Goal: Contribute content: Contribute content

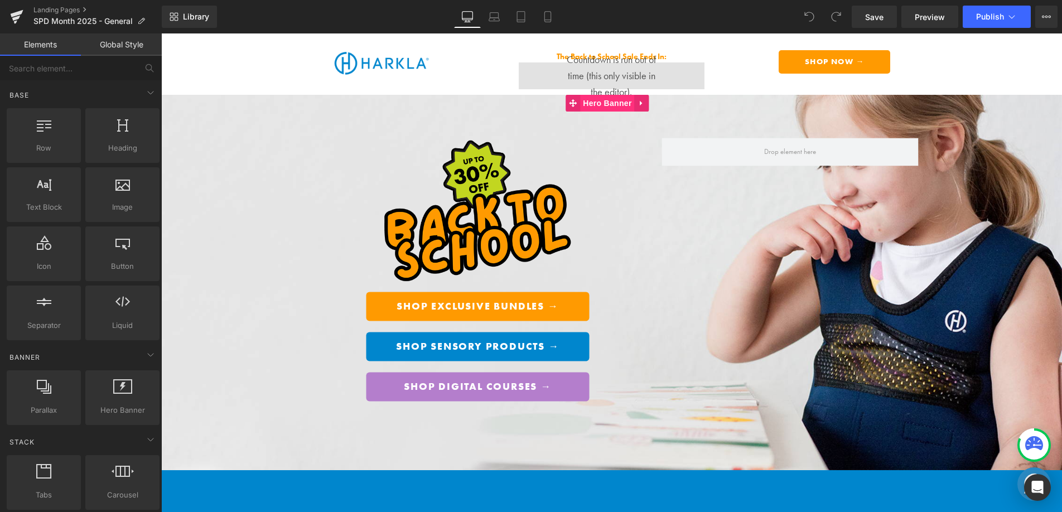
click at [609, 97] on span "Hero Banner" at bounding box center [607, 103] width 54 height 17
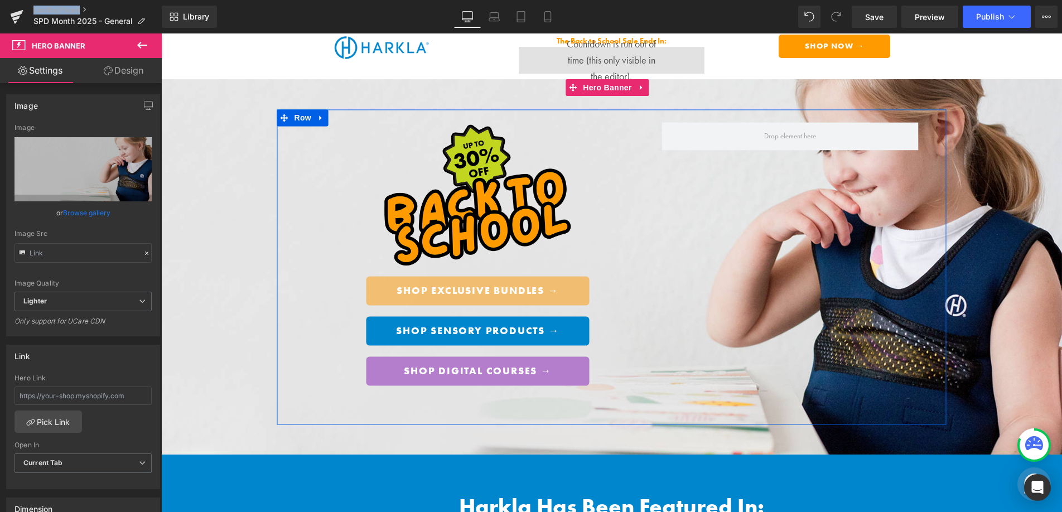
scroll to position [16, 0]
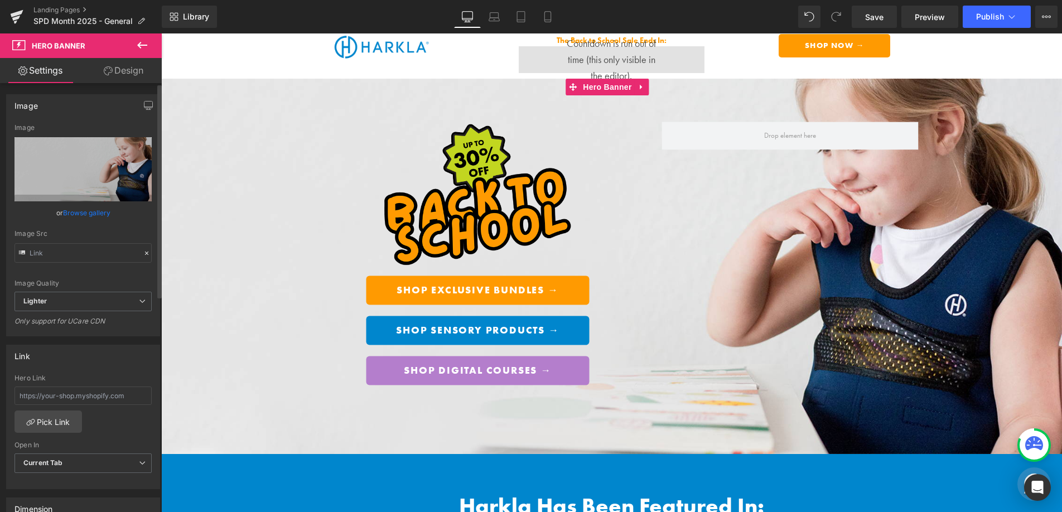
click at [95, 223] on div "Image Quality Lighter Lightest Lighter Lighter Lightest Only support for UCare …" at bounding box center [83, 208] width 137 height 168
click at [95, 216] on link "Browse gallery" at bounding box center [86, 213] width 47 height 20
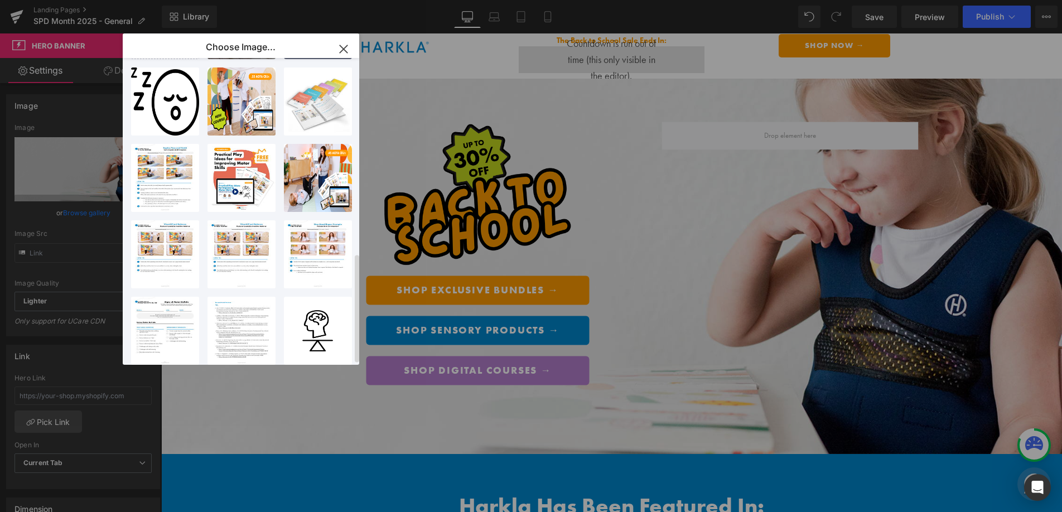
scroll to position [0, 0]
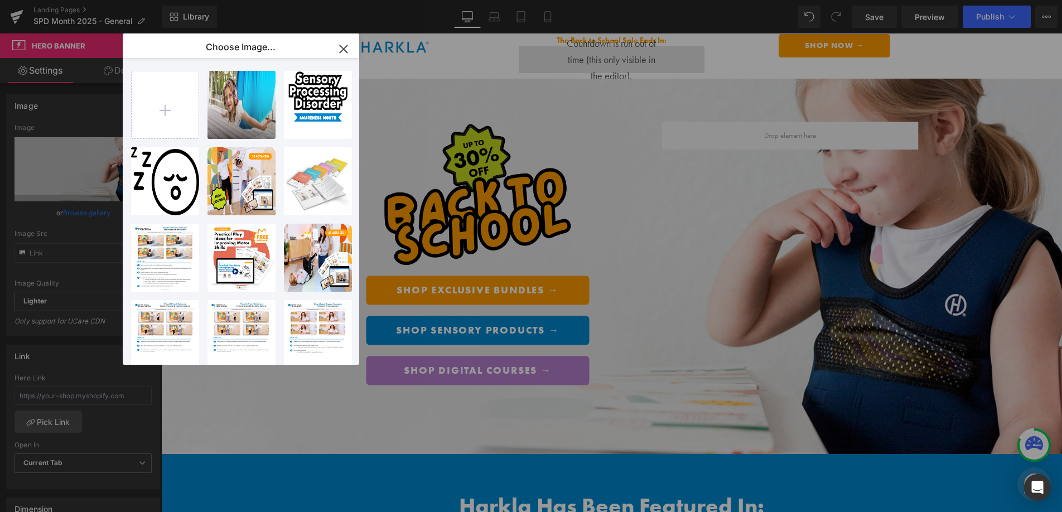
click at [335, 52] on icon "button" at bounding box center [344, 49] width 18 height 18
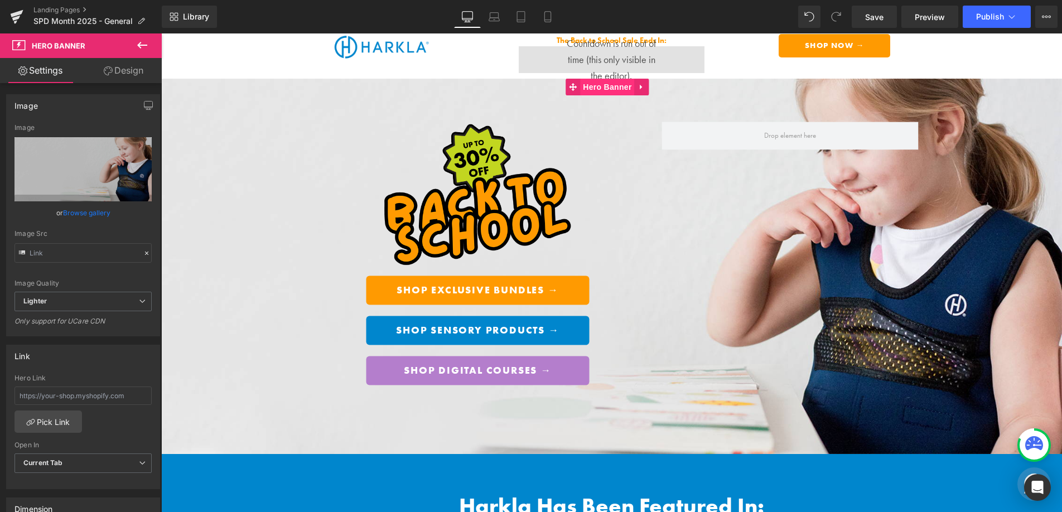
click at [599, 86] on span "Hero Banner" at bounding box center [607, 87] width 54 height 17
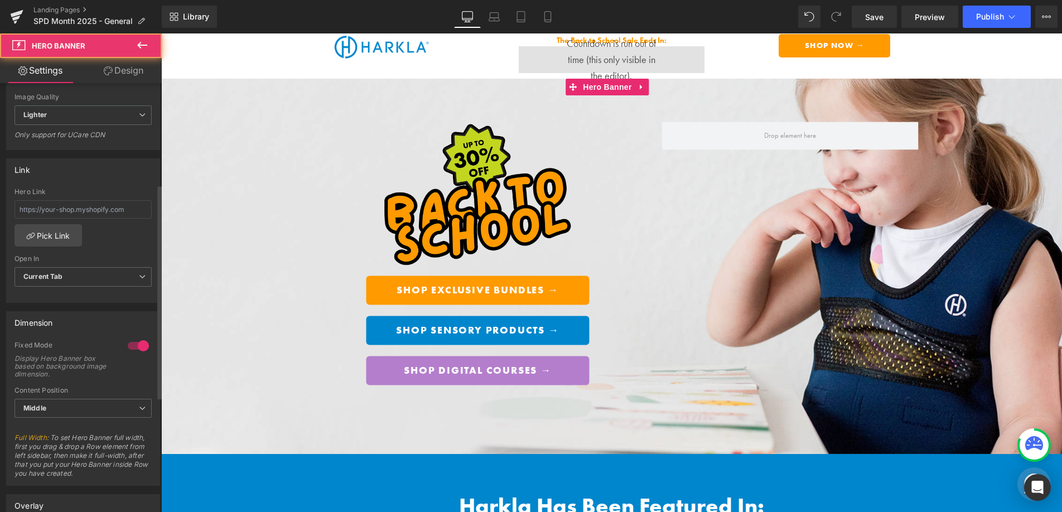
scroll to position [208, 0]
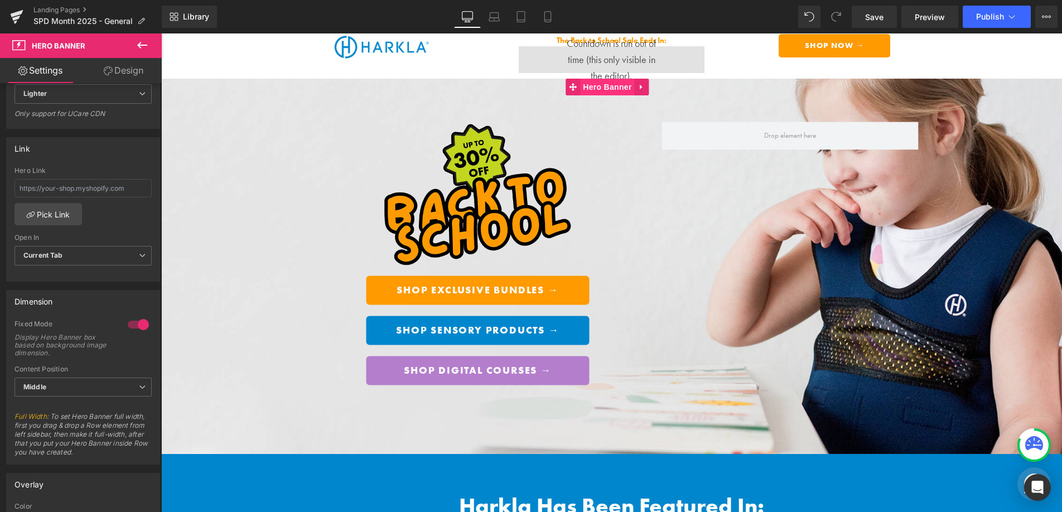
click at [603, 91] on span "Hero Banner" at bounding box center [607, 87] width 54 height 17
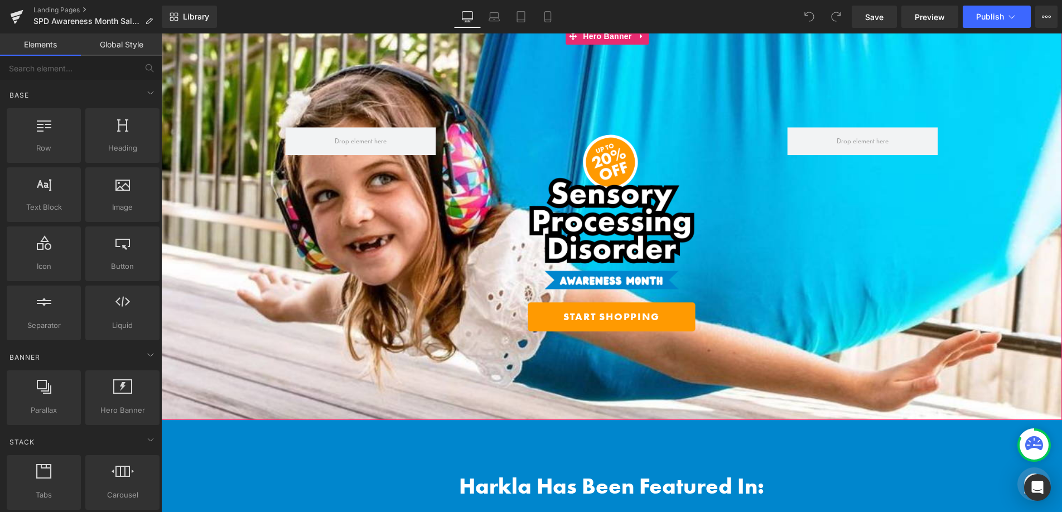
scroll to position [37, 0]
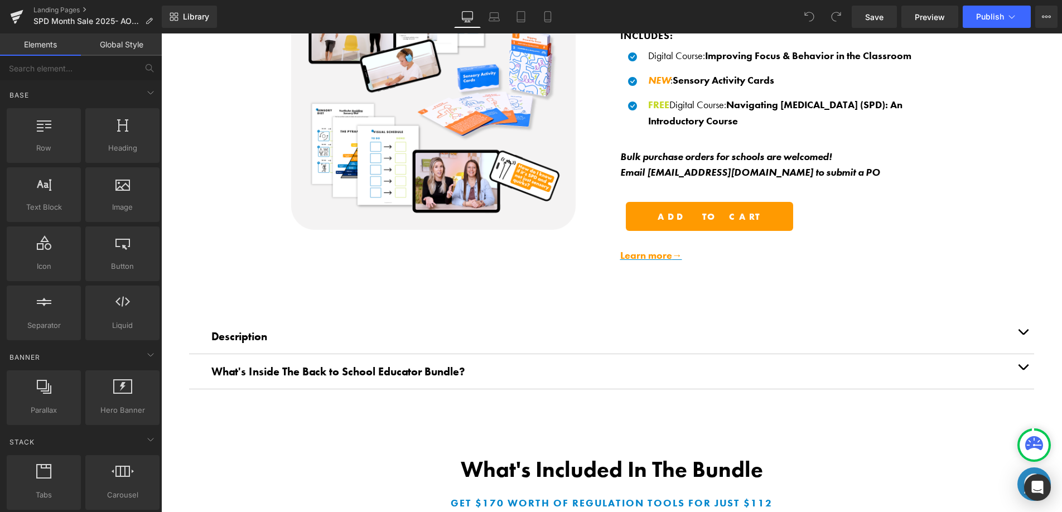
scroll to position [632, 0]
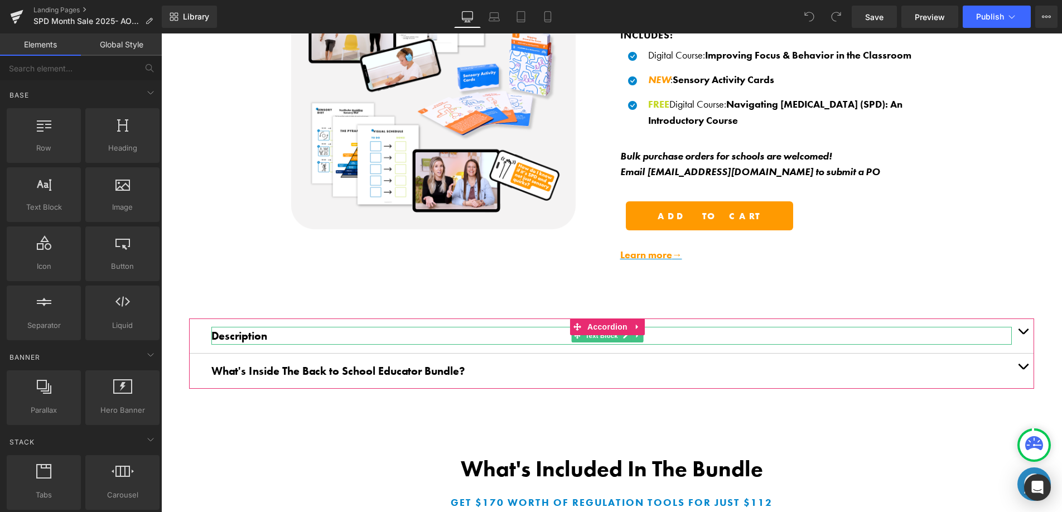
click at [635, 336] on div "Description Text Block" at bounding box center [611, 336] width 801 height 18
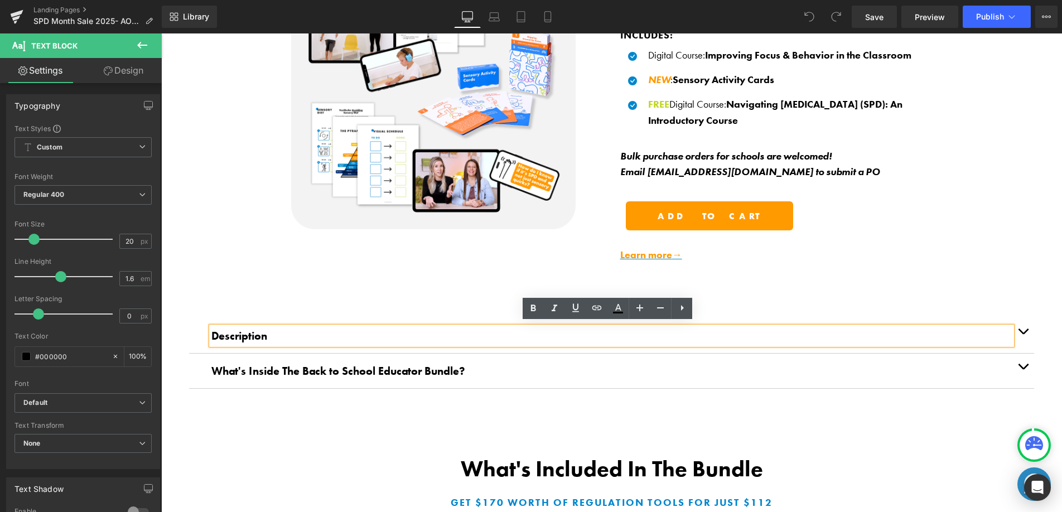
click at [1024, 332] on button "button" at bounding box center [1023, 336] width 22 height 35
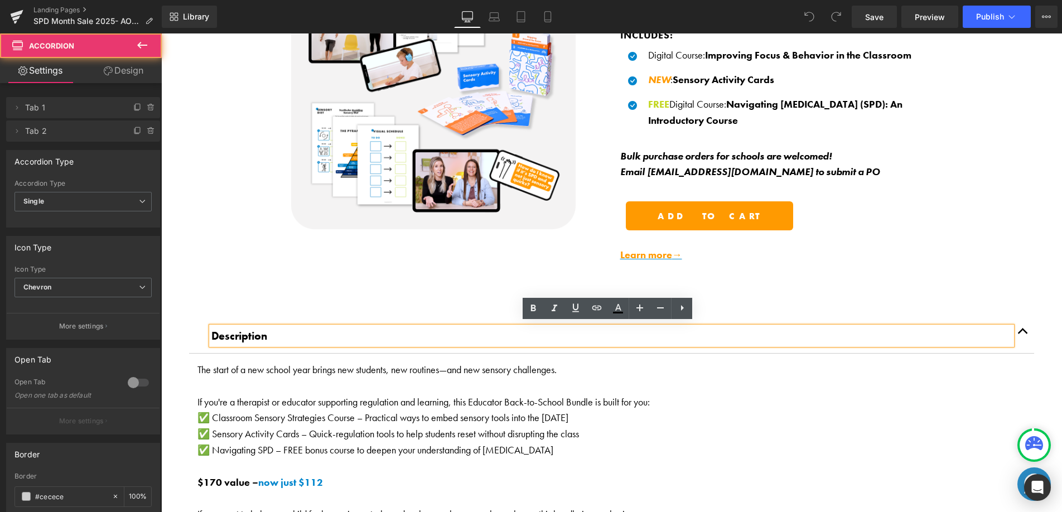
click at [1019, 331] on button "button" at bounding box center [1023, 336] width 22 height 35
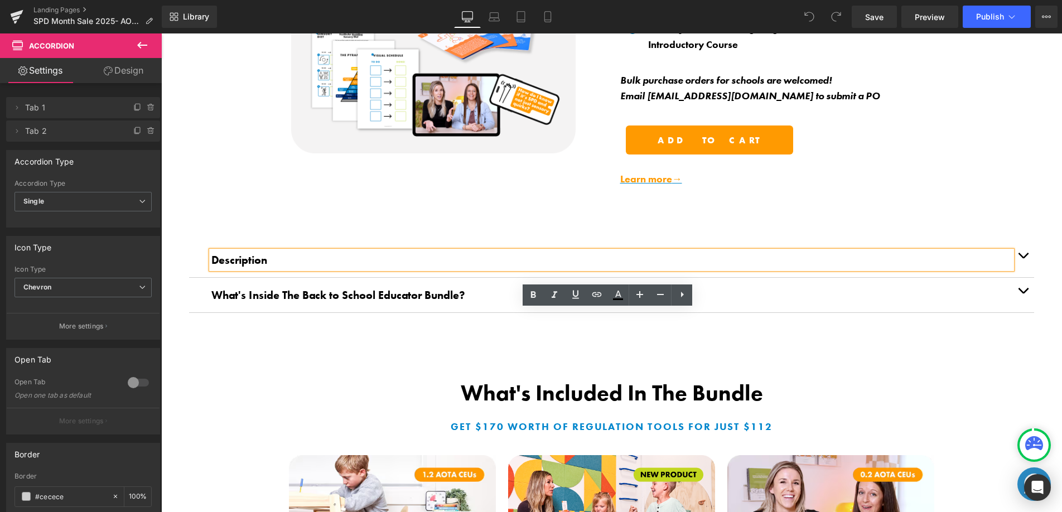
scroll to position [716, 0]
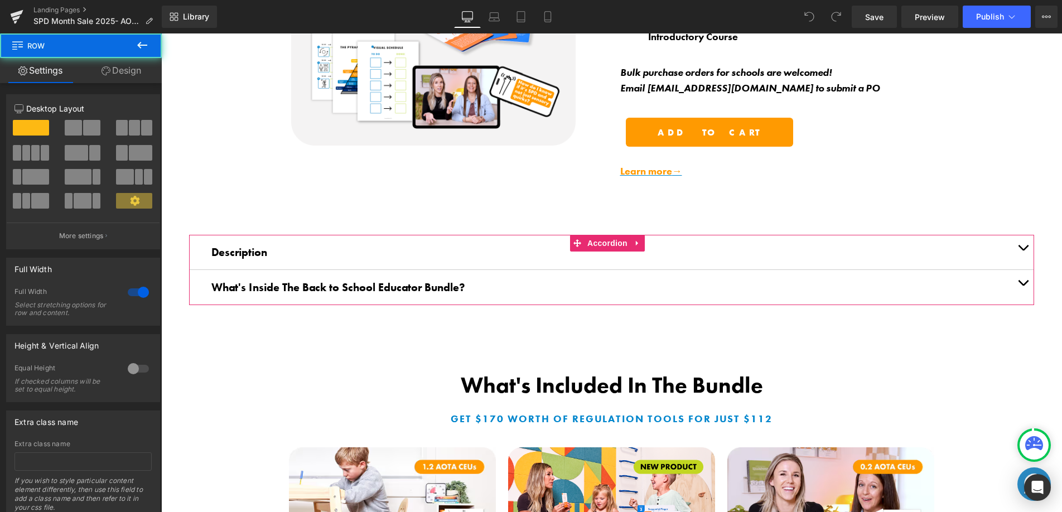
click at [1012, 245] on button "button" at bounding box center [1023, 252] width 22 height 35
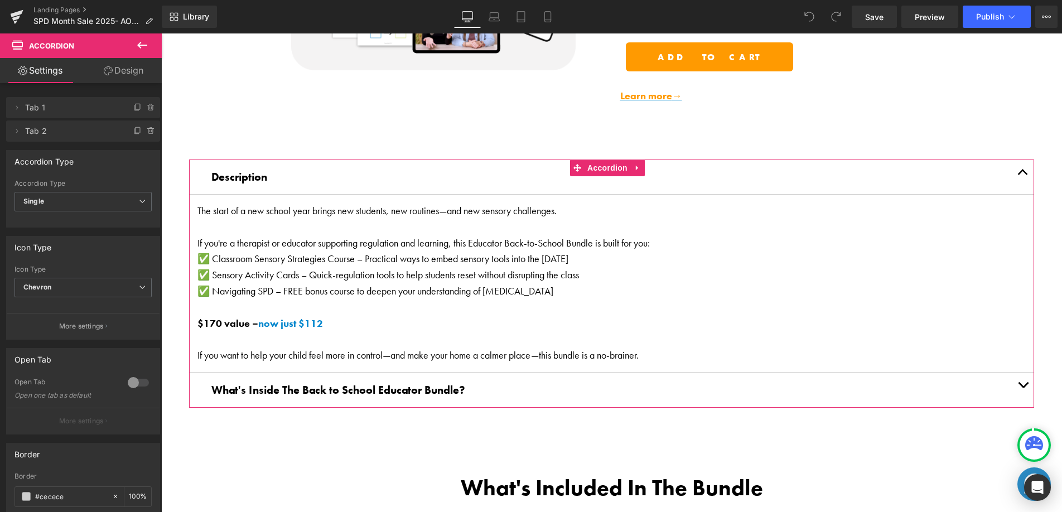
scroll to position [789, 0]
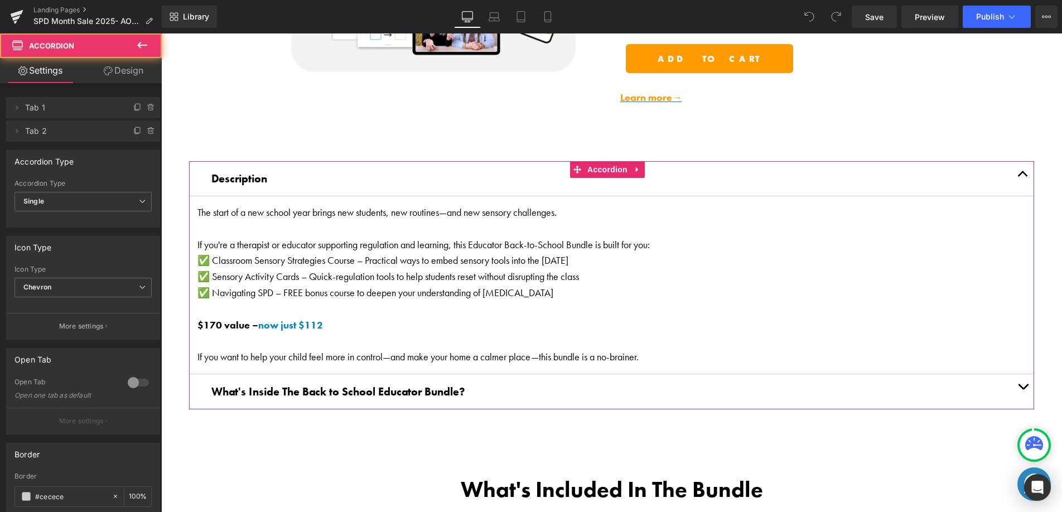
click at [1016, 175] on button "button" at bounding box center [1023, 178] width 22 height 35
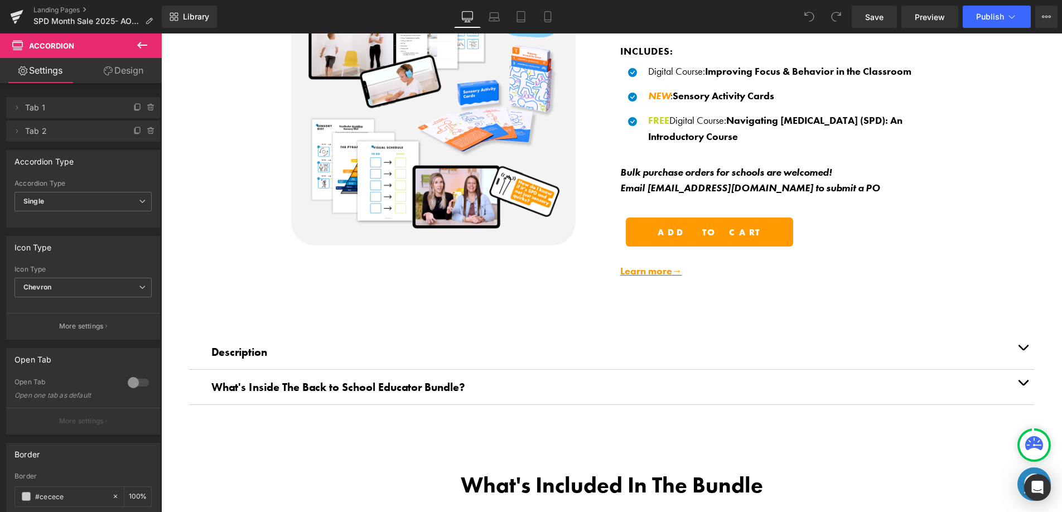
scroll to position [668, 0]
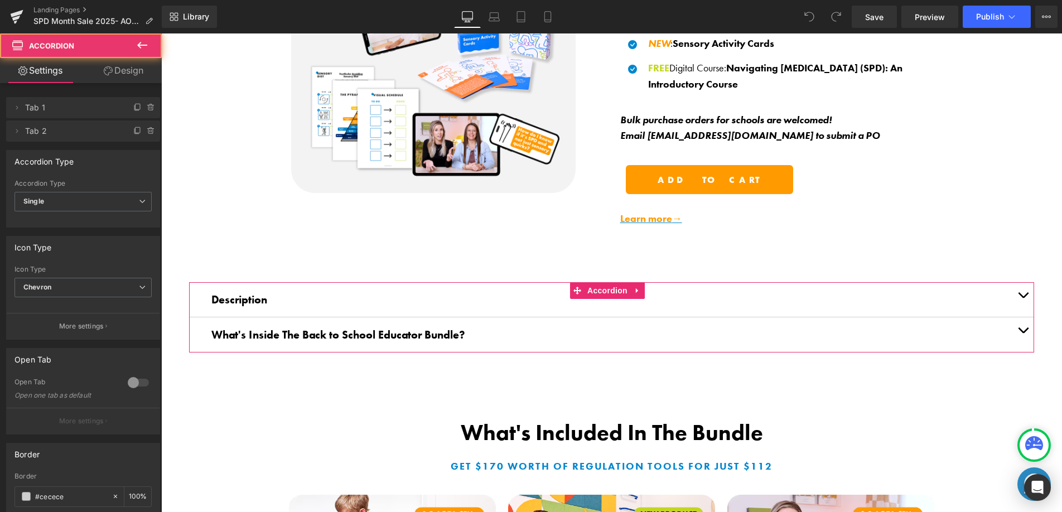
click at [1018, 327] on button "button" at bounding box center [1023, 334] width 22 height 35
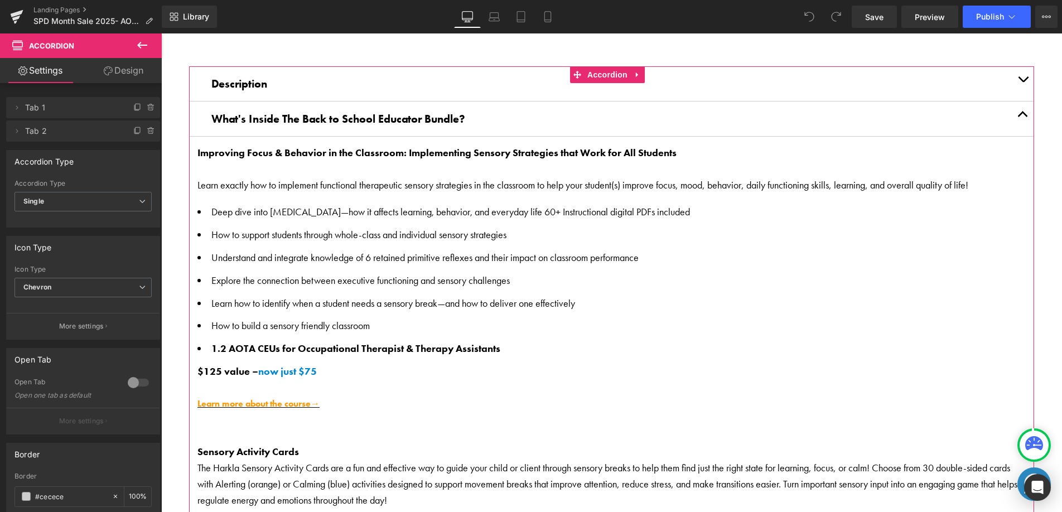
scroll to position [870, 0]
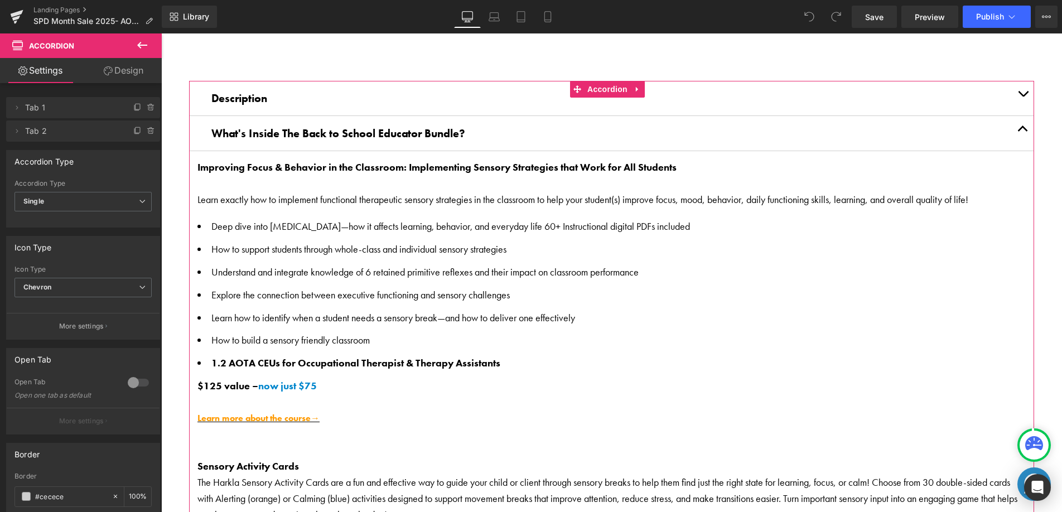
drag, startPoint x: 1013, startPoint y: 131, endPoint x: 1005, endPoint y: 137, distance: 10.7
click at [1013, 131] on button "button" at bounding box center [1023, 133] width 22 height 35
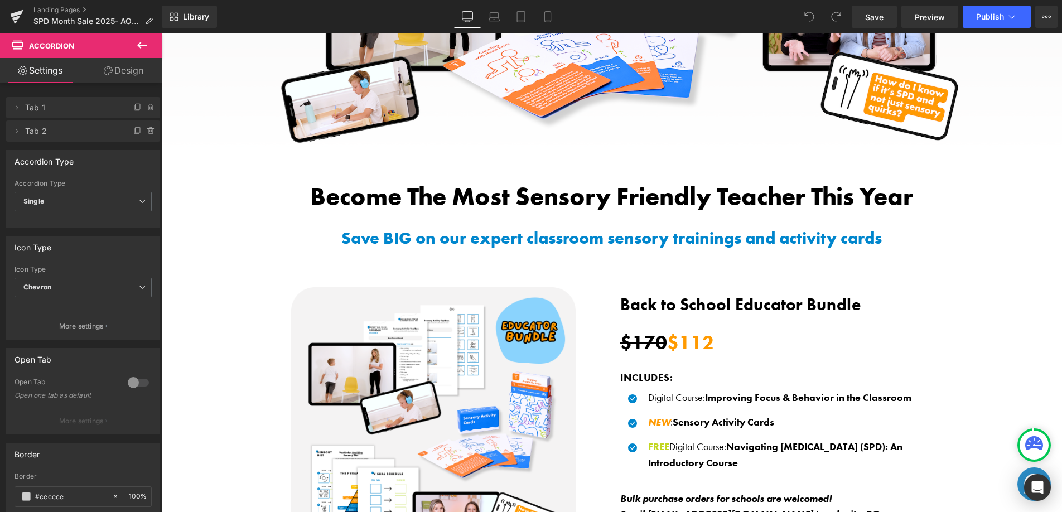
scroll to position [0, 0]
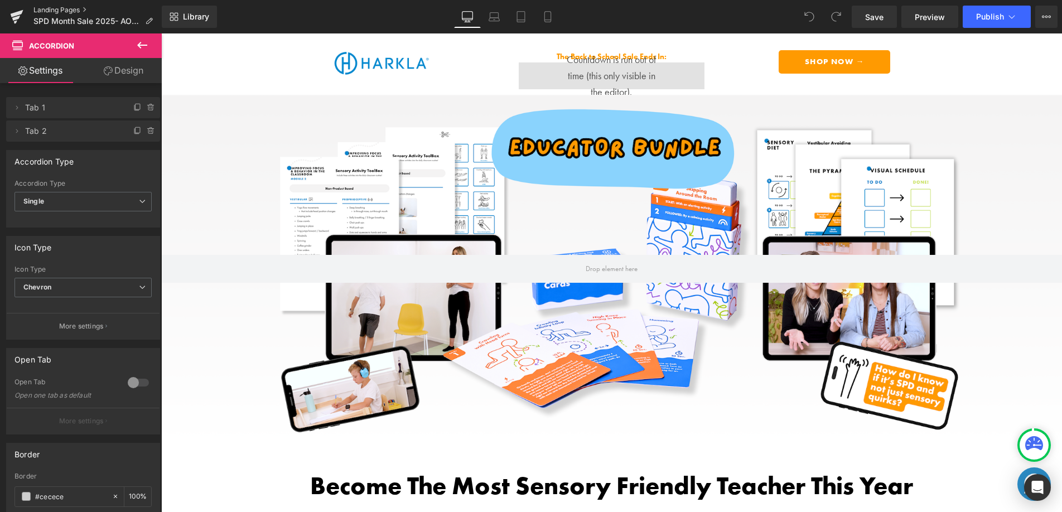
click at [83, 8] on link "Landing Pages" at bounding box center [97, 10] width 128 height 9
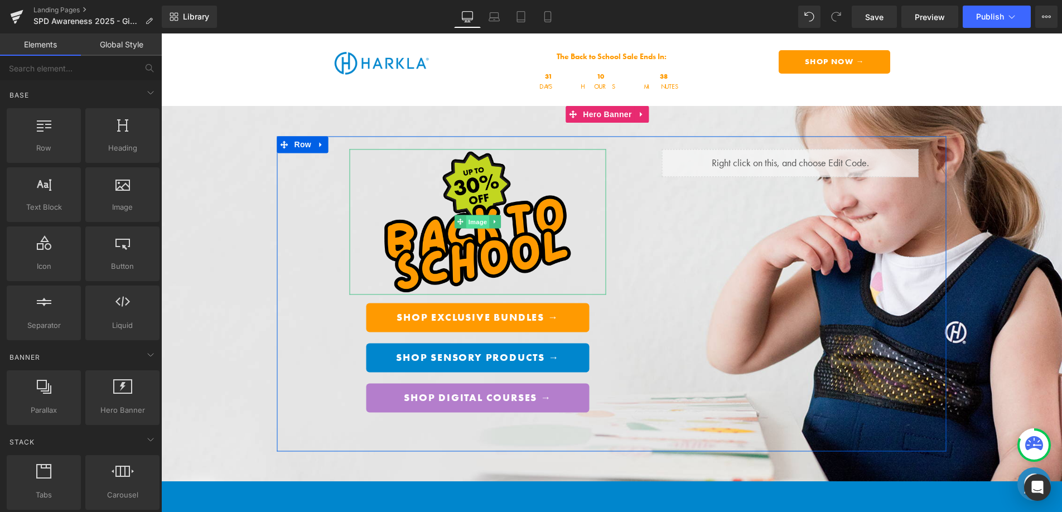
click at [468, 222] on span "Image" at bounding box center [477, 222] width 23 height 13
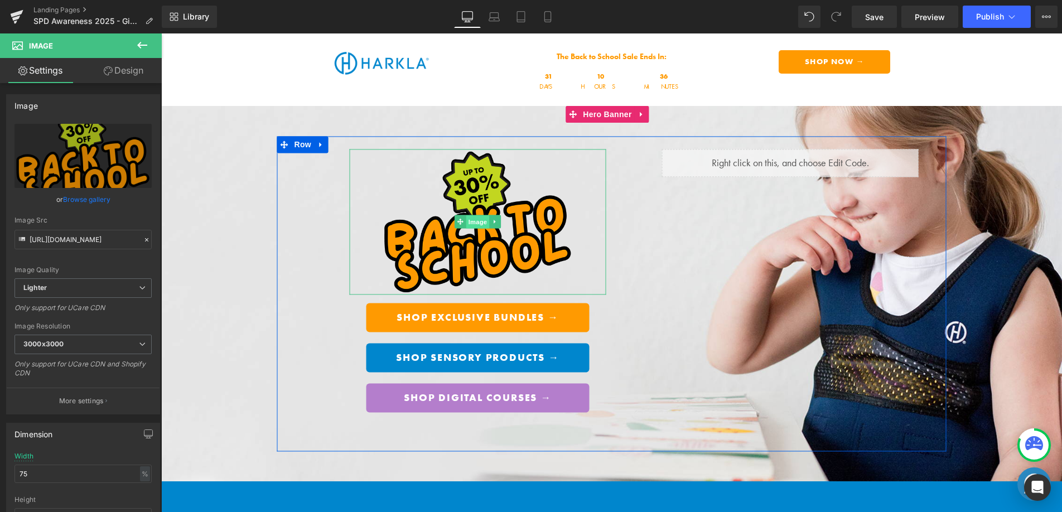
click at [467, 223] on span "Image" at bounding box center [477, 222] width 23 height 13
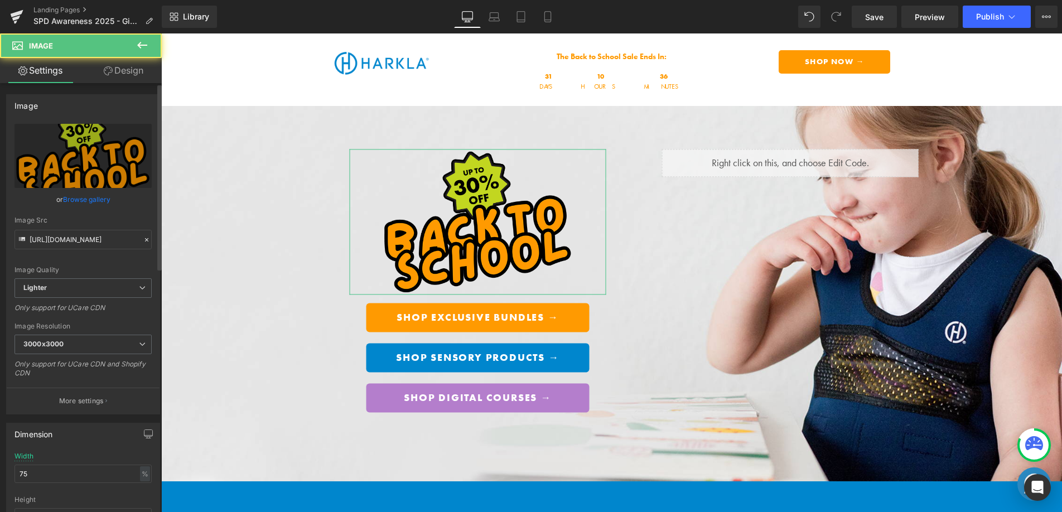
click at [92, 199] on link "Browse gallery" at bounding box center [86, 200] width 47 height 20
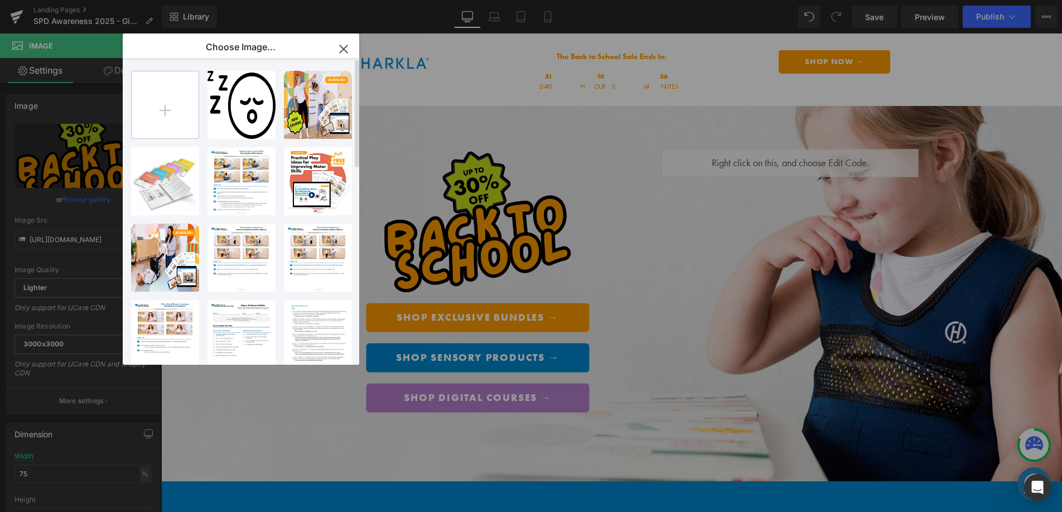
click at [184, 128] on input "file" at bounding box center [165, 104] width 67 height 67
type input "C:\fakepath\SPDMonth_Text_Logo_Centered_2024.png"
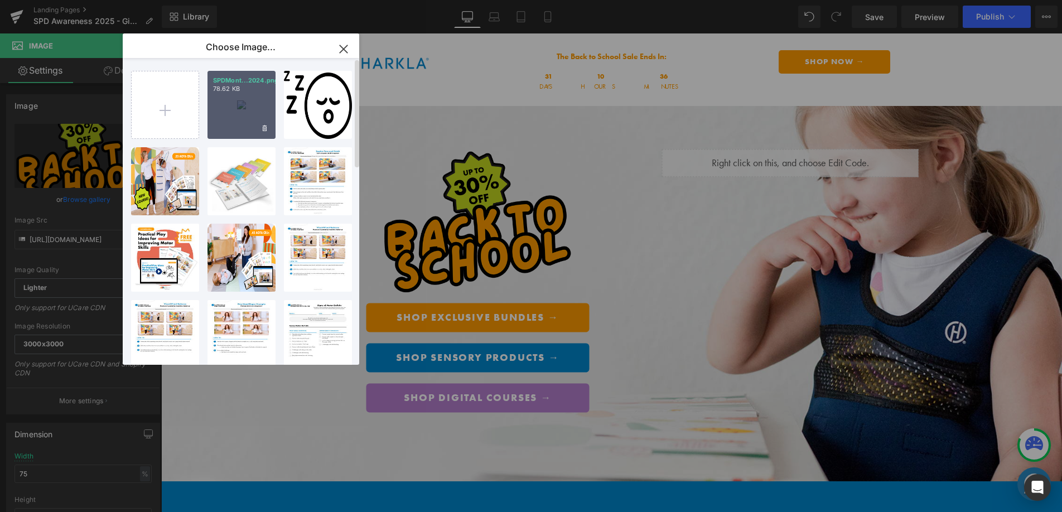
click at [237, 123] on div "SPDMont...2024.png 78.62 KB" at bounding box center [242, 105] width 68 height 68
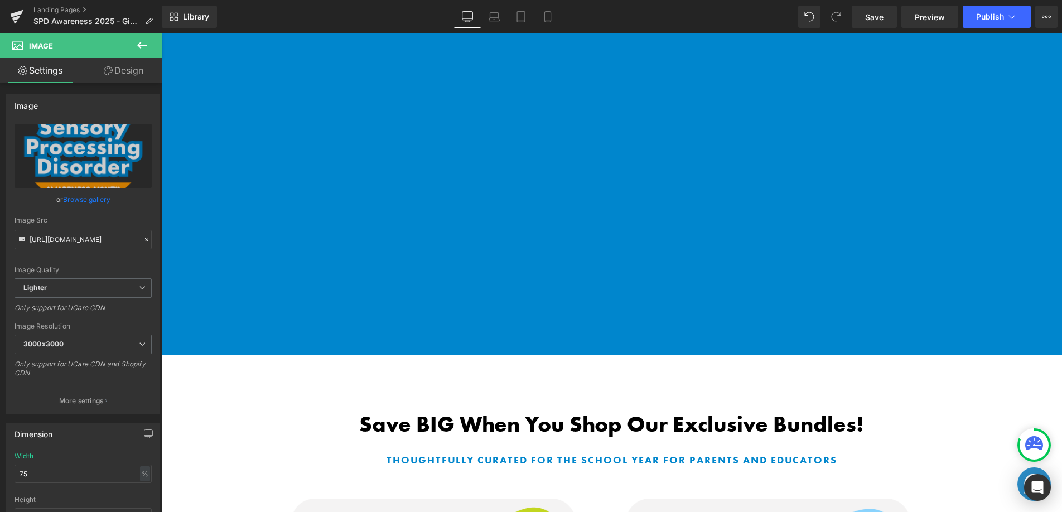
scroll to position [1052, 0]
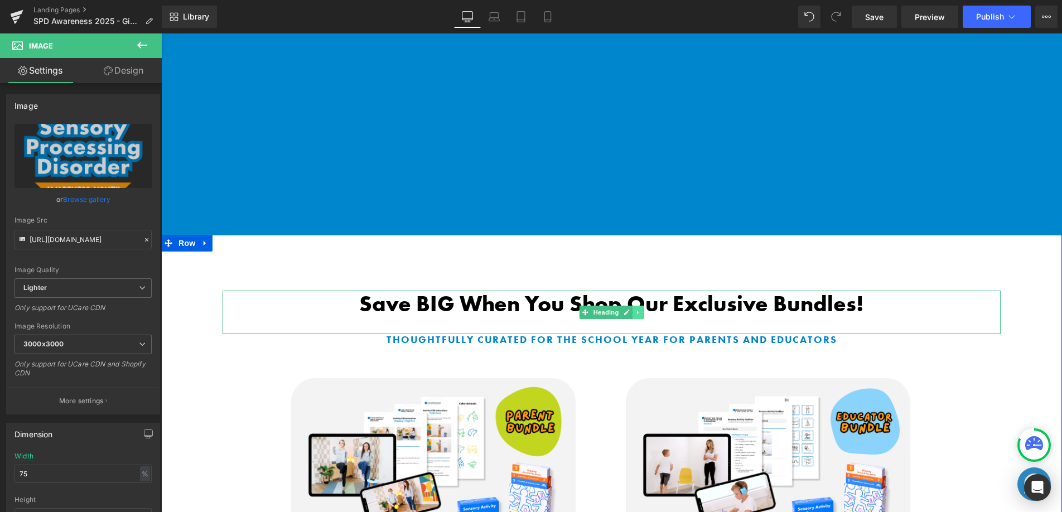
click at [633, 314] on link at bounding box center [639, 312] width 12 height 13
drag, startPoint x: 630, startPoint y: 305, endPoint x: 625, endPoint y: 282, distance: 23.4
click at [630, 309] on icon at bounding box center [632, 312] width 6 height 7
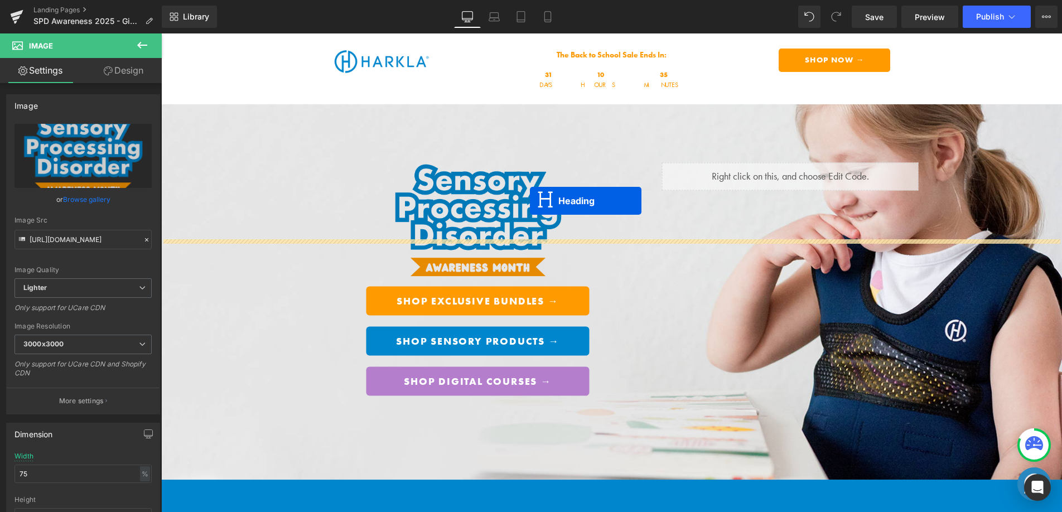
scroll to position [0, 0]
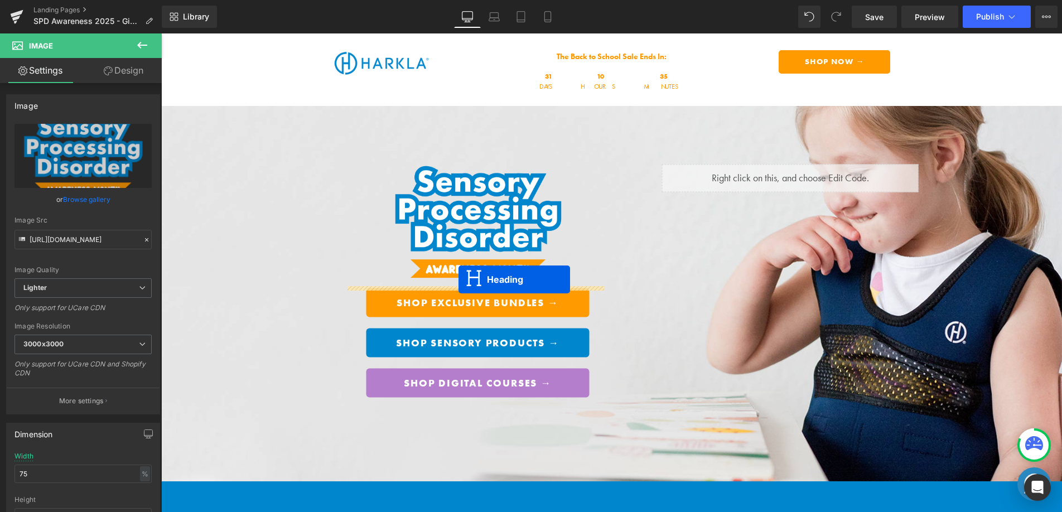
drag, startPoint x: 564, startPoint y: 230, endPoint x: 459, endPoint y: 279, distance: 116.3
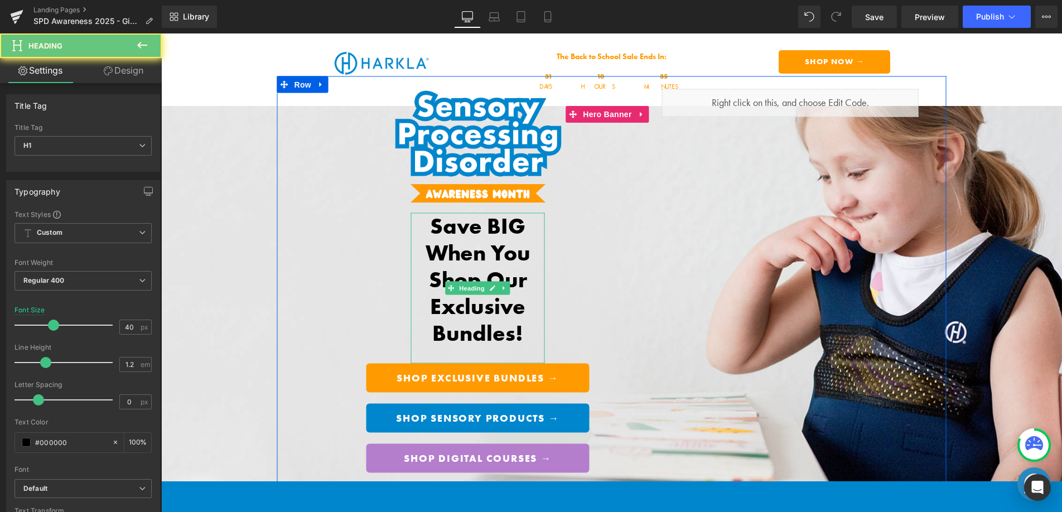
click at [461, 248] on b "Save BIG When You Shop Our Exclusive Bundles!" at bounding box center [478, 279] width 105 height 136
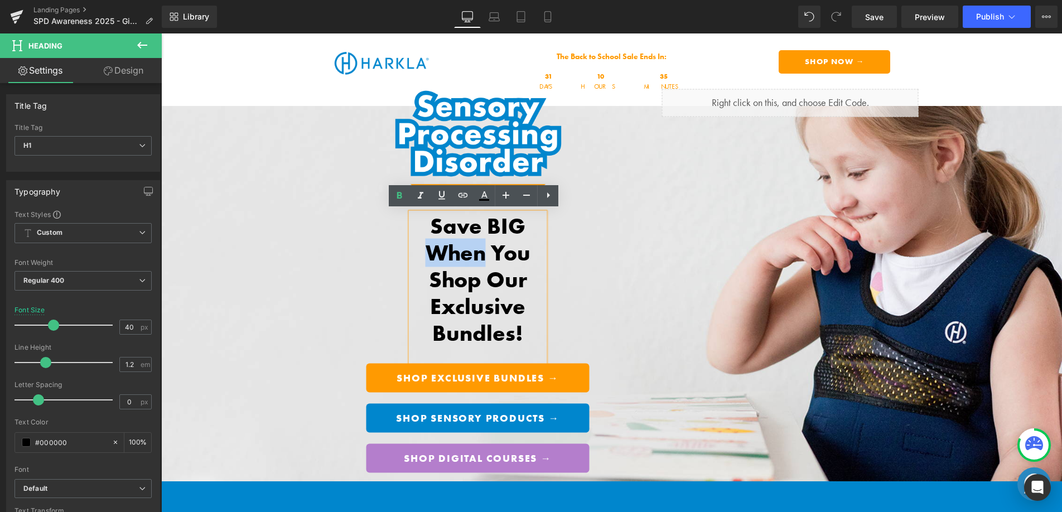
click at [462, 248] on b "Save BIG When You Shop Our Exclusive Bundles!" at bounding box center [478, 279] width 105 height 136
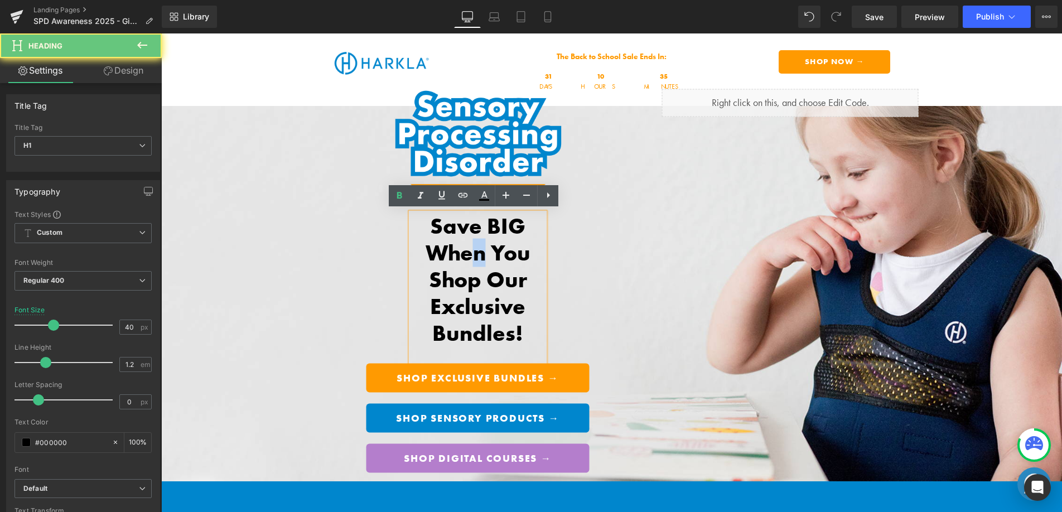
click at [467, 247] on b "Save BIG When You Shop Our Exclusive Bundles!" at bounding box center [478, 279] width 105 height 136
click at [477, 262] on b "Save BIG When You Shop Our Exclusive Bundles!" at bounding box center [478, 279] width 105 height 136
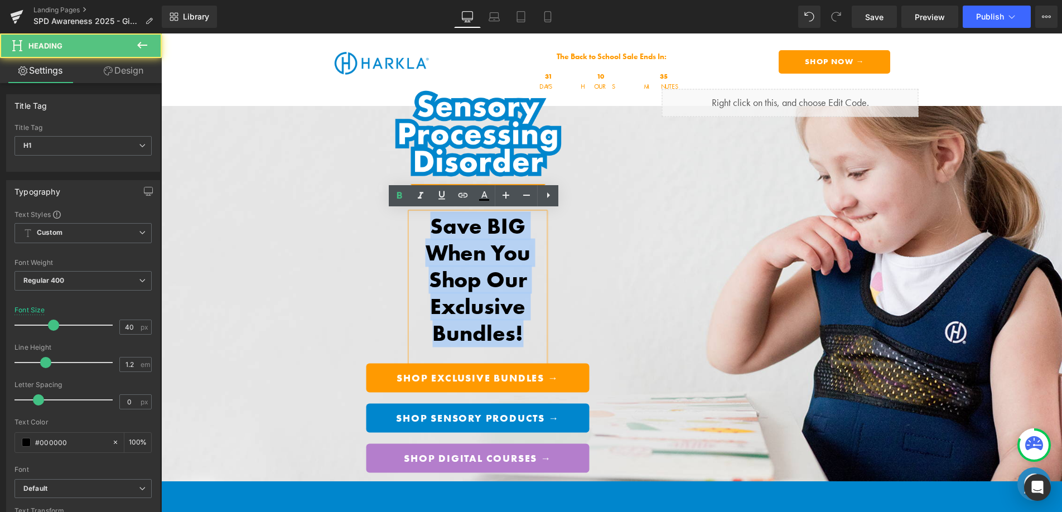
click at [477, 262] on b "Save BIG When You Shop Our Exclusive Bundles!" at bounding box center [478, 279] width 105 height 136
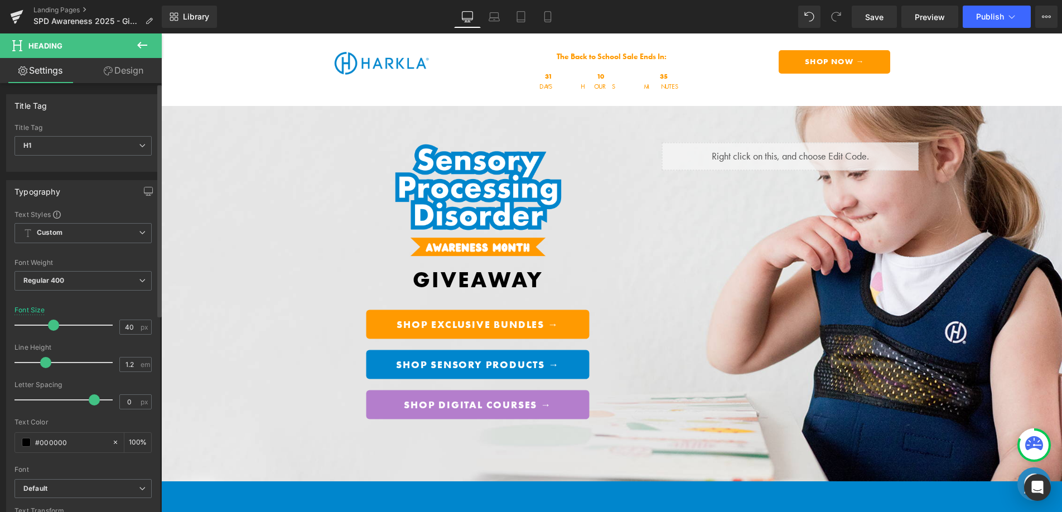
drag, startPoint x: 38, startPoint y: 396, endPoint x: 93, endPoint y: 391, distance: 54.3
click at [92, 392] on div at bounding box center [66, 400] width 93 height 22
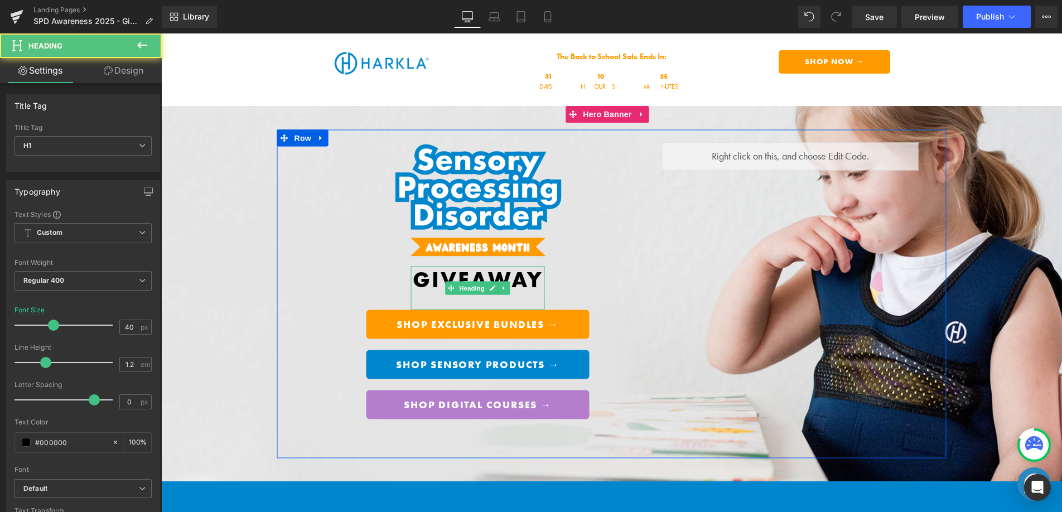
click at [475, 272] on b "GIVEAWAY" at bounding box center [478, 279] width 131 height 28
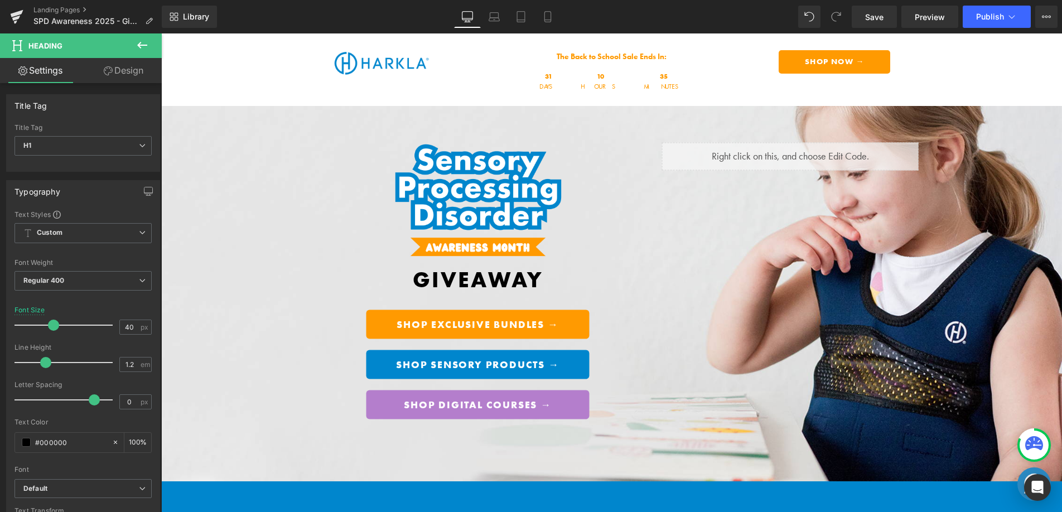
click at [130, 72] on link "Design" at bounding box center [123, 70] width 81 height 25
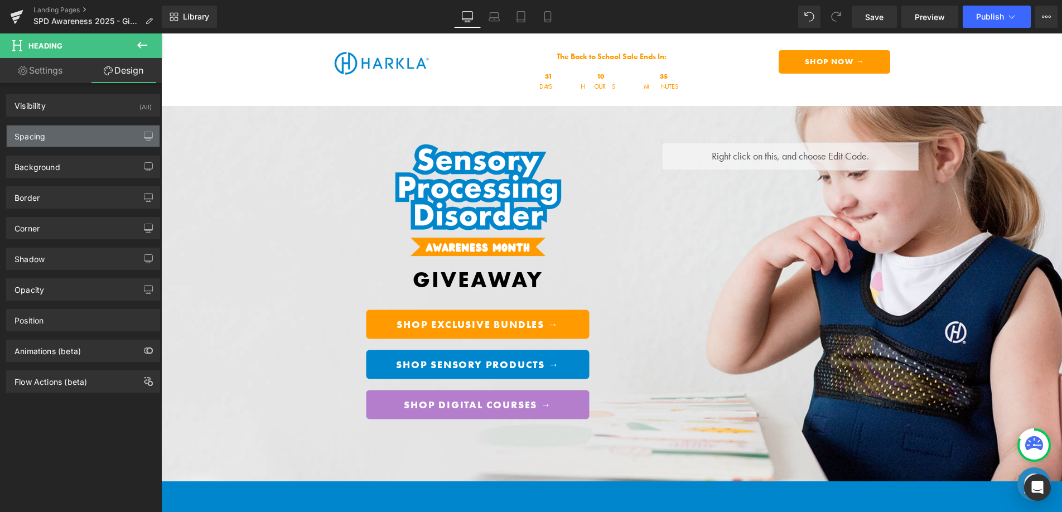
click at [74, 134] on div "Spacing" at bounding box center [83, 136] width 153 height 21
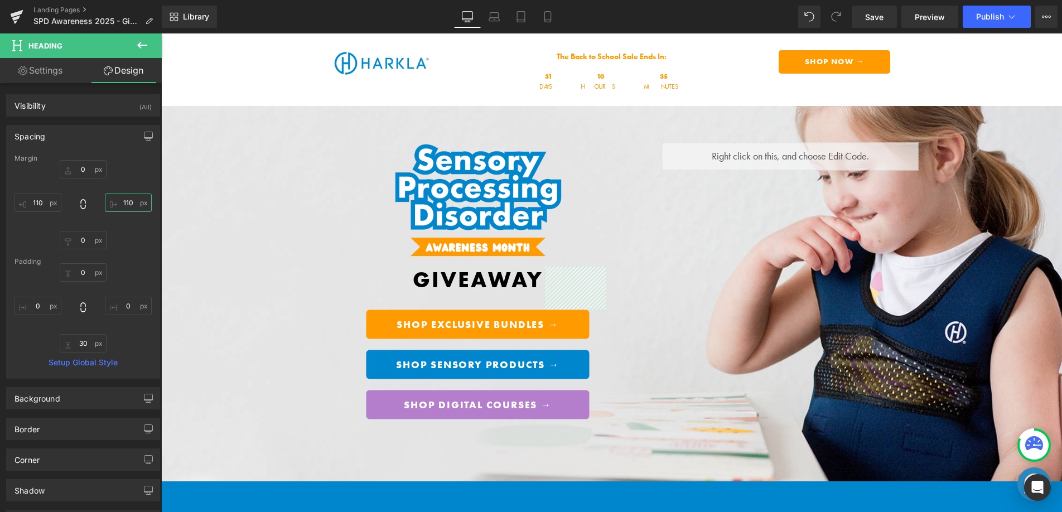
click at [129, 203] on input "110" at bounding box center [128, 203] width 47 height 18
click at [44, 204] on input "110" at bounding box center [38, 203] width 47 height 18
click at [451, 276] on b "GIVEAWAY" at bounding box center [478, 279] width 131 height 28
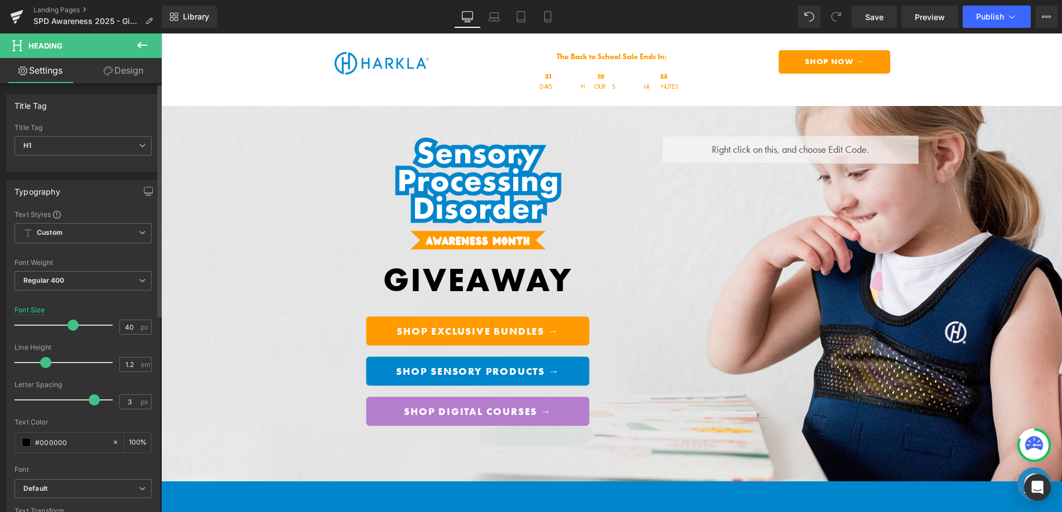
drag, startPoint x: 54, startPoint y: 329, endPoint x: 73, endPoint y: 328, distance: 19.0
click at [73, 328] on span at bounding box center [73, 325] width 11 height 11
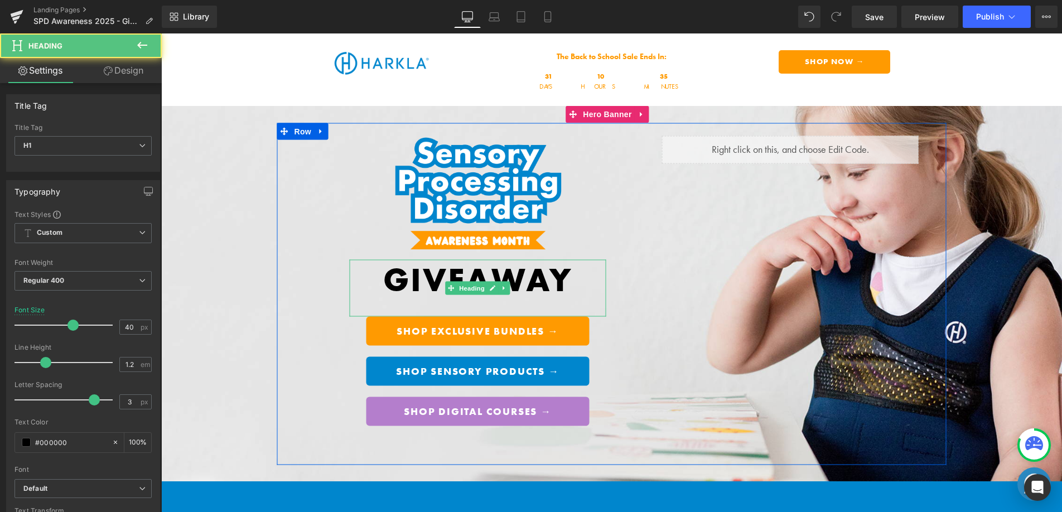
click at [472, 273] on b "GIVEAWAY" at bounding box center [477, 279] width 189 height 43
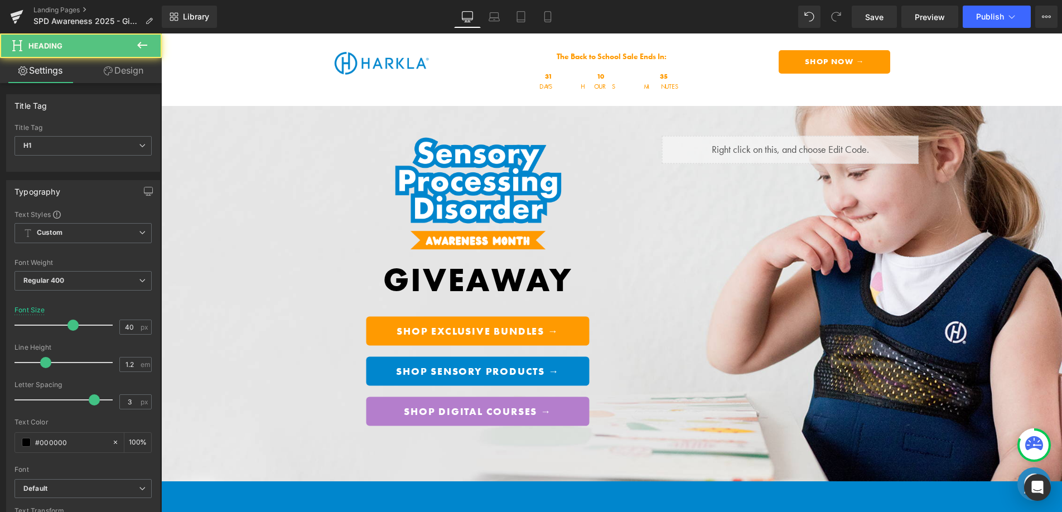
click at [118, 73] on link "Design" at bounding box center [123, 70] width 81 height 25
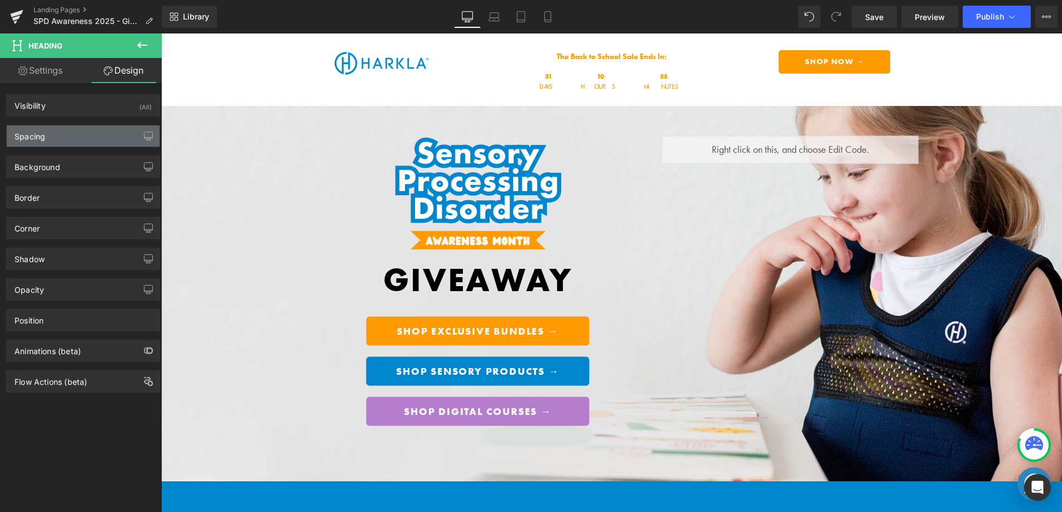
click at [77, 131] on div "Spacing" at bounding box center [83, 136] width 153 height 21
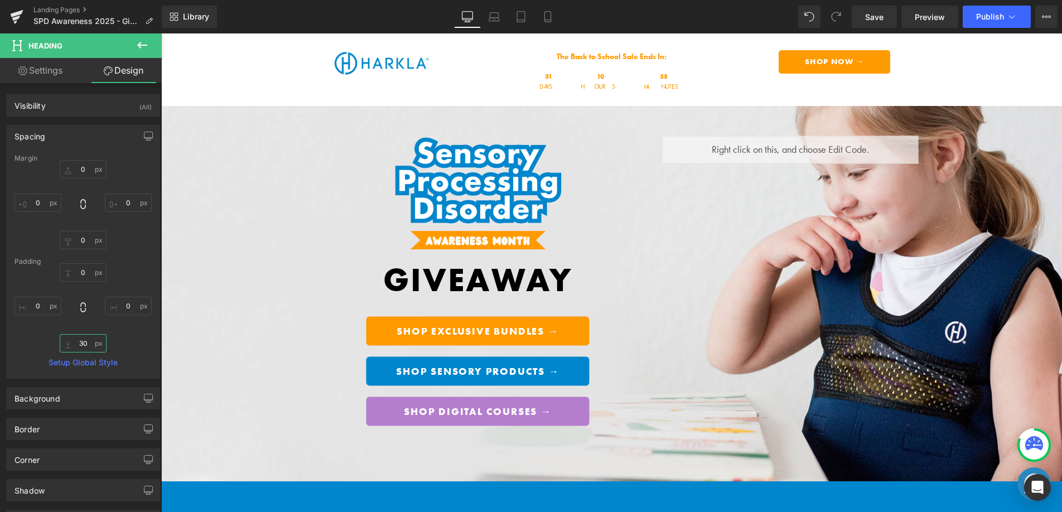
click at [80, 344] on input "30" at bounding box center [83, 343] width 47 height 18
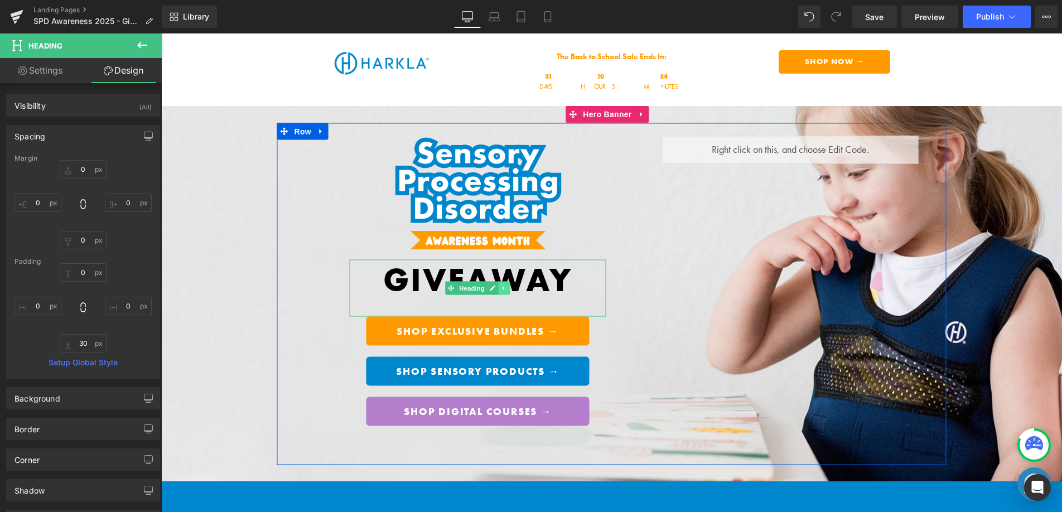
click at [503, 286] on icon at bounding box center [504, 288] width 2 height 4
click at [509, 286] on link at bounding box center [510, 287] width 12 height 13
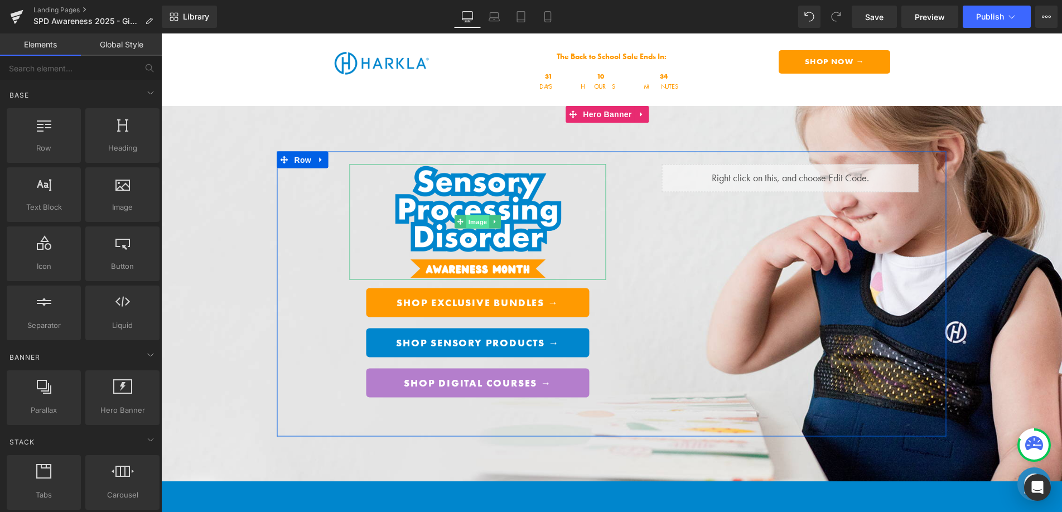
click at [476, 219] on span "Image" at bounding box center [477, 221] width 23 height 13
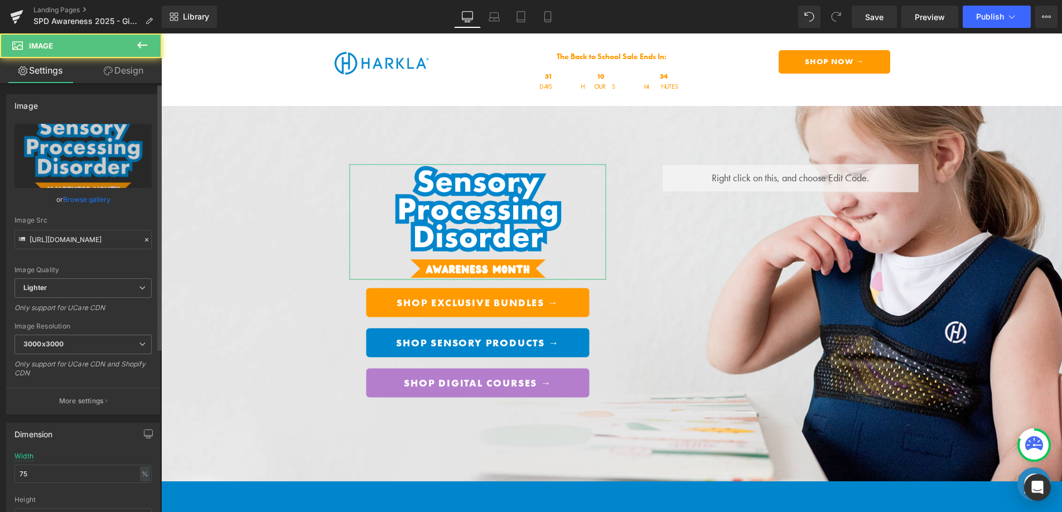
click at [90, 200] on link "Browse gallery" at bounding box center [86, 200] width 47 height 20
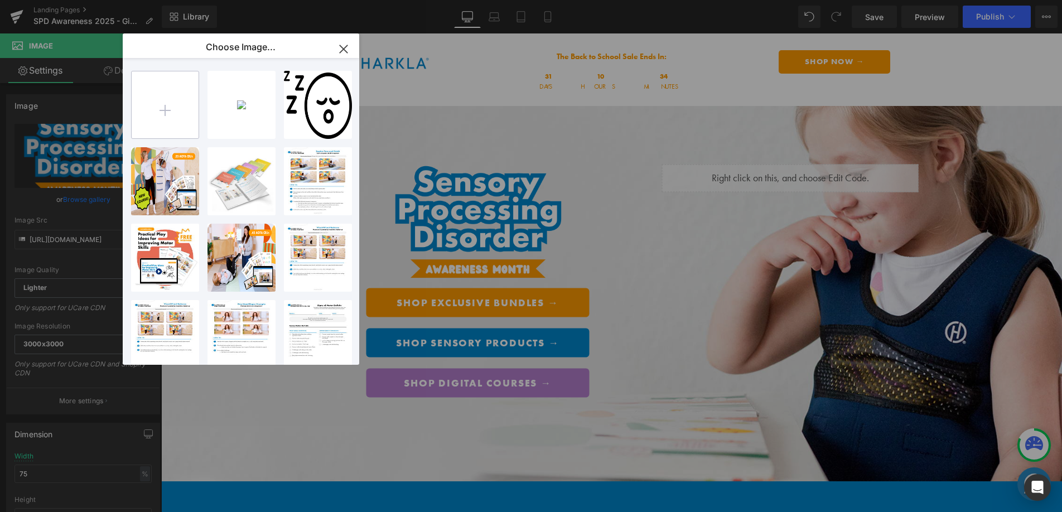
click at [157, 128] on input "file" at bounding box center [165, 104] width 67 height 67
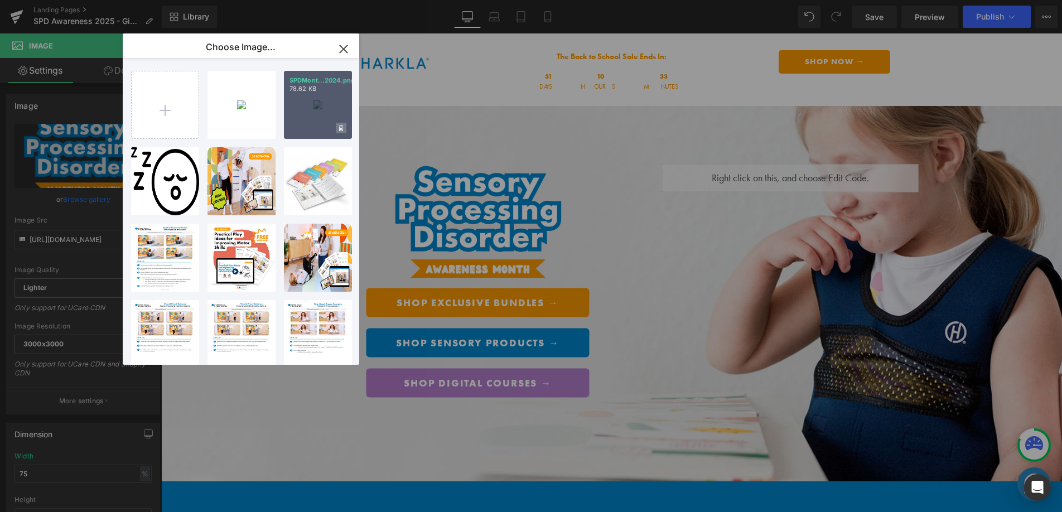
click at [340, 128] on icon at bounding box center [341, 128] width 4 height 6
click at [312, 128] on span "Yes" at bounding box center [304, 128] width 28 height 12
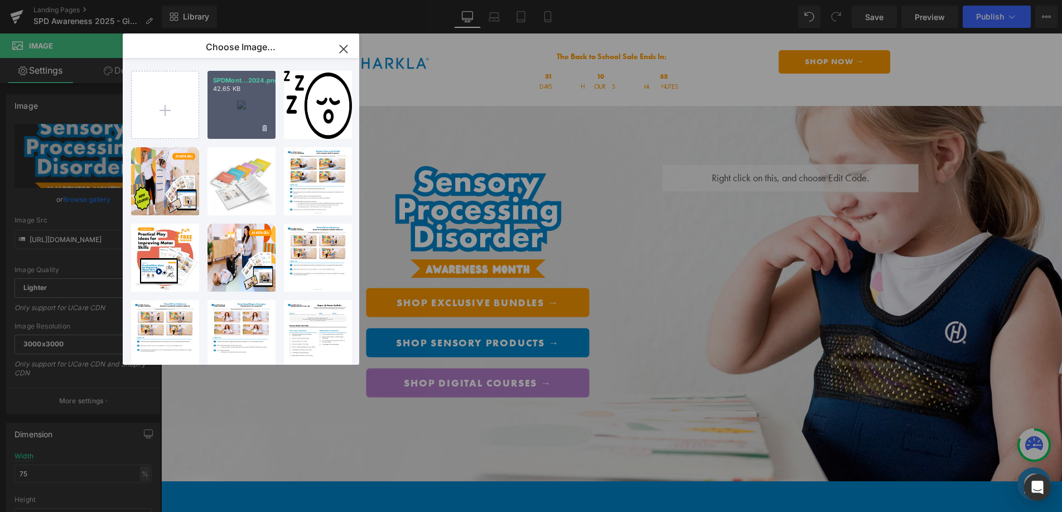
click at [251, 108] on div "SPDMont...2024.png 42.65 KB" at bounding box center [242, 105] width 68 height 68
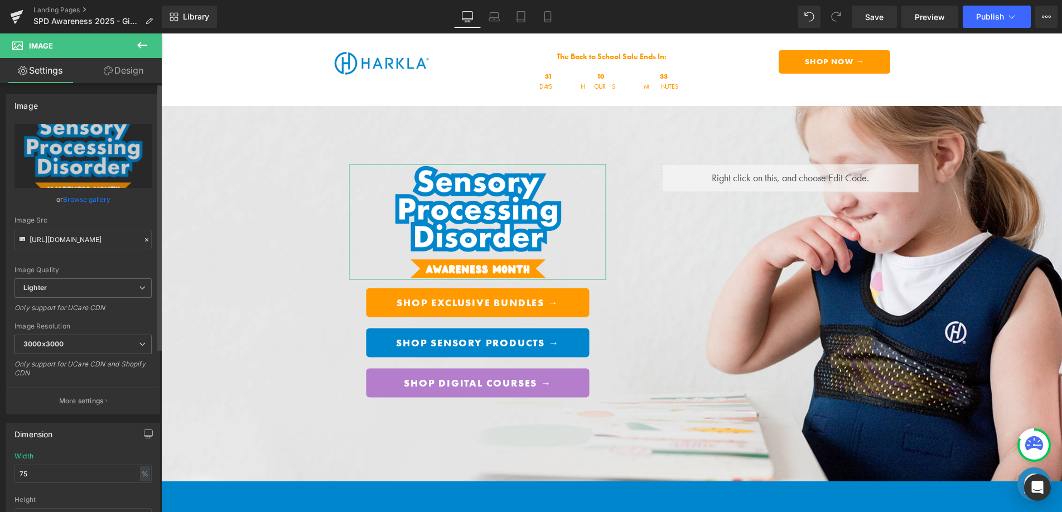
click at [96, 201] on link "Browse gallery" at bounding box center [86, 200] width 47 height 20
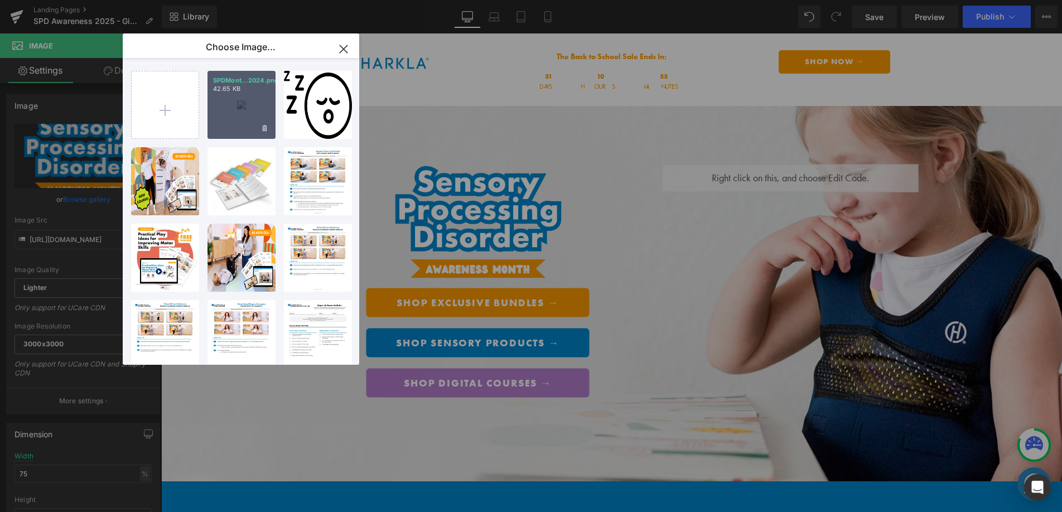
click at [228, 110] on div "SPDMont...2024.png 42.65 KB" at bounding box center [242, 105] width 68 height 68
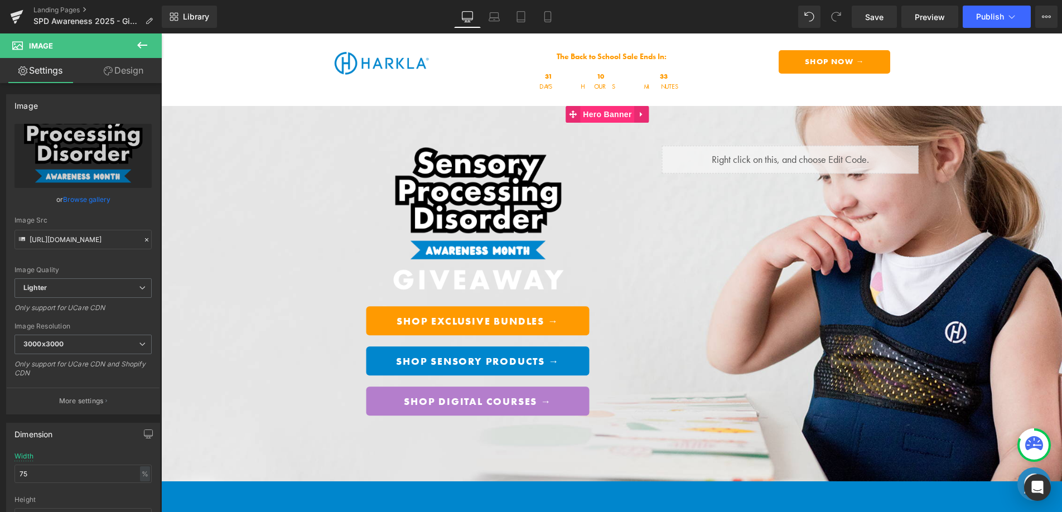
click at [610, 115] on span "Hero Banner" at bounding box center [607, 114] width 54 height 17
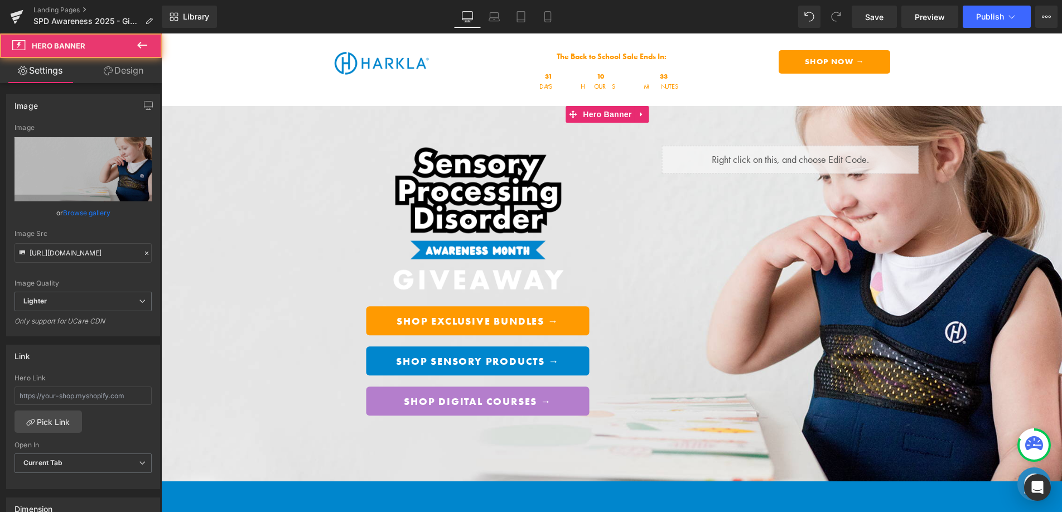
click at [77, 213] on link "Browse gallery" at bounding box center [86, 213] width 47 height 20
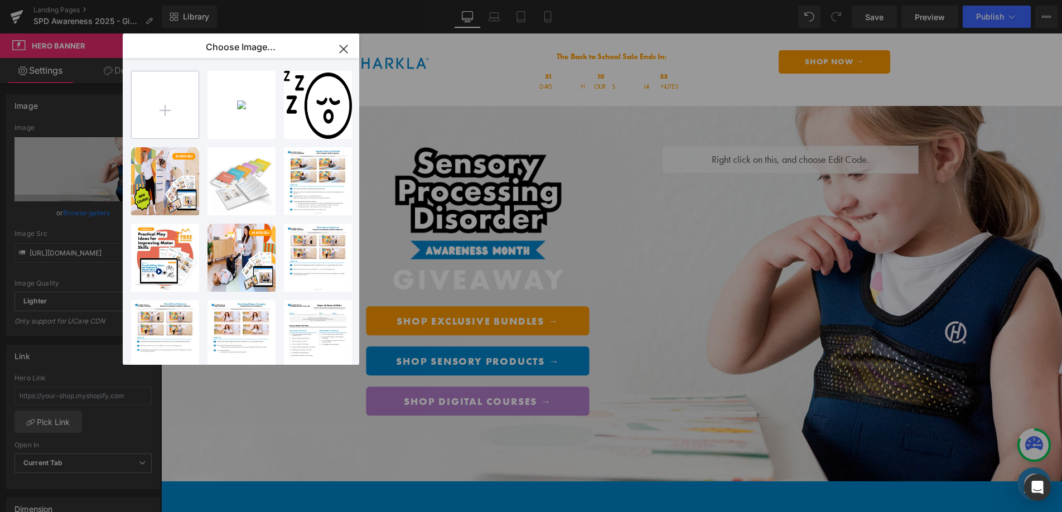
click at [158, 102] on input "file" at bounding box center [165, 104] width 67 height 67
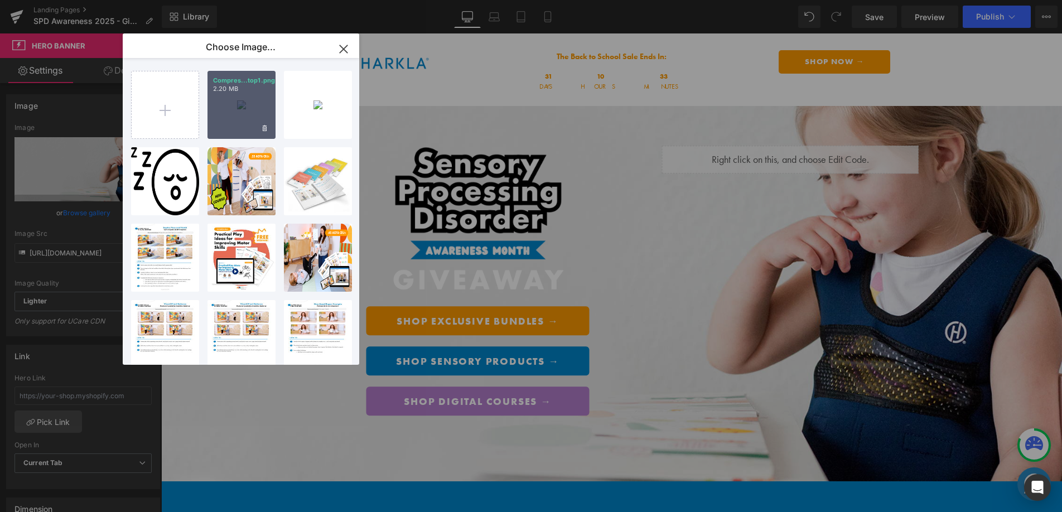
click at [230, 120] on div "Compres...top1.png 2.20 MB" at bounding box center [242, 105] width 68 height 68
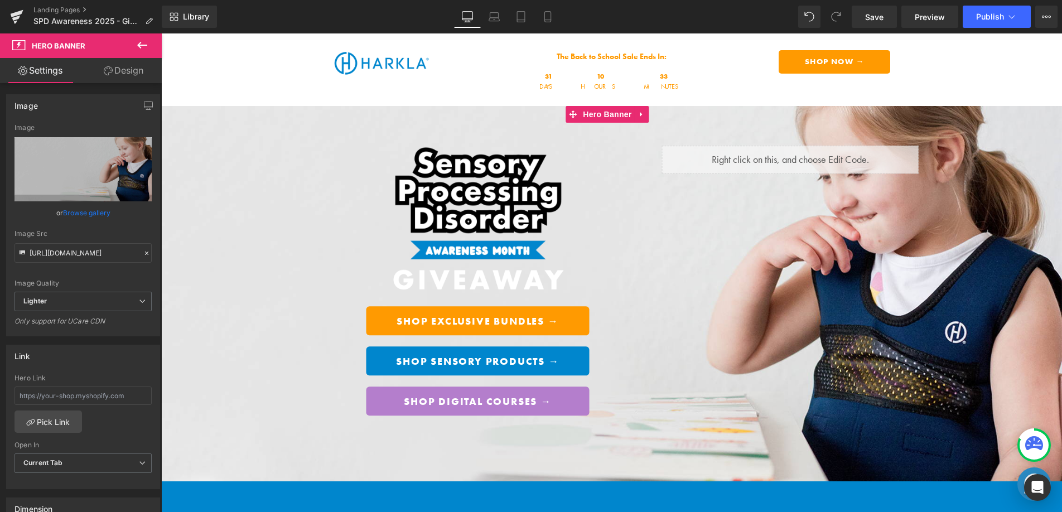
drag, startPoint x: 98, startPoint y: 208, endPoint x: 127, endPoint y: 185, distance: 36.2
click at [98, 208] on link "Browse gallery" at bounding box center [86, 213] width 47 height 20
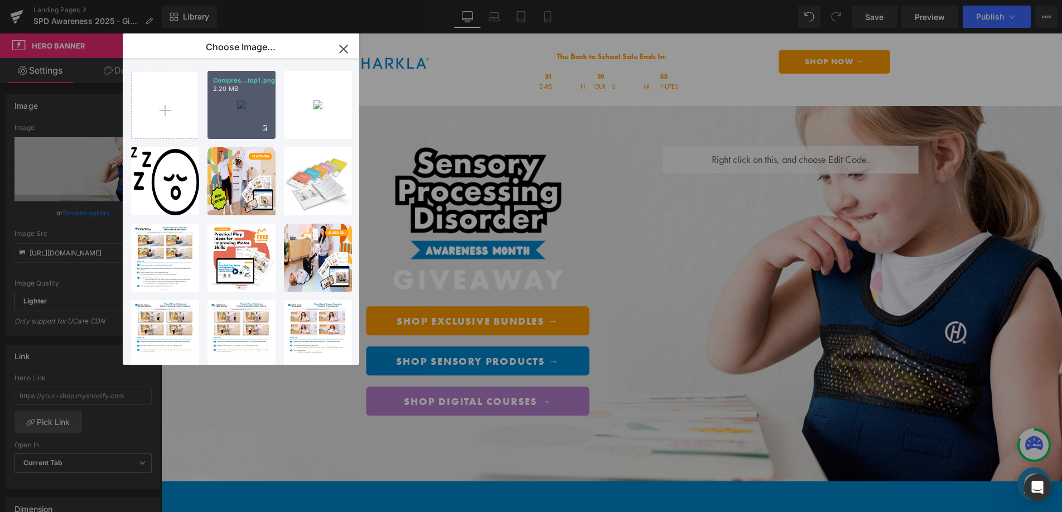
drag, startPoint x: 91, startPoint y: 70, endPoint x: 253, endPoint y: 103, distance: 165.1
click at [253, 103] on div "Compres...top1.png 2.20 MB" at bounding box center [242, 105] width 68 height 68
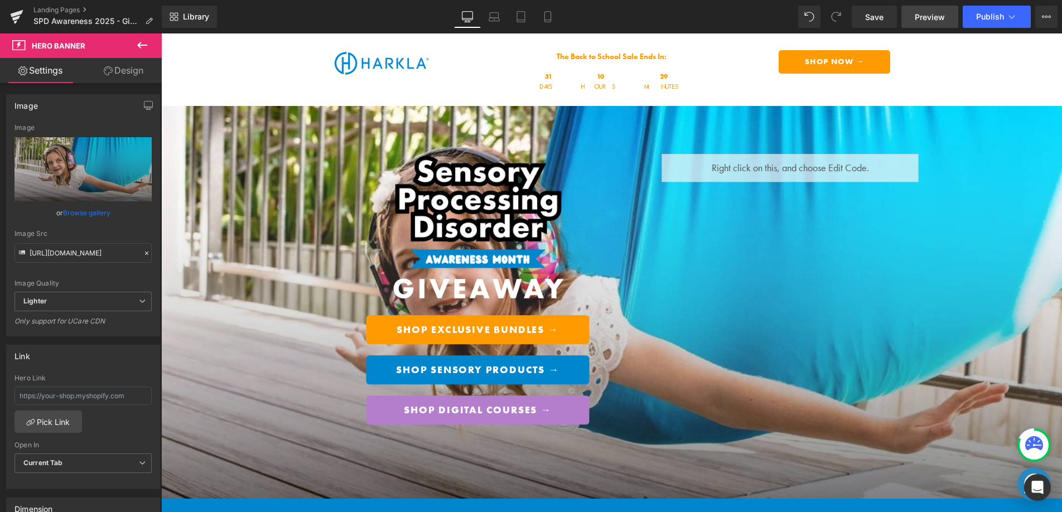
click at [939, 18] on span "Preview" at bounding box center [930, 17] width 30 height 12
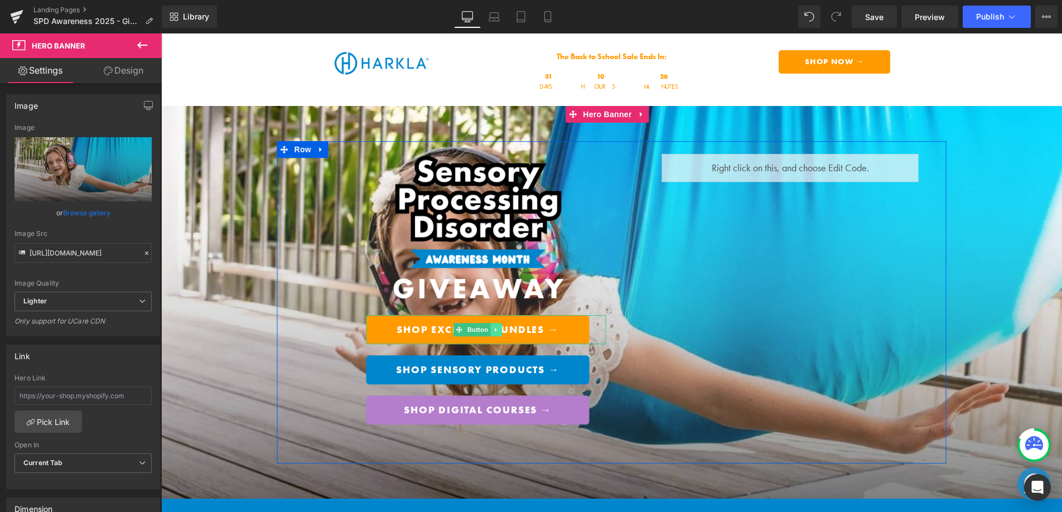
click at [493, 330] on icon at bounding box center [496, 329] width 6 height 7
click at [499, 329] on icon at bounding box center [502, 329] width 6 height 7
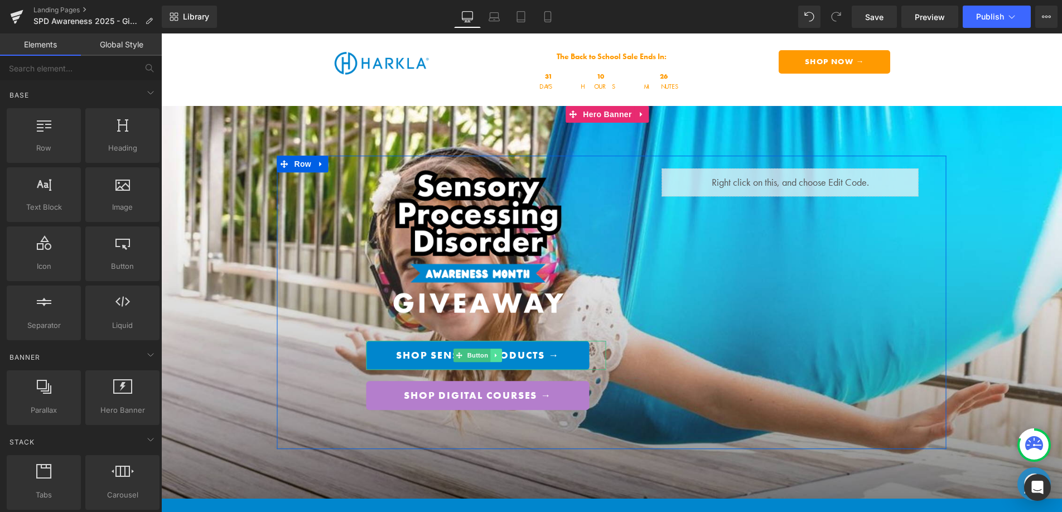
click at [494, 353] on icon at bounding box center [496, 355] width 6 height 7
click at [499, 353] on icon at bounding box center [502, 355] width 6 height 6
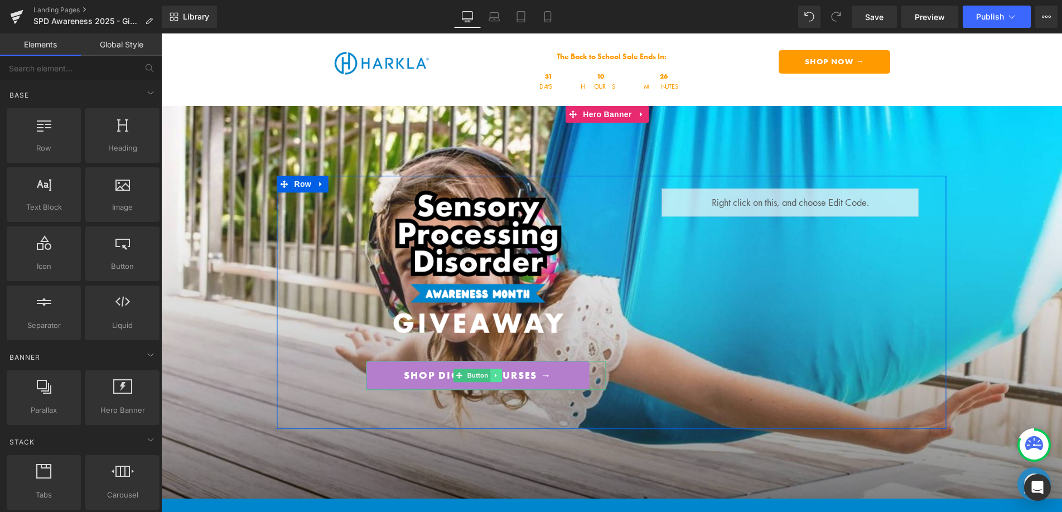
click at [495, 374] on link at bounding box center [496, 375] width 12 height 13
click at [499, 373] on icon at bounding box center [502, 375] width 6 height 6
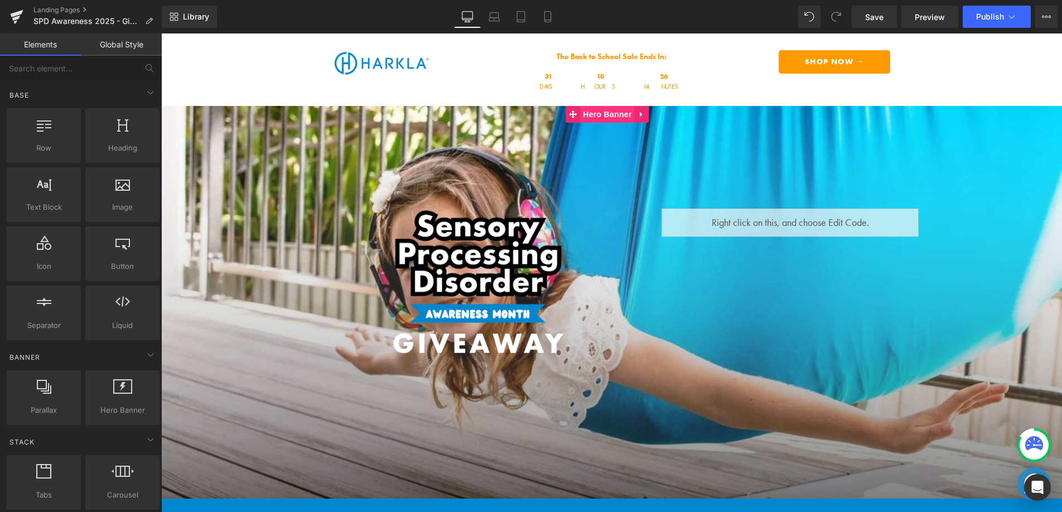
click at [600, 117] on span "Hero Banner" at bounding box center [607, 114] width 54 height 17
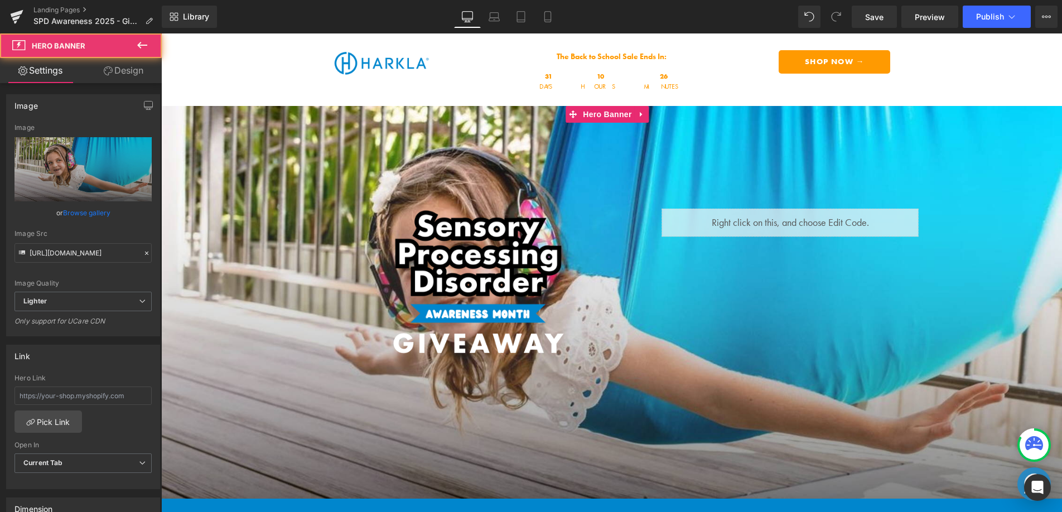
click at [101, 210] on link "Browse gallery" at bounding box center [86, 213] width 47 height 20
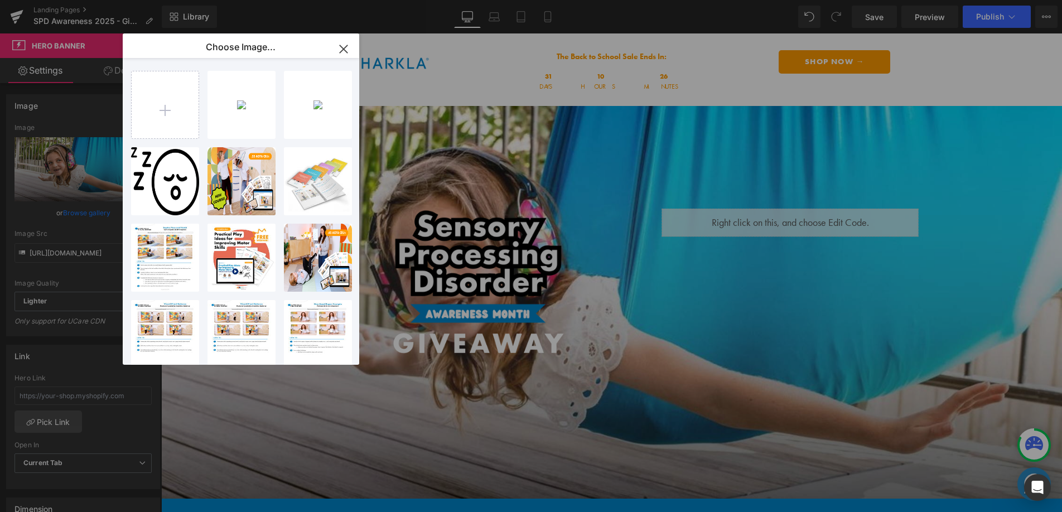
click at [350, 45] on icon "button" at bounding box center [344, 49] width 18 height 18
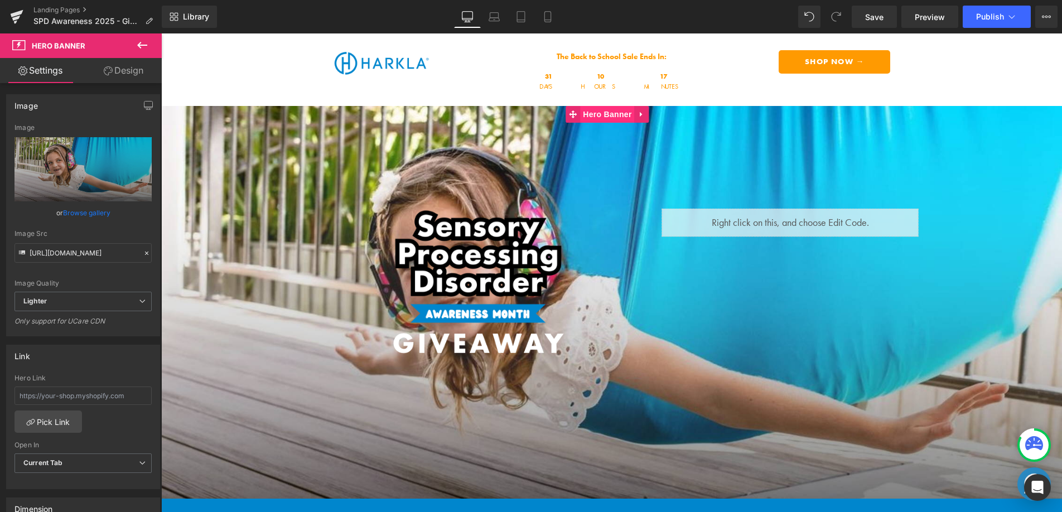
click at [605, 119] on span "Hero Banner" at bounding box center [607, 114] width 54 height 17
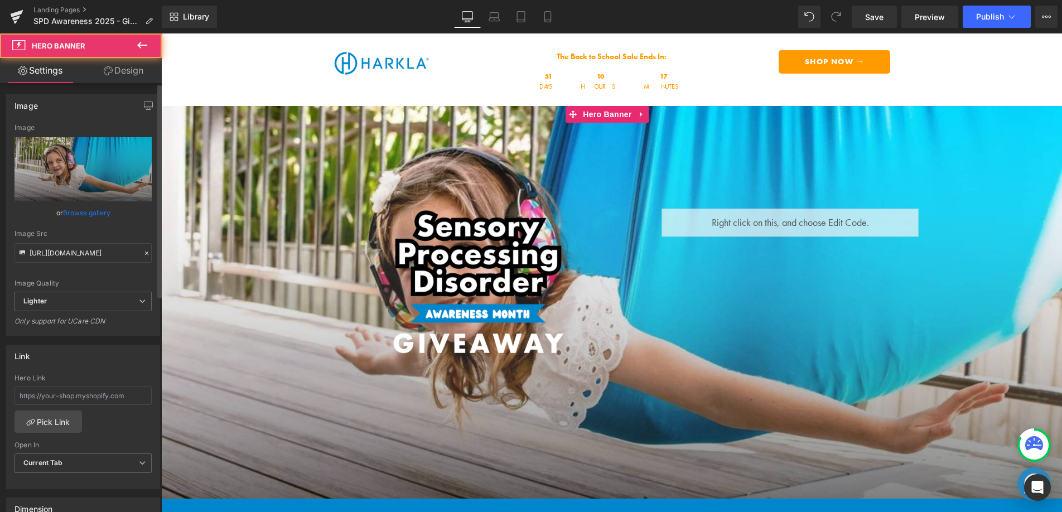
click at [81, 210] on link "Browse gallery" at bounding box center [86, 213] width 47 height 20
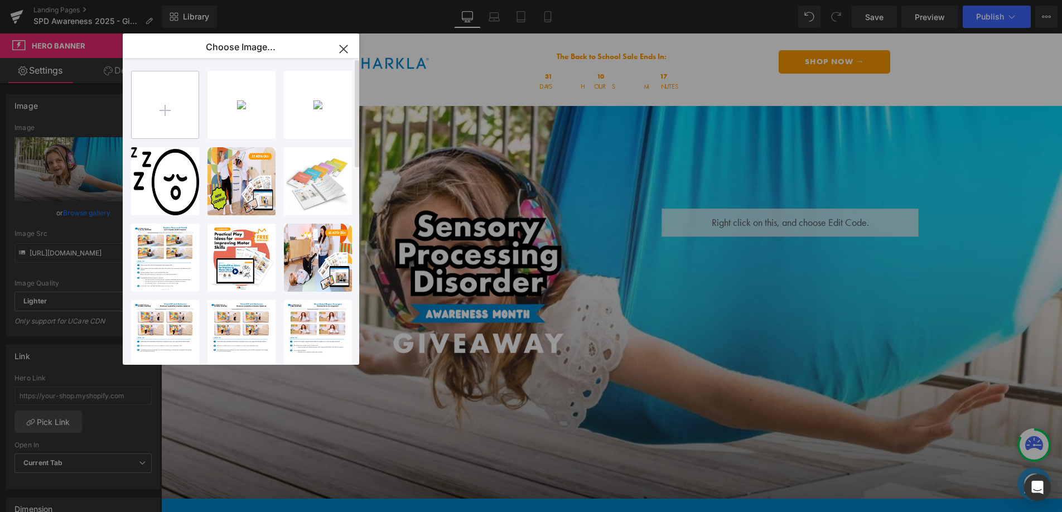
click at [173, 117] on input "file" at bounding box center [165, 104] width 67 height 67
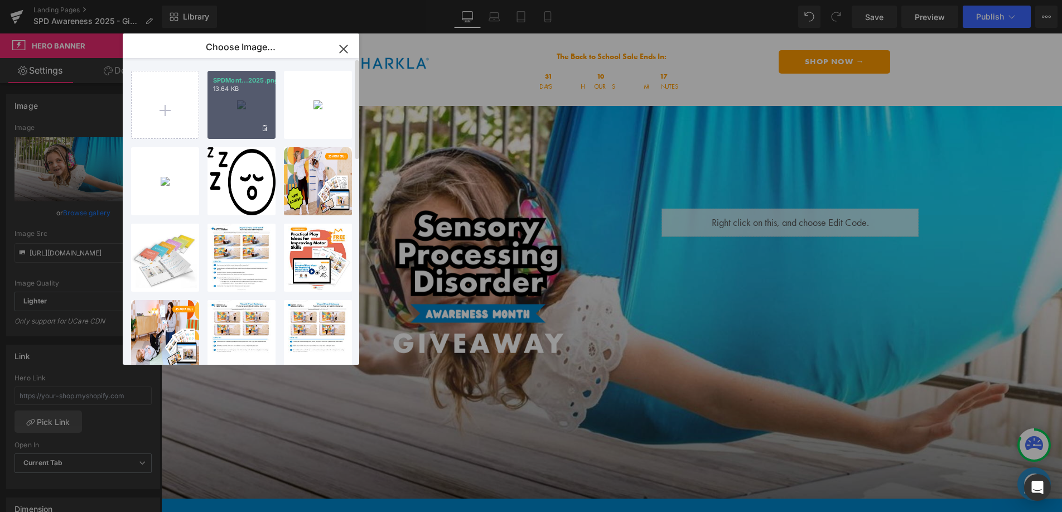
click at [246, 128] on div "SPDMont...2025.png 13.64 KB" at bounding box center [242, 105] width 68 height 68
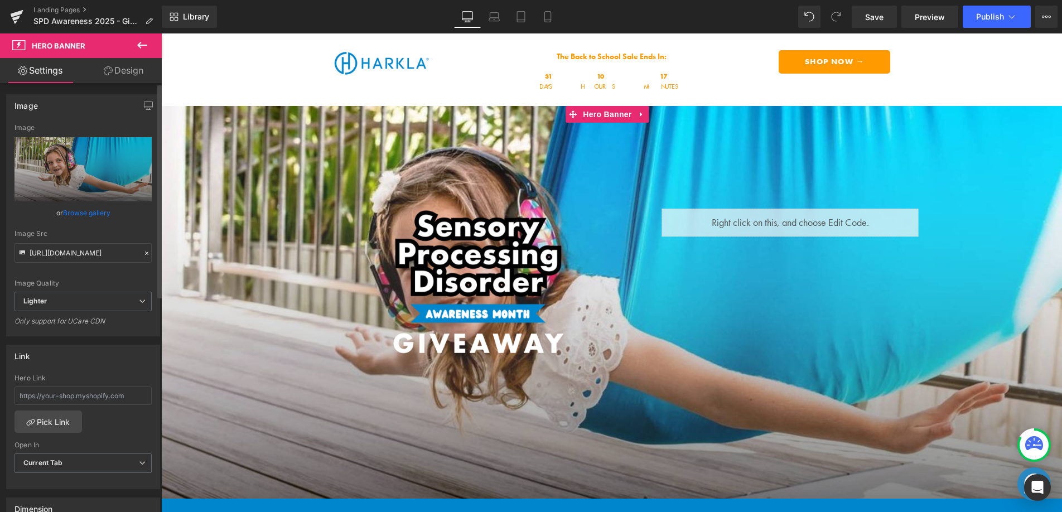
click at [100, 213] on link "Browse gallery" at bounding box center [86, 213] width 47 height 20
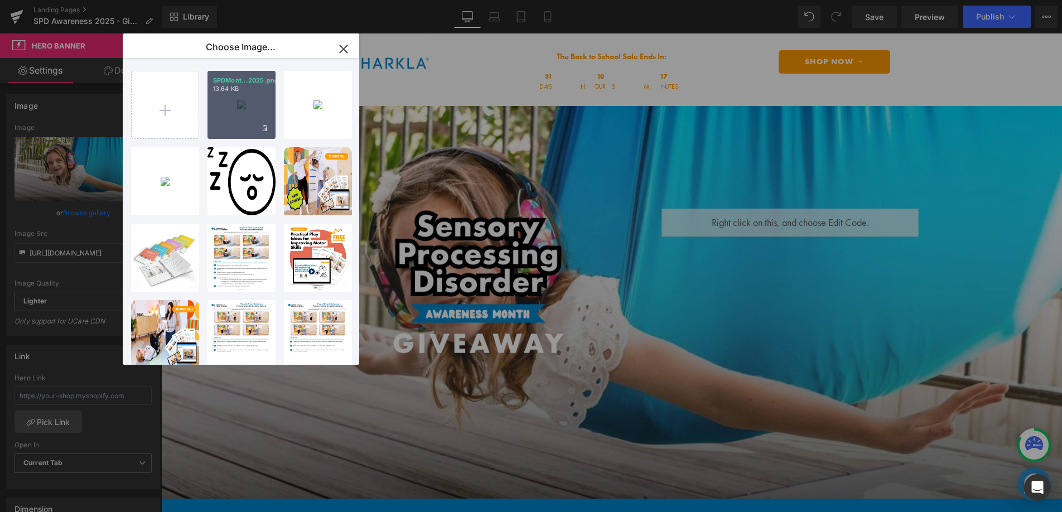
click at [243, 118] on div "SPDMont...2025.png 13.64 KB" at bounding box center [242, 105] width 68 height 68
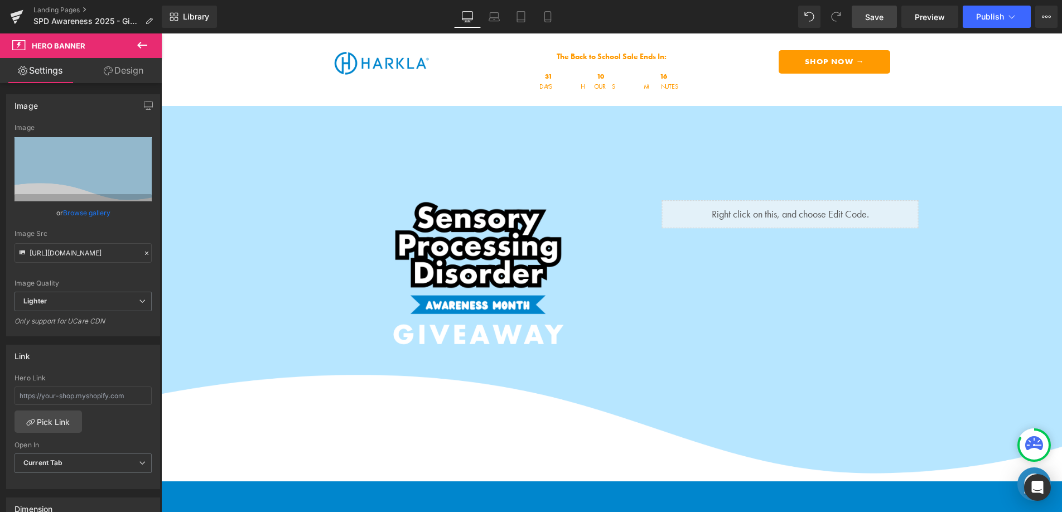
click at [874, 18] on span "Save" at bounding box center [874, 17] width 18 height 12
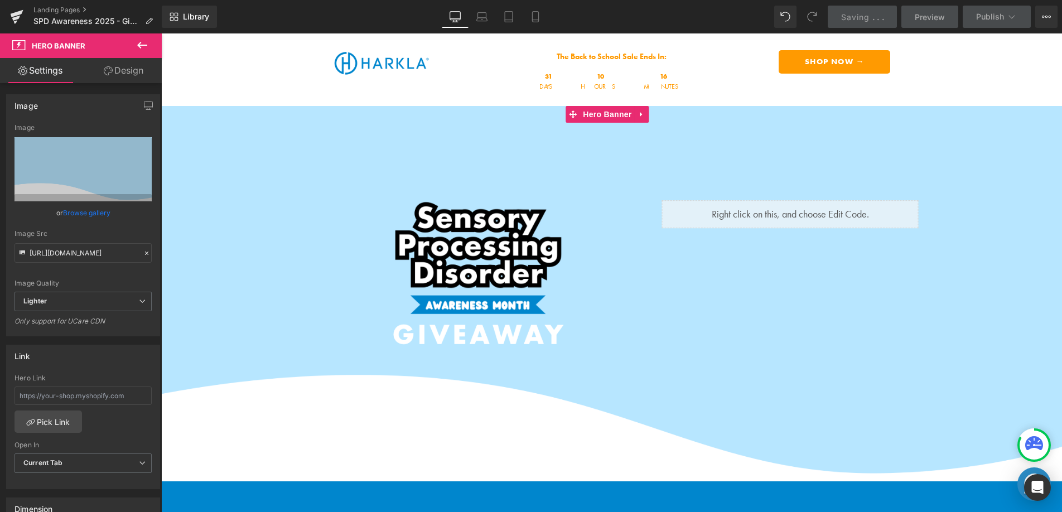
click at [70, 220] on link "Browse gallery" at bounding box center [86, 213] width 47 height 20
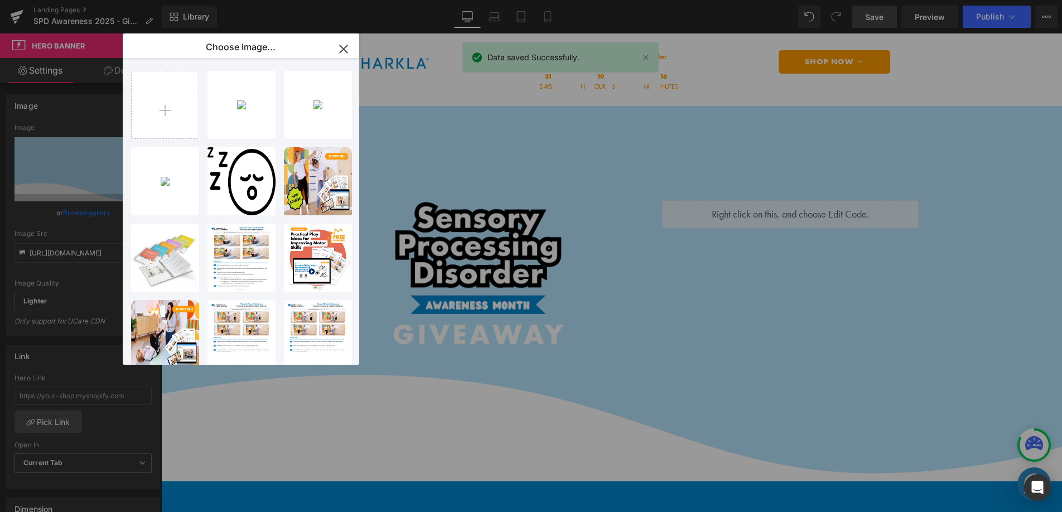
drag, startPoint x: 343, startPoint y: 45, endPoint x: 253, endPoint y: 50, distance: 90.5
click at [343, 45] on icon "button" at bounding box center [344, 49] width 18 height 18
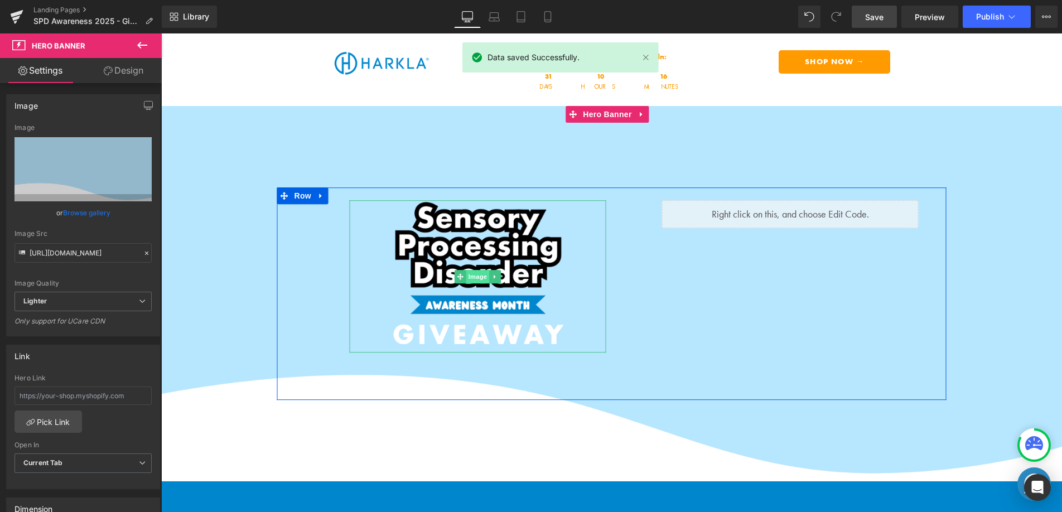
click at [476, 273] on span "Image" at bounding box center [477, 276] width 23 height 13
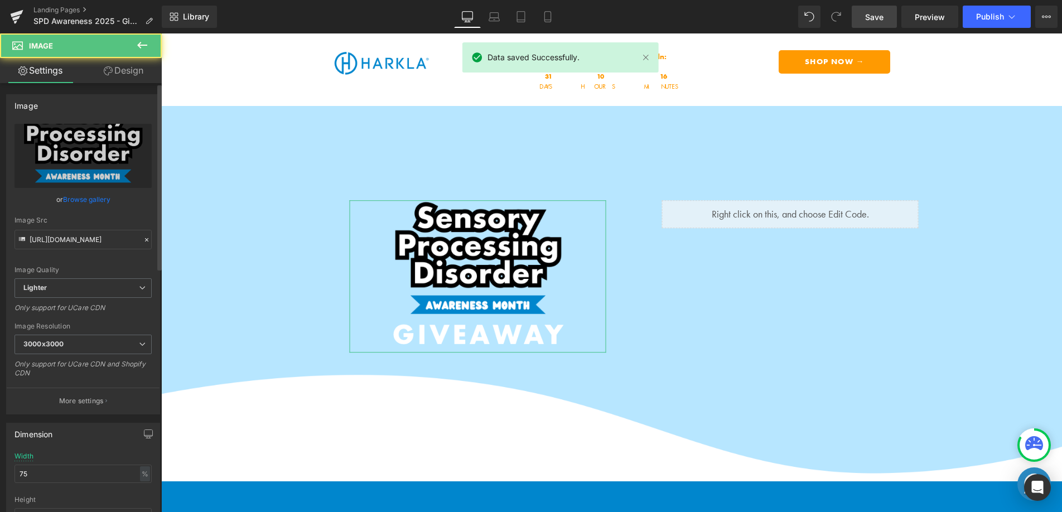
click at [88, 201] on link "Browse gallery" at bounding box center [86, 200] width 47 height 20
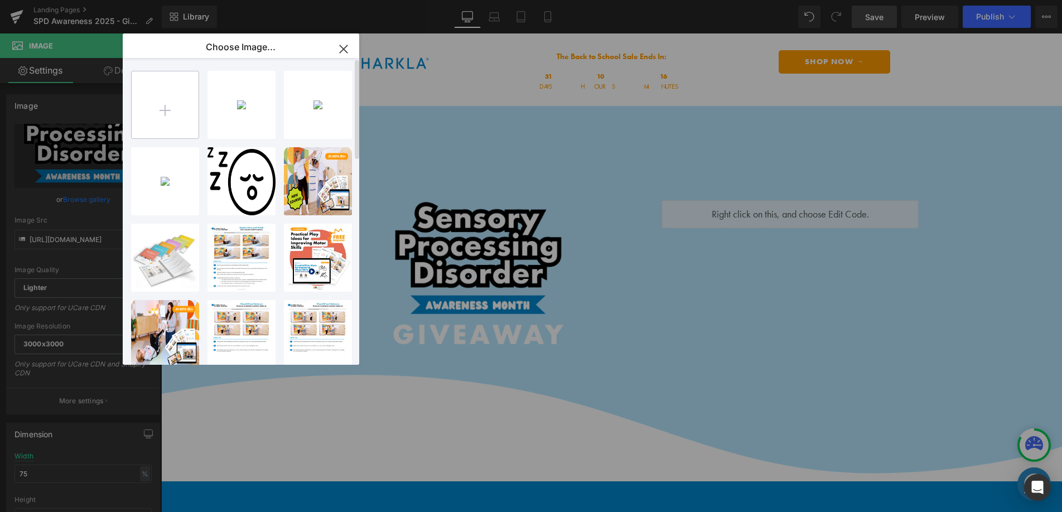
click at [182, 112] on input "file" at bounding box center [165, 104] width 67 height 67
type input "C:\fakepath\SPDMonth_Text_Logo_Centered_2024.png"
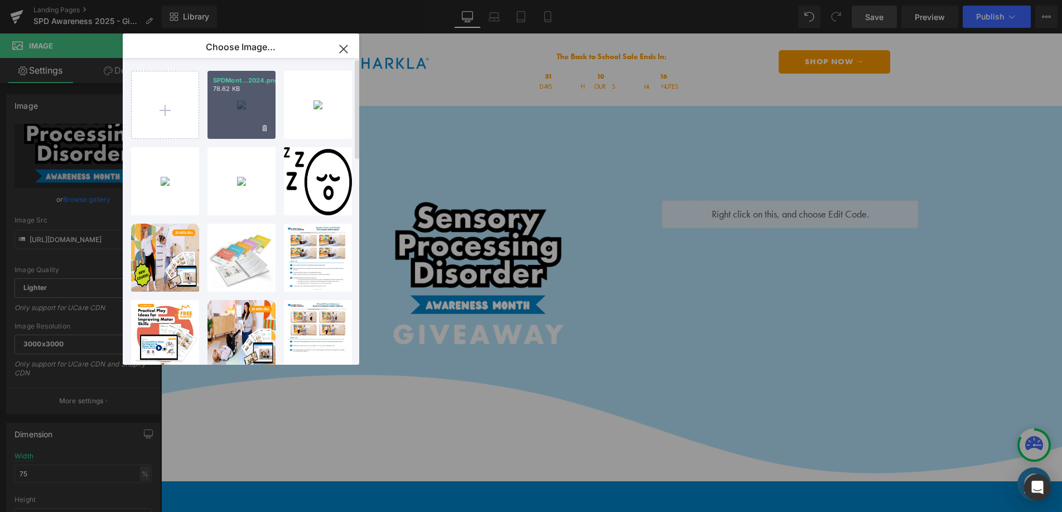
click at [258, 113] on div "SPDMont...2024.png 78.62 KB" at bounding box center [242, 105] width 68 height 68
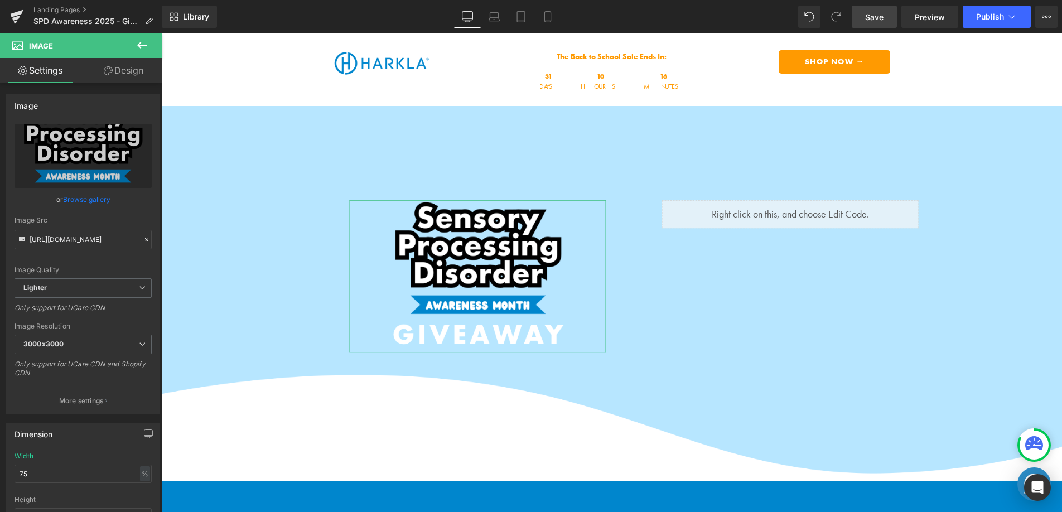
drag, startPoint x: 88, startPoint y: 202, endPoint x: 97, endPoint y: 192, distance: 13.0
click at [88, 201] on link "Browse gallery" at bounding box center [86, 200] width 47 height 20
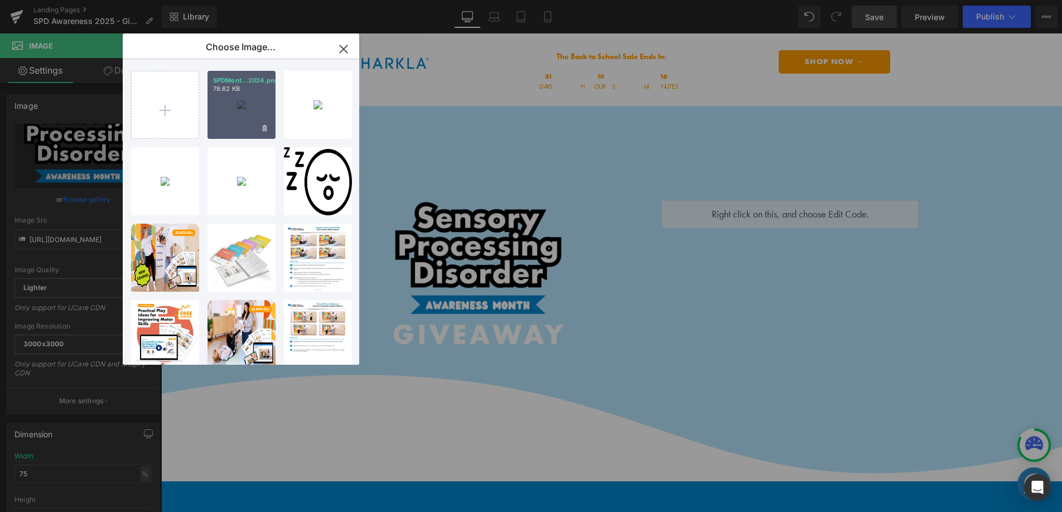
click at [254, 112] on div "SPDMont...2024.png 78.62 KB" at bounding box center [242, 105] width 68 height 68
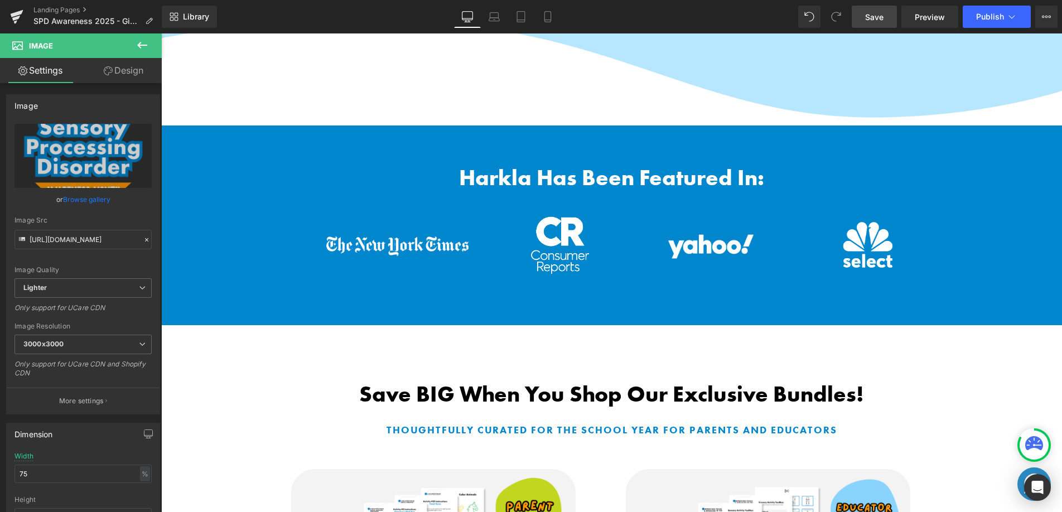
scroll to position [358, 0]
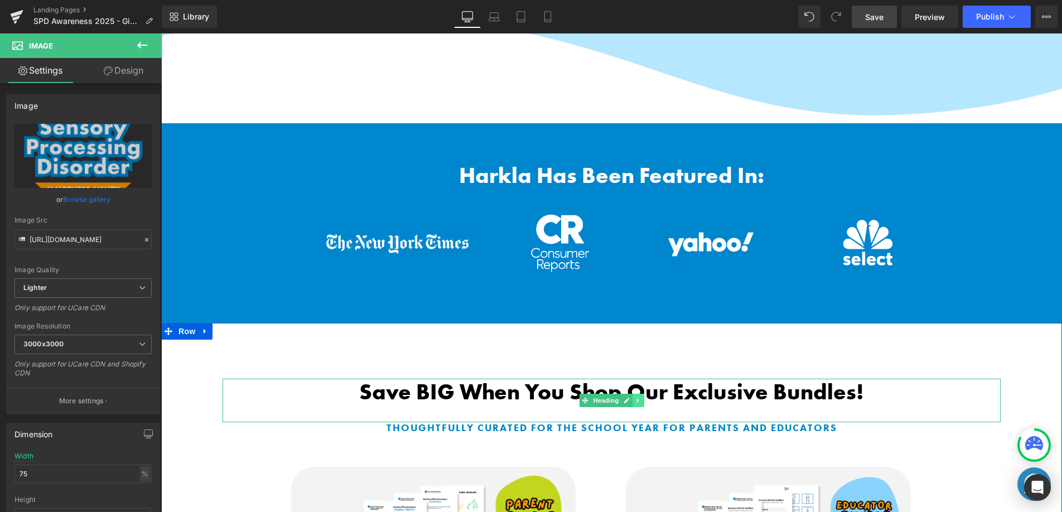
click at [635, 398] on icon at bounding box center [638, 400] width 6 height 7
drag, startPoint x: 631, startPoint y: 394, endPoint x: 629, endPoint y: 373, distance: 21.3
click at [631, 397] on icon at bounding box center [632, 400] width 6 height 7
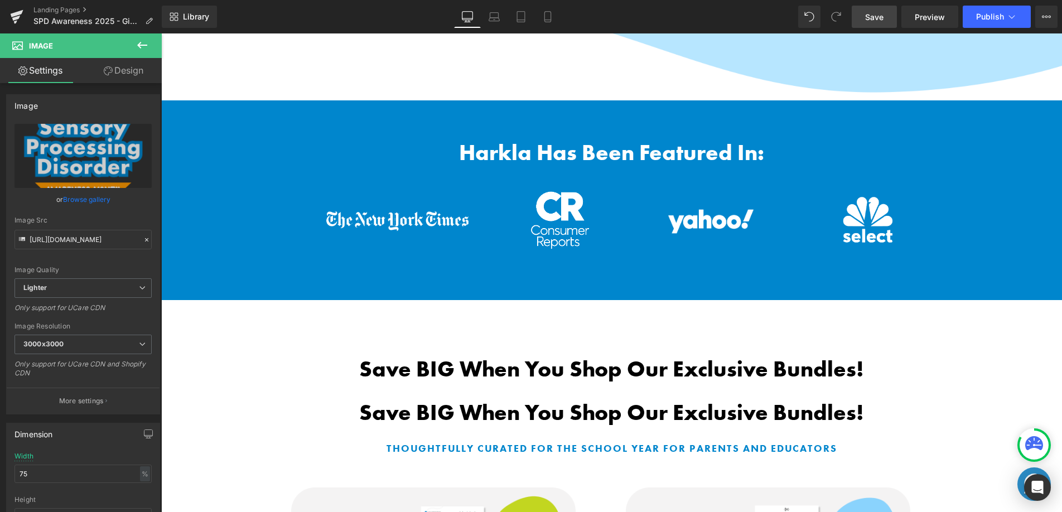
scroll to position [384, 0]
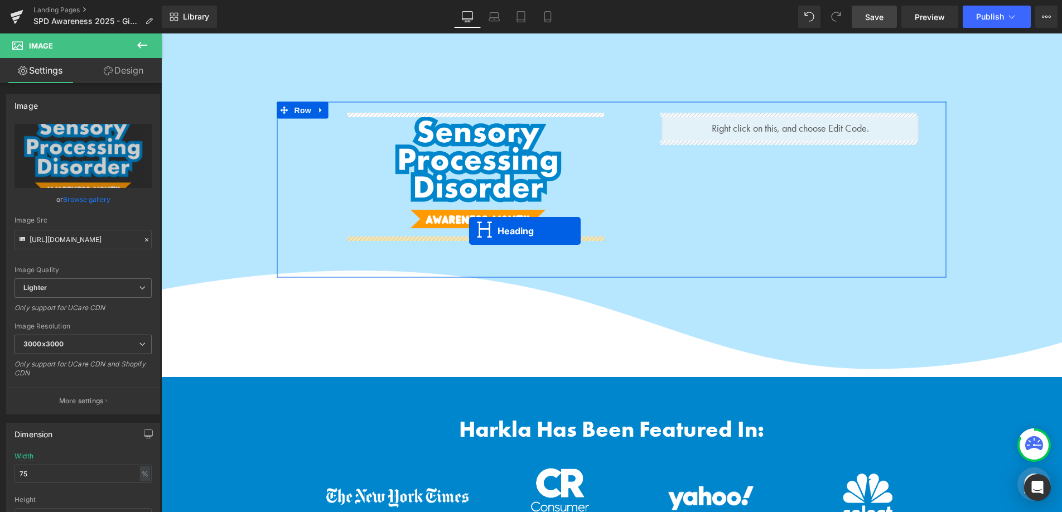
drag, startPoint x: 566, startPoint y: 363, endPoint x: 470, endPoint y: 230, distance: 163.8
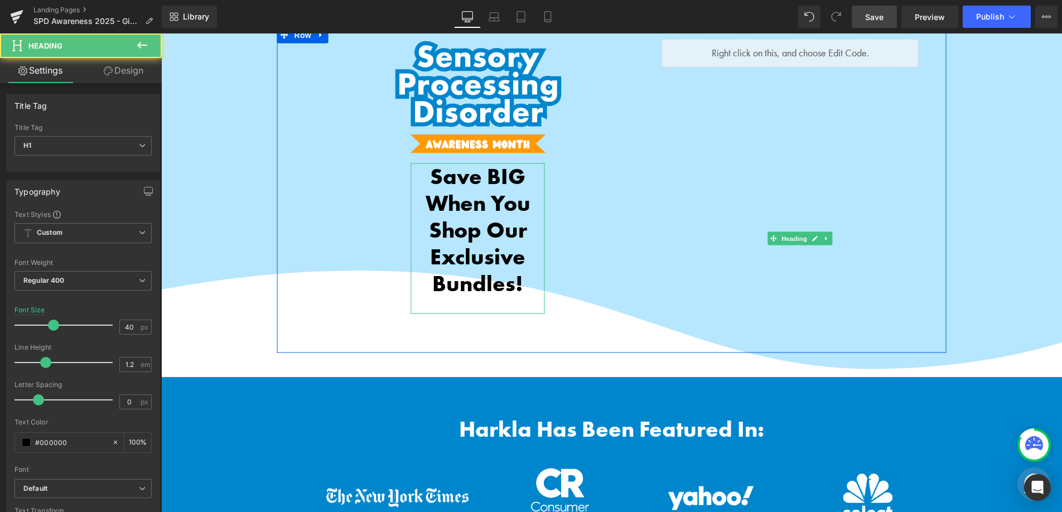
scroll to position [29, 0]
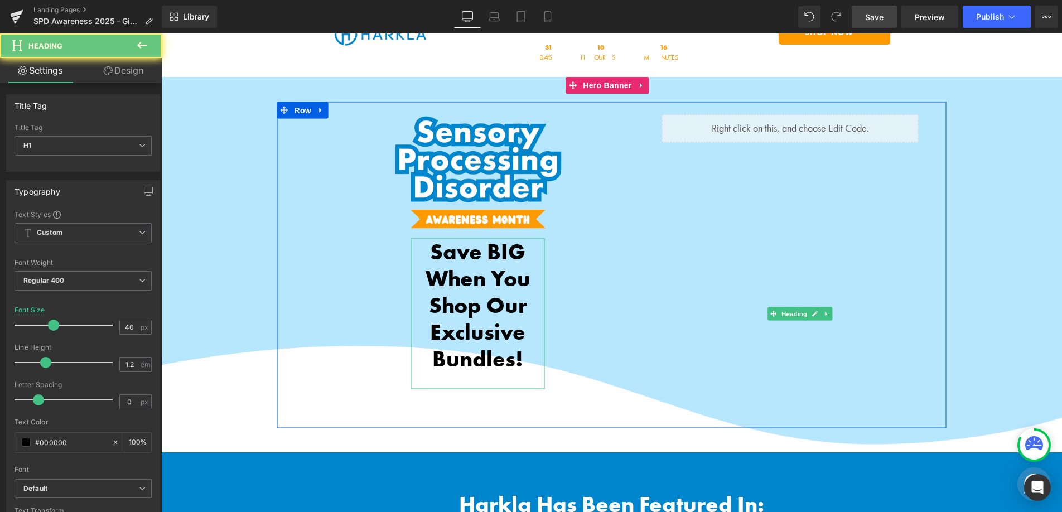
click at [465, 269] on b "Save BIG When You Shop Our Exclusive Bundles!" at bounding box center [478, 305] width 105 height 136
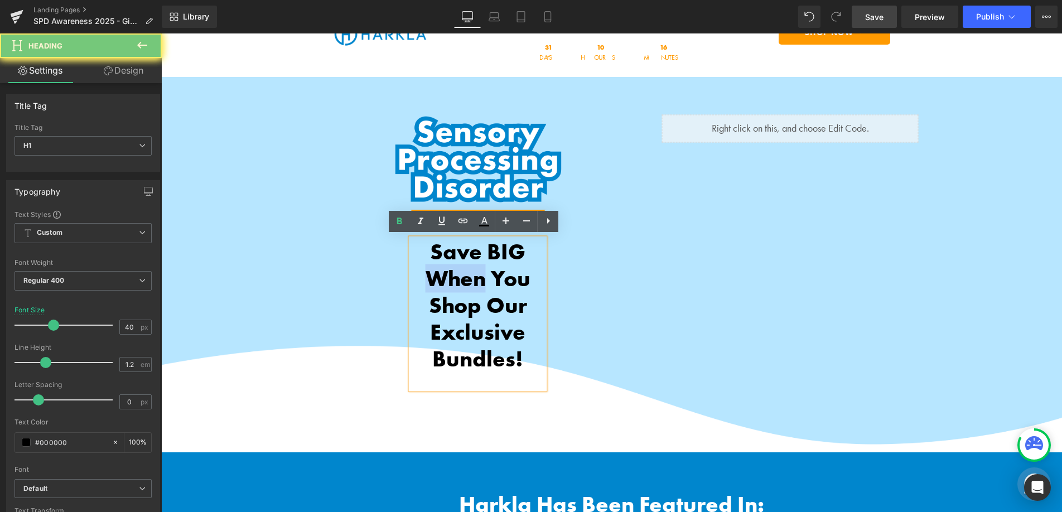
click at [465, 269] on b "Save BIG When You Shop Our Exclusive Bundles!" at bounding box center [478, 305] width 105 height 136
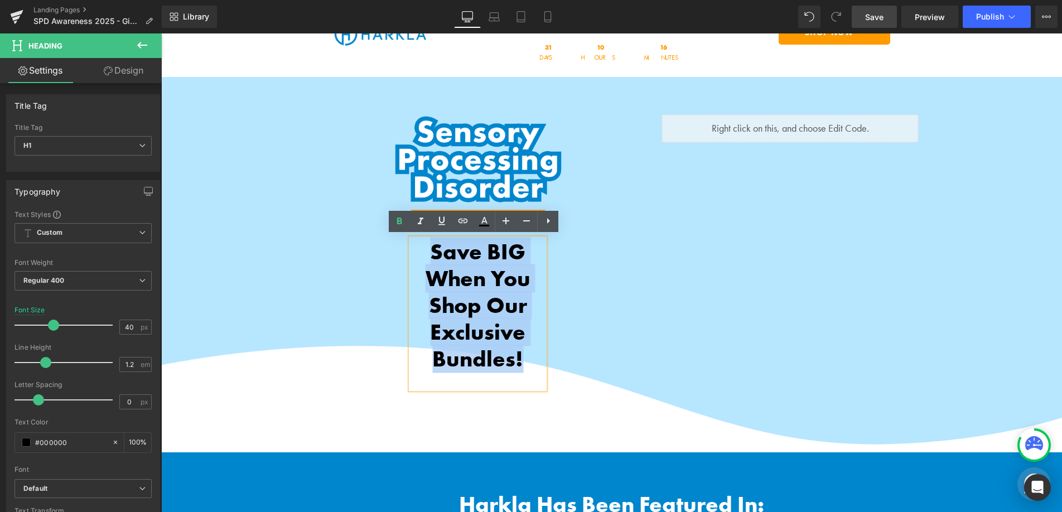
click at [465, 269] on b "Save BIG When You Shop Our Exclusive Bundles!" at bounding box center [478, 305] width 105 height 136
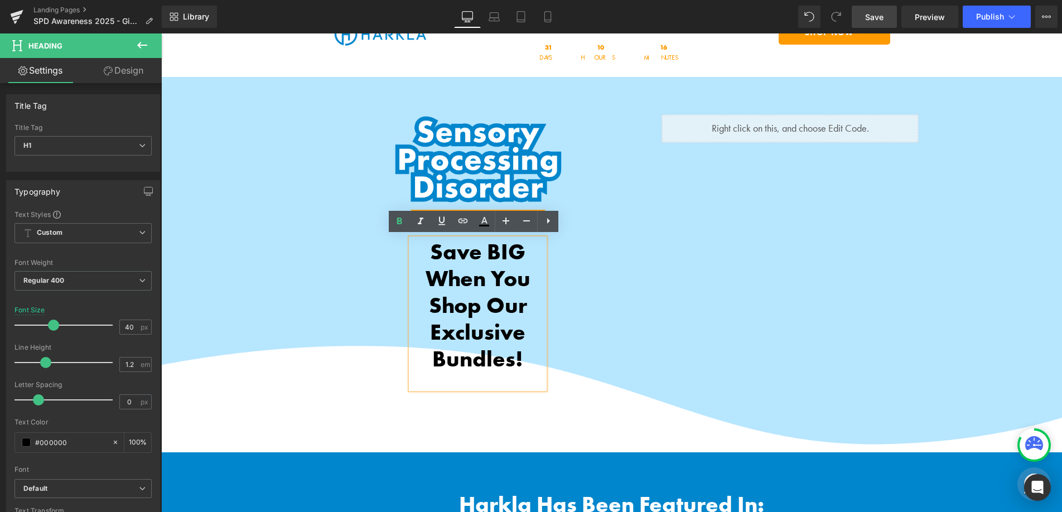
scroll to position [83, 0]
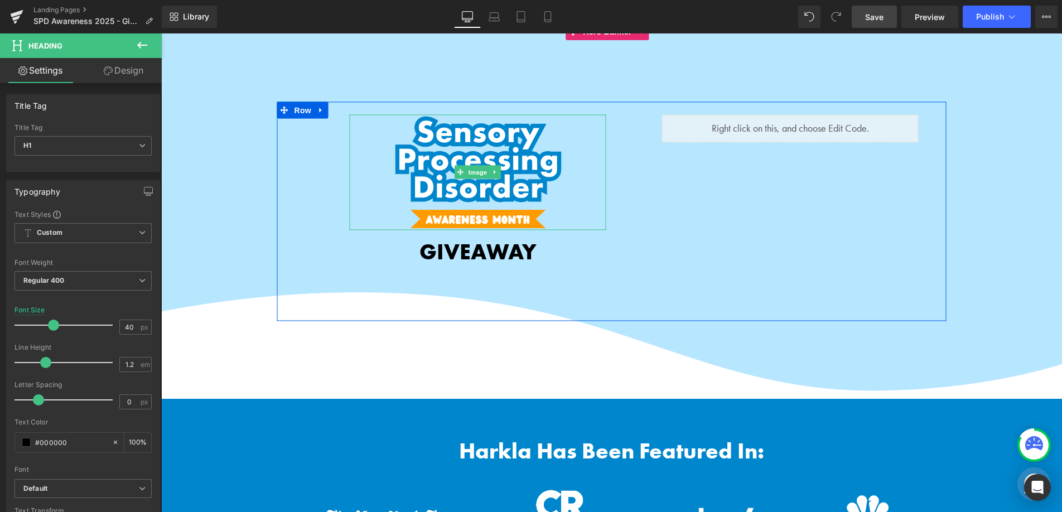
drag, startPoint x: 473, startPoint y: 166, endPoint x: 374, endPoint y: 127, distance: 106.2
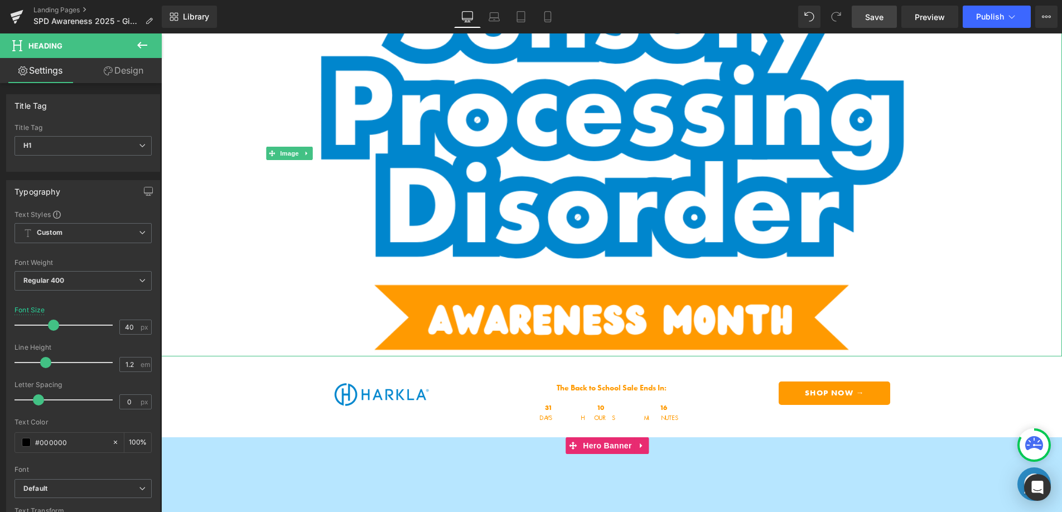
scroll to position [431, 0]
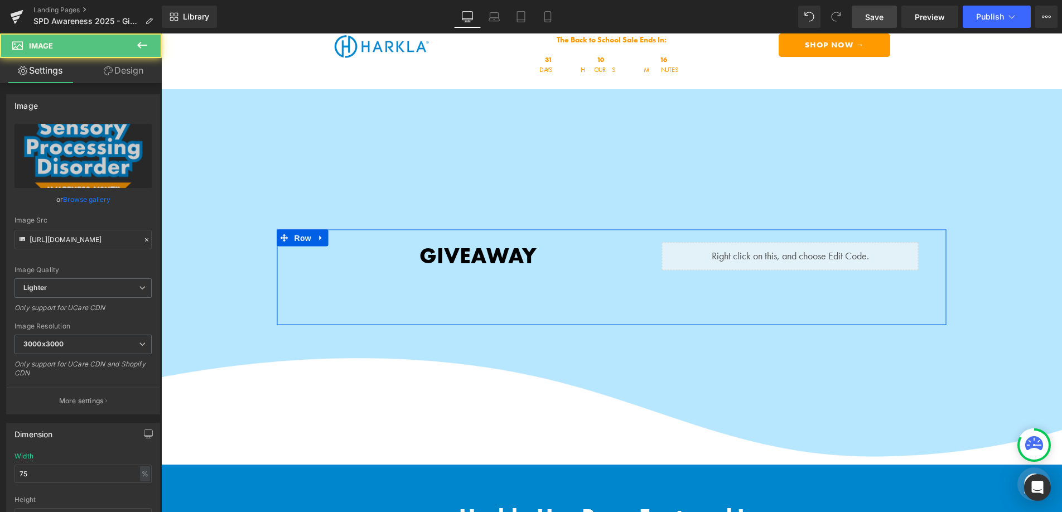
click at [105, 68] on icon at bounding box center [108, 70] width 9 height 9
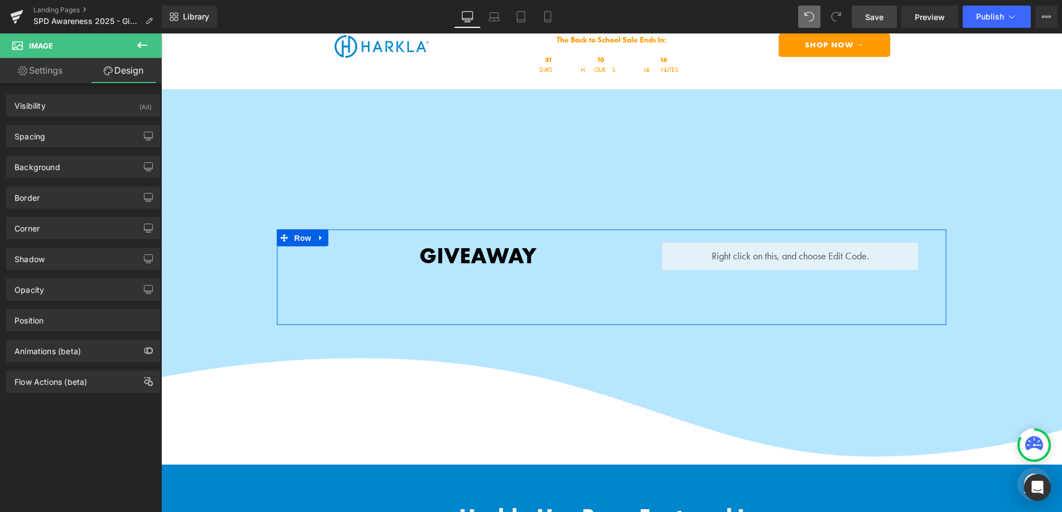
scroll to position [21, 0]
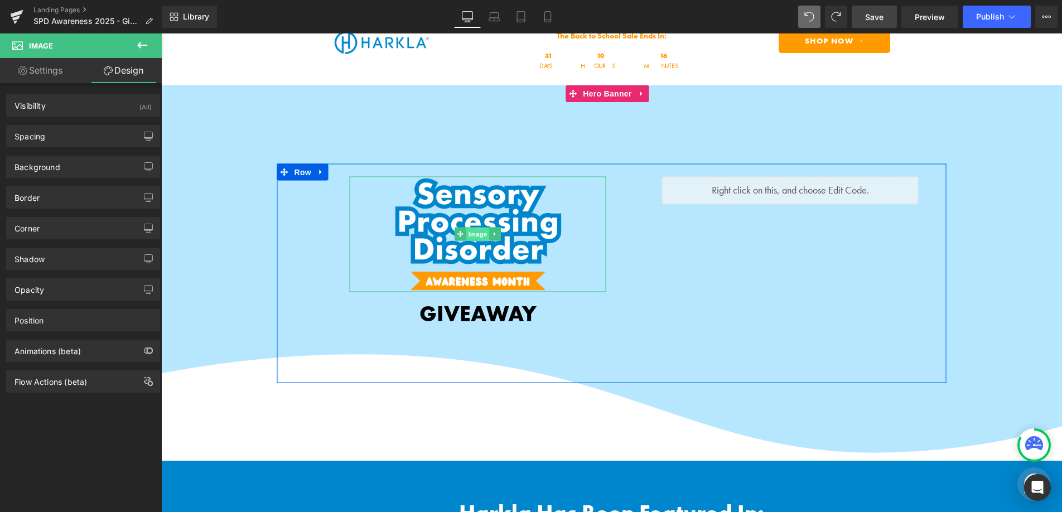
click at [468, 231] on span "Image" at bounding box center [477, 234] width 23 height 13
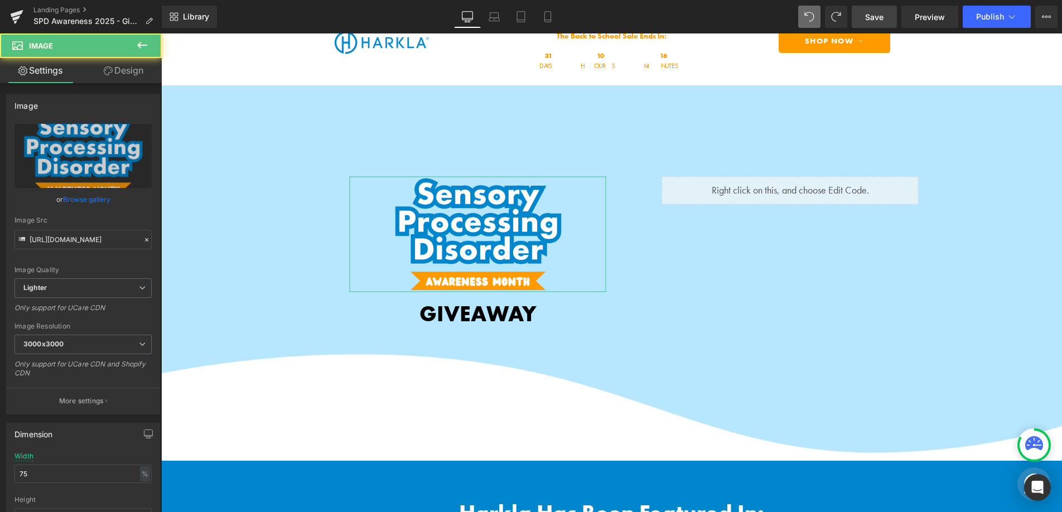
drag, startPoint x: 117, startPoint y: 70, endPoint x: 86, endPoint y: 124, distance: 61.9
click at [117, 70] on link "Design" at bounding box center [123, 70] width 81 height 25
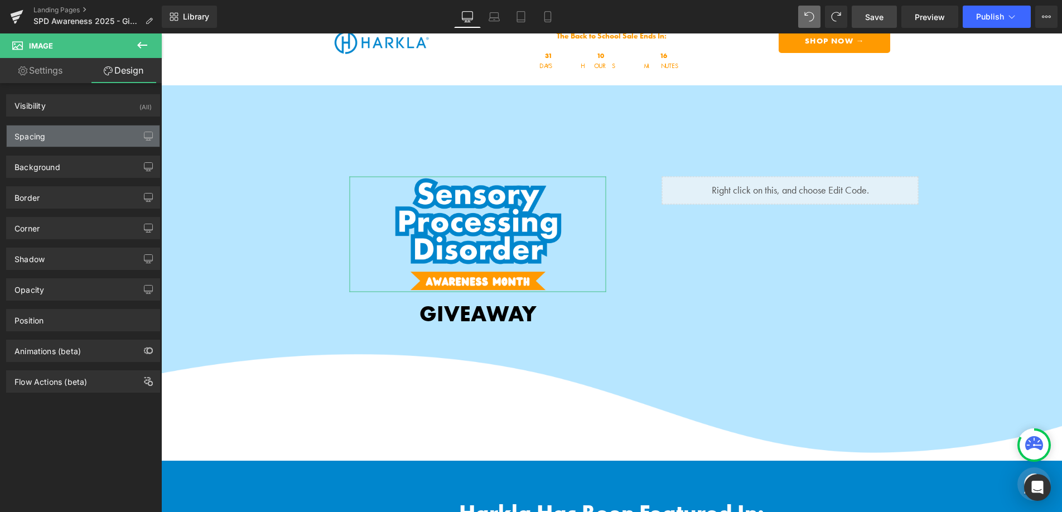
click at [79, 137] on div "Spacing" at bounding box center [83, 136] width 153 height 21
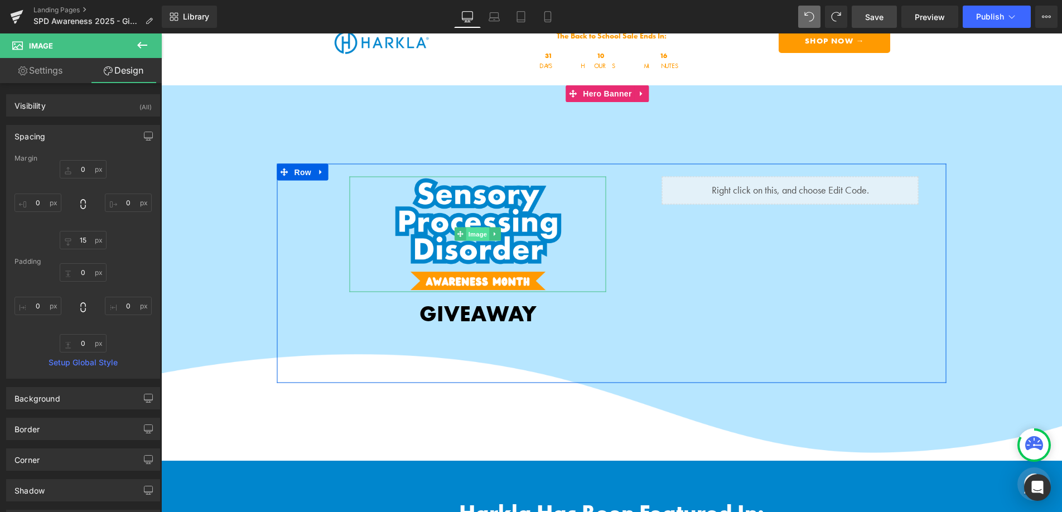
click at [469, 233] on span "Image" at bounding box center [477, 234] width 23 height 13
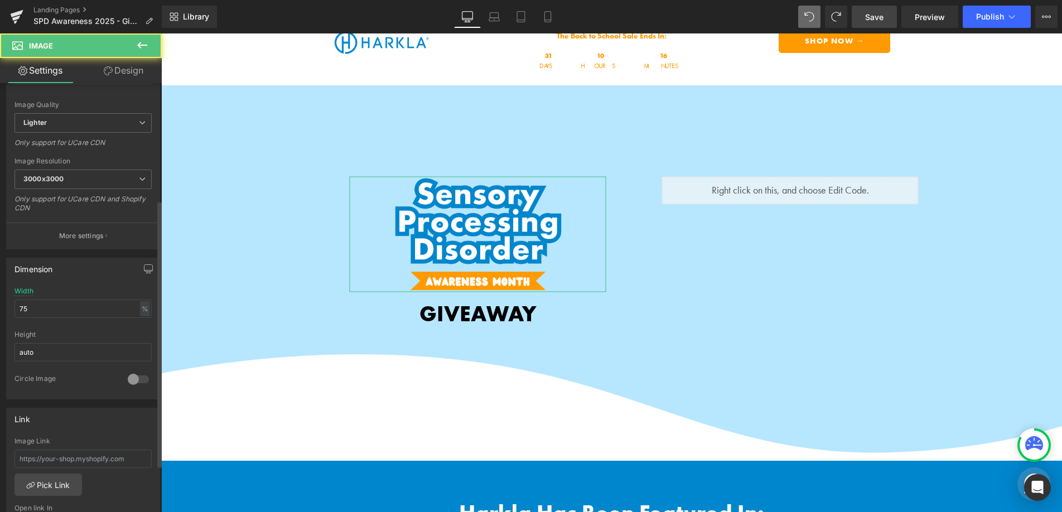
scroll to position [187, 0]
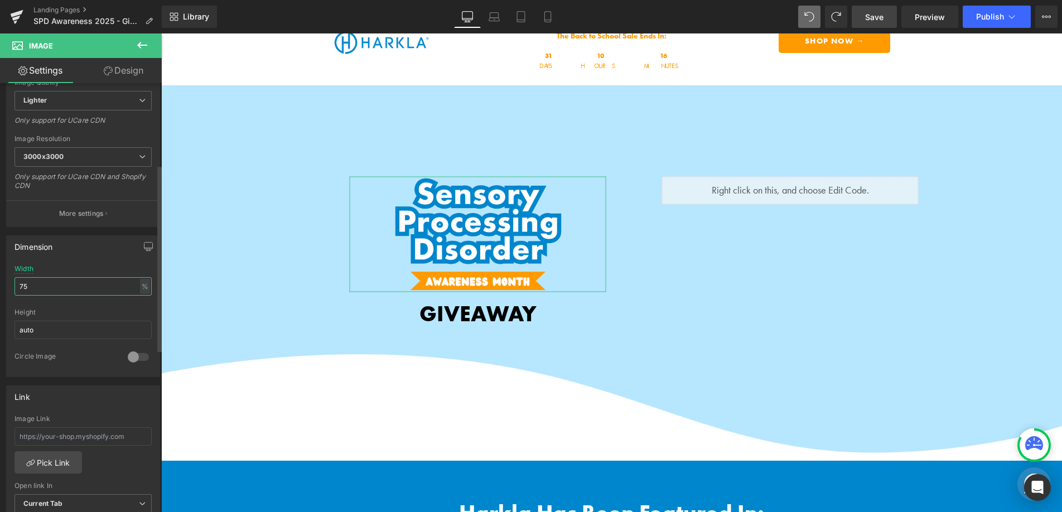
drag, startPoint x: 44, startPoint y: 285, endPoint x: 13, endPoint y: 283, distance: 30.2
click at [13, 283] on div "75% Width 75 % % px auto Height auto 0 Circle Image" at bounding box center [83, 321] width 153 height 112
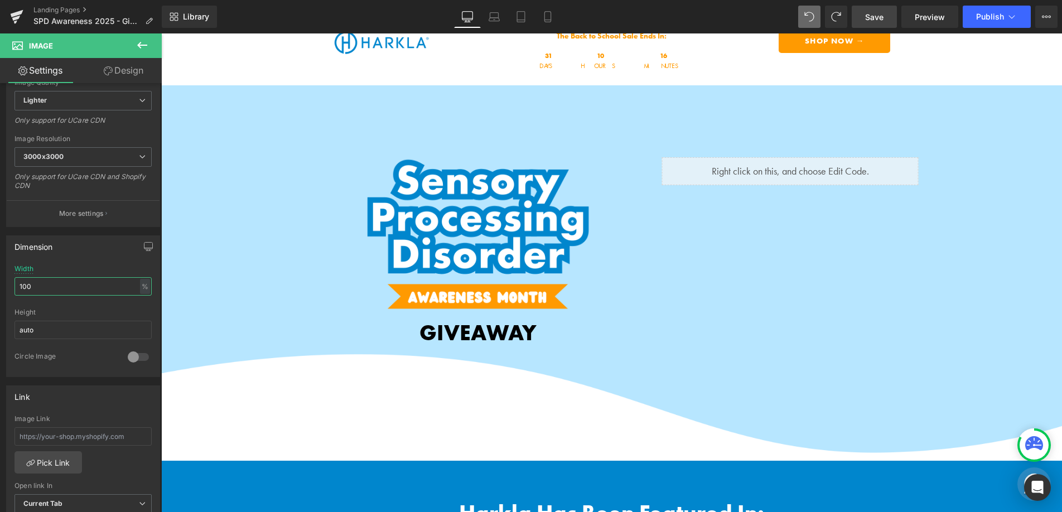
type input "100"
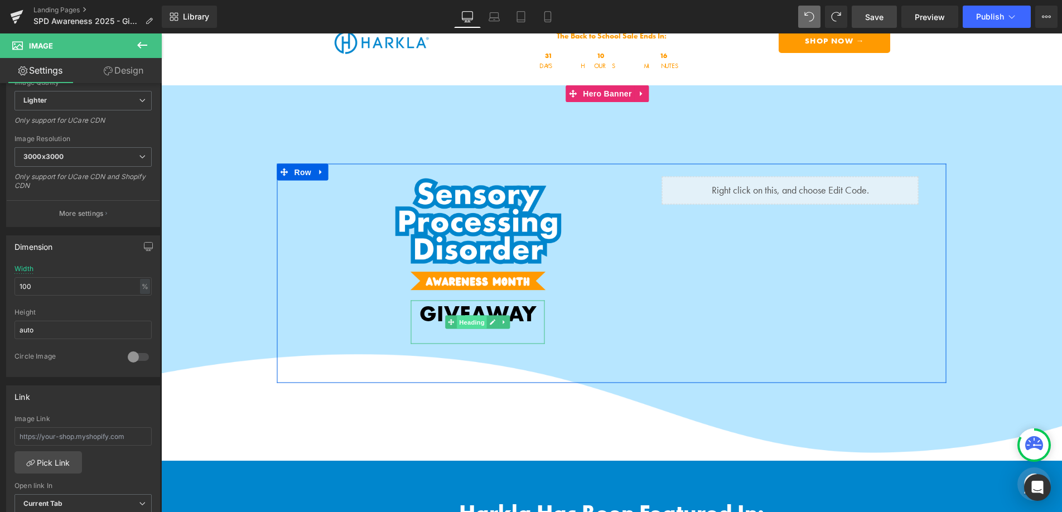
click at [469, 317] on span "Heading" at bounding box center [472, 321] width 30 height 13
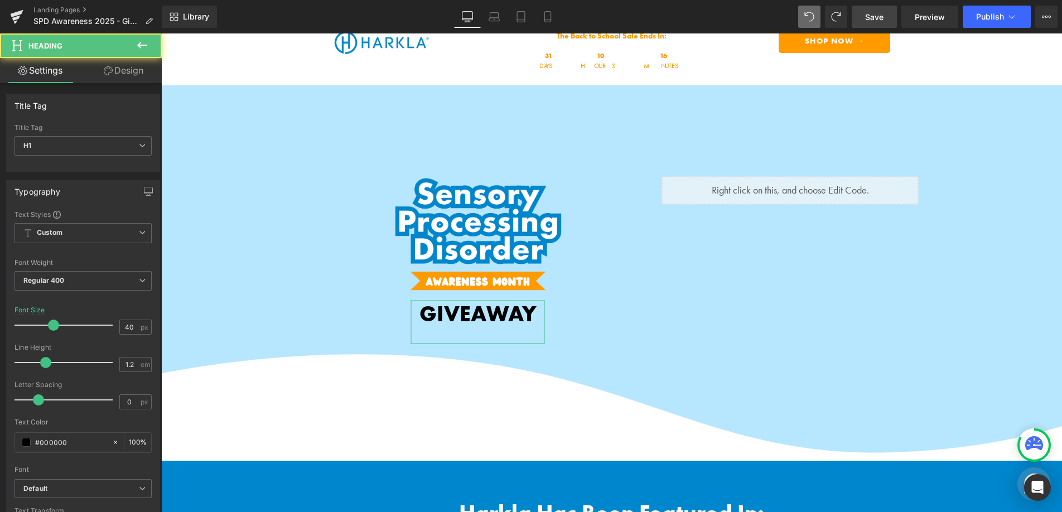
click at [128, 73] on link "Design" at bounding box center [123, 70] width 81 height 25
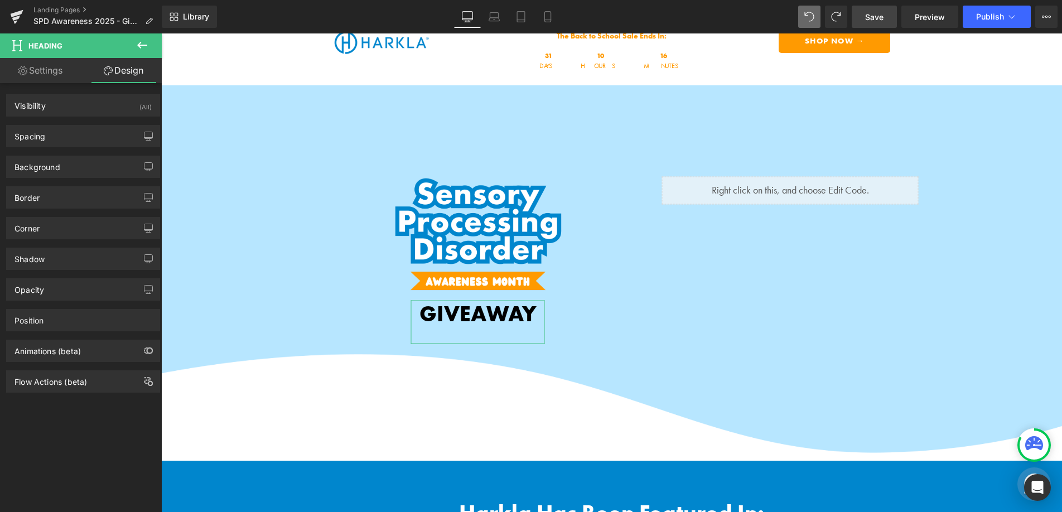
click at [57, 148] on div "Background Color & Image color Color none 0 % Image Replace Image Upload image …" at bounding box center [83, 162] width 167 height 31
click at [62, 139] on div "Spacing" at bounding box center [83, 136] width 153 height 21
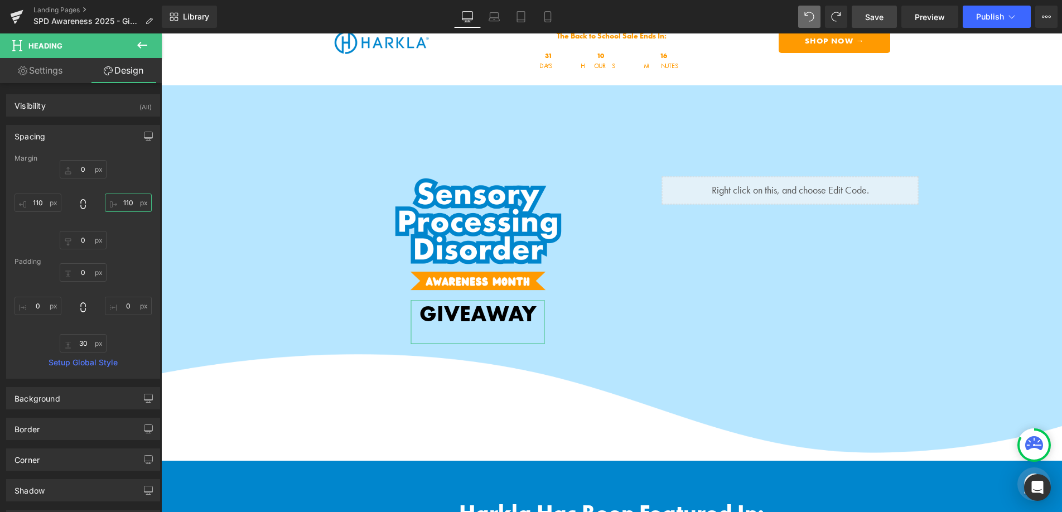
click at [131, 201] on input "110" at bounding box center [128, 203] width 47 height 18
type input "0"
click at [42, 200] on input "110" at bounding box center [38, 203] width 47 height 18
type input "0"
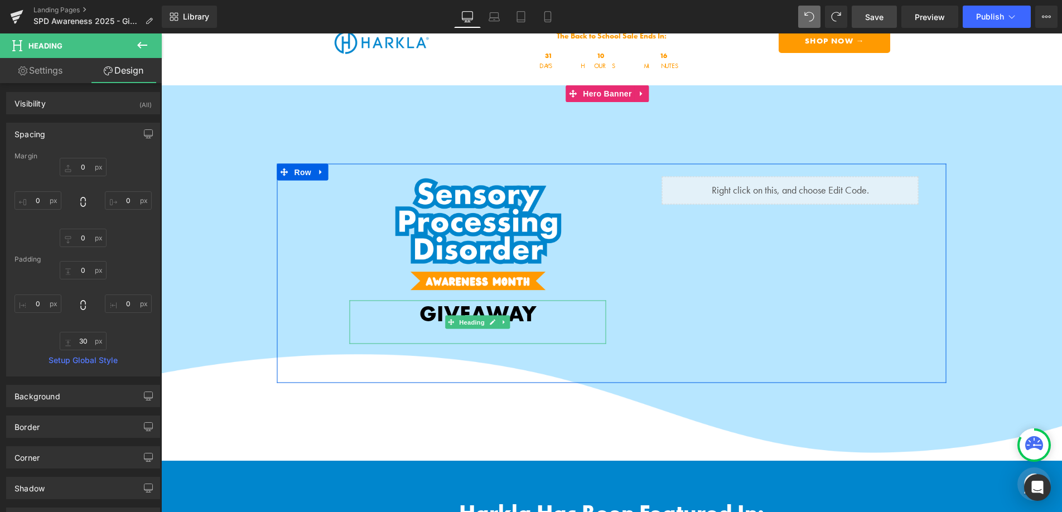
click at [461, 304] on b "GIVEAWAY" at bounding box center [478, 313] width 117 height 28
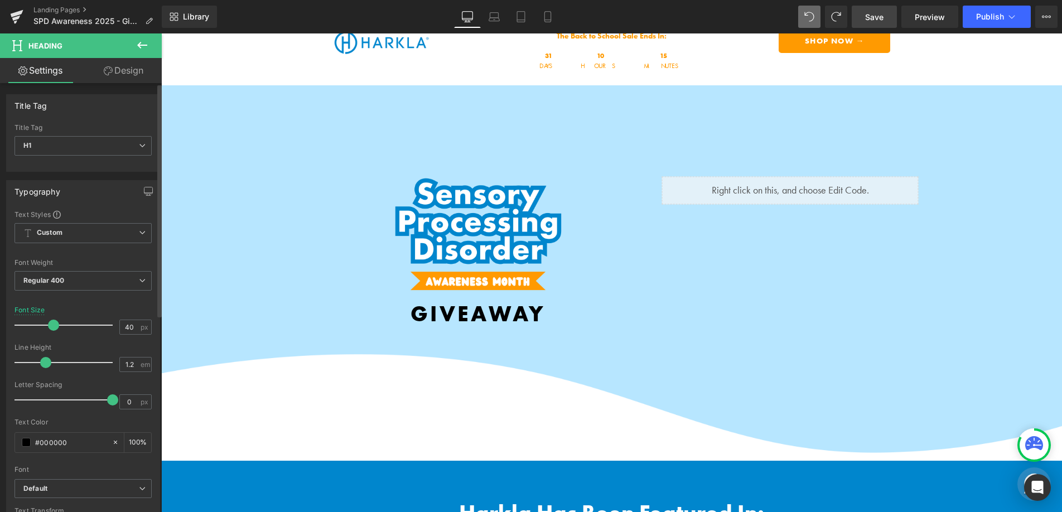
drag, startPoint x: 42, startPoint y: 394, endPoint x: 122, endPoint y: 393, distance: 80.4
click at [122, 393] on div "Letter Spacing 0 px" at bounding box center [83, 399] width 137 height 37
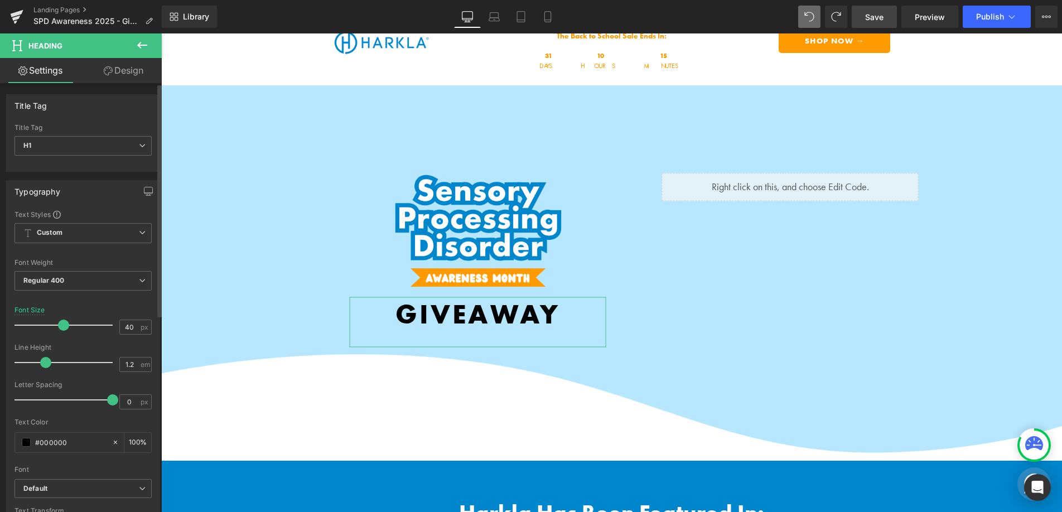
click at [61, 325] on div at bounding box center [66, 325] width 93 height 22
click at [889, 18] on link "Save" at bounding box center [874, 17] width 45 height 22
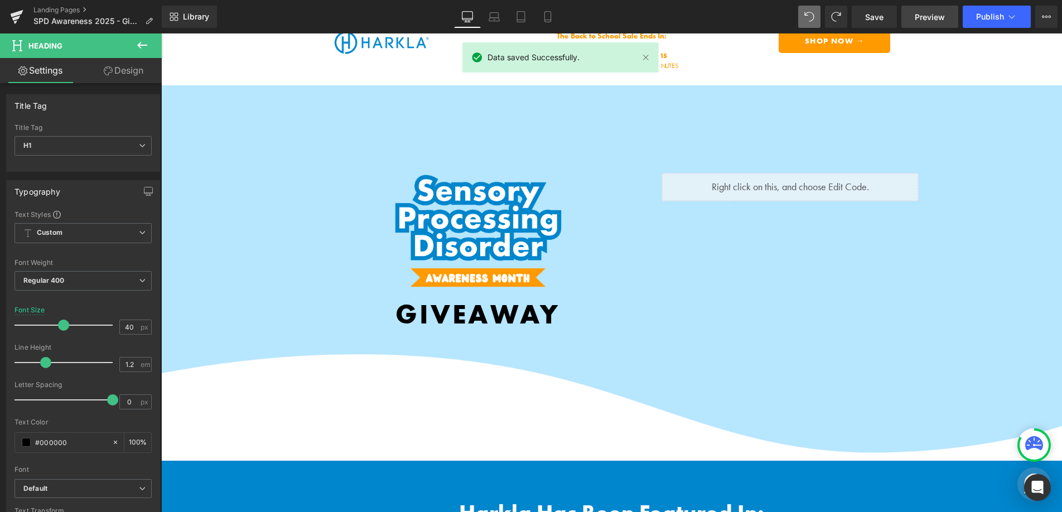
click at [935, 14] on span "Preview" at bounding box center [930, 17] width 30 height 12
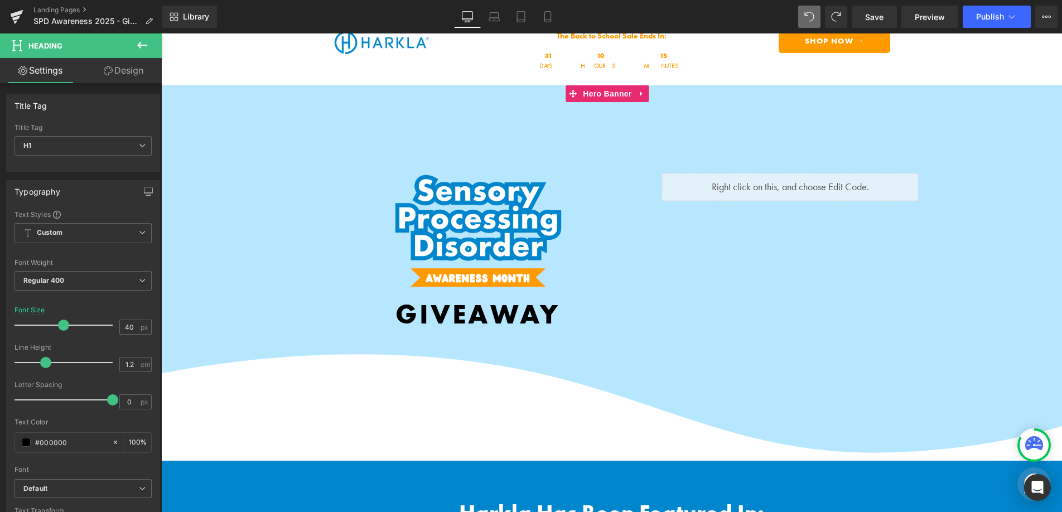
click at [604, 99] on span "Hero Banner" at bounding box center [607, 93] width 54 height 17
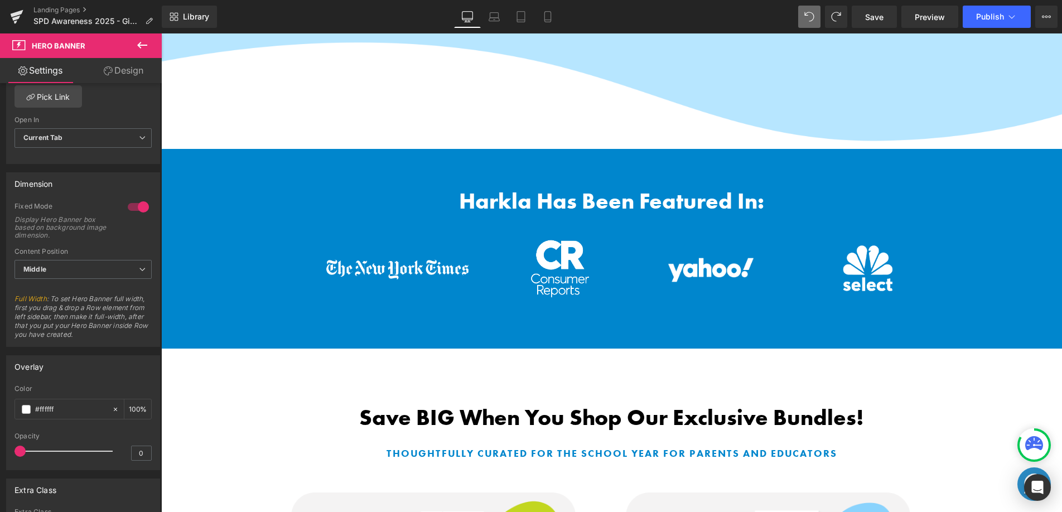
scroll to position [353, 0]
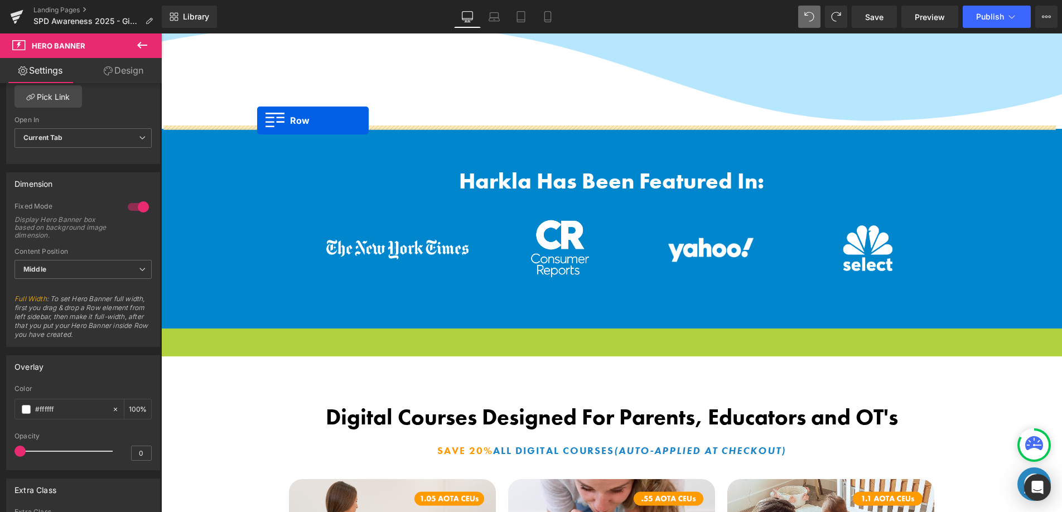
drag, startPoint x: 165, startPoint y: 334, endPoint x: 257, endPoint y: 121, distance: 232.4
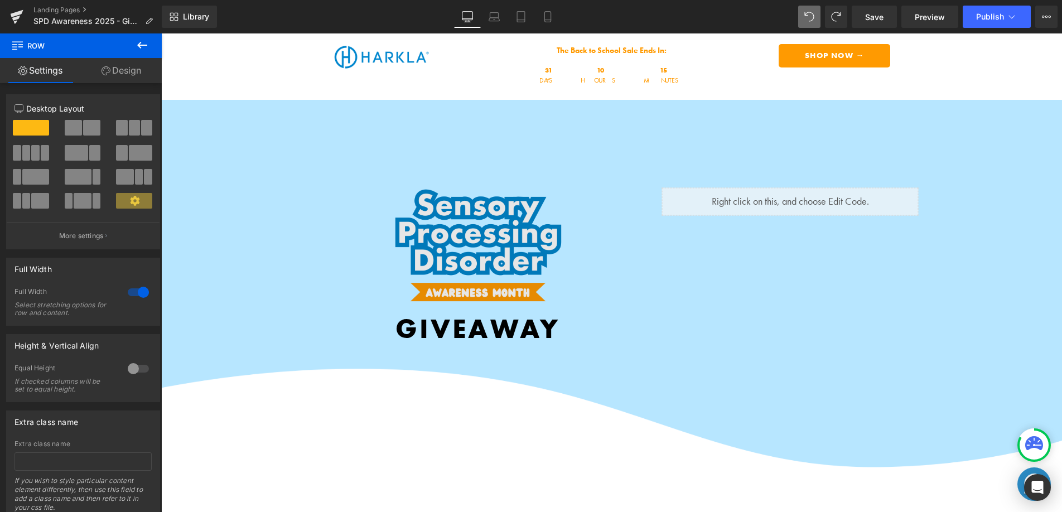
scroll to position [0, 0]
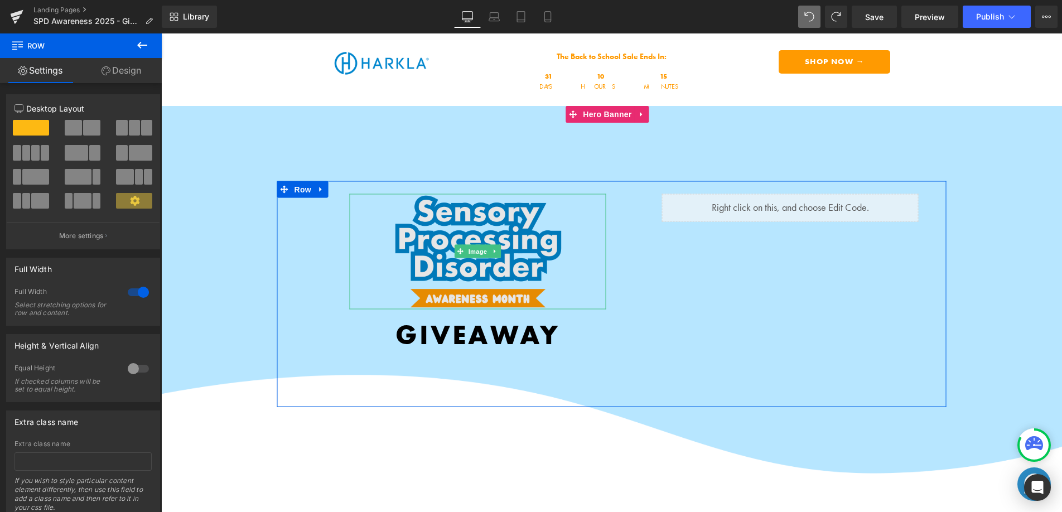
click at [472, 257] on img at bounding box center [478, 251] width 192 height 115
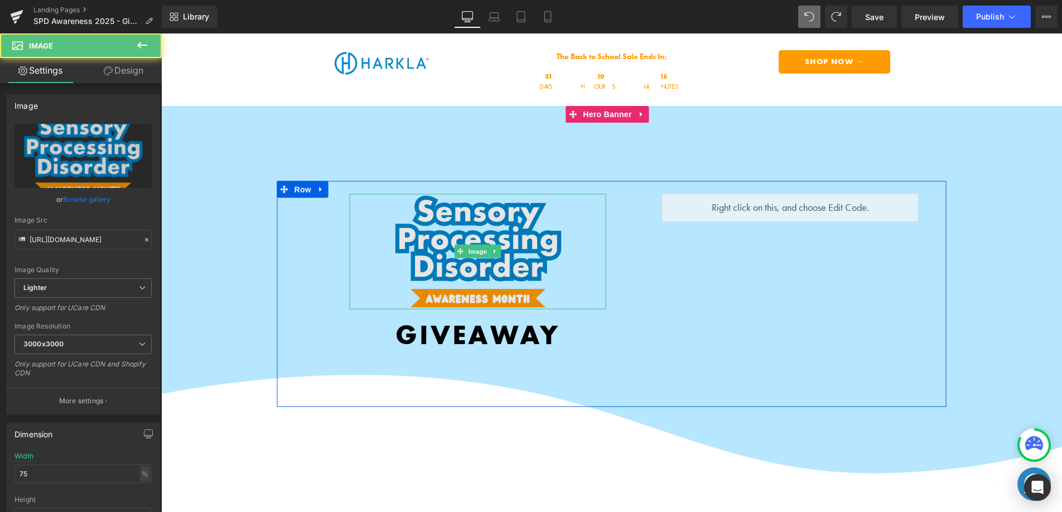
drag, startPoint x: 472, startPoint y: 252, endPoint x: 403, endPoint y: 219, distance: 76.1
click at [472, 252] on span "Image" at bounding box center [477, 251] width 23 height 13
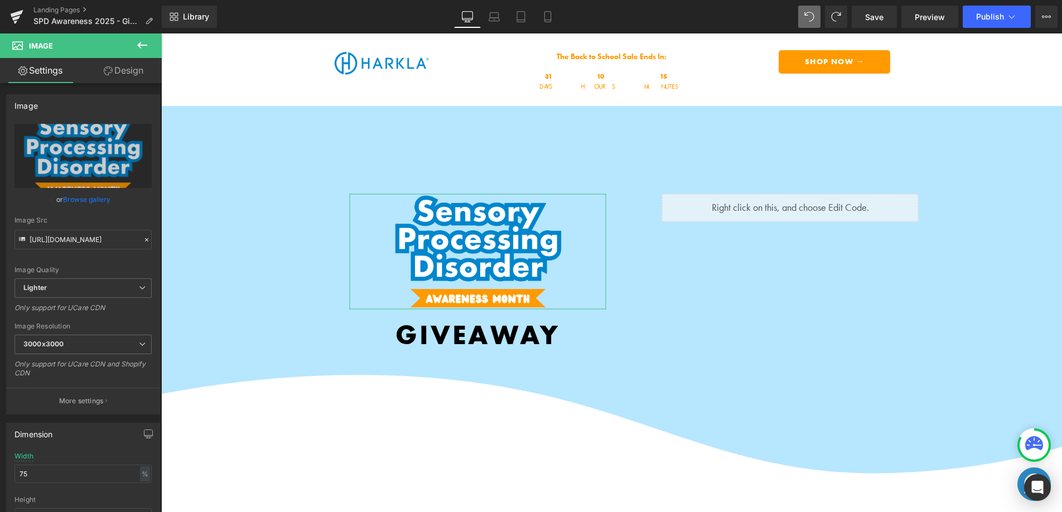
click at [129, 75] on link "Design" at bounding box center [123, 70] width 81 height 25
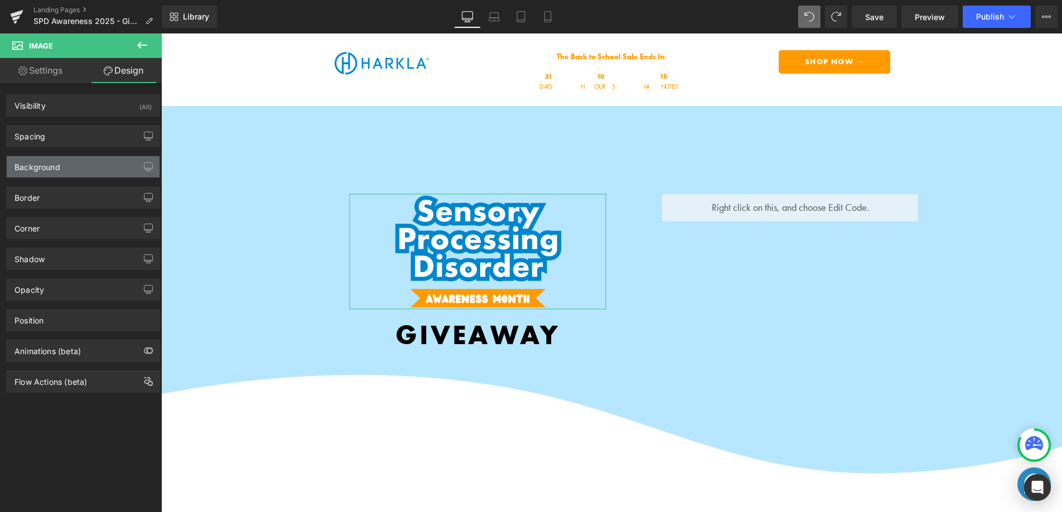
click at [79, 167] on div "Background" at bounding box center [83, 166] width 153 height 21
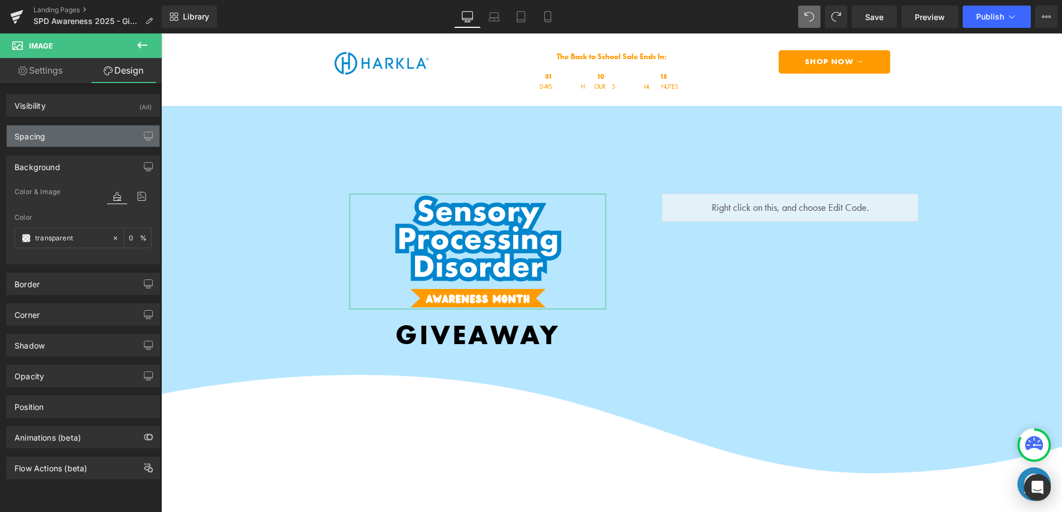
click at [79, 139] on div "Spacing" at bounding box center [83, 136] width 153 height 21
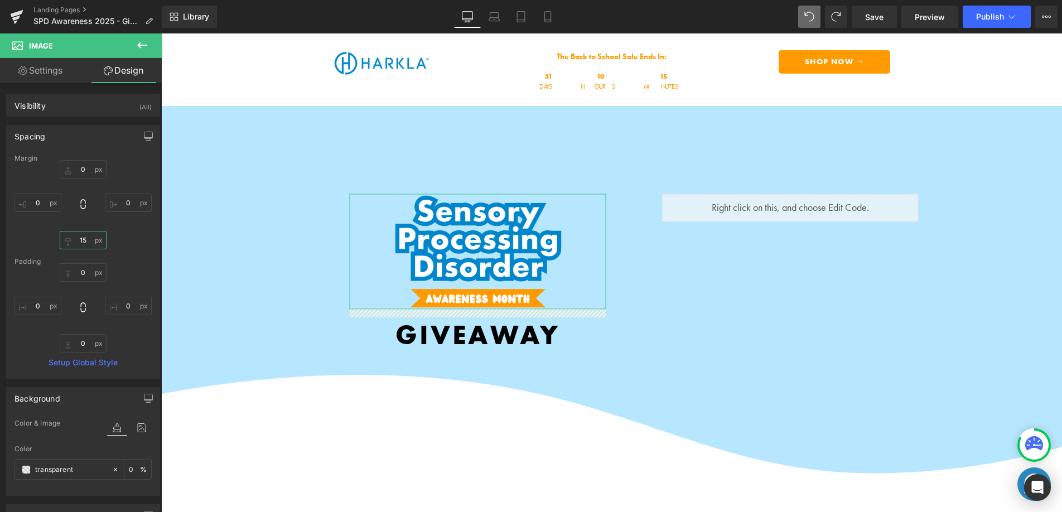
click at [89, 238] on input "15" at bounding box center [83, 240] width 47 height 18
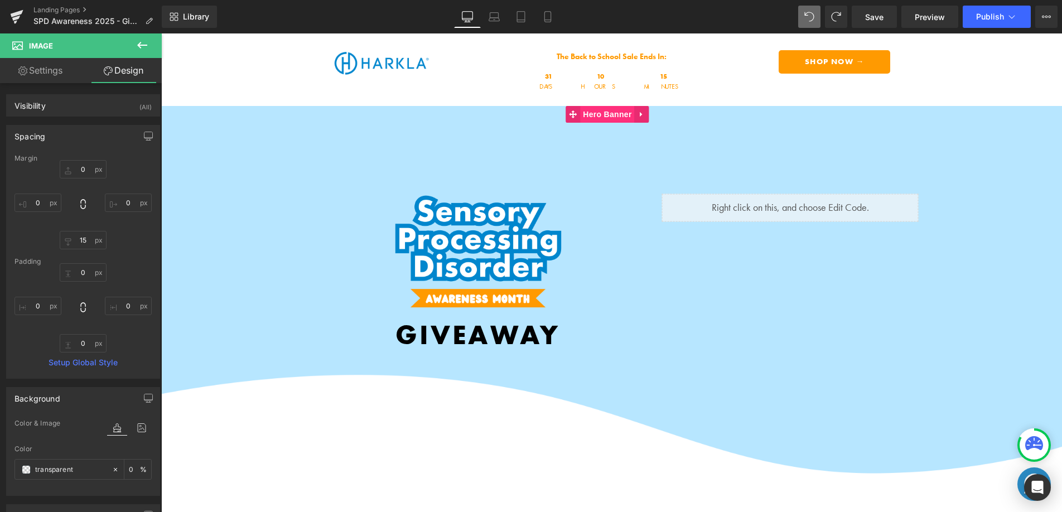
click at [611, 118] on span "Hero Banner" at bounding box center [607, 114] width 54 height 17
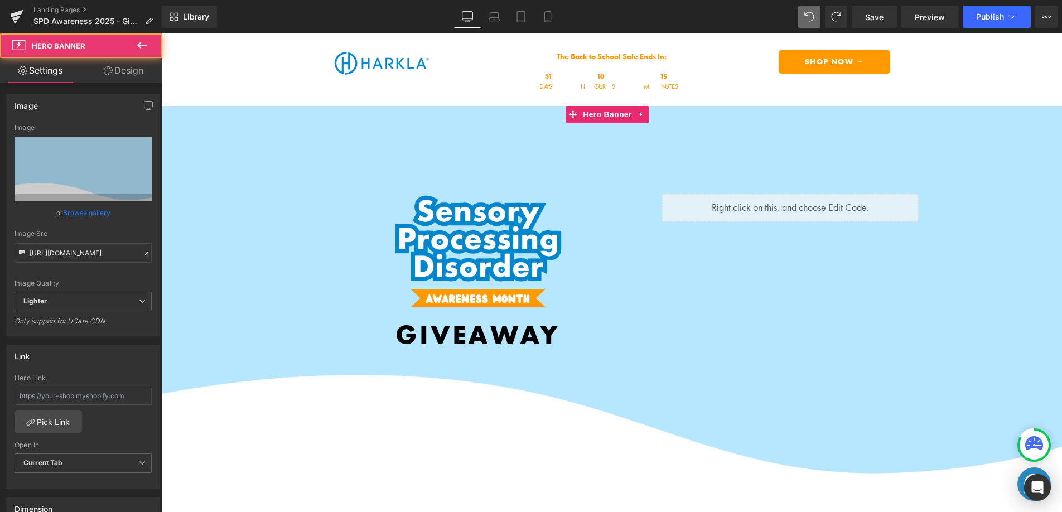
drag, startPoint x: 129, startPoint y: 69, endPoint x: 92, endPoint y: 109, distance: 54.1
click at [129, 69] on link "Design" at bounding box center [123, 70] width 81 height 25
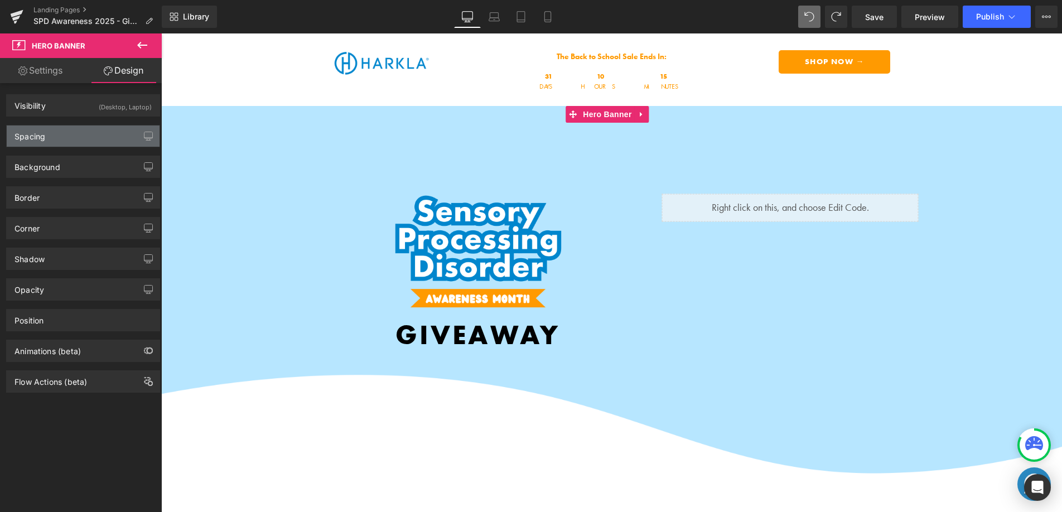
click at [89, 129] on div "Spacing" at bounding box center [83, 136] width 153 height 21
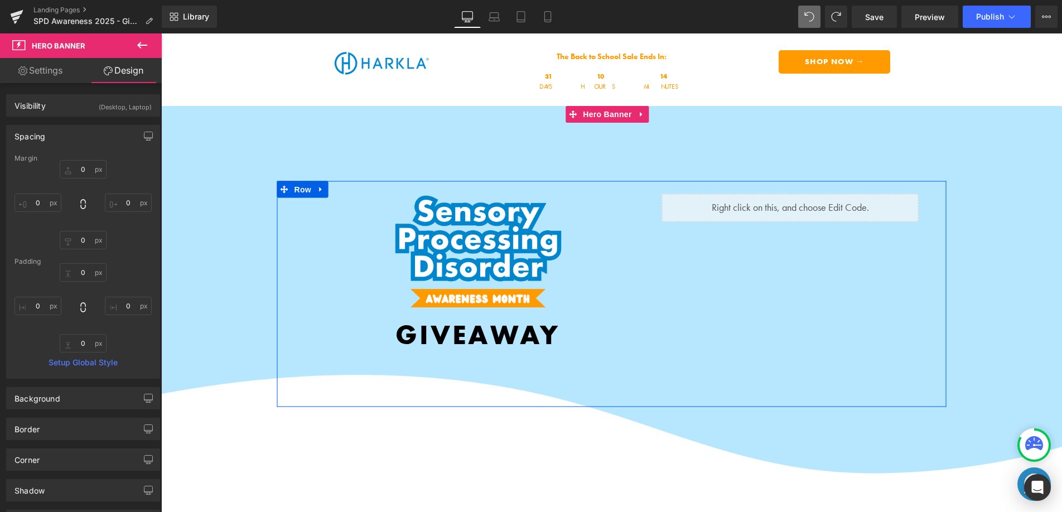
drag, startPoint x: 292, startPoint y: 185, endPoint x: 271, endPoint y: 180, distance: 21.8
click at [292, 185] on span "Row" at bounding box center [303, 189] width 22 height 17
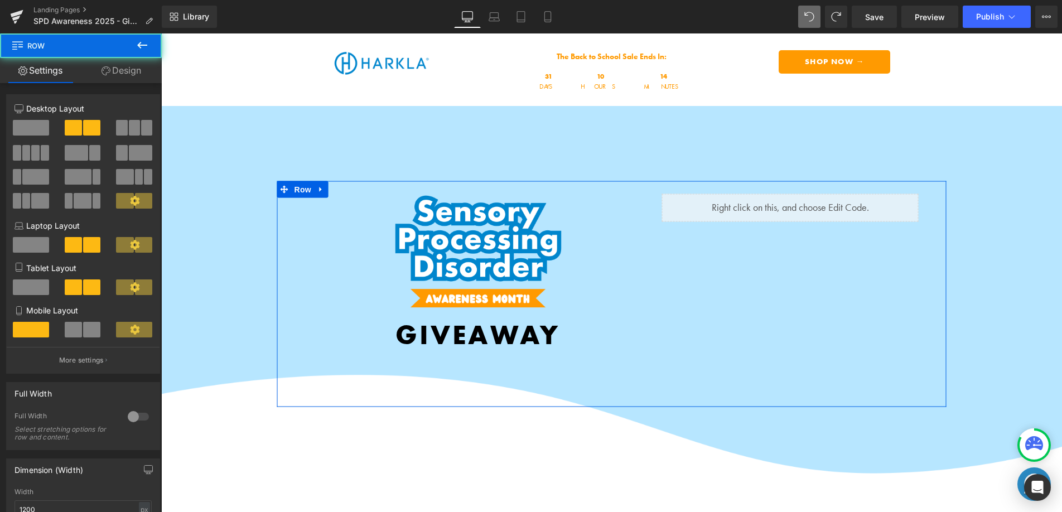
drag, startPoint x: 125, startPoint y: 74, endPoint x: 90, endPoint y: 130, distance: 66.1
click at [125, 74] on link "Design" at bounding box center [121, 70] width 81 height 25
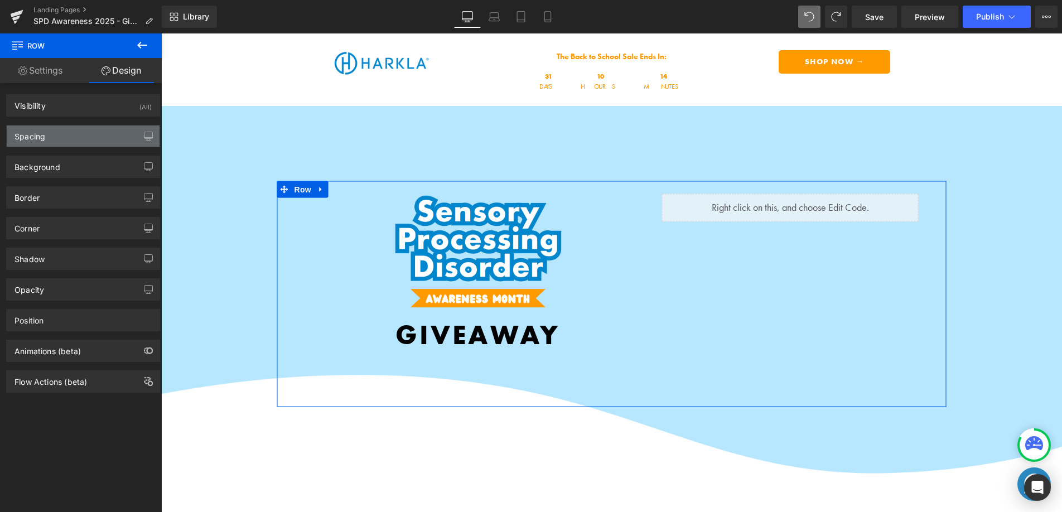
click at [87, 136] on div "Spacing" at bounding box center [83, 136] width 153 height 21
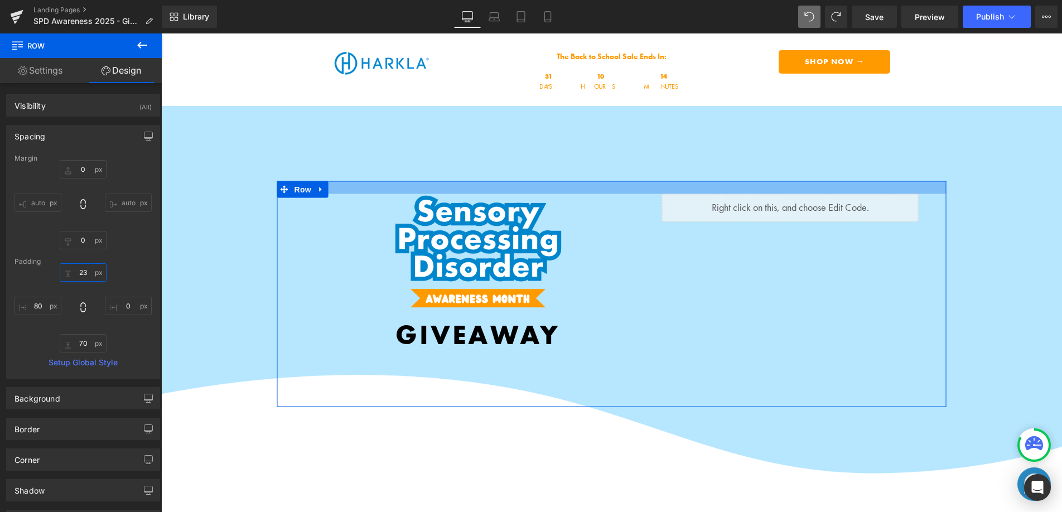
click at [85, 274] on input "text" at bounding box center [83, 272] width 47 height 18
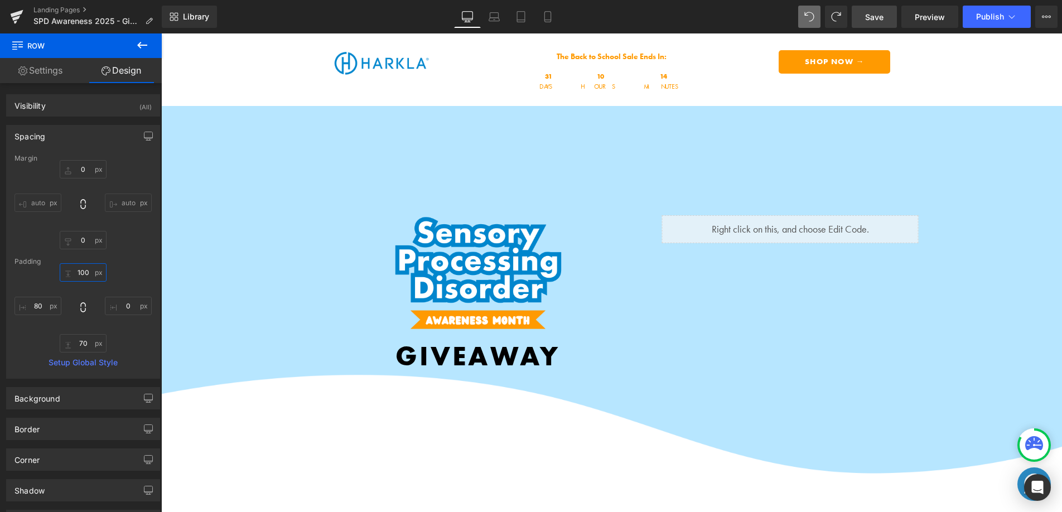
type input "100"
click at [875, 15] on span "Save" at bounding box center [874, 17] width 18 height 12
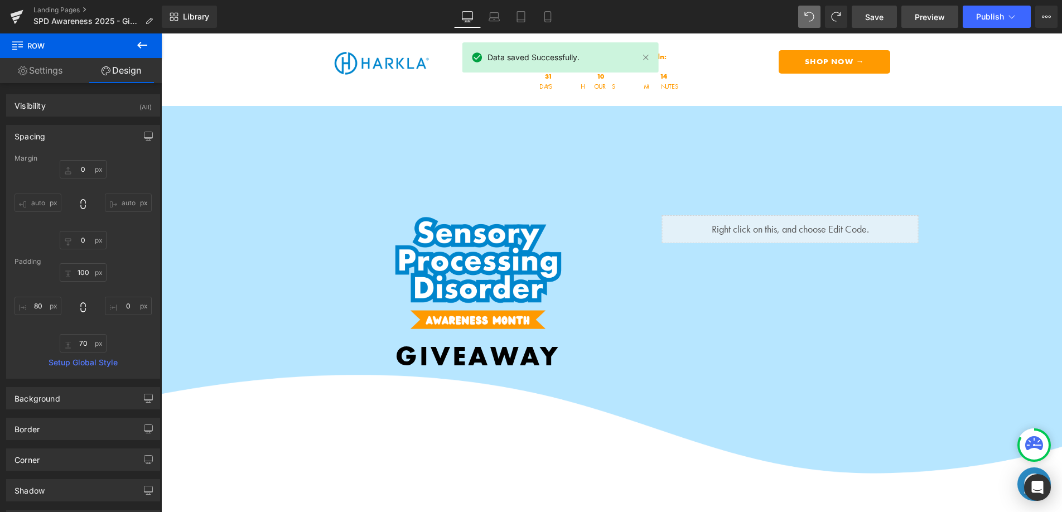
click at [946, 17] on link "Preview" at bounding box center [930, 17] width 57 height 22
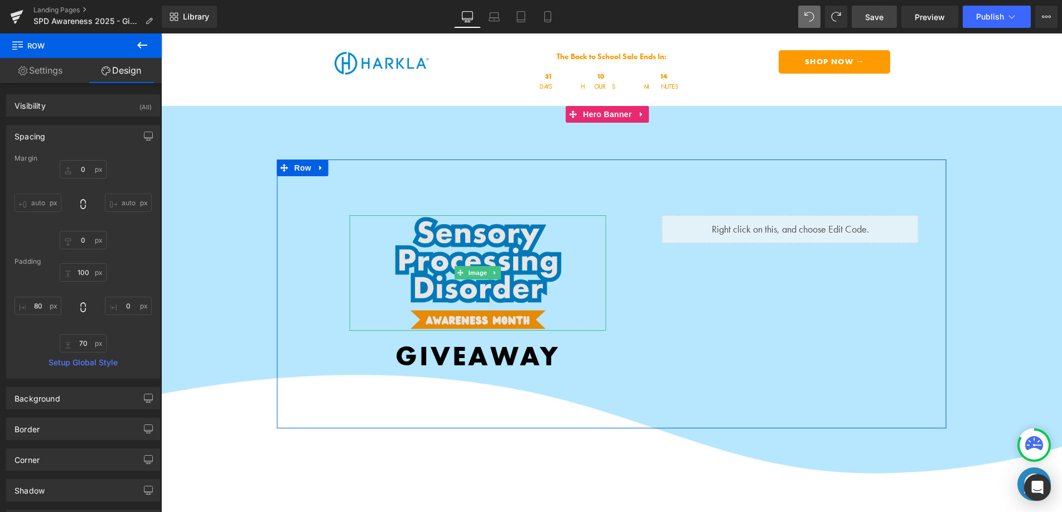
click at [449, 262] on img at bounding box center [478, 272] width 192 height 115
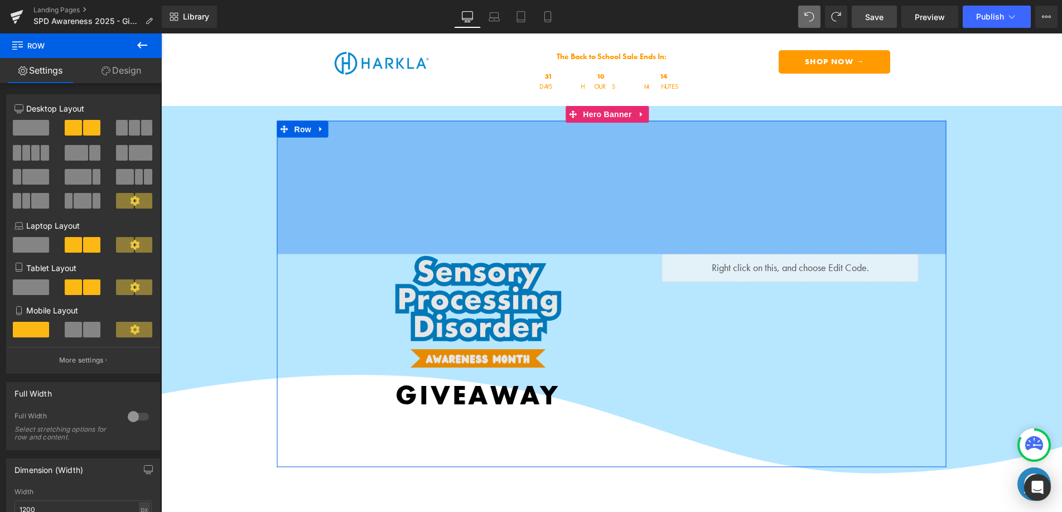
drag, startPoint x: 516, startPoint y: 206, endPoint x: 514, endPoint y: 282, distance: 75.9
click at [514, 282] on div "Shop Parent Bundle → Button Shop Sensory Products → Button Shop Digital Courses…" at bounding box center [611, 294] width 669 height 346
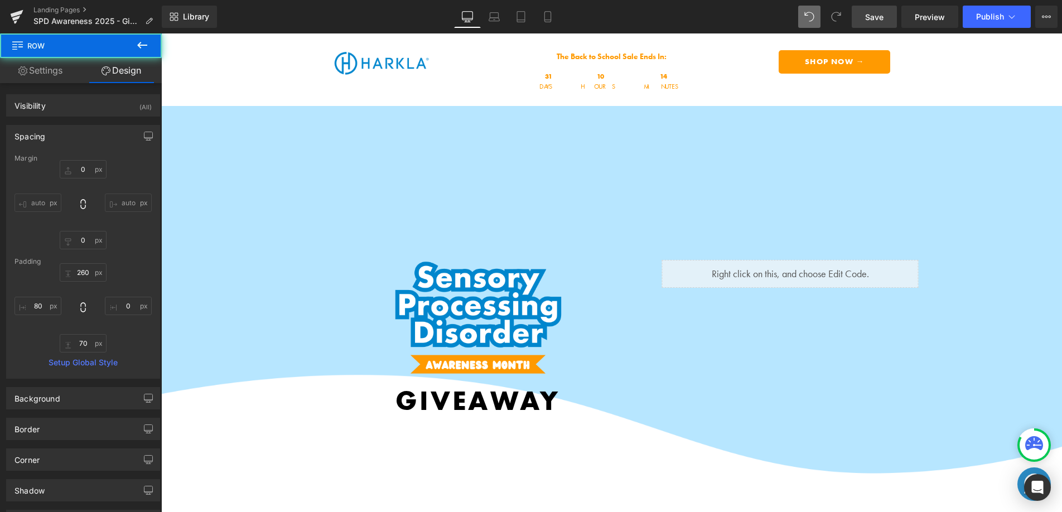
click at [880, 16] on span "Save" at bounding box center [874, 17] width 18 height 12
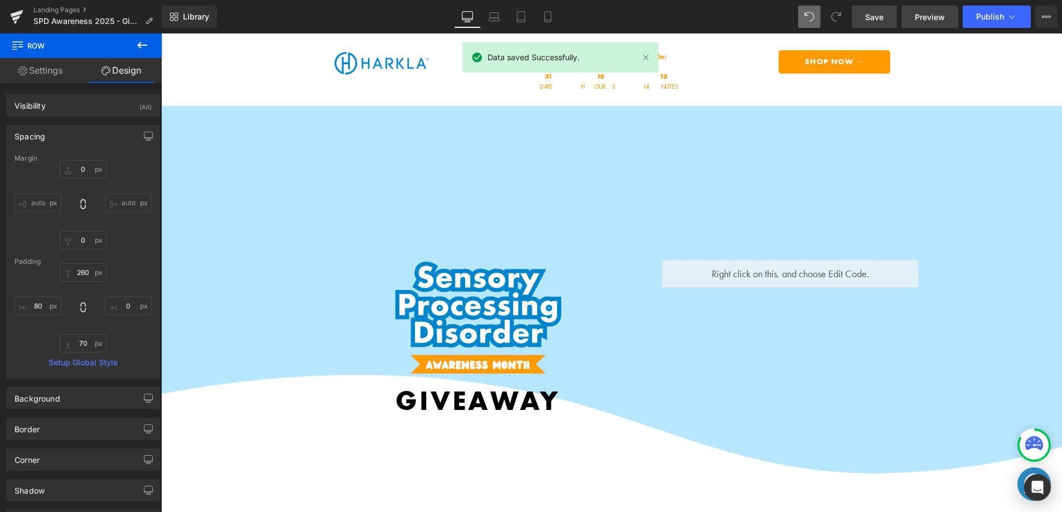
click at [923, 18] on span "Preview" at bounding box center [930, 17] width 30 height 12
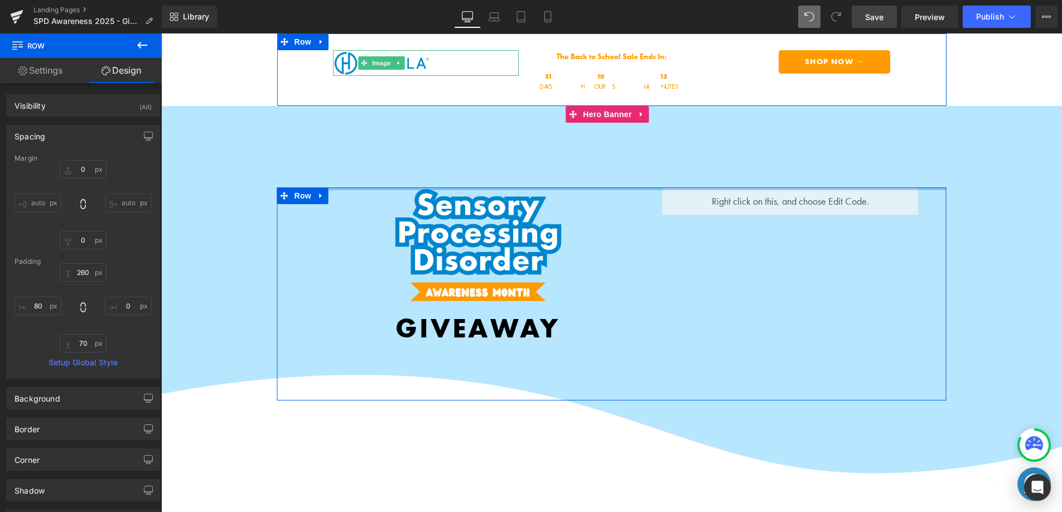
drag, startPoint x: 492, startPoint y: 225, endPoint x: 477, endPoint y: 66, distance: 159.1
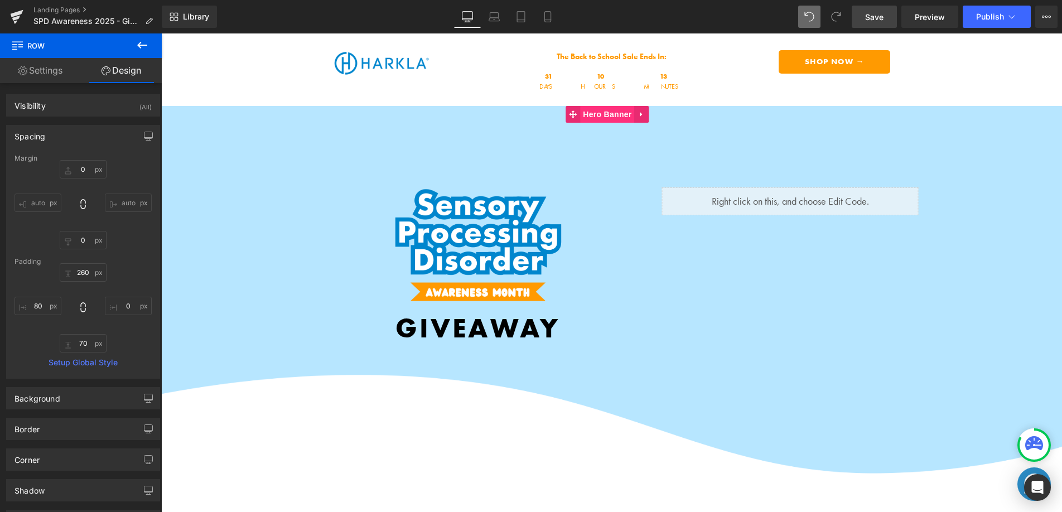
click at [611, 113] on span "Hero Banner" at bounding box center [607, 114] width 54 height 17
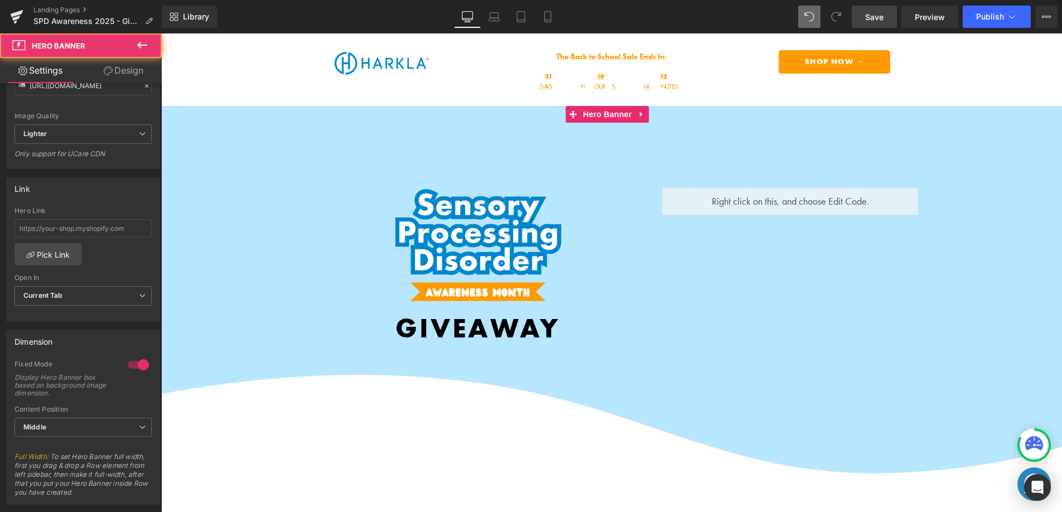
scroll to position [190, 0]
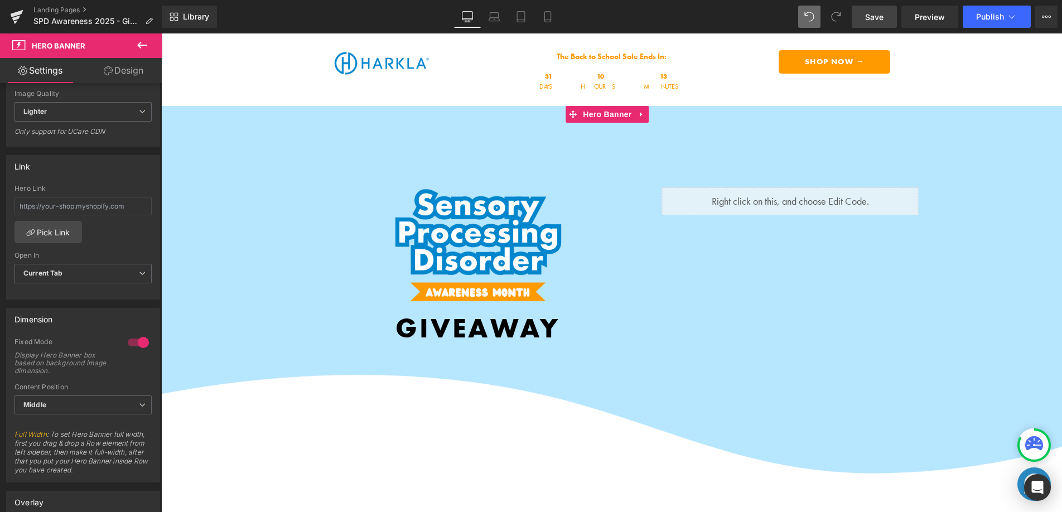
click at [141, 336] on div at bounding box center [138, 343] width 27 height 18
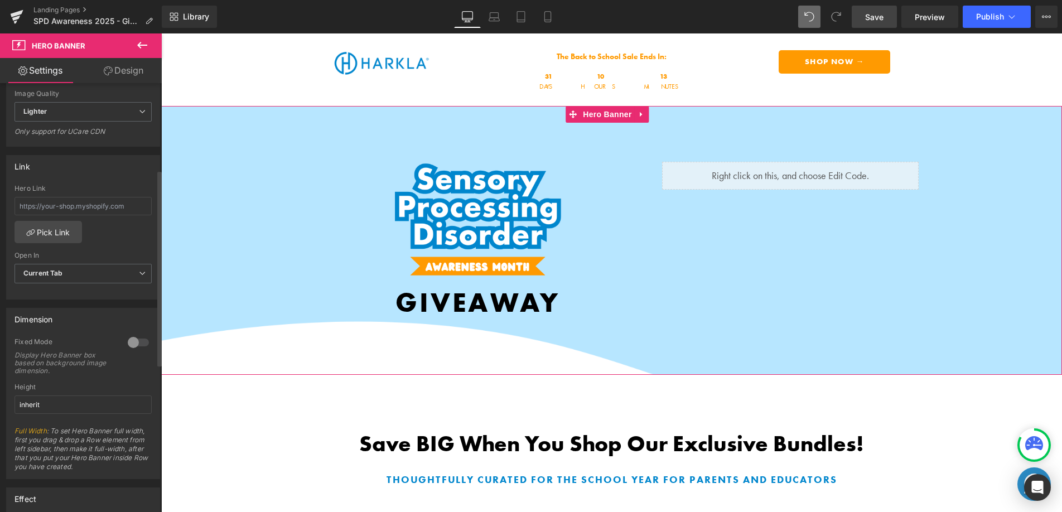
click at [130, 345] on div at bounding box center [138, 343] width 27 height 18
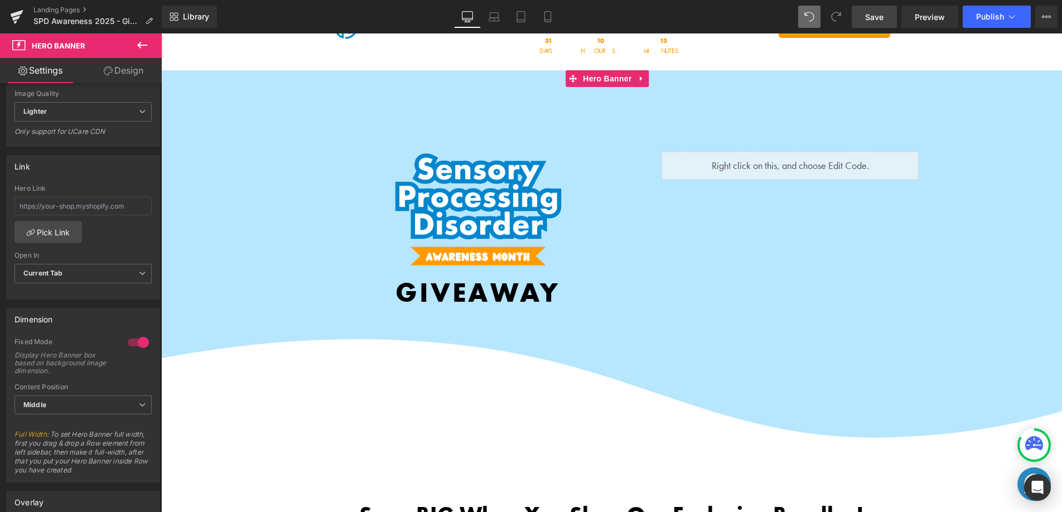
scroll to position [37, 0]
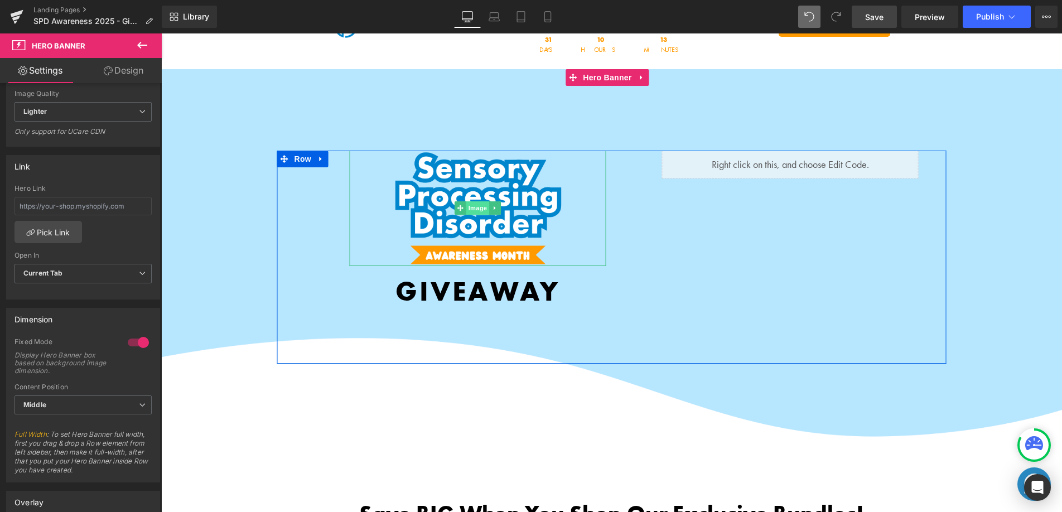
click at [471, 206] on span "Image" at bounding box center [477, 207] width 23 height 13
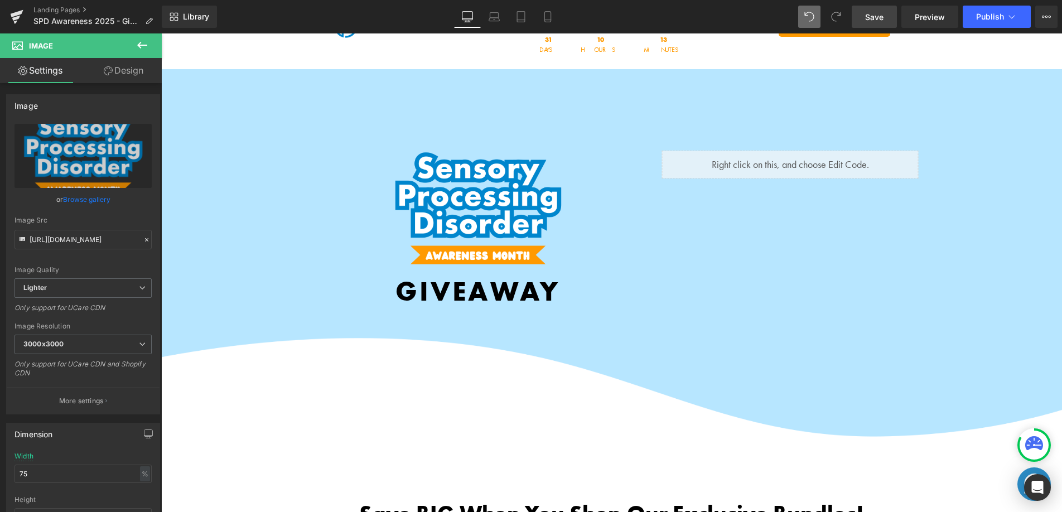
click at [149, 50] on button at bounding box center [142, 45] width 39 height 25
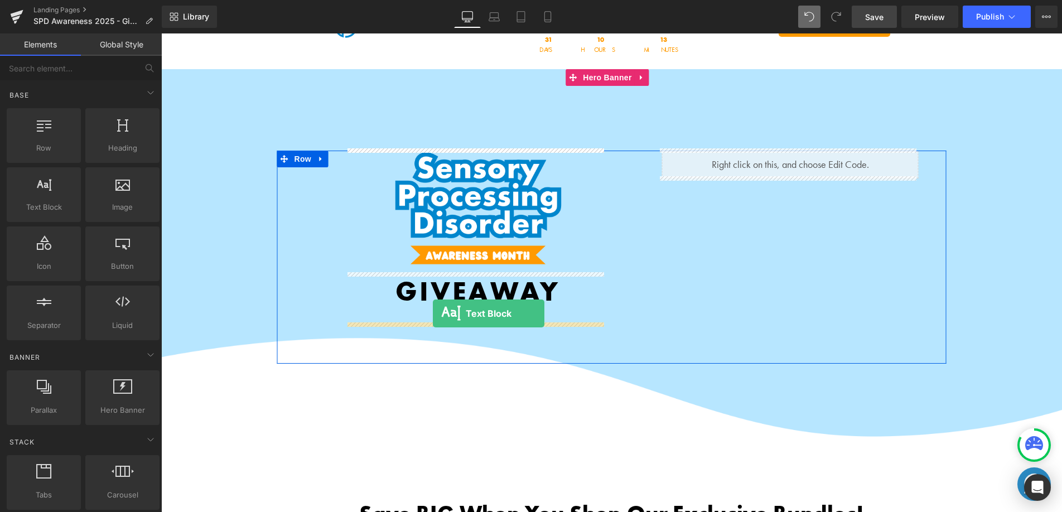
drag, startPoint x: 246, startPoint y: 244, endPoint x: 433, endPoint y: 314, distance: 199.5
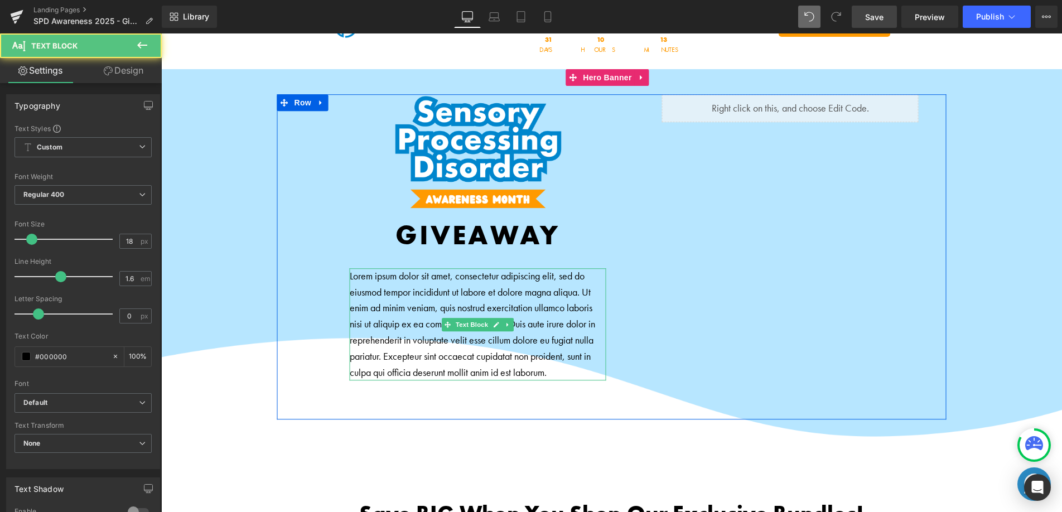
click at [410, 321] on p "Lorem ipsum dolor sit amet, consectetur adipiscing elit, sed do eiusmod tempor …" at bounding box center [478, 324] width 257 height 113
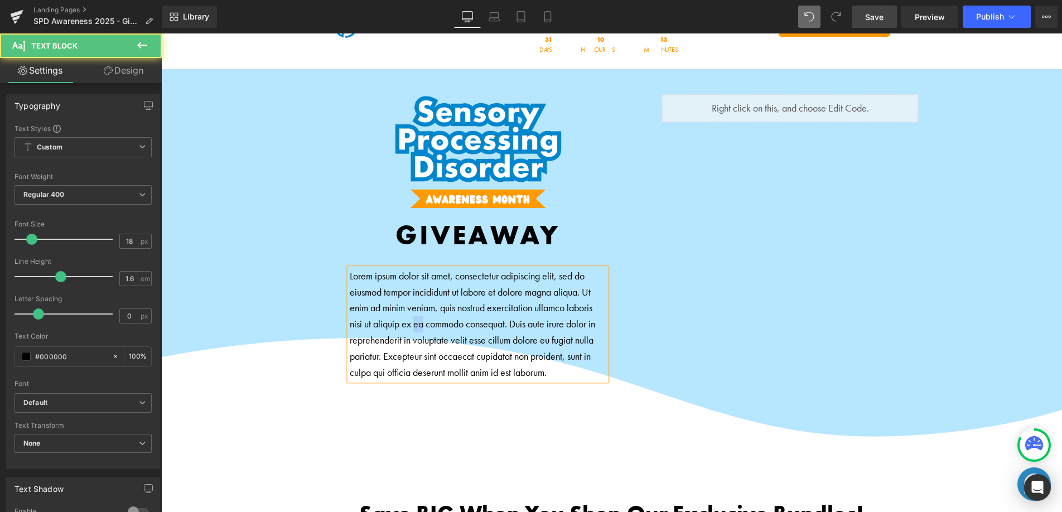
click at [410, 321] on p "Lorem ipsum dolor sit amet, consectetur adipiscing elit, sed do eiusmod tempor …" at bounding box center [478, 324] width 257 height 113
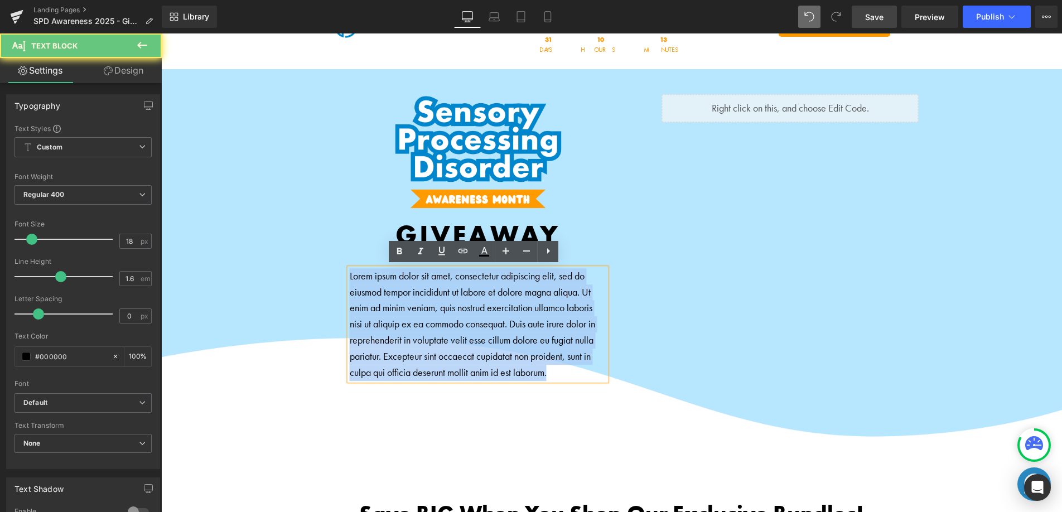
click at [410, 321] on p "Lorem ipsum dolor sit amet, consectetur adipiscing elit, sed do eiusmod tempor …" at bounding box center [478, 324] width 257 height 113
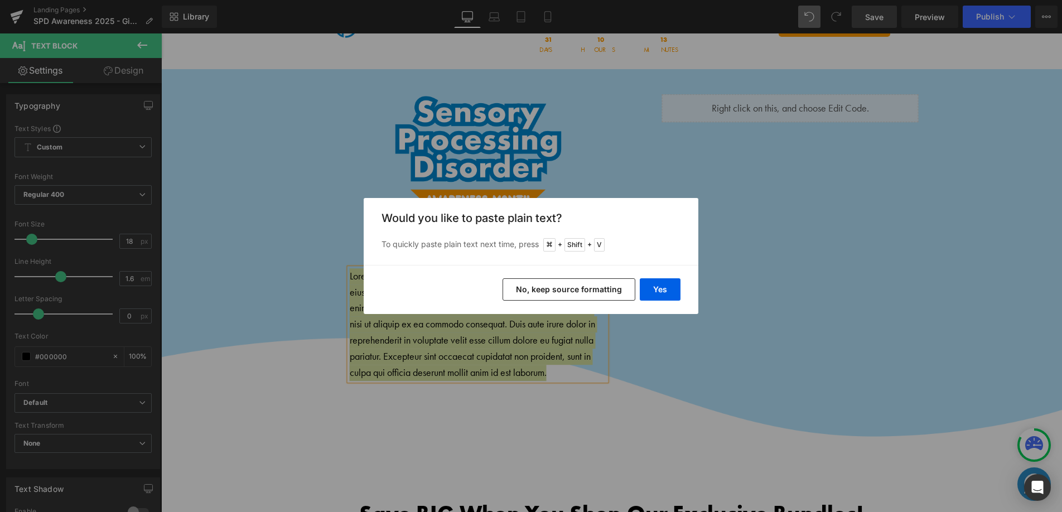
click at [551, 290] on button "No, keep source formatting" at bounding box center [569, 289] width 133 height 22
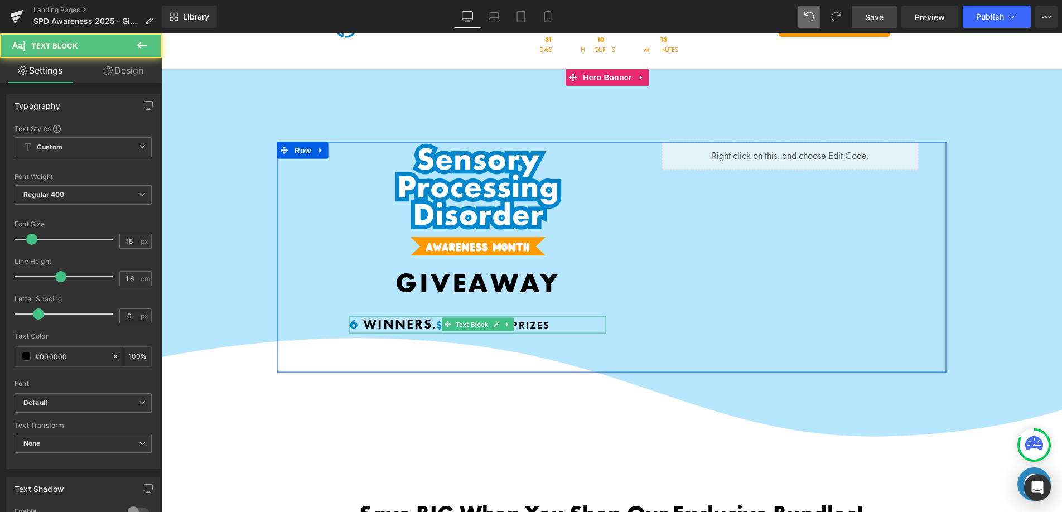
click at [413, 325] on span "6 Winners" at bounding box center [391, 323] width 83 height 17
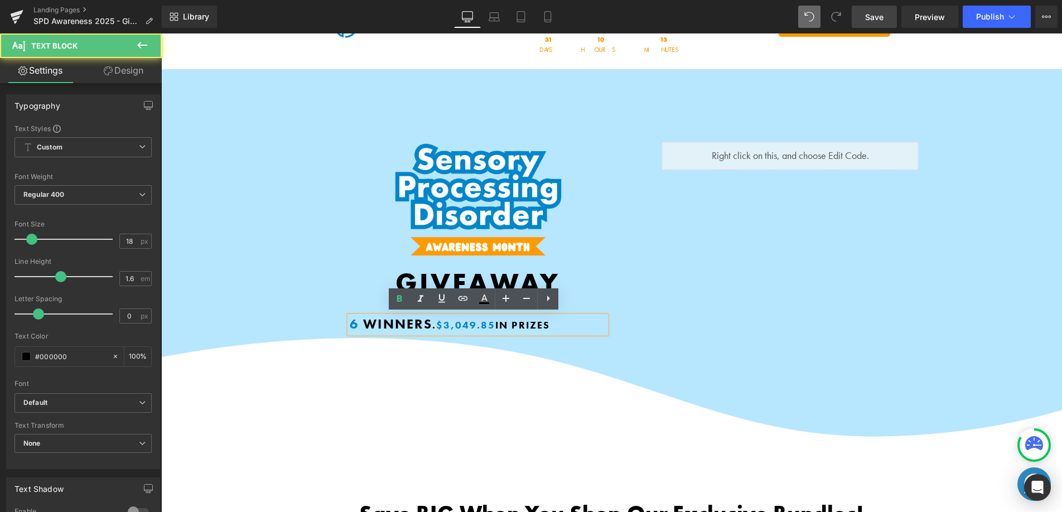
click at [457, 320] on font "$3,049.85" at bounding box center [465, 324] width 59 height 13
click at [365, 322] on span "6 Winners" at bounding box center [391, 323] width 83 height 17
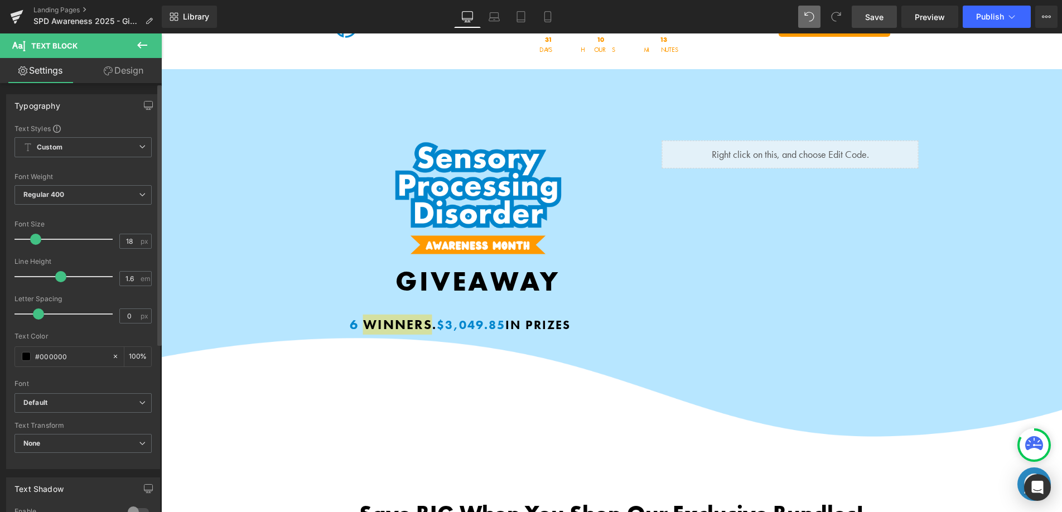
click at [38, 240] on span at bounding box center [35, 239] width 11 height 11
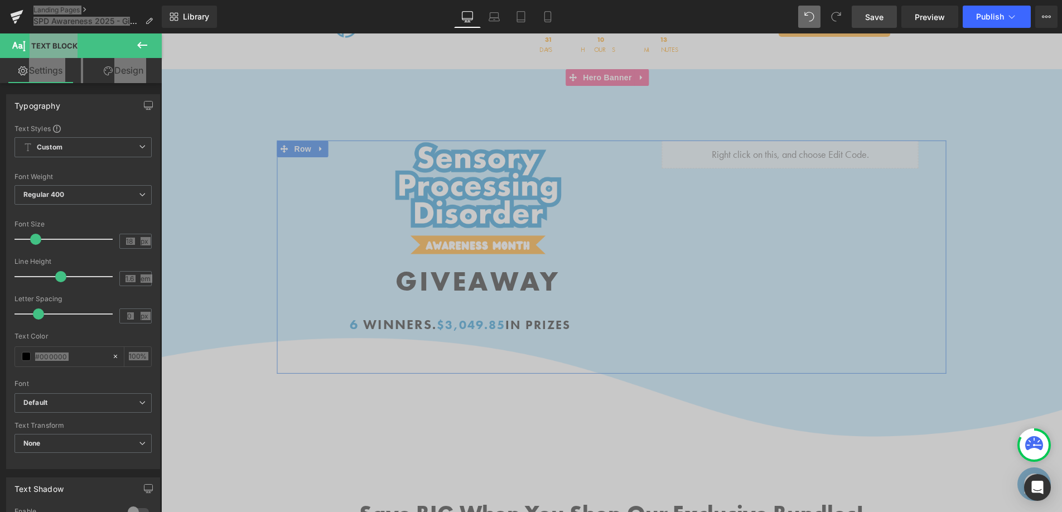
click at [296, 302] on div "Shop Parent Bundle → Button Shop Sensory Products → Button Shop Digital Courses…" at bounding box center [611, 257] width 669 height 233
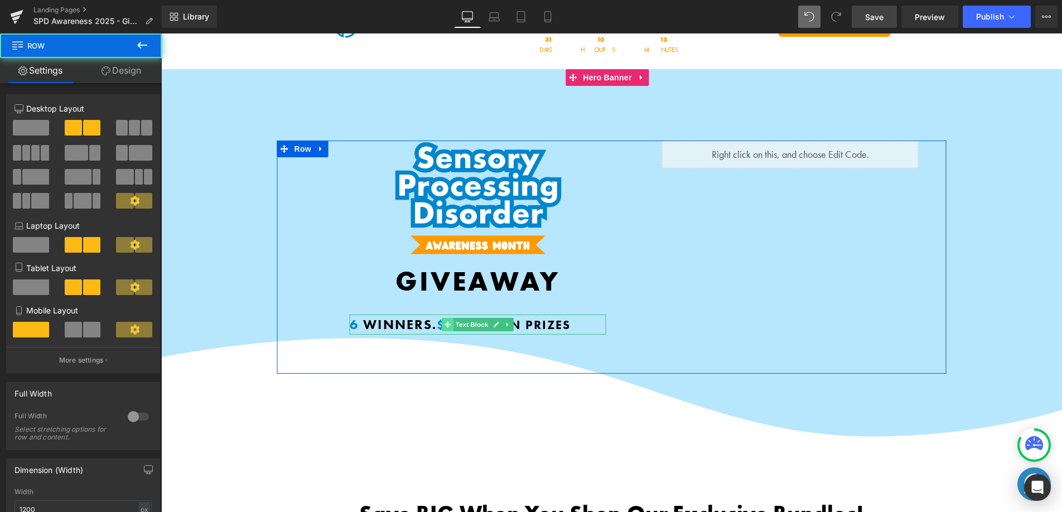
click at [445, 326] on icon at bounding box center [448, 324] width 6 height 7
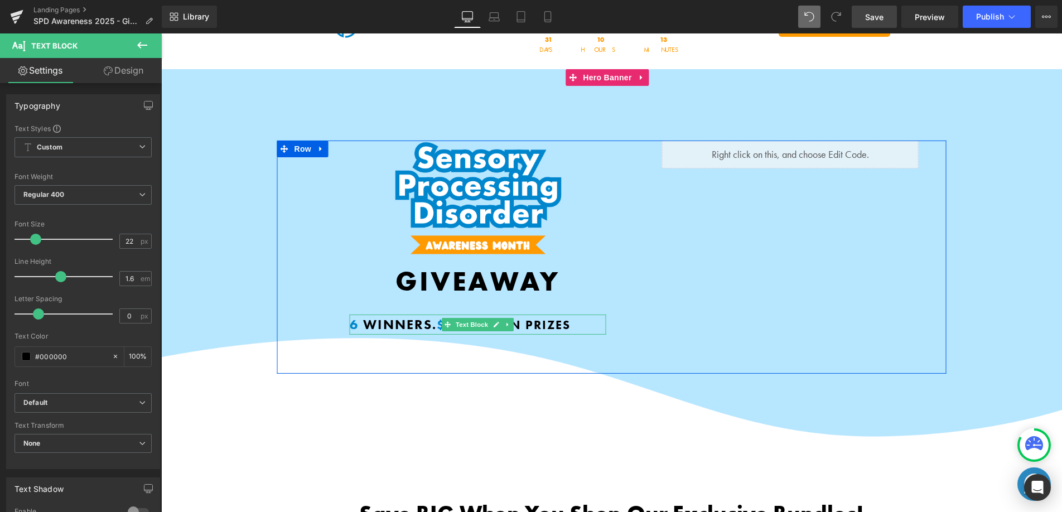
click at [385, 322] on span "6 Winners" at bounding box center [391, 324] width 83 height 17
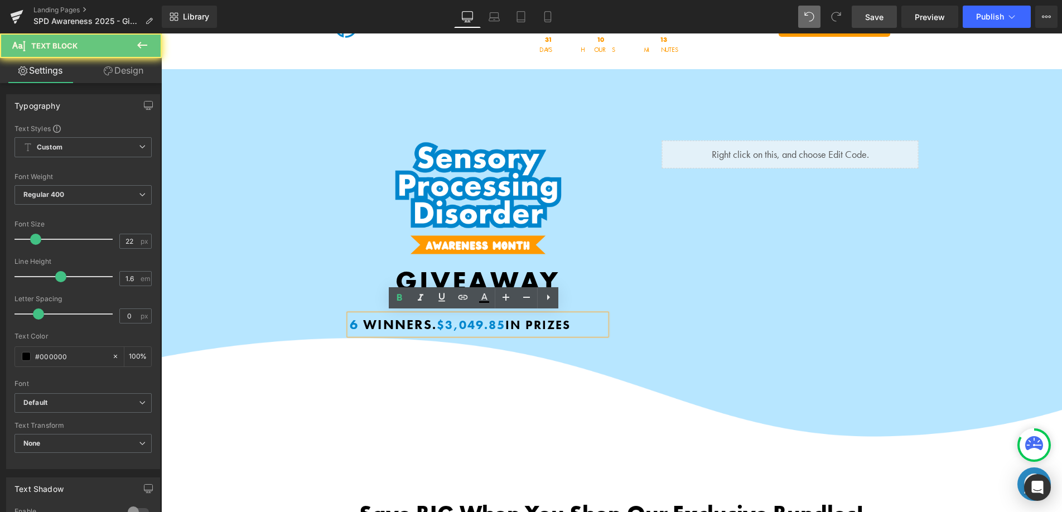
click at [476, 321] on font "$3,049.85" at bounding box center [471, 325] width 69 height 16
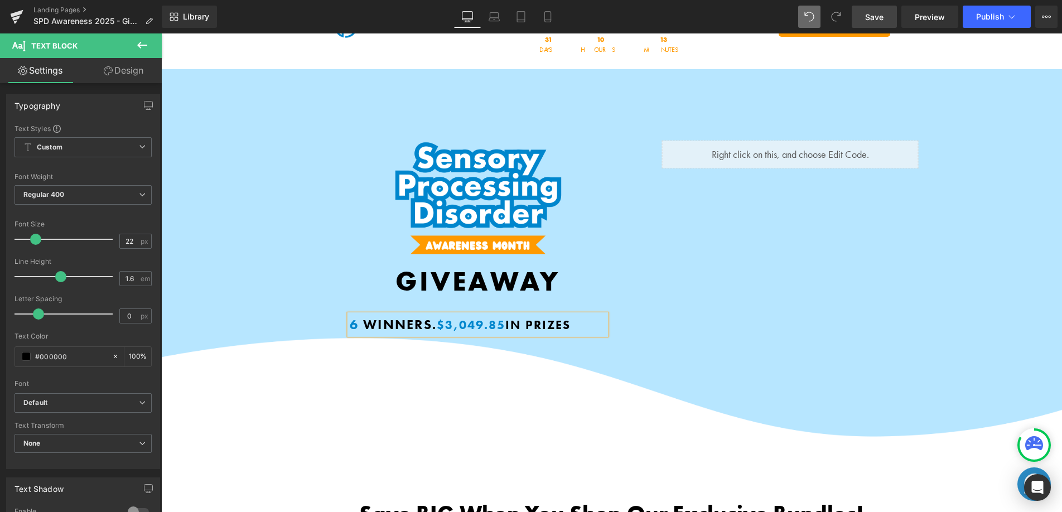
click at [799, 20] on div "Library Desktop Desktop Laptop Tablet Mobile Save Preview Publish Scheduled Vie…" at bounding box center [612, 17] width 900 height 22
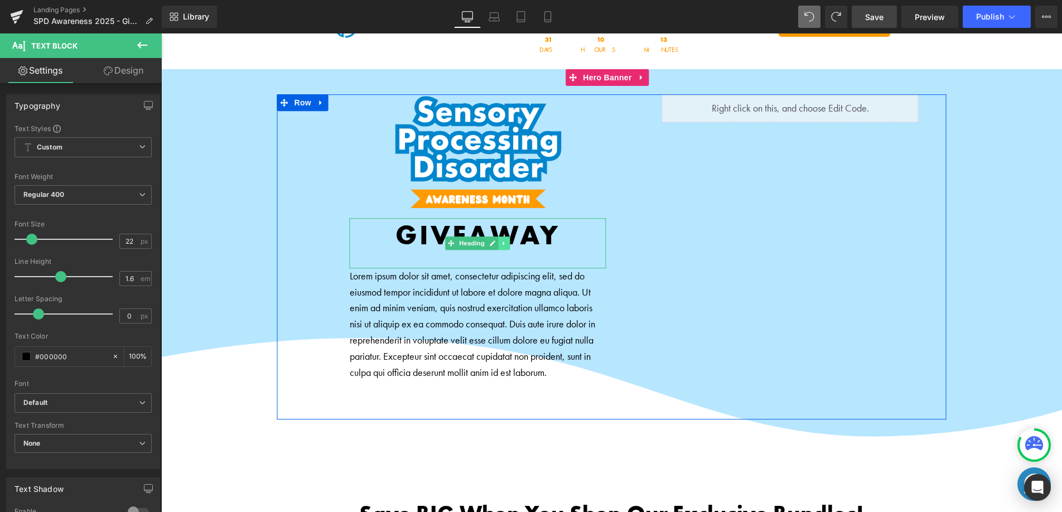
click at [502, 243] on icon at bounding box center [505, 243] width 6 height 7
click at [495, 244] on icon at bounding box center [498, 243] width 6 height 6
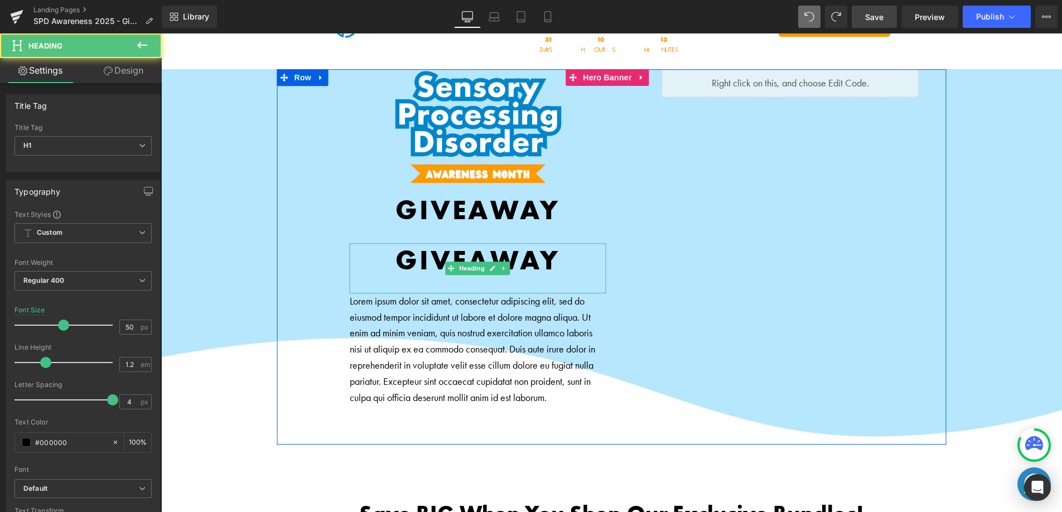
click at [438, 253] on b "GIVEAWAY" at bounding box center [478, 260] width 165 height 36
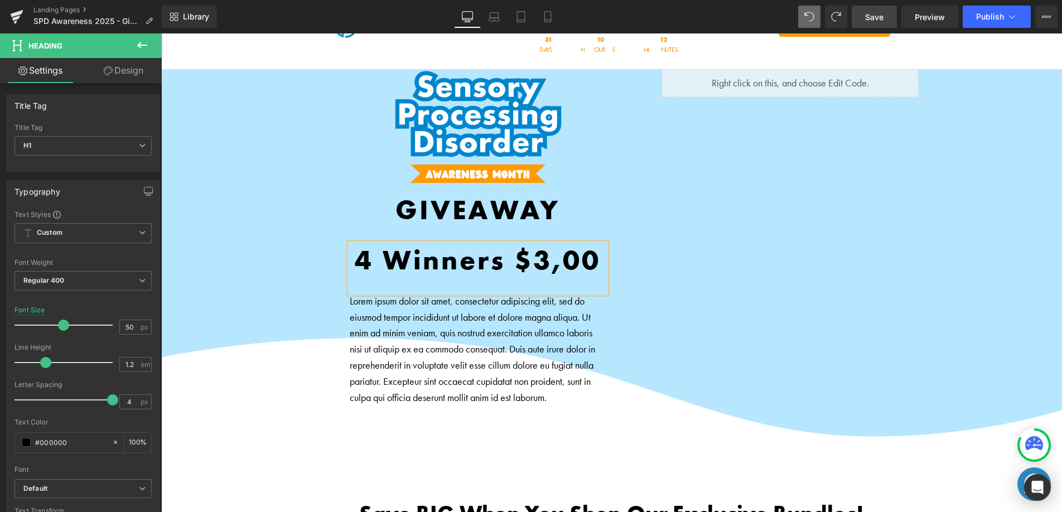
scroll to position [20, 0]
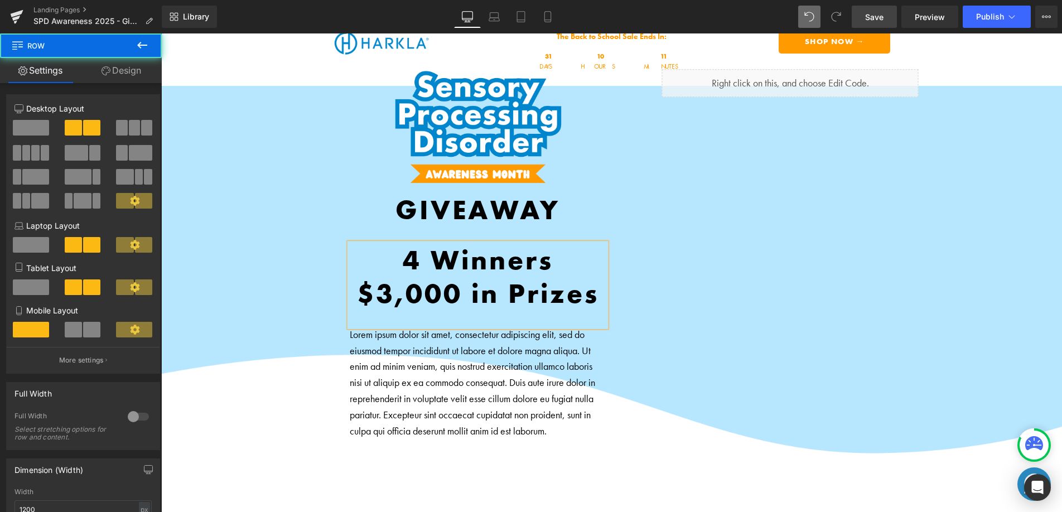
click at [704, 350] on div "Shop Parent Bundle → Button Shop Sensory Products → Button Shop Digital Courses…" at bounding box center [611, 273] width 669 height 409
click at [424, 282] on b "4 Winners $3,000 in Prizes" at bounding box center [478, 276] width 242 height 69
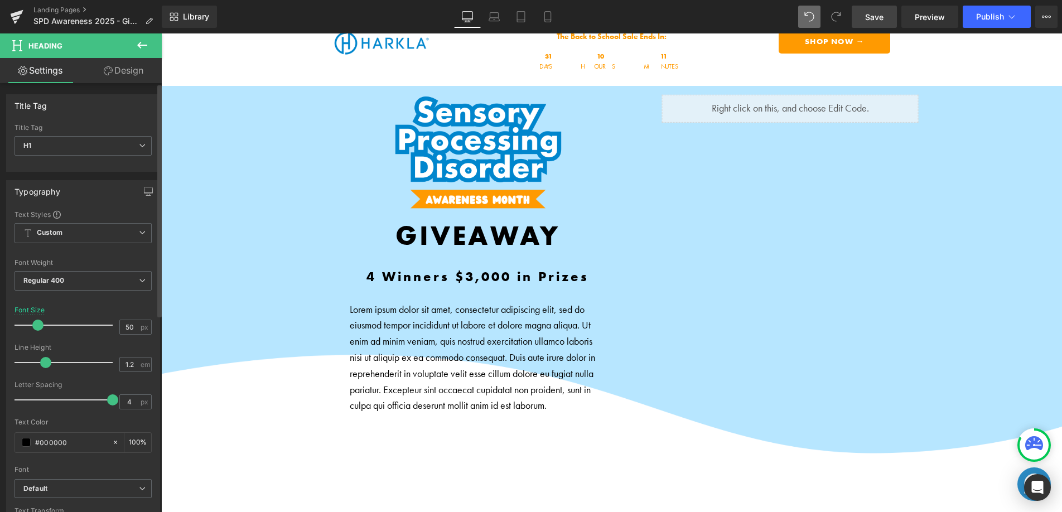
drag, startPoint x: 58, startPoint y: 326, endPoint x: 38, endPoint y: 322, distance: 19.8
click at [38, 322] on span at bounding box center [37, 325] width 11 height 11
drag, startPoint x: 101, startPoint y: 401, endPoint x: 38, endPoint y: 395, distance: 62.7
click at [38, 395] on div at bounding box center [66, 400] width 93 height 22
click at [37, 323] on span at bounding box center [39, 325] width 11 height 11
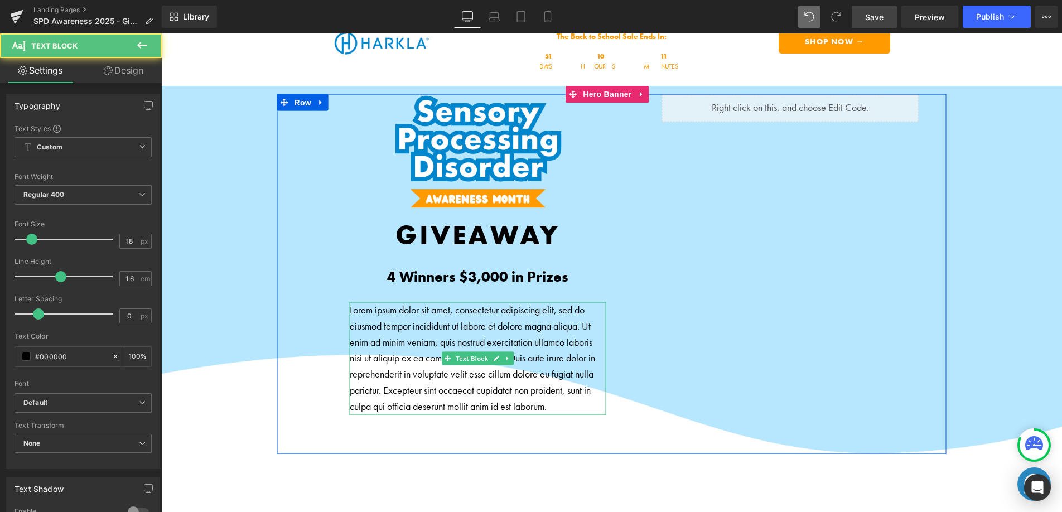
click at [417, 366] on p "Lorem ipsum dolor sit amet, consectetur adipiscing elit, sed do eiusmod tempor …" at bounding box center [478, 358] width 257 height 113
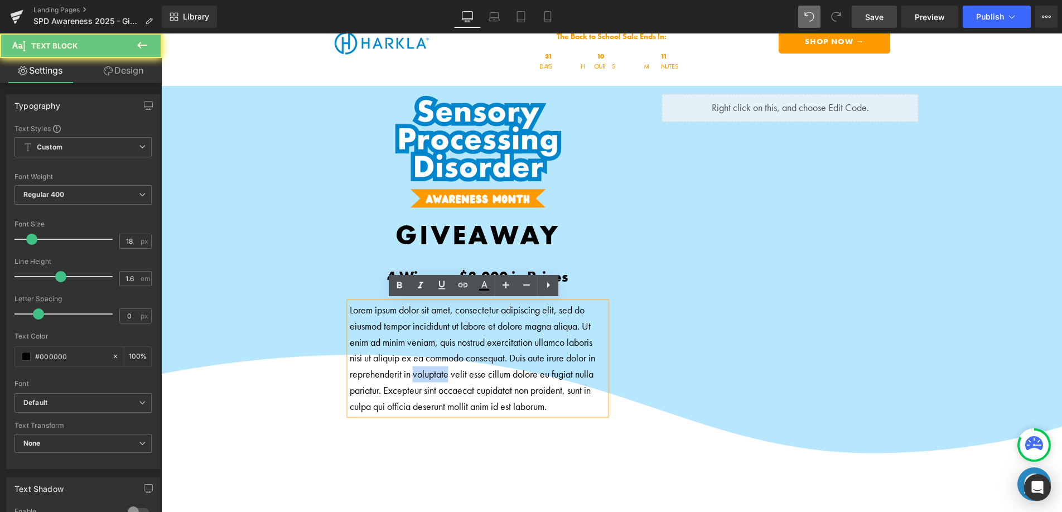
click at [417, 366] on p "Lorem ipsum dolor sit amet, consectetur adipiscing elit, sed do eiusmod tempor …" at bounding box center [478, 358] width 257 height 113
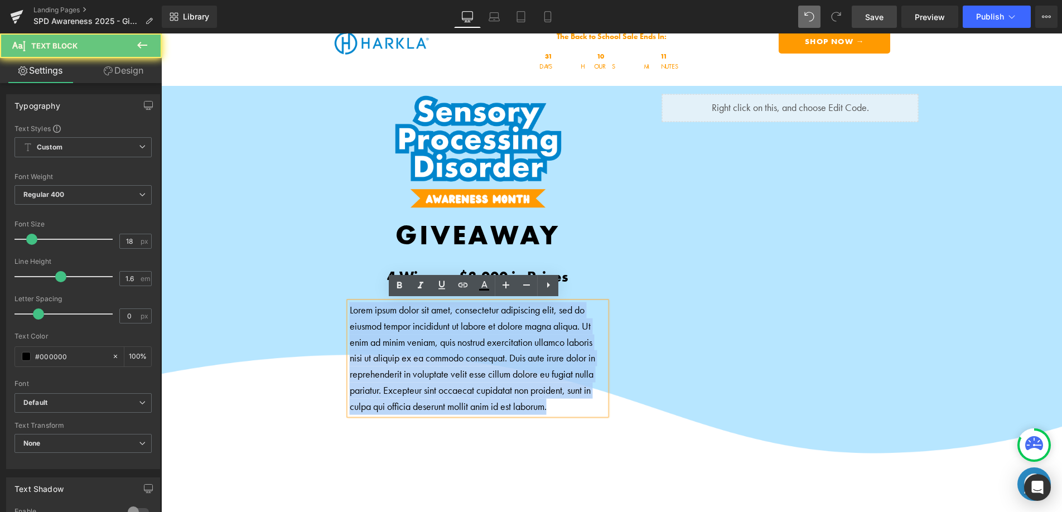
click at [417, 366] on p "Lorem ipsum dolor sit amet, consectetur adipiscing elit, sed do eiusmod tempor …" at bounding box center [478, 358] width 257 height 113
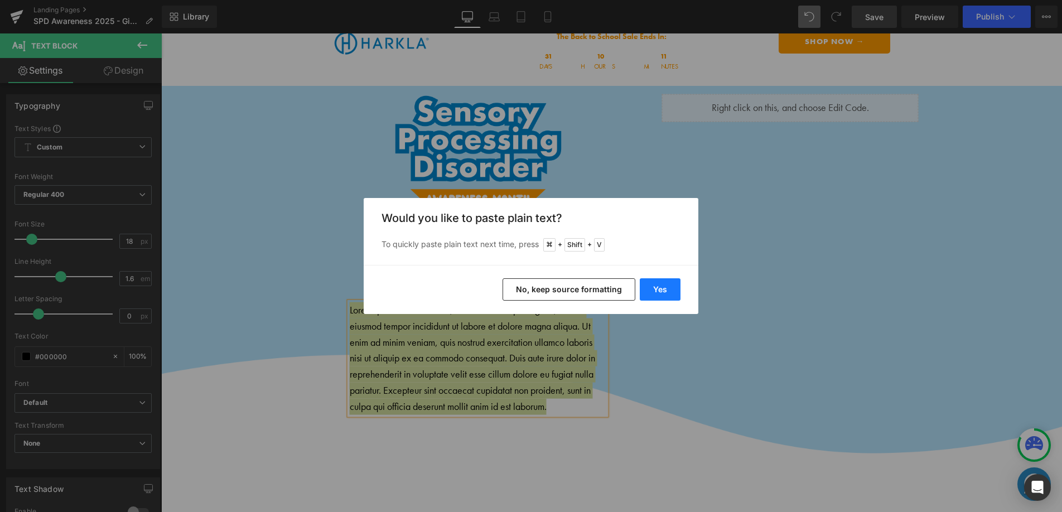
click at [654, 293] on button "Yes" at bounding box center [660, 289] width 41 height 22
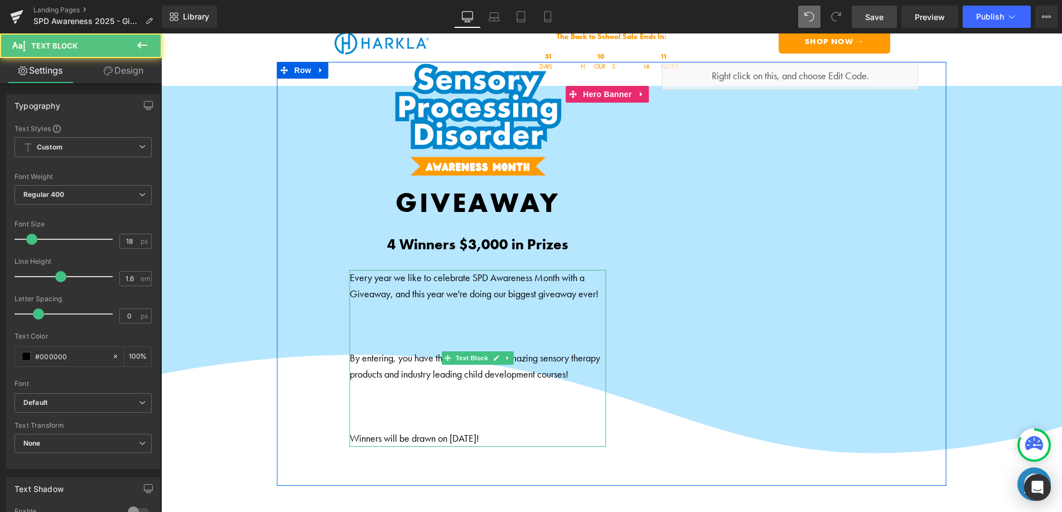
drag, startPoint x: 398, startPoint y: 350, endPoint x: 365, endPoint y: 356, distance: 33.6
click at [397, 350] on p "By entering, you have the chance to win amazing sensory therapy products and in…" at bounding box center [478, 366] width 257 height 32
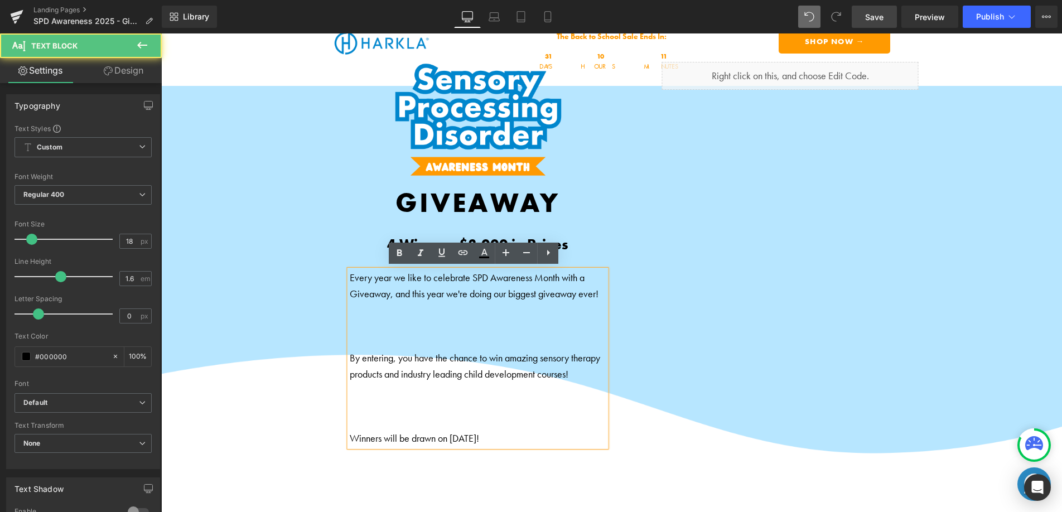
click at [350, 356] on p "By entering, you have the chance to win amazing sensory therapy products and in…" at bounding box center [478, 366] width 257 height 32
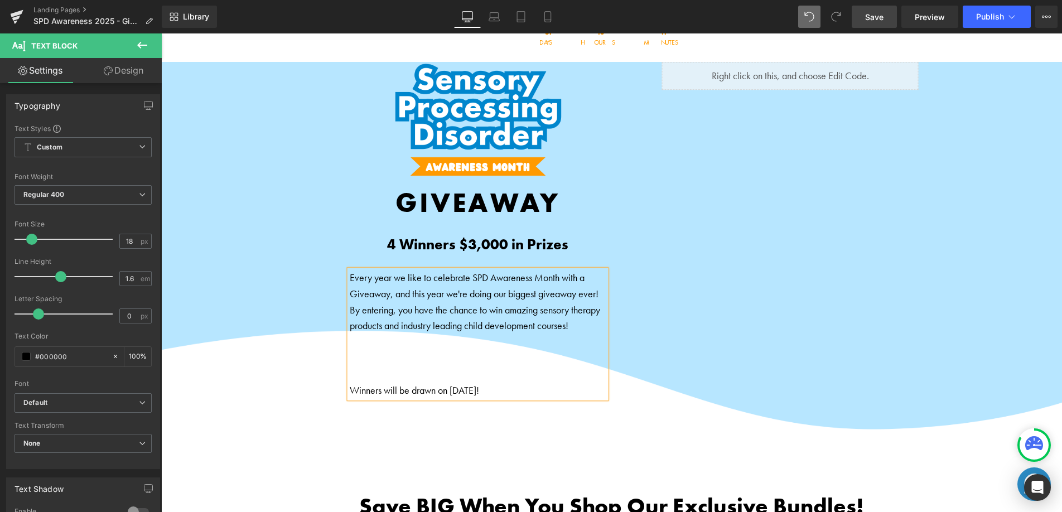
scroll to position [36, 0]
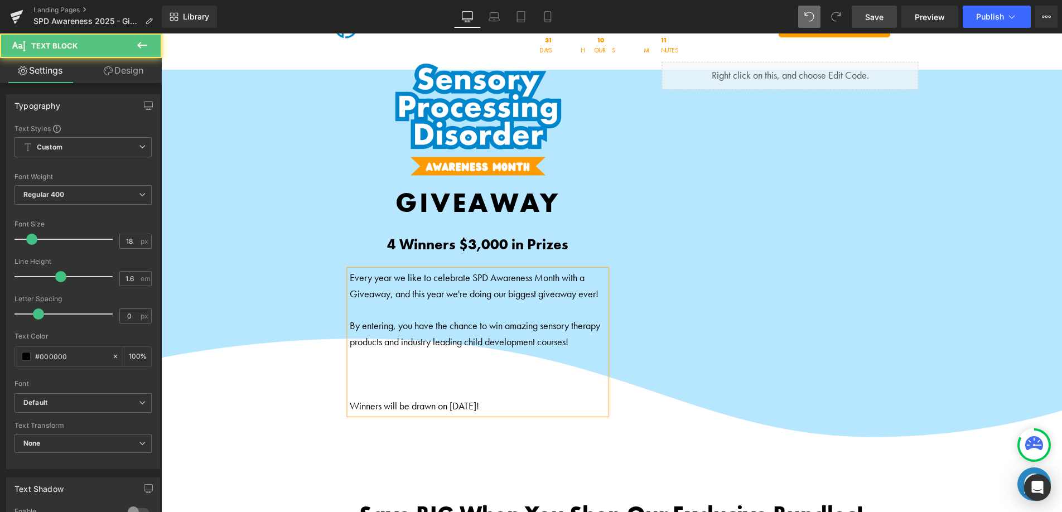
click at [350, 404] on p "Winners will be drawn on October 21st, 2024!" at bounding box center [478, 406] width 257 height 16
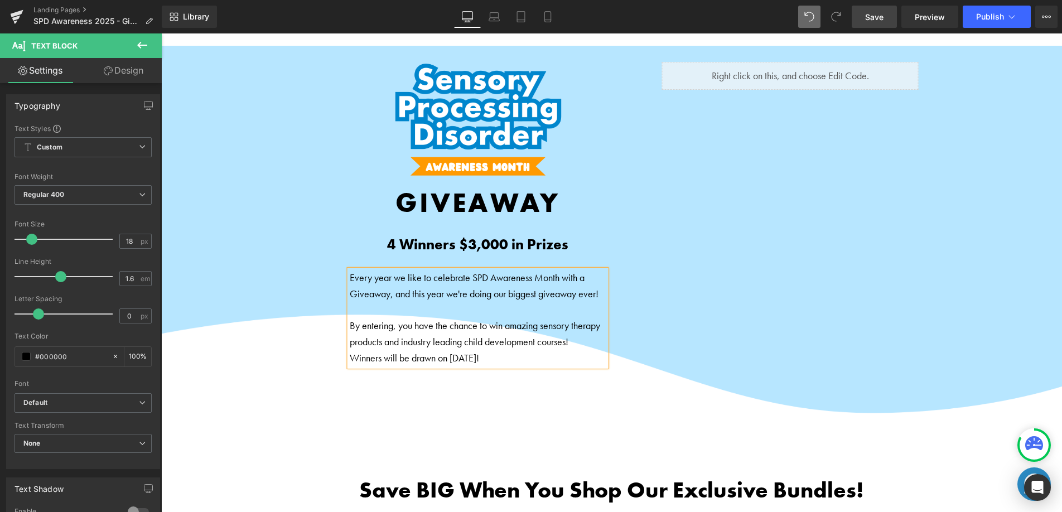
scroll to position [52, 0]
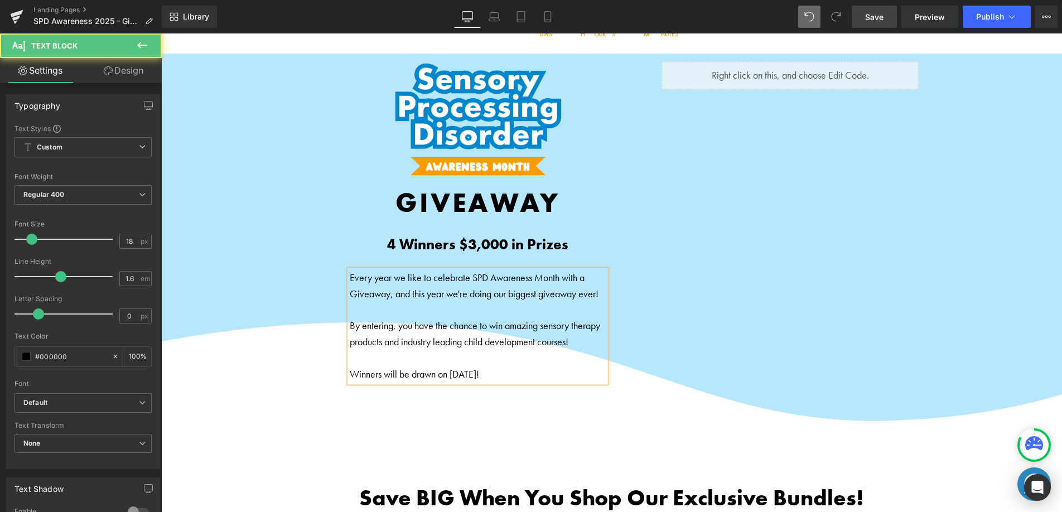
drag, startPoint x: 470, startPoint y: 370, endPoint x: 478, endPoint y: 369, distance: 7.9
click at [470, 370] on span "Winners will be drawn on October 21st, 2024!" at bounding box center [414, 373] width 129 height 13
drag, startPoint x: 493, startPoint y: 372, endPoint x: 484, endPoint y: 372, distance: 8.4
click at [479, 372] on span "Winners will be drawn on October 21st, 2024!" at bounding box center [414, 373] width 129 height 13
drag, startPoint x: 498, startPoint y: 372, endPoint x: 484, endPoint y: 371, distance: 14.0
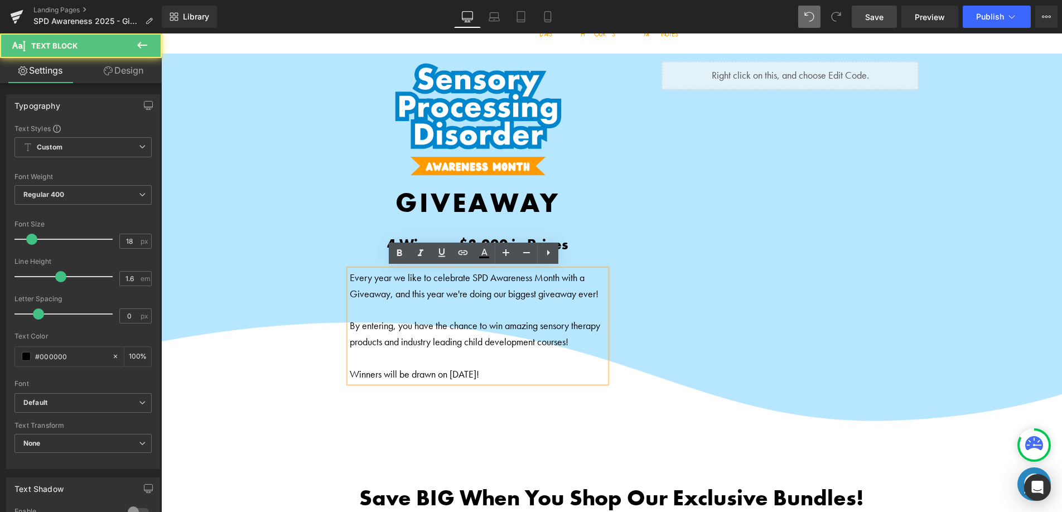
click at [479, 371] on span "Winners will be drawn on October 21st, 2024!" at bounding box center [414, 373] width 129 height 13
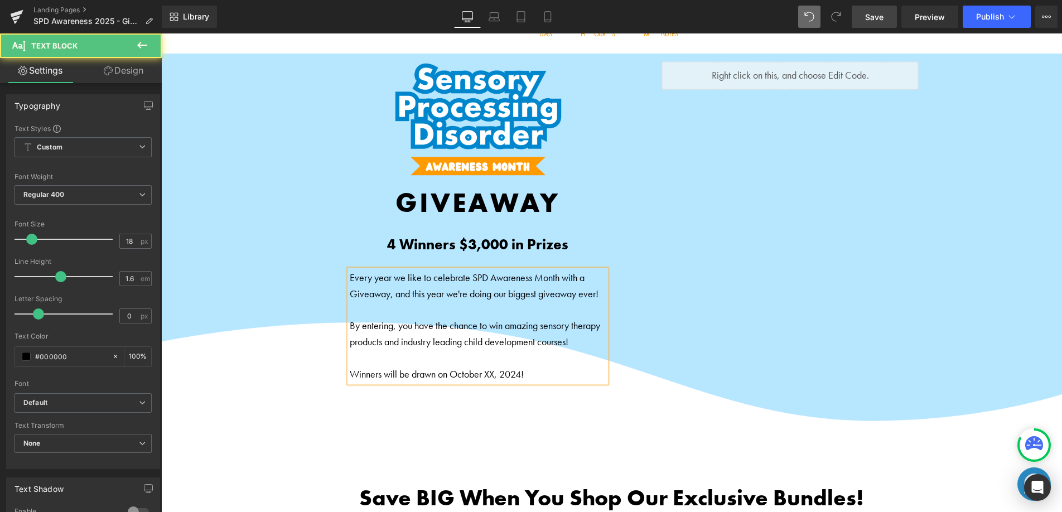
click at [518, 369] on span "Winners will be drawn on October XX, 2024!" at bounding box center [437, 373] width 174 height 13
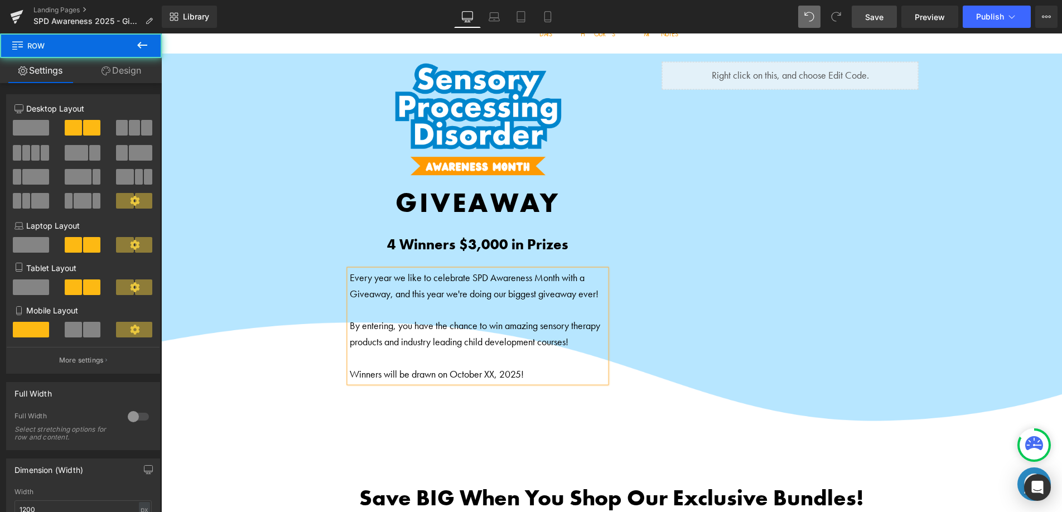
click at [428, 397] on div "Shop Parent Bundle → Button Shop Sensory Products → Button Shop Digital Courses…" at bounding box center [611, 241] width 669 height 360
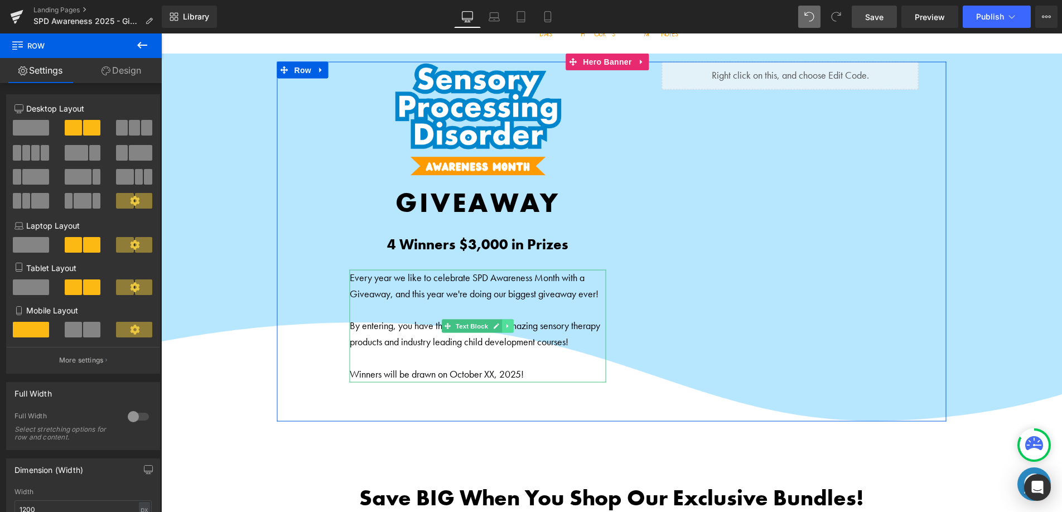
click at [505, 329] on link at bounding box center [508, 325] width 12 height 13
click at [499, 326] on icon at bounding box center [502, 326] width 6 height 6
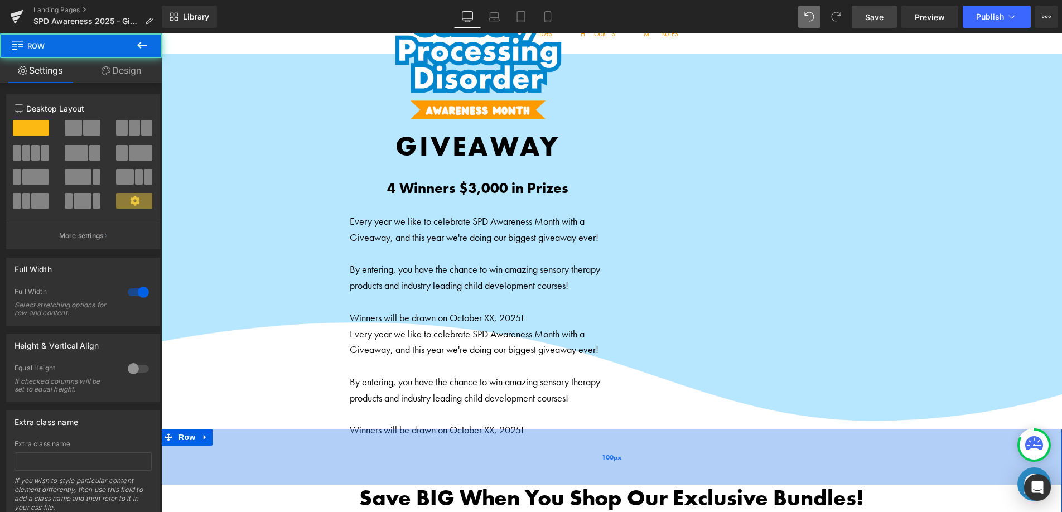
click at [433, 434] on div "100px" at bounding box center [611, 457] width 901 height 56
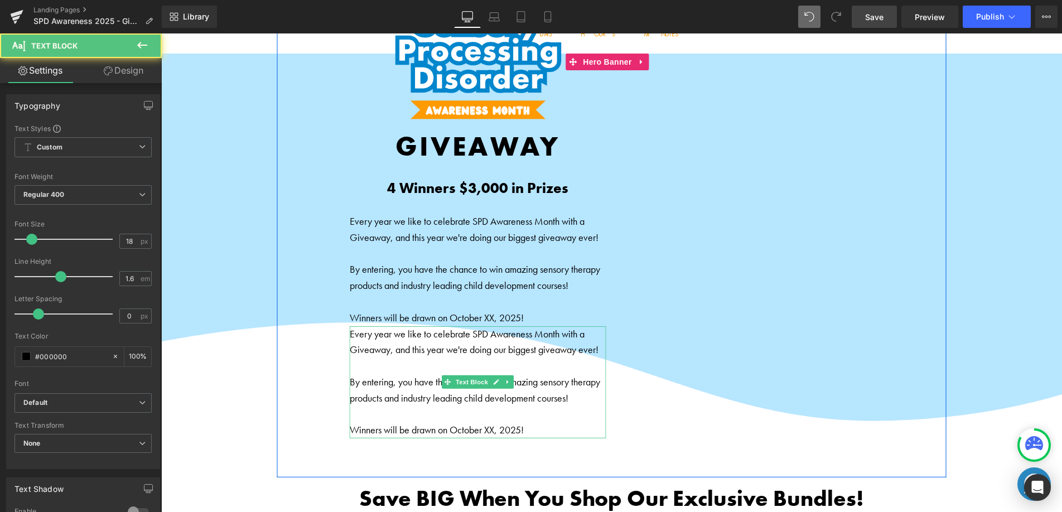
click at [537, 346] on p "Every year we like to celebrate SPD Awareness Month with a Giveaway, and this y…" at bounding box center [478, 342] width 257 height 32
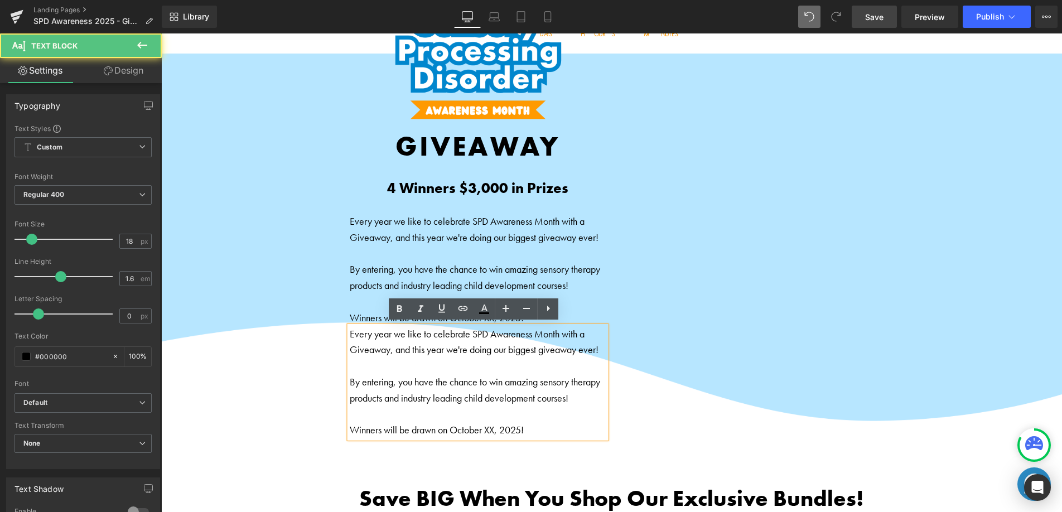
click at [512, 383] on span "By entering, you have the chance to win amazing sensory therapy products and in…" at bounding box center [475, 389] width 250 height 29
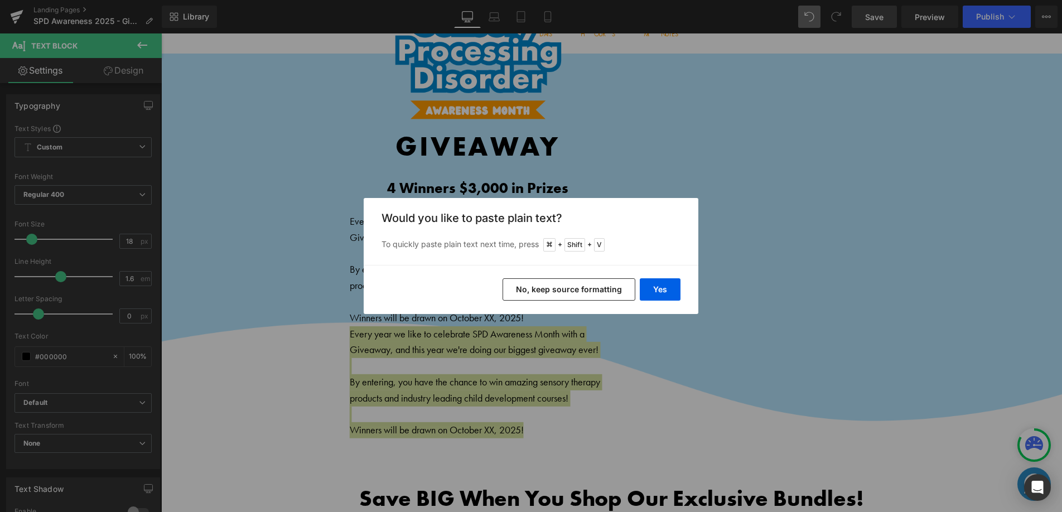
click at [611, 283] on button "No, keep source formatting" at bounding box center [569, 289] width 133 height 22
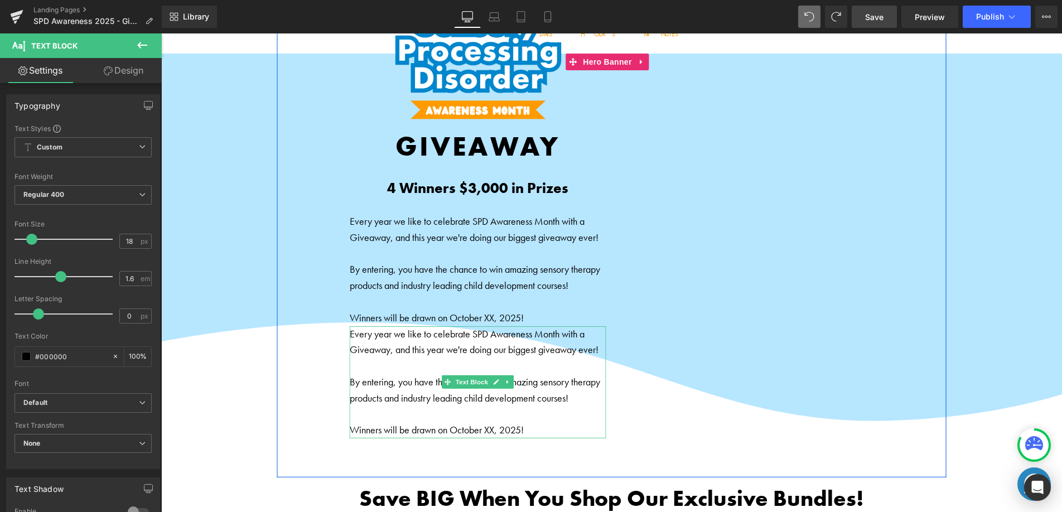
click at [478, 389] on span "By entering, you have the chance to win amazing sensory therapy products and in…" at bounding box center [475, 389] width 250 height 29
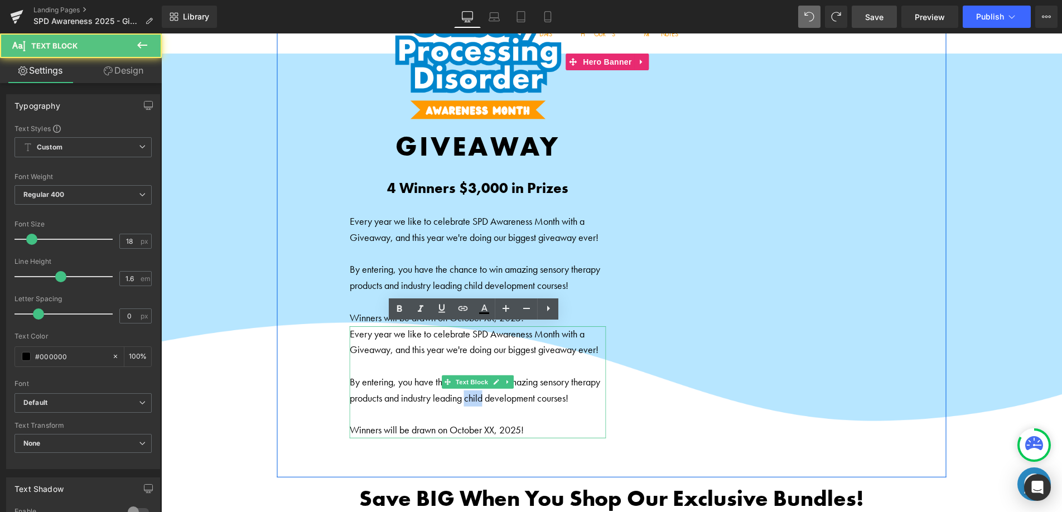
click at [478, 389] on span "By entering, you have the chance to win amazing sensory therapy products and in…" at bounding box center [475, 389] width 250 height 29
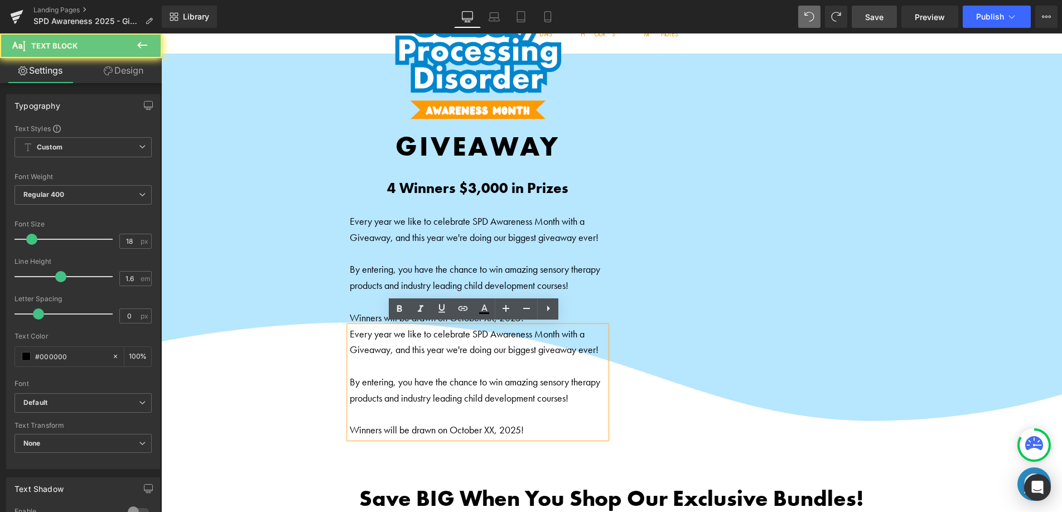
click at [385, 354] on p "Every year we like to celebrate SPD Awareness Month with a Giveaway, and this y…" at bounding box center [478, 342] width 257 height 32
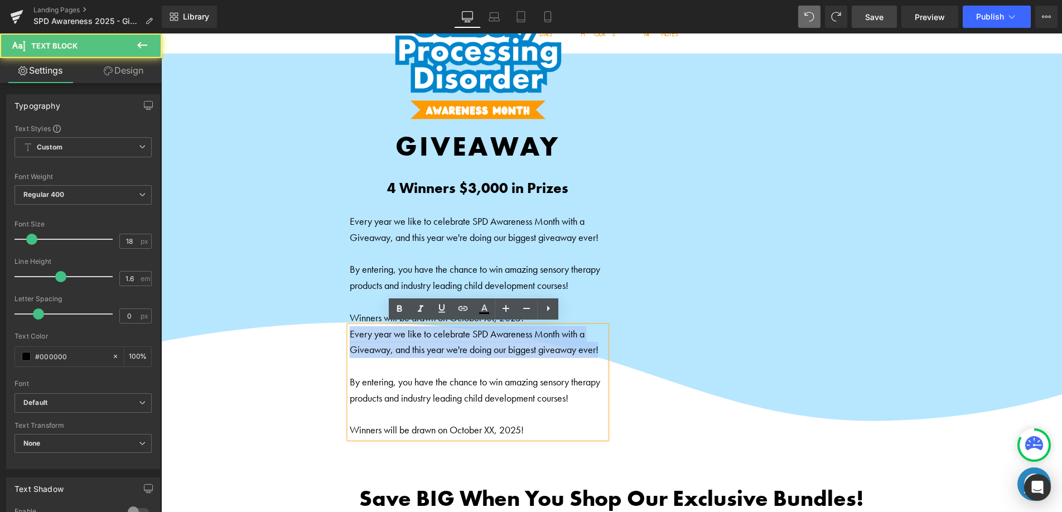
click at [385, 354] on p "Every year we like to celebrate SPD Awareness Month with a Giveaway, and this y…" at bounding box center [478, 342] width 257 height 32
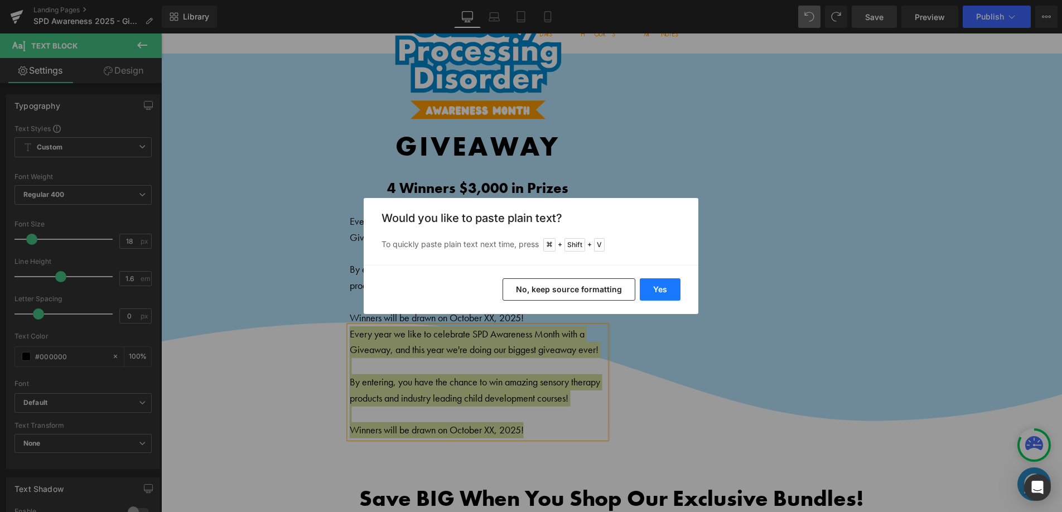
click at [678, 293] on button "Yes" at bounding box center [660, 289] width 41 height 22
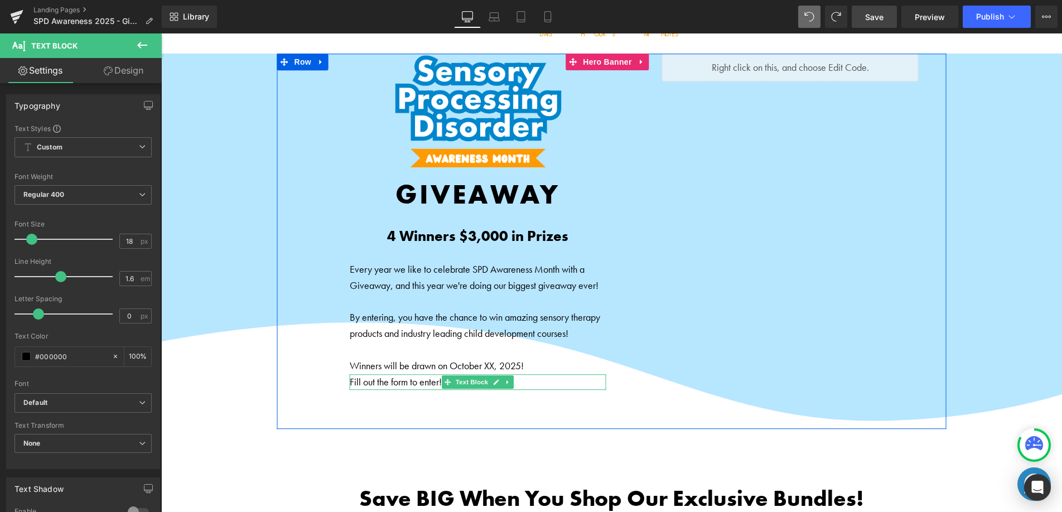
click at [392, 381] on p "Fill out the form to enter!" at bounding box center [478, 382] width 257 height 16
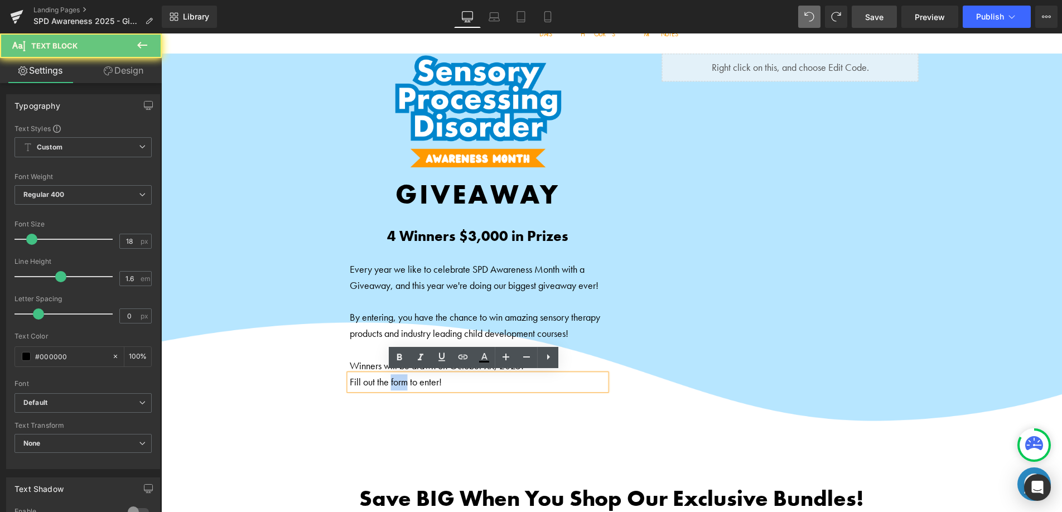
click at [392, 381] on p "Fill out the form to enter!" at bounding box center [478, 382] width 257 height 16
drag, startPoint x: 392, startPoint y: 381, endPoint x: 391, endPoint y: 370, distance: 10.6
click at [391, 381] on p "Fill out the form to enter!" at bounding box center [478, 382] width 257 height 16
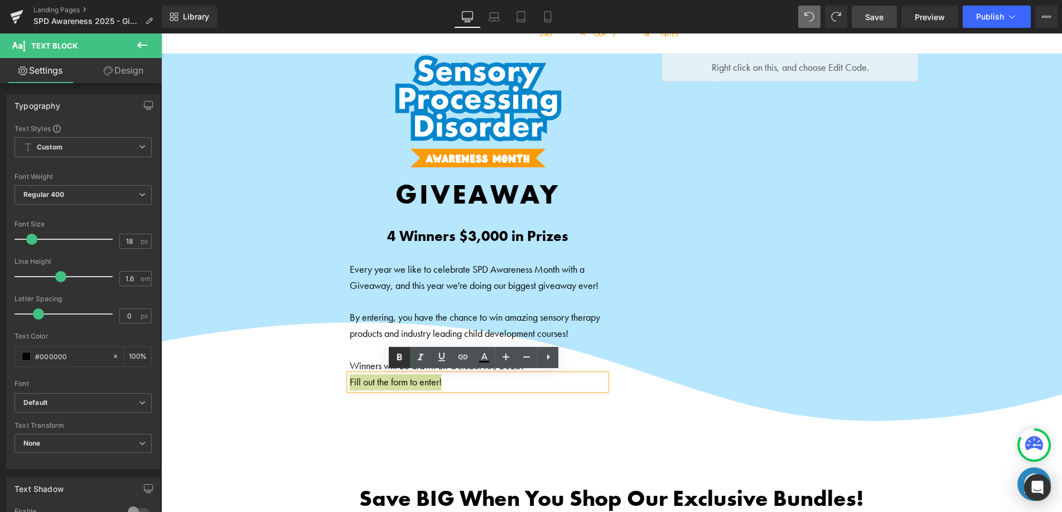
click at [394, 356] on icon at bounding box center [399, 357] width 13 height 13
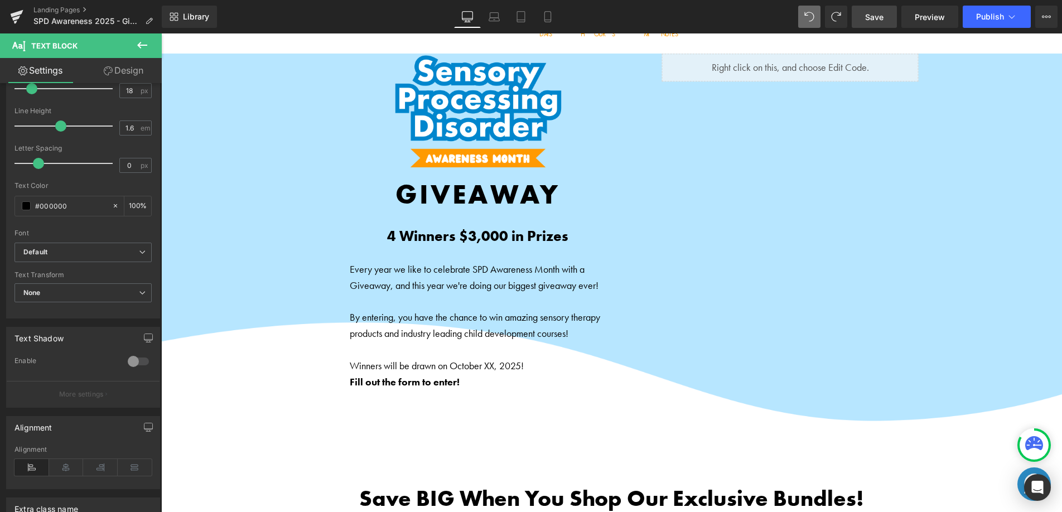
scroll to position [136, 0]
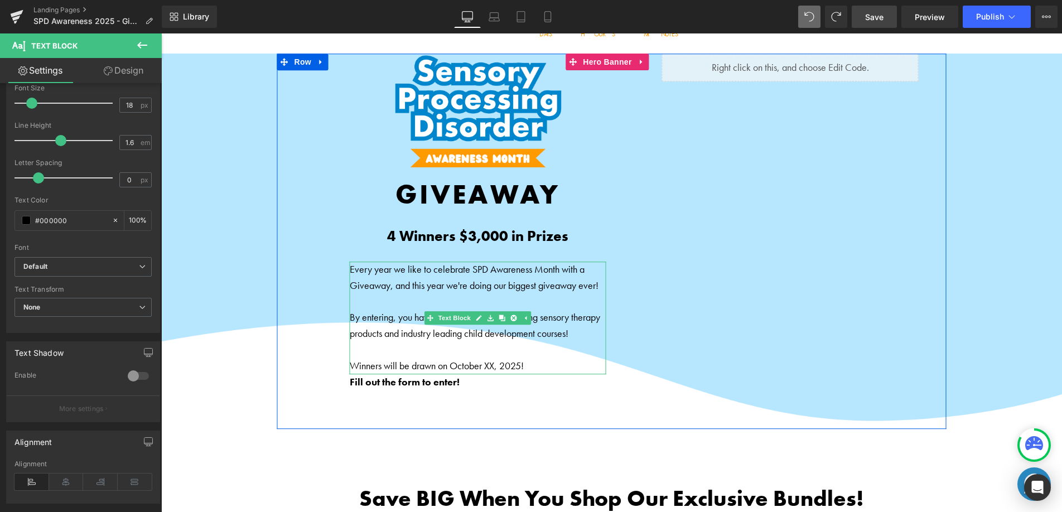
drag, startPoint x: 407, startPoint y: 297, endPoint x: 401, endPoint y: 300, distance: 6.0
click at [407, 297] on p at bounding box center [478, 302] width 257 height 16
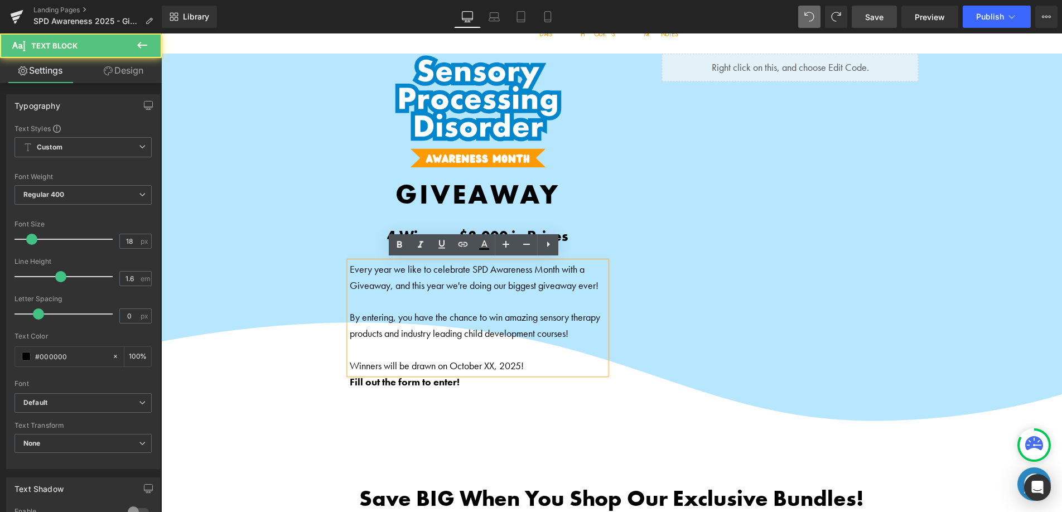
click at [350, 316] on span "By entering, you have the chance to win amazing sensory therapy products and in…" at bounding box center [475, 325] width 250 height 29
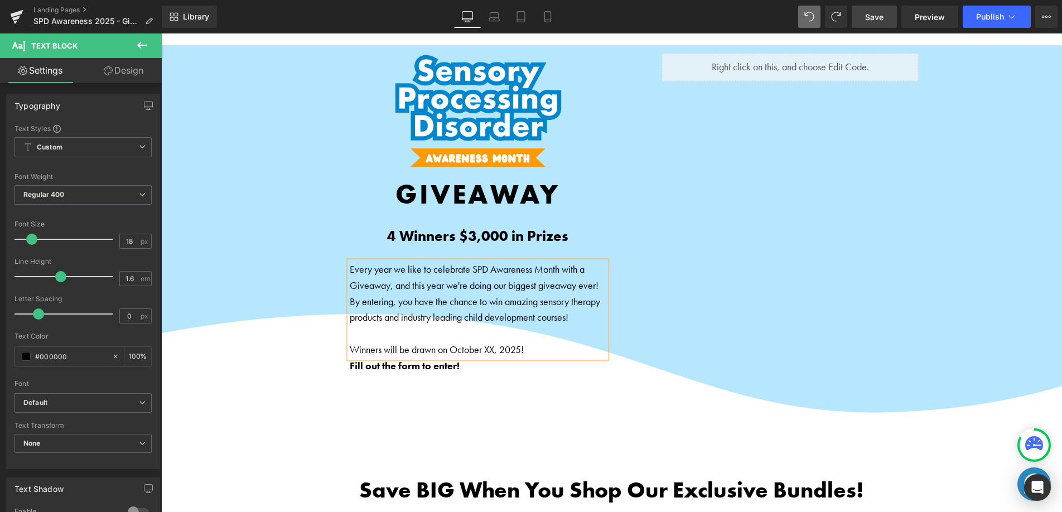
scroll to position [52, 0]
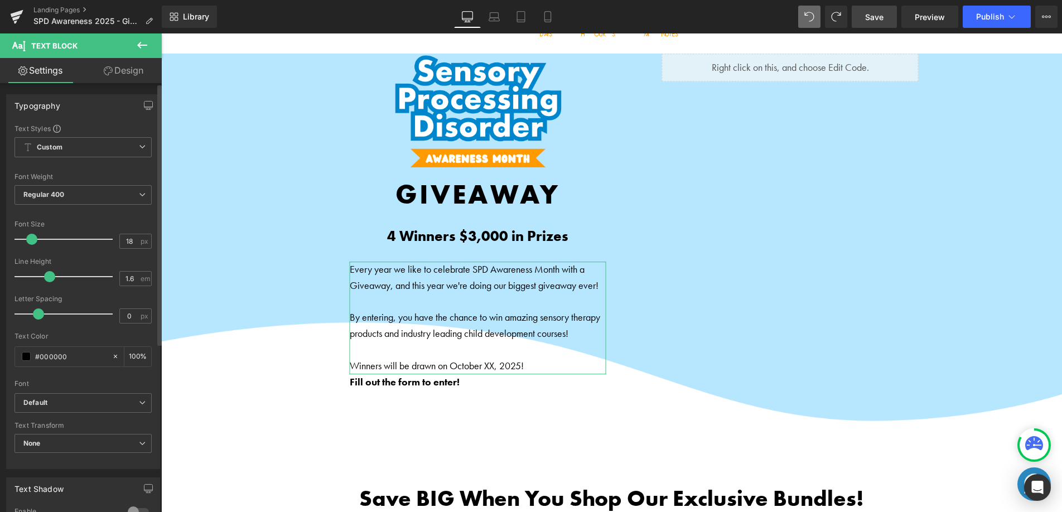
drag, startPoint x: 55, startPoint y: 279, endPoint x: 78, endPoint y: 280, distance: 22.9
click at [50, 279] on span at bounding box center [49, 276] width 11 height 11
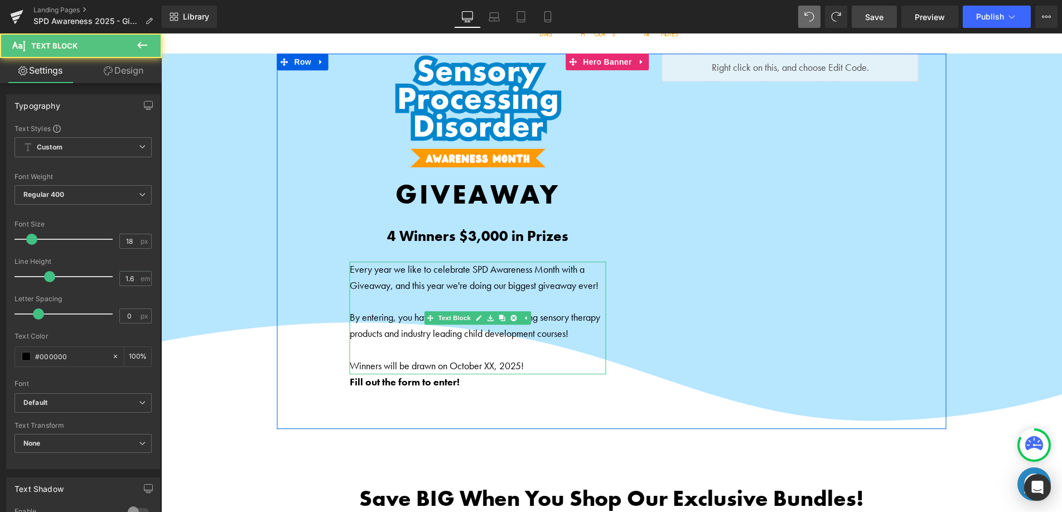
click at [384, 318] on span "By entering, you have the chance to win amazing sensory therapy products and in…" at bounding box center [475, 325] width 250 height 29
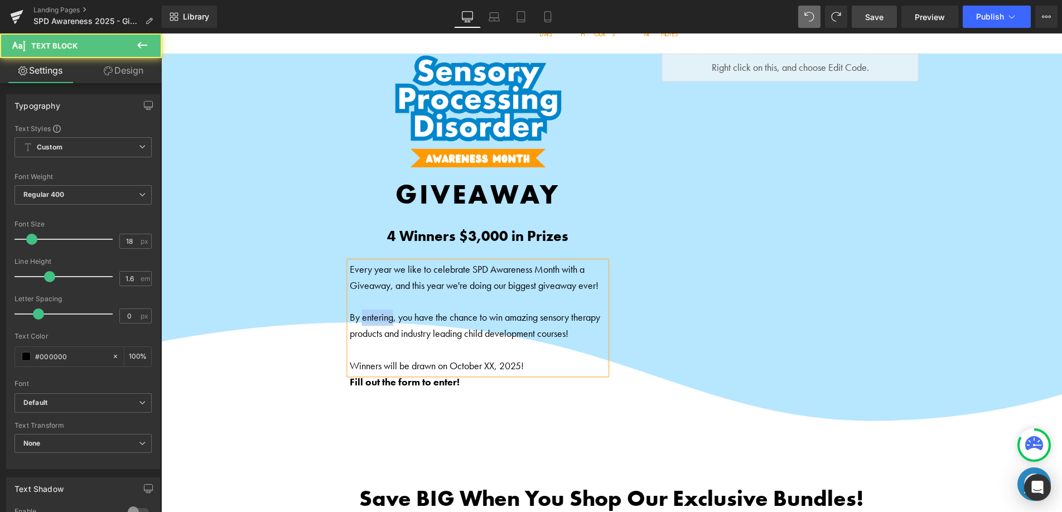
click at [384, 318] on span "By entering, you have the chance to win amazing sensory therapy products and in…" at bounding box center [475, 325] width 250 height 29
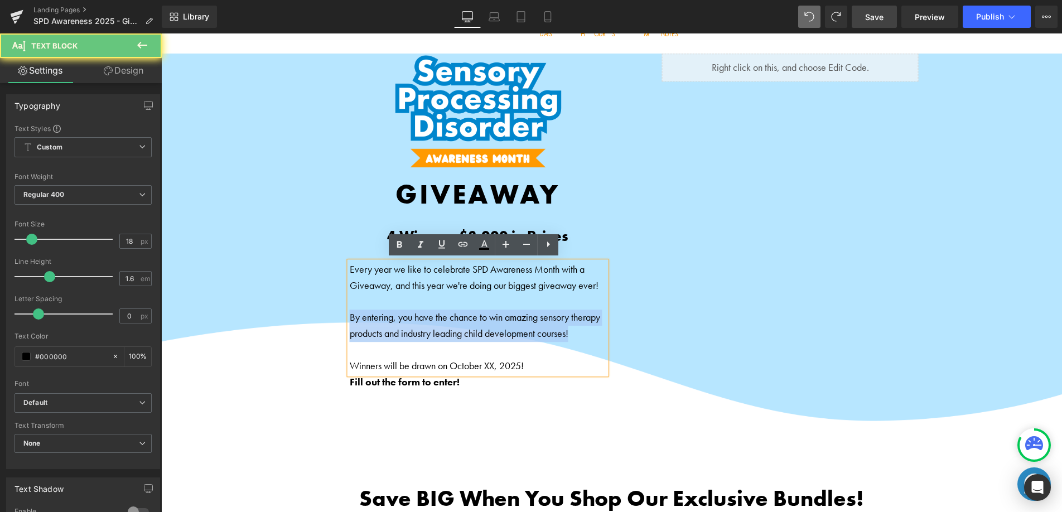
click at [384, 318] on span "By entering, you have the chance to win amazing sensory therapy products and in…" at bounding box center [475, 325] width 250 height 29
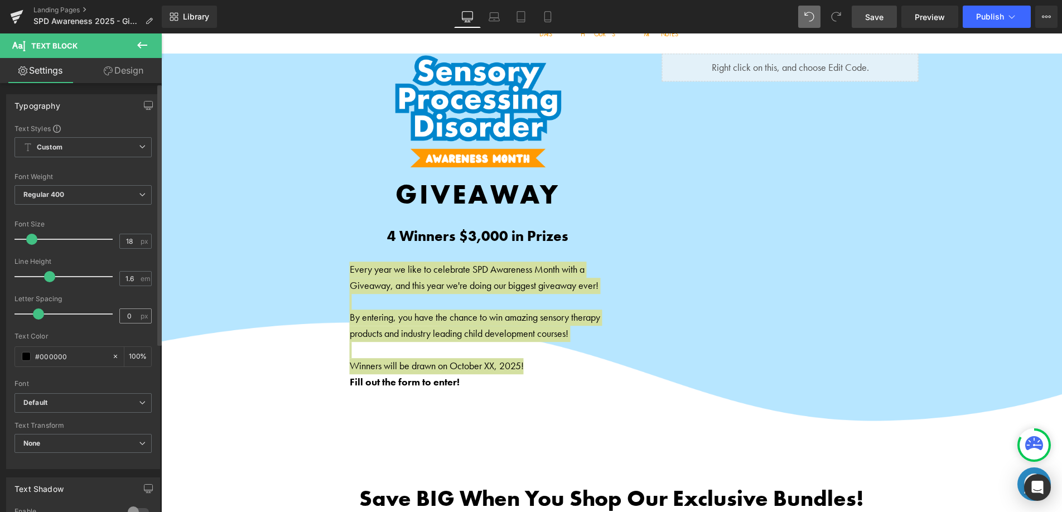
drag, startPoint x: 47, startPoint y: 274, endPoint x: 146, endPoint y: 320, distance: 108.8
click at [49, 275] on span at bounding box center [49, 276] width 11 height 11
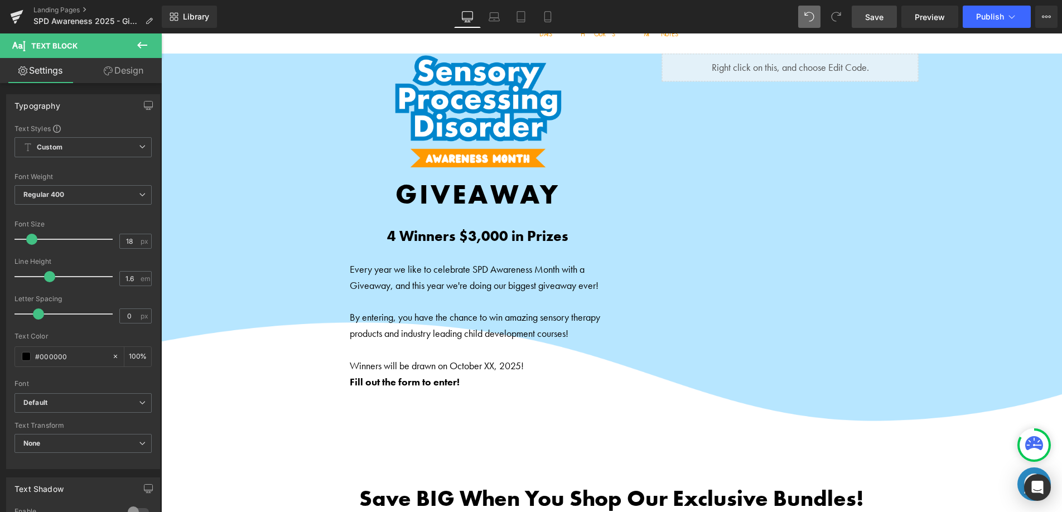
click at [310, 389] on div "Shop Parent Bundle → Button Shop Sensory Products → Button Shop Digital Courses…" at bounding box center [611, 242] width 669 height 376
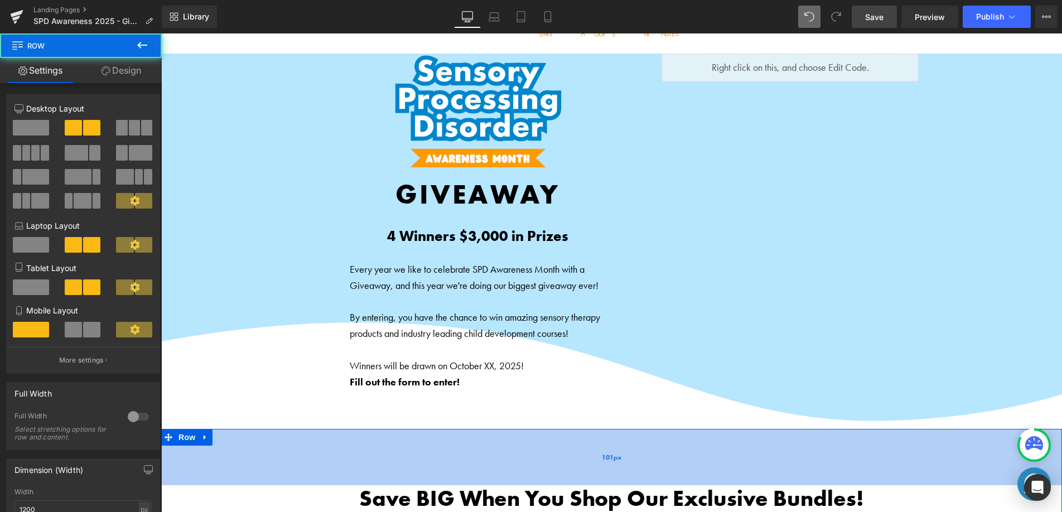
click at [361, 465] on div "101px" at bounding box center [611, 457] width 901 height 56
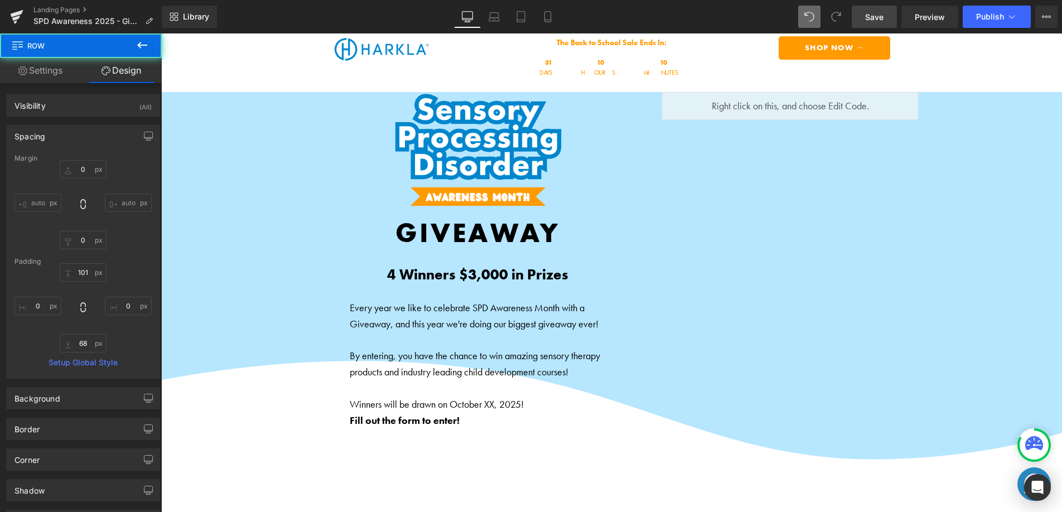
scroll to position [13, 0]
click at [867, 16] on span "Save" at bounding box center [874, 17] width 18 height 12
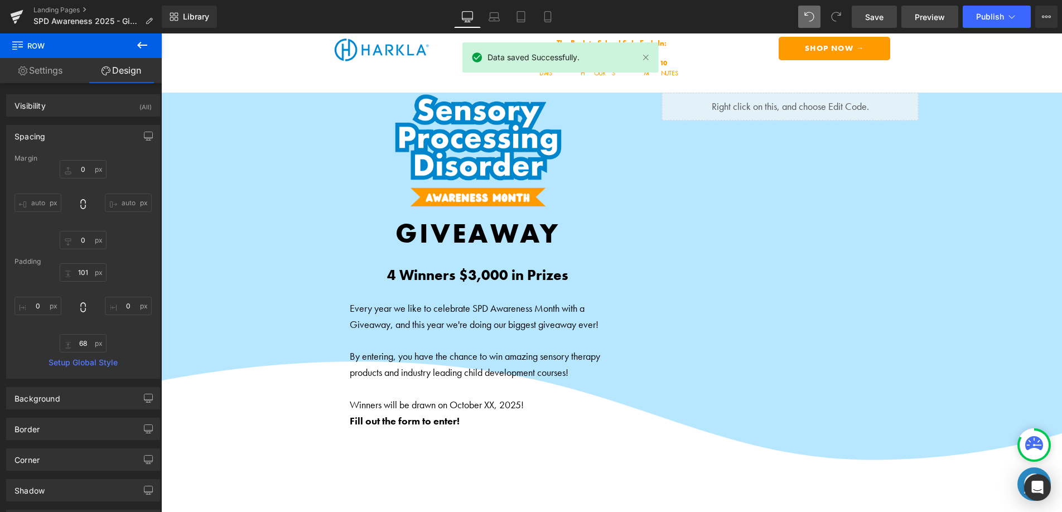
click at [914, 11] on link "Preview" at bounding box center [930, 17] width 57 height 22
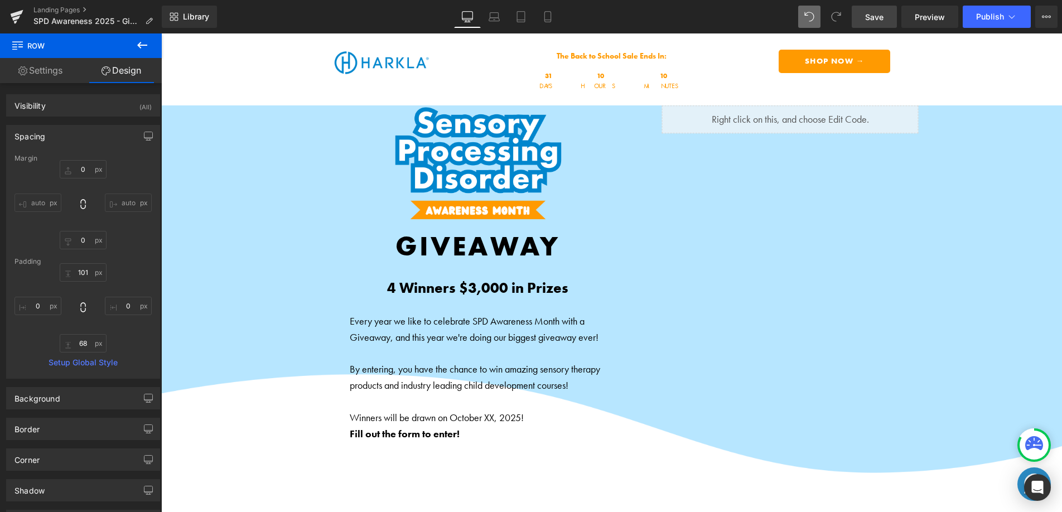
scroll to position [0, 0]
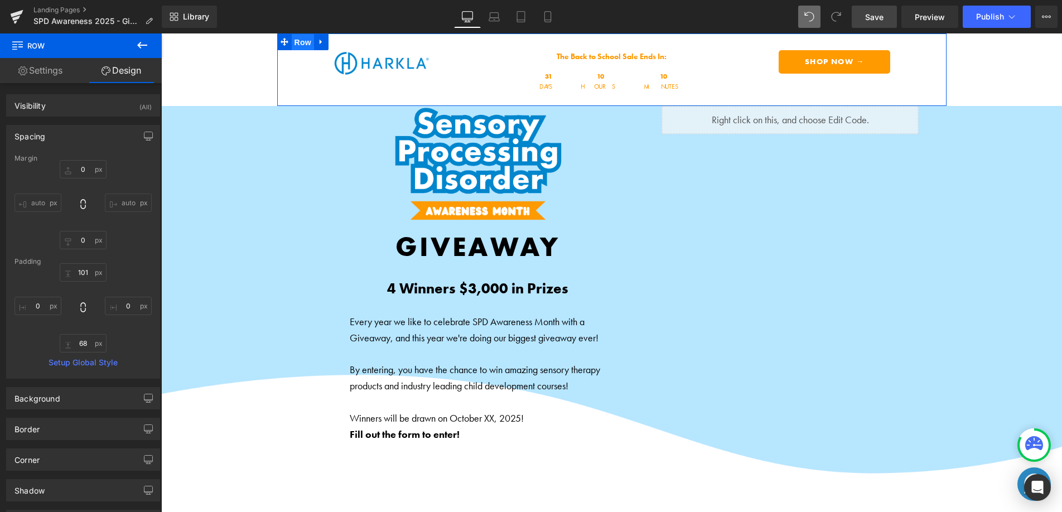
click at [306, 44] on span "Row" at bounding box center [303, 42] width 22 height 17
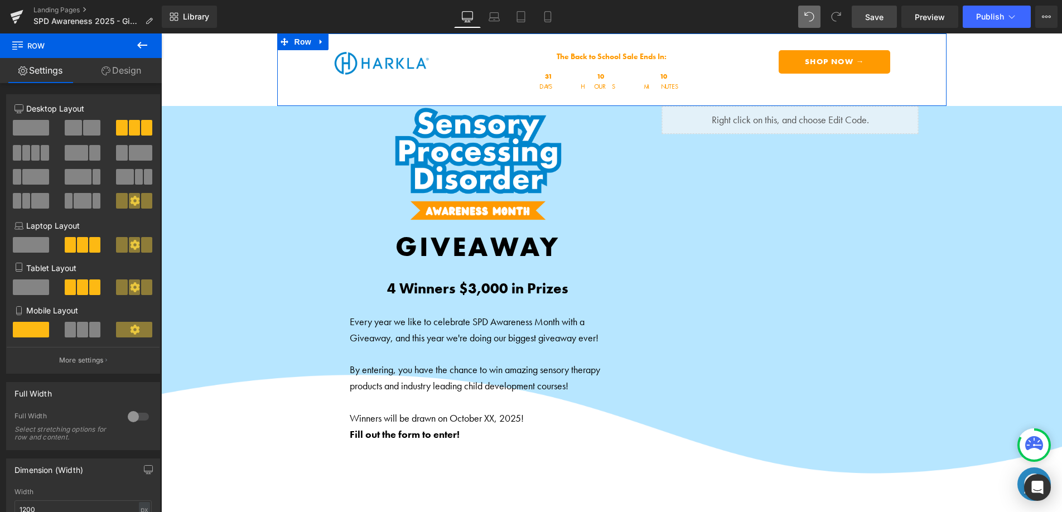
click at [135, 76] on link "Design" at bounding box center [121, 70] width 81 height 25
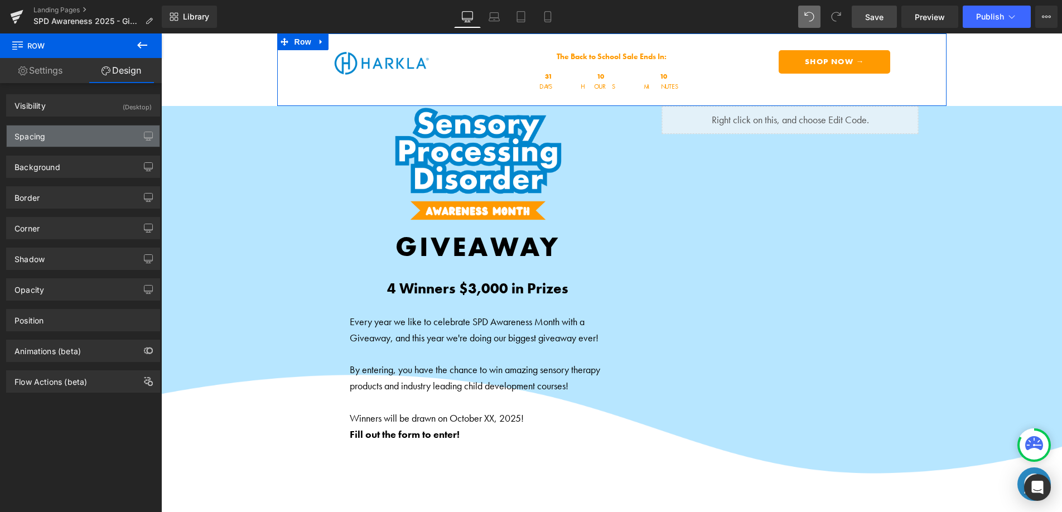
click at [81, 138] on div "Spacing" at bounding box center [83, 136] width 153 height 21
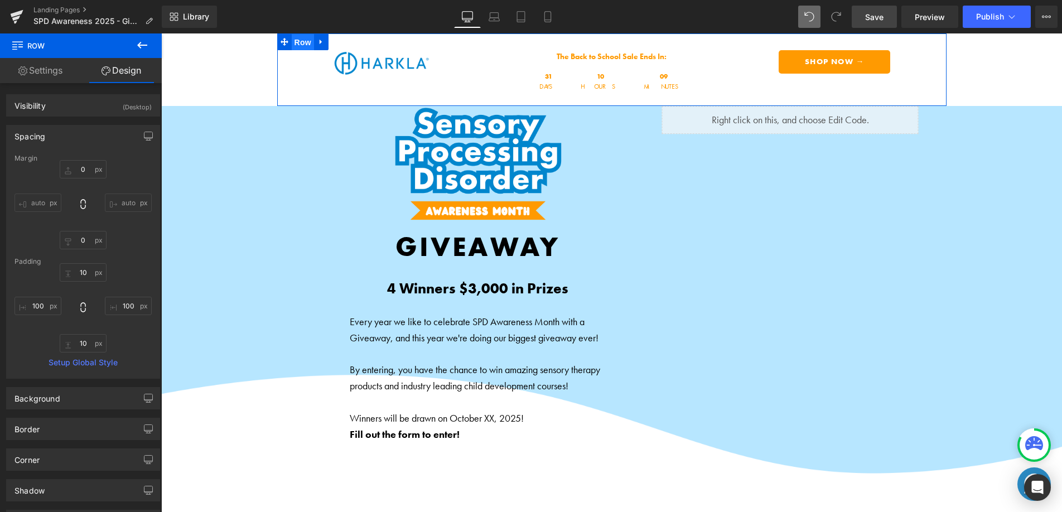
click at [293, 43] on span "Row" at bounding box center [303, 42] width 22 height 17
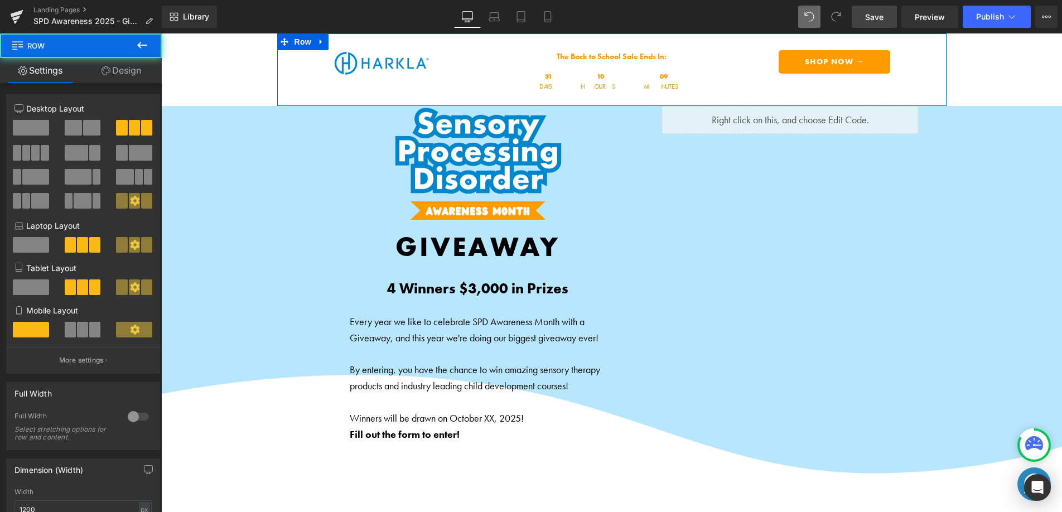
click at [118, 66] on link "Design" at bounding box center [121, 70] width 81 height 25
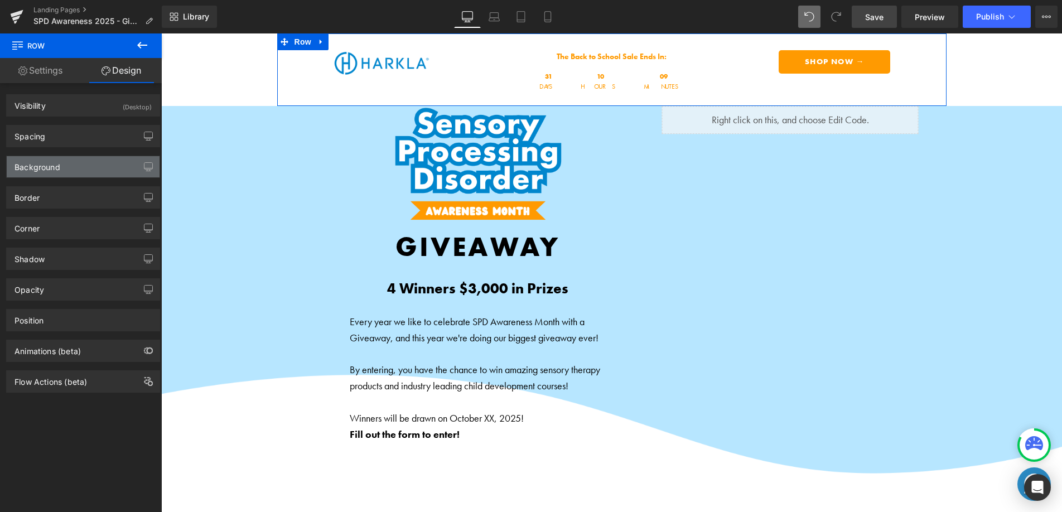
click at [67, 173] on div "Background" at bounding box center [83, 166] width 153 height 21
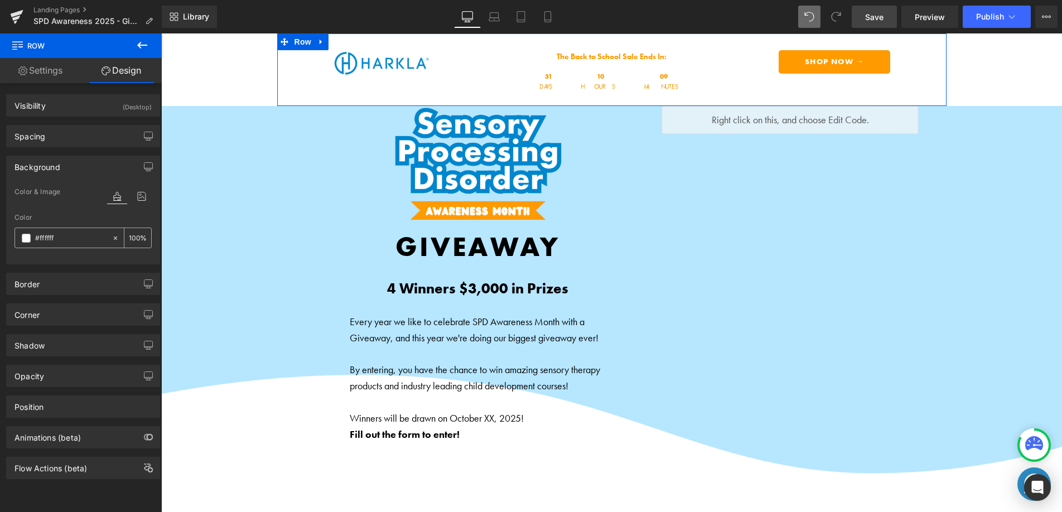
drag, startPoint x: 64, startPoint y: 237, endPoint x: 31, endPoint y: 238, distance: 32.9
click at [31, 238] on div "#ffffff" at bounding box center [63, 238] width 97 height 20
drag, startPoint x: 80, startPoint y: 240, endPoint x: 20, endPoint y: 234, distance: 60.0
click at [20, 234] on div "#ffffff" at bounding box center [63, 238] width 97 height 20
paste input "b7e6"
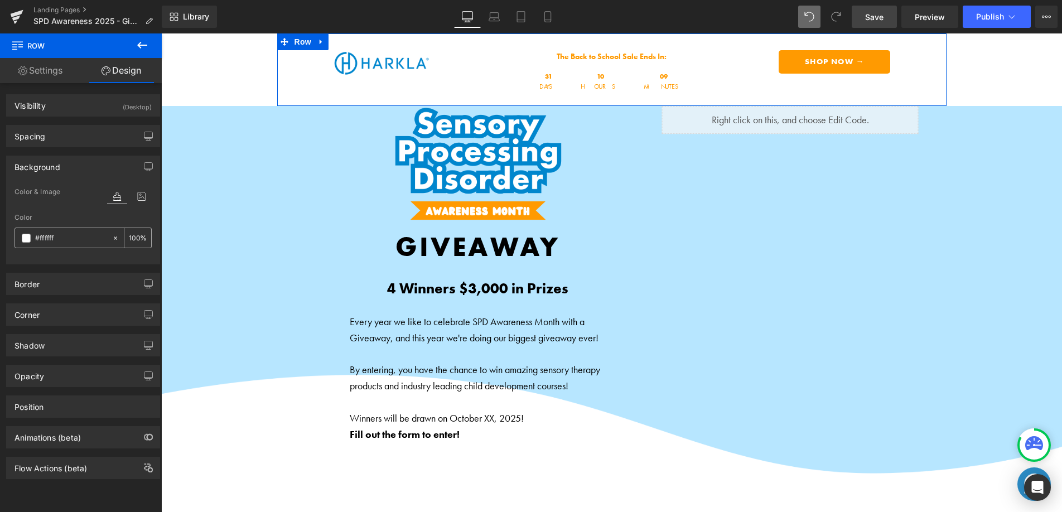
type input "b7e6ff"
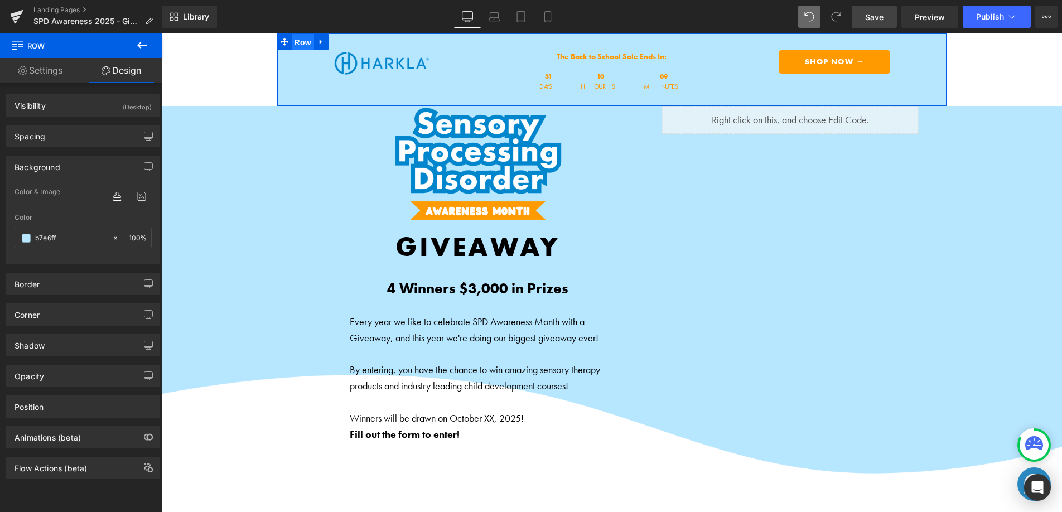
click at [301, 44] on span "Row" at bounding box center [303, 42] width 22 height 17
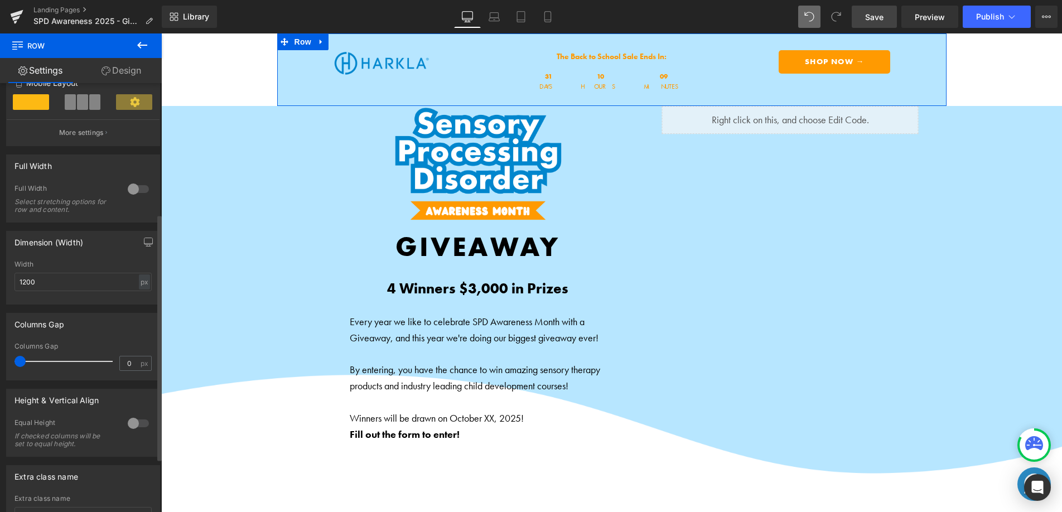
click at [131, 189] on div at bounding box center [138, 189] width 27 height 18
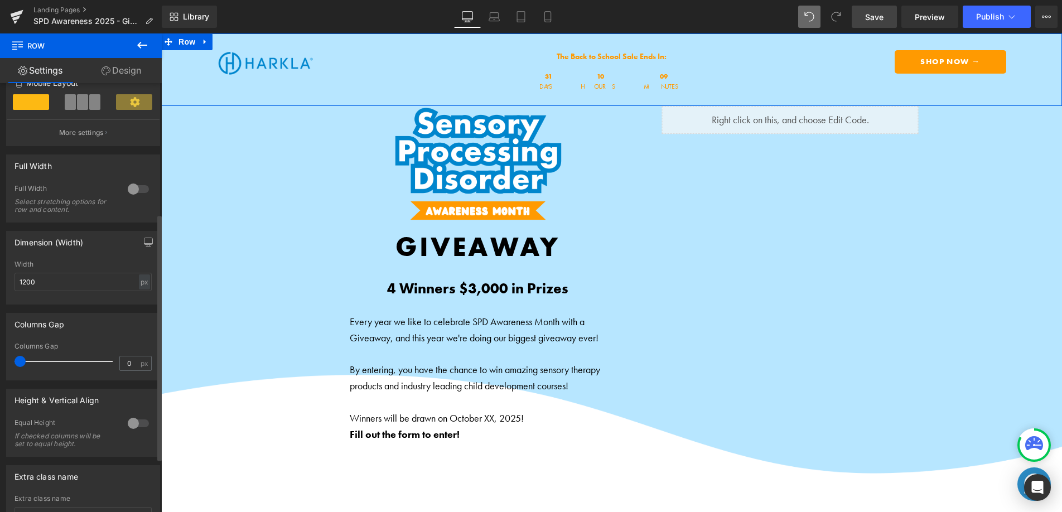
scroll to position [163, 0]
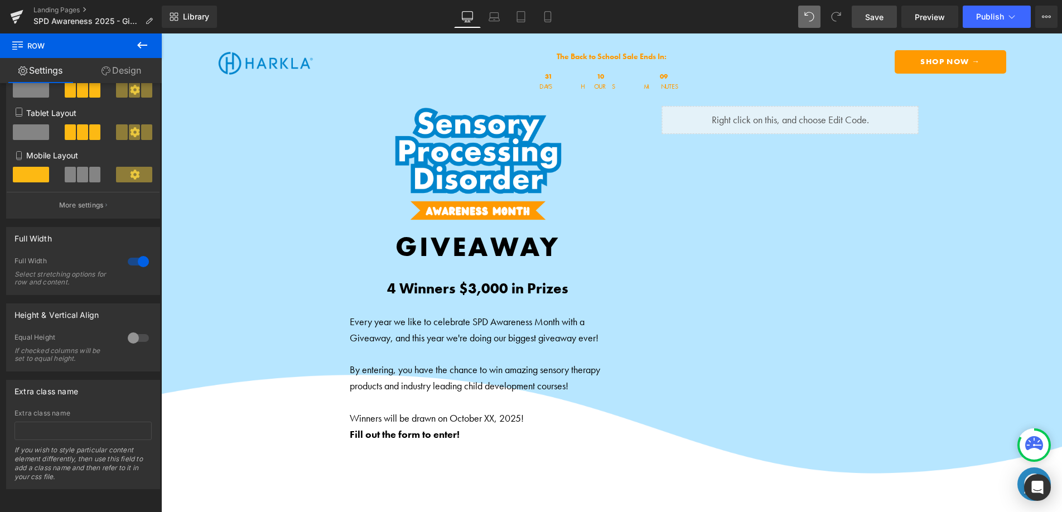
click at [886, 13] on link "Save" at bounding box center [874, 17] width 45 height 22
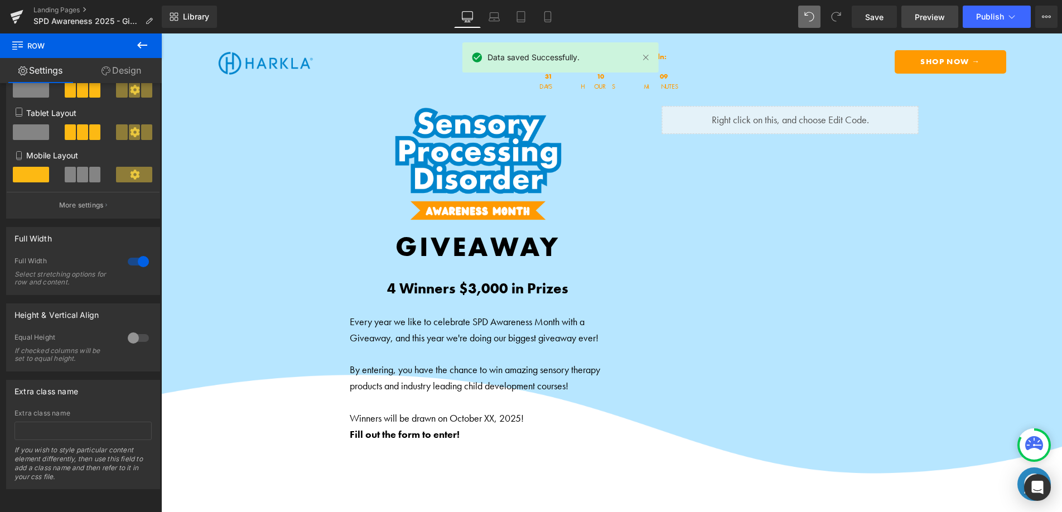
click at [924, 19] on span "Preview" at bounding box center [930, 17] width 30 height 12
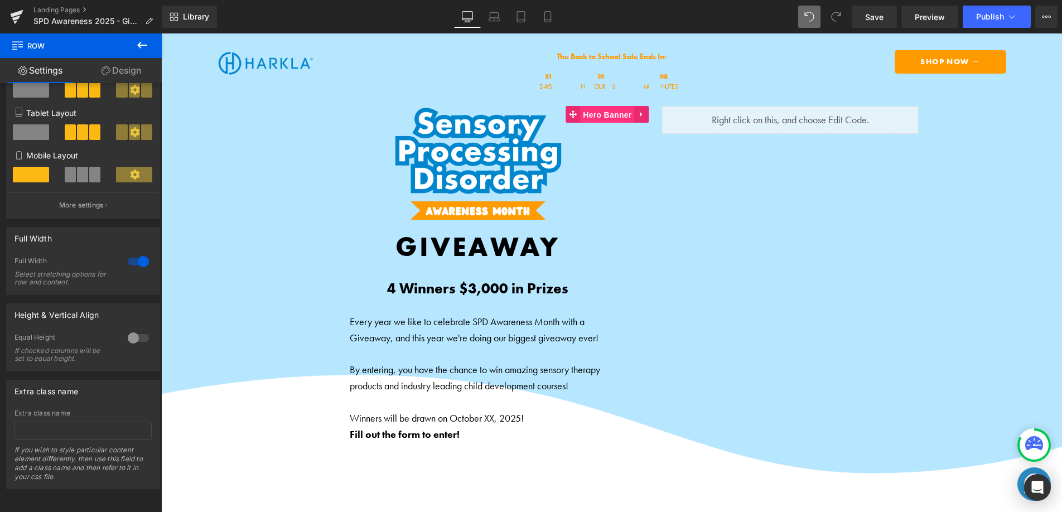
click at [598, 114] on span "Hero Banner" at bounding box center [607, 115] width 54 height 17
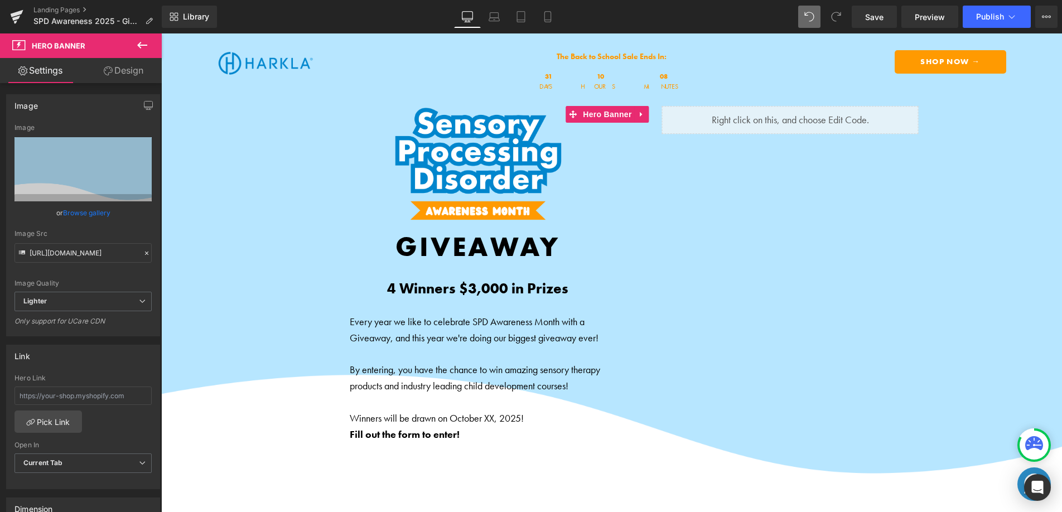
click at [108, 71] on icon at bounding box center [108, 70] width 9 height 9
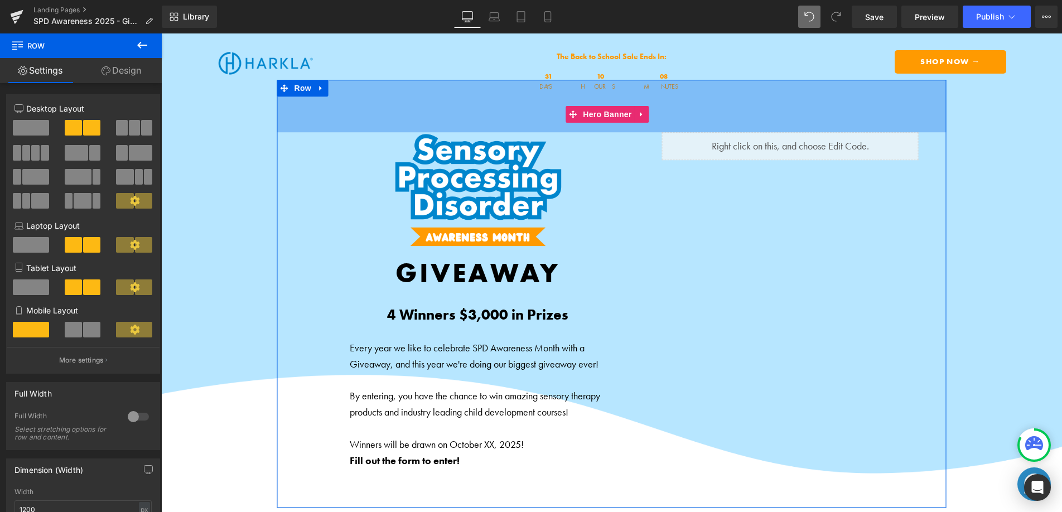
drag, startPoint x: 343, startPoint y: 105, endPoint x: 345, endPoint y: 157, distance: 52.5
click at [345, 157] on div "Shop Parent Bundle → Button Shop Sensory Products → Button Shop Digital Courses…" at bounding box center [611, 294] width 669 height 428
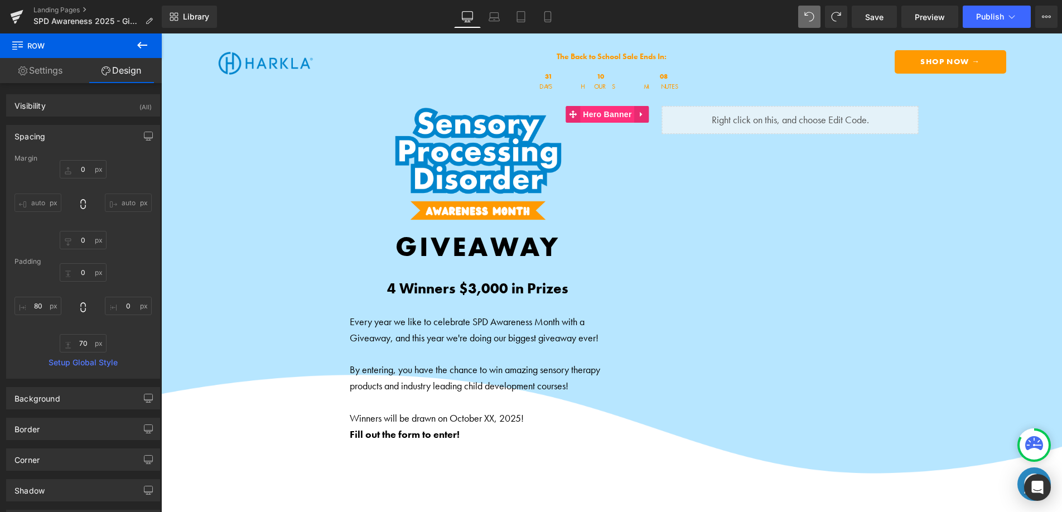
click at [595, 112] on span "Hero Banner" at bounding box center [607, 114] width 54 height 17
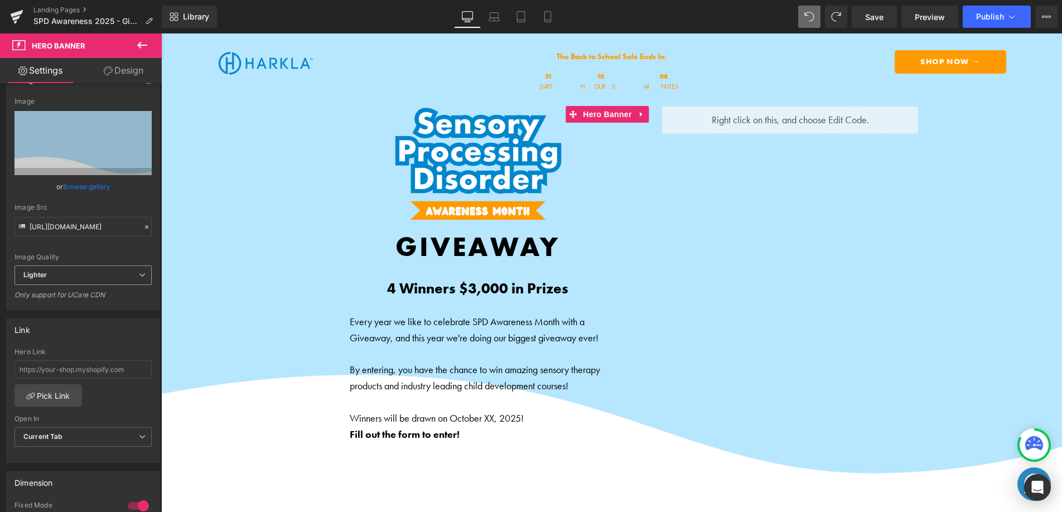
scroll to position [181, 0]
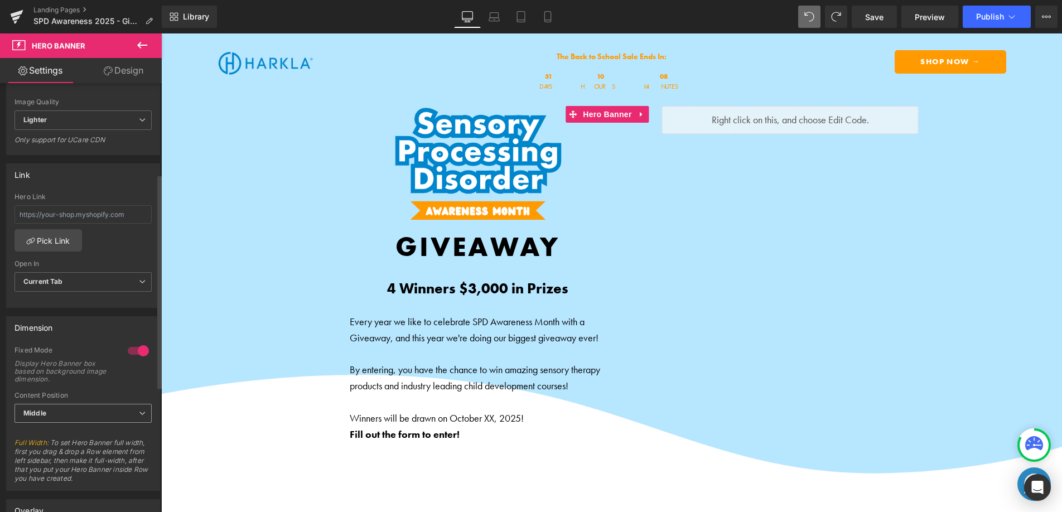
click at [105, 413] on span "Middle" at bounding box center [83, 414] width 137 height 20
click at [87, 460] on li "Bottom" at bounding box center [81, 466] width 133 height 17
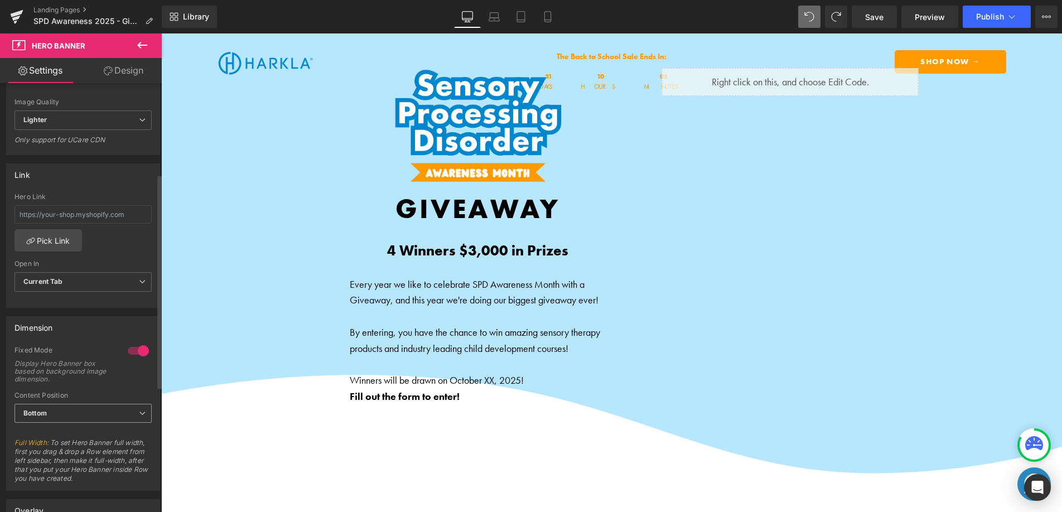
click at [81, 417] on span "Bottom" at bounding box center [83, 414] width 137 height 20
click at [78, 430] on li "Top" at bounding box center [81, 433] width 133 height 17
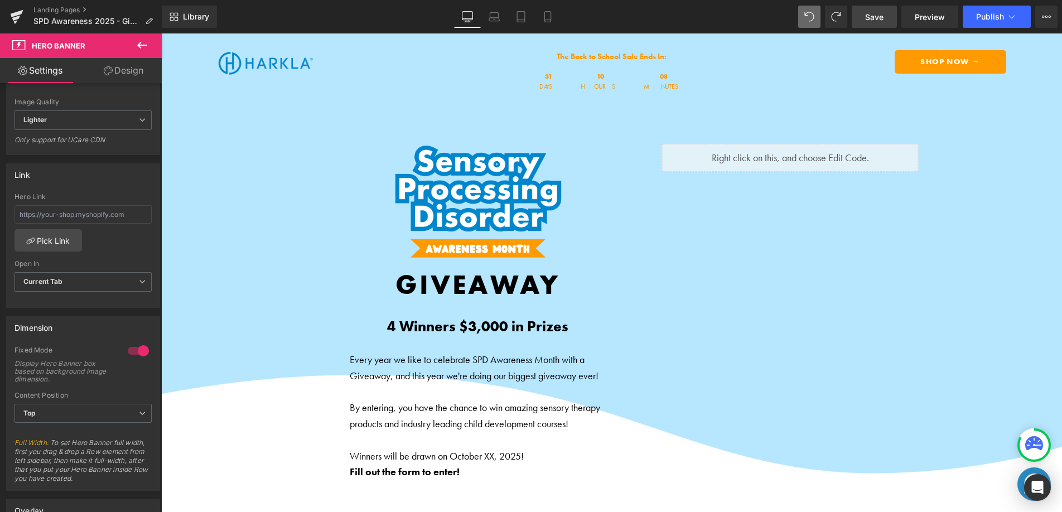
click at [885, 21] on link "Save" at bounding box center [874, 17] width 45 height 22
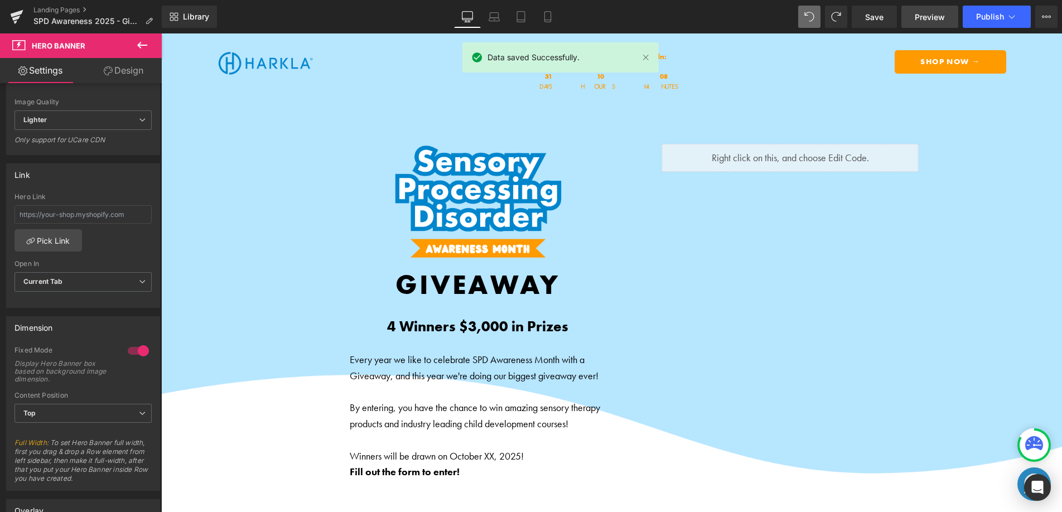
click at [922, 20] on span "Preview" at bounding box center [930, 17] width 30 height 12
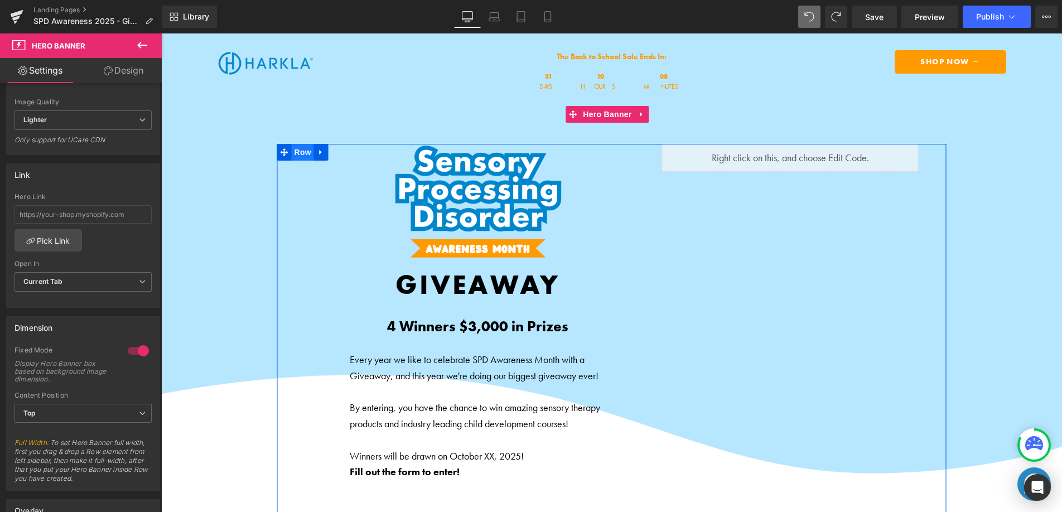
click at [299, 154] on span "Row" at bounding box center [303, 152] width 22 height 17
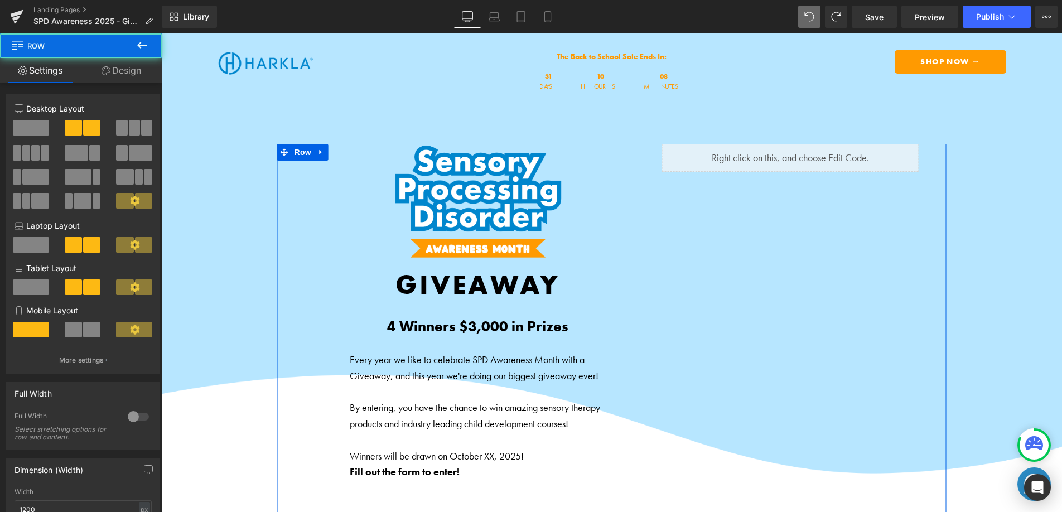
click at [134, 80] on link "Design" at bounding box center [121, 70] width 81 height 25
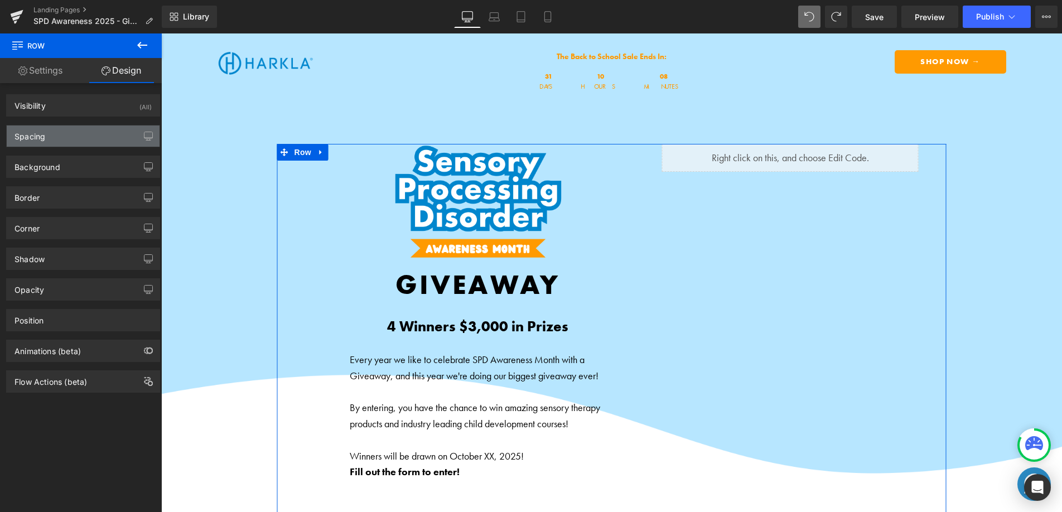
click at [107, 132] on div "Spacing" at bounding box center [83, 136] width 153 height 21
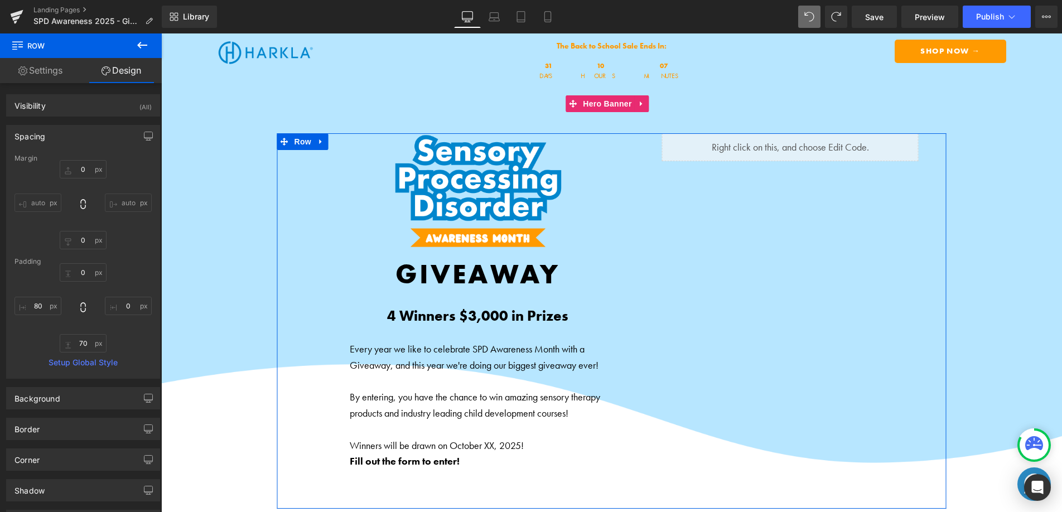
scroll to position [9, 0]
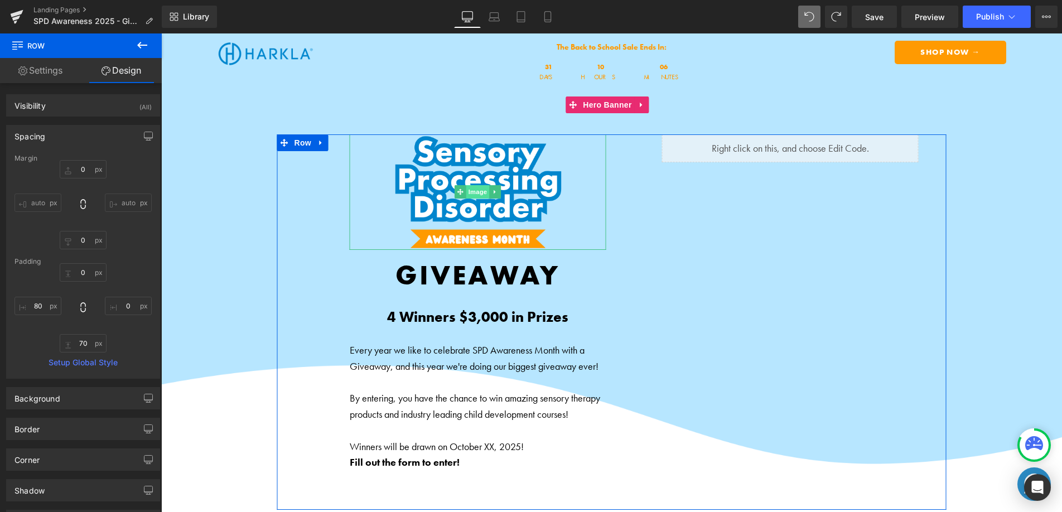
click at [474, 192] on span "Image" at bounding box center [477, 191] width 23 height 13
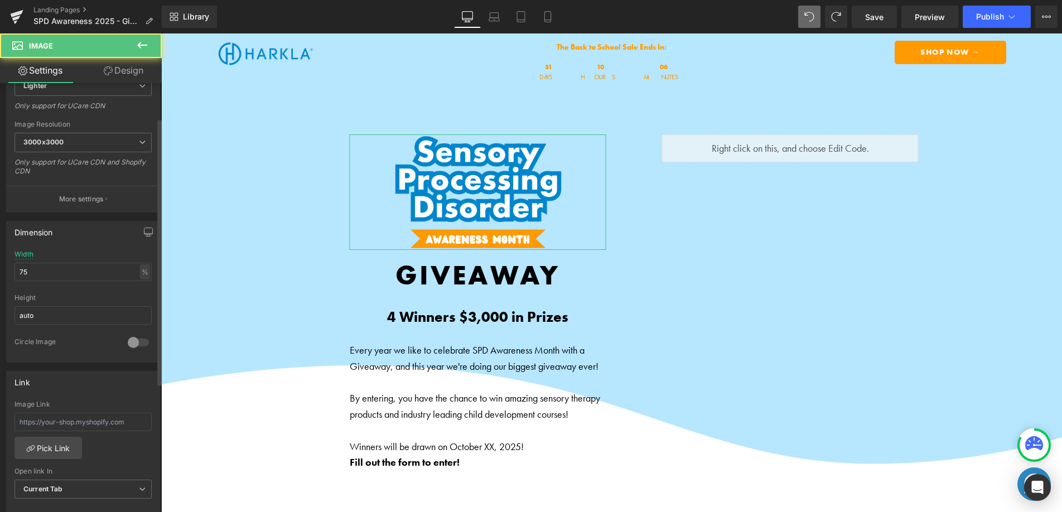
scroll to position [208, 0]
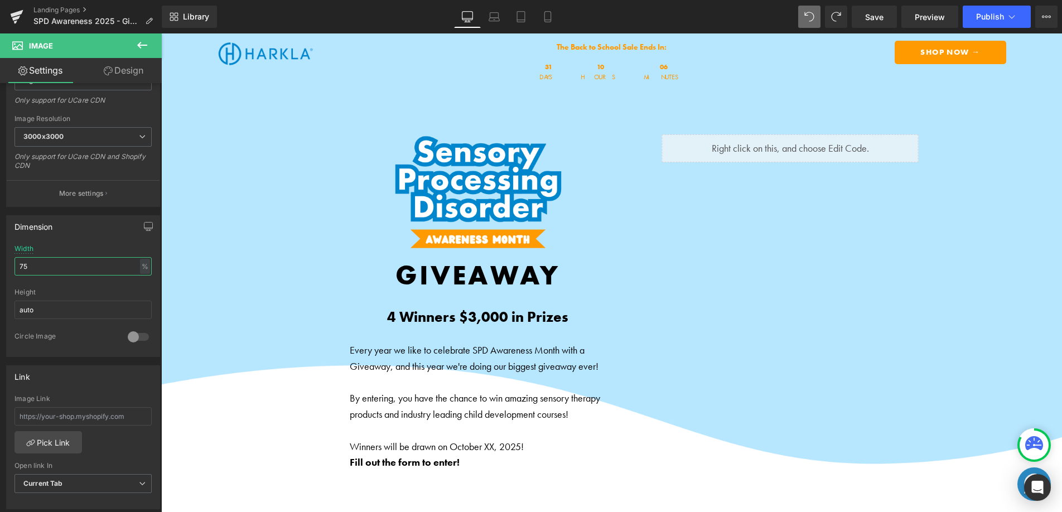
drag, startPoint x: 42, startPoint y: 267, endPoint x: -3, endPoint y: 261, distance: 45.6
click at [0, 261] on html "Image You are previewing how the will restyle your page. You can not edit Eleme…" at bounding box center [531, 256] width 1062 height 512
type input "50"
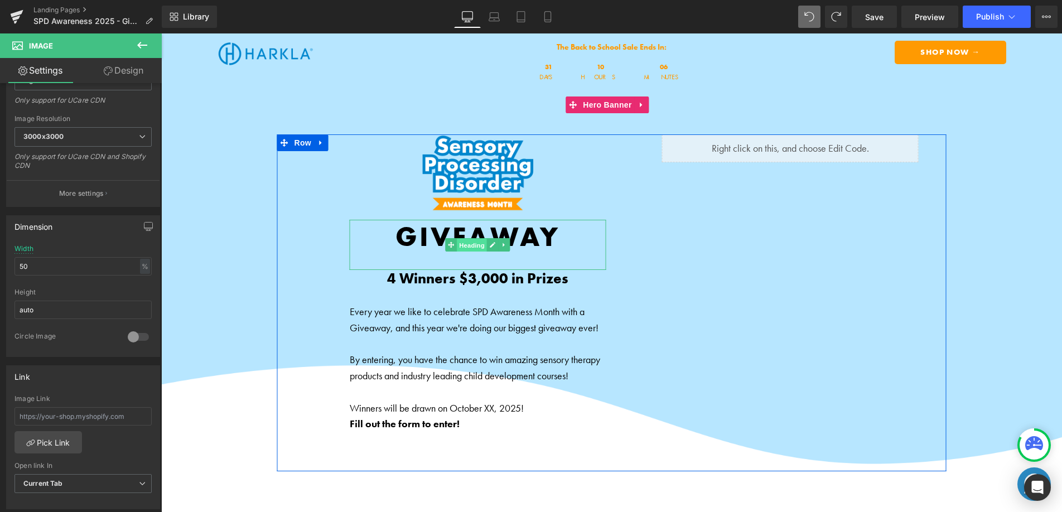
click at [468, 242] on span "Heading" at bounding box center [472, 244] width 30 height 13
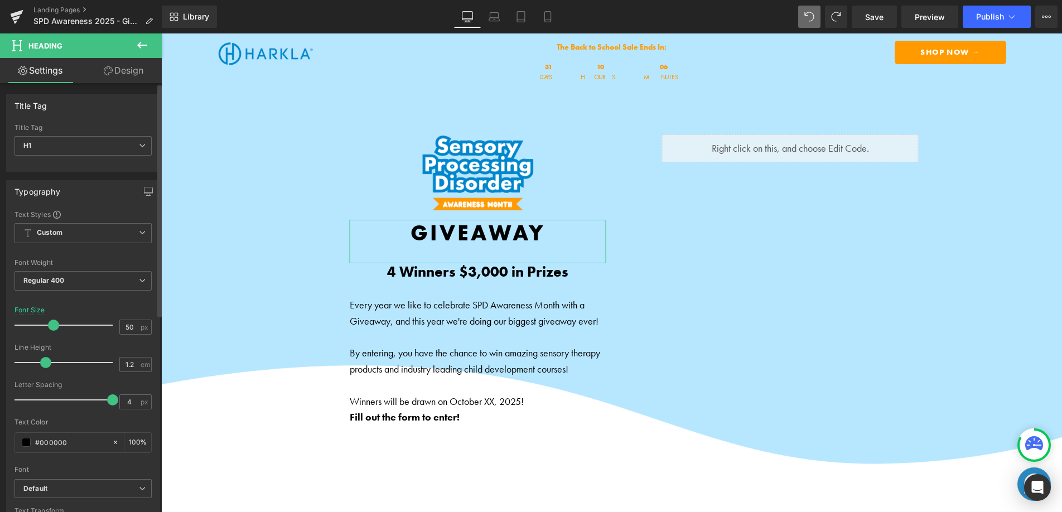
drag, startPoint x: 60, startPoint y: 327, endPoint x: 53, endPoint y: 326, distance: 7.3
click at [51, 326] on span at bounding box center [53, 325] width 11 height 11
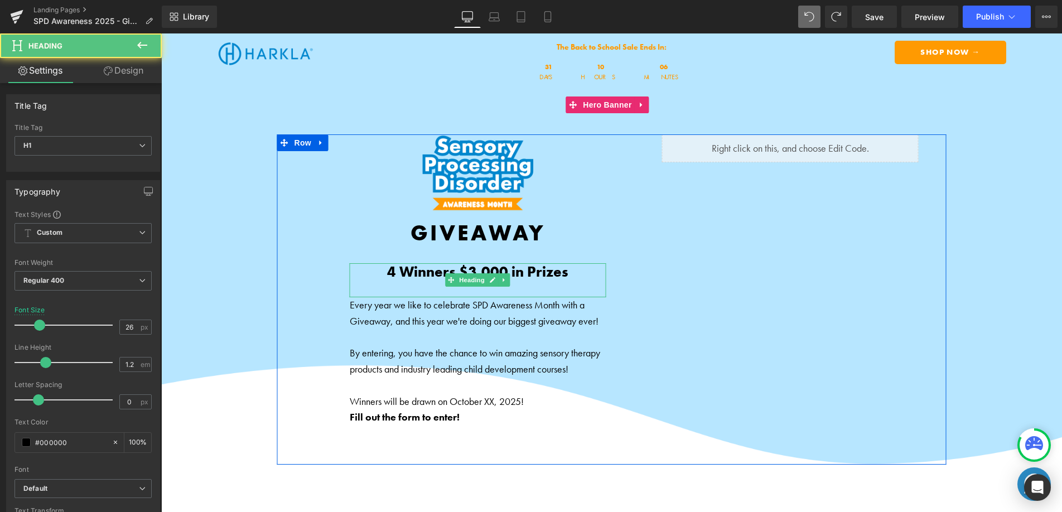
click at [421, 269] on b "4 Winners $3,000 in Prizes" at bounding box center [477, 271] width 181 height 19
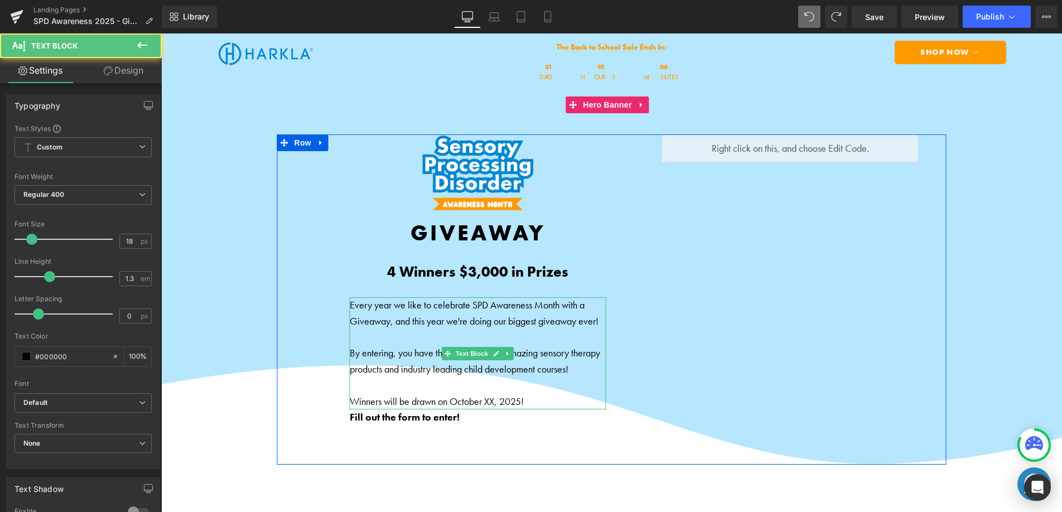
click at [397, 322] on p "Every year we like to celebrate SPD Awareness Month with a Giveaway, and this y…" at bounding box center [478, 313] width 257 height 32
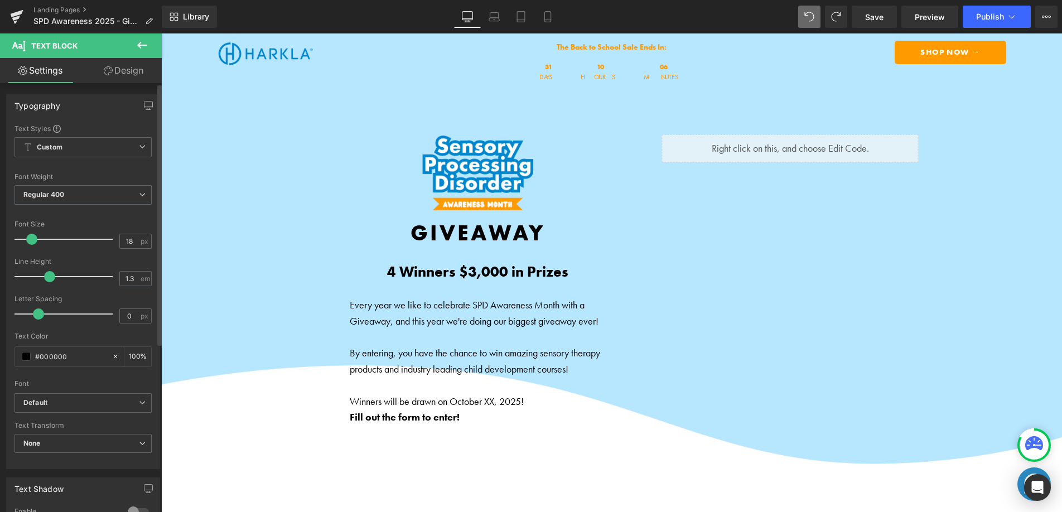
click at [32, 239] on span at bounding box center [31, 239] width 11 height 11
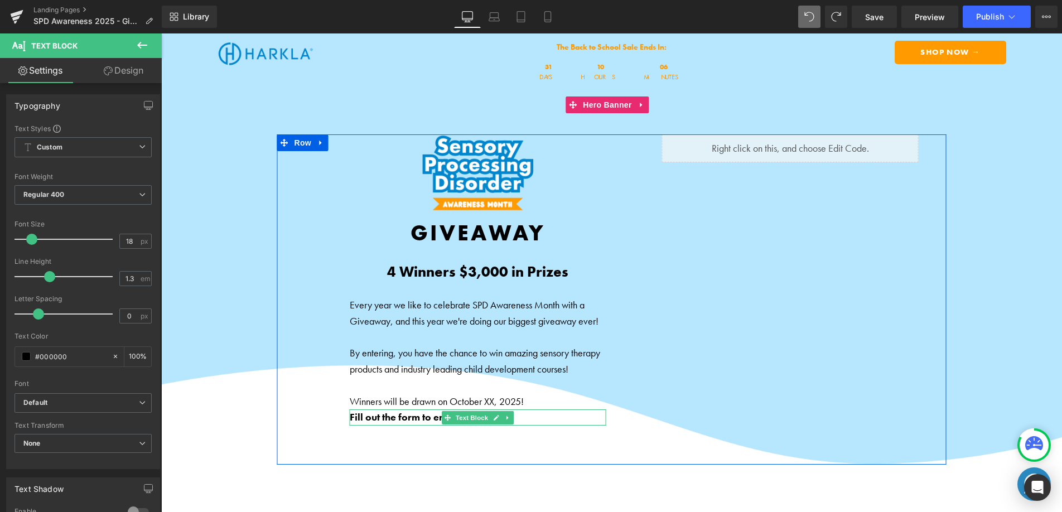
drag, startPoint x: 455, startPoint y: 417, endPoint x: 444, endPoint y: 403, distance: 17.4
click at [455, 417] on span "Text Block" at bounding box center [472, 417] width 37 height 13
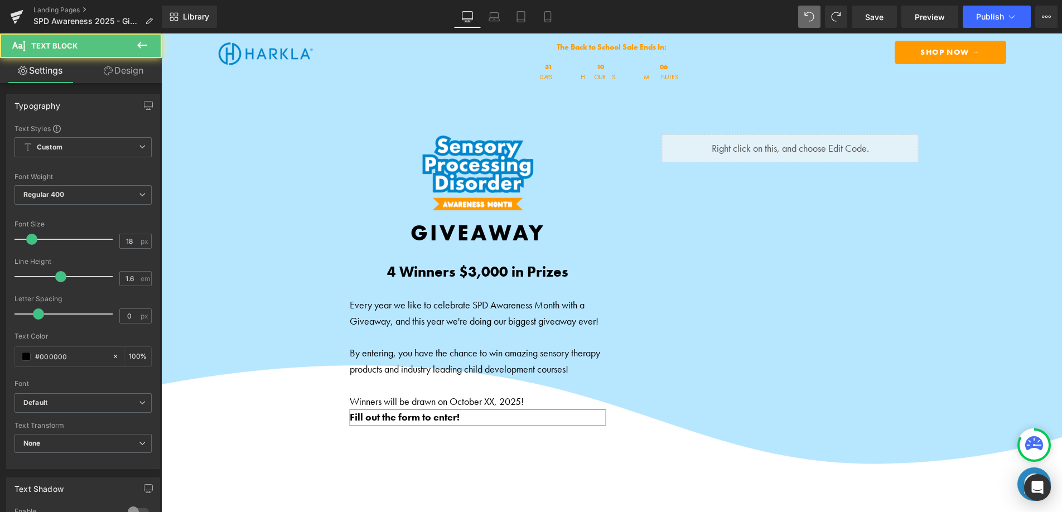
click at [141, 65] on link "Design" at bounding box center [123, 70] width 81 height 25
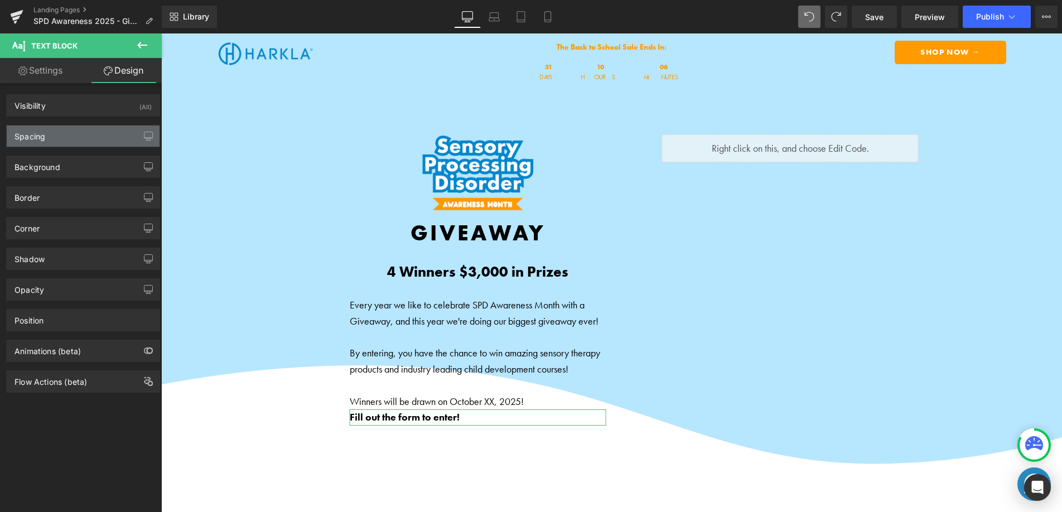
click at [70, 136] on div "Spacing" at bounding box center [83, 136] width 153 height 21
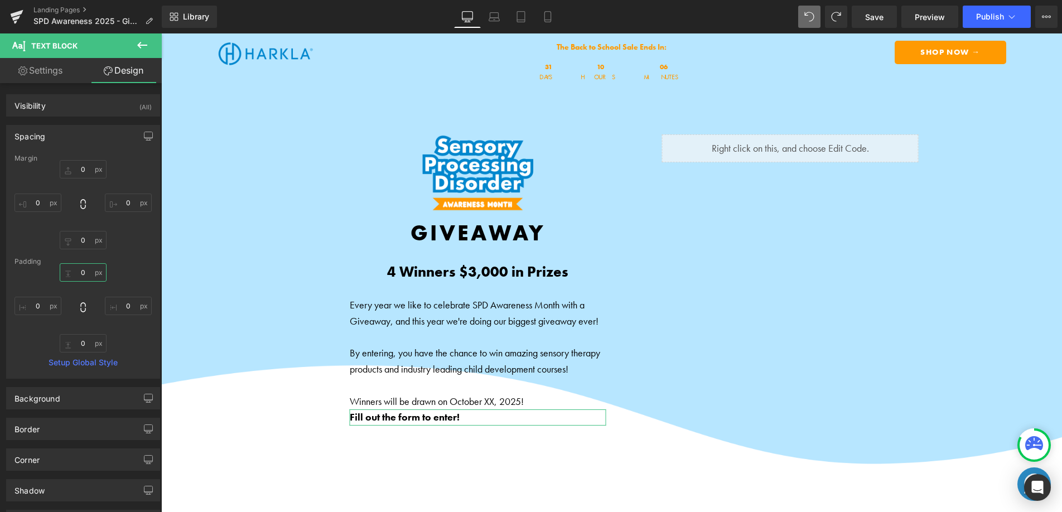
click at [76, 266] on input "0" at bounding box center [83, 272] width 47 height 18
type input "20"
click at [870, 20] on span "Save" at bounding box center [874, 17] width 18 height 12
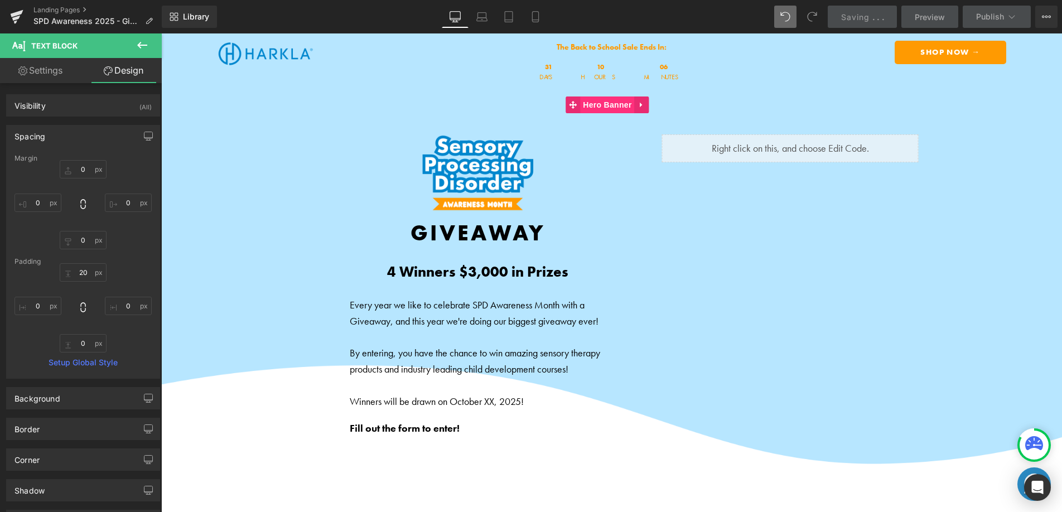
click at [607, 105] on span "Hero Banner" at bounding box center [607, 105] width 54 height 17
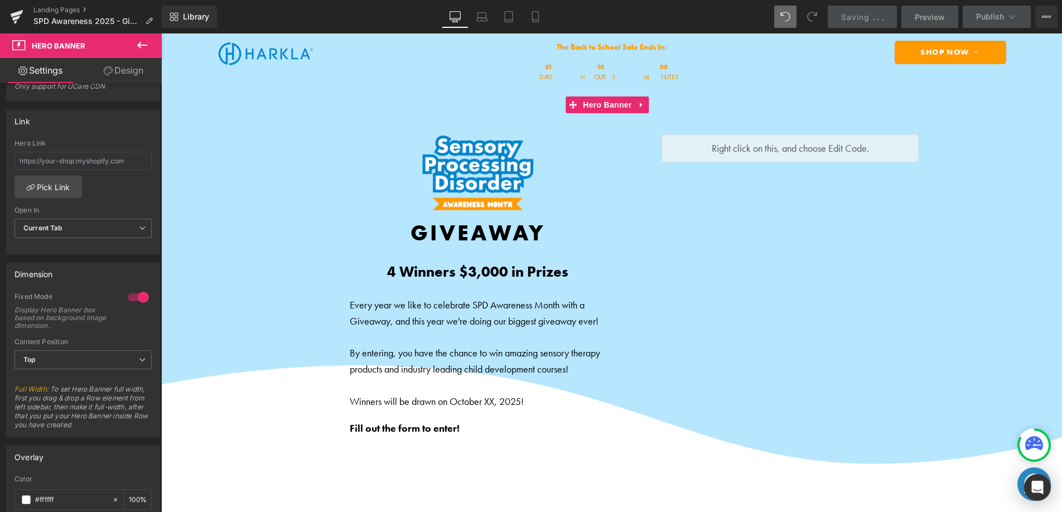
scroll to position [236, 0]
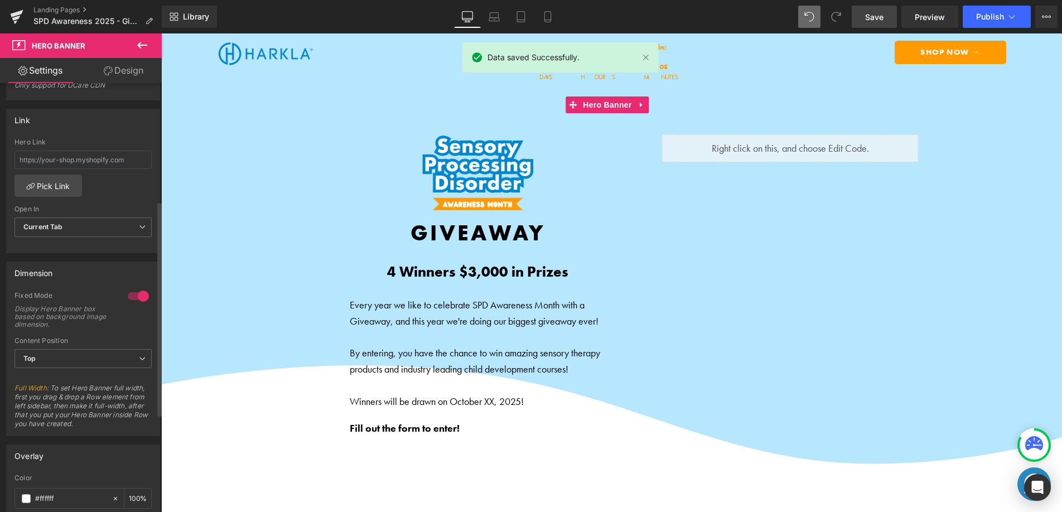
click at [141, 297] on div at bounding box center [138, 296] width 27 height 18
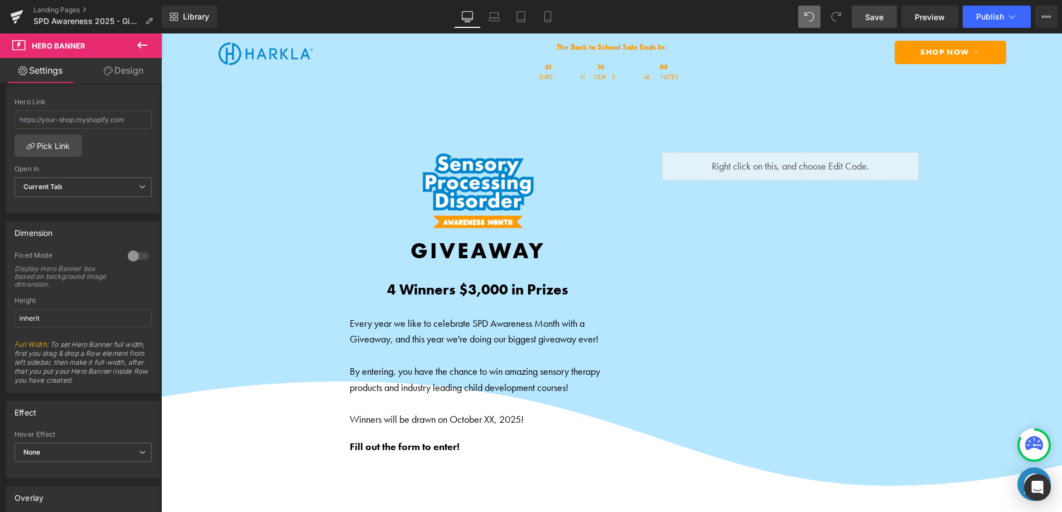
scroll to position [290, 0]
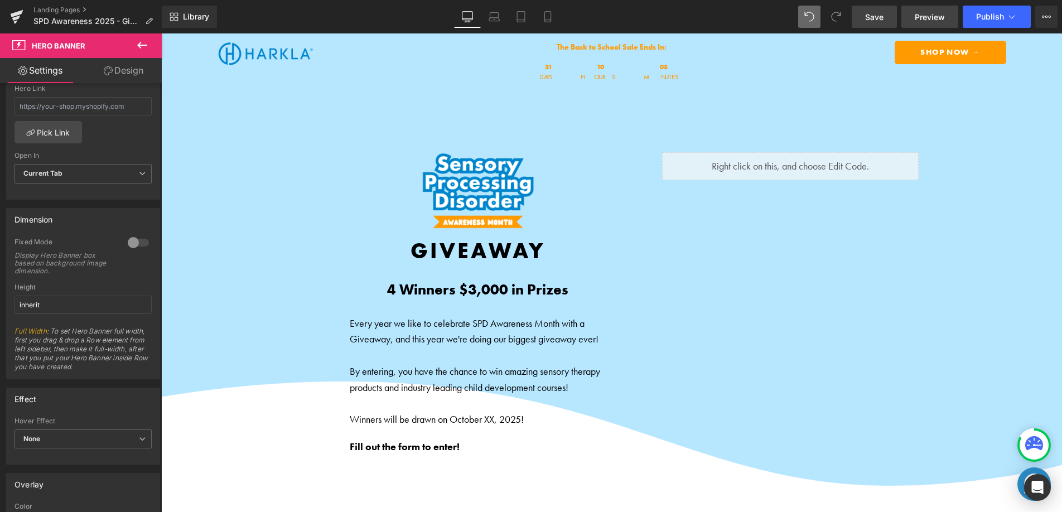
click at [924, 18] on span "Preview" at bounding box center [930, 17] width 30 height 12
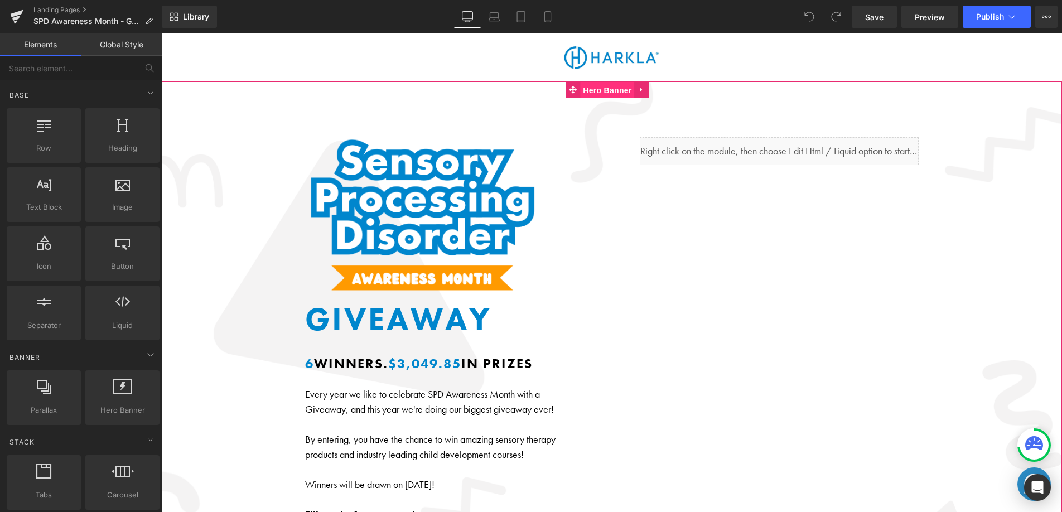
click at [611, 88] on span "Hero Banner" at bounding box center [607, 90] width 54 height 17
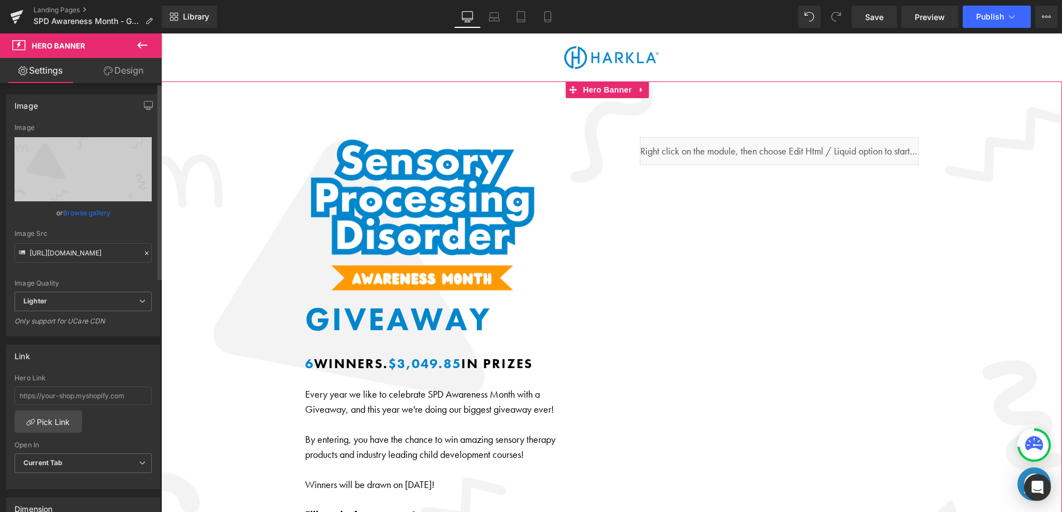
click at [95, 217] on link "Browse gallery" at bounding box center [86, 213] width 47 height 20
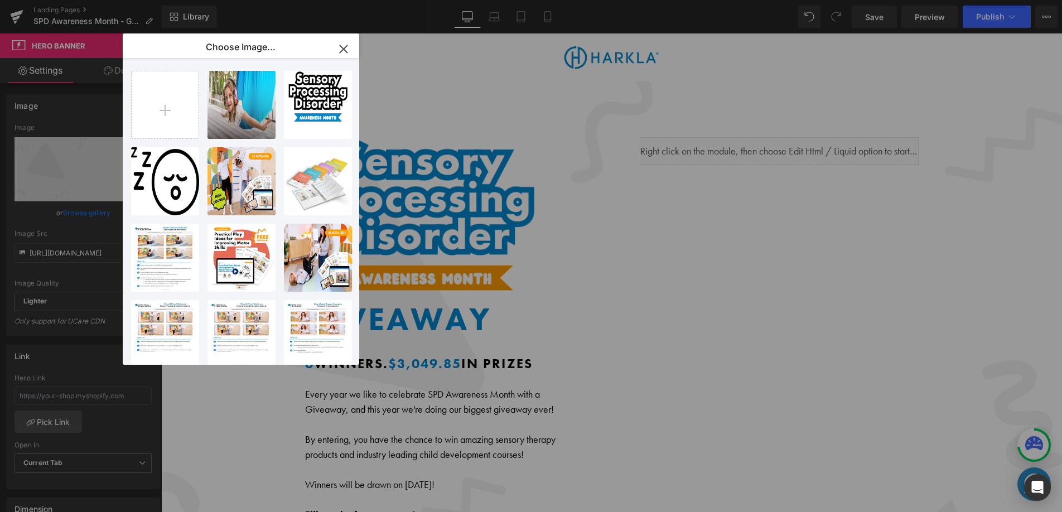
drag, startPoint x: 351, startPoint y: 46, endPoint x: 189, endPoint y: 13, distance: 165.1
click at [351, 46] on icon "button" at bounding box center [344, 49] width 18 height 18
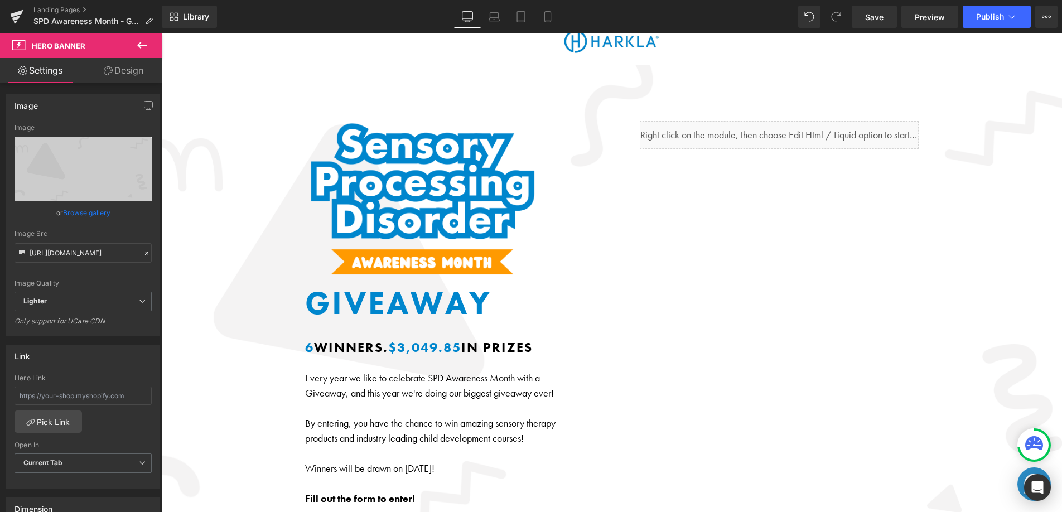
scroll to position [42, 0]
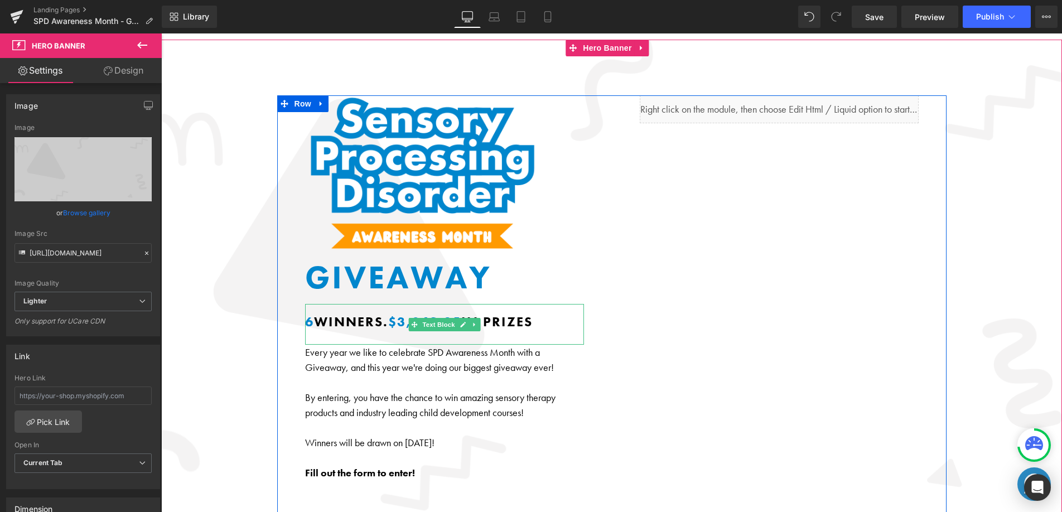
click at [370, 317] on b "6 Winners" at bounding box center [344, 321] width 78 height 17
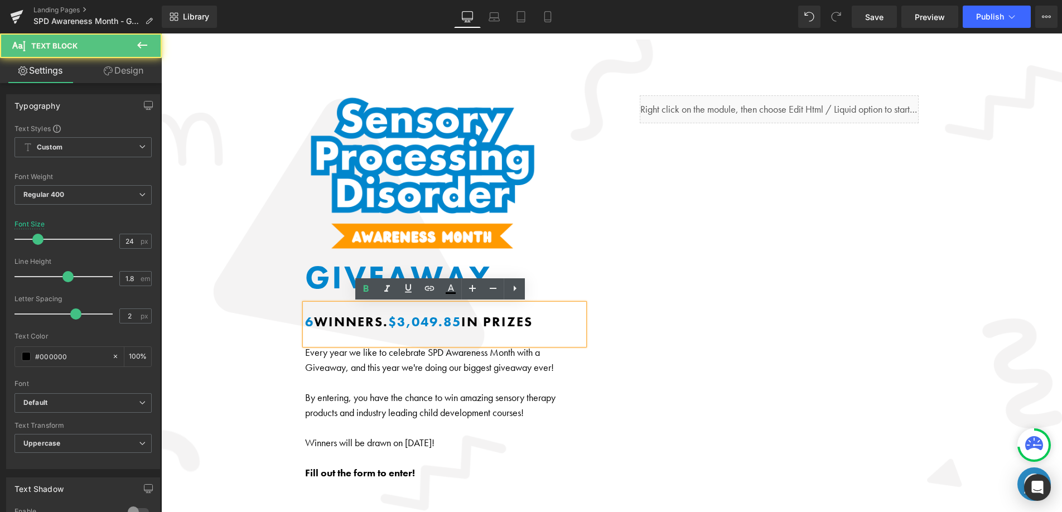
click at [334, 316] on b "6 Winners" at bounding box center [344, 321] width 78 height 17
copy p "6 Winners . $3,049.85 IN PRIZES"
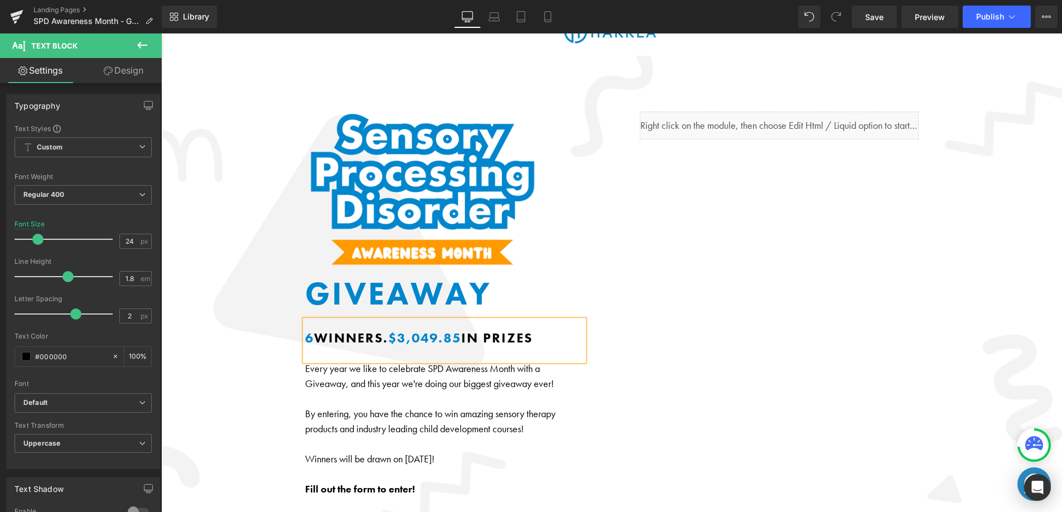
scroll to position [0, 0]
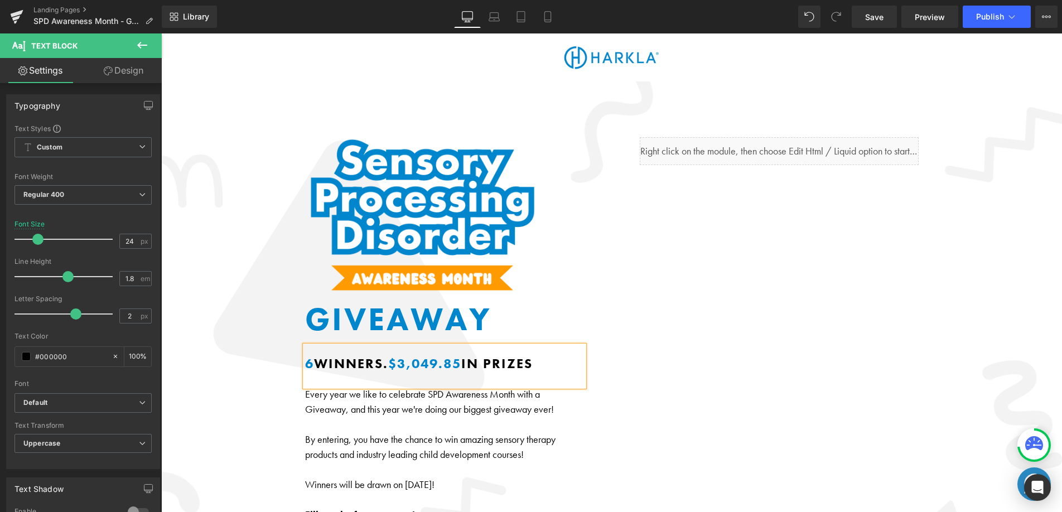
drag, startPoint x: 612, startPoint y: 208, endPoint x: 613, endPoint y: 199, distance: 9.5
click at [612, 209] on div "Image GIVEAWAY Text Block 6 Winners. $3,049.85 IN PRIZES Text Block 6 Winners .…" at bounding box center [611, 354] width 669 height 435
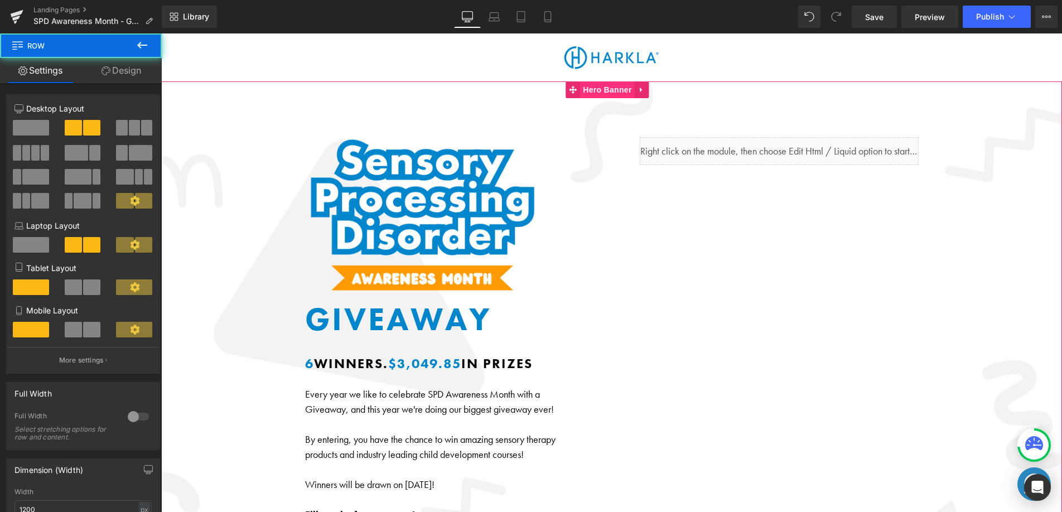
click at [609, 93] on span "Hero Banner" at bounding box center [607, 89] width 54 height 17
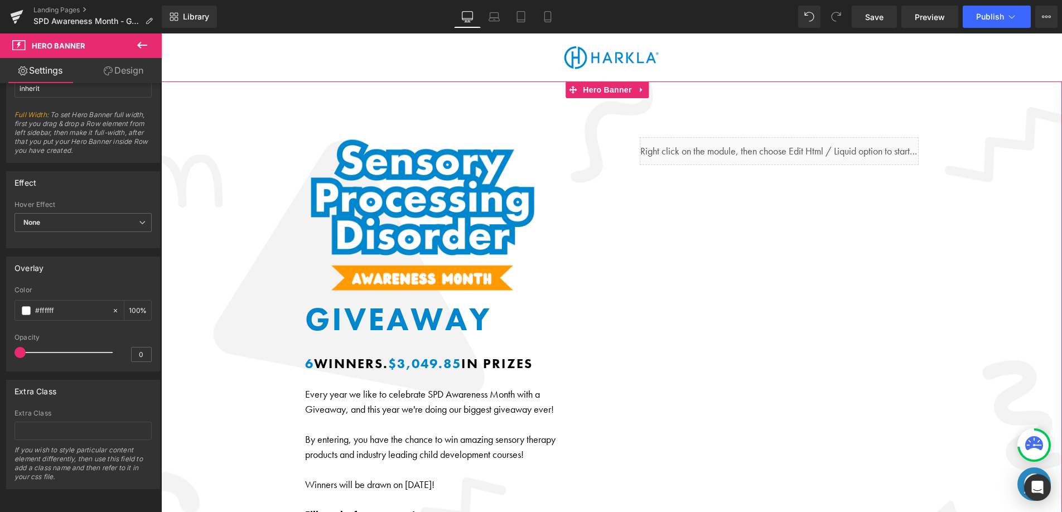
scroll to position [514, 0]
click at [645, 89] on link at bounding box center [642, 89] width 15 height 17
click at [620, 90] on icon at bounding box center [620, 90] width 8 height 8
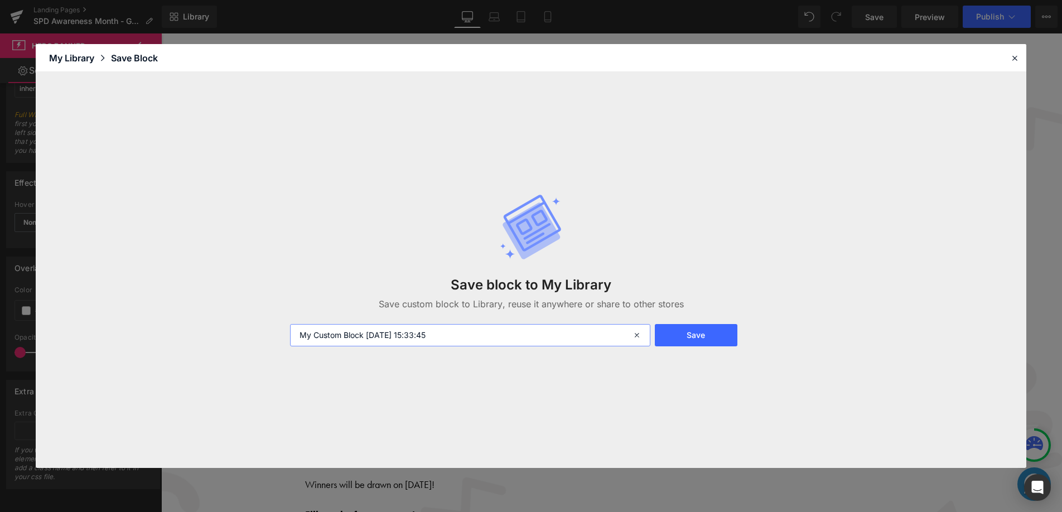
drag, startPoint x: 403, startPoint y: 334, endPoint x: 293, endPoint y: 326, distance: 110.2
click at [293, 326] on input "My Custom Block 2025-09-17 15:33:45" at bounding box center [470, 335] width 360 height 22
type input "SPD Month Giveaway Background"
click at [1015, 63] on div at bounding box center [1014, 57] width 13 height 13
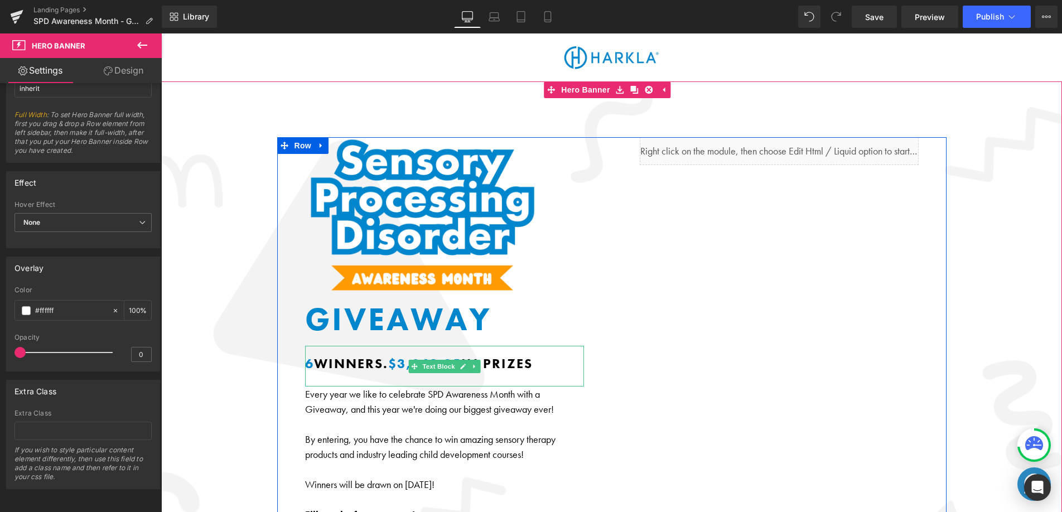
click at [339, 364] on b "6 Winners" at bounding box center [344, 363] width 78 height 17
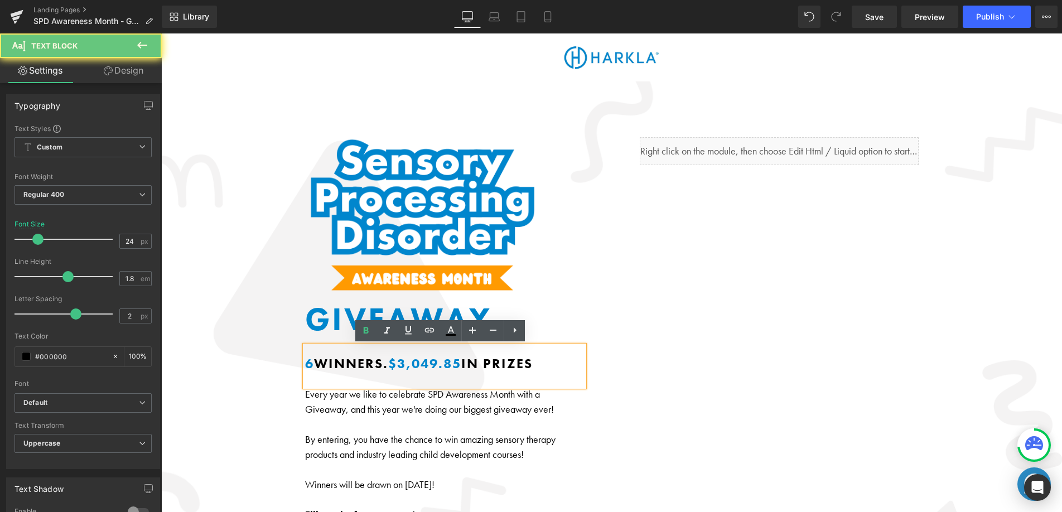
click at [339, 364] on b "6 Winners" at bounding box center [344, 363] width 78 height 17
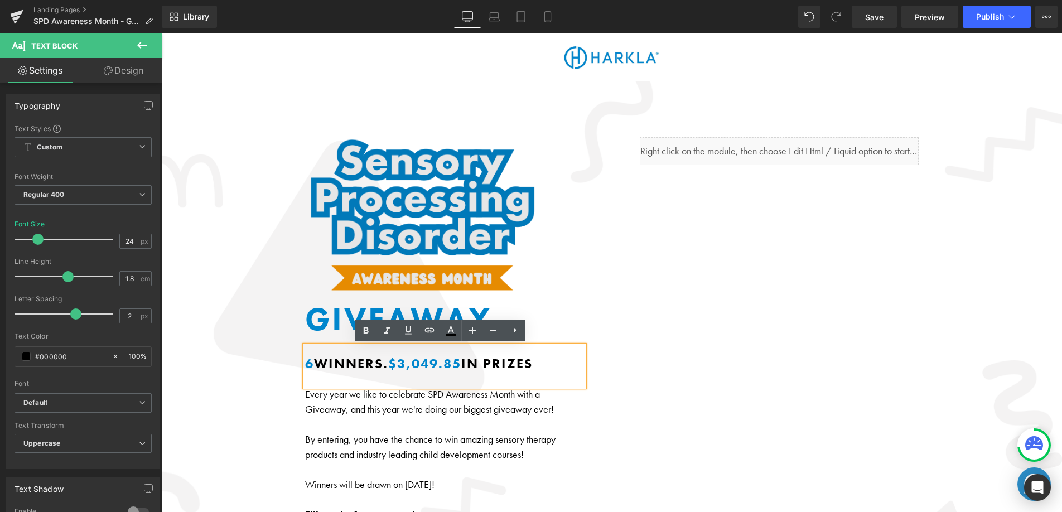
copy p "6 Winners . $3,049.85 IN PRIZES"
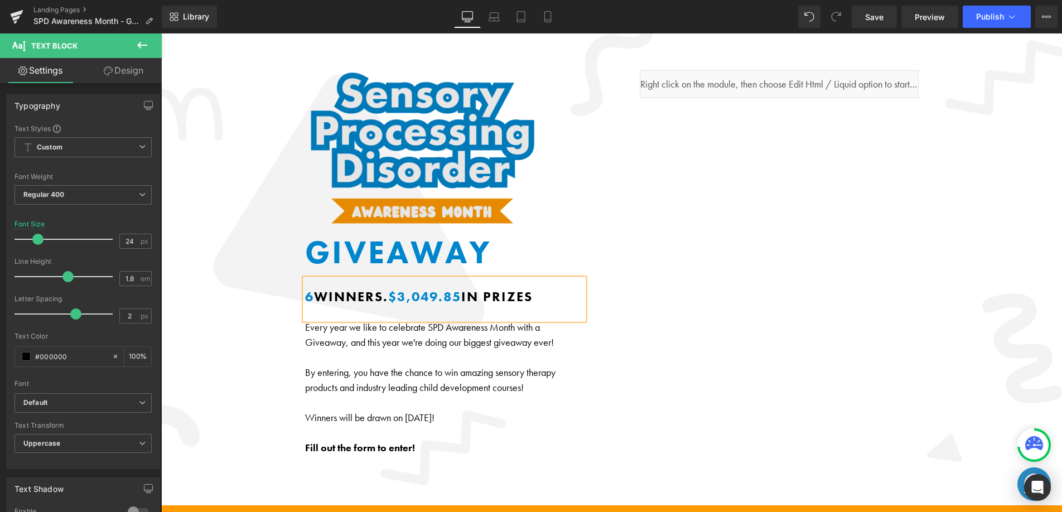
scroll to position [68, 0]
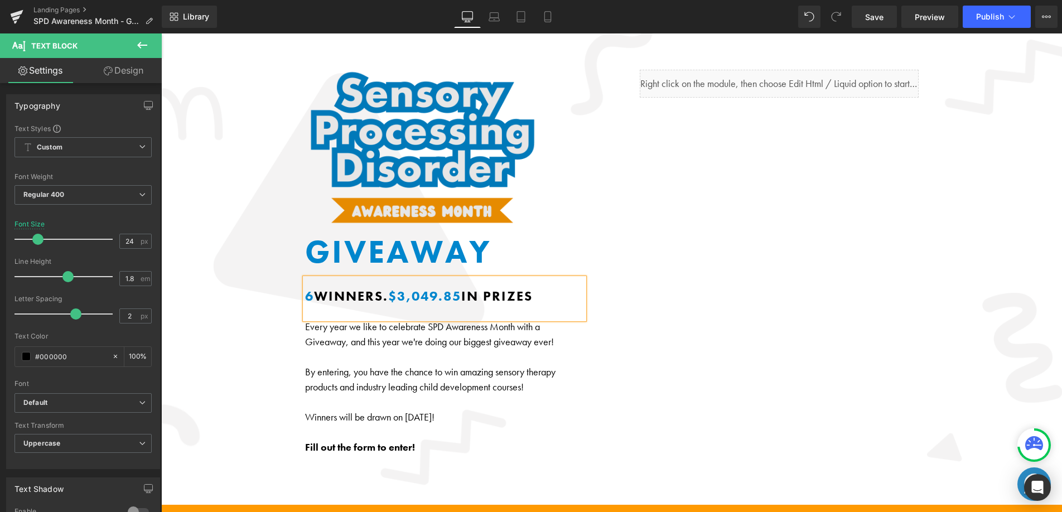
copy p "6 Winners . $3,049.85 IN PRIZES"
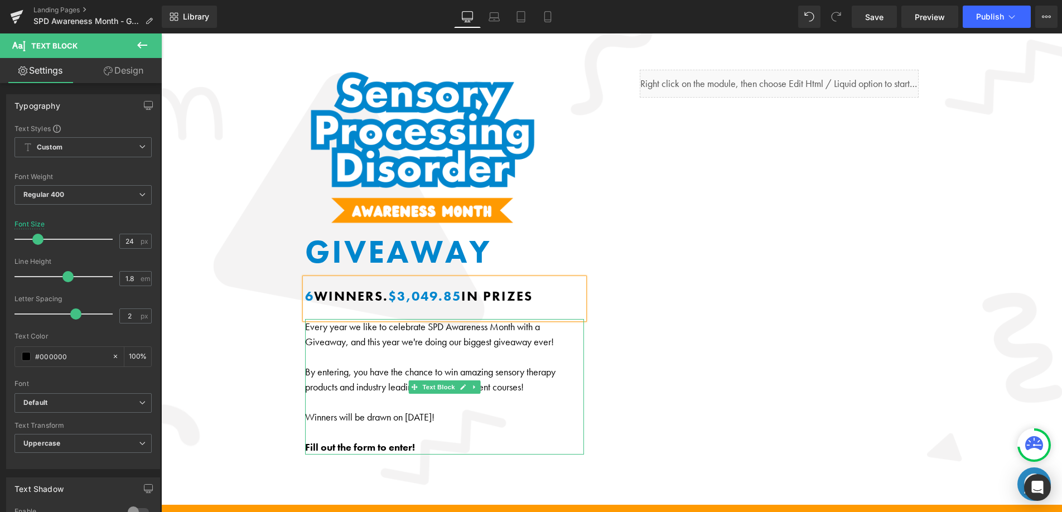
click at [356, 340] on p "Every year we like to celebrate SPD Awareness Month with a Giveaway, and this y…" at bounding box center [444, 334] width 279 height 30
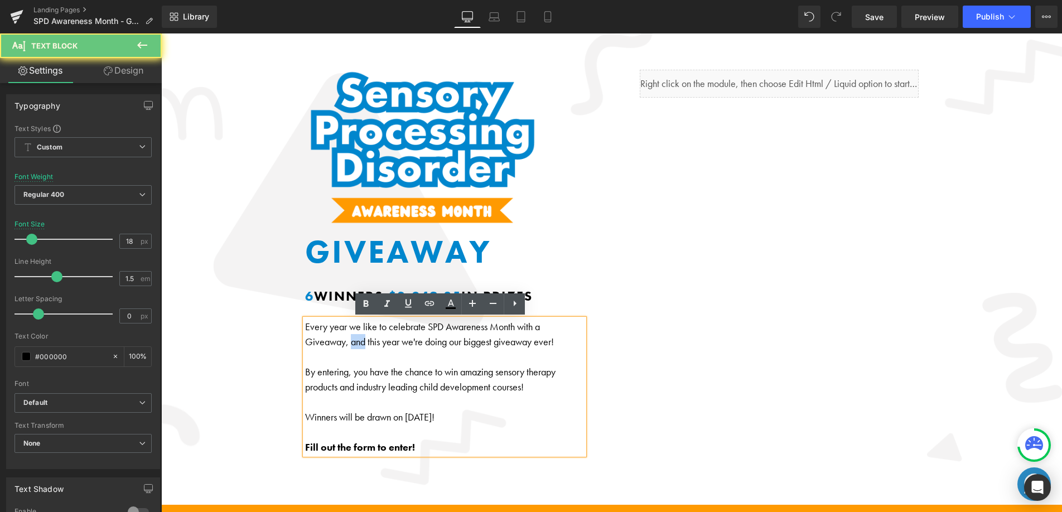
click at [356, 340] on p "Every year we like to celebrate SPD Awareness Month with a Giveaway, and this y…" at bounding box center [444, 334] width 279 height 30
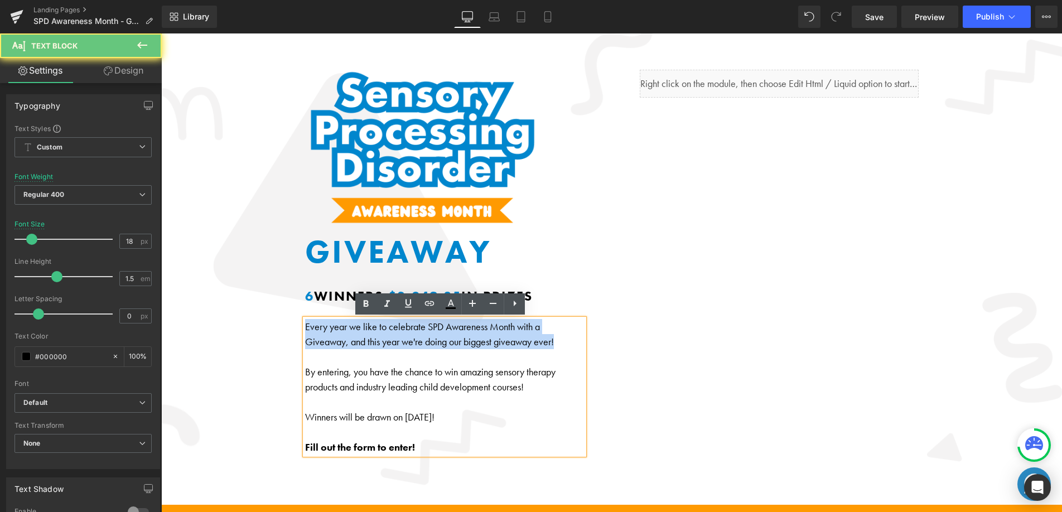
click at [356, 340] on p "Every year we like to celebrate SPD Awareness Month with a Giveaway, and this y…" at bounding box center [444, 334] width 279 height 30
drag, startPoint x: 466, startPoint y: 413, endPoint x: 302, endPoint y: 328, distance: 185.4
click at [305, 328] on div "Every year we like to celebrate SPD Awareness Month with a Giveaway, and this y…" at bounding box center [444, 387] width 279 height 136
copy div "Every year we like to celebrate SPD Awareness Month with a Giveaway, and this y…"
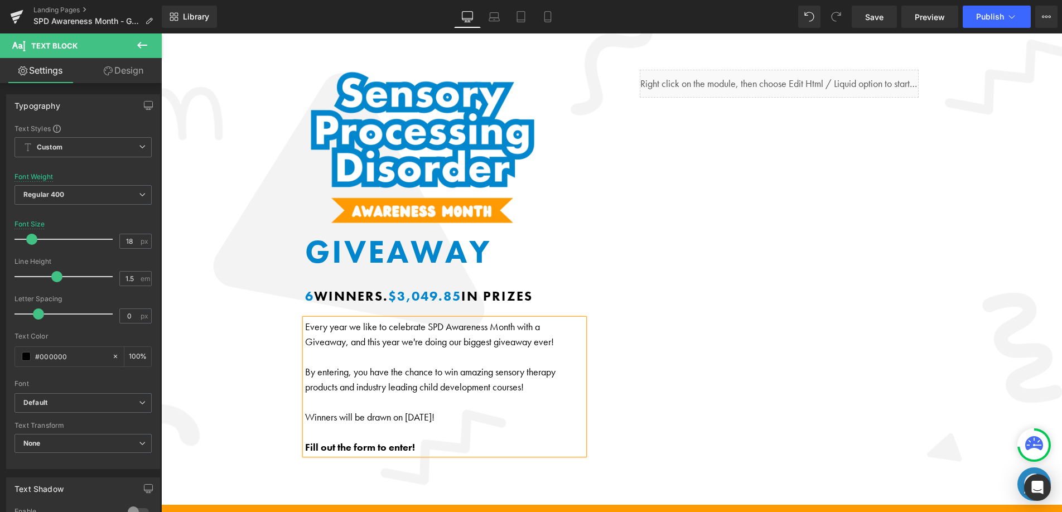
drag, startPoint x: 391, startPoint y: 450, endPoint x: 403, endPoint y: 446, distance: 12.9
click at [392, 449] on strong "Fill out the form to enter!" at bounding box center [360, 447] width 110 height 13
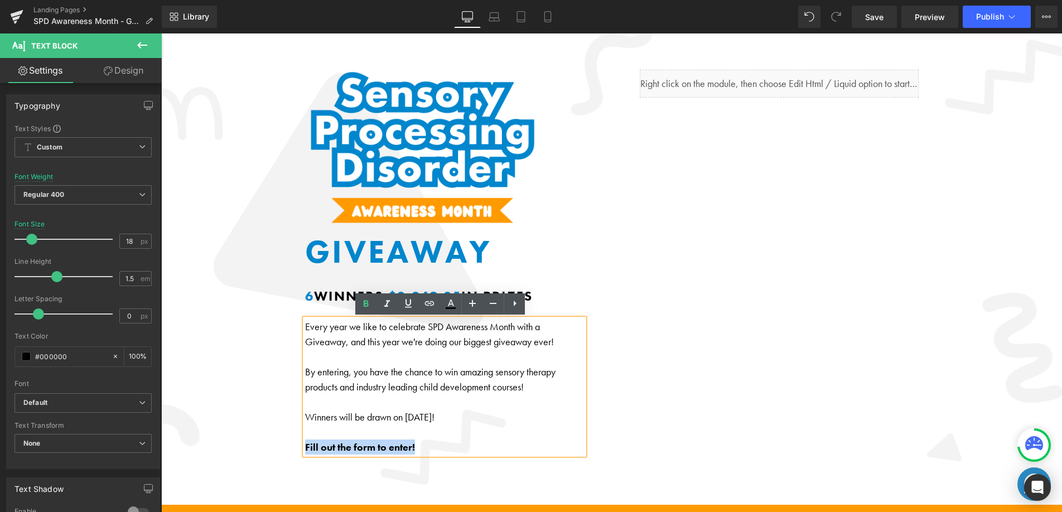
drag, startPoint x: 414, startPoint y: 446, endPoint x: 301, endPoint y: 446, distance: 113.2
click at [305, 447] on p "Fill out the form to enter!" at bounding box center [444, 447] width 279 height 15
copy strong "Fill out the form to enter!"
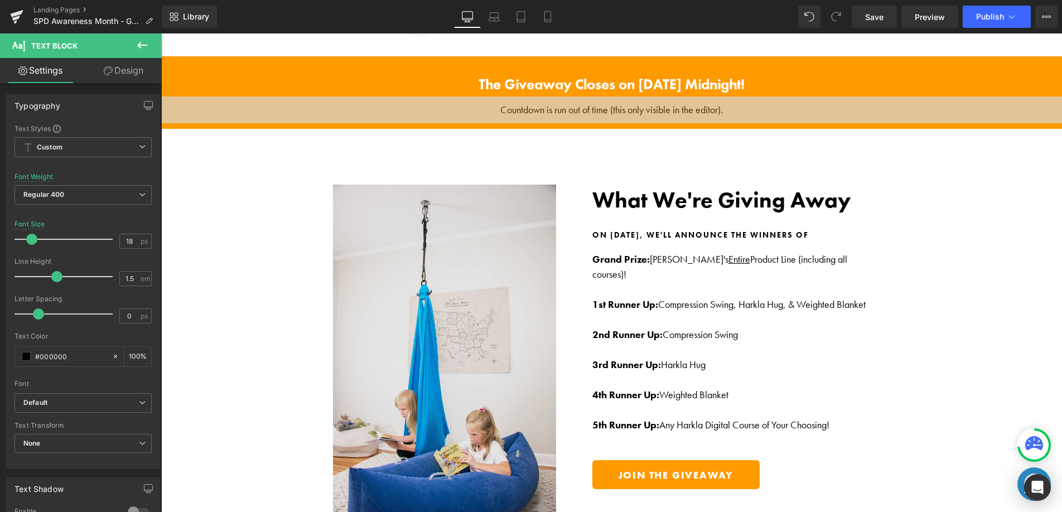
scroll to position [537, 0]
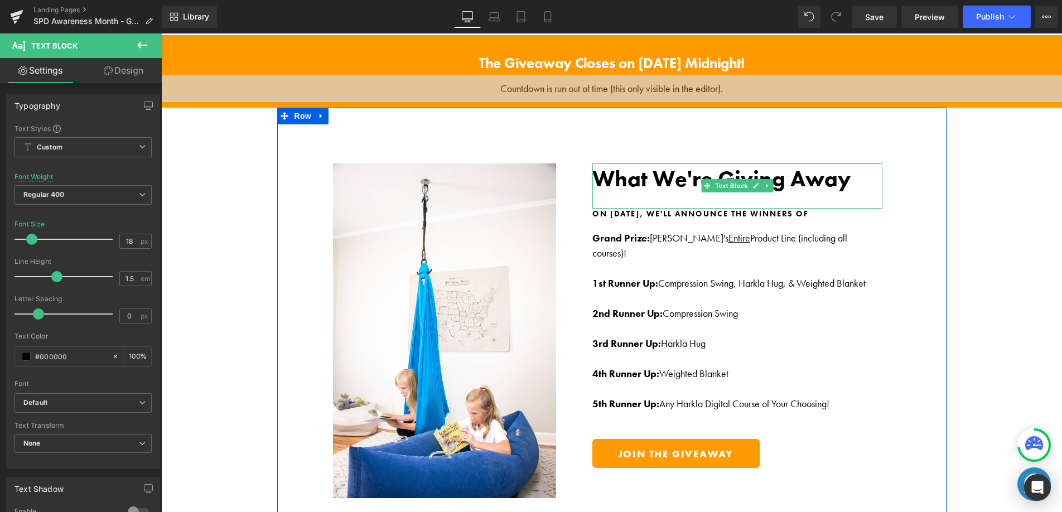
click at [637, 183] on b "What We're Giving Away" at bounding box center [721, 179] width 258 height 28
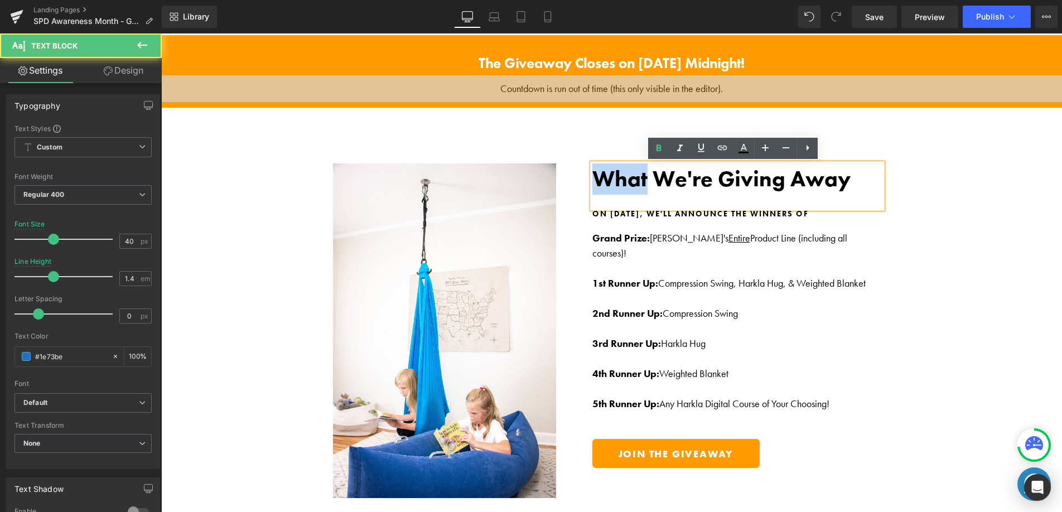
click at [637, 183] on b "What We're Giving Away" at bounding box center [721, 179] width 258 height 28
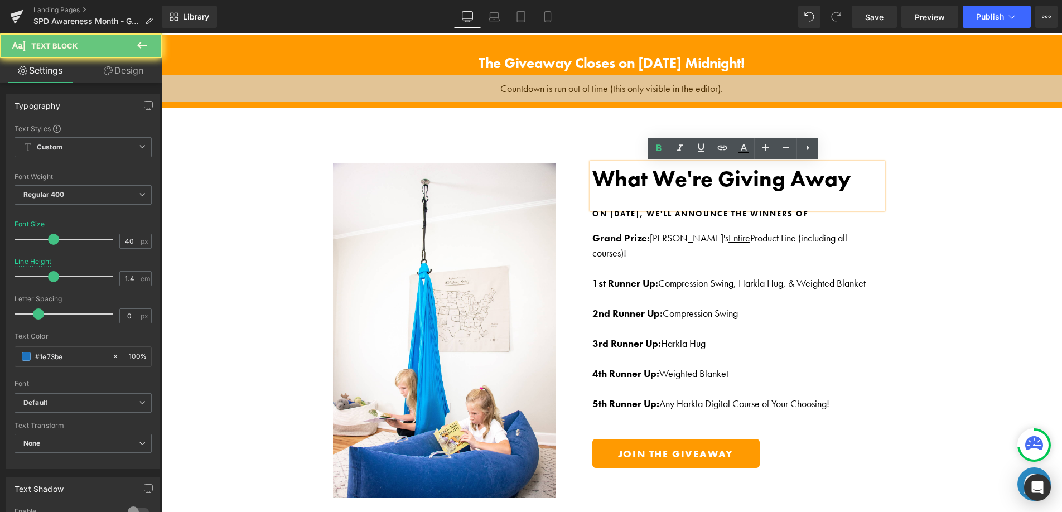
click at [637, 183] on b "What We're Giving Away" at bounding box center [721, 179] width 258 height 28
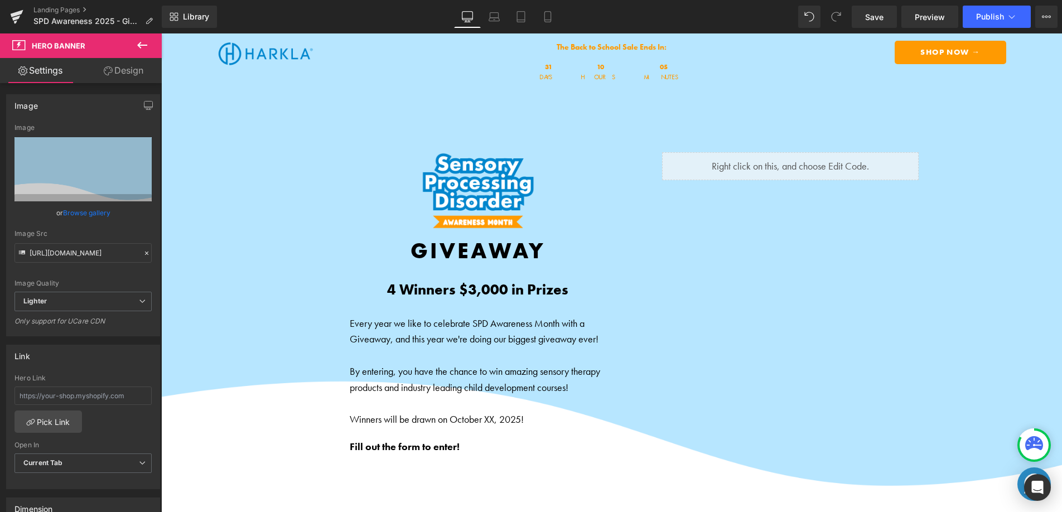
scroll to position [290, 0]
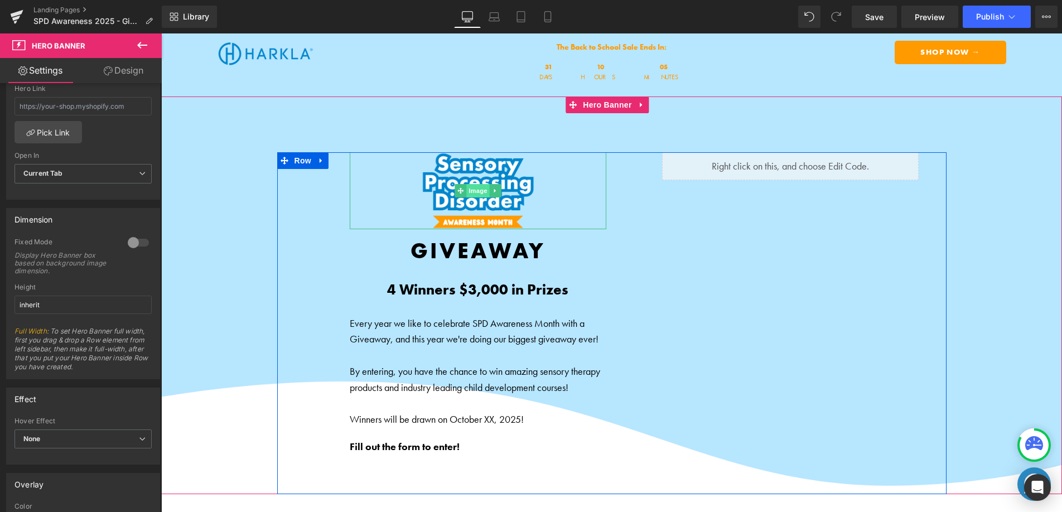
click at [470, 190] on span "Image" at bounding box center [477, 190] width 23 height 13
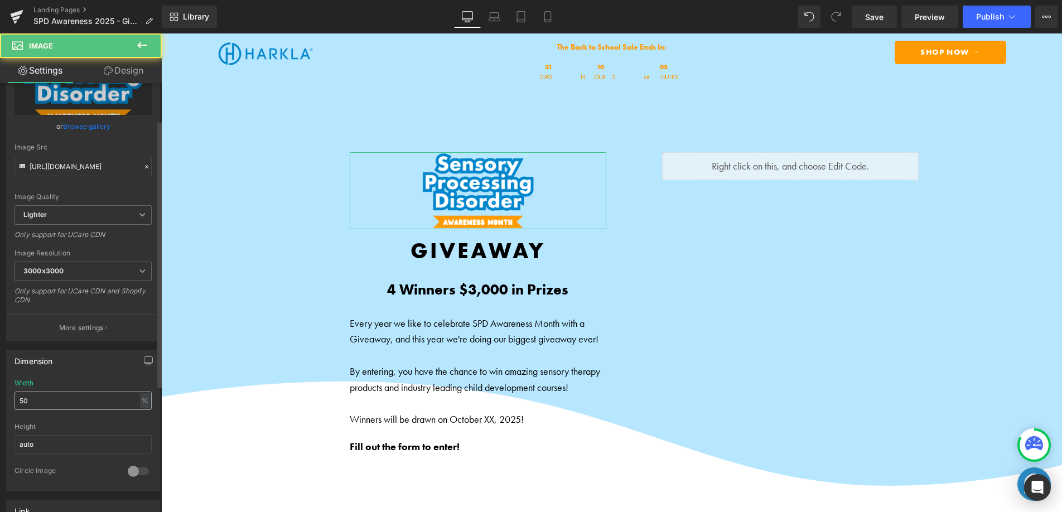
scroll to position [81, 0]
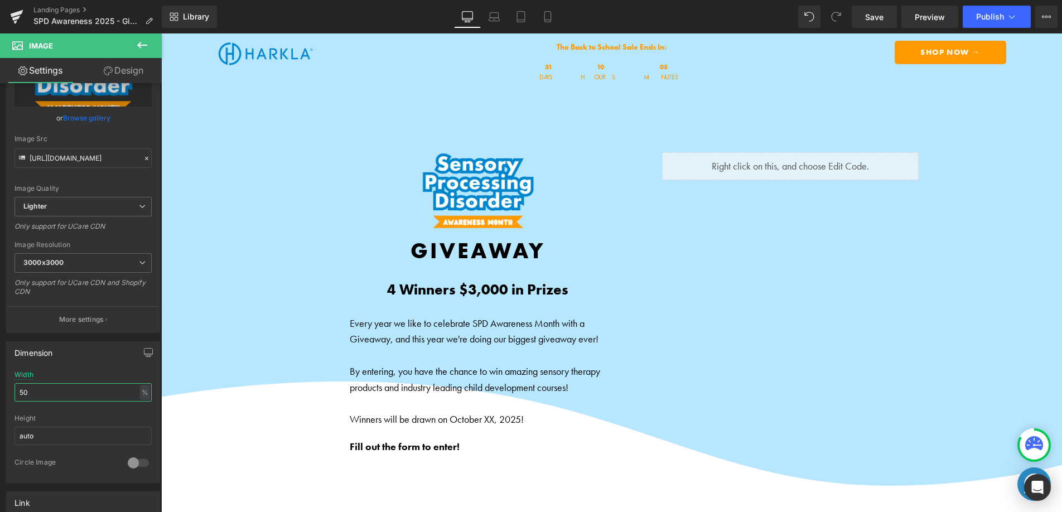
drag, startPoint x: 38, startPoint y: 390, endPoint x: -3, endPoint y: 387, distance: 41.4
click at [0, 387] on html "Image You are previewing how the will restyle your page. You can not edit Eleme…" at bounding box center [531, 256] width 1062 height 512
type input "75"
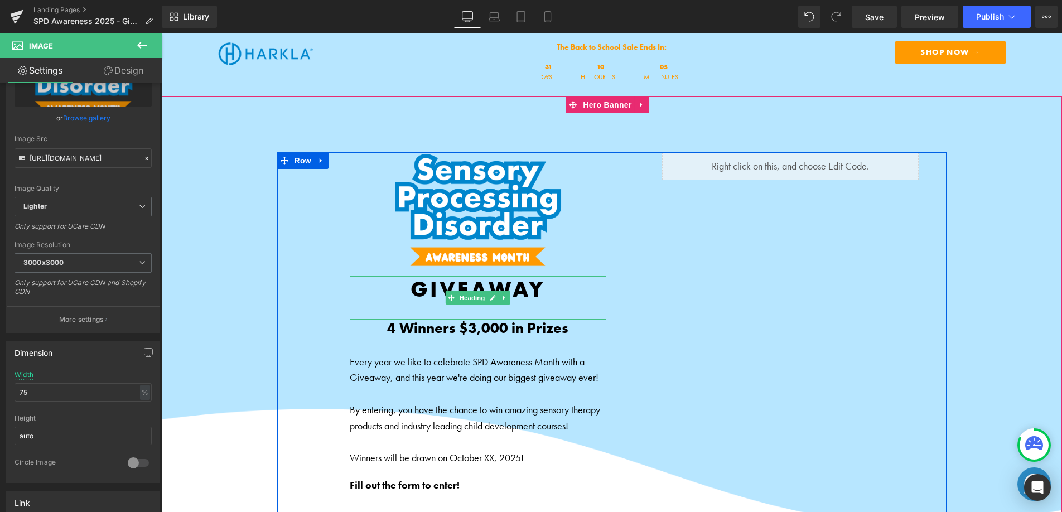
click at [422, 292] on b "GIVEAWAY" at bounding box center [478, 289] width 135 height 28
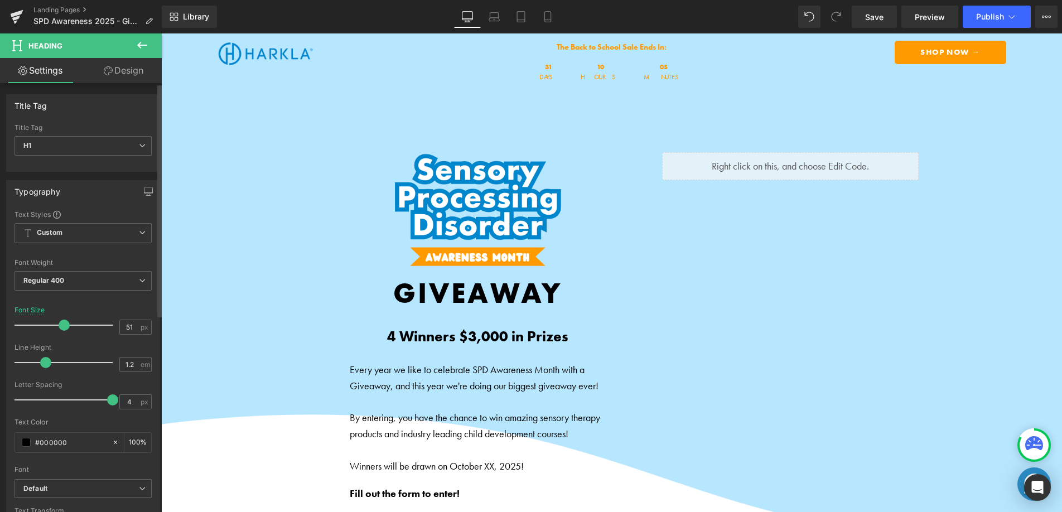
type input "50"
drag, startPoint x: 51, startPoint y: 327, endPoint x: 97, endPoint y: 269, distance: 73.9
click at [60, 326] on span at bounding box center [63, 325] width 11 height 11
click at [141, 64] on link "Design" at bounding box center [123, 70] width 81 height 25
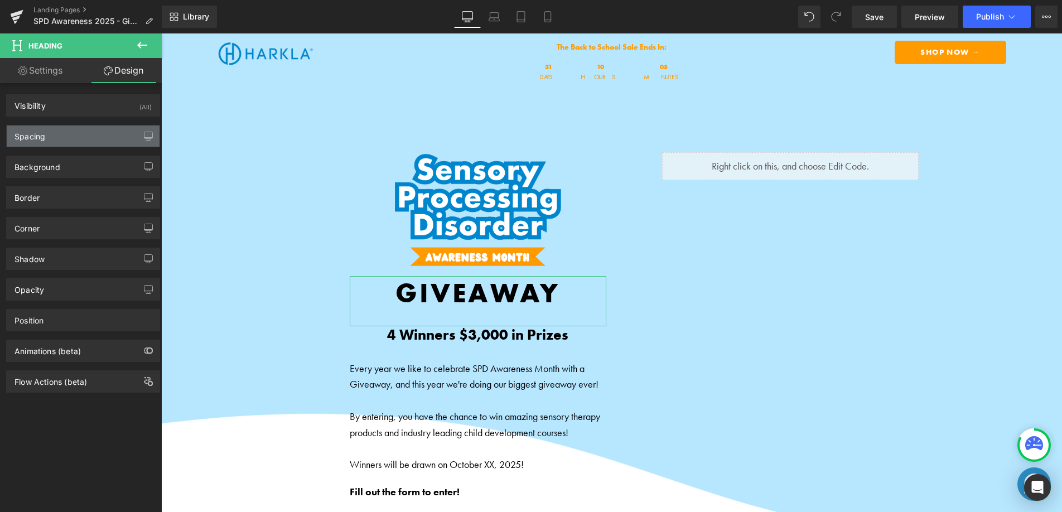
drag, startPoint x: 73, startPoint y: 138, endPoint x: 65, endPoint y: 136, distance: 8.8
click at [70, 137] on div "Spacing" at bounding box center [83, 136] width 153 height 21
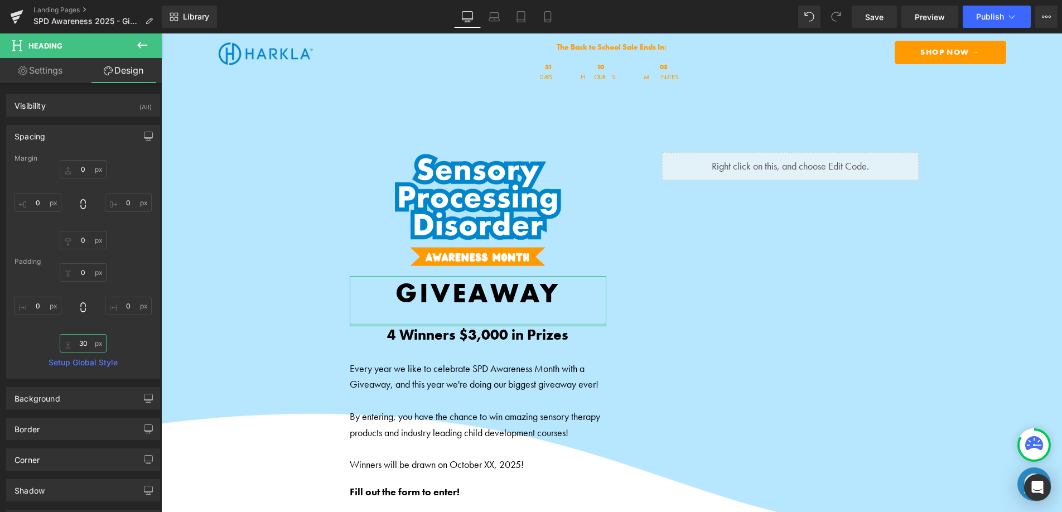
click at [81, 340] on input "30" at bounding box center [83, 343] width 47 height 18
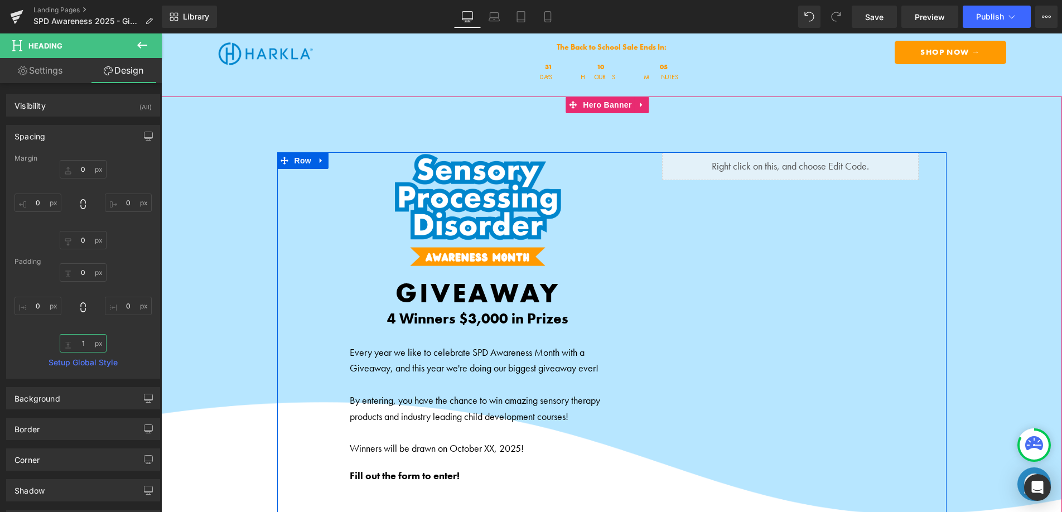
type input "10"
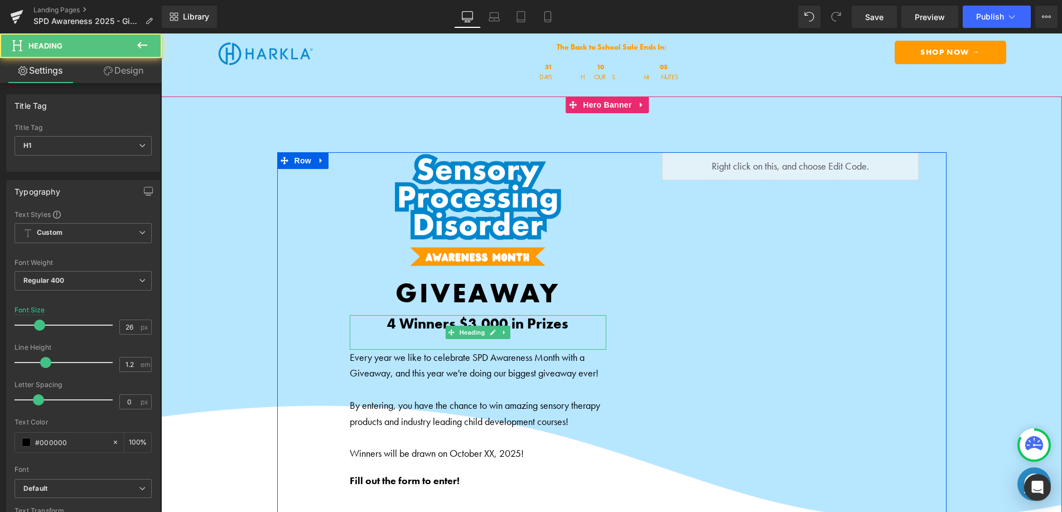
click at [423, 325] on b "4 Winners $3,000 in Prizes" at bounding box center [477, 323] width 181 height 19
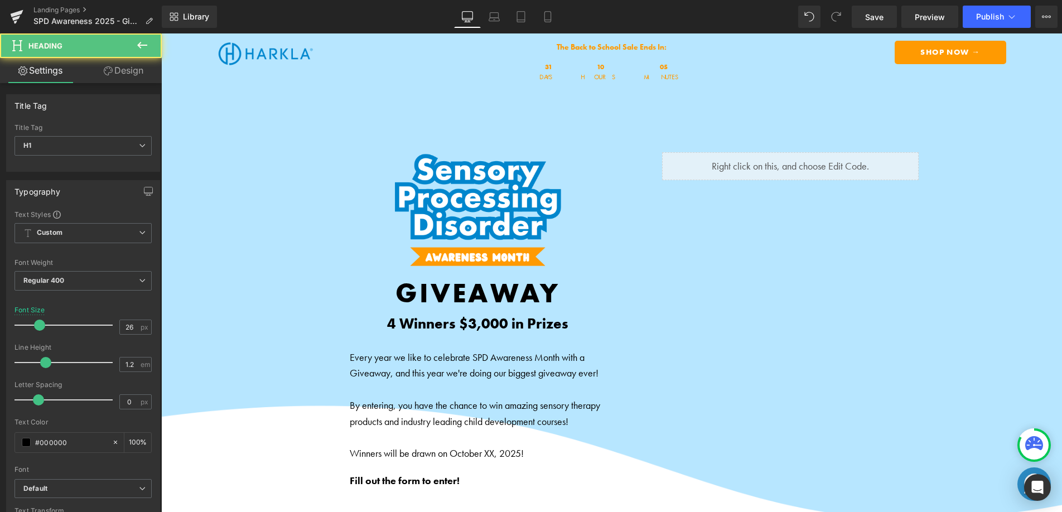
click at [129, 67] on link "Design" at bounding box center [123, 70] width 81 height 25
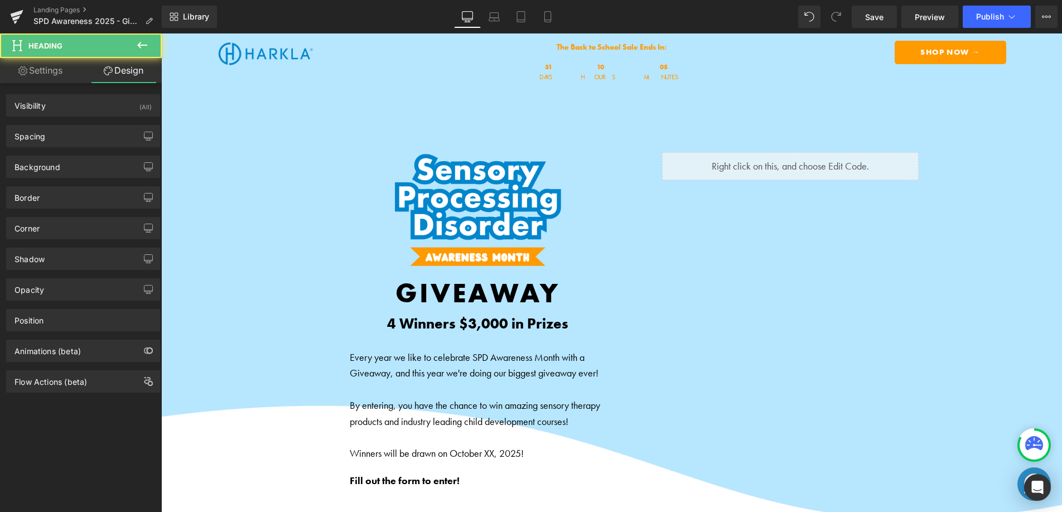
type input "0"
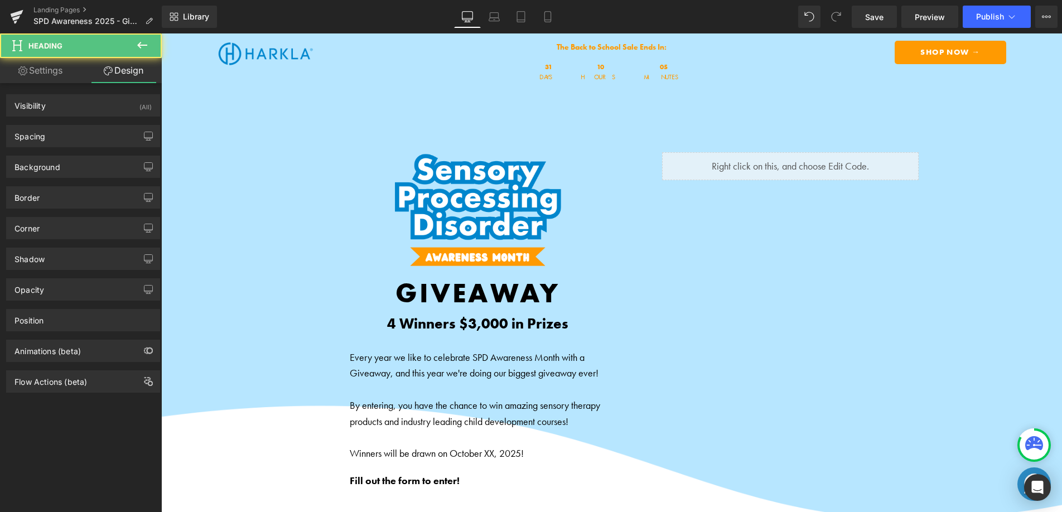
type input "0"
type input "30"
type input "0"
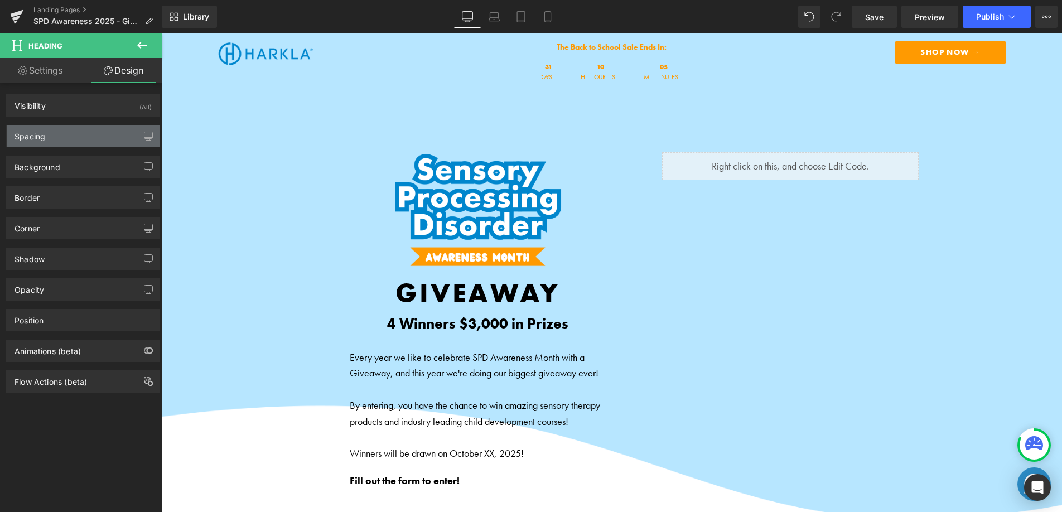
click at [65, 128] on div "Spacing" at bounding box center [83, 136] width 153 height 21
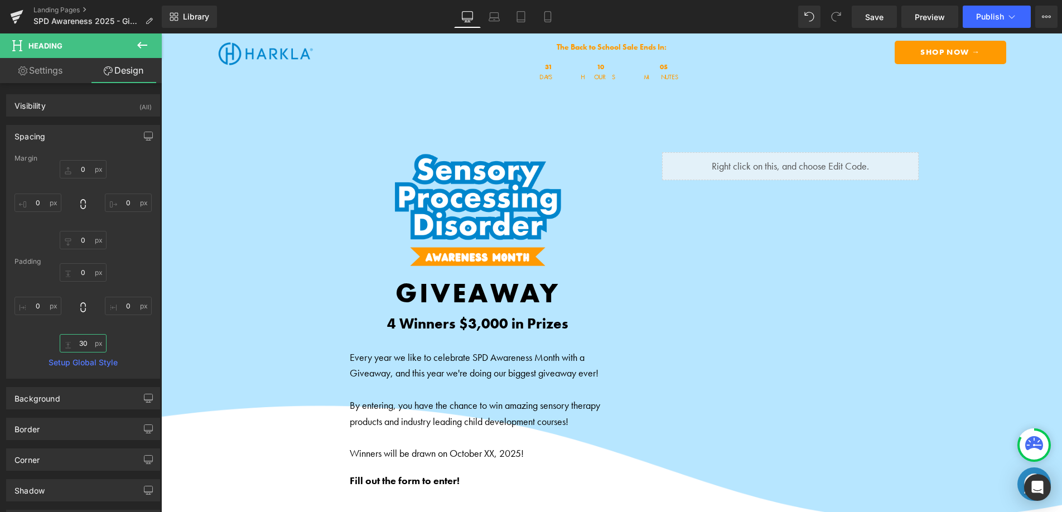
click at [80, 340] on input "30" at bounding box center [83, 343] width 47 height 18
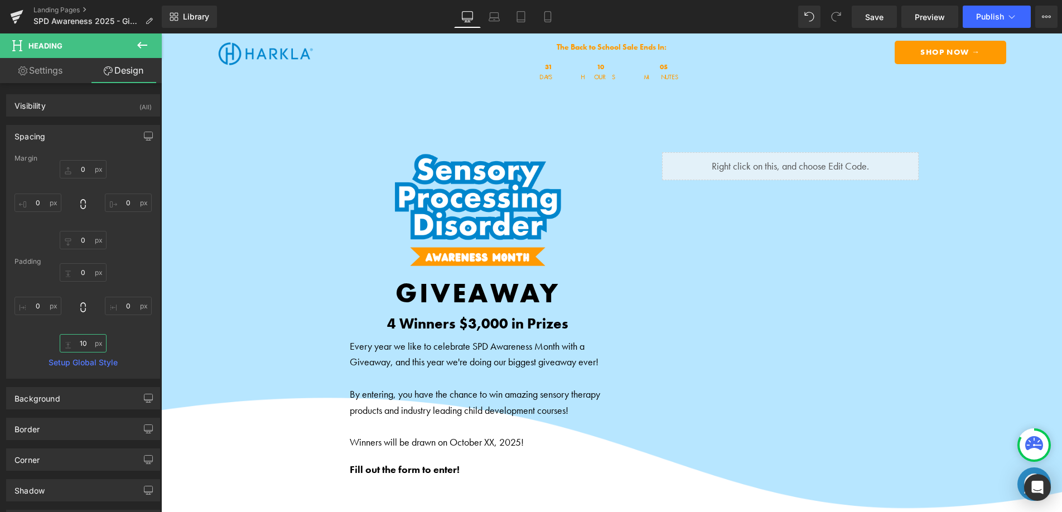
type input "1"
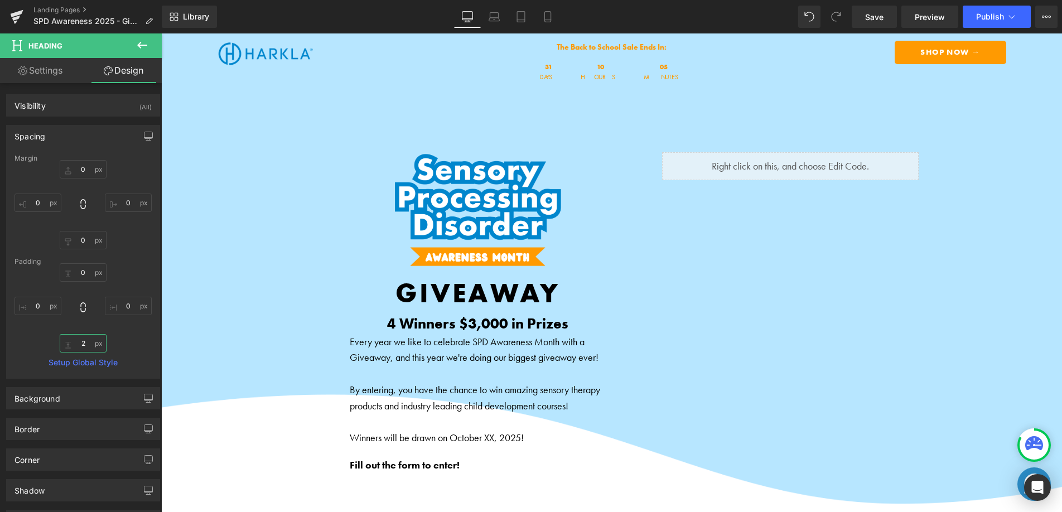
type input "20"
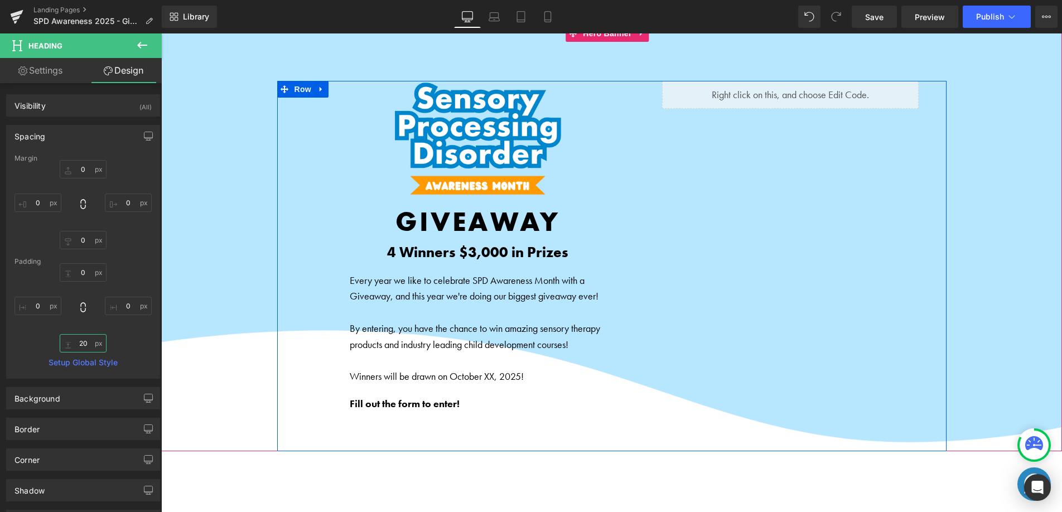
scroll to position [85, 0]
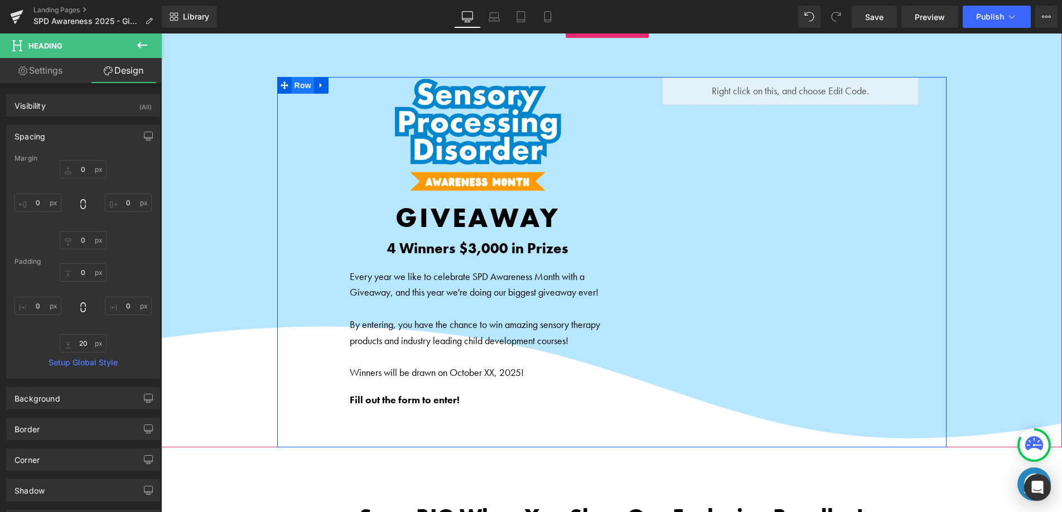
click at [294, 84] on span "Row" at bounding box center [303, 85] width 22 height 17
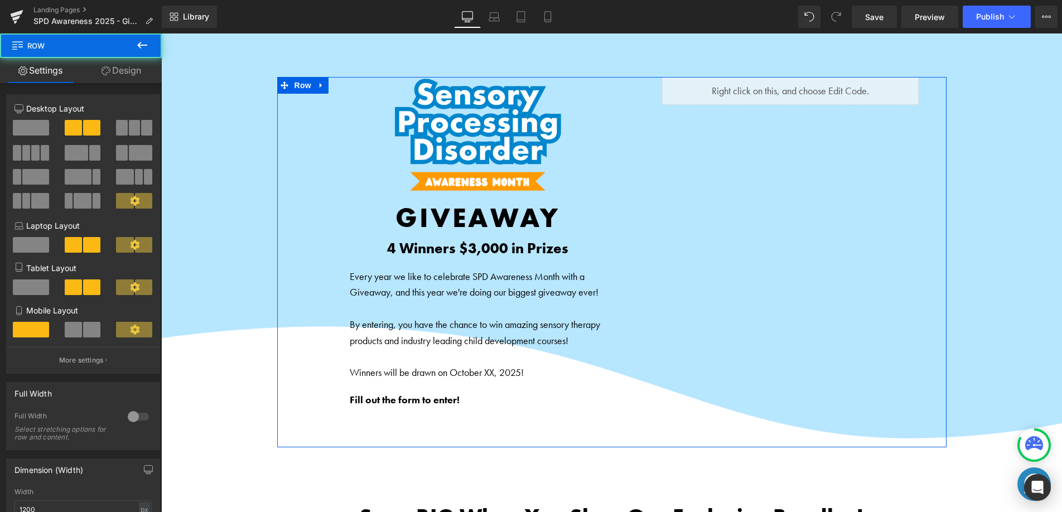
click at [114, 73] on link "Design" at bounding box center [121, 70] width 81 height 25
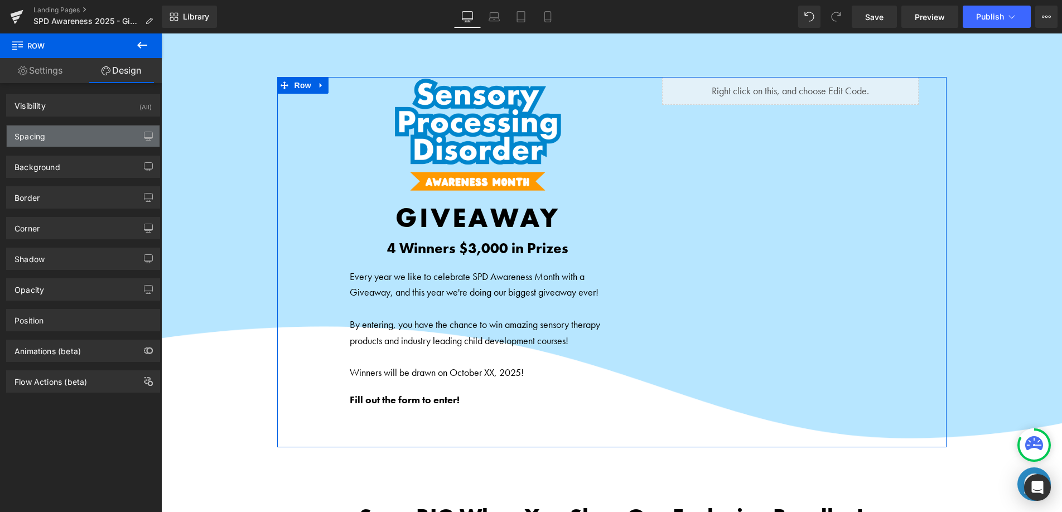
click at [69, 136] on div "Spacing" at bounding box center [83, 136] width 153 height 21
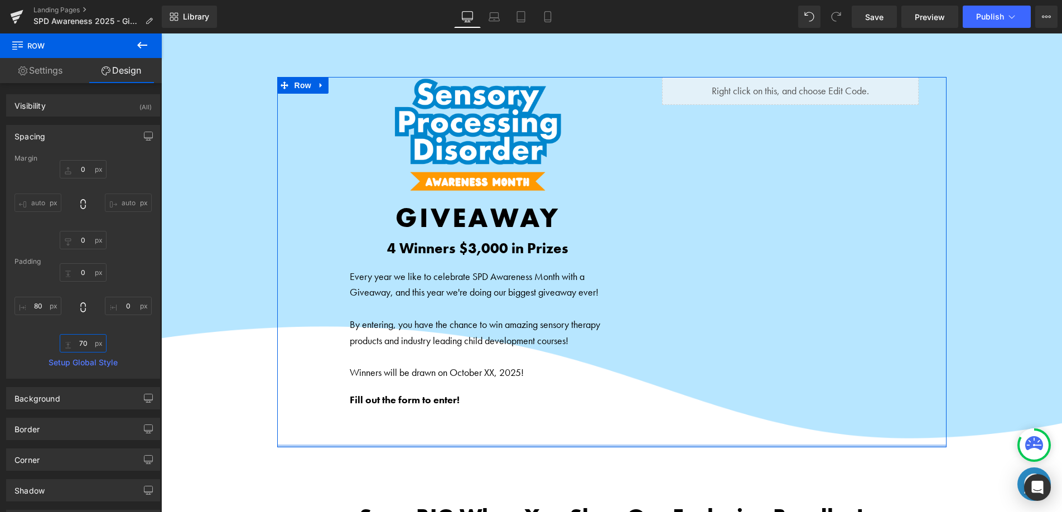
click at [79, 344] on input "70" at bounding box center [83, 343] width 47 height 18
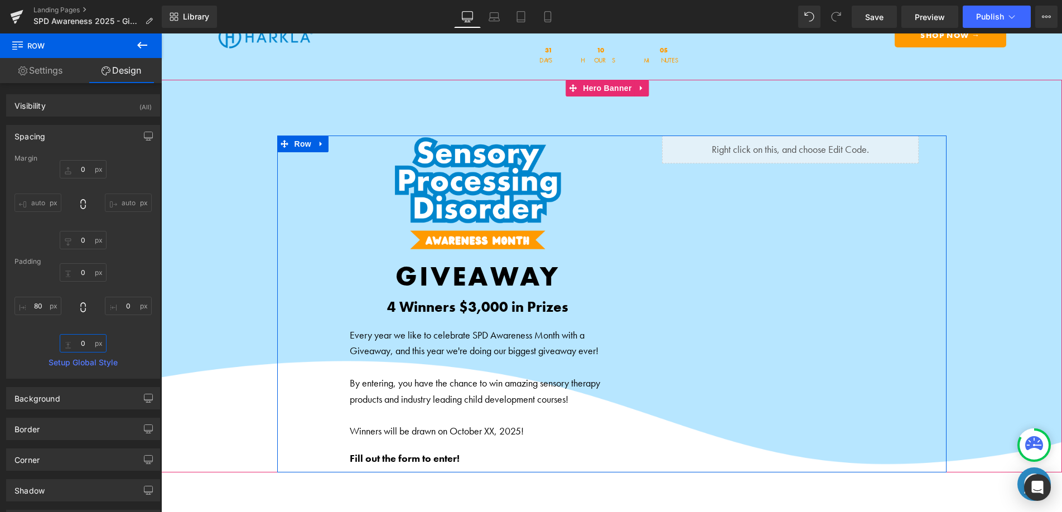
scroll to position [18, 0]
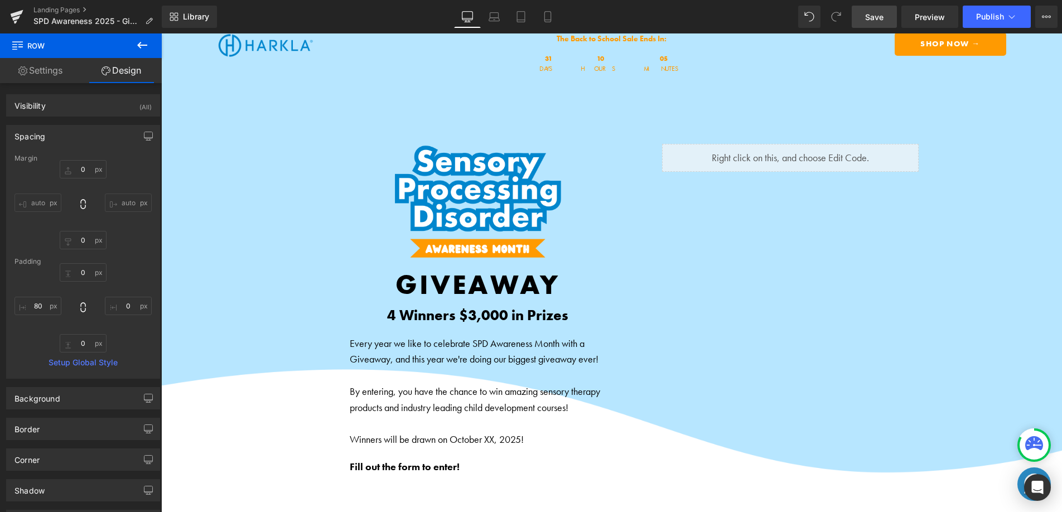
click at [876, 18] on span "Save" at bounding box center [874, 17] width 18 height 12
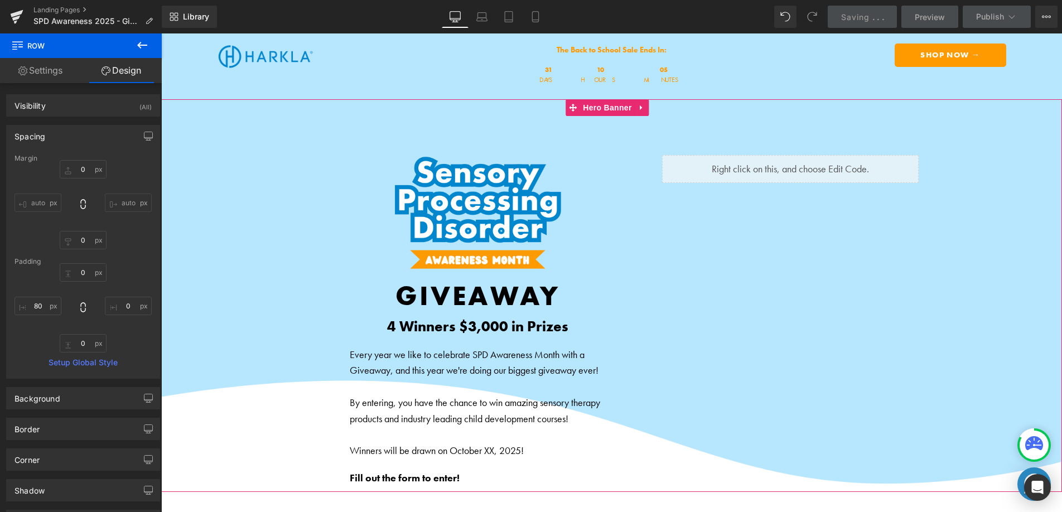
scroll to position [0, 0]
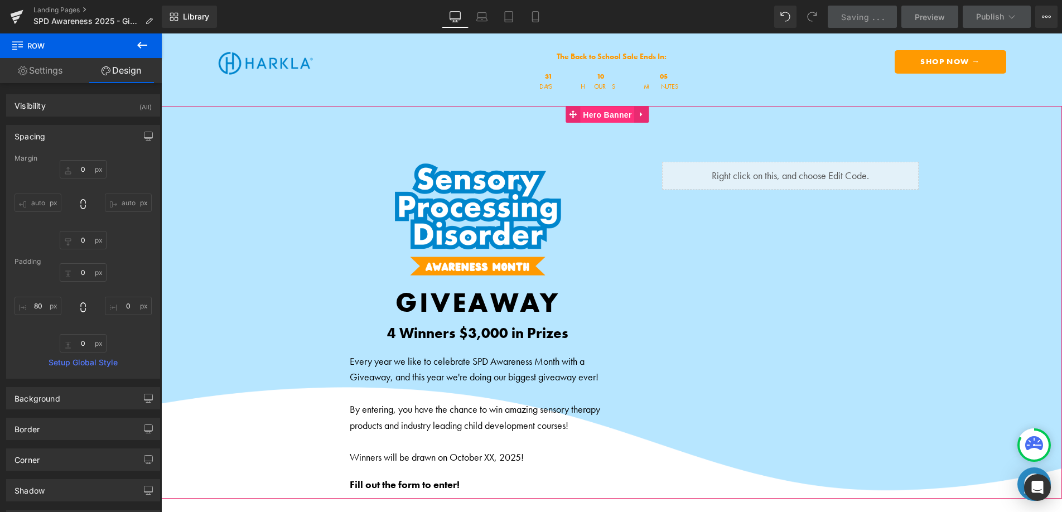
click at [600, 117] on span "Hero Banner" at bounding box center [607, 115] width 54 height 17
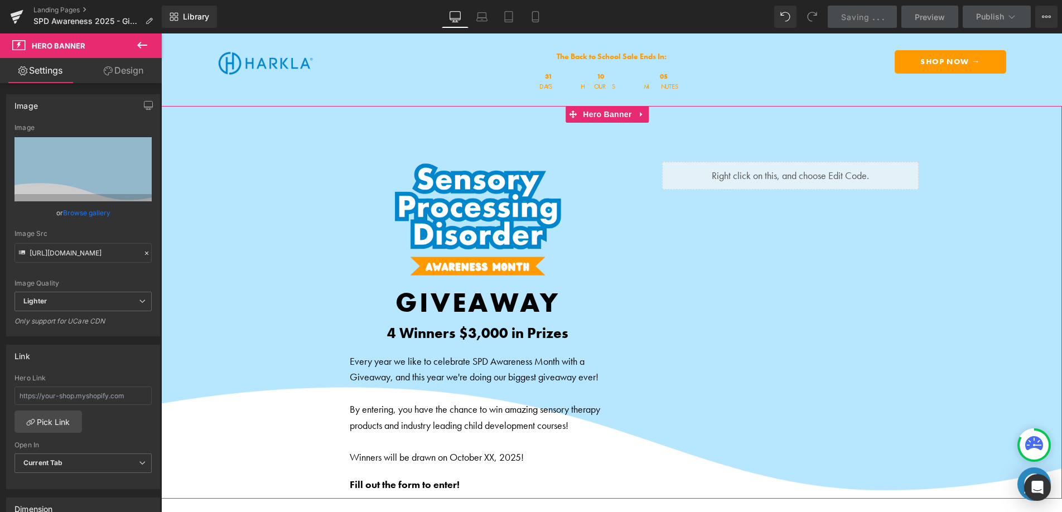
click at [123, 75] on link "Design" at bounding box center [123, 70] width 81 height 25
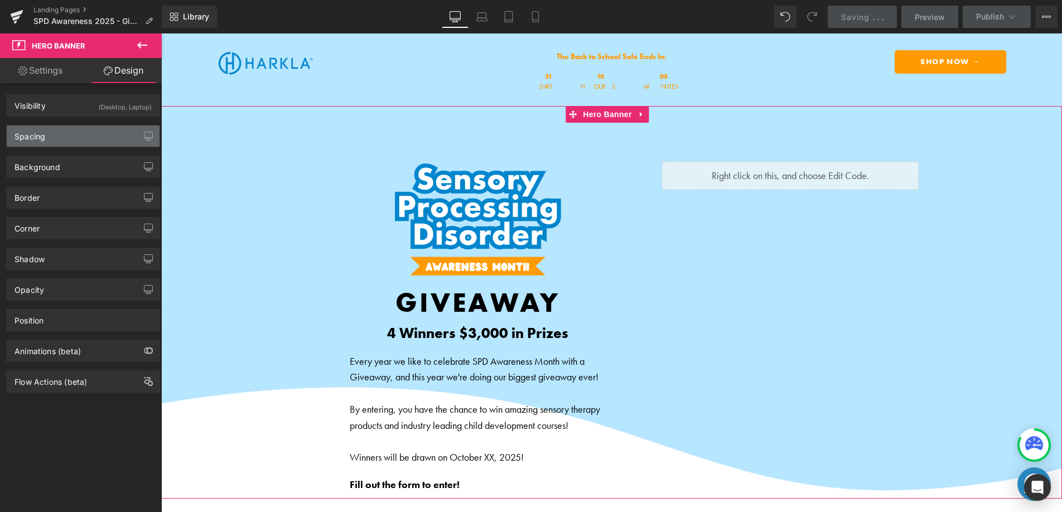
type input "0"
type input "100"
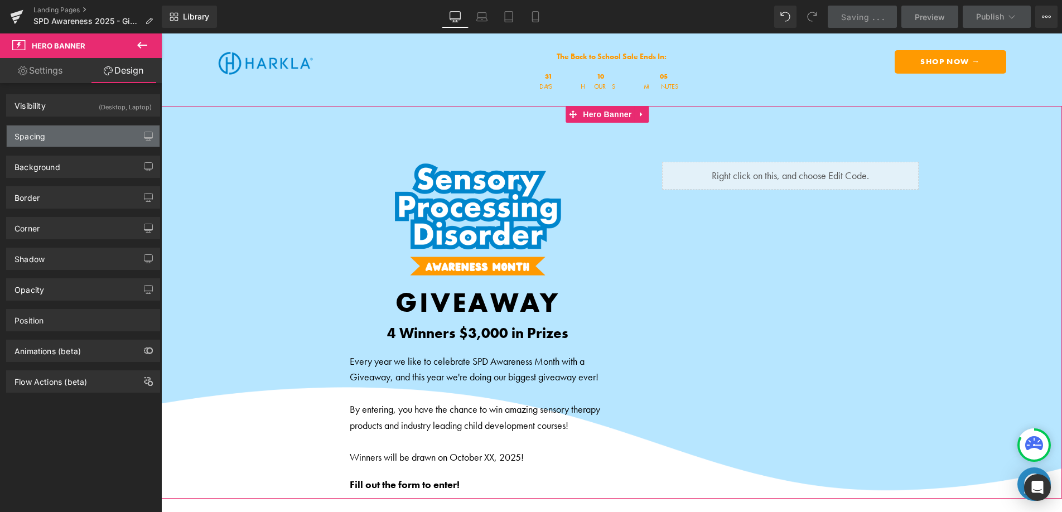
type input "0"
click at [90, 138] on div "Spacing" at bounding box center [83, 136] width 153 height 21
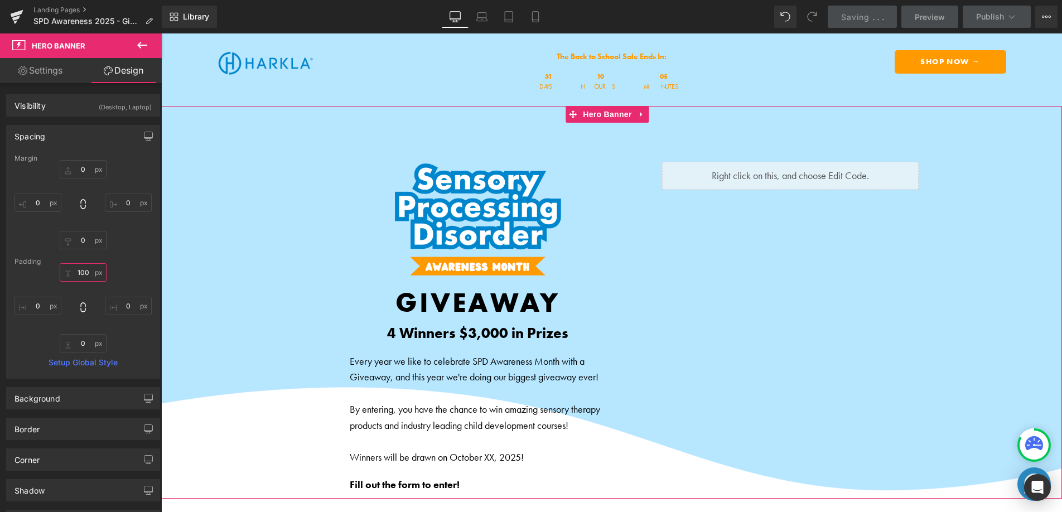
click at [86, 269] on input "100" at bounding box center [83, 272] width 47 height 18
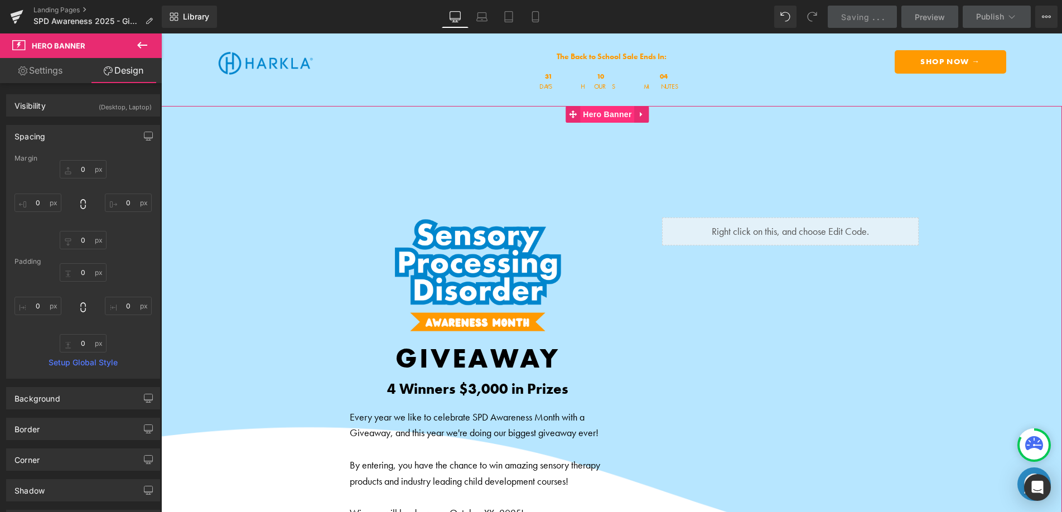
click at [605, 118] on span "Hero Banner" at bounding box center [607, 114] width 54 height 17
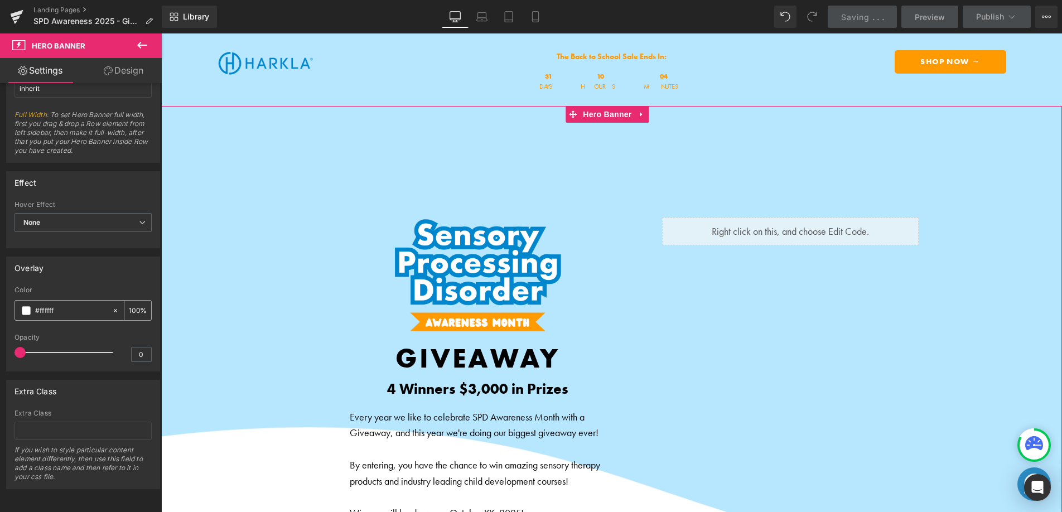
scroll to position [514, 0]
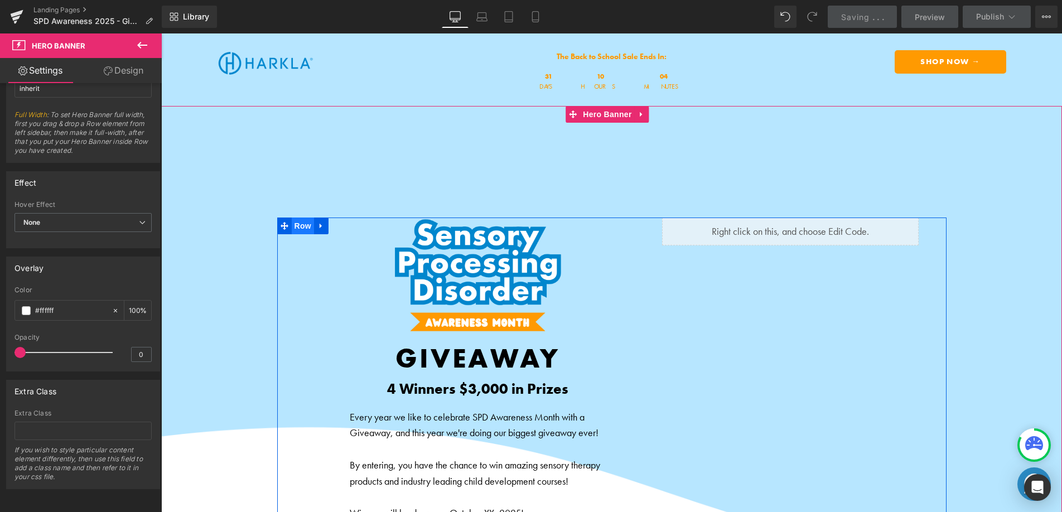
click at [307, 228] on span "Row" at bounding box center [303, 226] width 22 height 17
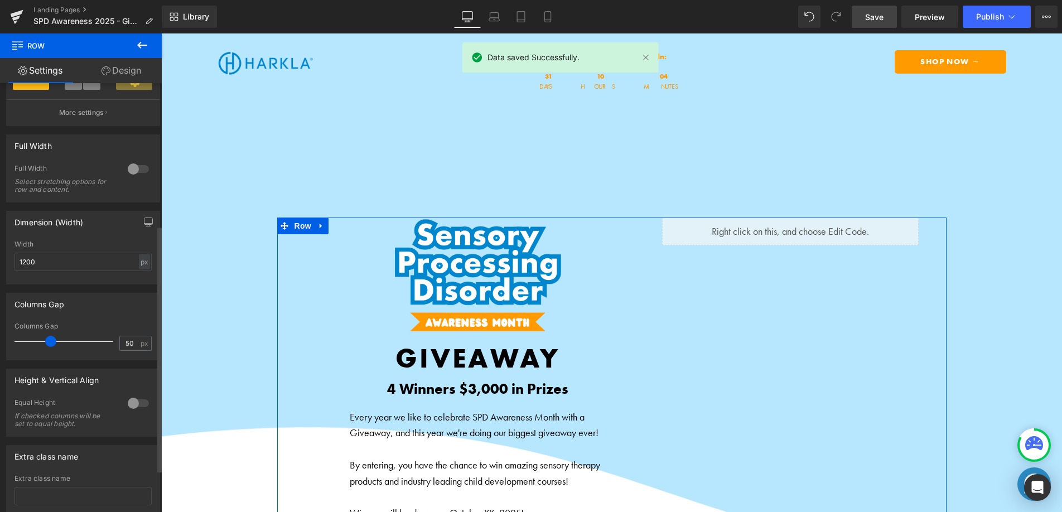
click at [133, 173] on div at bounding box center [138, 169] width 27 height 18
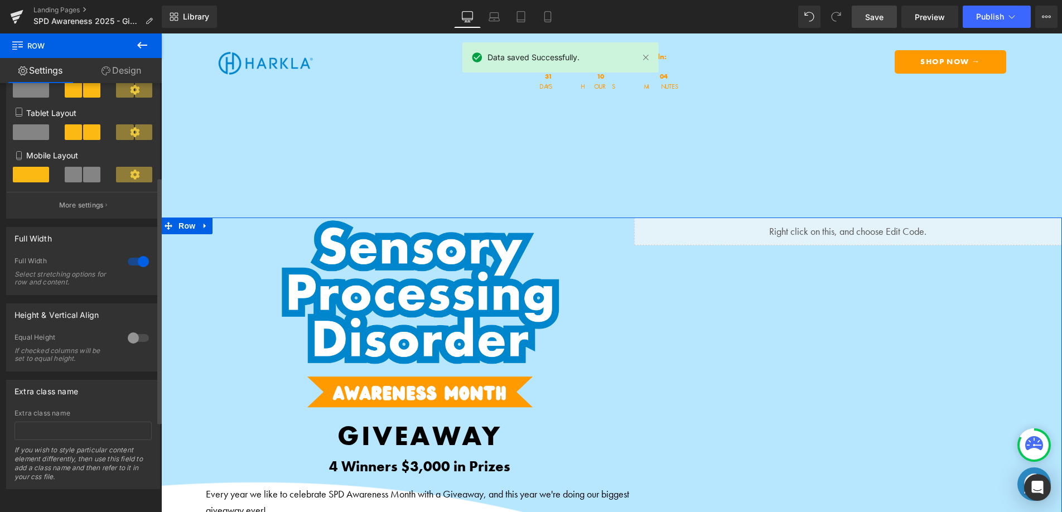
click at [133, 173] on span at bounding box center [134, 175] width 36 height 16
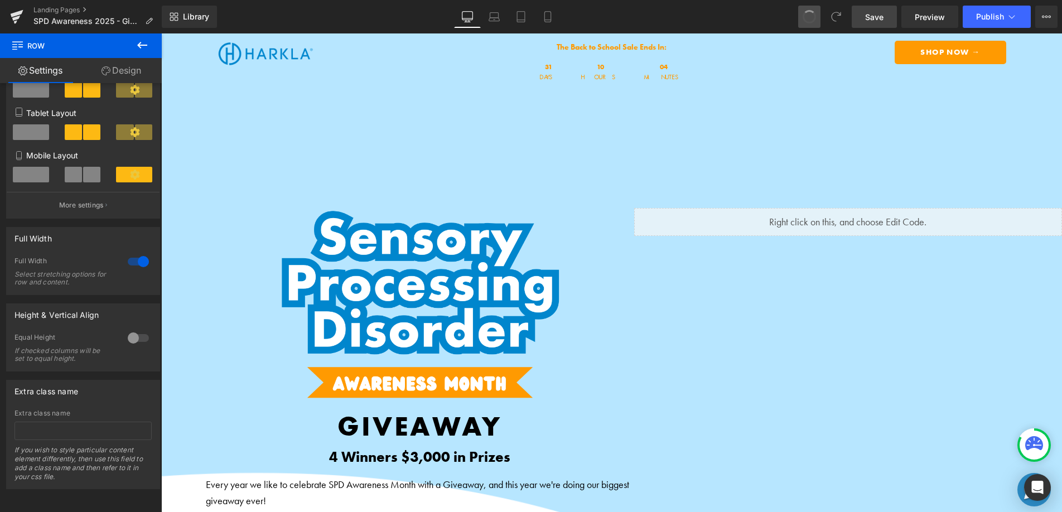
scroll to position [23, 0]
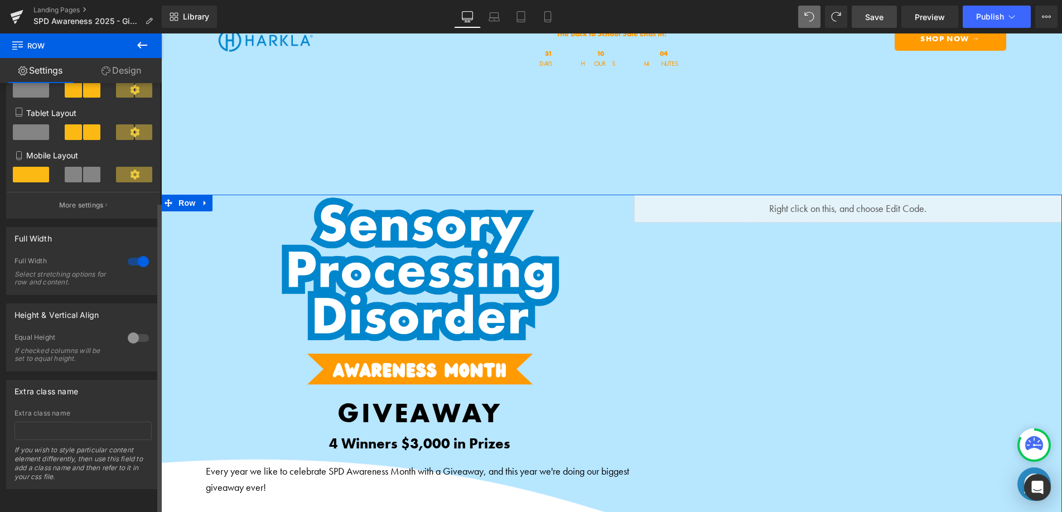
click at [141, 255] on div at bounding box center [138, 262] width 27 height 18
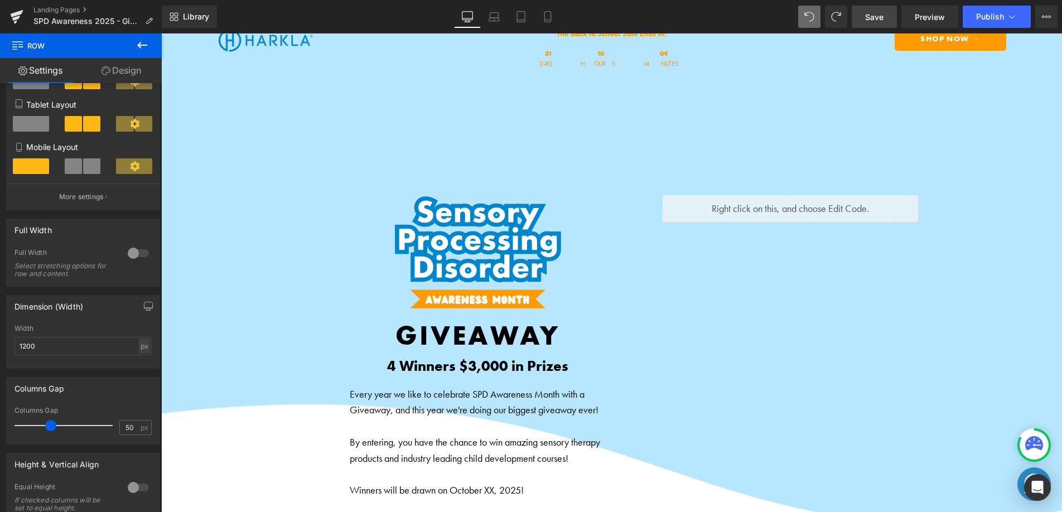
click at [879, 16] on span "Save" at bounding box center [874, 17] width 18 height 12
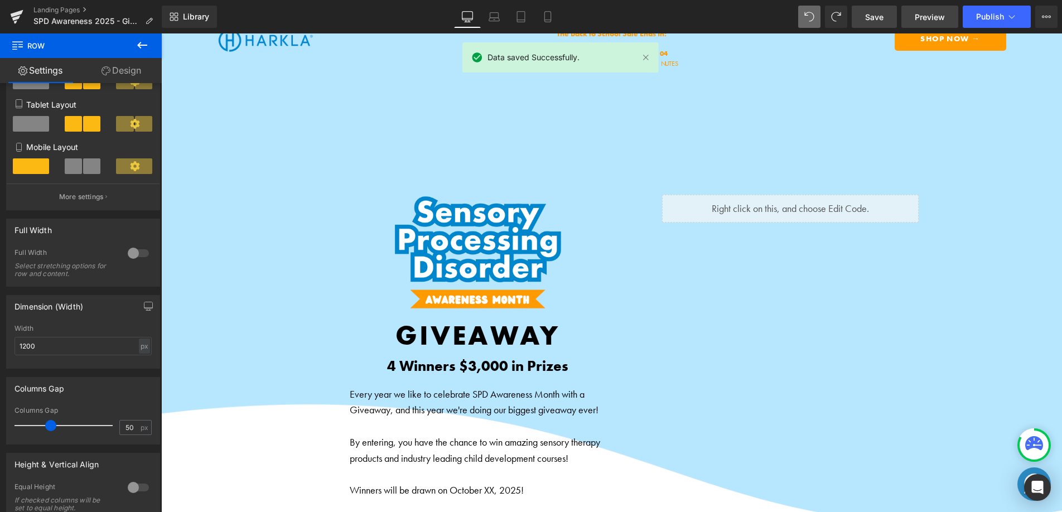
click at [922, 17] on span "Preview" at bounding box center [930, 17] width 30 height 12
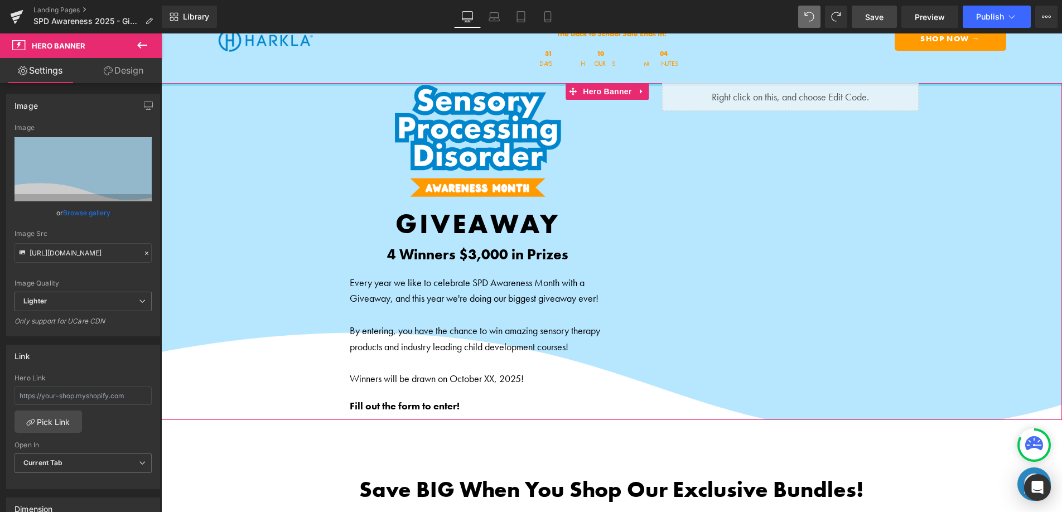
drag, startPoint x: 610, startPoint y: 150, endPoint x: 601, endPoint y: 28, distance: 122.5
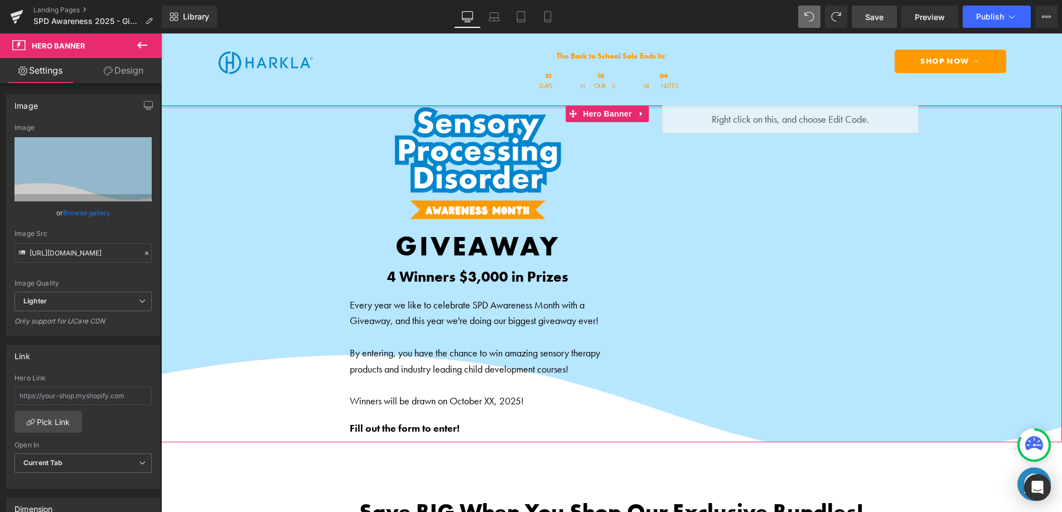
scroll to position [0, 0]
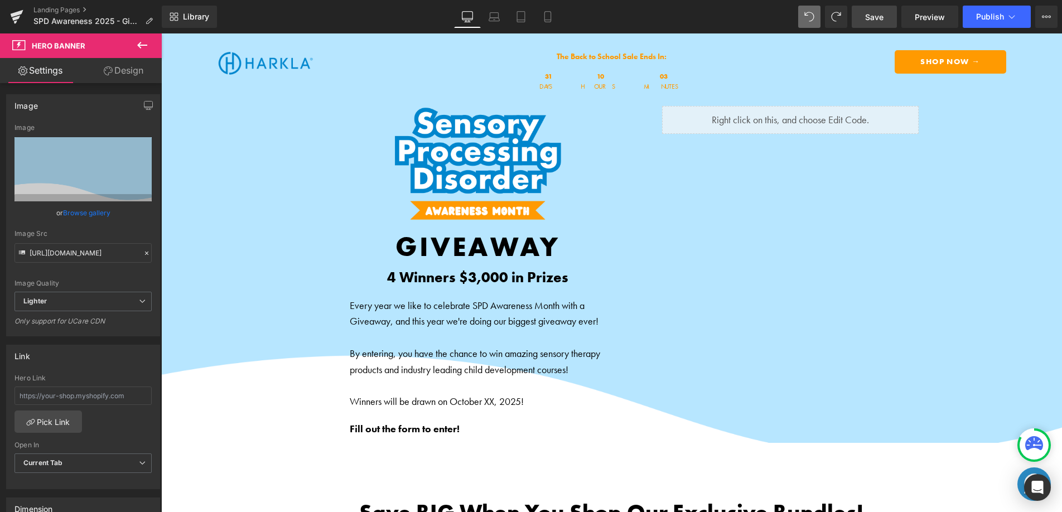
drag, startPoint x: 856, startPoint y: 25, endPoint x: 868, endPoint y: 23, distance: 12.5
click at [865, 24] on link "Save" at bounding box center [874, 17] width 45 height 22
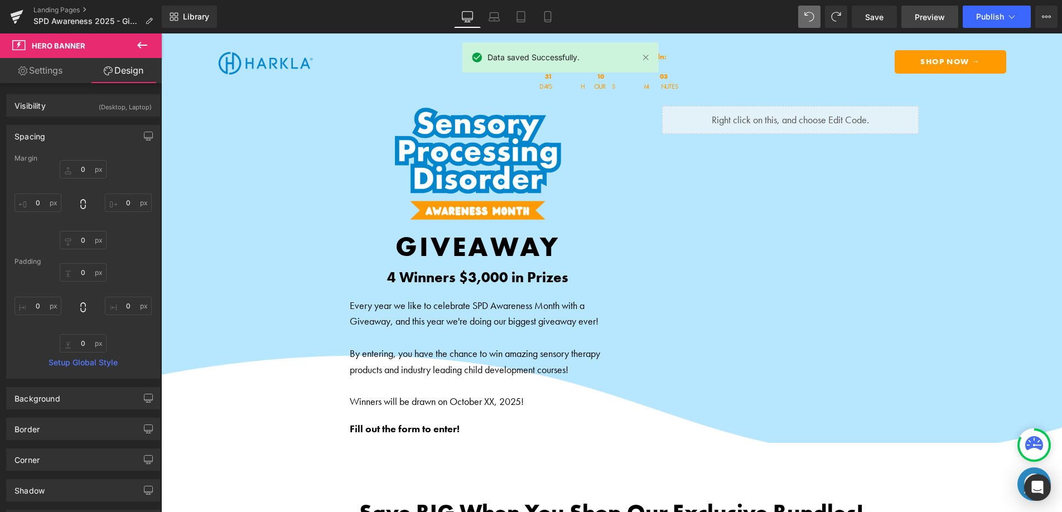
click at [929, 16] on span "Preview" at bounding box center [930, 17] width 30 height 12
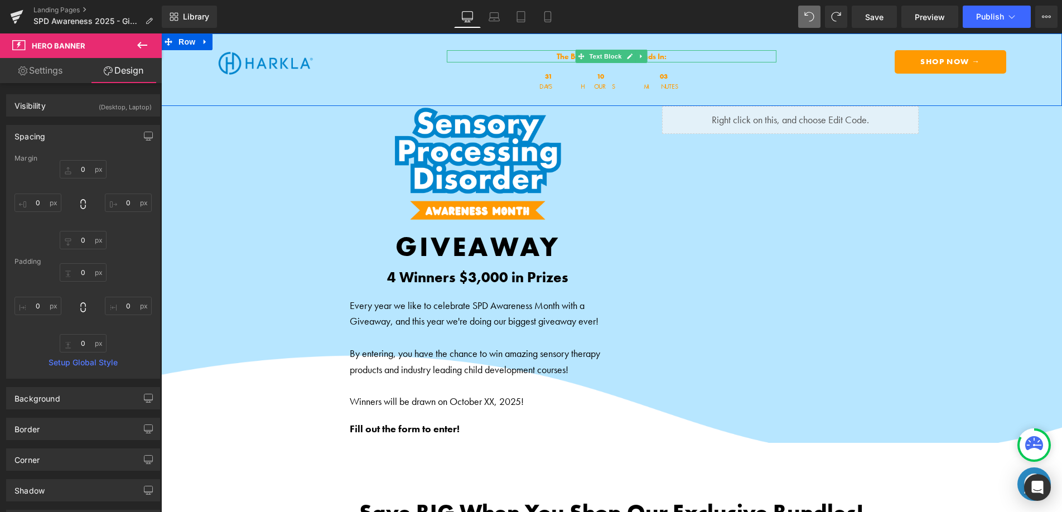
click at [563, 56] on b "The Back to School Sale Ends In:" at bounding box center [612, 56] width 110 height 10
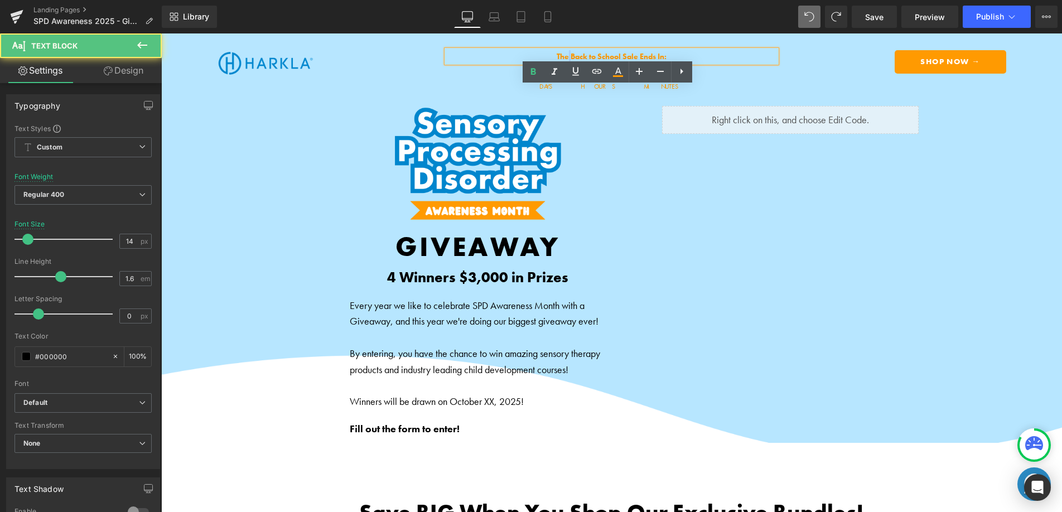
click at [563, 56] on b "The Back to School Sale Ends In:" at bounding box center [612, 56] width 110 height 10
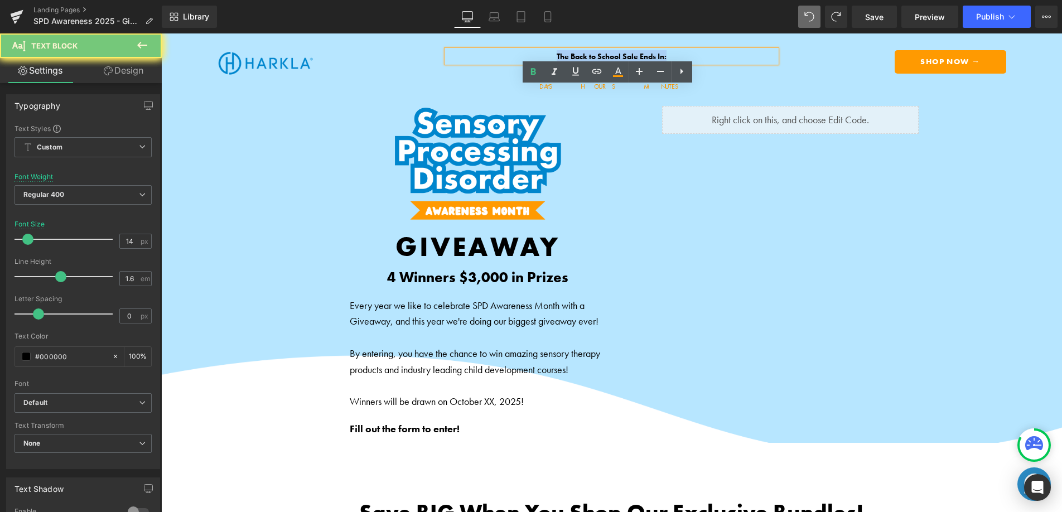
click at [563, 56] on b "The Back to School Sale Ends In:" at bounding box center [612, 56] width 110 height 10
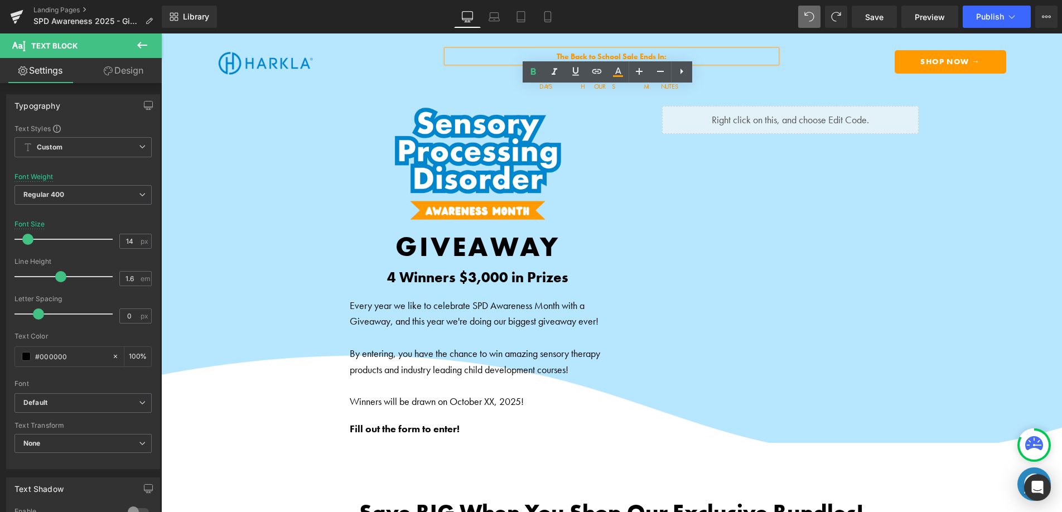
click at [576, 55] on b "The Back to School Sale Ends In:" at bounding box center [612, 56] width 110 height 10
click at [637, 54] on b "The Back to School Sale Ends In:" at bounding box center [612, 56] width 110 height 10
click at [525, 54] on p "The Back to School Sale Ends In:" at bounding box center [612, 56] width 330 height 12
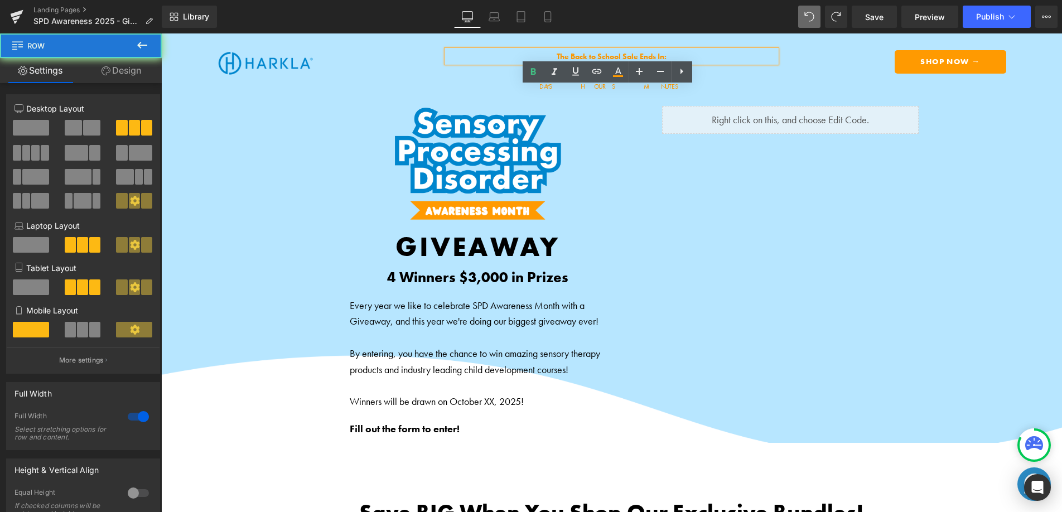
click at [276, 95] on div "Image the Sale ends in: Text Block The Back to School Sale Ends In: Text Block …" at bounding box center [611, 69] width 901 height 73
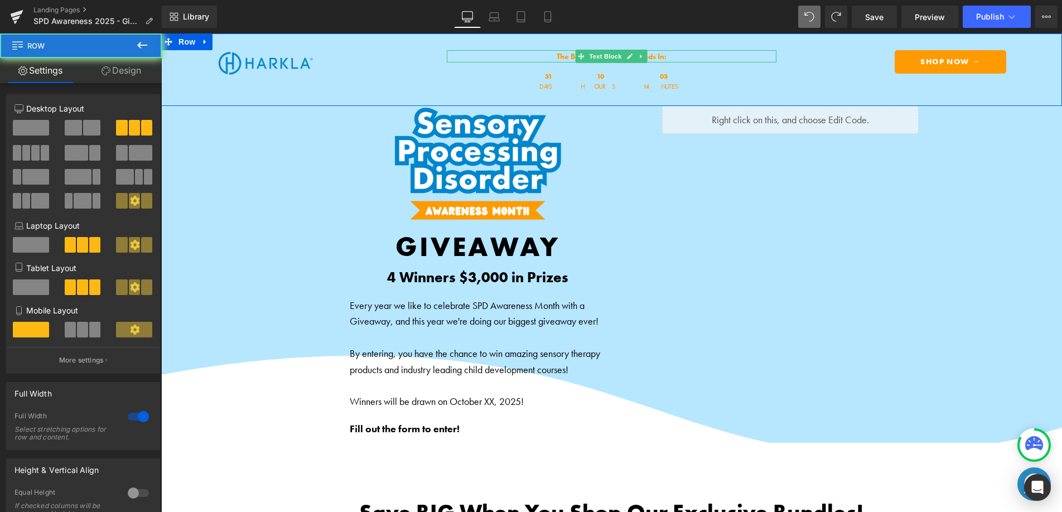
click at [565, 55] on b "The Back to School Sale Ends In:" at bounding box center [612, 56] width 110 height 10
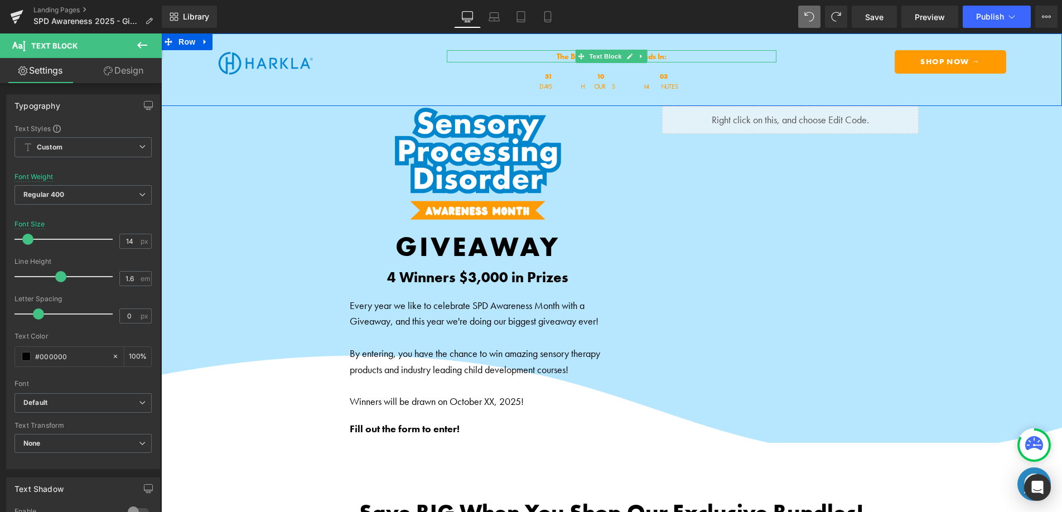
click at [557, 59] on b "The Back to School Sale Ends In:" at bounding box center [612, 56] width 110 height 10
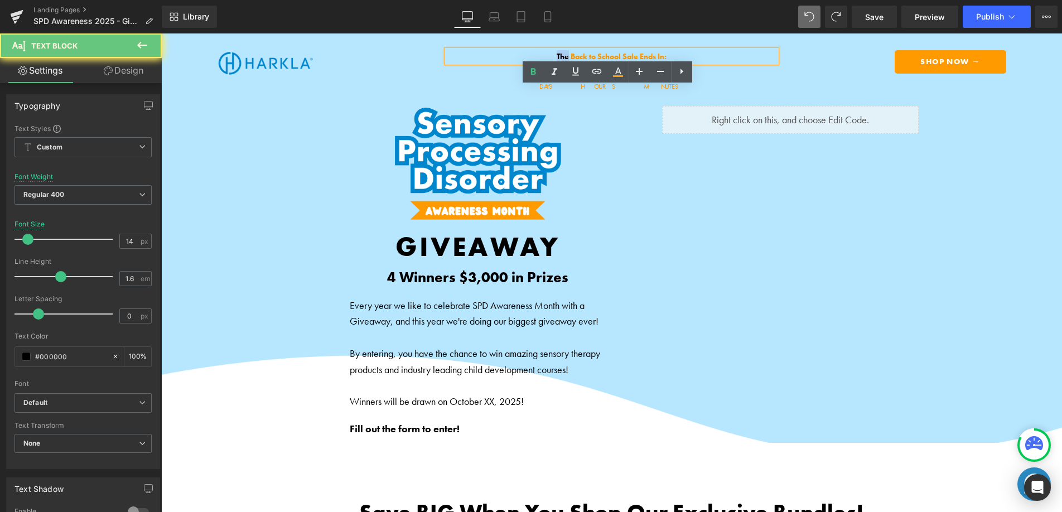
click at [557, 59] on b "The Back to School Sale Ends In:" at bounding box center [612, 56] width 110 height 10
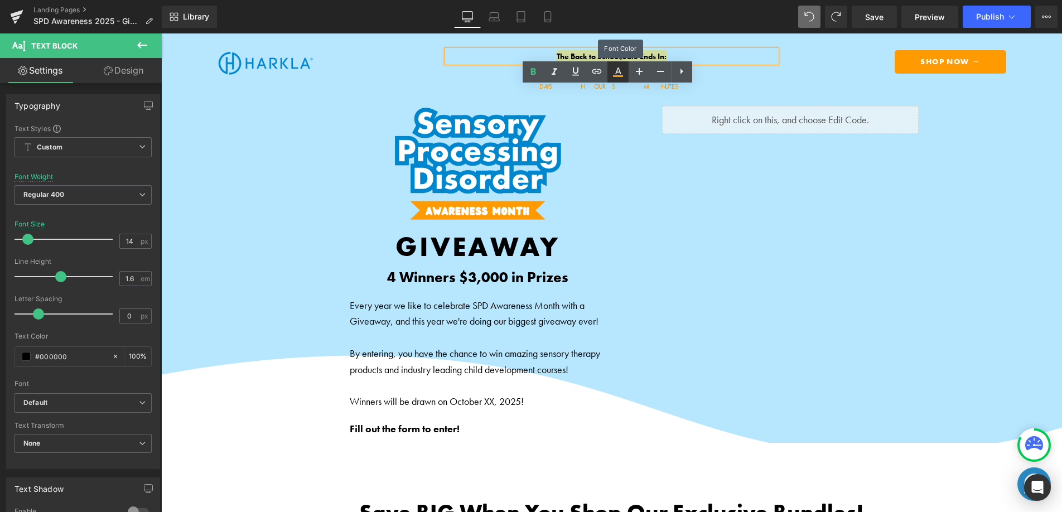
click at [621, 68] on icon at bounding box center [617, 71] width 13 height 13
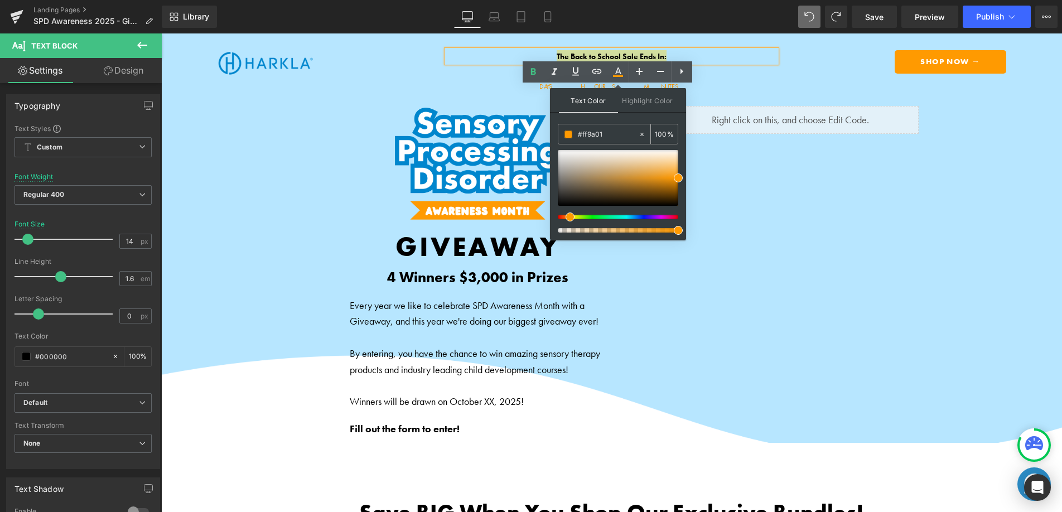
drag, startPoint x: 609, startPoint y: 132, endPoint x: 568, endPoint y: 134, distance: 40.8
click at [568, 134] on div "#ff9a01" at bounding box center [598, 134] width 80 height 20
type input "#"
type input "0"
type input "#222"
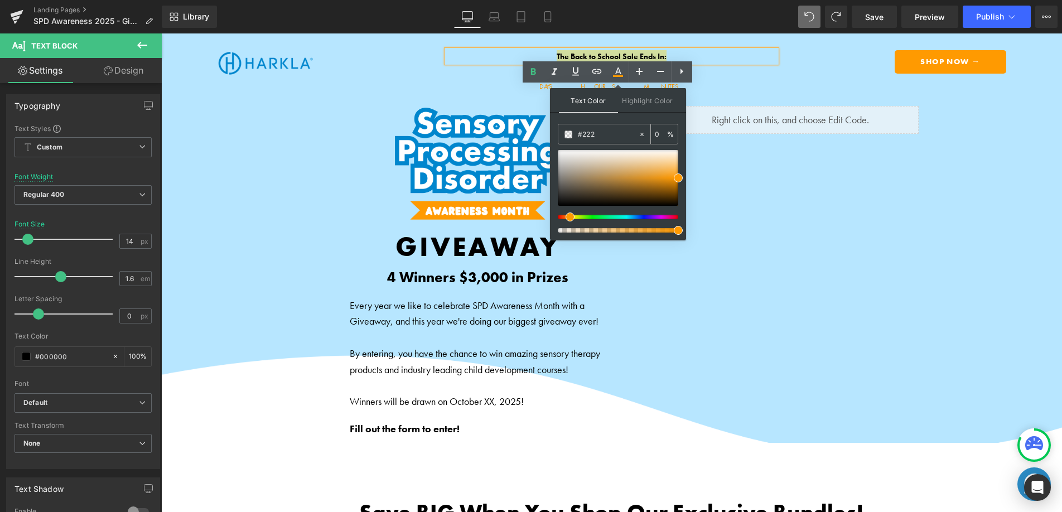
type input "100"
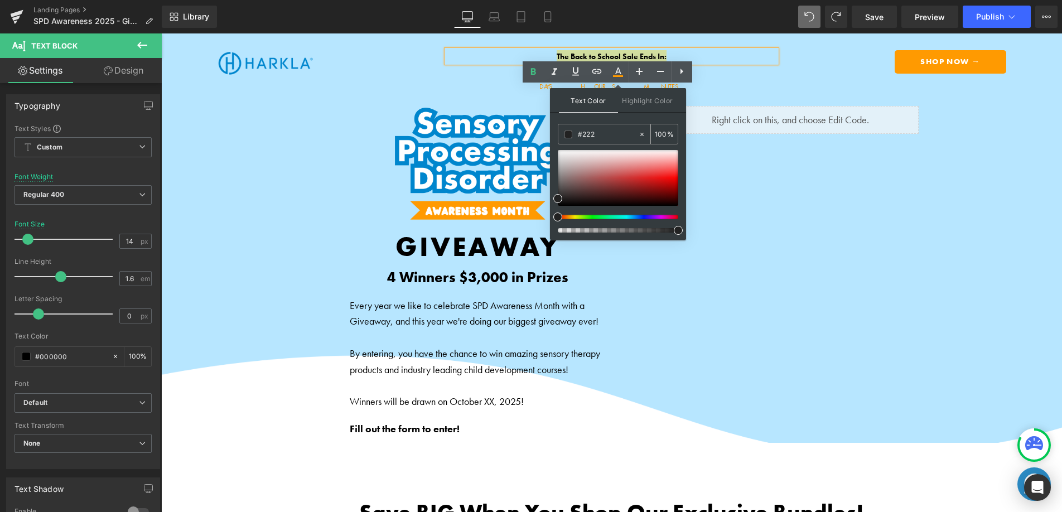
type input "#2222"
type input "13"
type input "#22222"
type input "0"
type input "#222222"
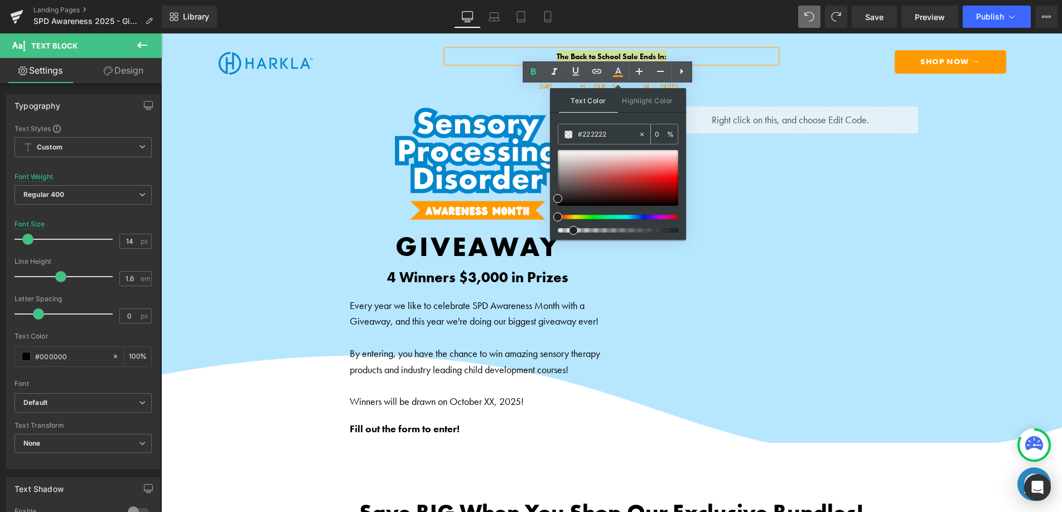
type input "100"
type input "#222222"
click at [677, 232] on span at bounding box center [678, 230] width 9 height 9
click at [567, 136] on span at bounding box center [569, 135] width 8 height 8
click at [556, 198] on span at bounding box center [557, 198] width 9 height 9
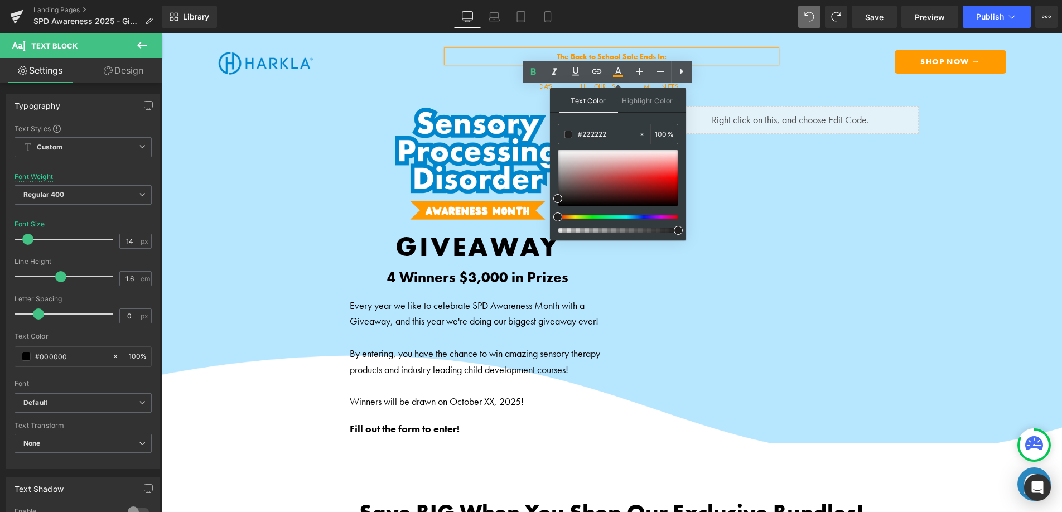
click at [724, 175] on div "Shop Parent Bundle → Button Shop Sensory Products → Button Shop Digital Courses…" at bounding box center [611, 274] width 669 height 337
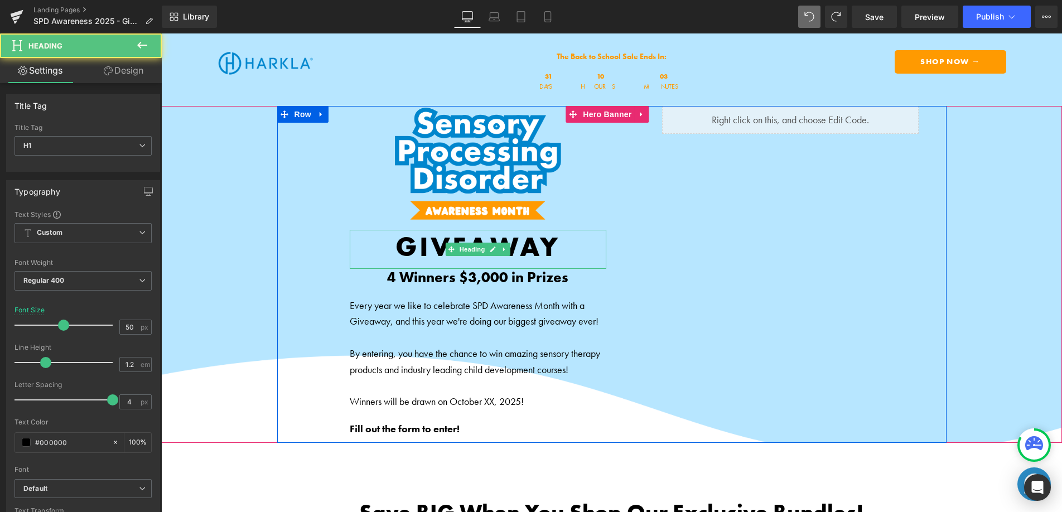
click at [436, 252] on b "GIVEAWAY" at bounding box center [478, 247] width 165 height 36
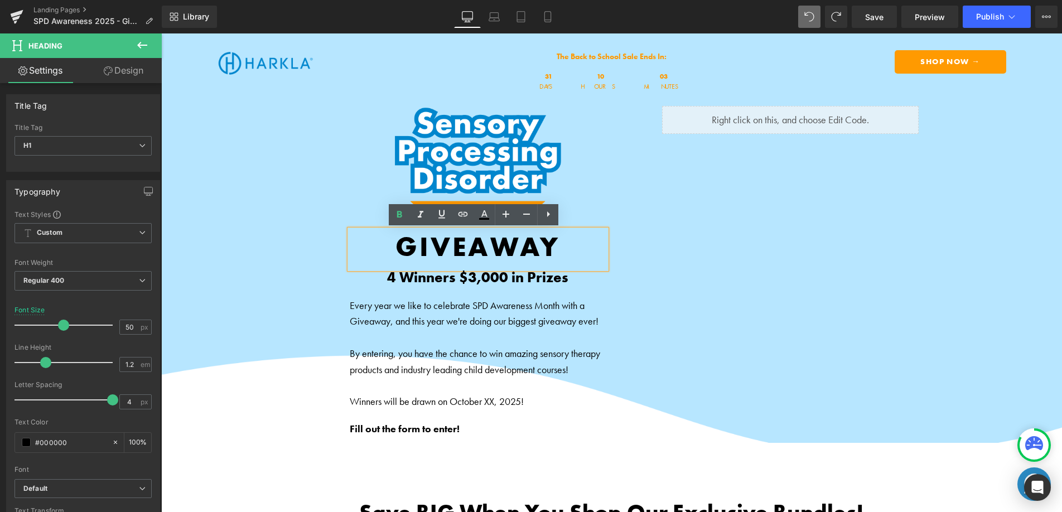
click at [427, 262] on b "GIVEAWAY" at bounding box center [478, 247] width 165 height 36
click at [427, 261] on b "GIVEAWAY" at bounding box center [478, 247] width 165 height 36
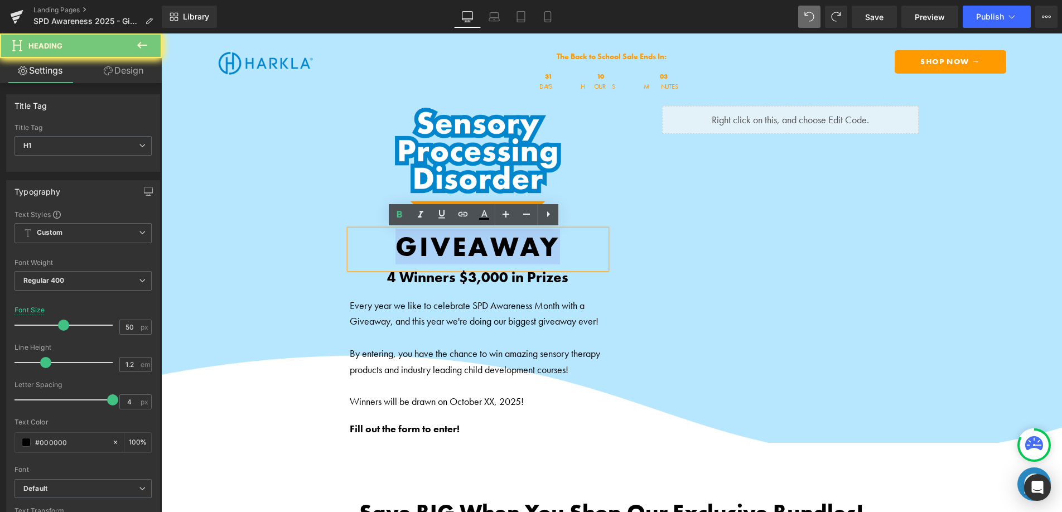
click at [428, 261] on b "GIVEAWAY" at bounding box center [478, 247] width 165 height 36
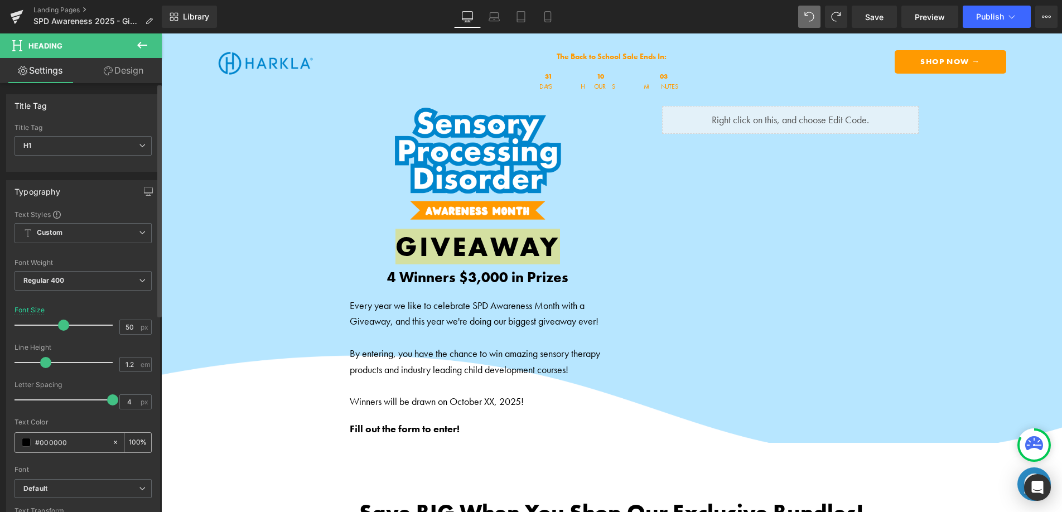
drag, startPoint x: 75, startPoint y: 440, endPoint x: 30, endPoint y: 440, distance: 45.2
click at [31, 441] on div "#000000" at bounding box center [63, 443] width 97 height 20
type input "#"
type input "0"
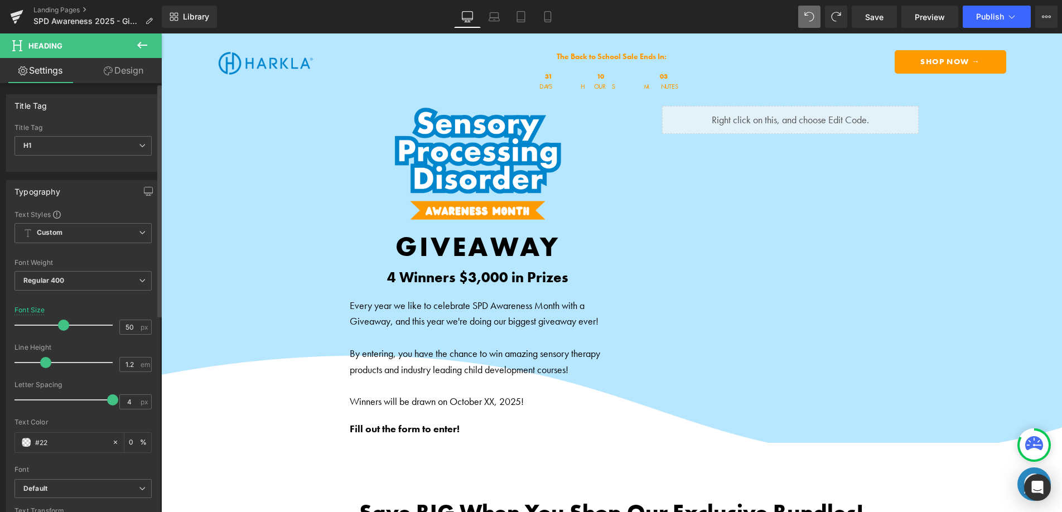
type input "#222"
type input "100"
type input "#2222"
type input "13"
type input "#22222"
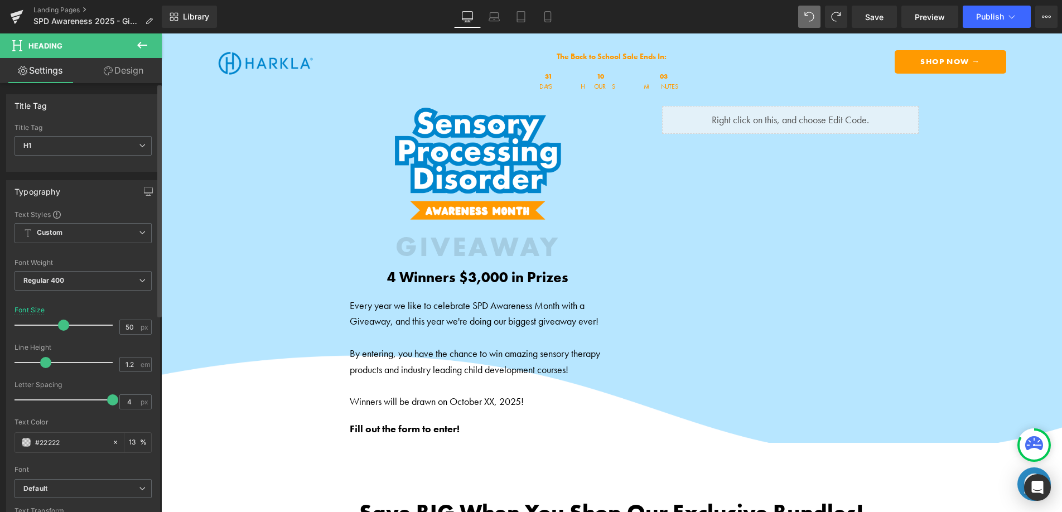
type input "0"
type input "#222222"
type input "100"
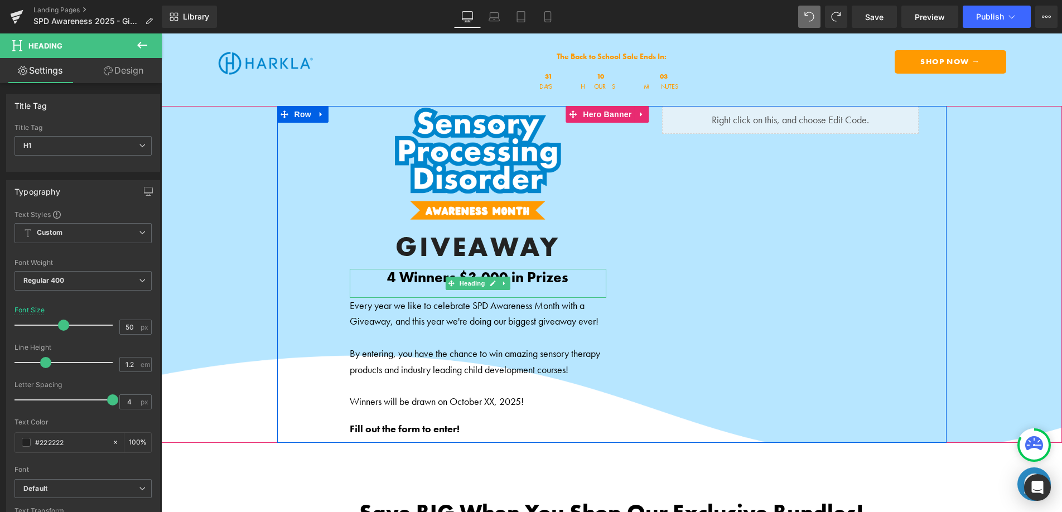
click at [404, 280] on b "4 Winners $3,000 in Prizes" at bounding box center [477, 277] width 181 height 19
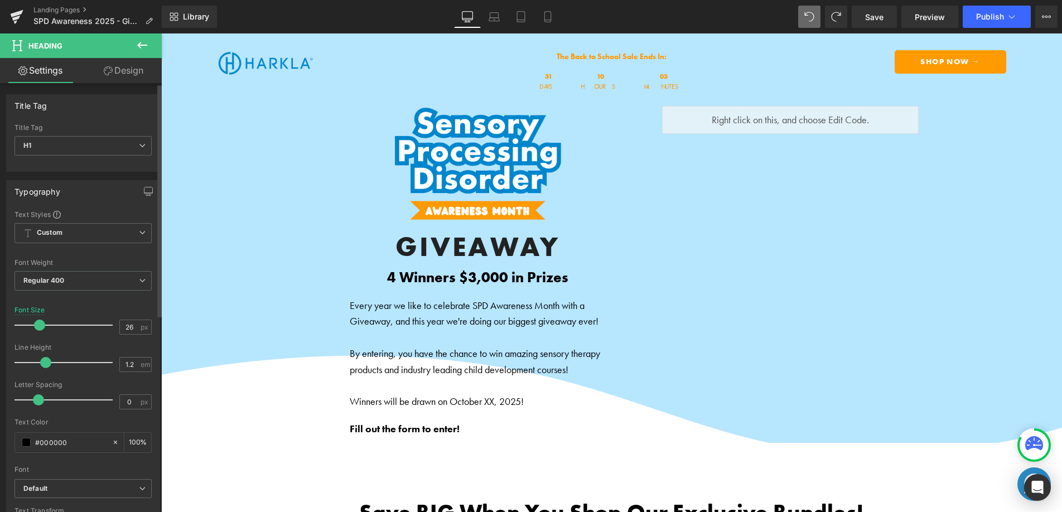
drag, startPoint x: 84, startPoint y: 445, endPoint x: 2, endPoint y: 440, distance: 81.6
click at [2, 440] on div "Typography Text Styles Custom Custom Setup Global Style Custom Setup Global Sty…" at bounding box center [83, 363] width 167 height 383
type input "#"
type input "0"
type input "#222"
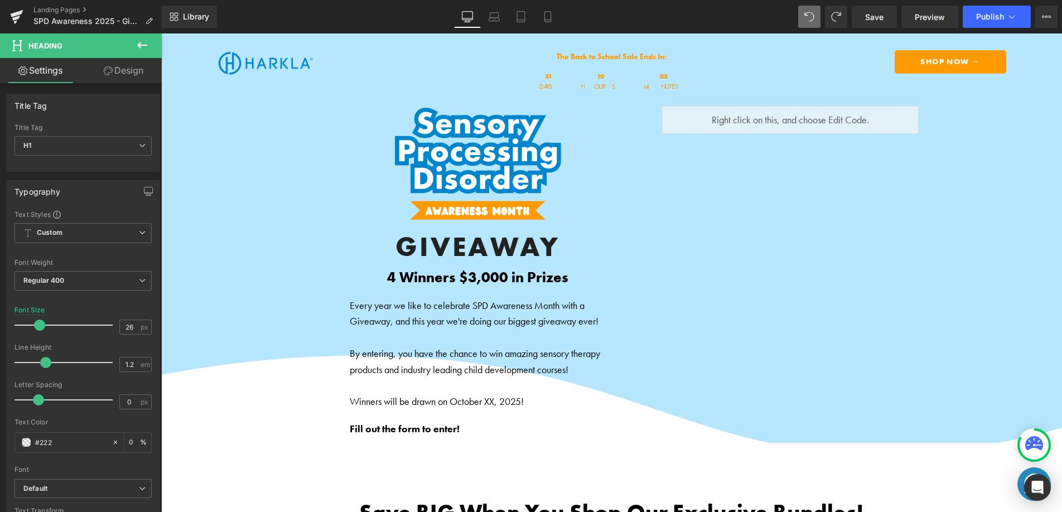
type input "100"
type input "#2222"
type input "13"
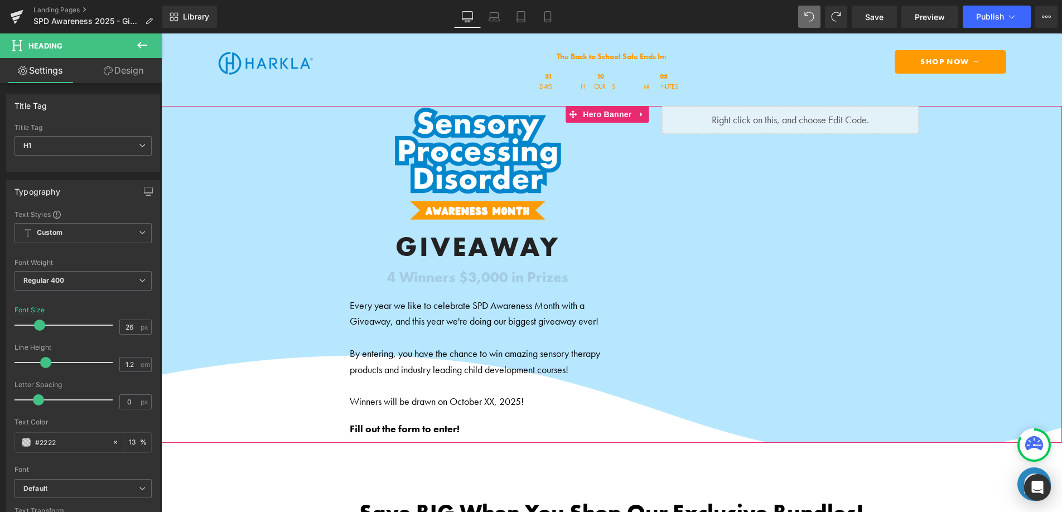
type input "#22222"
type input "0"
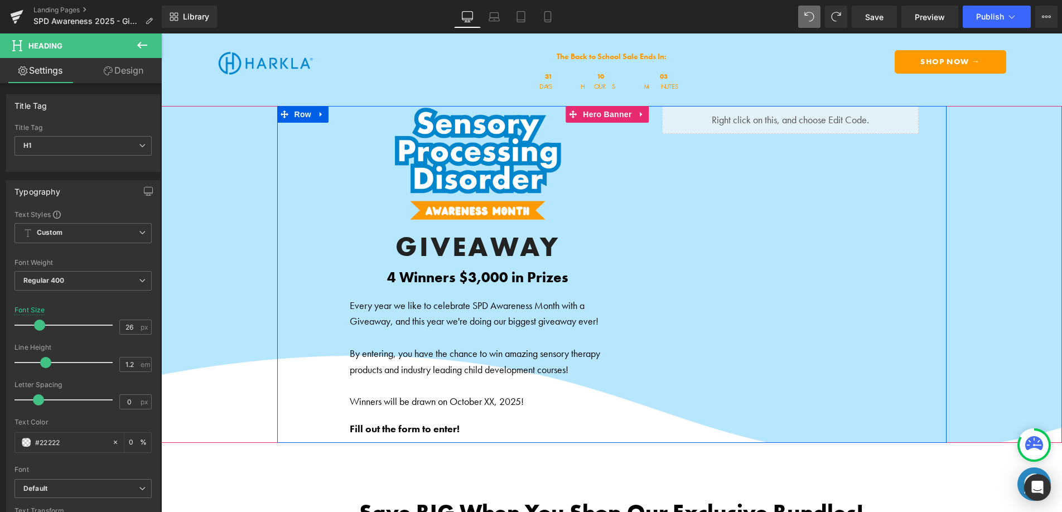
type input "#222222"
type input "100"
click at [394, 428] on strong "Fill out the form to enter!" at bounding box center [405, 428] width 110 height 13
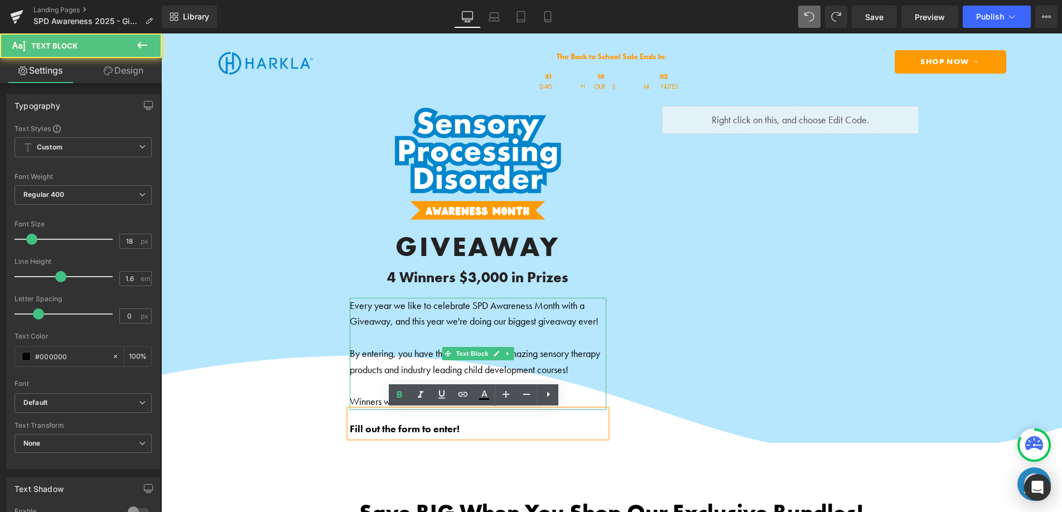
click at [390, 310] on p "Every year we like to celebrate SPD Awareness Month with a Giveaway, and this y…" at bounding box center [478, 314] width 257 height 32
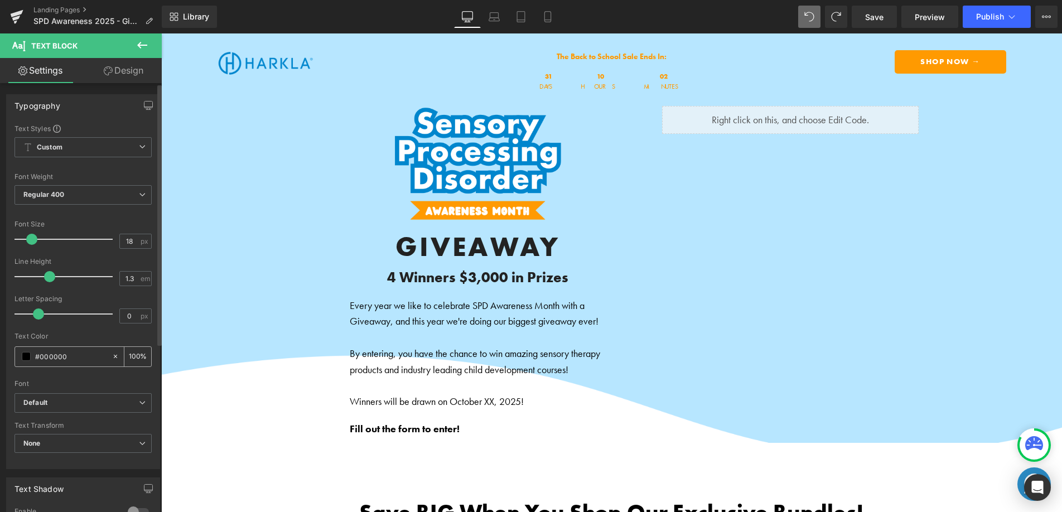
drag, startPoint x: 71, startPoint y: 356, endPoint x: 18, endPoint y: 354, distance: 53.0
click at [18, 354] on div "#000000" at bounding box center [63, 357] width 97 height 20
type input "#"
type input "0"
type input "#222"
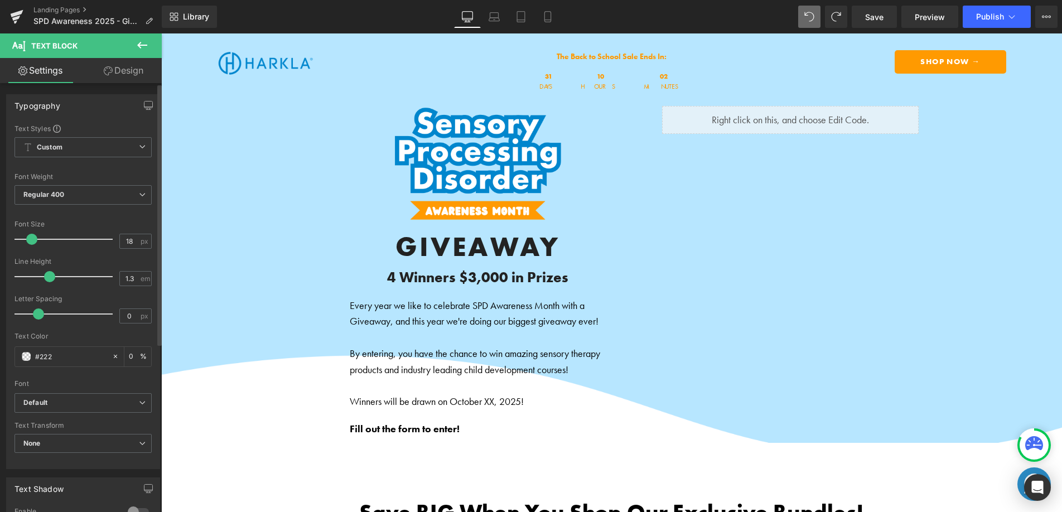
type input "100"
type input "#2222"
type input "13"
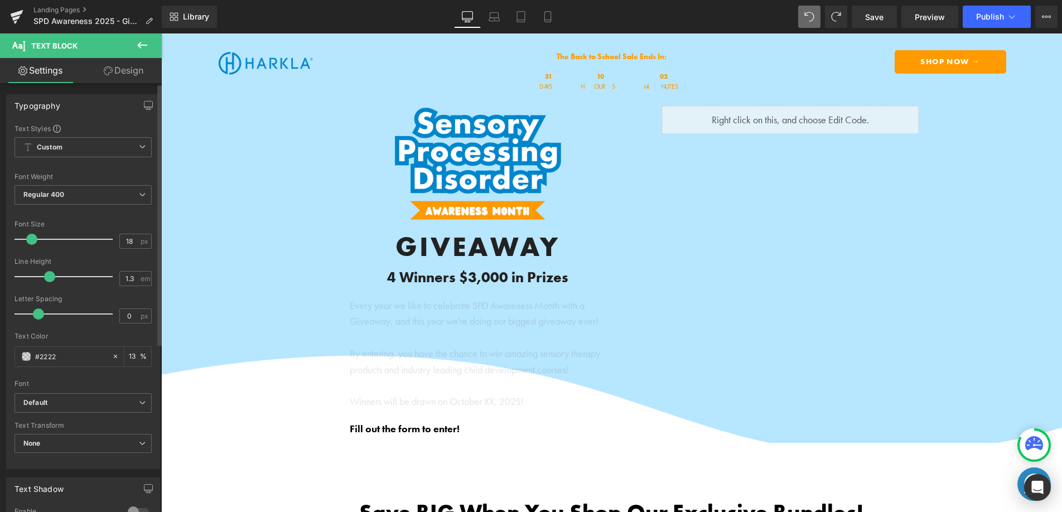
type input "#22222"
type input "0"
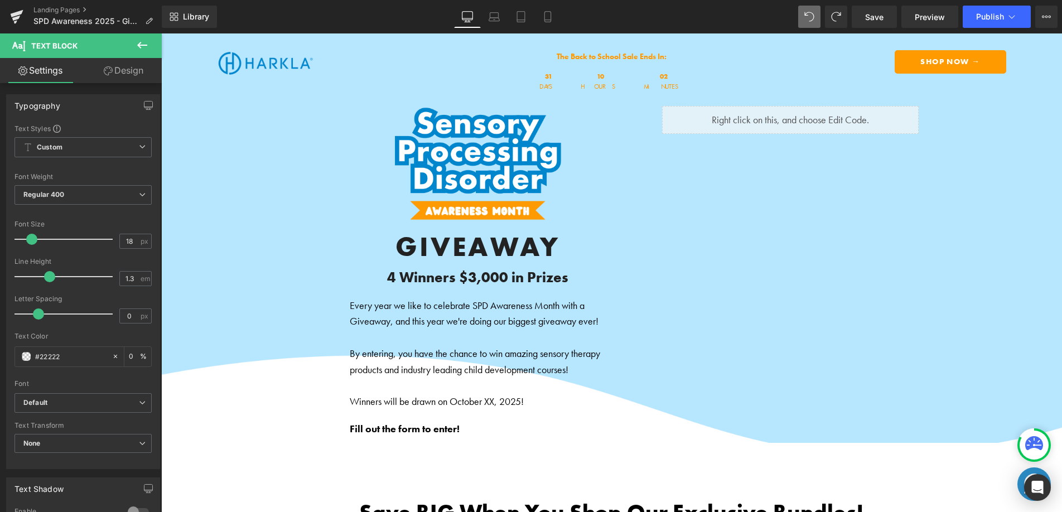
type input "#222222"
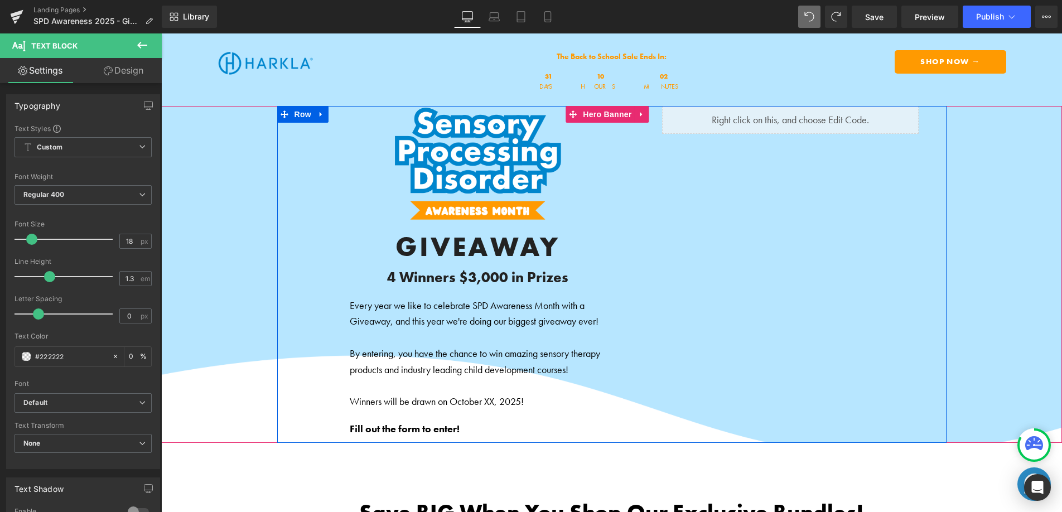
type input "100"
click at [365, 431] on strong "Fill out the form to enter!" at bounding box center [405, 428] width 110 height 13
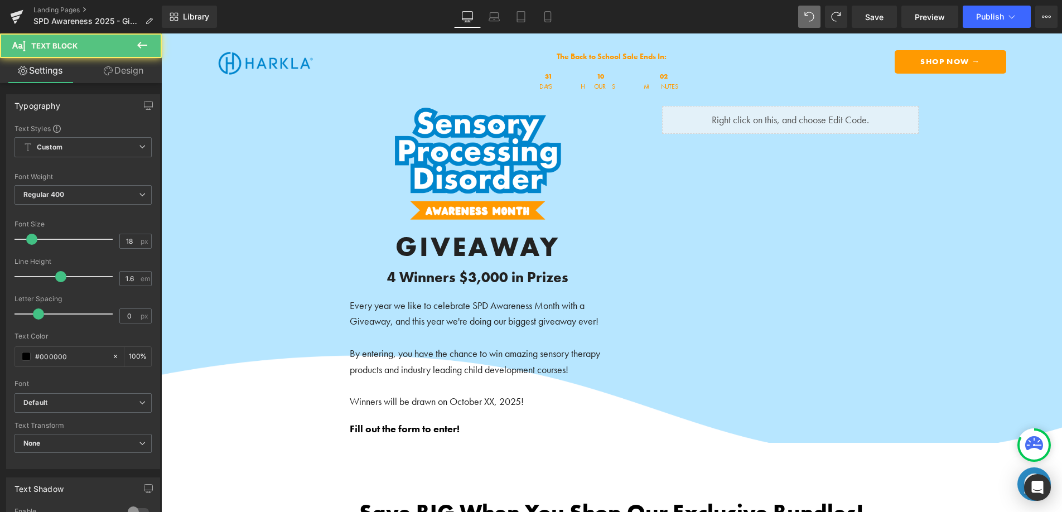
drag, startPoint x: 74, startPoint y: 355, endPoint x: -2, endPoint y: 356, distance: 76.4
click at [0, 356] on html "Row You are previewing how the will restyle your page. You can not edit Element…" at bounding box center [531, 256] width 1062 height 512
type input "#"
type input "0"
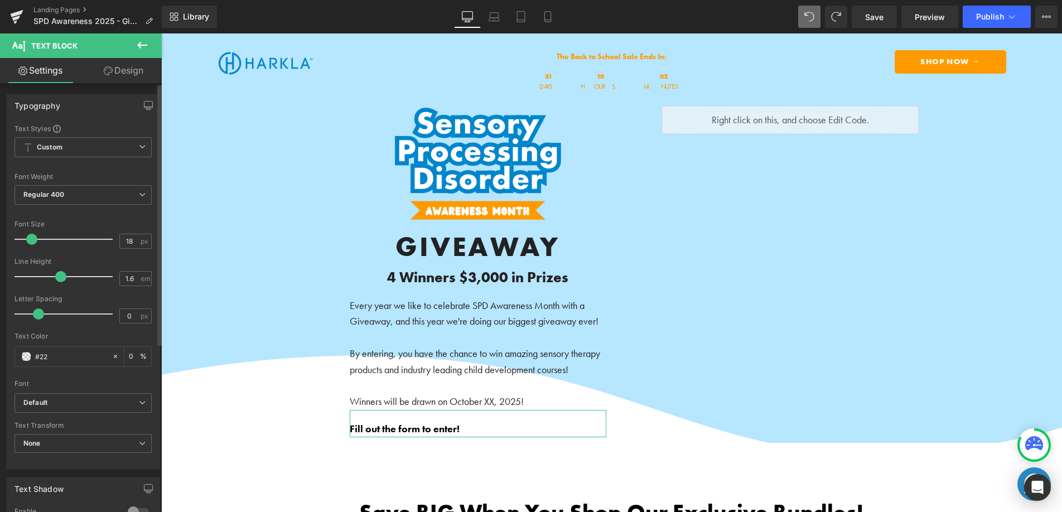
type input "#222"
type input "100"
type input "#2222"
type input "13"
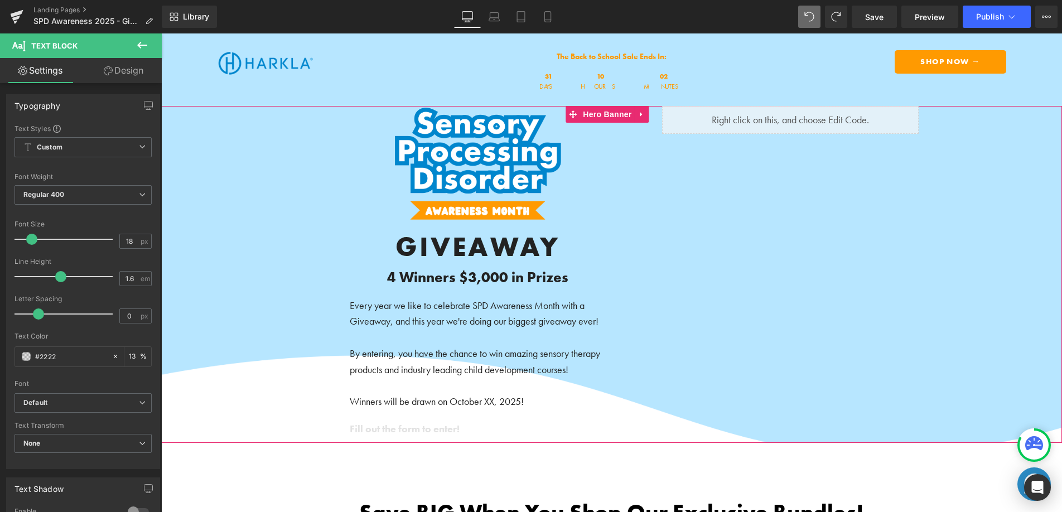
type input "#22222"
type input "0"
type input "#222222"
type input "100"
click at [256, 341] on span "Shop Parent Bundle → Button Shop Sensory Products → Button Shop Digital Courses…" at bounding box center [611, 274] width 901 height 337
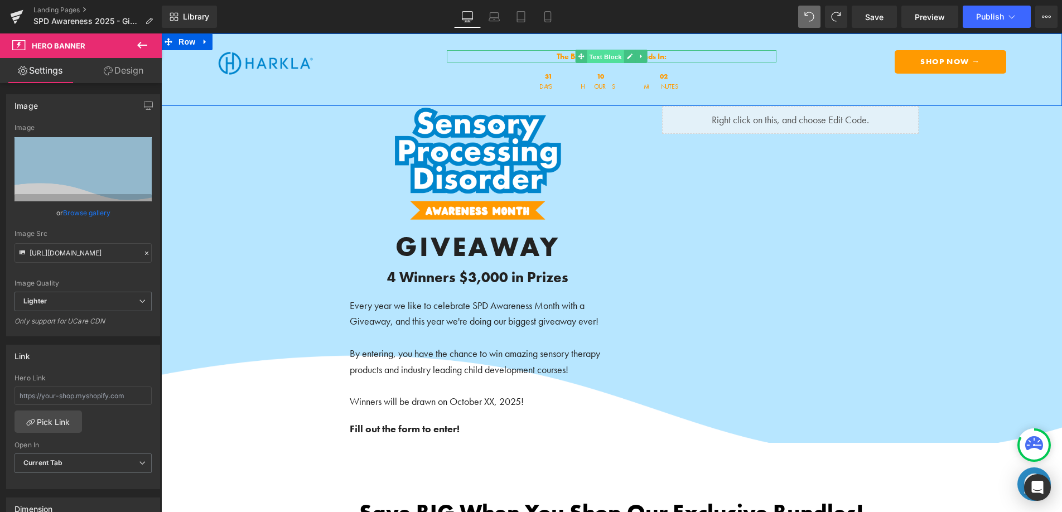
click at [613, 55] on span "Text Block" at bounding box center [605, 56] width 37 height 13
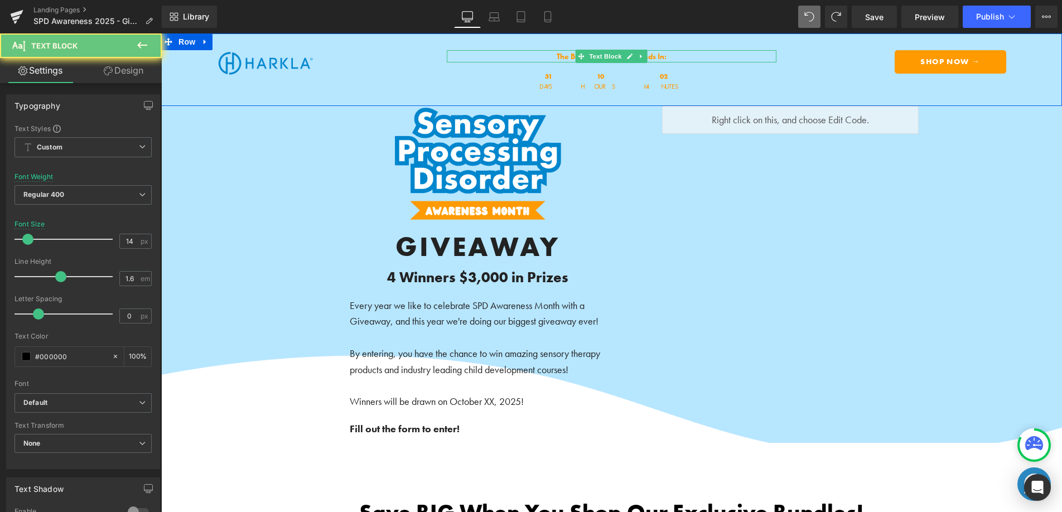
click at [557, 56] on b "The Back to School Sale Ends In:" at bounding box center [612, 56] width 110 height 10
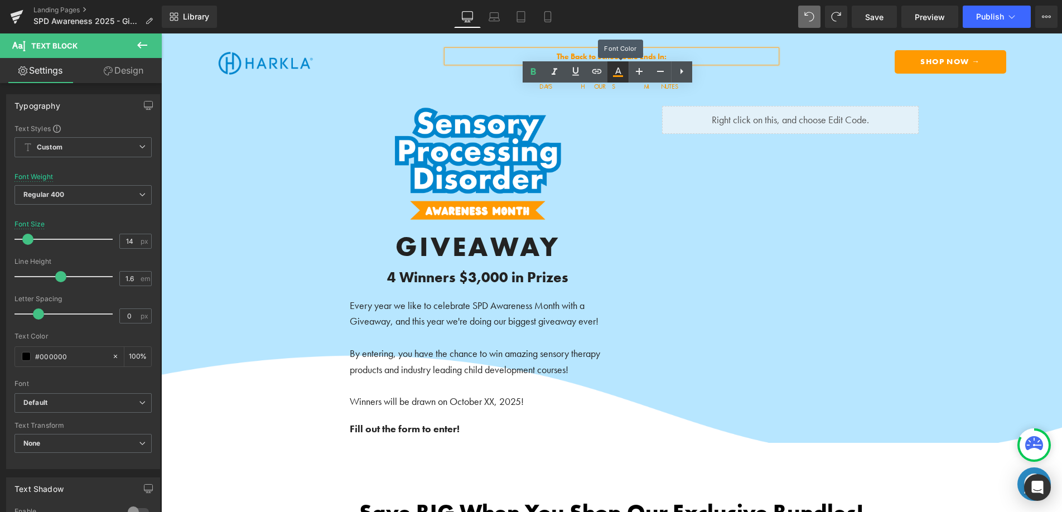
click at [620, 73] on icon at bounding box center [618, 71] width 6 height 7
type input "#ff9a01"
type input "100"
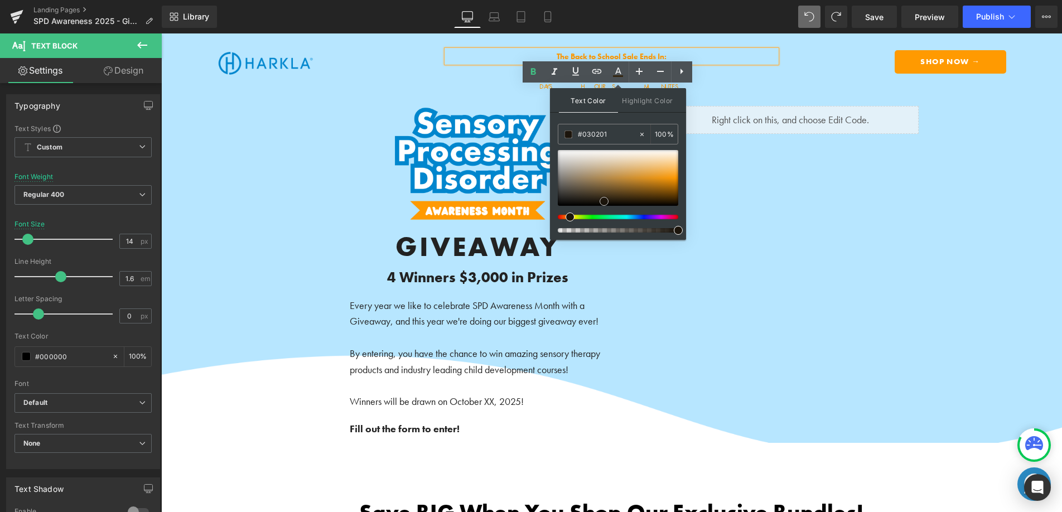
type input "#000000"
drag, startPoint x: 638, startPoint y: 192, endPoint x: 555, endPoint y: 213, distance: 86.2
click at [555, 213] on div "Text Color Highlight Color rgba(0, 0, 0, 1) #000000 100 % transparent transpare…" at bounding box center [618, 164] width 136 height 152
click at [590, 135] on input "#000000" at bounding box center [608, 134] width 60 height 12
click at [615, 77] on icon at bounding box center [617, 71] width 13 height 13
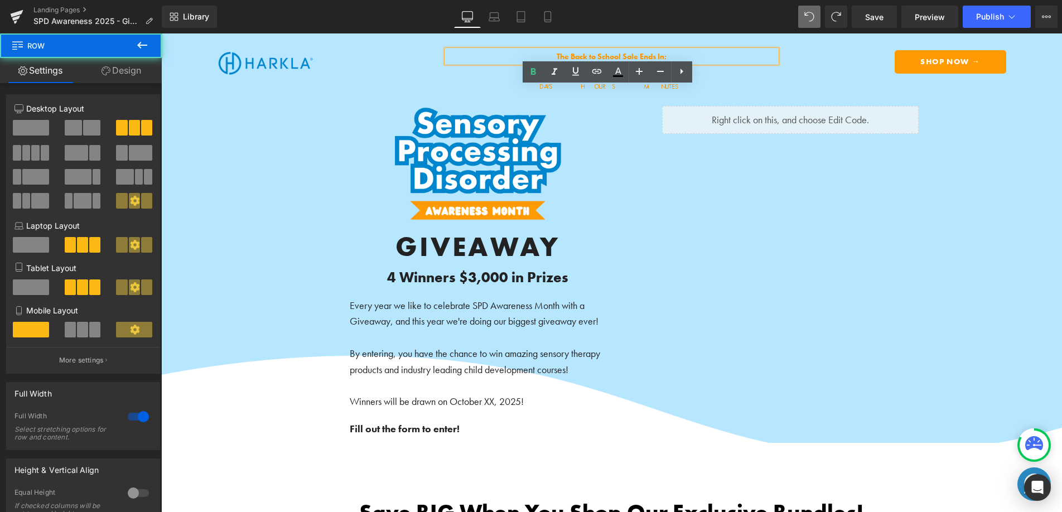
drag, startPoint x: 685, startPoint y: 45, endPoint x: 662, endPoint y: 54, distance: 25.1
click at [685, 45] on div "the Sale ends in: Text Block The Back to School Sale Ends In: Text Block 31 Day…" at bounding box center [611, 69] width 263 height 61
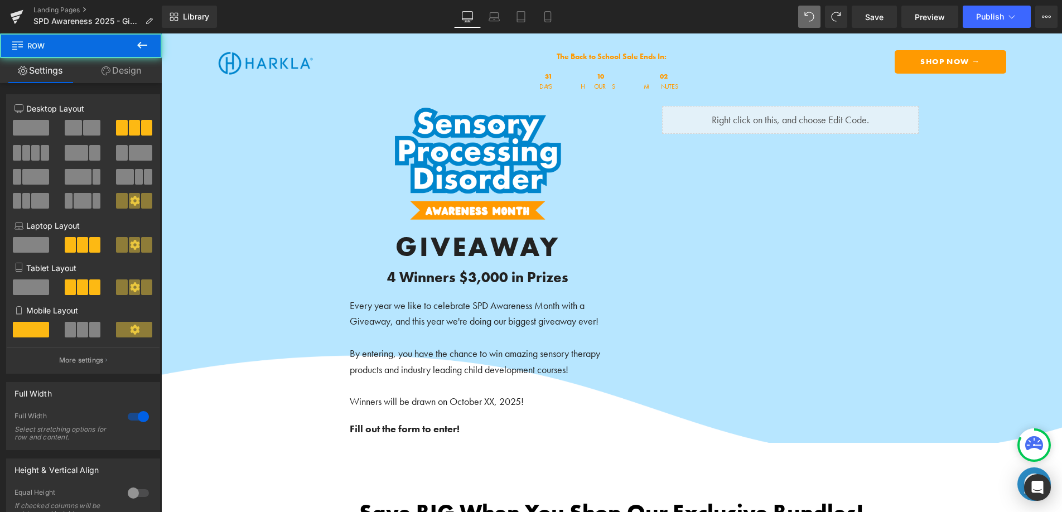
click at [648, 56] on b "The Back to School Sale Ends In:" at bounding box center [612, 56] width 110 height 10
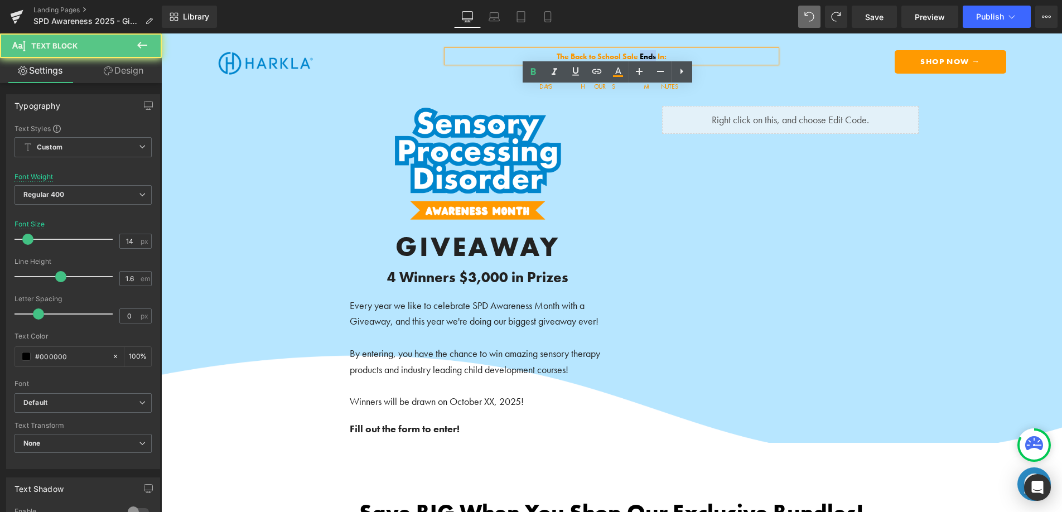
click at [648, 56] on b "The Back to School Sale Ends In:" at bounding box center [612, 56] width 110 height 10
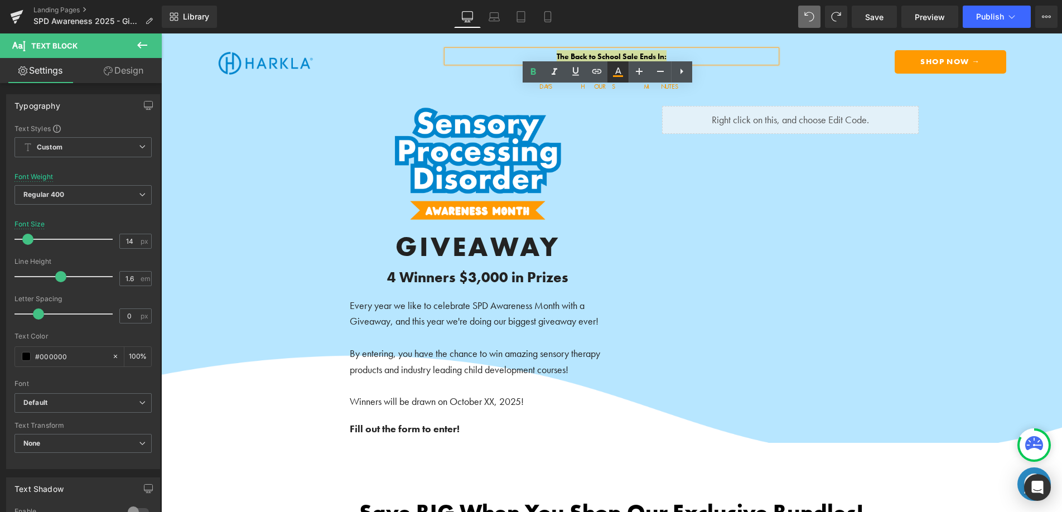
click at [626, 73] on link at bounding box center [618, 71] width 21 height 21
type input "#ff9a01"
type input "100"
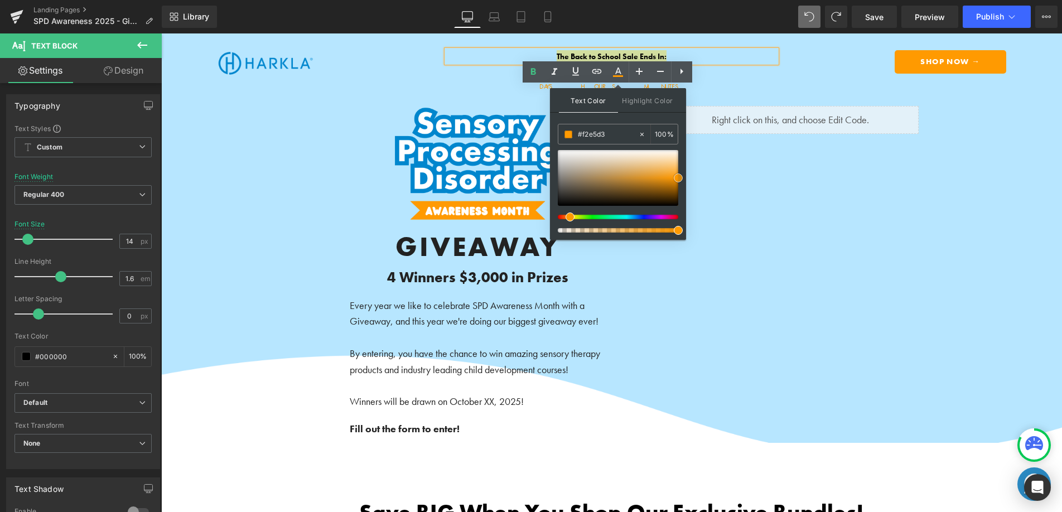
click at [624, 156] on div at bounding box center [618, 178] width 121 height 56
click at [632, 179] on div at bounding box center [618, 178] width 121 height 56
drag, startPoint x: 606, startPoint y: 135, endPoint x: 583, endPoint y: 133, distance: 23.0
click at [583, 133] on input "#c5862f" at bounding box center [608, 134] width 60 height 12
type input "#2"
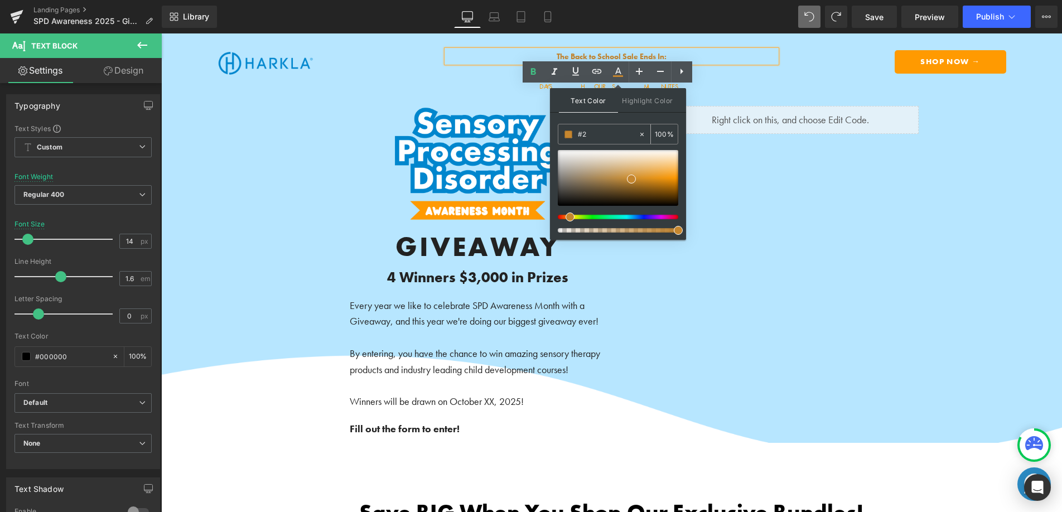
type input "0"
type input "#222"
type input "100"
type input "#2222"
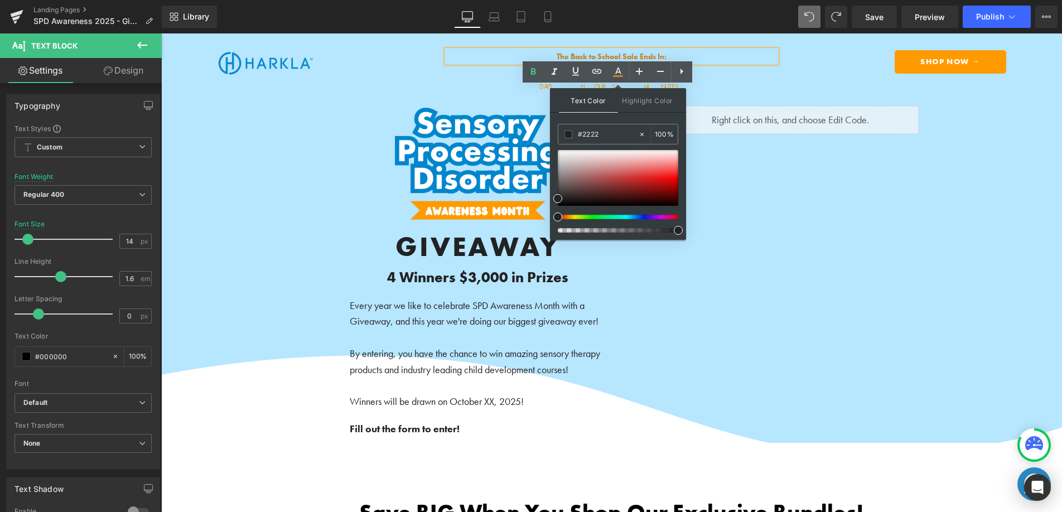
type input "13"
type input "#22222"
type input "0"
type input "#222222"
type input "100"
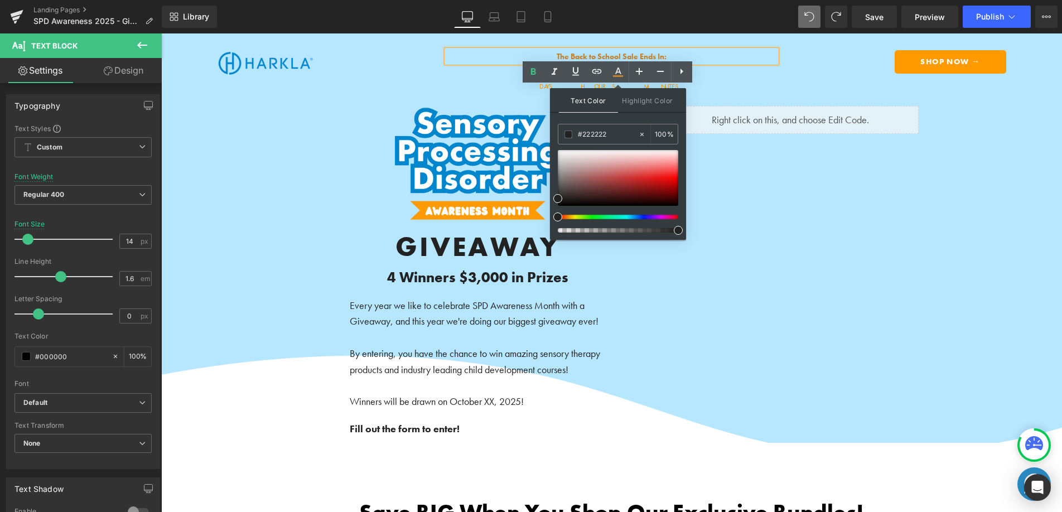
type input "#222222"
click at [558, 199] on span at bounding box center [557, 198] width 9 height 9
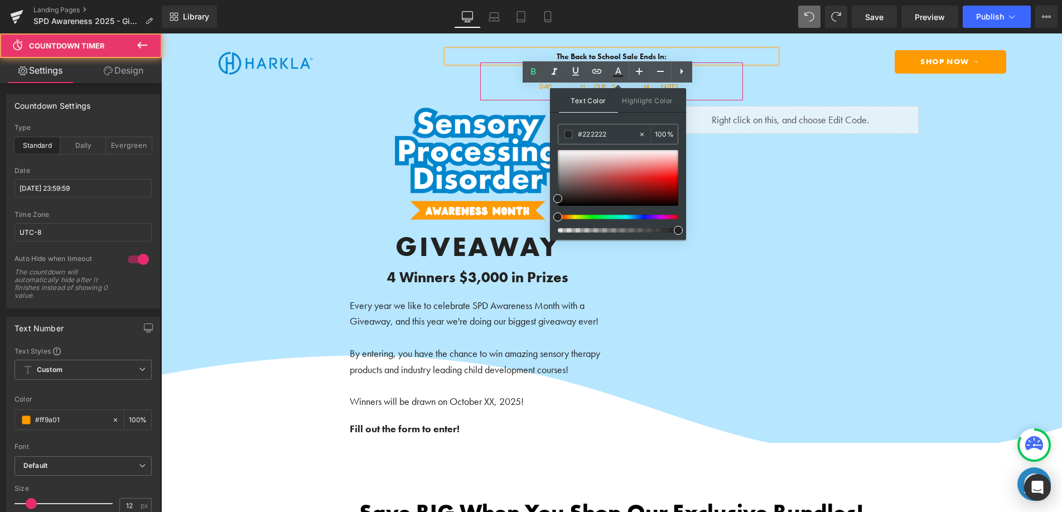
click at [711, 79] on div "31 Days 10 Hours 02 Minutes" at bounding box center [611, 81] width 263 height 38
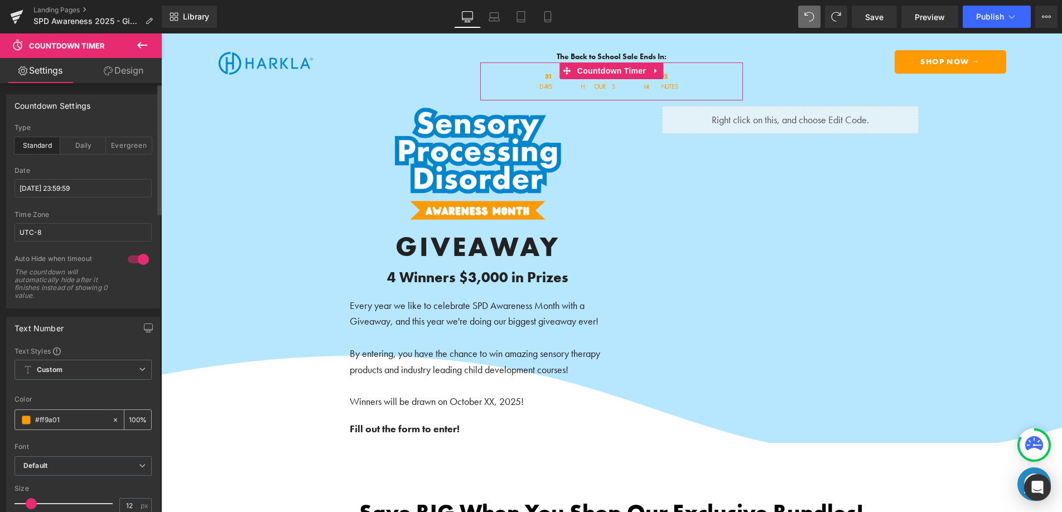
drag, startPoint x: 64, startPoint y: 421, endPoint x: 35, endPoint y: 419, distance: 28.5
click at [35, 419] on input "#ff9a01" at bounding box center [70, 420] width 71 height 12
type input "#"
type input "0"
type input "#222"
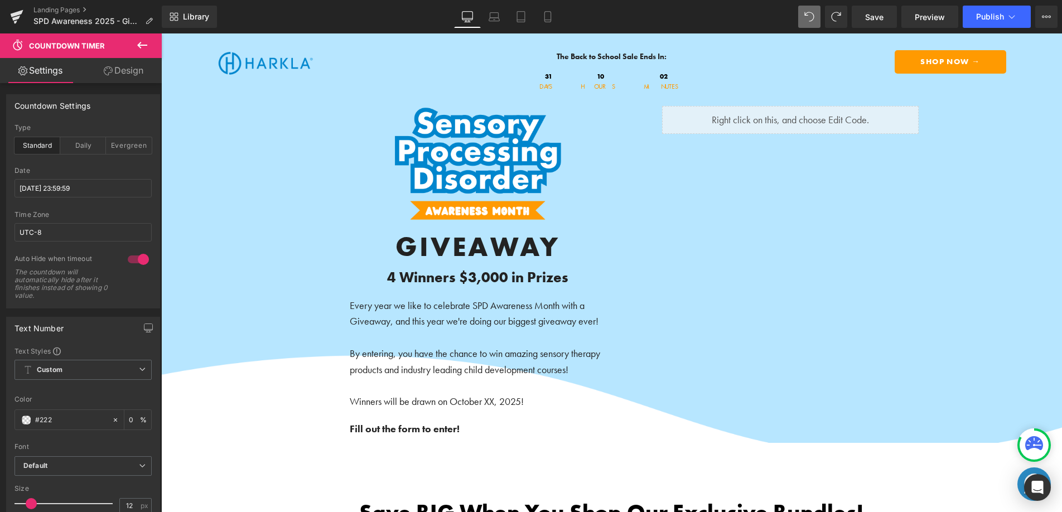
type input "100"
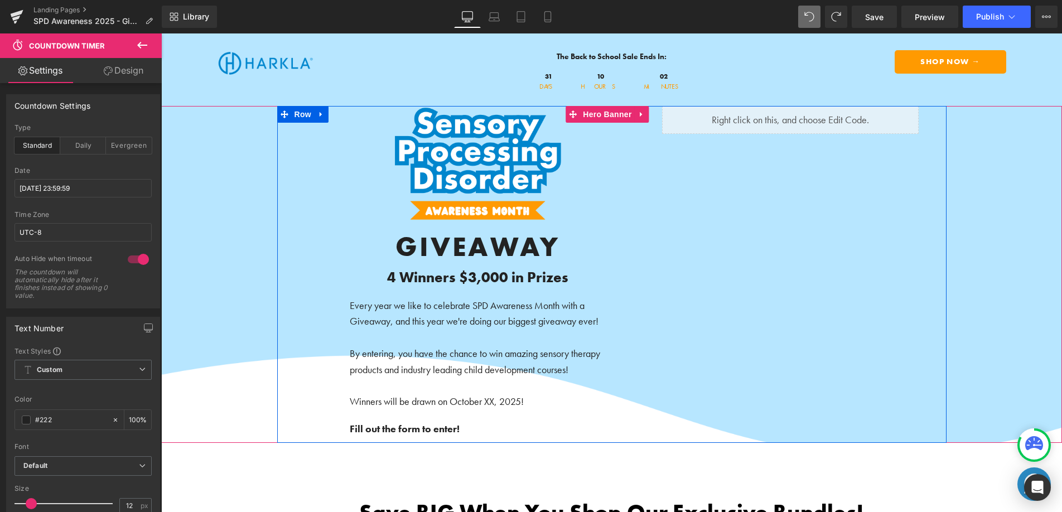
type input "#2222"
type input "13"
type input "#22222"
type input "0"
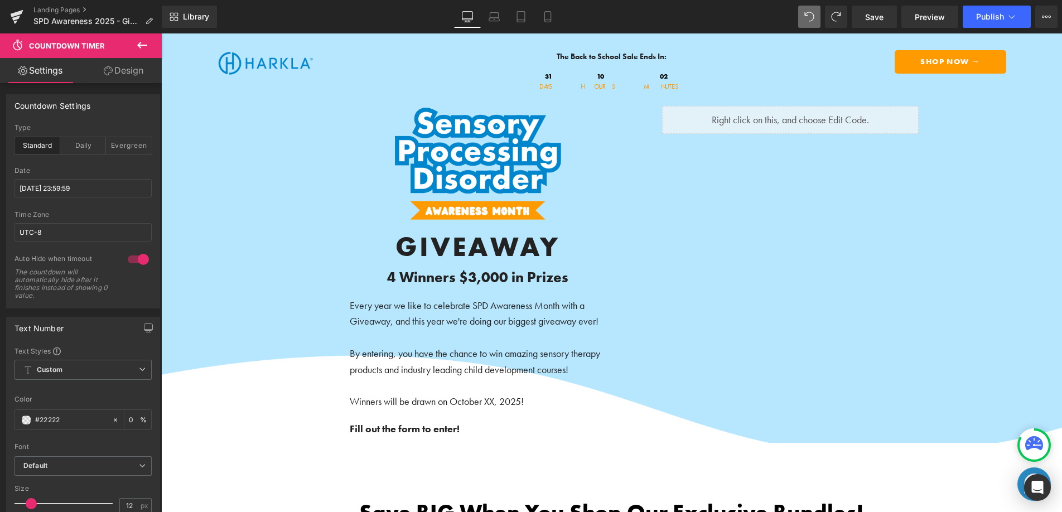
type input "#222222"
type input "100"
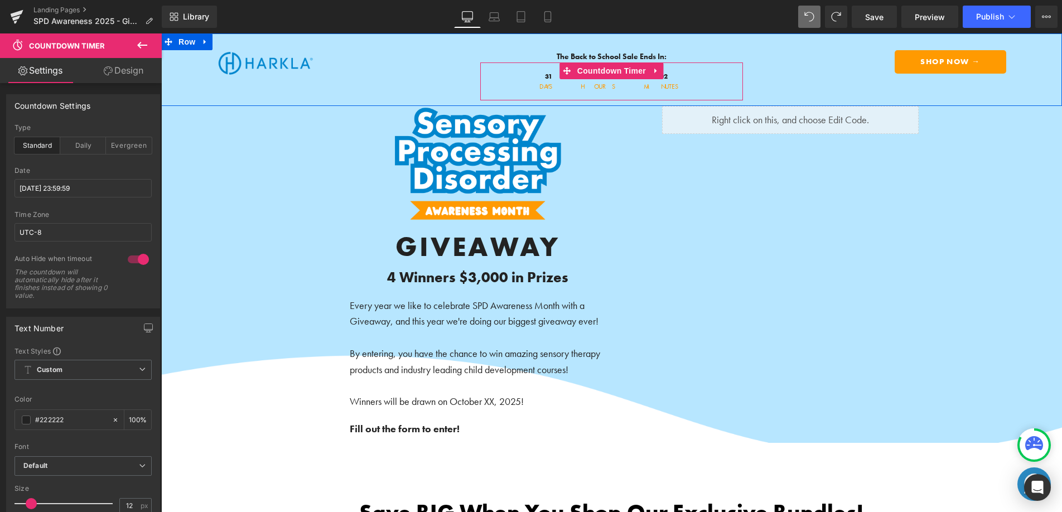
type input "#222222"
click at [557, 88] on span "Days" at bounding box center [548, 86] width 18 height 7
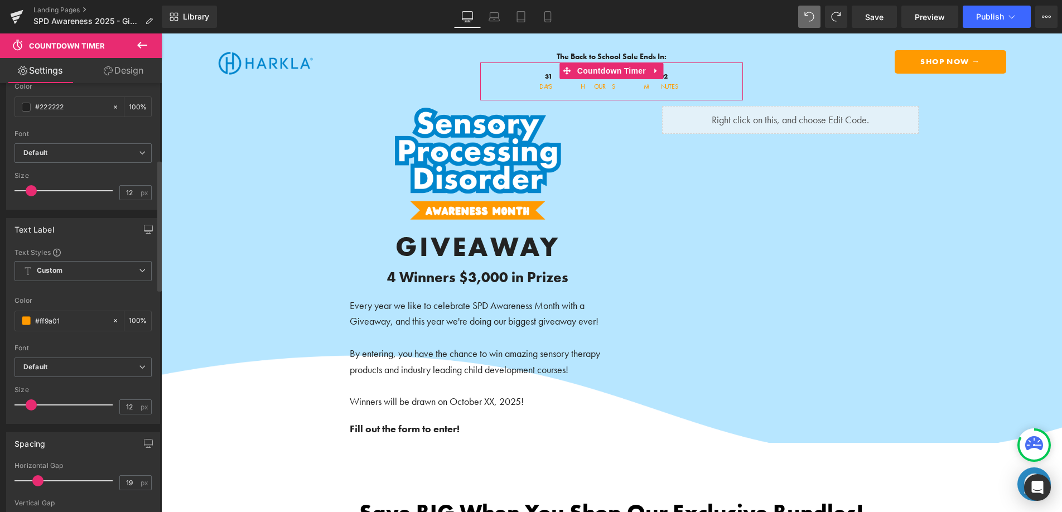
scroll to position [337, 0]
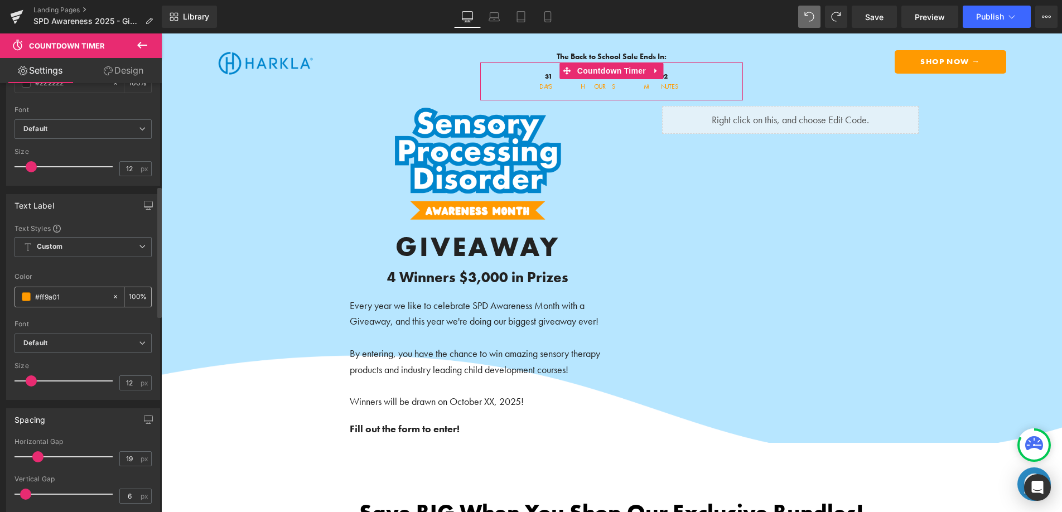
drag, startPoint x: 73, startPoint y: 297, endPoint x: 28, endPoint y: 291, distance: 44.6
click at [28, 291] on div "#ff9a01" at bounding box center [63, 297] width 97 height 20
type input "#"
type input "0"
type input "#222"
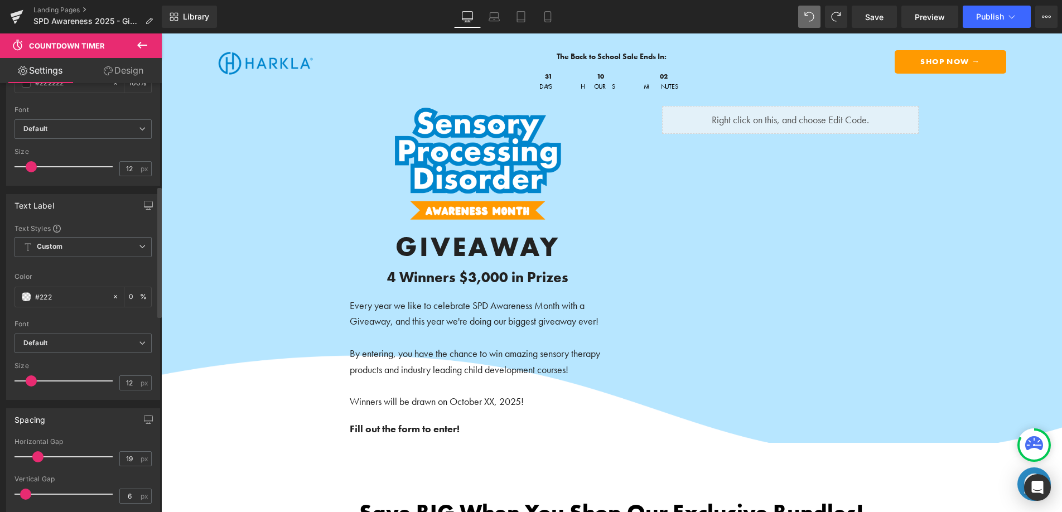
type input "100"
type input "#2222"
type input "13"
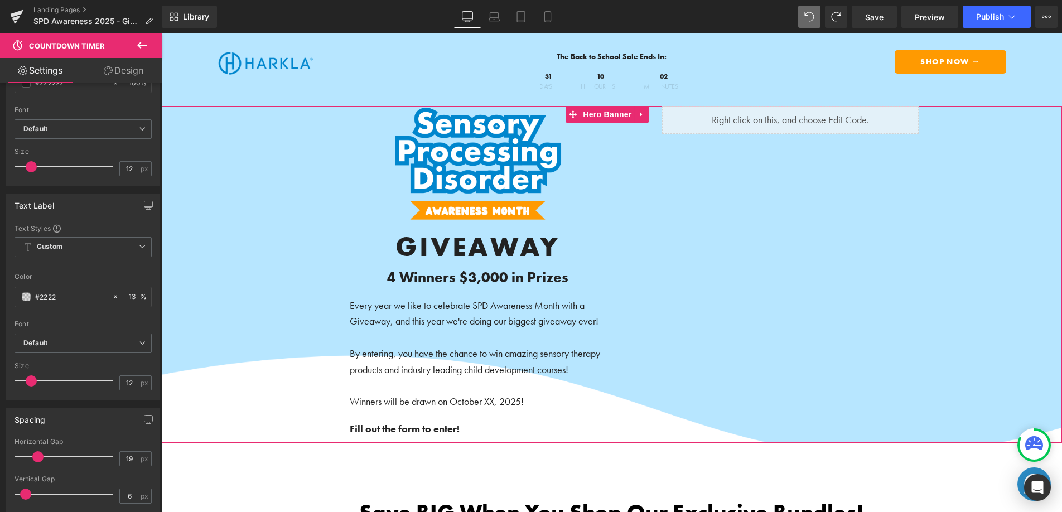
type input "#22222"
type input "0"
type input "#222222"
type input "100"
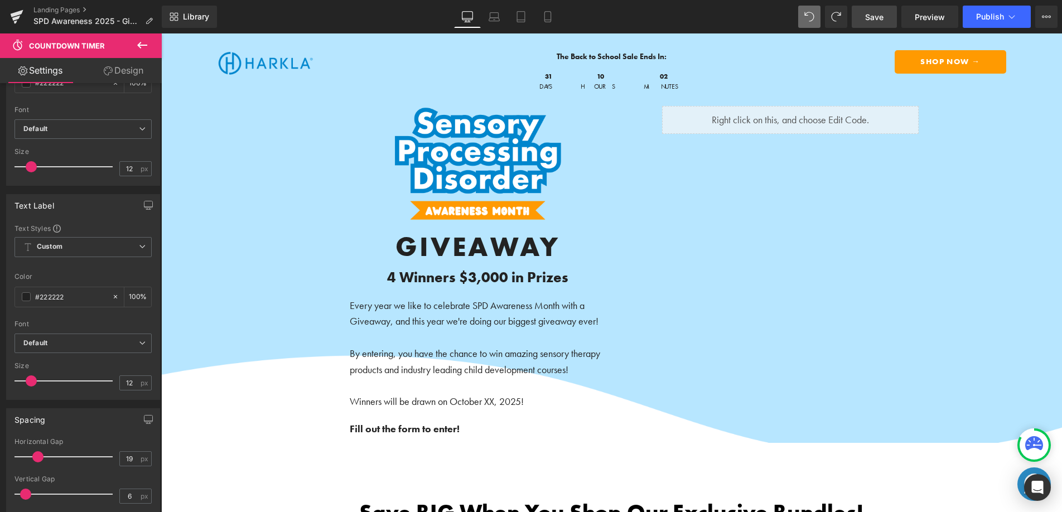
type input "#222222"
drag, startPoint x: 885, startPoint y: 17, endPoint x: 377, endPoint y: 281, distance: 571.9
click at [885, 17] on link "Save" at bounding box center [874, 17] width 45 height 22
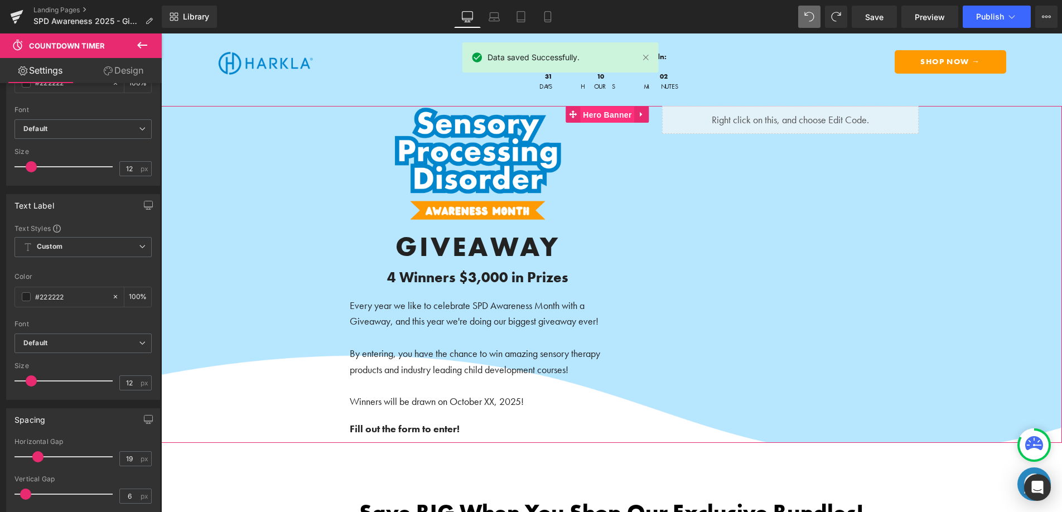
click at [602, 113] on span "Hero Banner" at bounding box center [607, 115] width 54 height 17
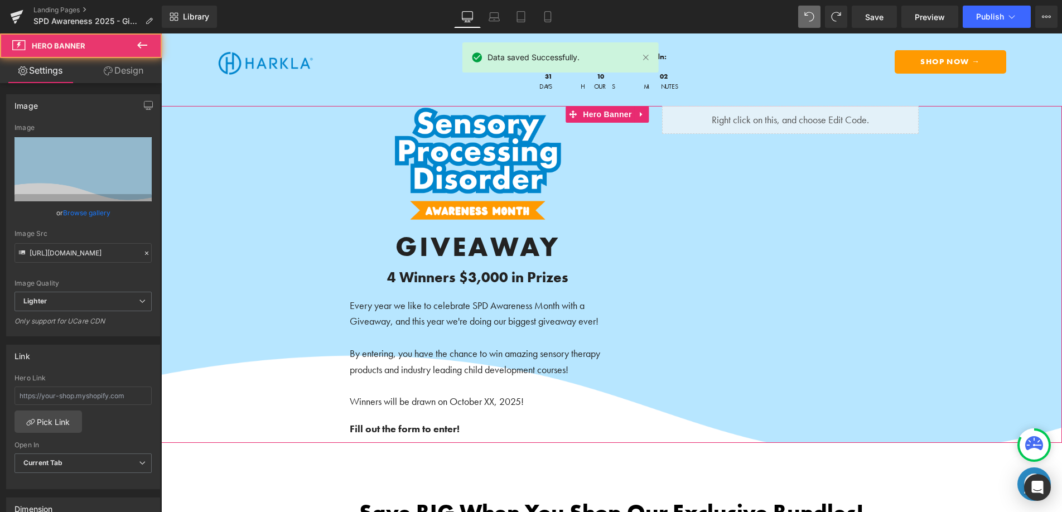
drag, startPoint x: 131, startPoint y: 79, endPoint x: 84, endPoint y: 128, distance: 67.9
click at [131, 79] on link "Design" at bounding box center [123, 70] width 81 height 25
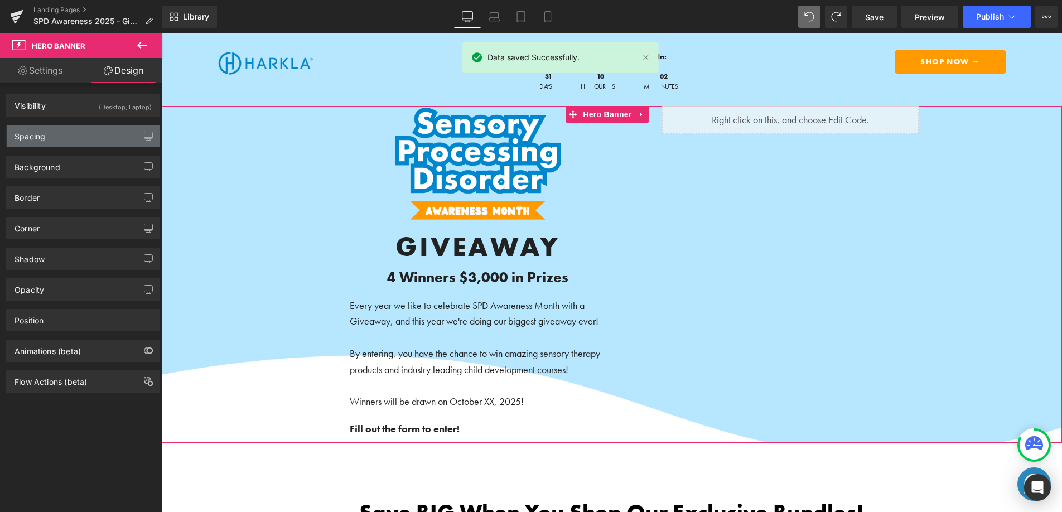
click at [75, 137] on div "Spacing" at bounding box center [83, 136] width 153 height 21
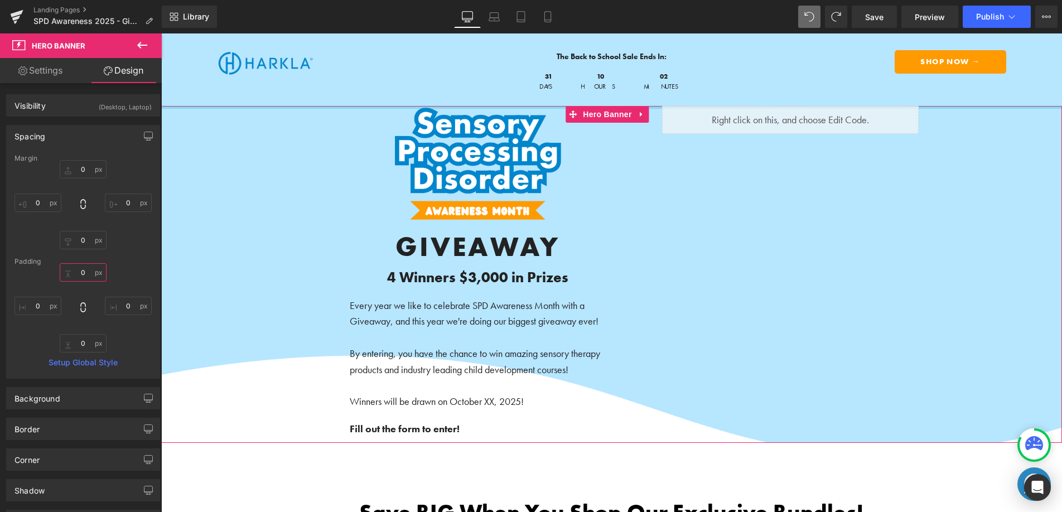
click at [78, 270] on input "0" at bounding box center [83, 272] width 47 height 18
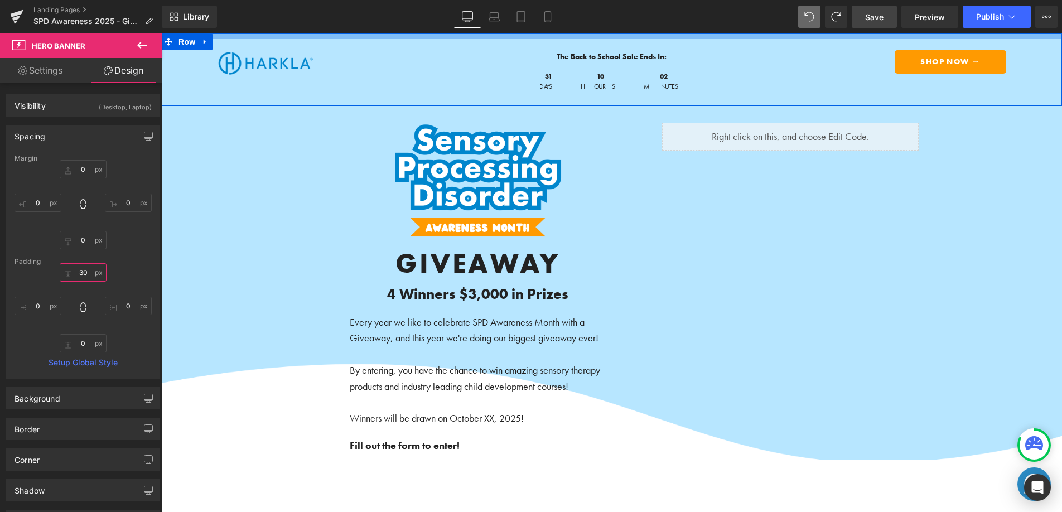
type input "30"
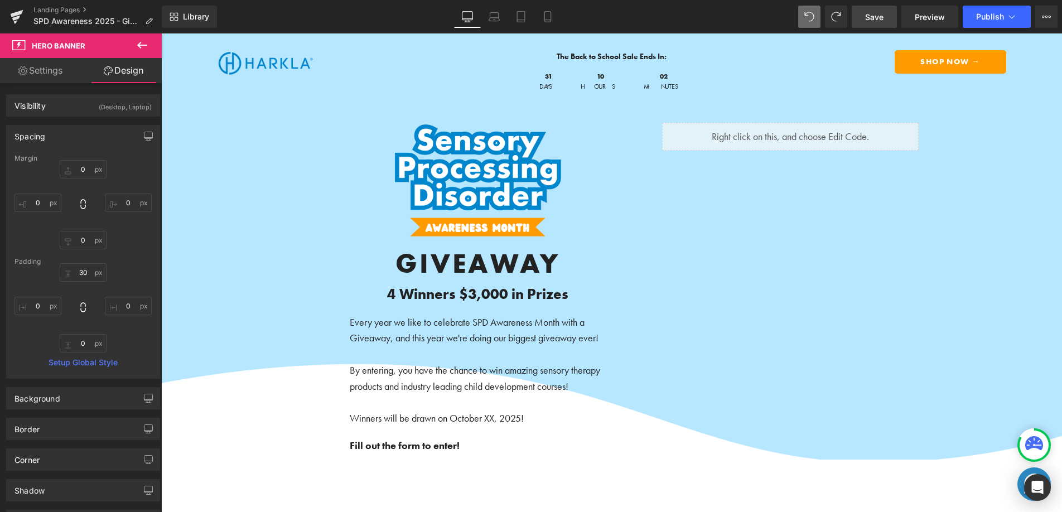
click at [877, 16] on span "Save" at bounding box center [874, 17] width 18 height 12
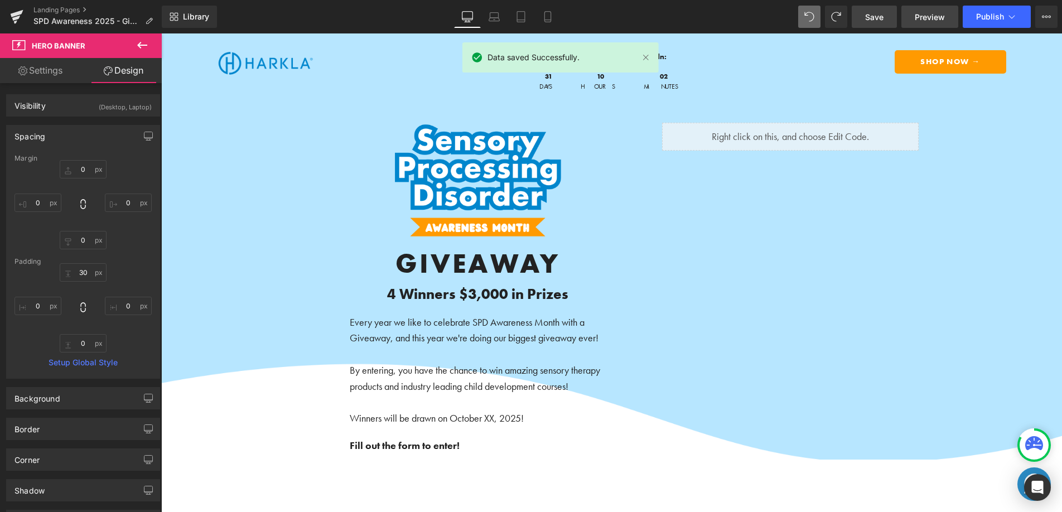
click at [952, 18] on link "Preview" at bounding box center [930, 17] width 57 height 22
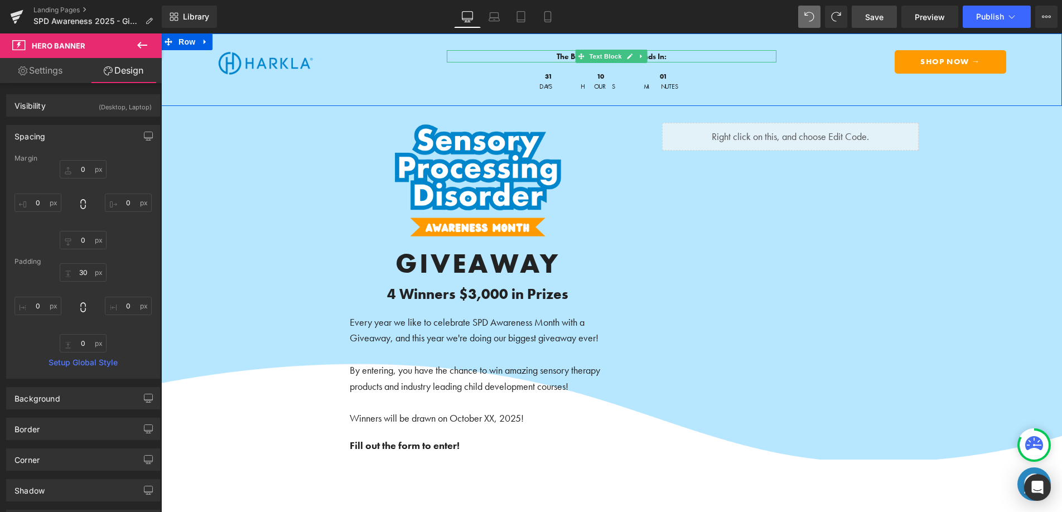
click at [557, 58] on b "The Back to School Sale Ends In:" at bounding box center [612, 56] width 110 height 10
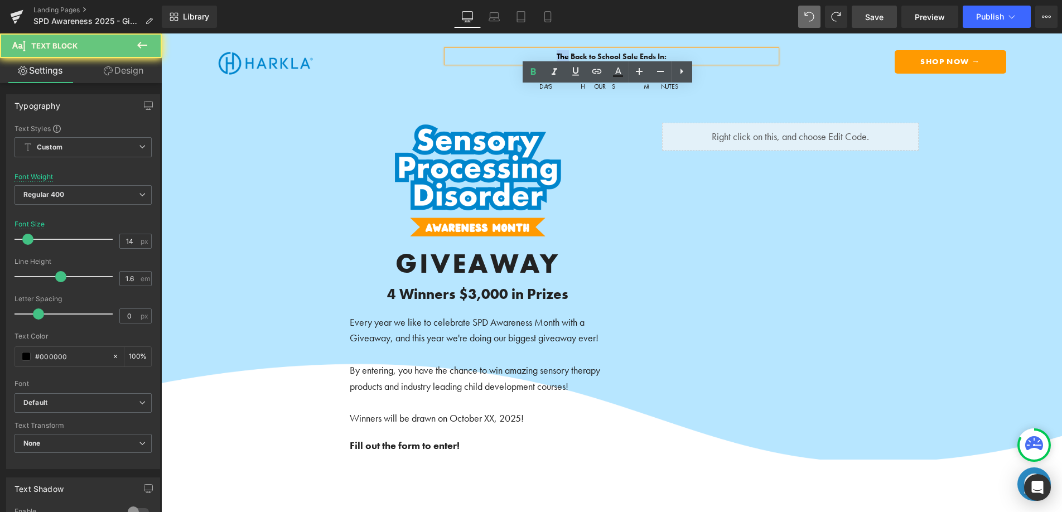
click at [557, 58] on b "The Back to School Sale Ends In:" at bounding box center [612, 56] width 110 height 10
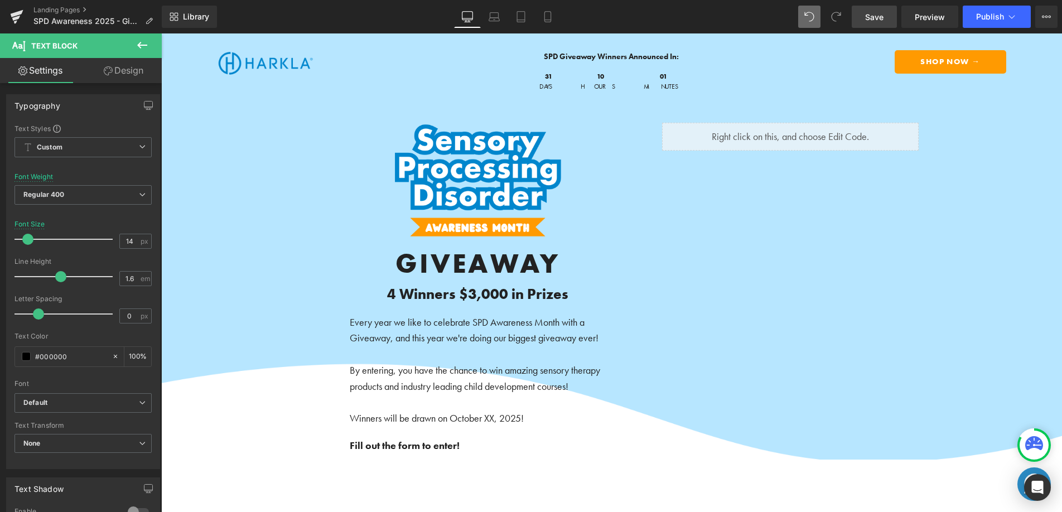
drag, startPoint x: 884, startPoint y: 13, endPoint x: 269, endPoint y: 125, distance: 625.4
click at [884, 13] on link "Save" at bounding box center [874, 17] width 45 height 22
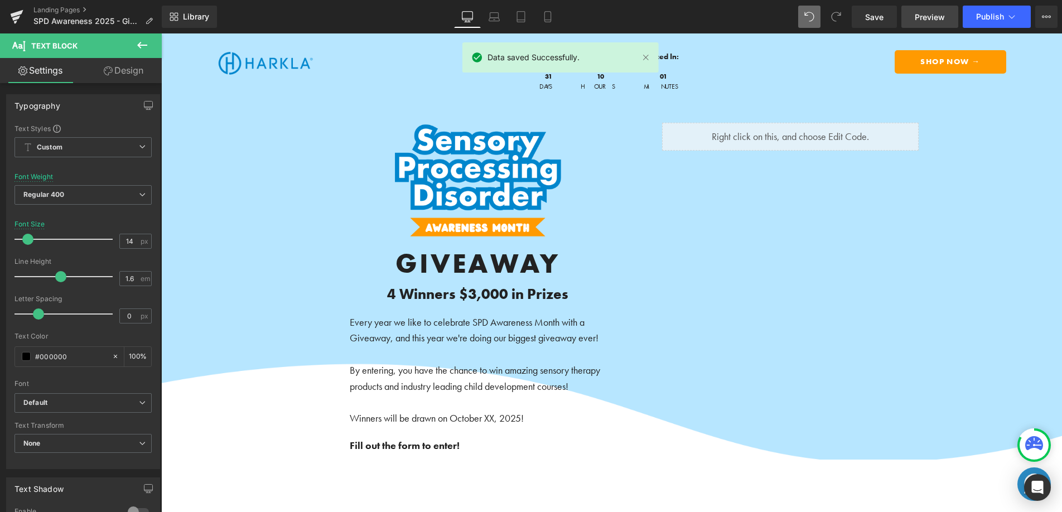
click at [930, 24] on link "Preview" at bounding box center [930, 17] width 57 height 22
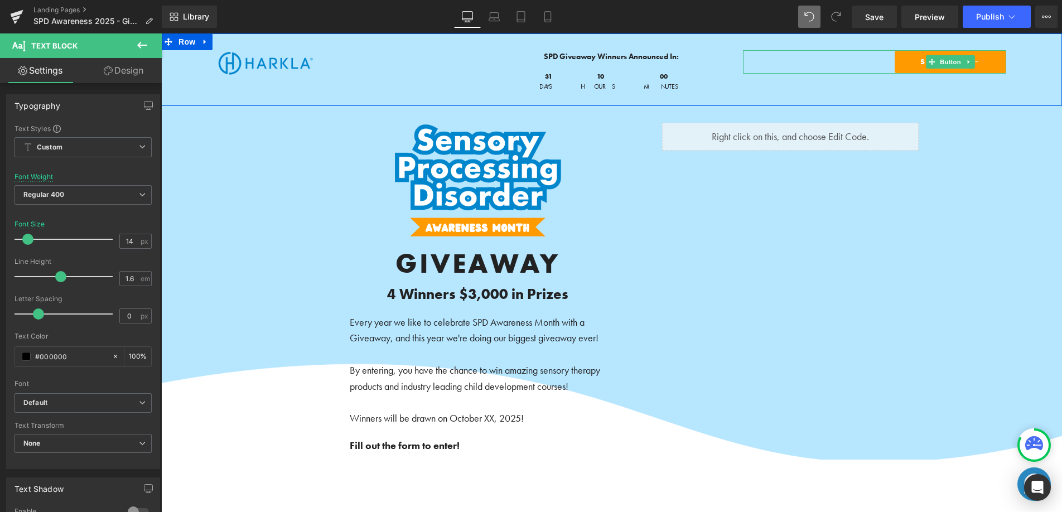
click at [966, 65] on icon at bounding box center [969, 62] width 6 height 7
click at [969, 64] on link at bounding box center [975, 61] width 12 height 13
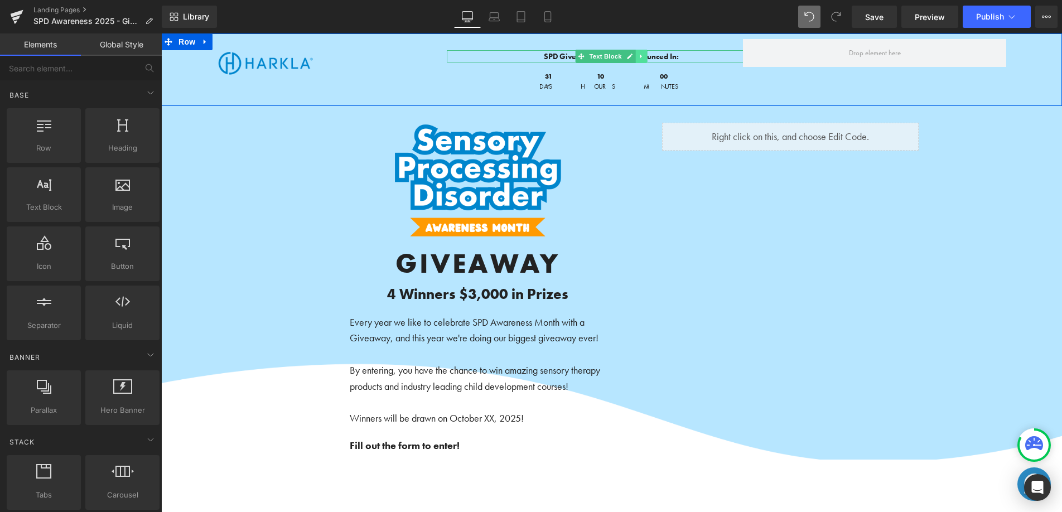
click at [640, 56] on link at bounding box center [642, 56] width 12 height 13
click at [644, 57] on icon at bounding box center [647, 56] width 6 height 7
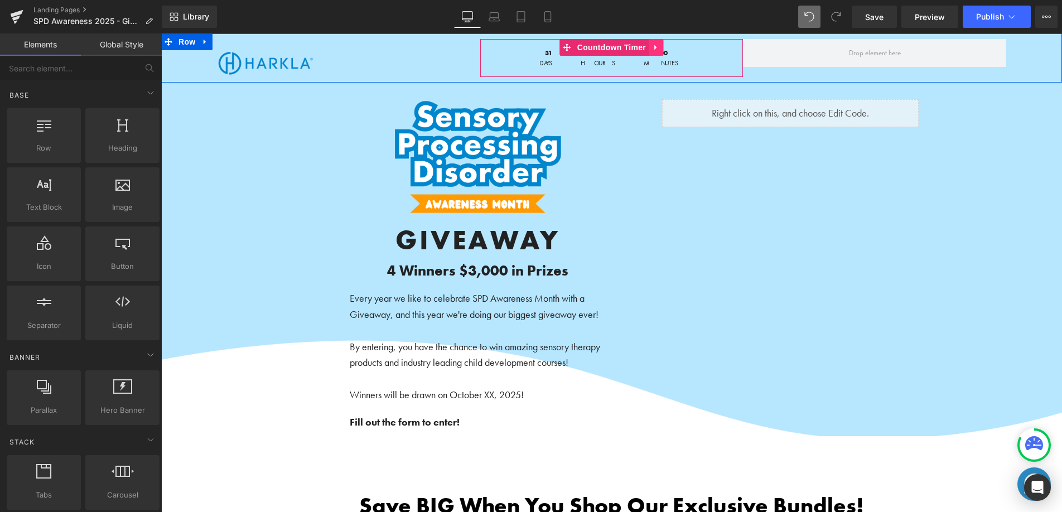
click at [652, 51] on icon at bounding box center [656, 48] width 8 height 8
click at [659, 48] on icon at bounding box center [663, 48] width 8 height 8
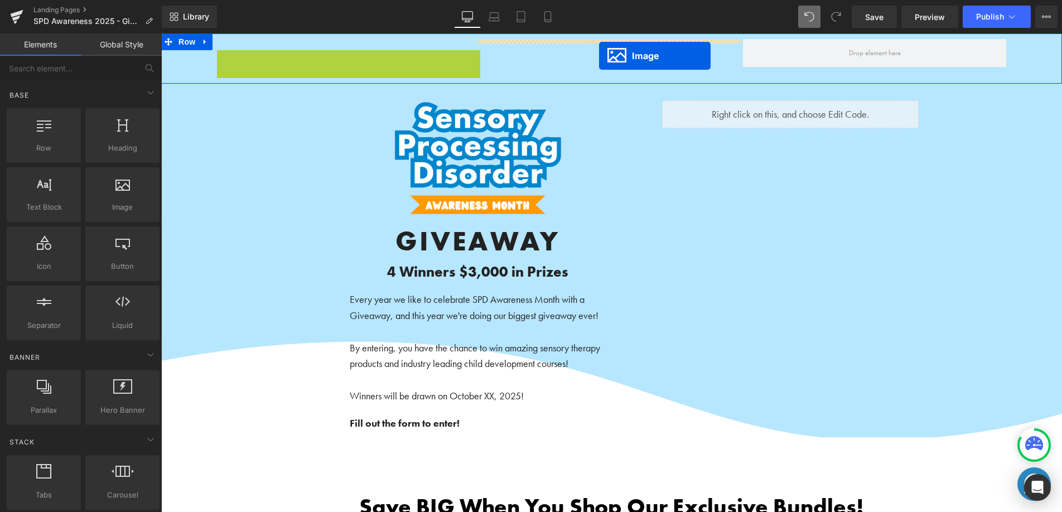
drag, startPoint x: 256, startPoint y: 63, endPoint x: 599, endPoint y: 56, distance: 343.7
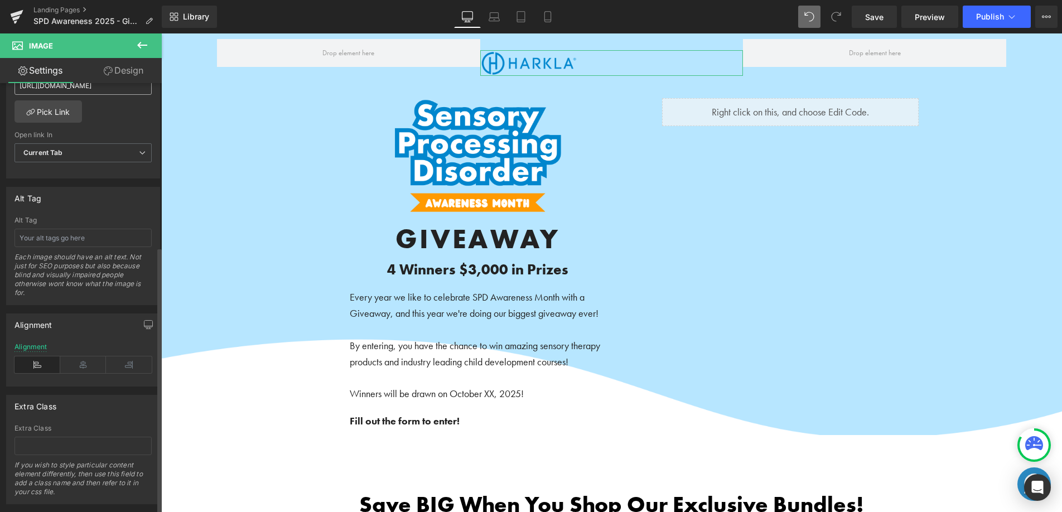
scroll to position [562, 0]
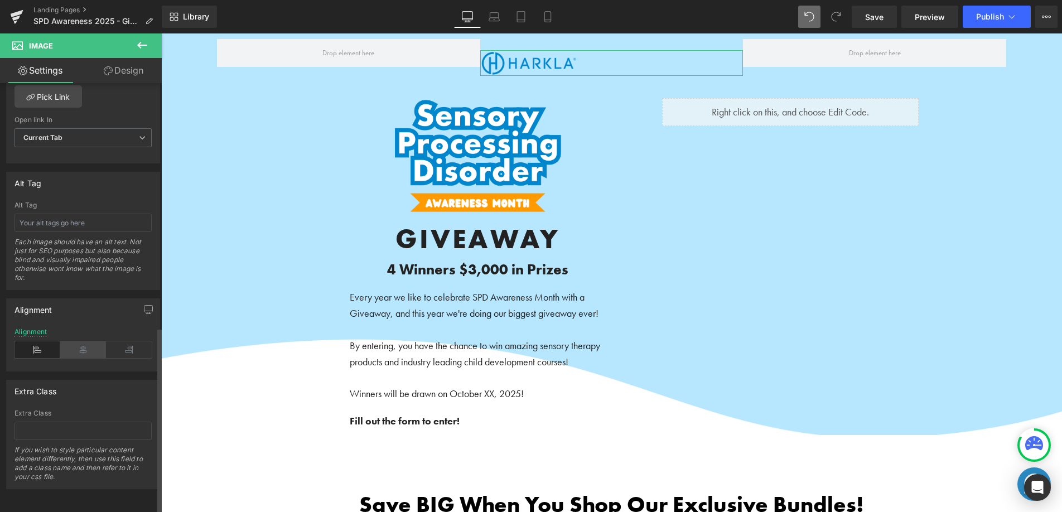
click at [90, 341] on icon at bounding box center [83, 349] width 46 height 17
drag, startPoint x: 879, startPoint y: 17, endPoint x: 303, endPoint y: 156, distance: 592.8
click at [879, 17] on span "Save" at bounding box center [874, 17] width 18 height 12
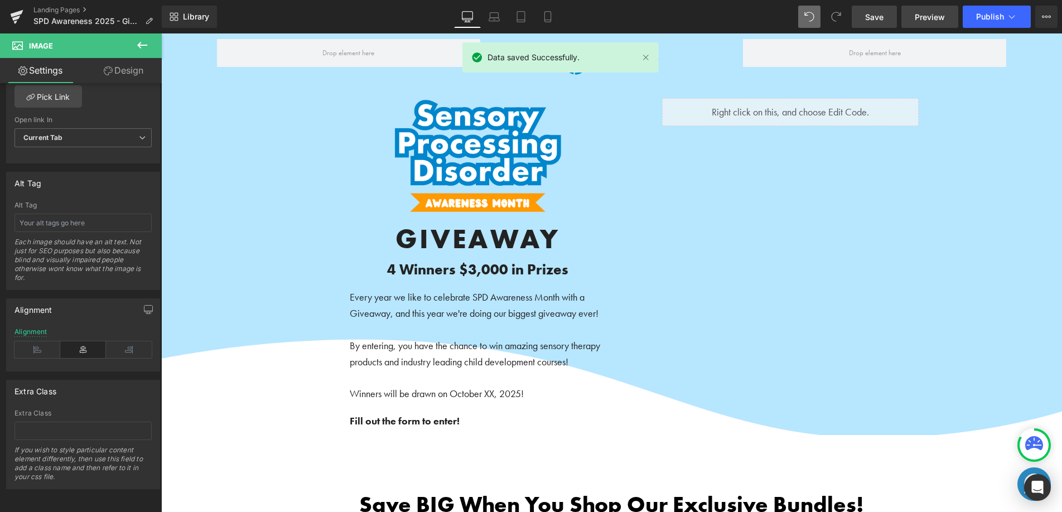
click at [927, 20] on span "Preview" at bounding box center [930, 17] width 30 height 12
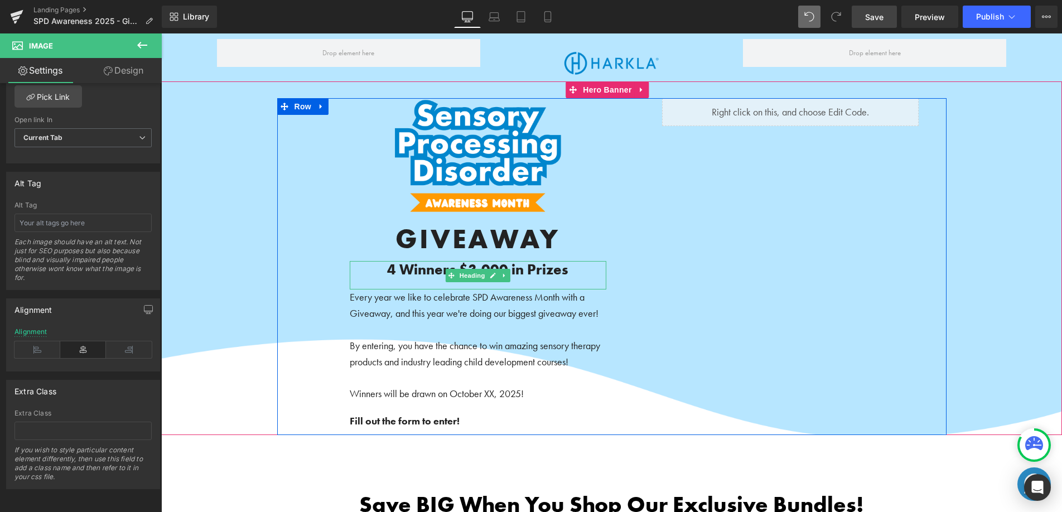
drag, startPoint x: 423, startPoint y: 269, endPoint x: 447, endPoint y: 269, distance: 24.0
click at [424, 269] on b "4 Winners $3,000 in Prizes" at bounding box center [477, 269] width 181 height 19
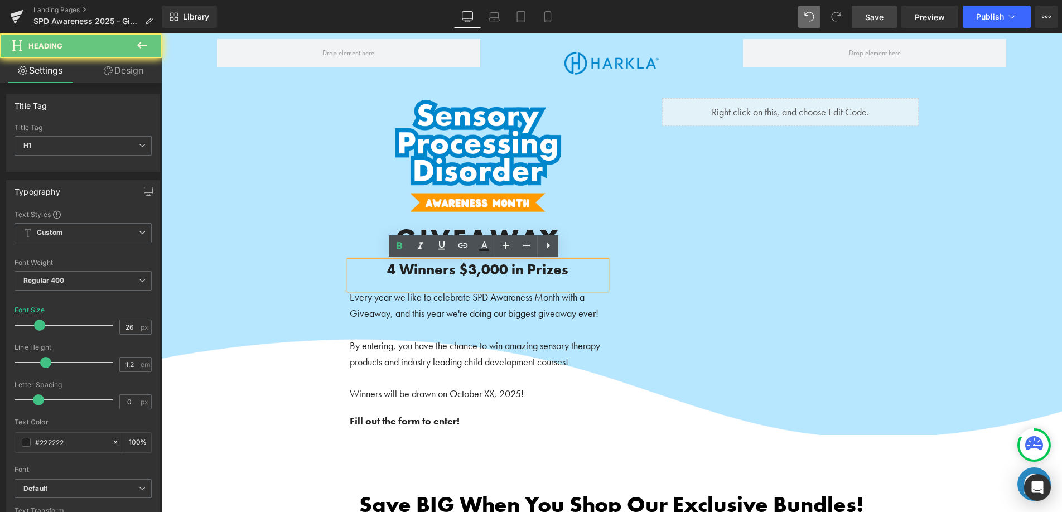
click at [452, 269] on b "4 Winners $3,000 in Prizes" at bounding box center [477, 269] width 181 height 19
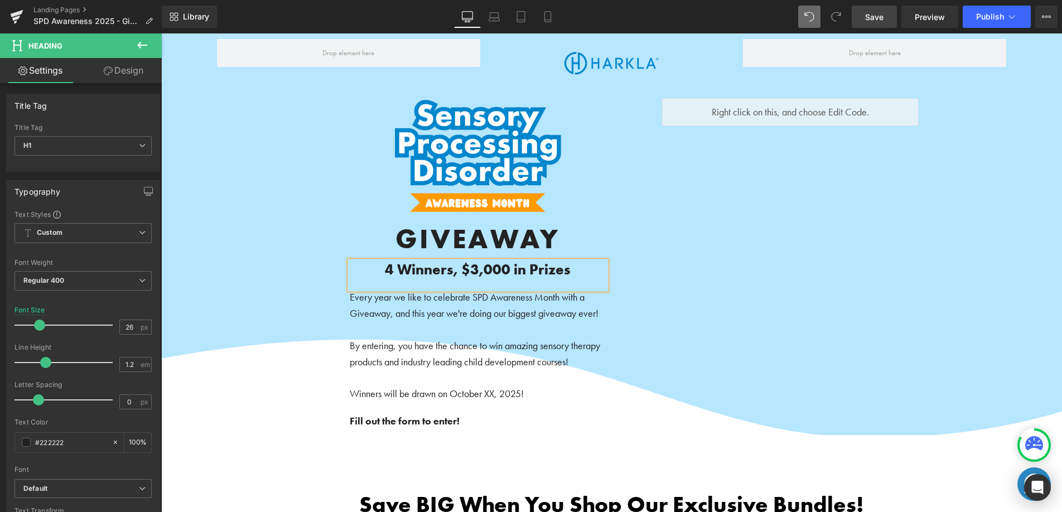
click at [879, 19] on span "Save" at bounding box center [874, 17] width 18 height 12
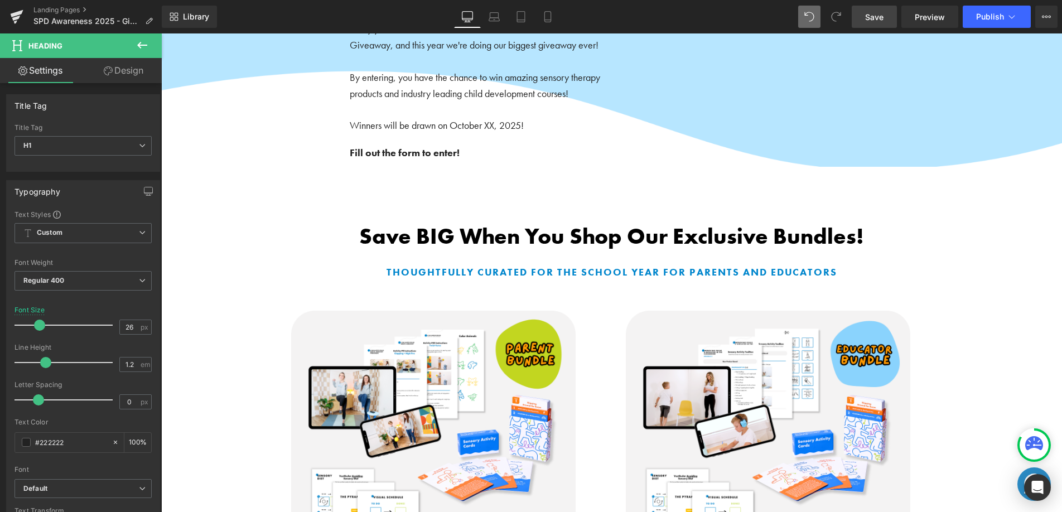
scroll to position [274, 0]
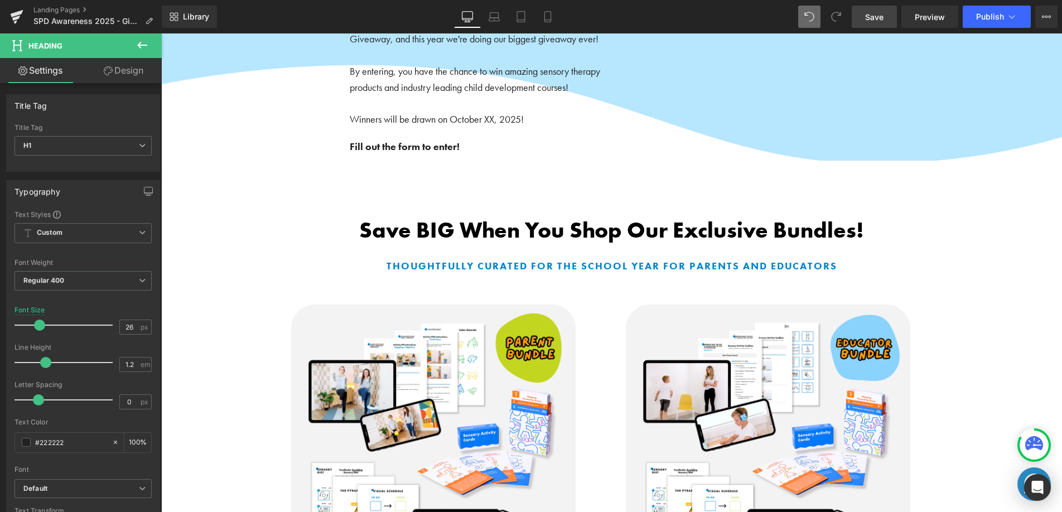
click at [141, 46] on icon at bounding box center [142, 44] width 13 height 13
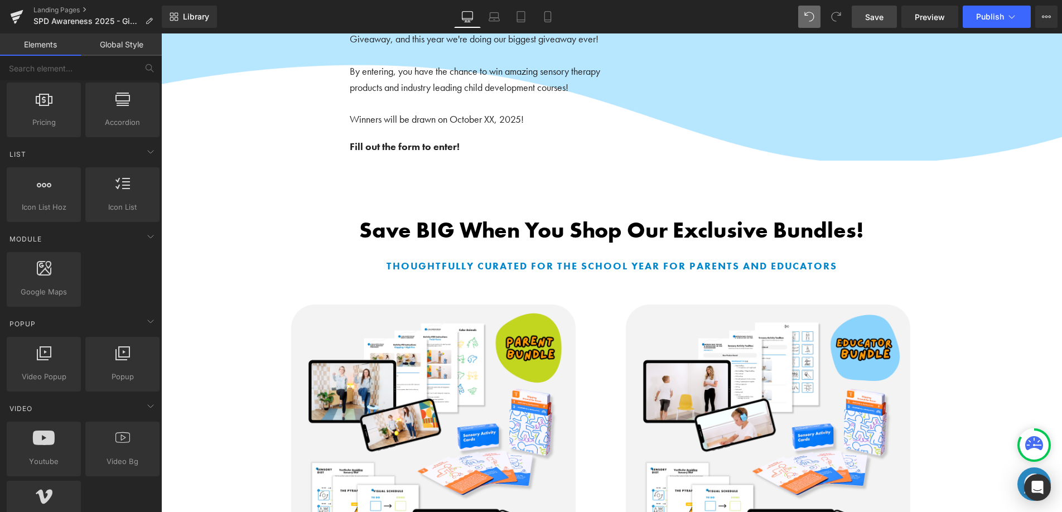
scroll to position [0, 0]
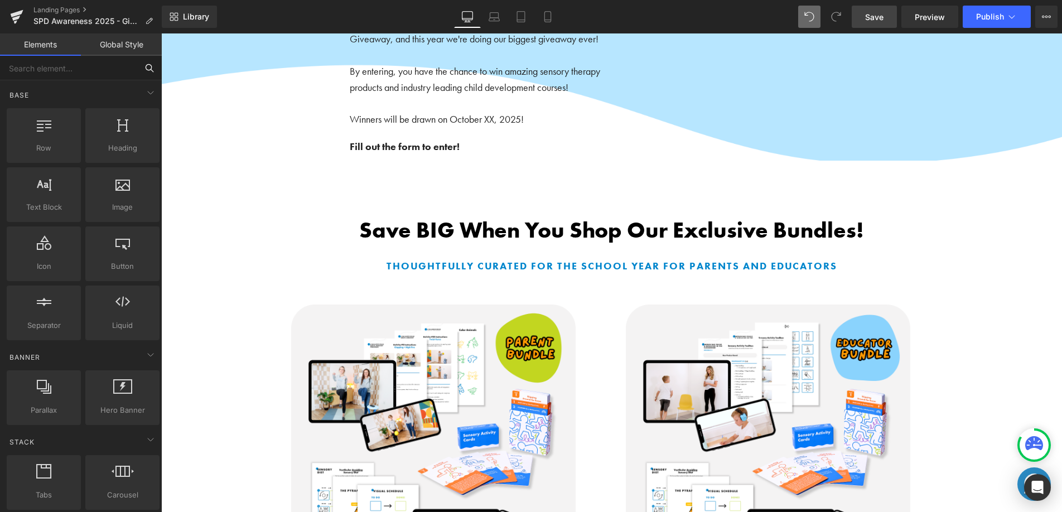
click at [71, 68] on input "text" at bounding box center [68, 68] width 137 height 25
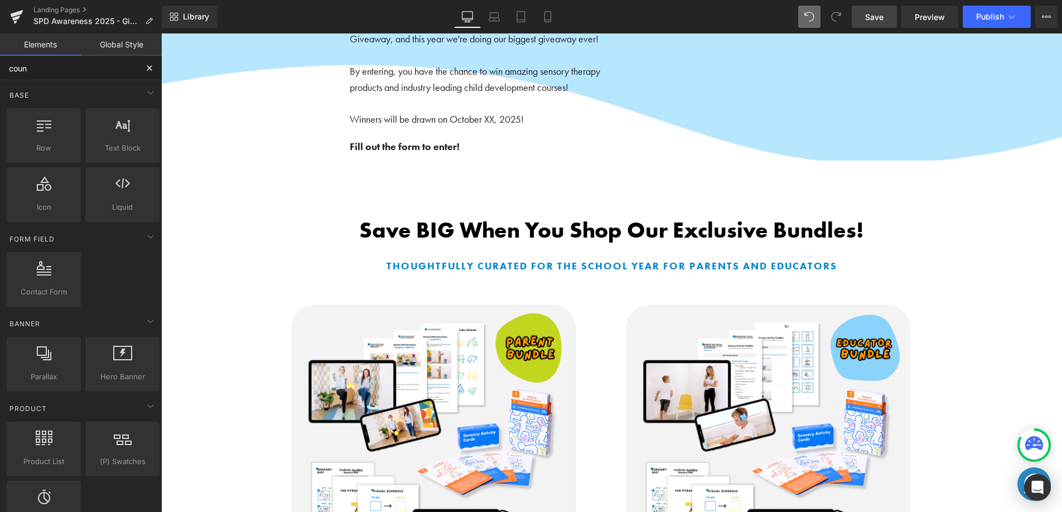
type input "count"
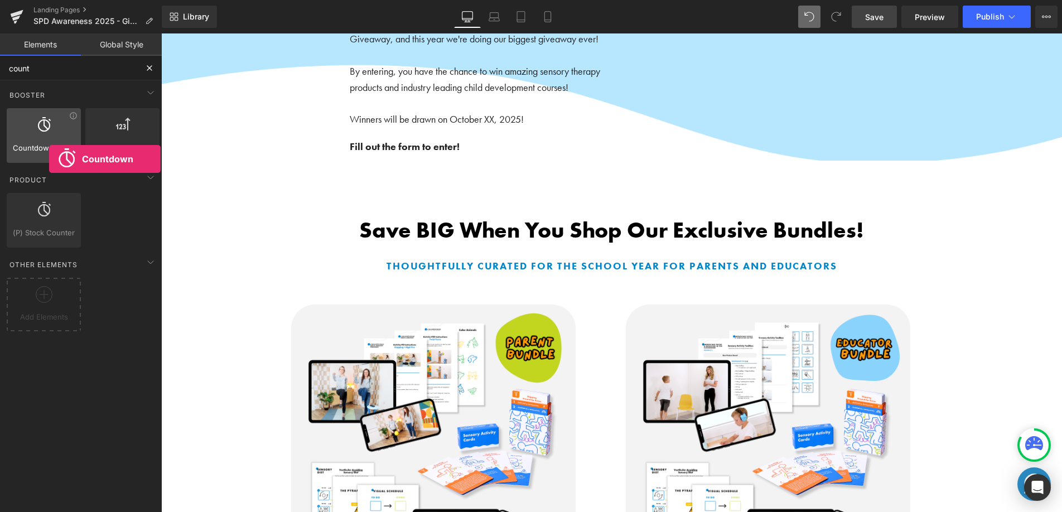
drag, startPoint x: 49, startPoint y: 159, endPoint x: 86, endPoint y: 121, distance: 53.3
click at [49, 159] on div "Countdown Timer countdowns, timers, urgent, sales" at bounding box center [44, 135] width 74 height 55
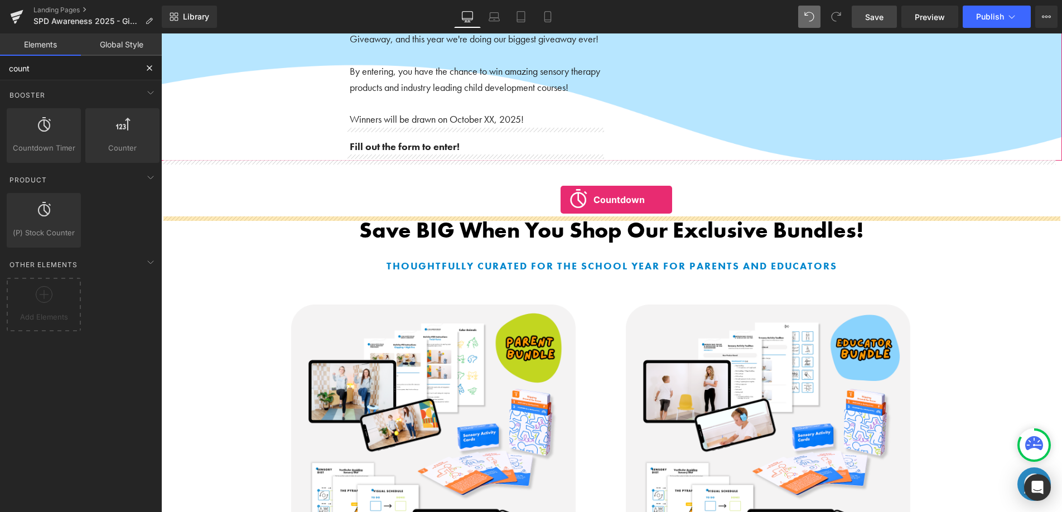
drag, startPoint x: 215, startPoint y: 176, endPoint x: 561, endPoint y: 203, distance: 346.9
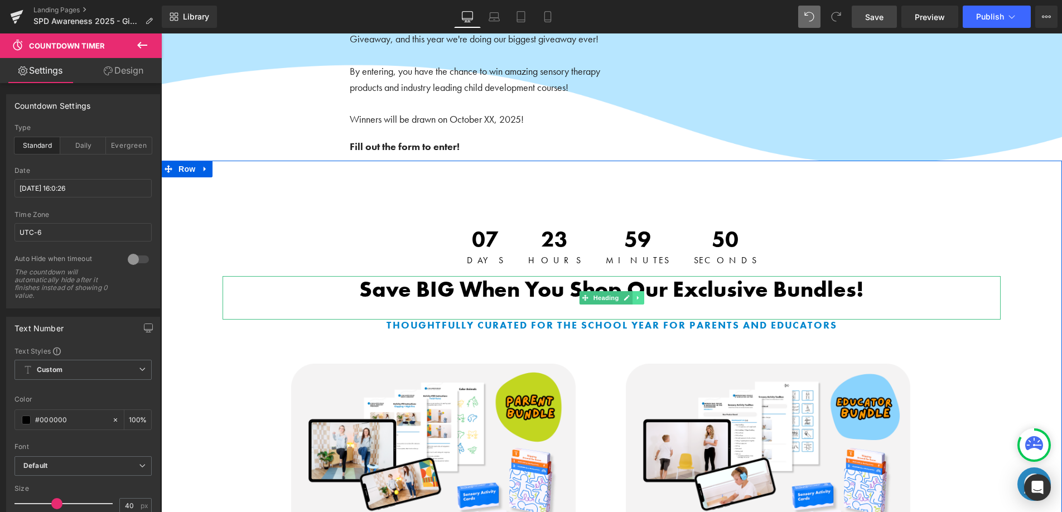
click at [635, 299] on icon at bounding box center [638, 298] width 6 height 7
click at [630, 296] on icon at bounding box center [632, 298] width 6 height 6
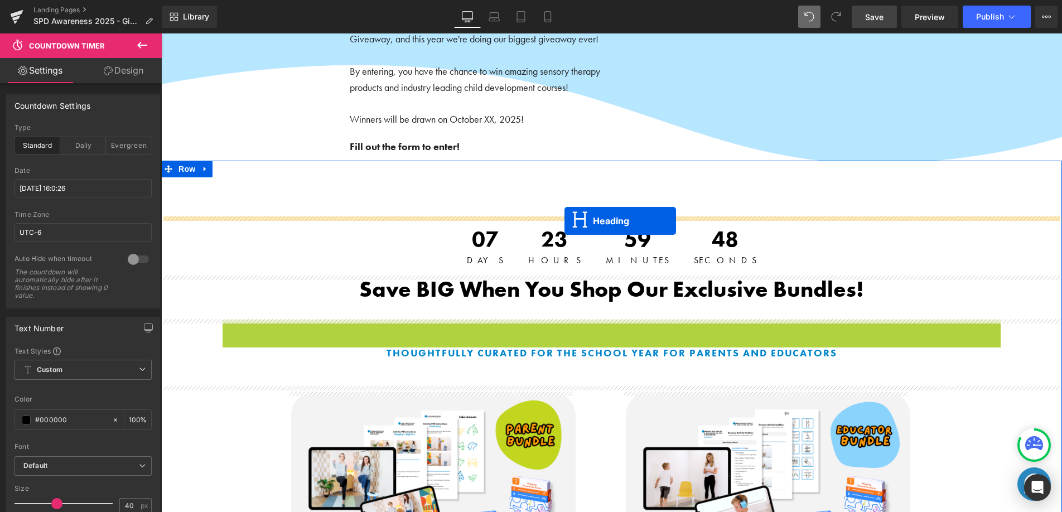
drag, startPoint x: 581, startPoint y: 300, endPoint x: 565, endPoint y: 221, distance: 80.3
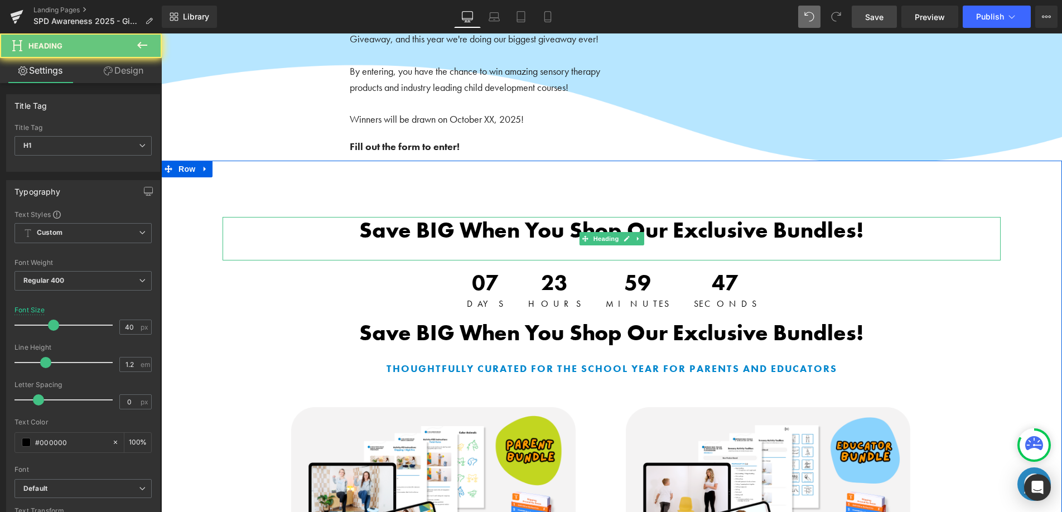
click at [552, 228] on b "Save BIG When You Shop Our Exclusive Bundles!" at bounding box center [611, 230] width 505 height 28
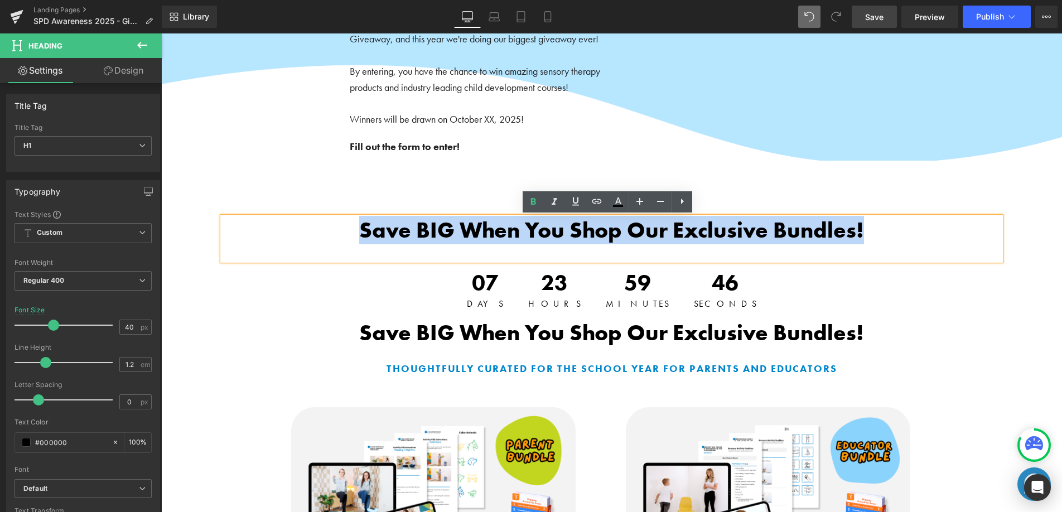
click at [552, 227] on b "Save BIG When You Shop Our Exclusive Bundles!" at bounding box center [611, 230] width 505 height 28
paste div
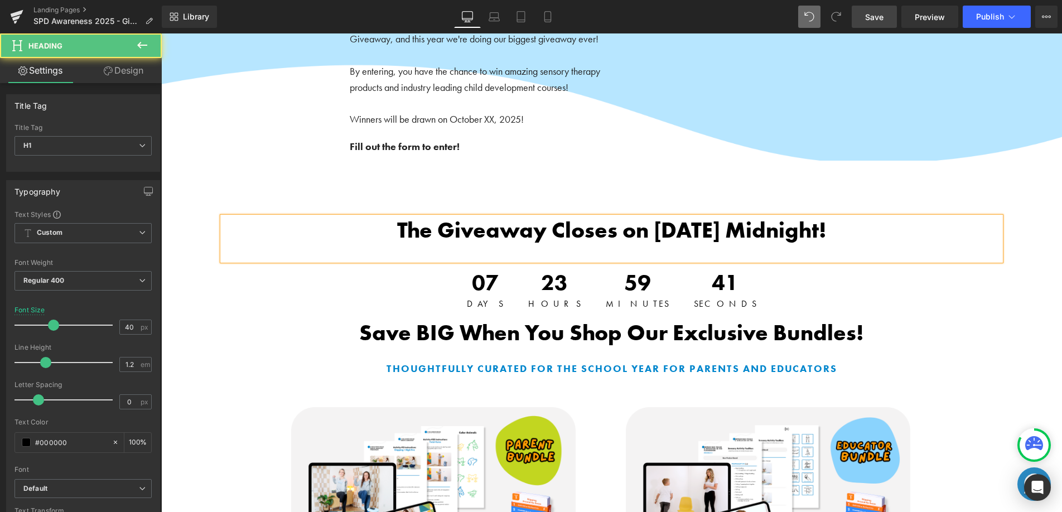
click at [556, 232] on span "The Giveaway Closes on [DATE] Midnight!" at bounding box center [612, 230] width 430 height 28
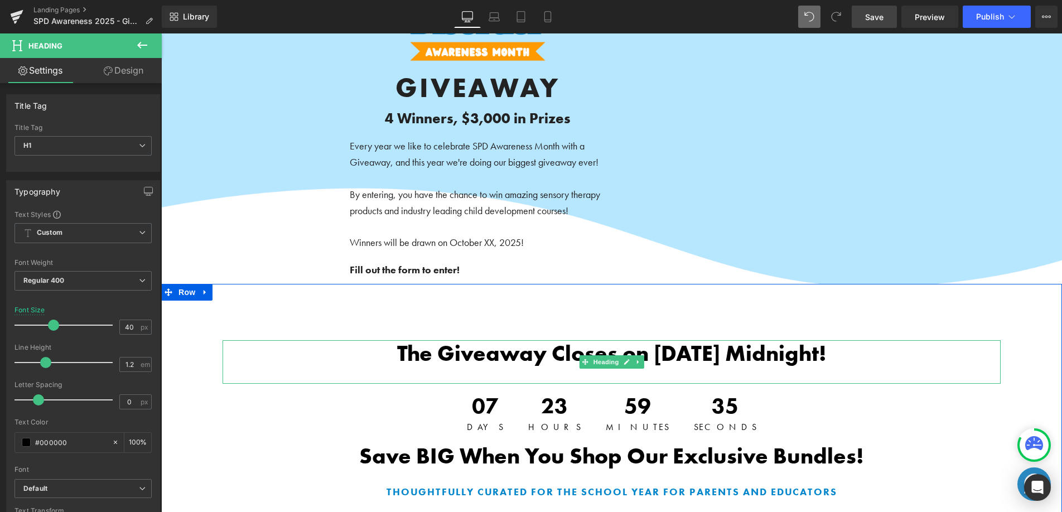
scroll to position [123, 0]
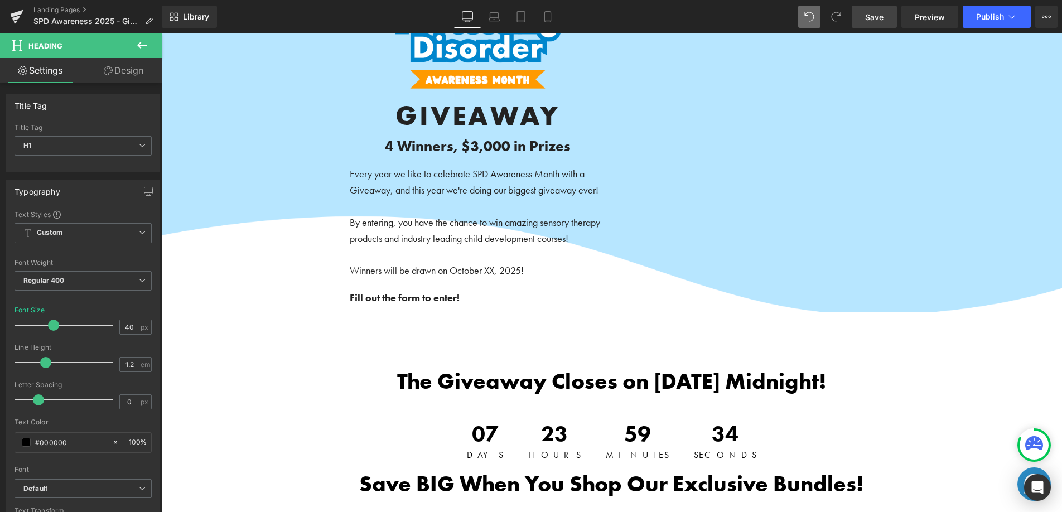
click at [149, 47] on button at bounding box center [142, 45] width 39 height 25
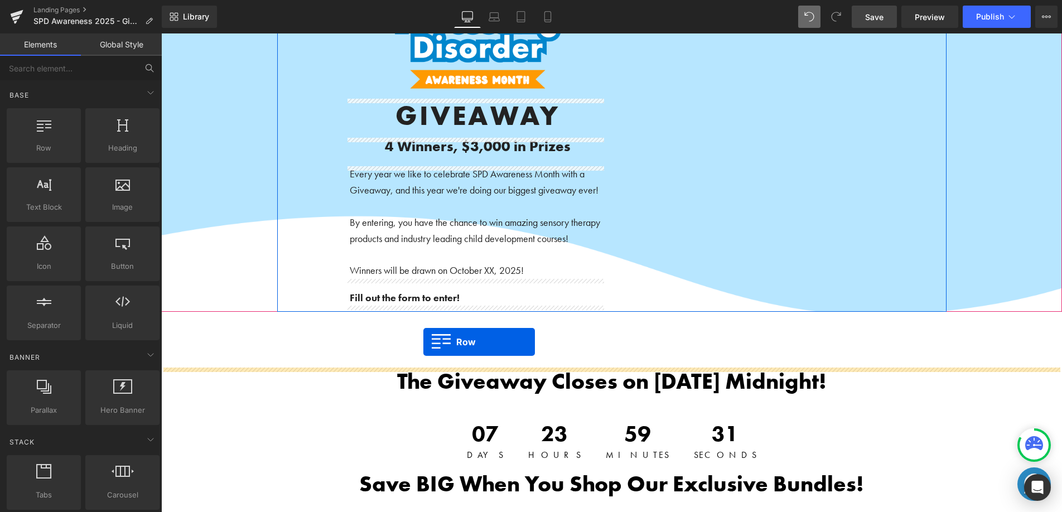
drag, startPoint x: 295, startPoint y: 204, endPoint x: 423, endPoint y: 342, distance: 188.7
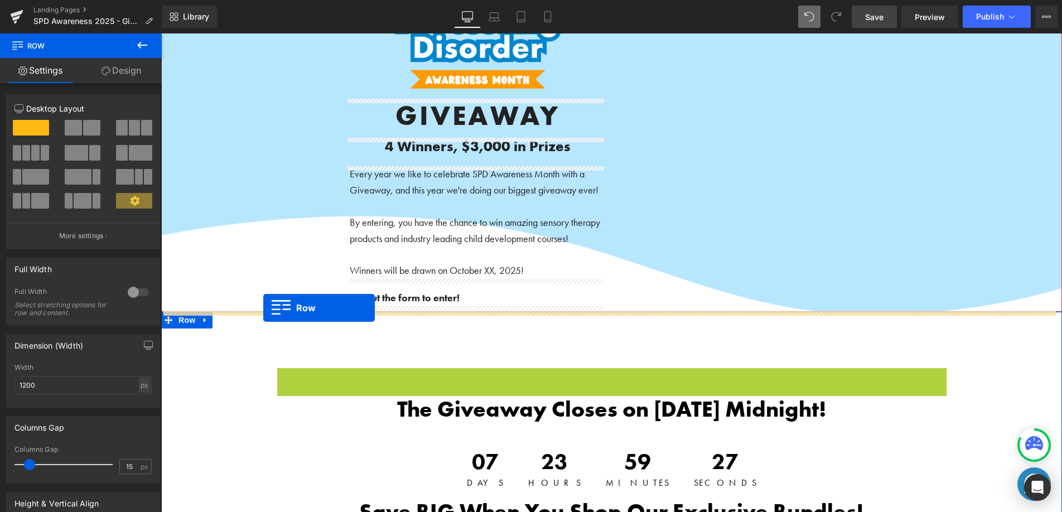
drag, startPoint x: 278, startPoint y: 373, endPoint x: 264, endPoint y: 308, distance: 66.7
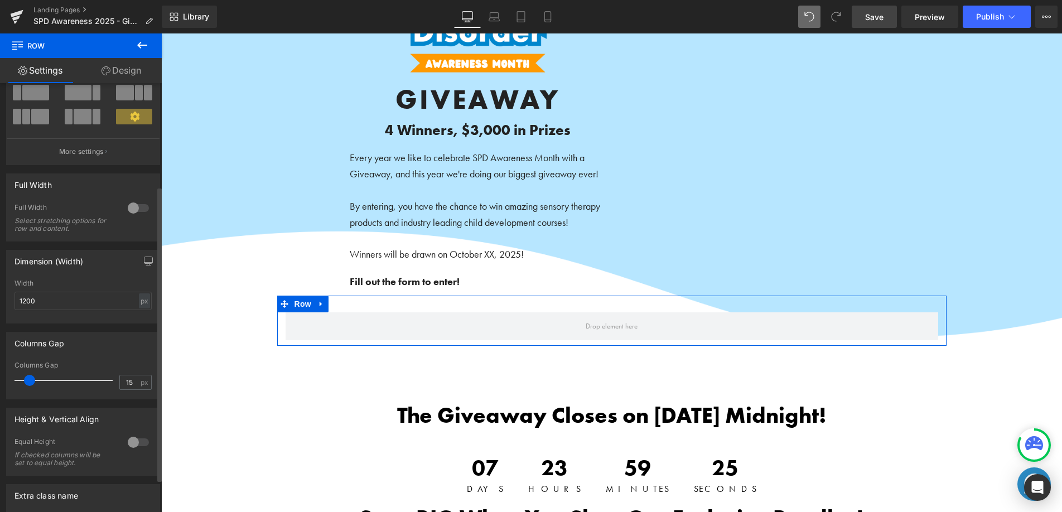
scroll to position [152, 0]
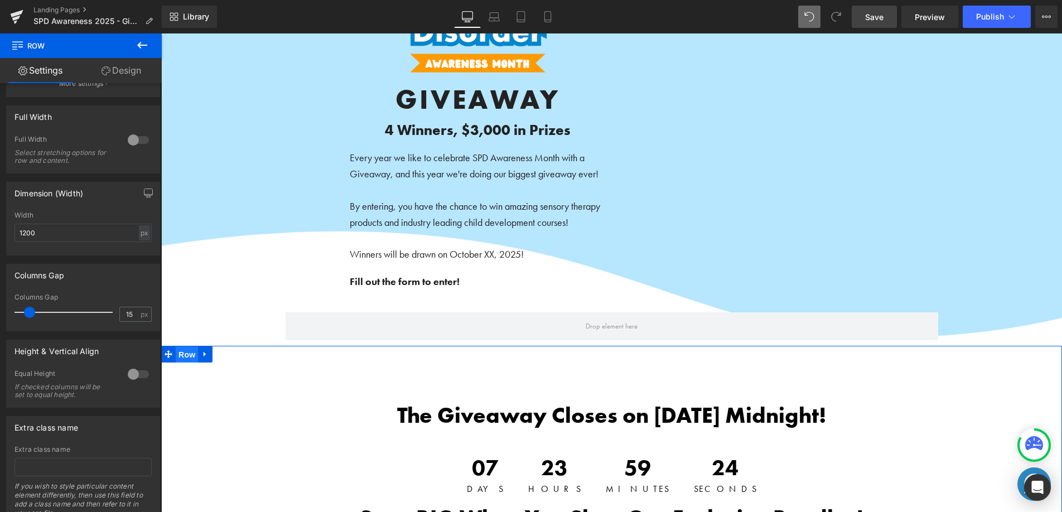
click at [180, 356] on span "Row" at bounding box center [187, 354] width 22 height 17
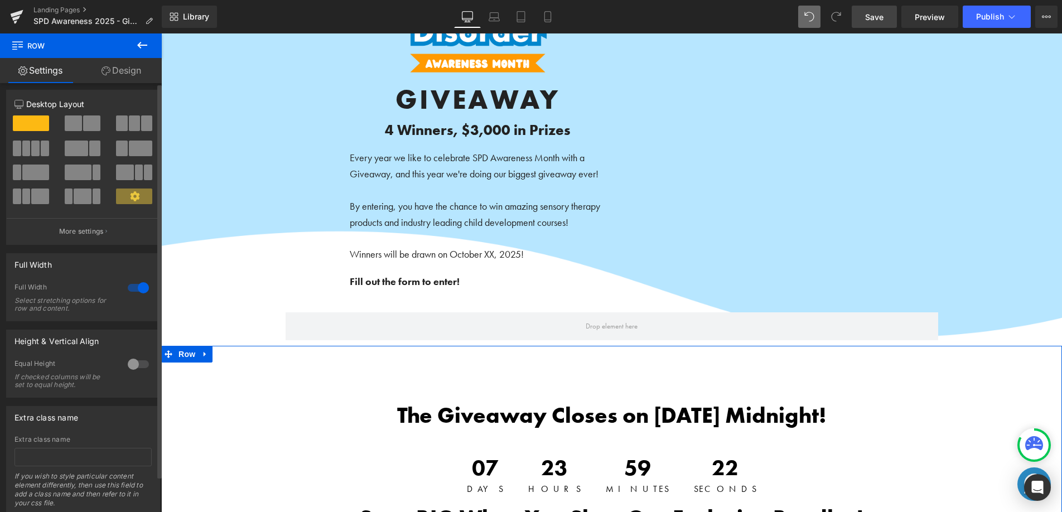
scroll to position [0, 0]
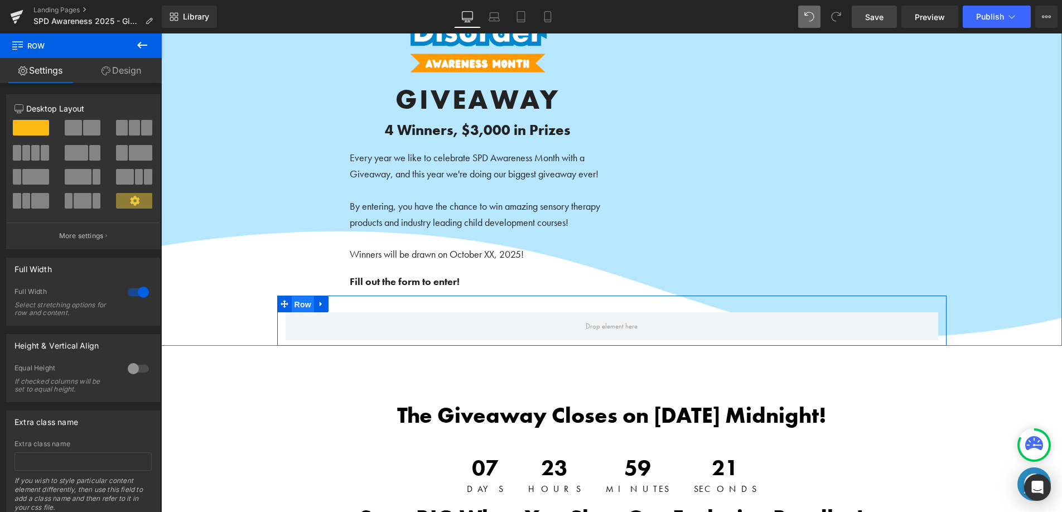
click at [296, 307] on span "Row" at bounding box center [303, 304] width 22 height 17
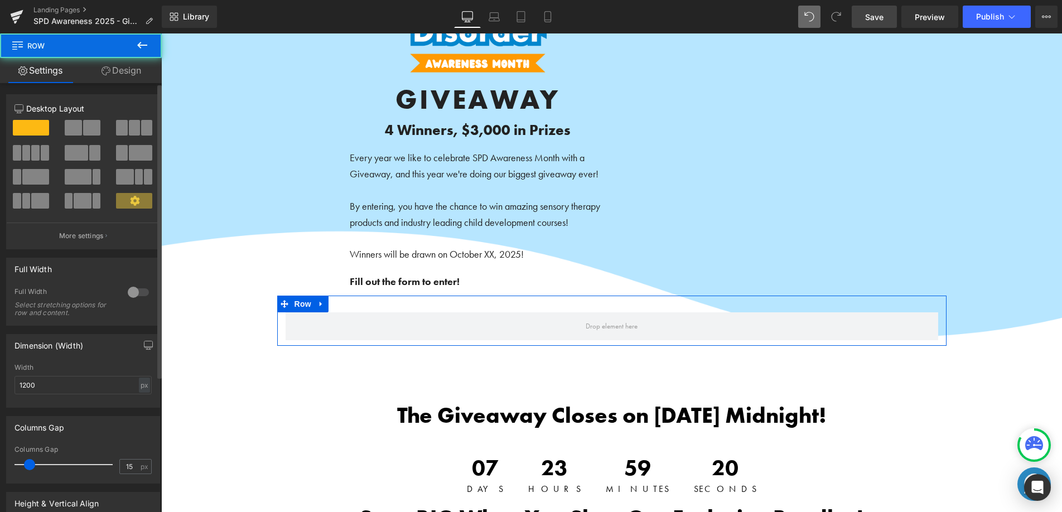
click at [130, 292] on div at bounding box center [138, 292] width 27 height 18
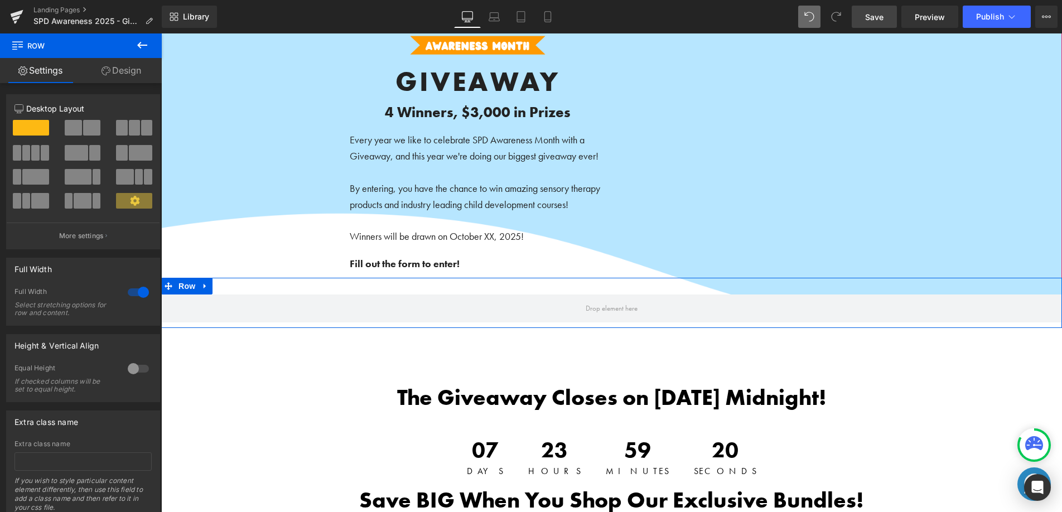
scroll to position [215, 0]
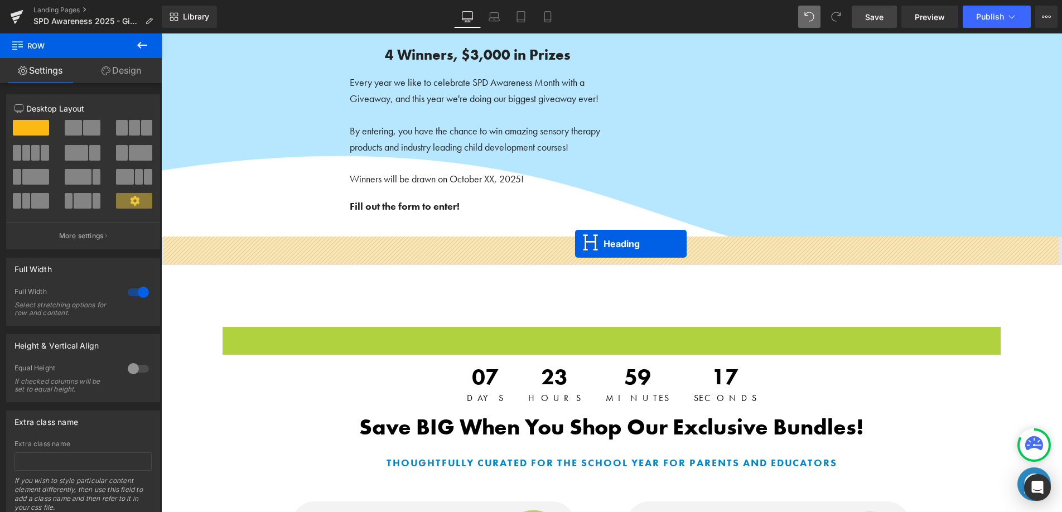
drag, startPoint x: 577, startPoint y: 347, endPoint x: 575, endPoint y: 244, distance: 103.2
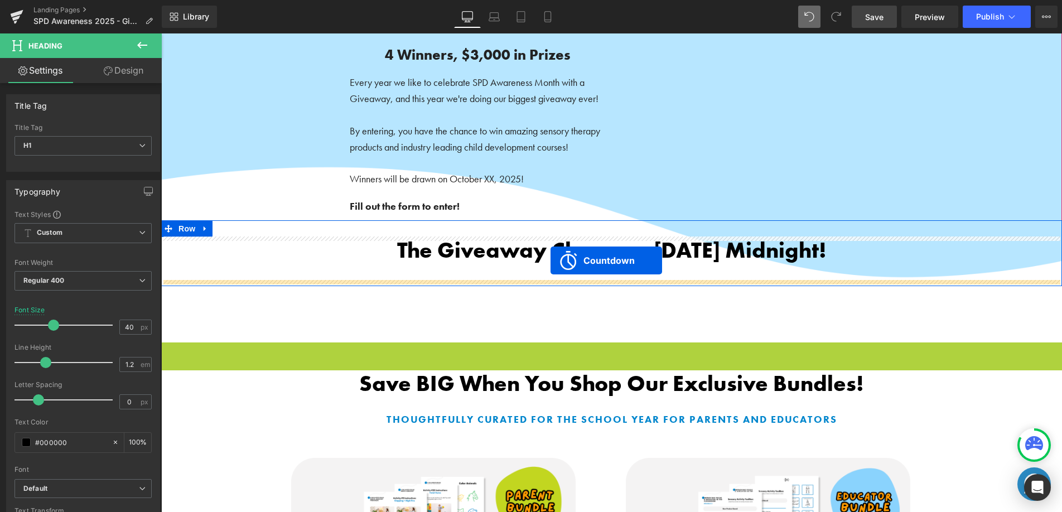
drag, startPoint x: 560, startPoint y: 350, endPoint x: 551, endPoint y: 263, distance: 87.5
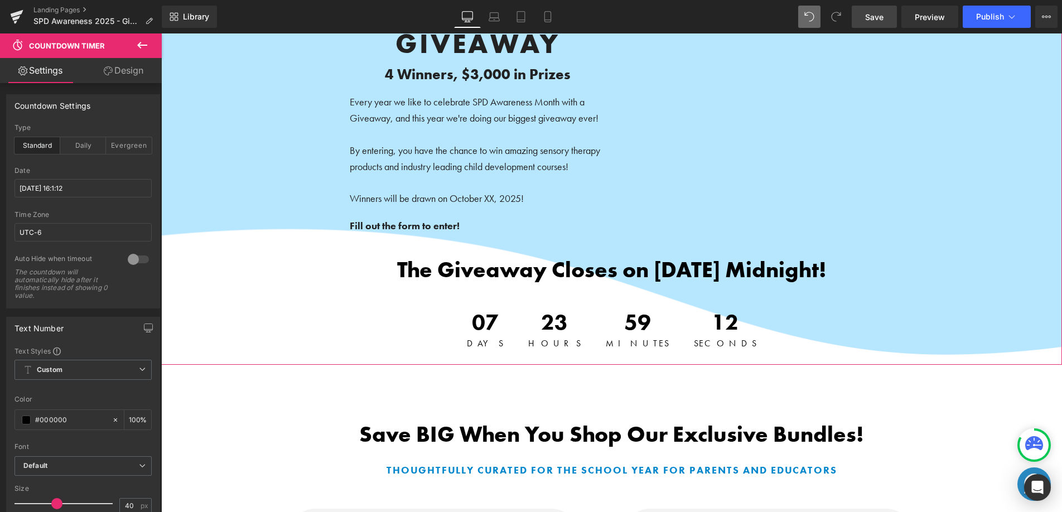
scroll to position [234, 0]
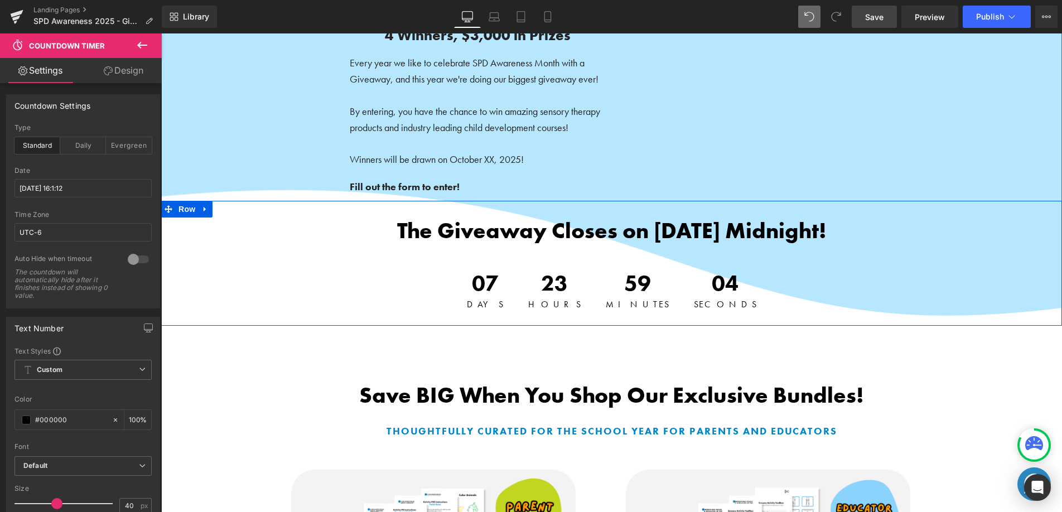
drag, startPoint x: 189, startPoint y: 214, endPoint x: 162, endPoint y: 249, distance: 43.7
click at [189, 214] on span "Row" at bounding box center [187, 209] width 22 height 17
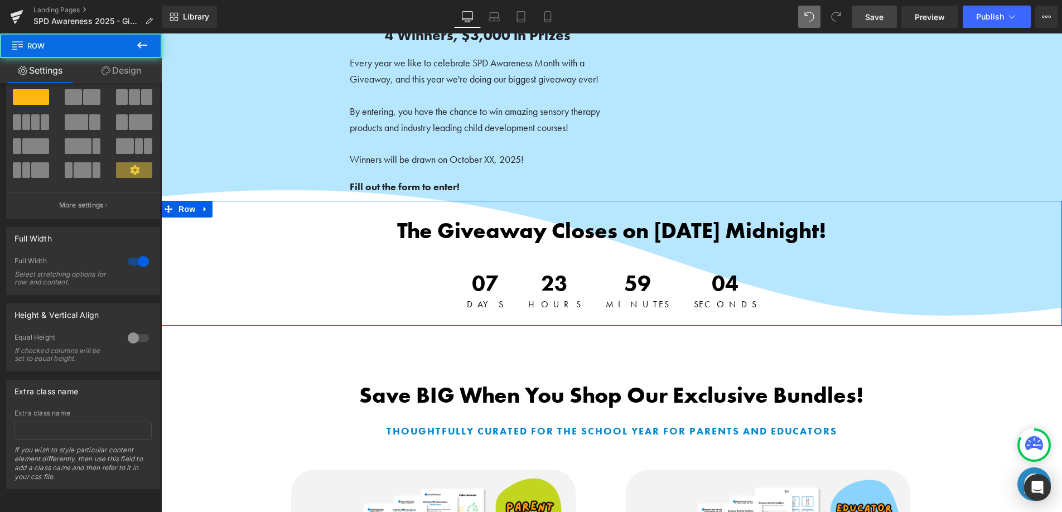
scroll to position [39, 0]
click at [133, 254] on div at bounding box center [138, 262] width 27 height 18
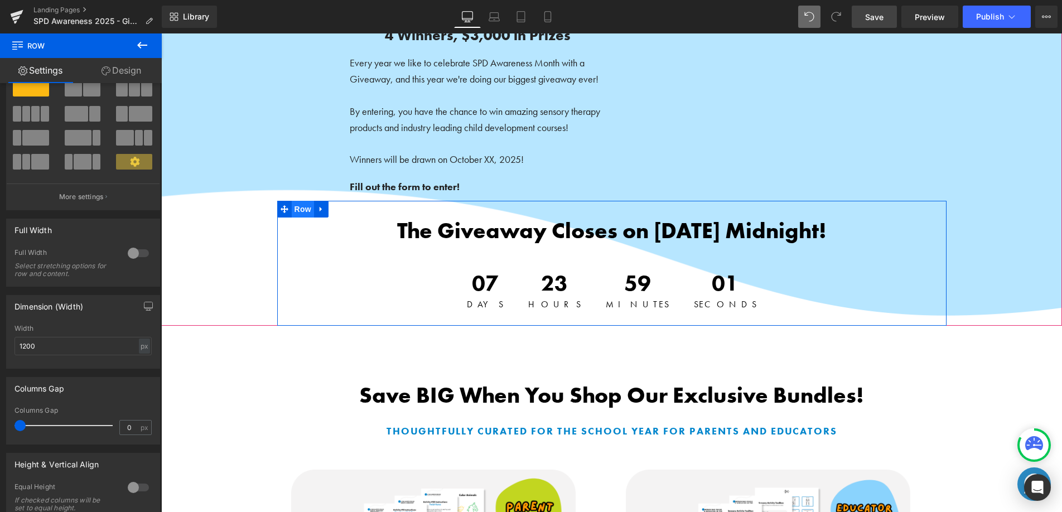
click at [294, 214] on span "Row" at bounding box center [303, 209] width 22 height 17
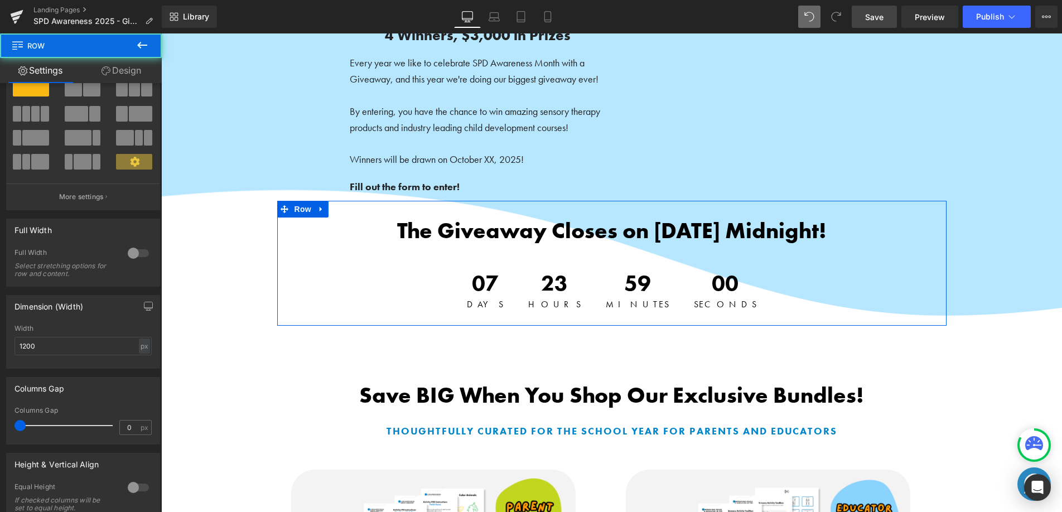
click at [138, 74] on link "Design" at bounding box center [121, 70] width 81 height 25
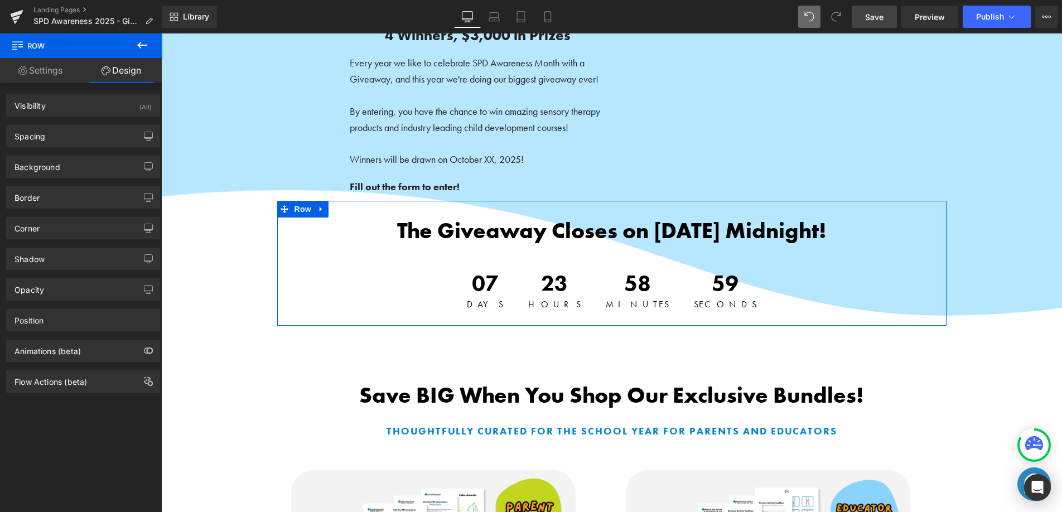
drag, startPoint x: 78, startPoint y: 165, endPoint x: 81, endPoint y: 185, distance: 20.5
click at [78, 165] on div "Background" at bounding box center [83, 166] width 153 height 21
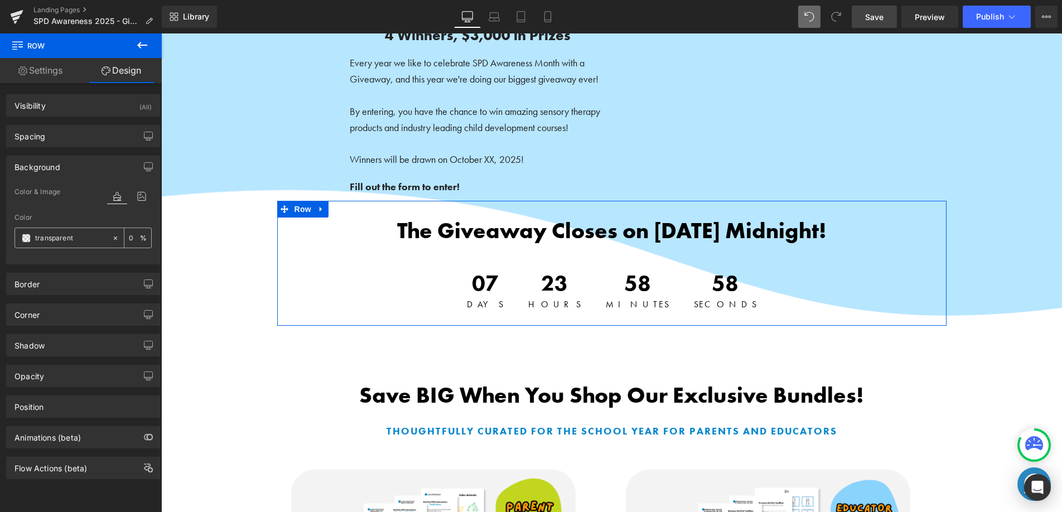
drag, startPoint x: 76, startPoint y: 235, endPoint x: 41, endPoint y: 234, distance: 35.7
click at [41, 234] on input "transparent" at bounding box center [70, 238] width 71 height 12
type input "#ff9"
type input "100"
type input "#ff9a"
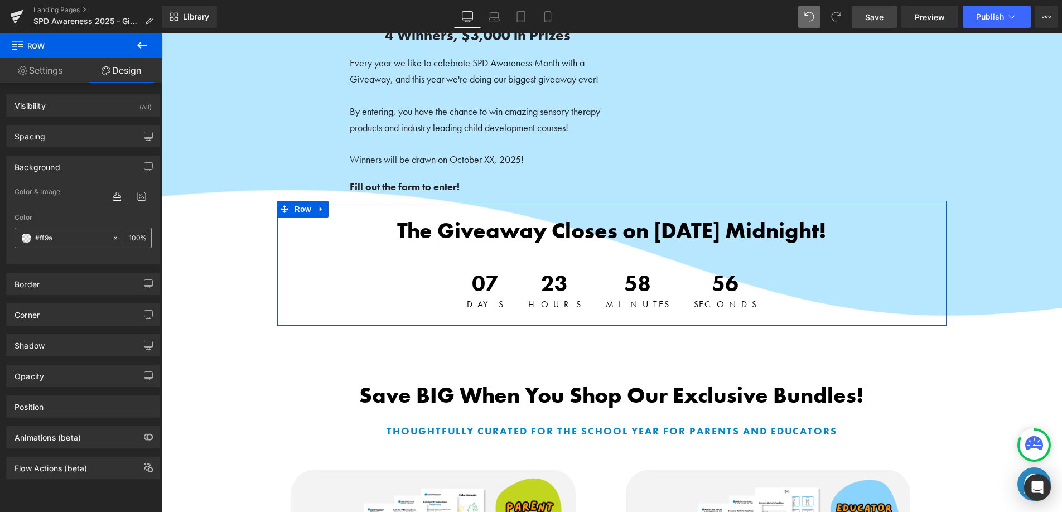
type input "67"
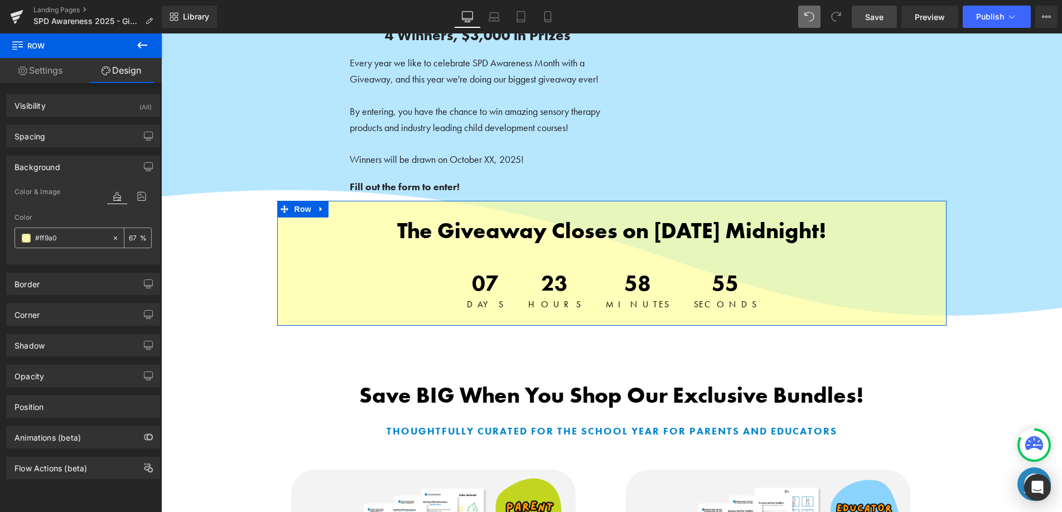
type input "#ff9a01"
type input "100"
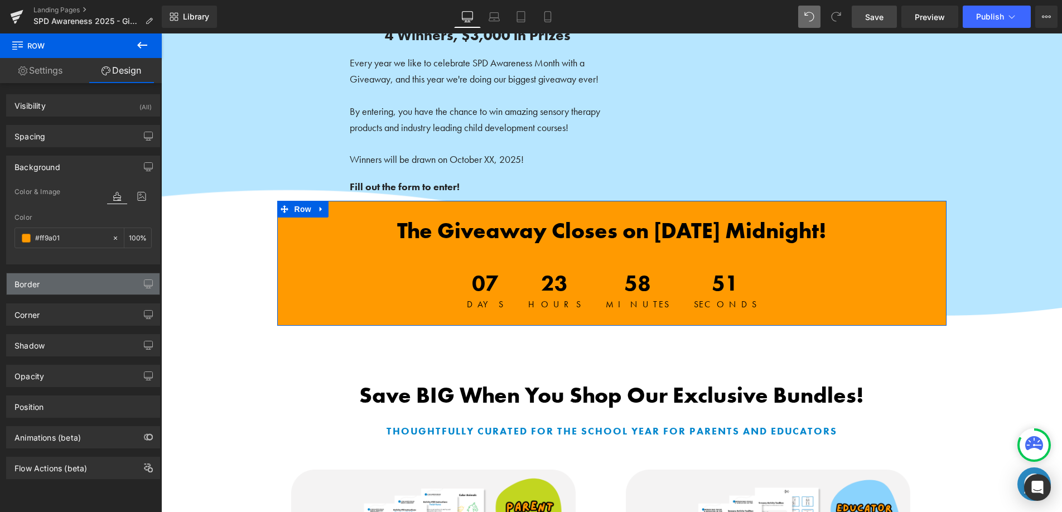
type input "#ff9a01"
click at [73, 287] on div "Border" at bounding box center [83, 283] width 153 height 21
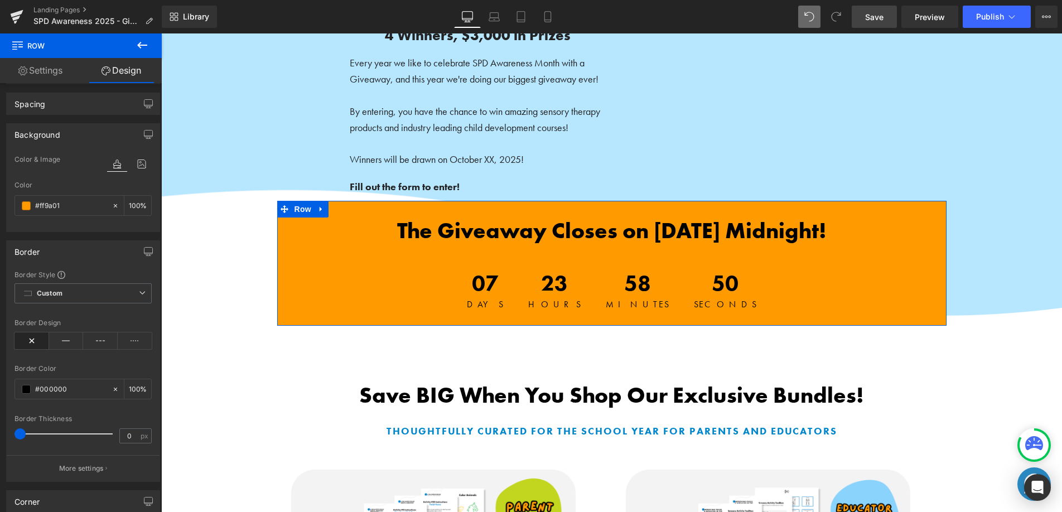
scroll to position [189, 0]
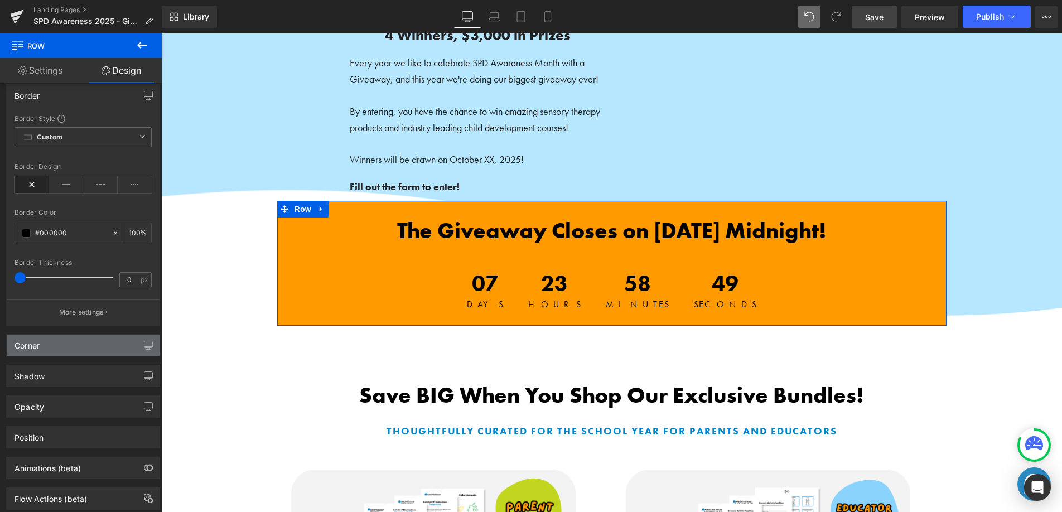
click at [62, 339] on div "Corner" at bounding box center [83, 345] width 153 height 21
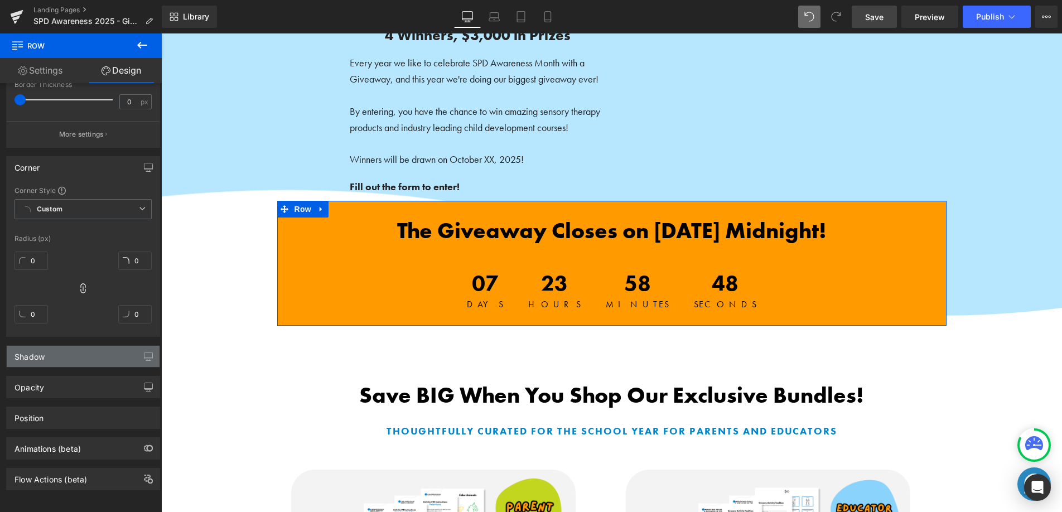
scroll to position [376, 0]
drag, startPoint x: 34, startPoint y: 248, endPoint x: 48, endPoint y: 250, distance: 14.1
click at [35, 250] on input "0" at bounding box center [31, 259] width 33 height 18
type input "50"
type input "5"
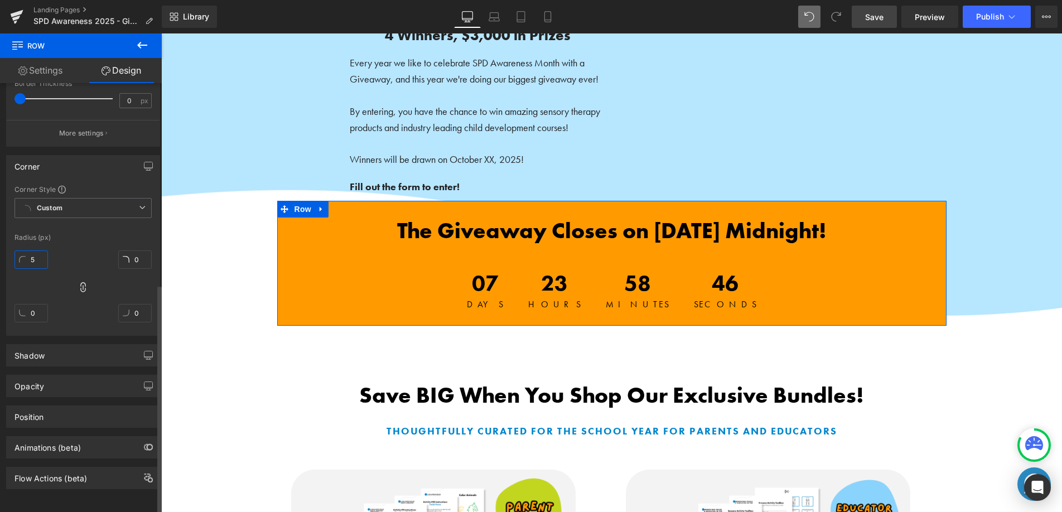
type input "5"
type input "50"
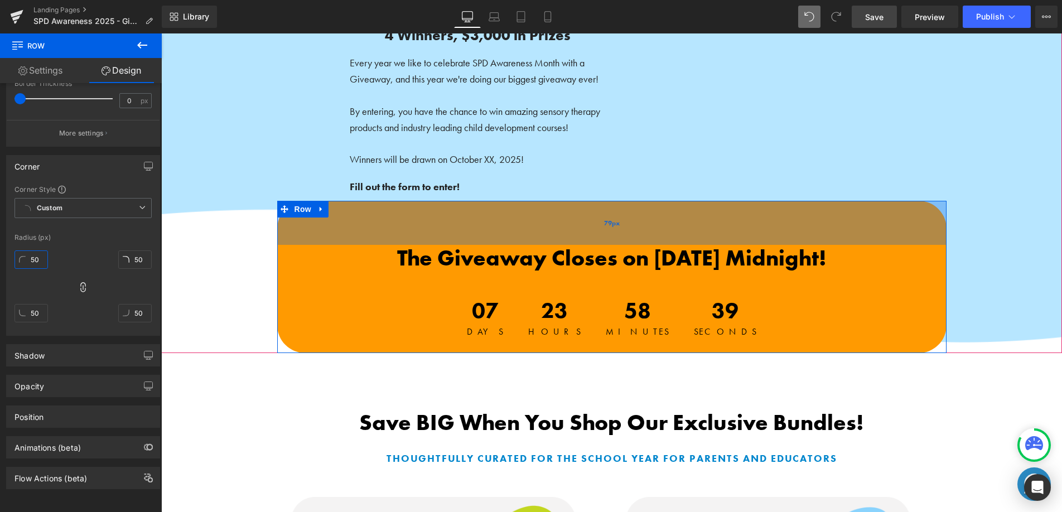
drag, startPoint x: 555, startPoint y: 204, endPoint x: 554, endPoint y: 231, distance: 27.4
click at [554, 231] on div "79px" at bounding box center [611, 223] width 669 height 44
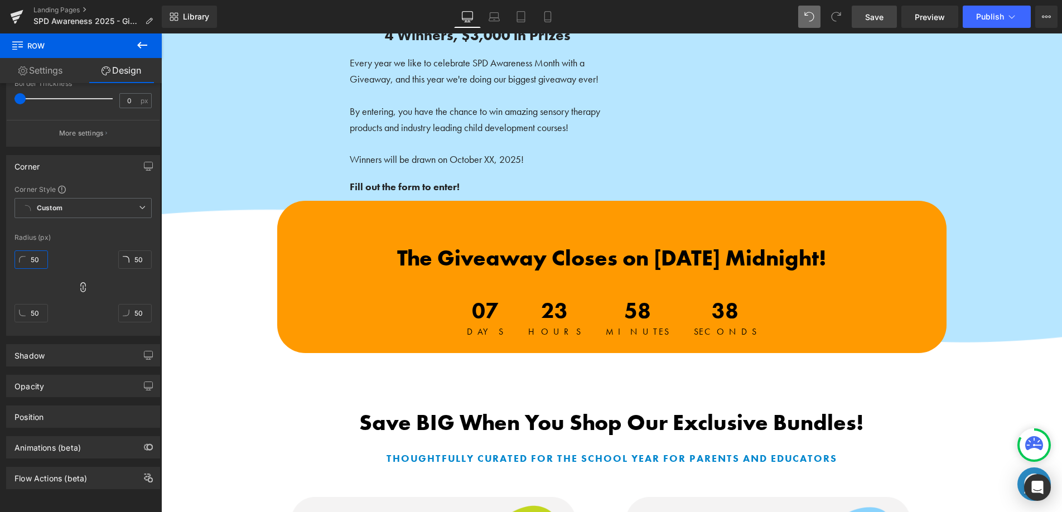
type input "50"
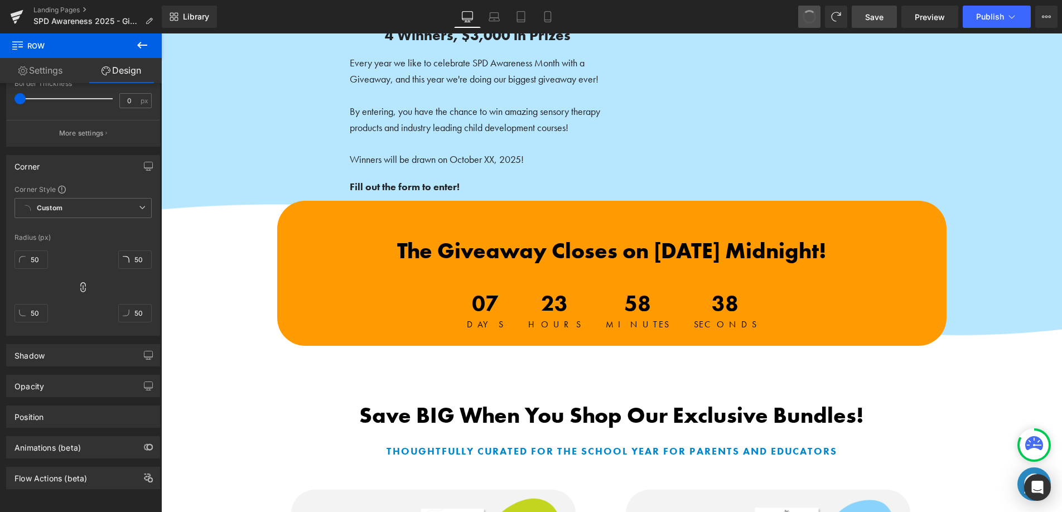
drag, startPoint x: 806, startPoint y: 18, endPoint x: 784, endPoint y: 32, distance: 25.4
type input "100"
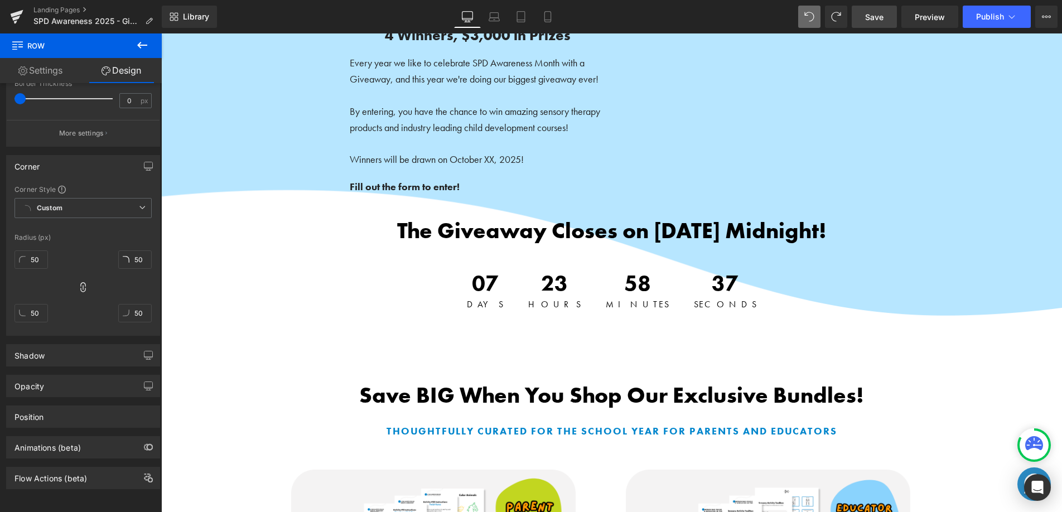
type input "transparent"
type input "0"
type input "100"
type input "0"
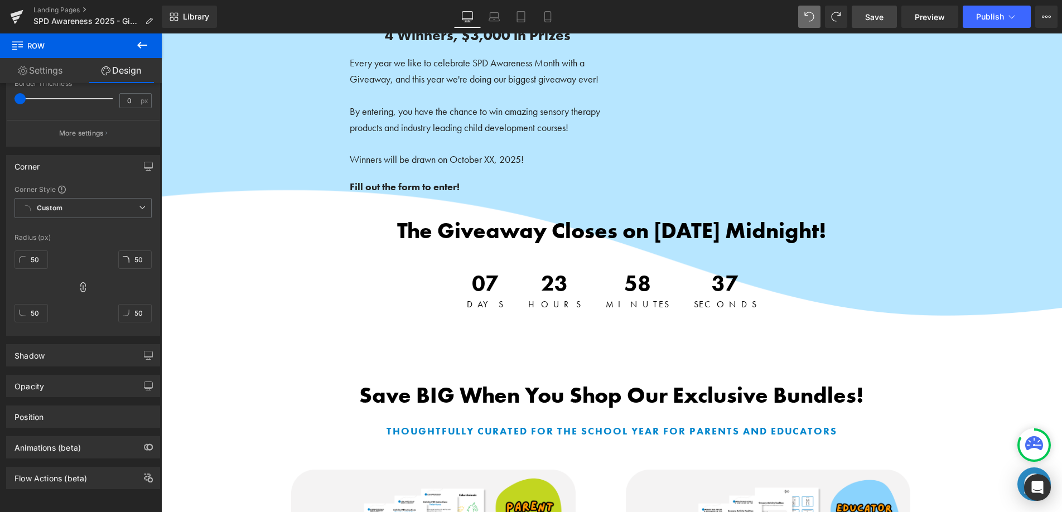
type input "0"
type input "#ff9a01"
type input "100"
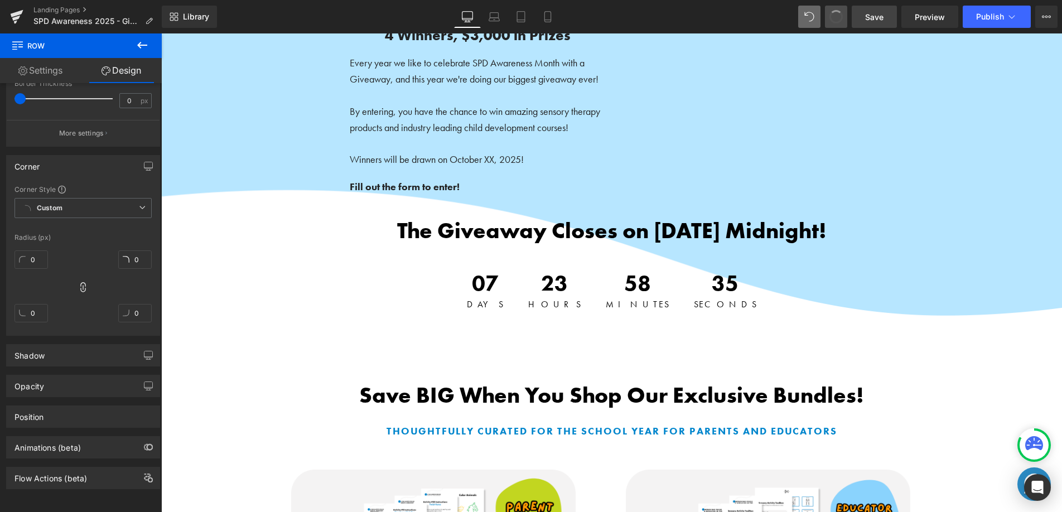
type input "50"
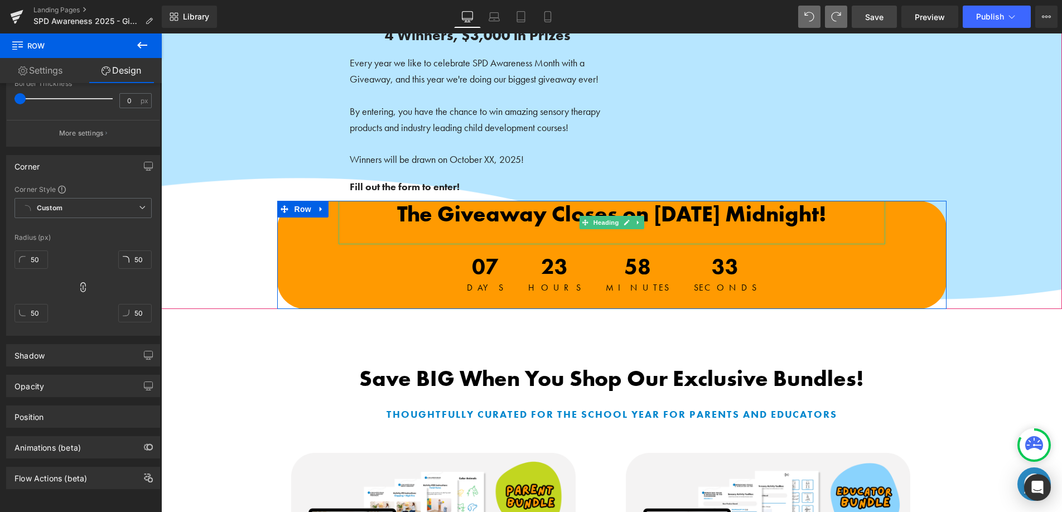
drag, startPoint x: 593, startPoint y: 176, endPoint x: 589, endPoint y: 230, distance: 54.3
click at [589, 230] on div "The Giveaway Closes on [DATE] Midnight! Heading 07 Days 23 Hours 58 Minutes 33 …" at bounding box center [611, 255] width 669 height 108
click at [118, 66] on link "Design" at bounding box center [121, 70] width 81 height 25
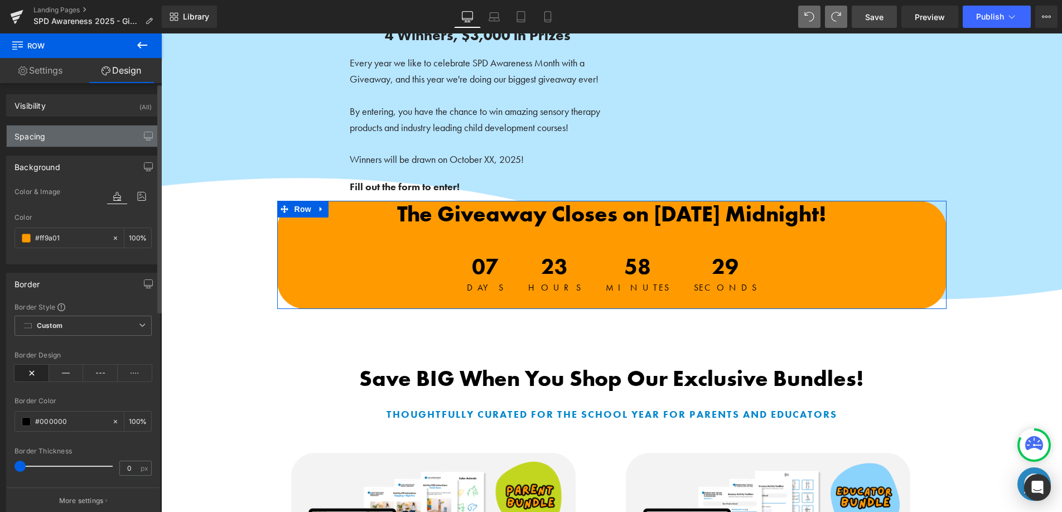
click at [88, 133] on div "Spacing" at bounding box center [83, 136] width 153 height 21
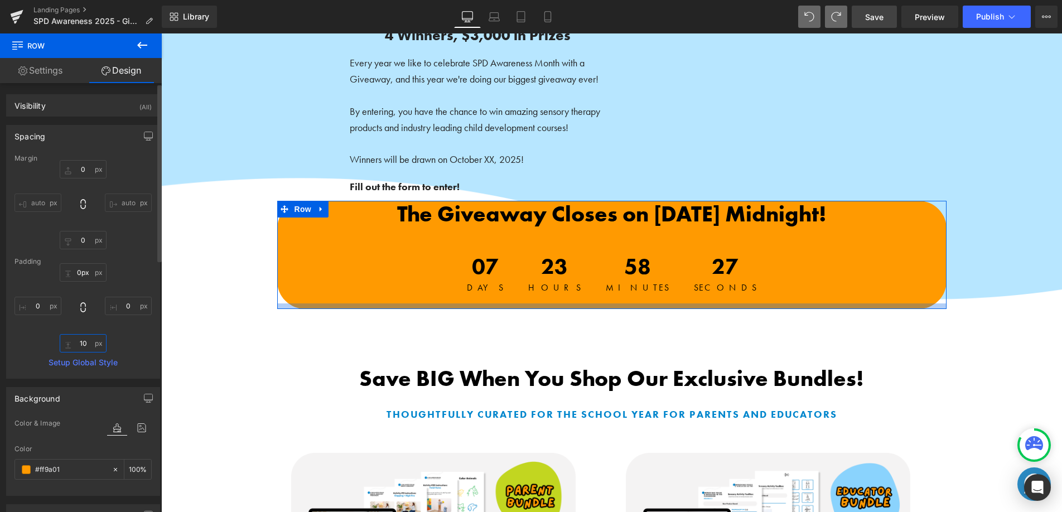
click at [87, 341] on input "10" at bounding box center [83, 343] width 47 height 18
type input "0"
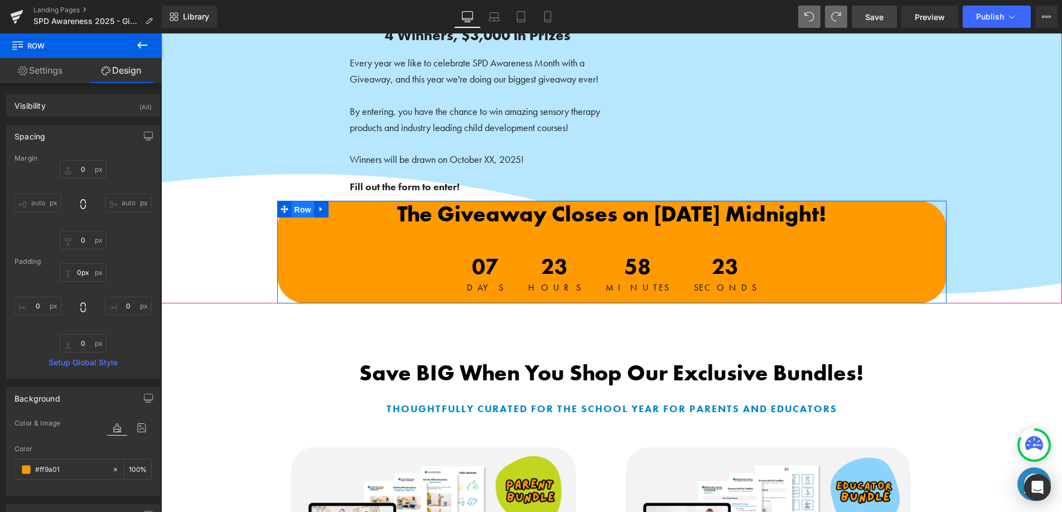
click at [298, 211] on span "Row" at bounding box center [303, 209] width 22 height 17
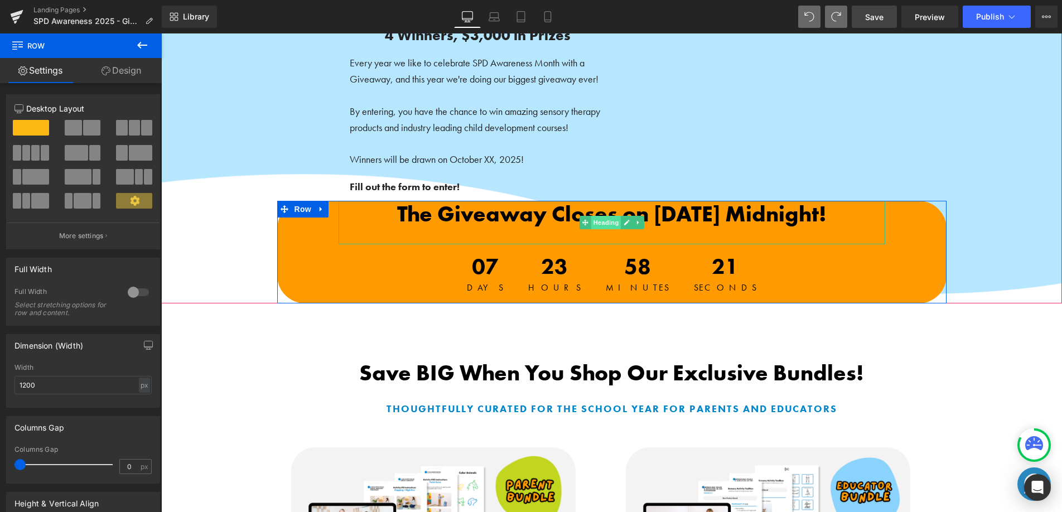
click at [603, 224] on span "Heading" at bounding box center [606, 222] width 30 height 13
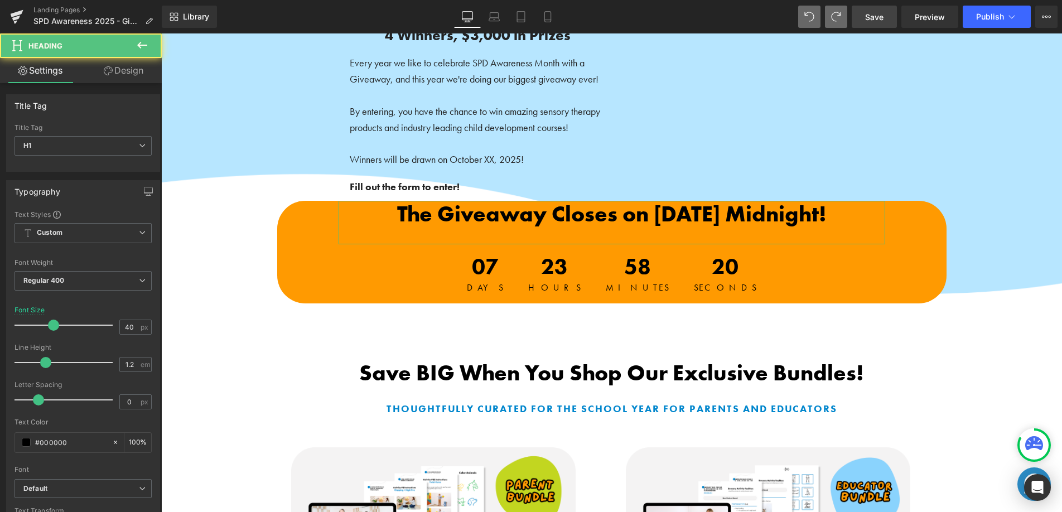
click at [120, 76] on link "Design" at bounding box center [123, 70] width 81 height 25
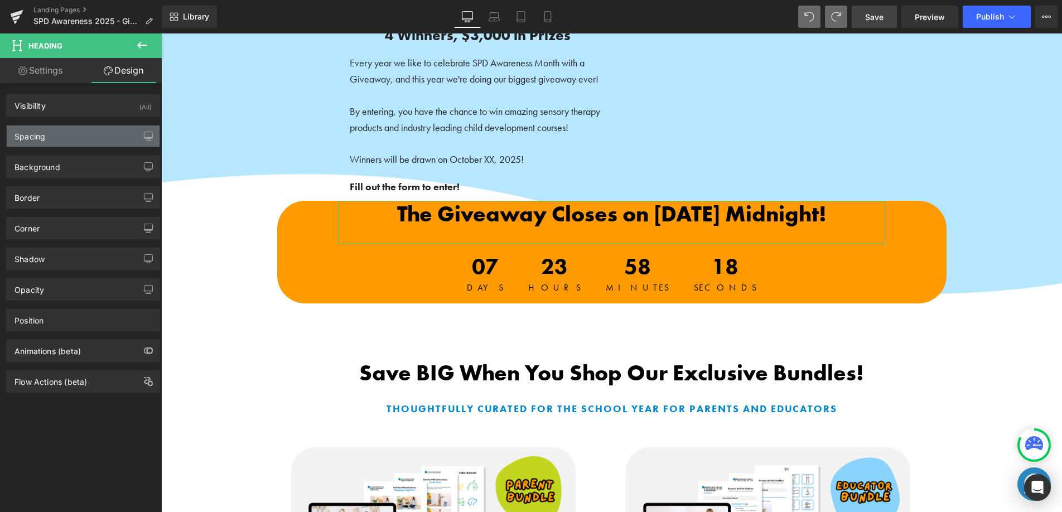
click at [69, 132] on div "Spacing" at bounding box center [83, 136] width 153 height 21
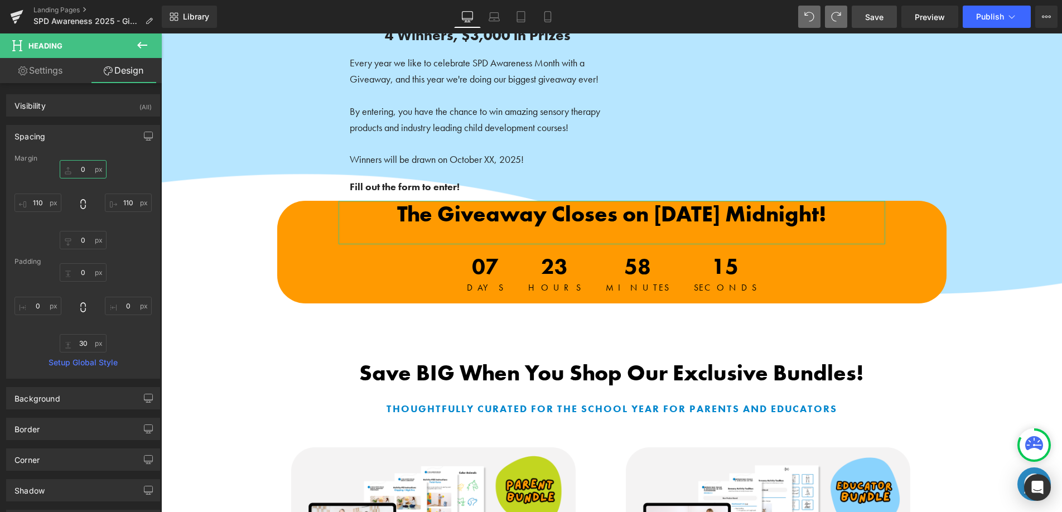
click at [74, 168] on input "0" at bounding box center [83, 169] width 47 height 18
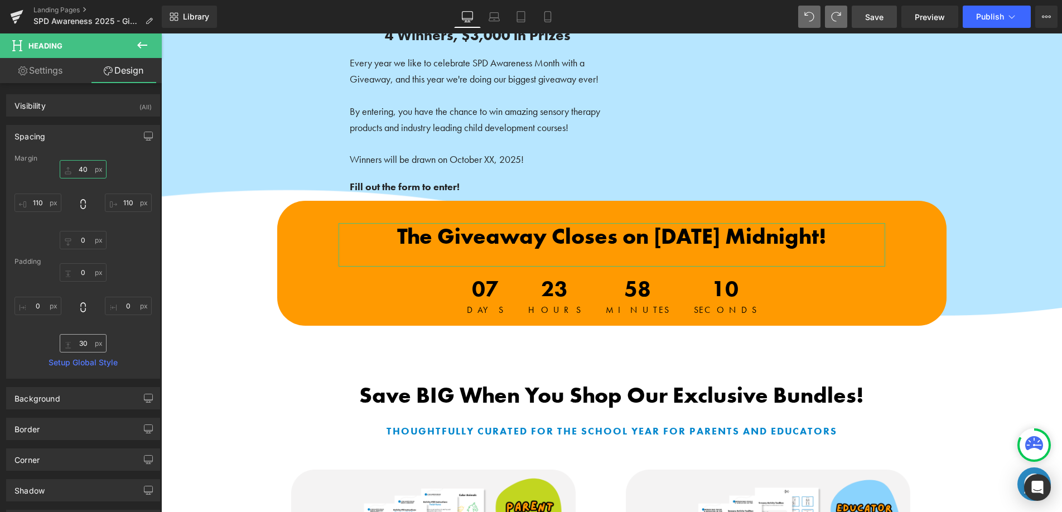
type input "40"
click at [79, 342] on input "30" at bounding box center [83, 343] width 47 height 18
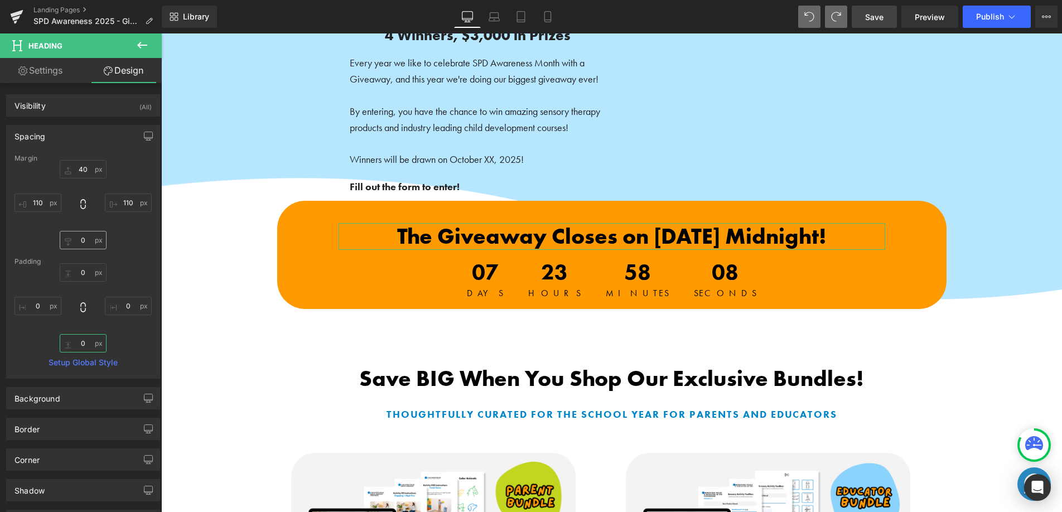
type input "0"
click at [76, 240] on input "0" at bounding box center [83, 240] width 47 height 18
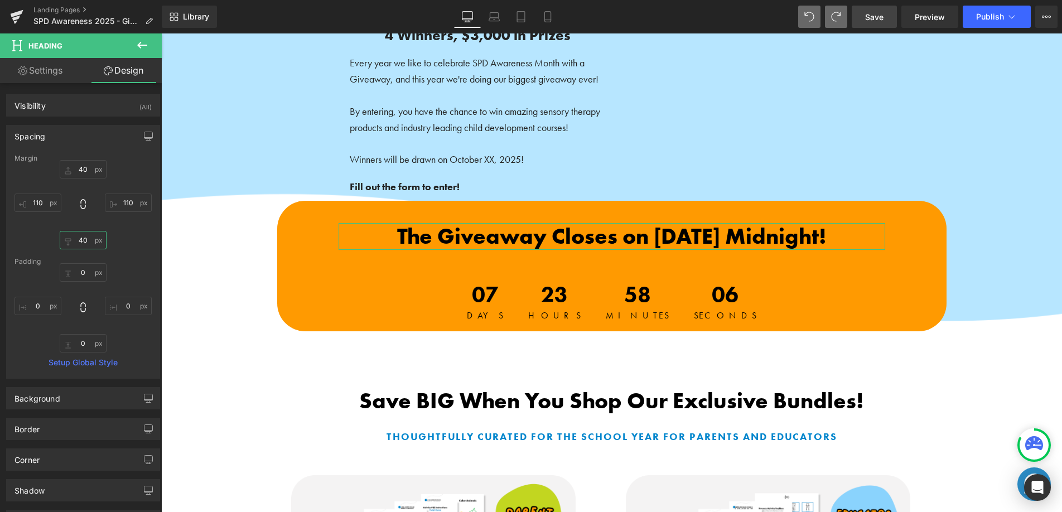
type input "4"
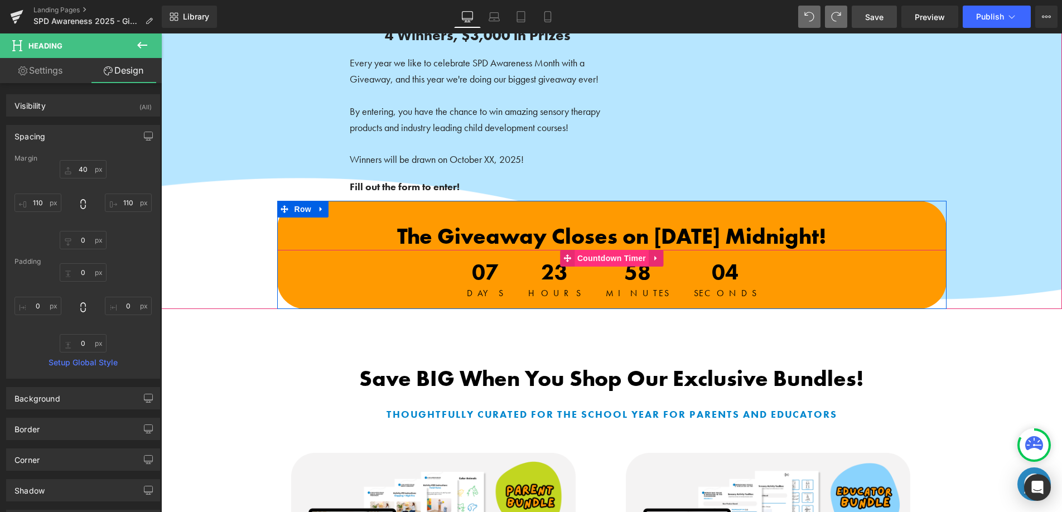
click at [601, 257] on span "Countdown Timer" at bounding box center [612, 258] width 74 height 17
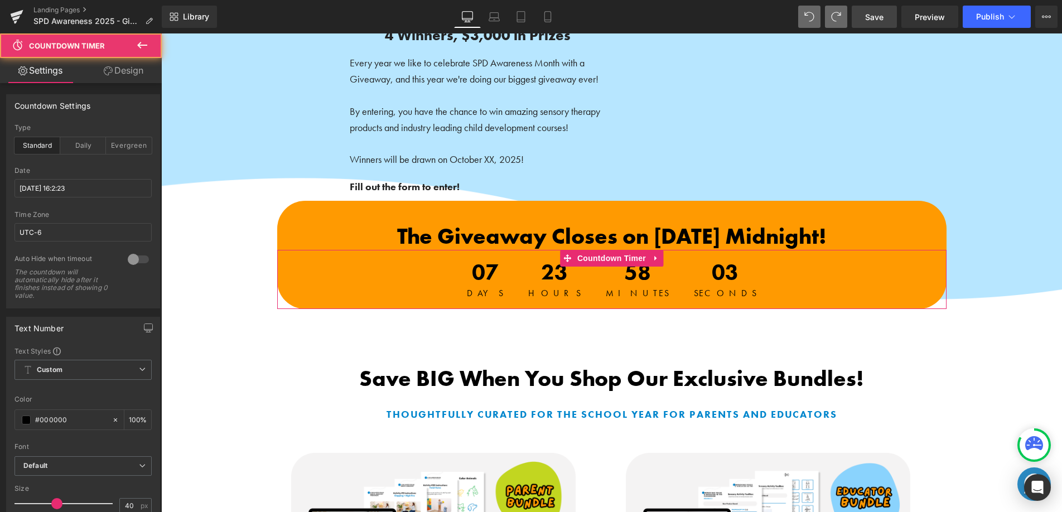
click at [132, 69] on link "Design" at bounding box center [123, 70] width 81 height 25
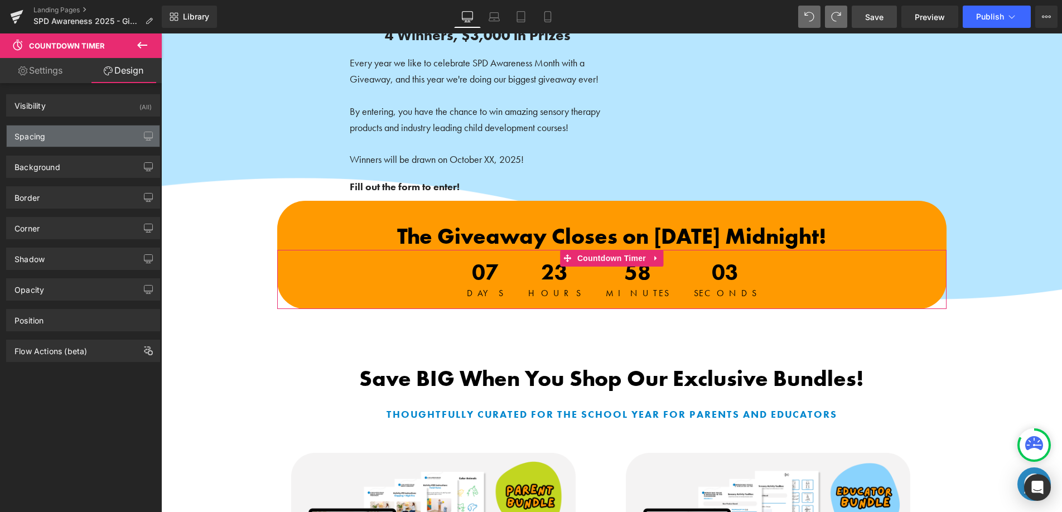
click at [64, 137] on div "Spacing" at bounding box center [83, 136] width 153 height 21
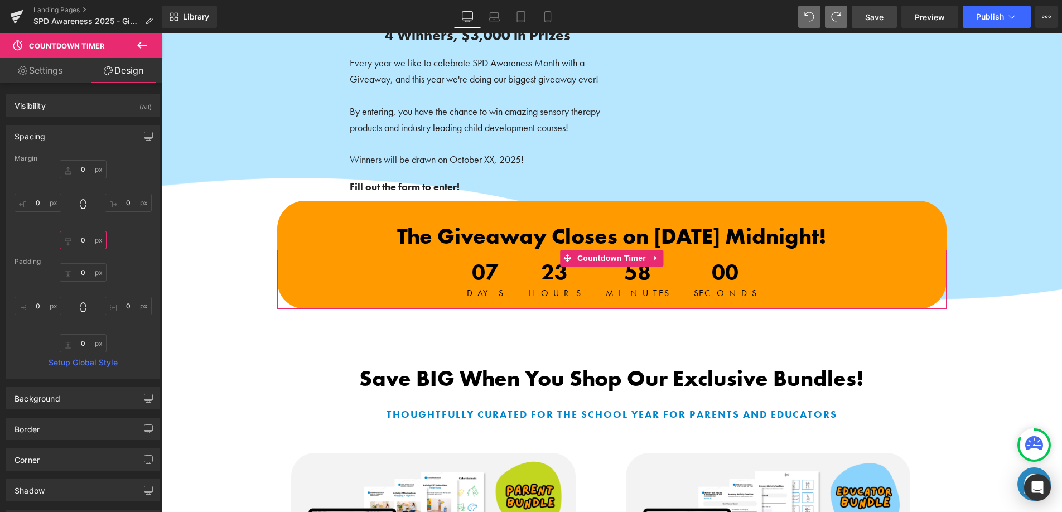
click at [70, 240] on input "0" at bounding box center [83, 240] width 47 height 18
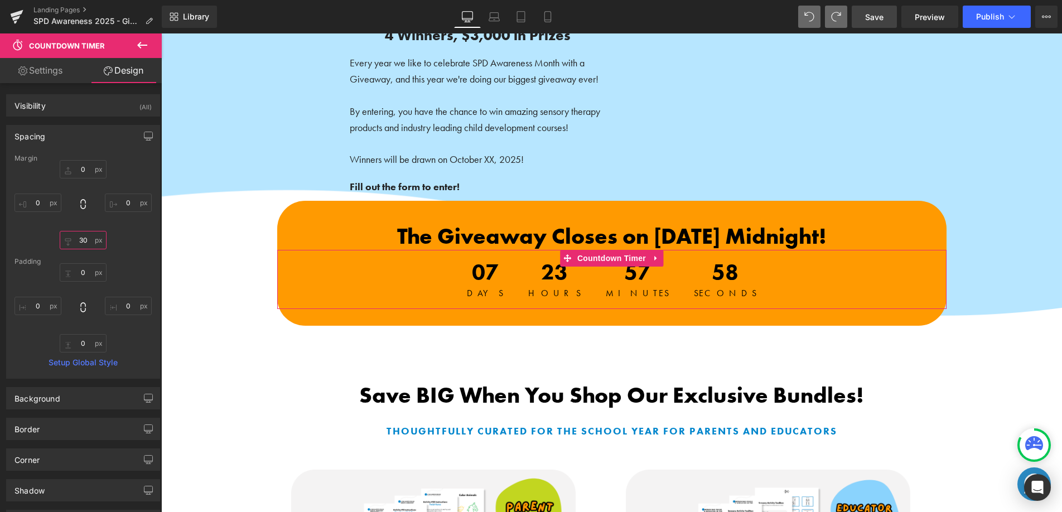
type input "3"
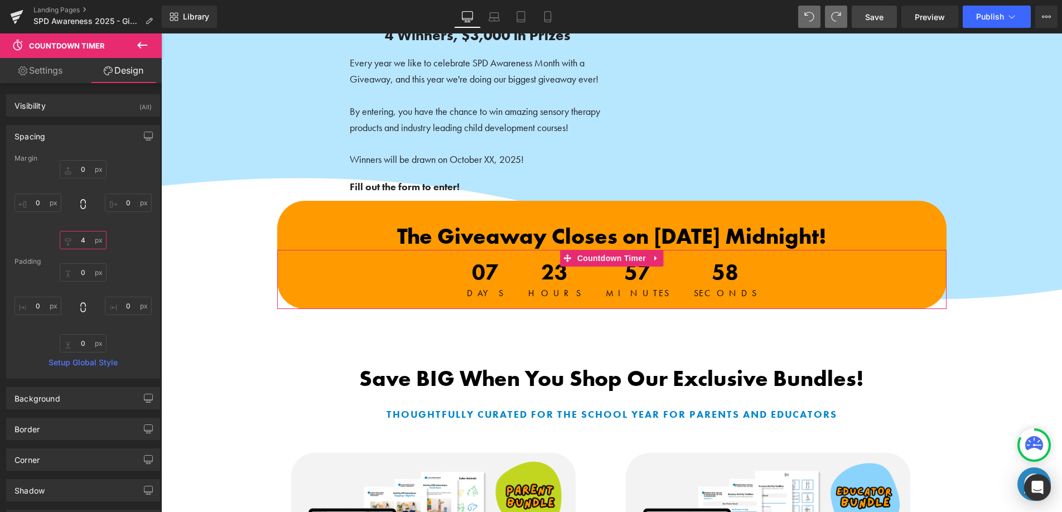
type input "40"
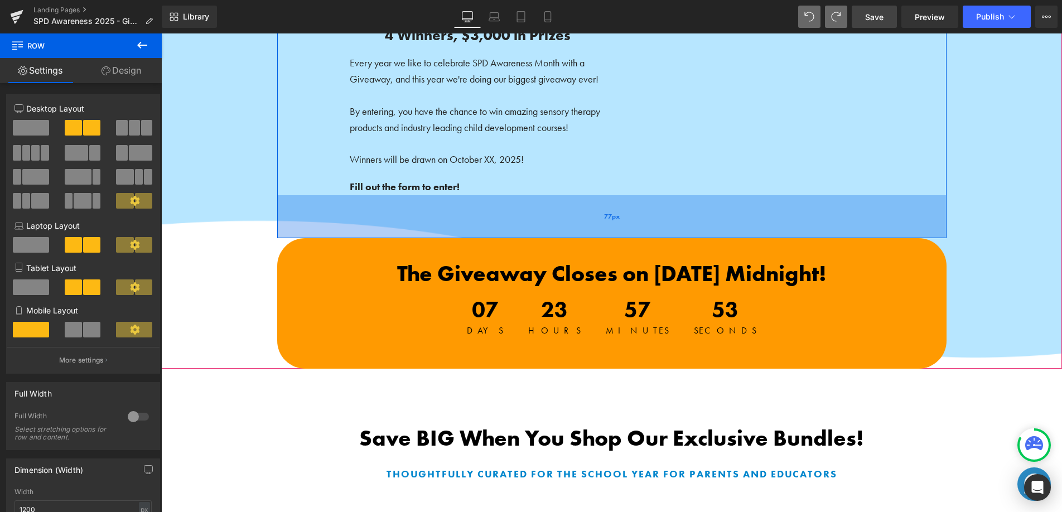
drag, startPoint x: 529, startPoint y: 199, endPoint x: 523, endPoint y: 236, distance: 37.8
click at [524, 236] on div "77px" at bounding box center [611, 216] width 669 height 43
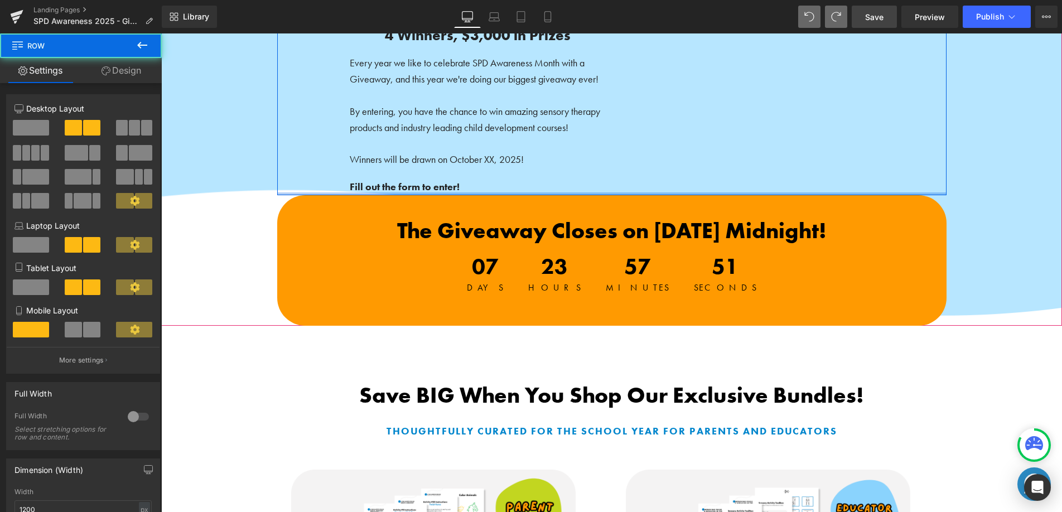
drag, startPoint x: 613, startPoint y: 226, endPoint x: 624, endPoint y: 167, distance: 60.2
click at [623, 171] on div "Shop Parent Bundle → Button Shop Sensory Products → Button Shop Digital Courses…" at bounding box center [611, 29] width 669 height 331
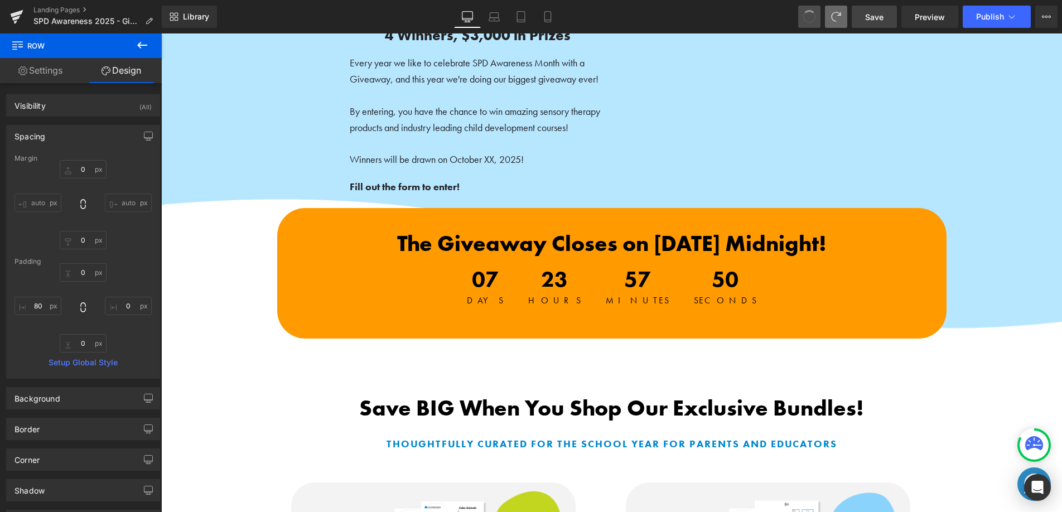
type input "0"
type input "23"
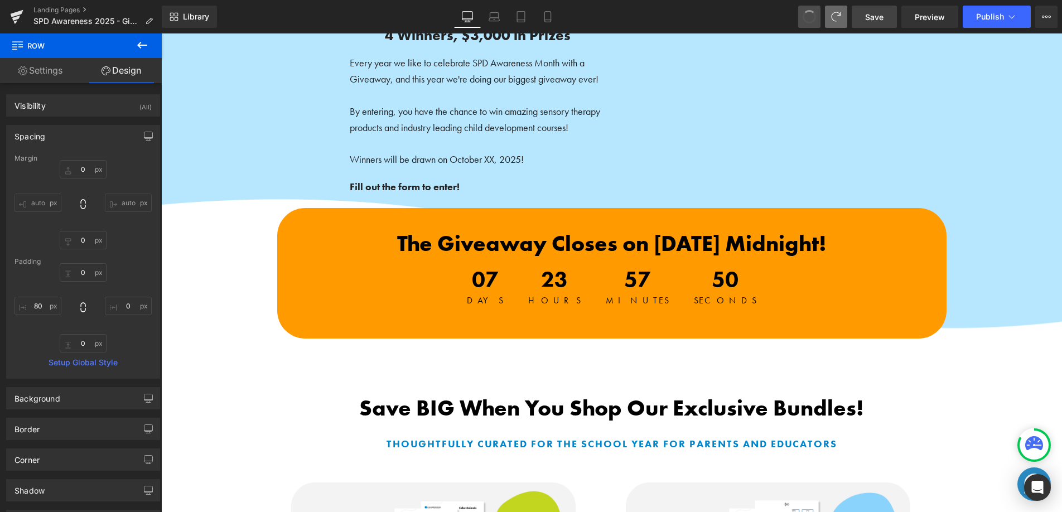
type input "80"
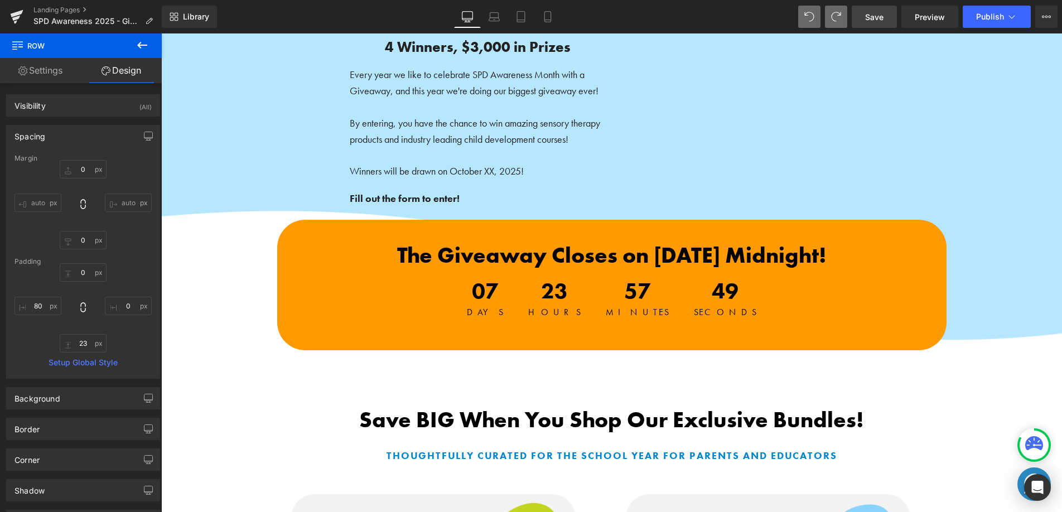
scroll to position [223, 0]
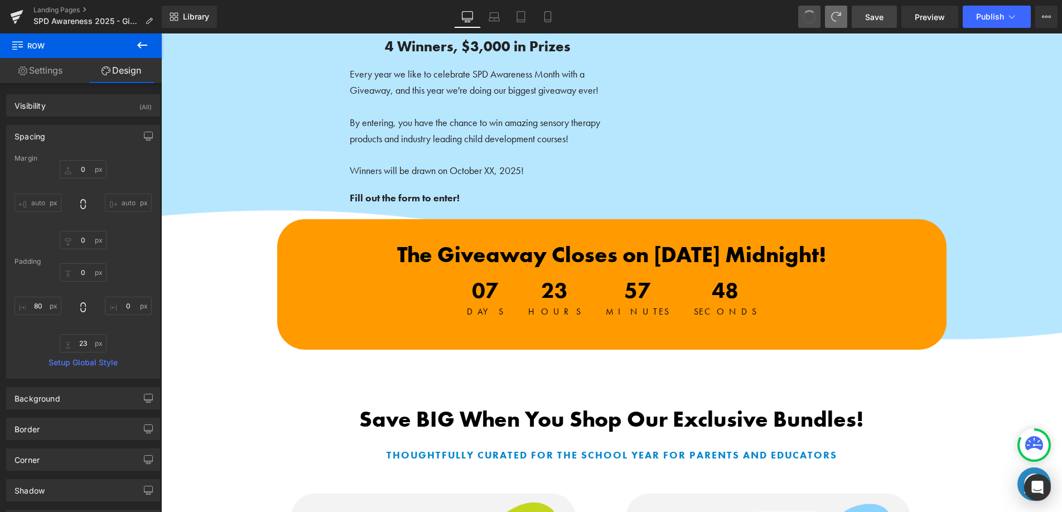
type input "0"
type input "40"
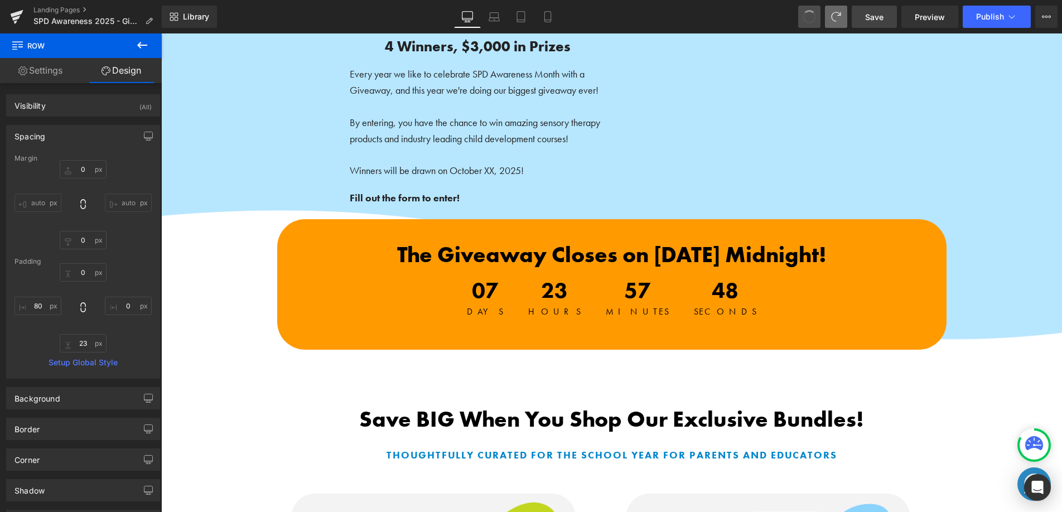
type input "80"
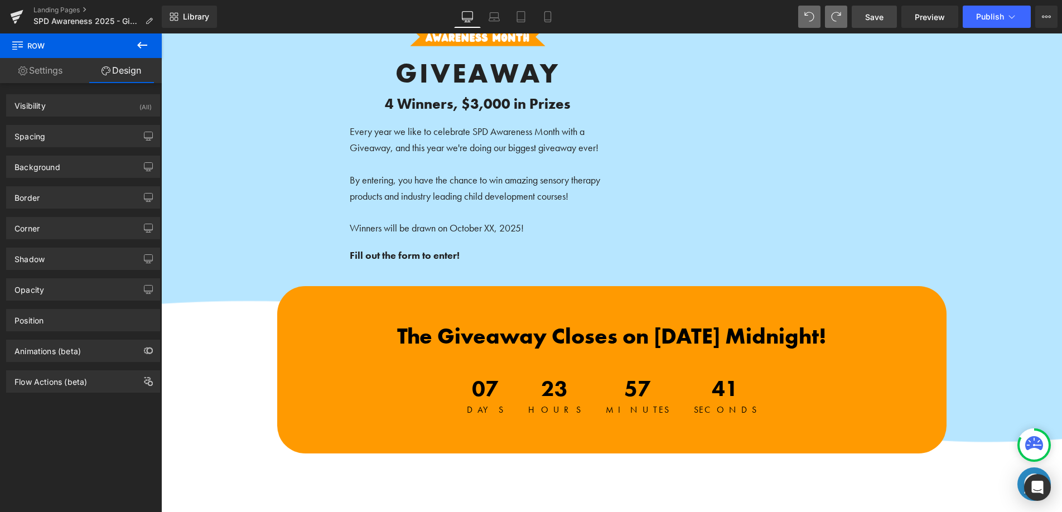
scroll to position [203, 0]
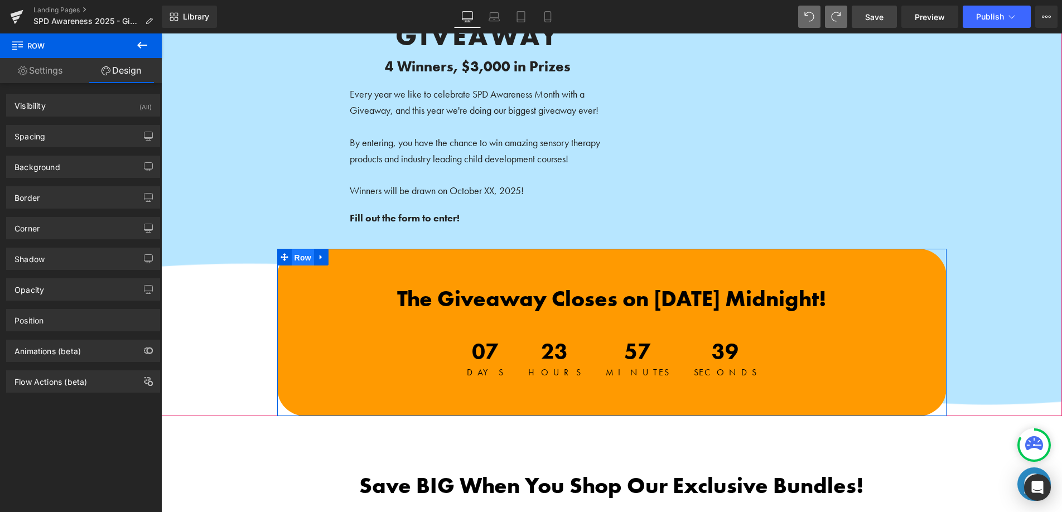
click at [300, 261] on span "Row" at bounding box center [303, 257] width 22 height 17
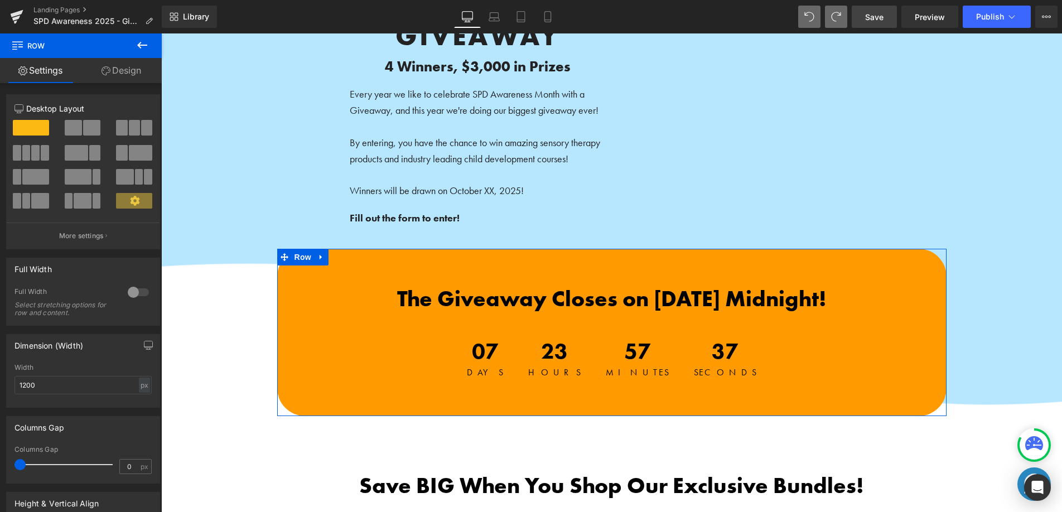
drag, startPoint x: 121, startPoint y: 64, endPoint x: 83, endPoint y: 141, distance: 85.6
click at [121, 65] on link "Design" at bounding box center [121, 70] width 81 height 25
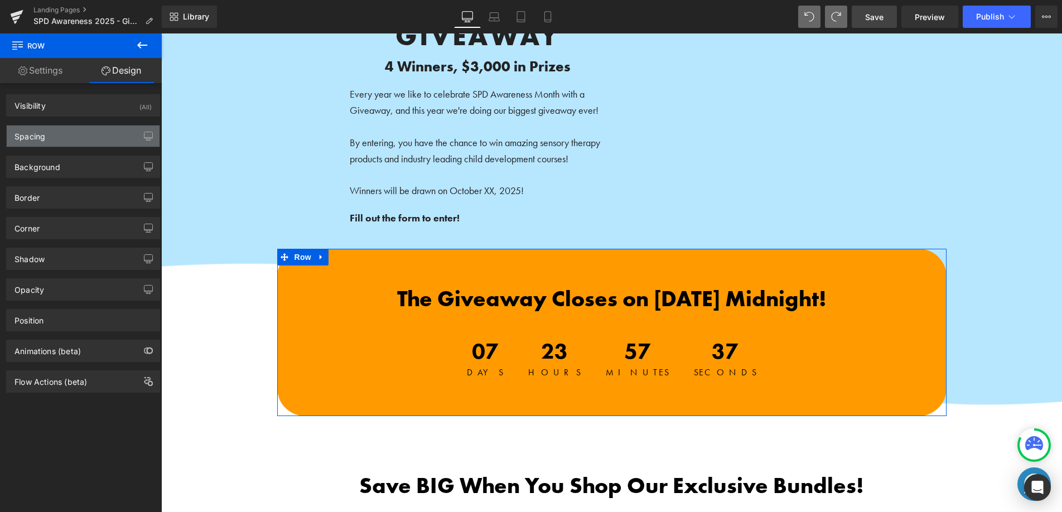
click at [81, 138] on div "Spacing" at bounding box center [83, 136] width 153 height 21
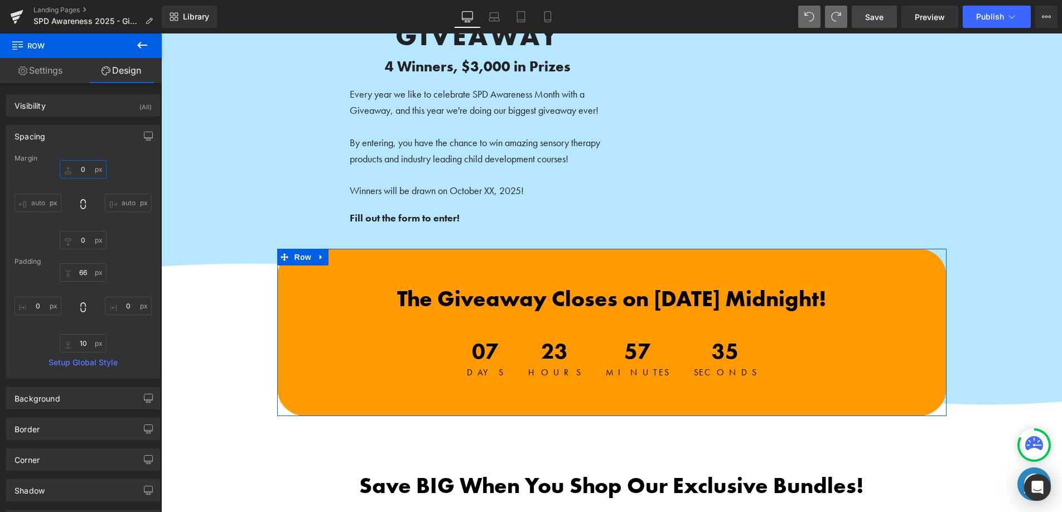
click at [75, 170] on input "0" at bounding box center [83, 169] width 47 height 18
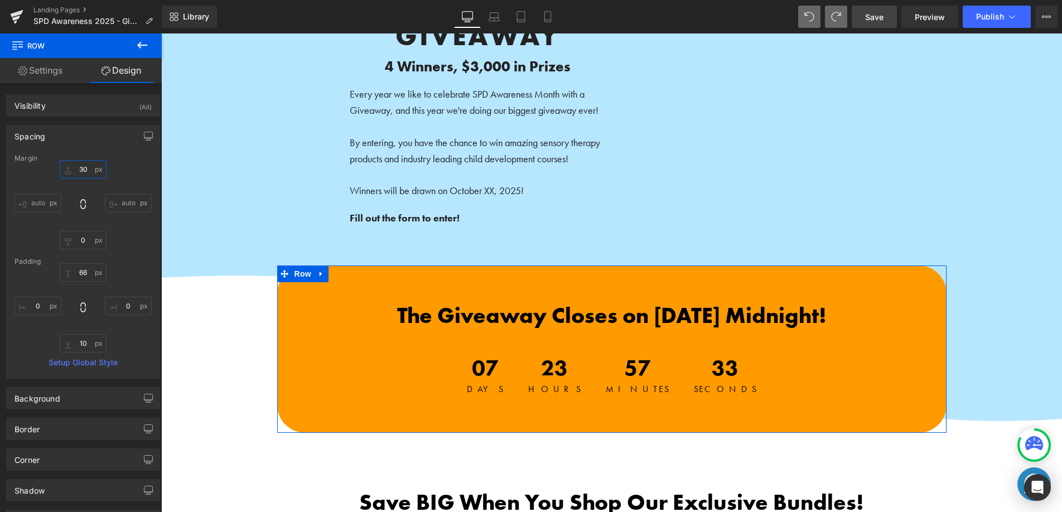
type input "3"
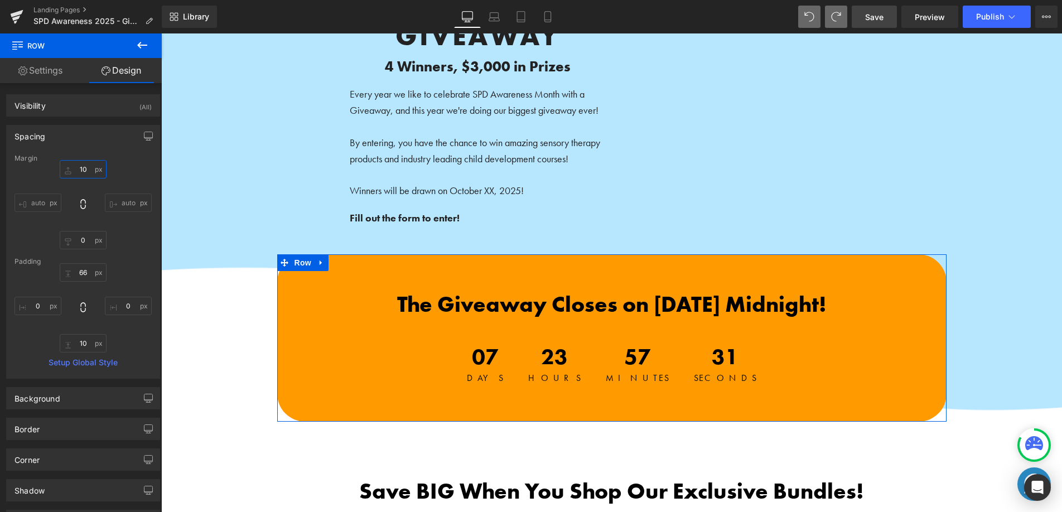
type input "1"
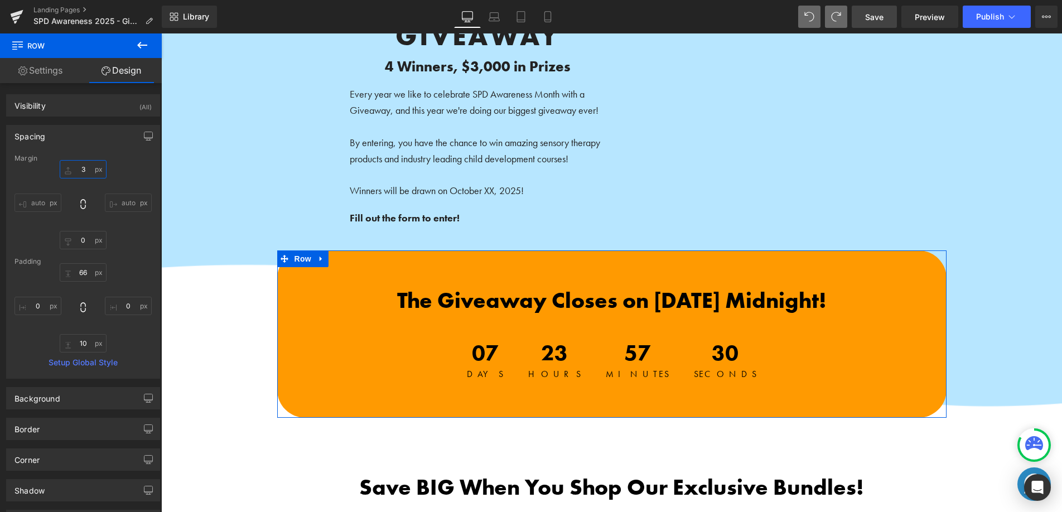
type input "30"
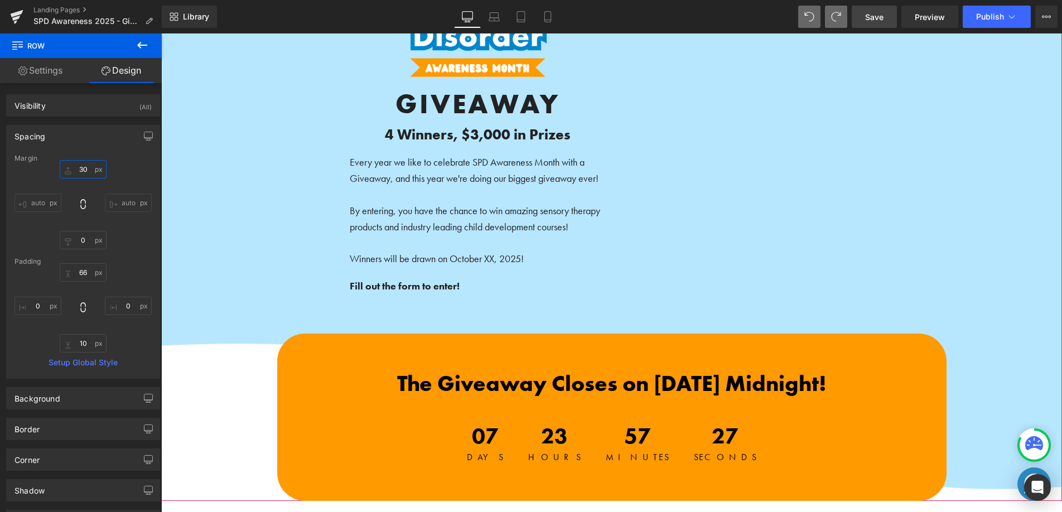
scroll to position [127, 0]
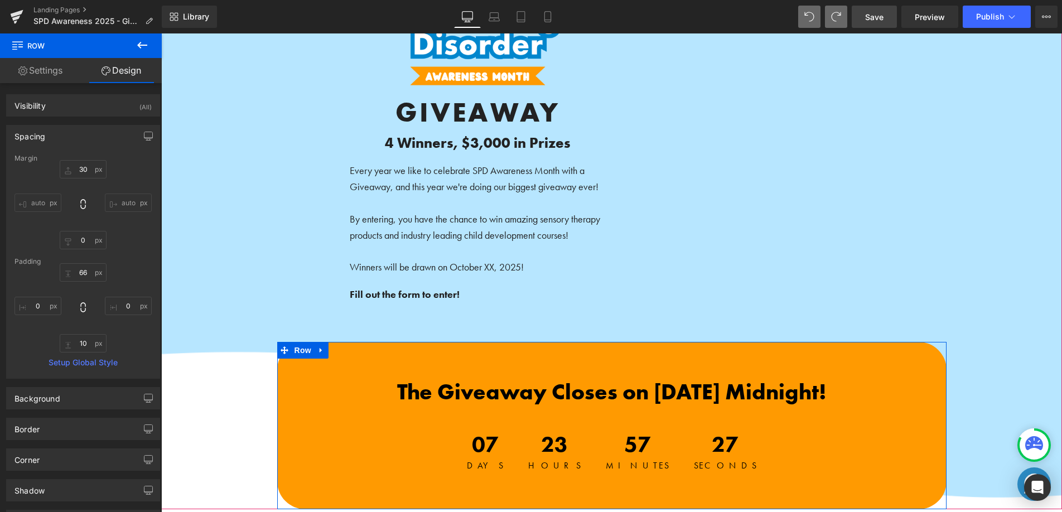
click at [440, 393] on span "The Giveaway Closes on [DATE] Midnight!" at bounding box center [612, 392] width 430 height 28
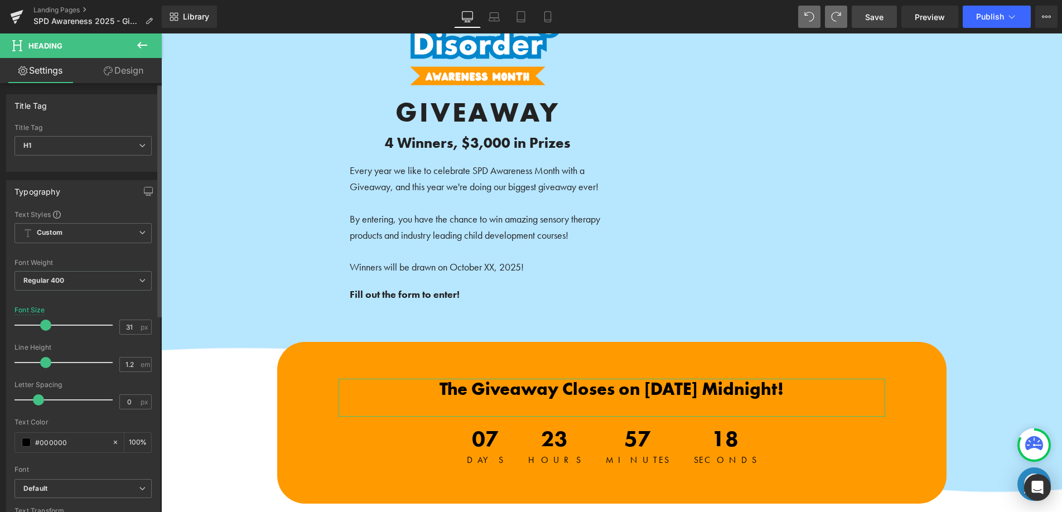
type input "32"
drag, startPoint x: 49, startPoint y: 326, endPoint x: 41, endPoint y: 327, distance: 8.0
click at [41, 327] on span at bounding box center [45, 325] width 11 height 11
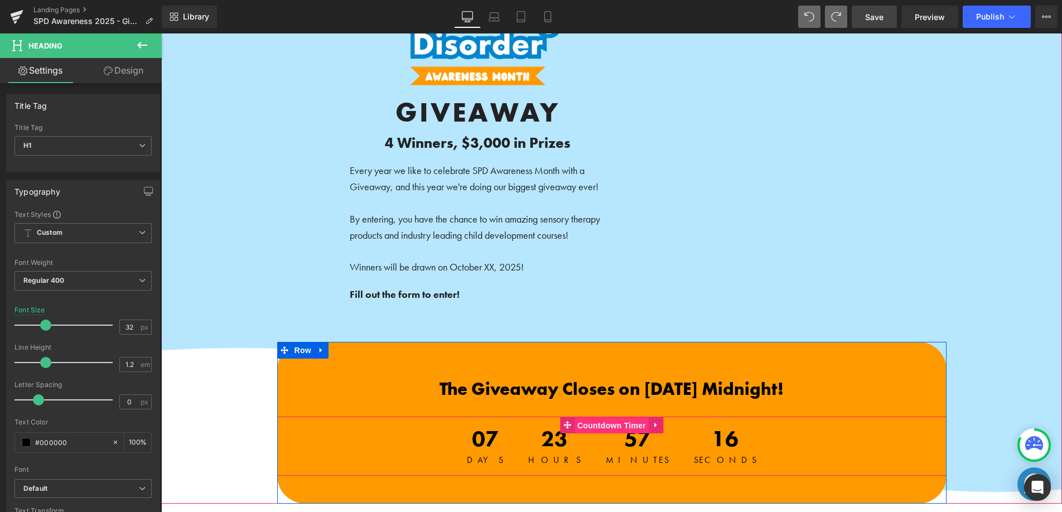
click at [588, 429] on span "Countdown Timer" at bounding box center [612, 425] width 74 height 17
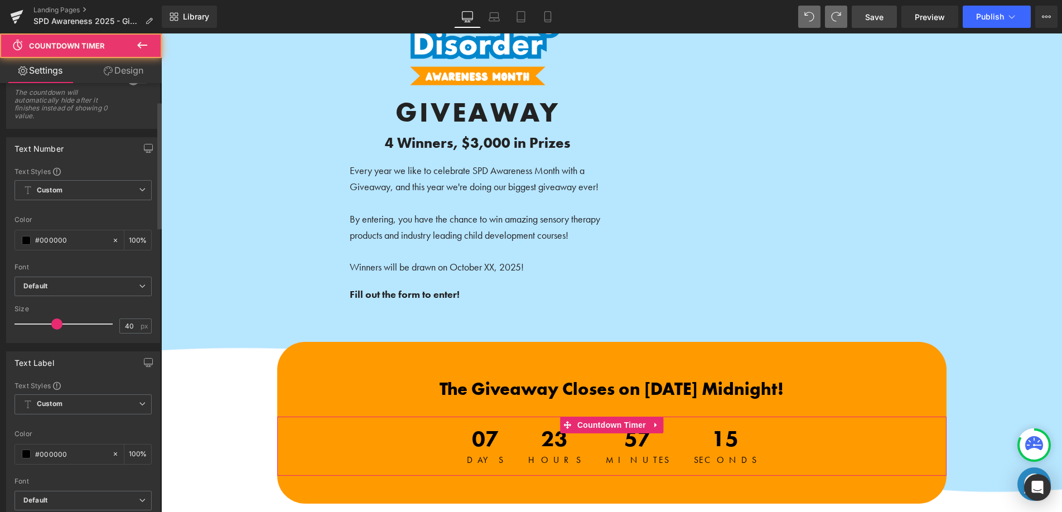
scroll to position [194, 0]
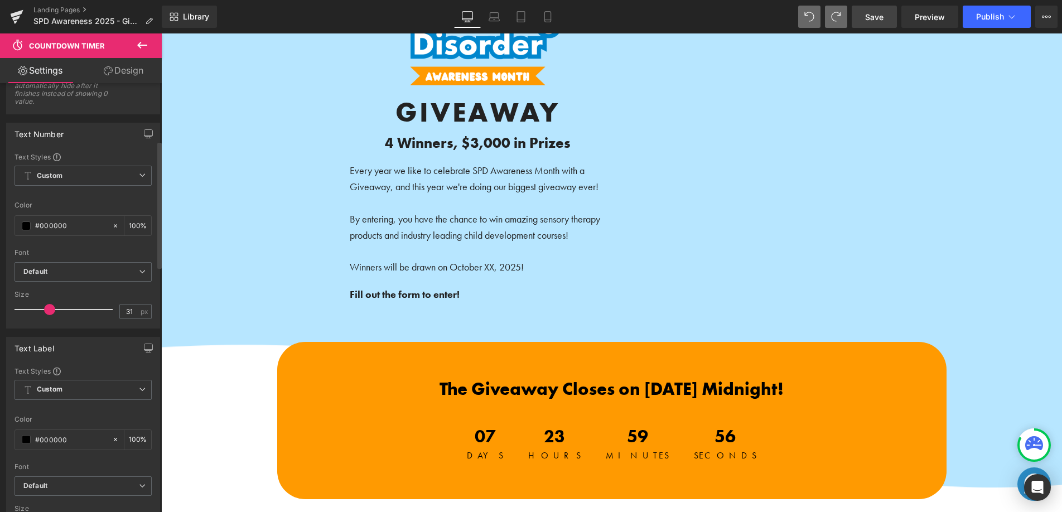
type input "32"
drag, startPoint x: 50, startPoint y: 309, endPoint x: 42, endPoint y: 307, distance: 7.4
click at [42, 307] on div at bounding box center [66, 309] width 93 height 22
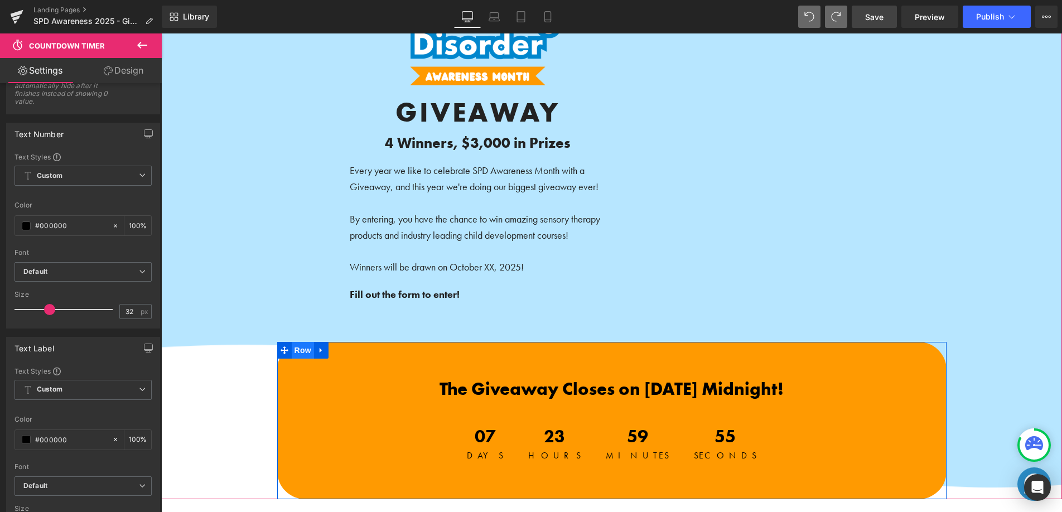
click at [296, 355] on span "Row" at bounding box center [303, 350] width 22 height 17
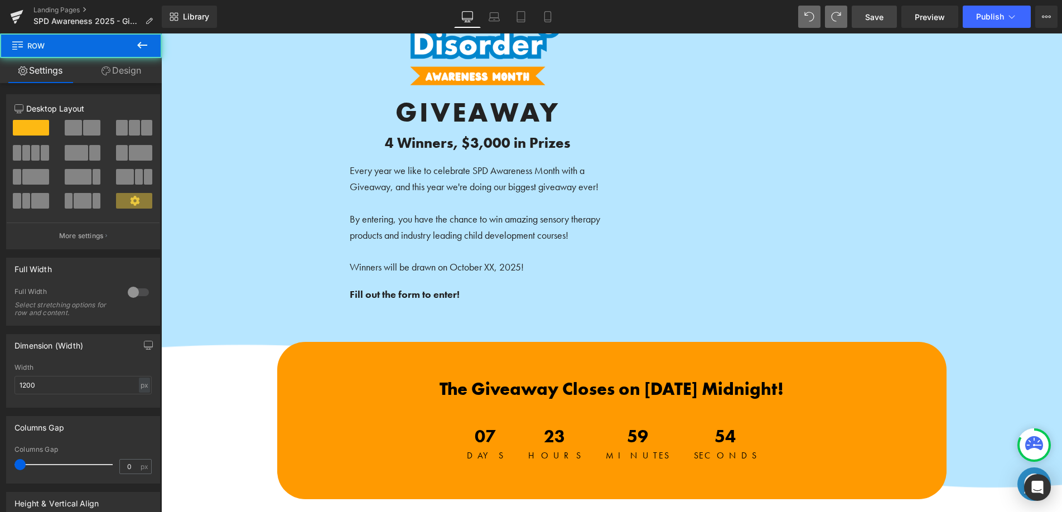
click at [122, 57] on div "Row Settings Design 12 12 12 Column Size Customizer 12 Desktop Layout Laptop La…" at bounding box center [81, 275] width 162 height 484
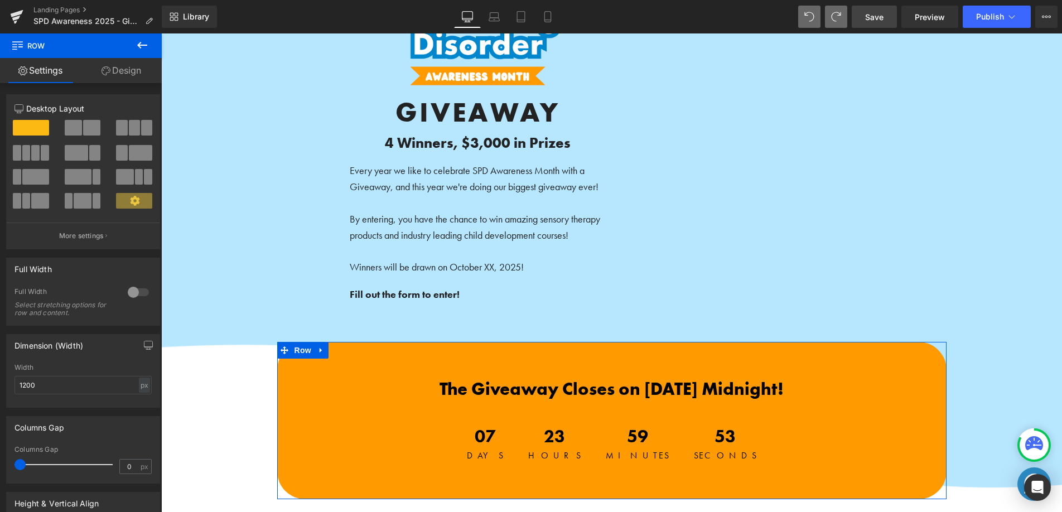
click at [124, 71] on link "Design" at bounding box center [121, 70] width 81 height 25
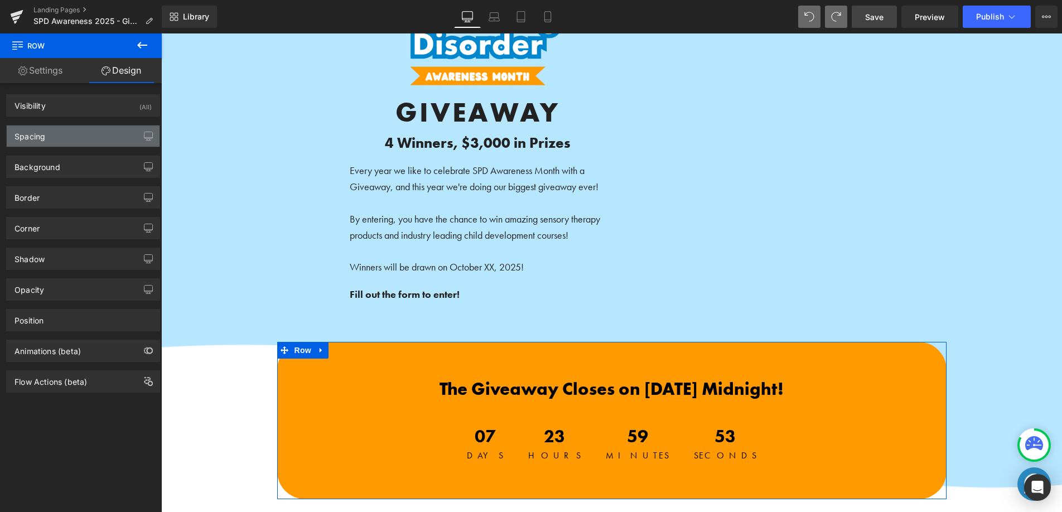
click at [62, 144] on div "Spacing" at bounding box center [83, 136] width 153 height 21
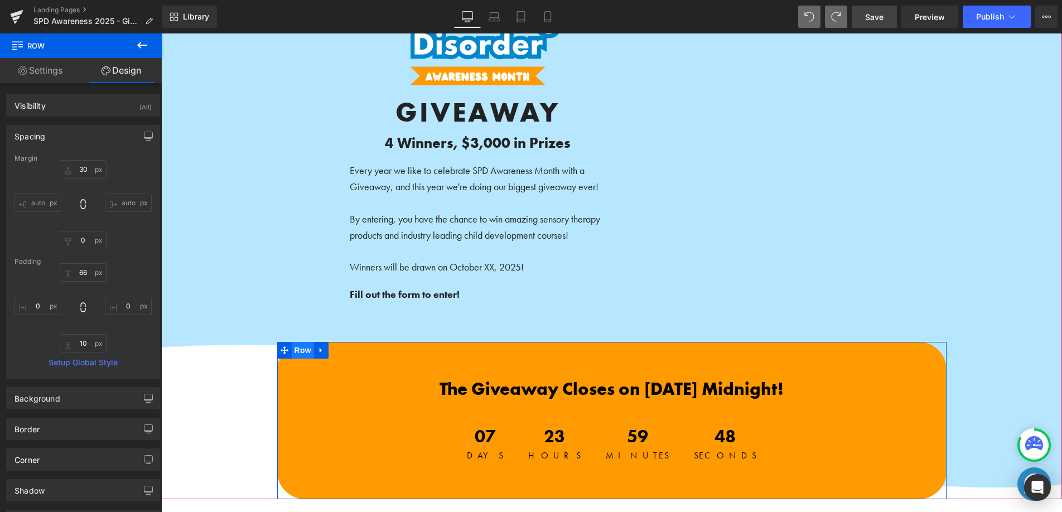
click at [305, 353] on span "Row" at bounding box center [303, 350] width 22 height 17
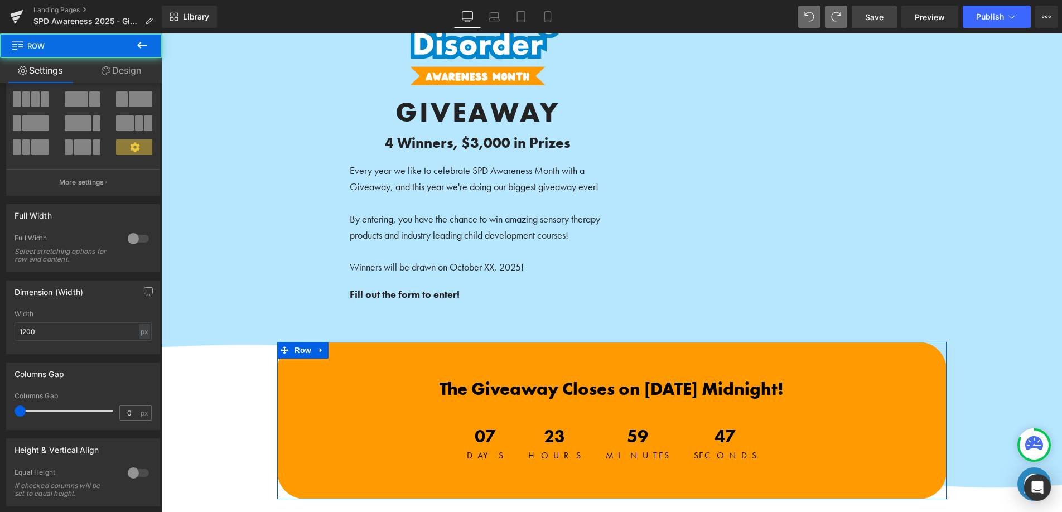
scroll to position [197, 0]
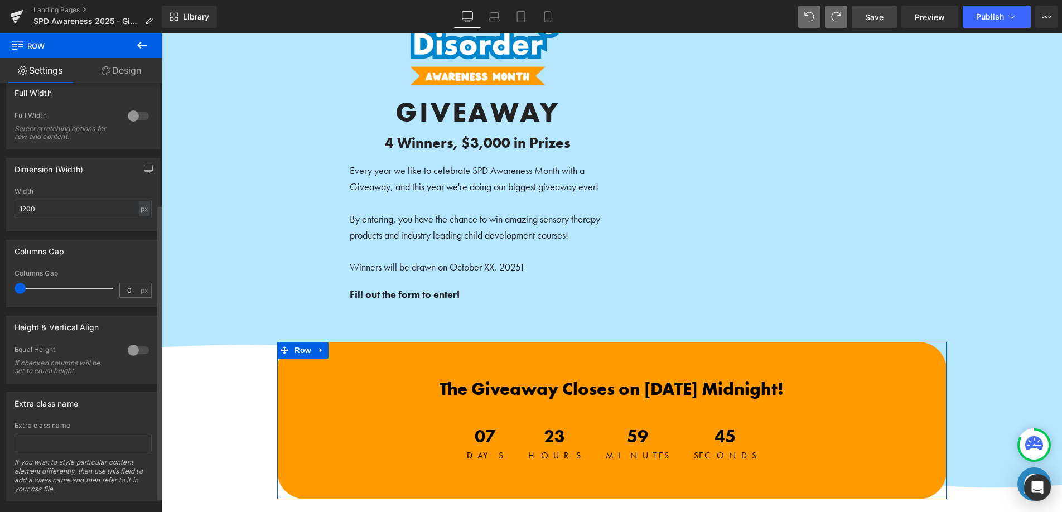
click at [138, 107] on div at bounding box center [138, 116] width 27 height 18
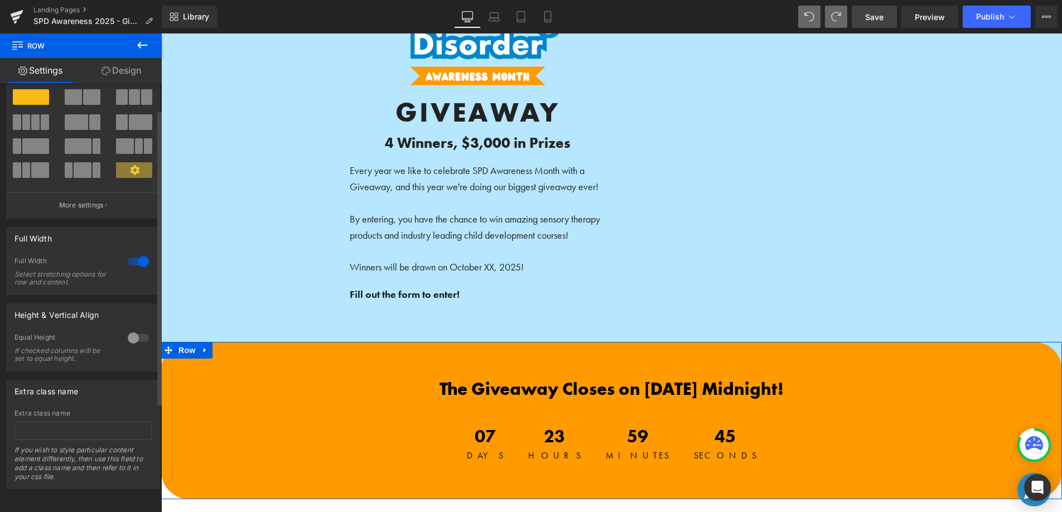
scroll to position [39, 0]
click at [134, 259] on div at bounding box center [138, 262] width 27 height 18
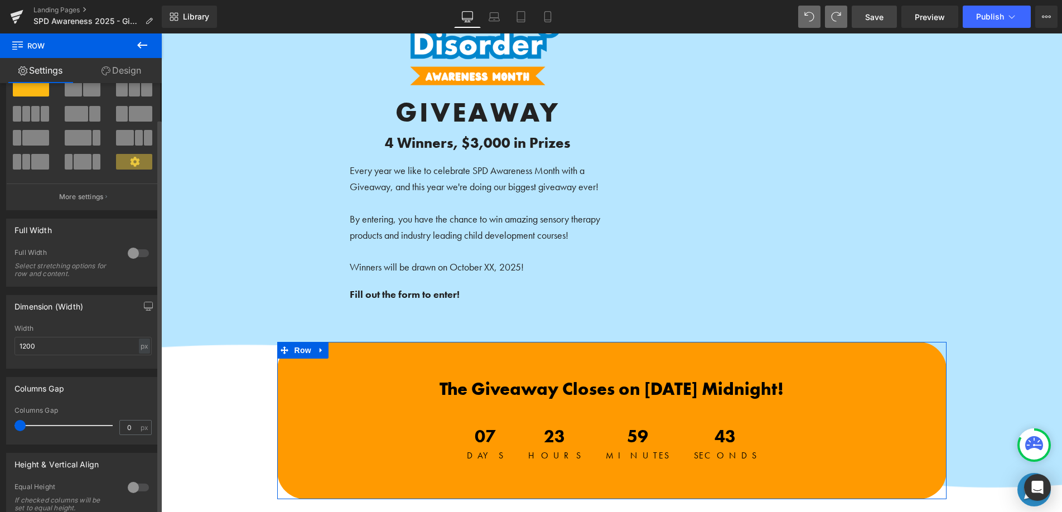
scroll to position [176, 0]
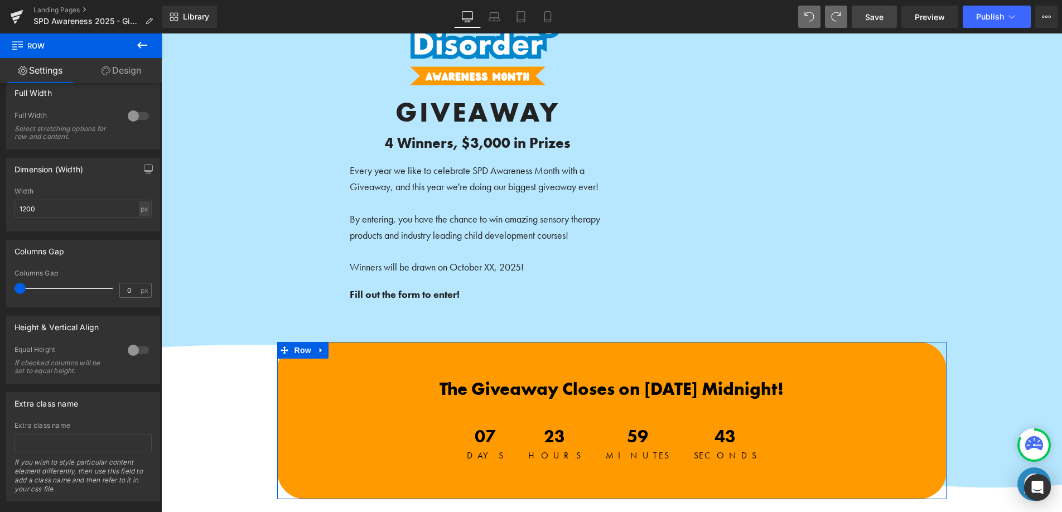
drag, startPoint x: 126, startPoint y: 68, endPoint x: 117, endPoint y: 87, distance: 21.7
click at [126, 68] on link "Design" at bounding box center [121, 70] width 81 height 25
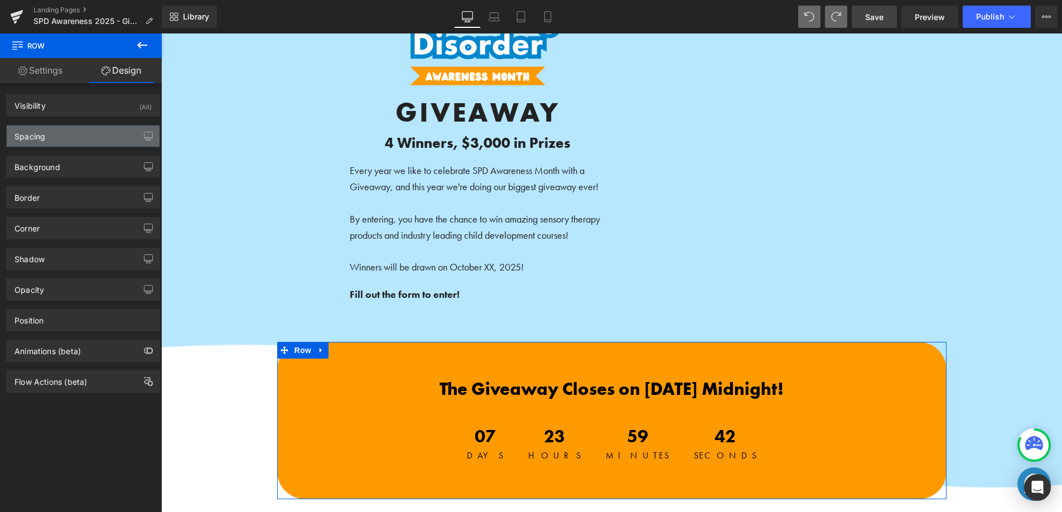
type input "30"
type input "0"
type input "66"
type input "0"
type input "10"
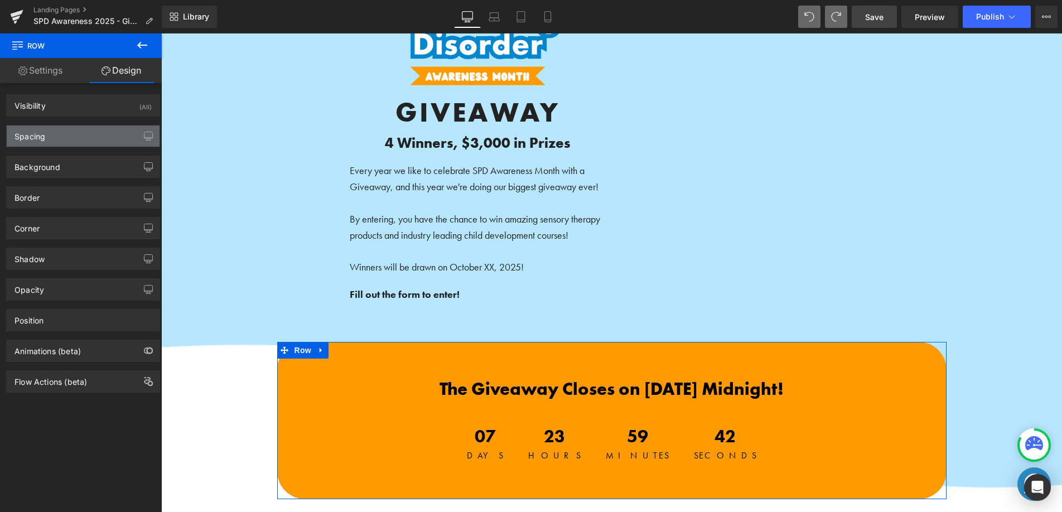
click at [79, 139] on div "Spacing" at bounding box center [83, 136] width 153 height 21
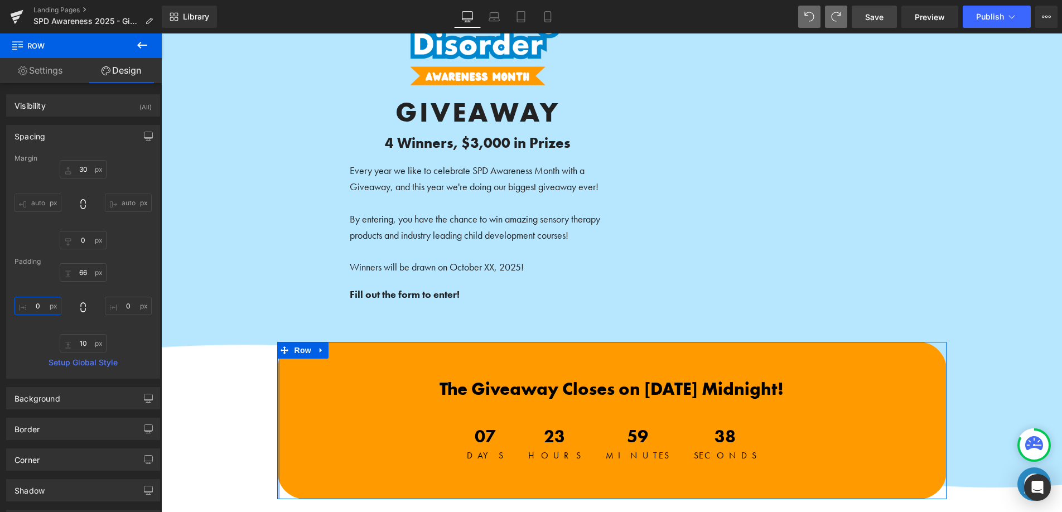
click at [26, 307] on input "0" at bounding box center [38, 306] width 47 height 18
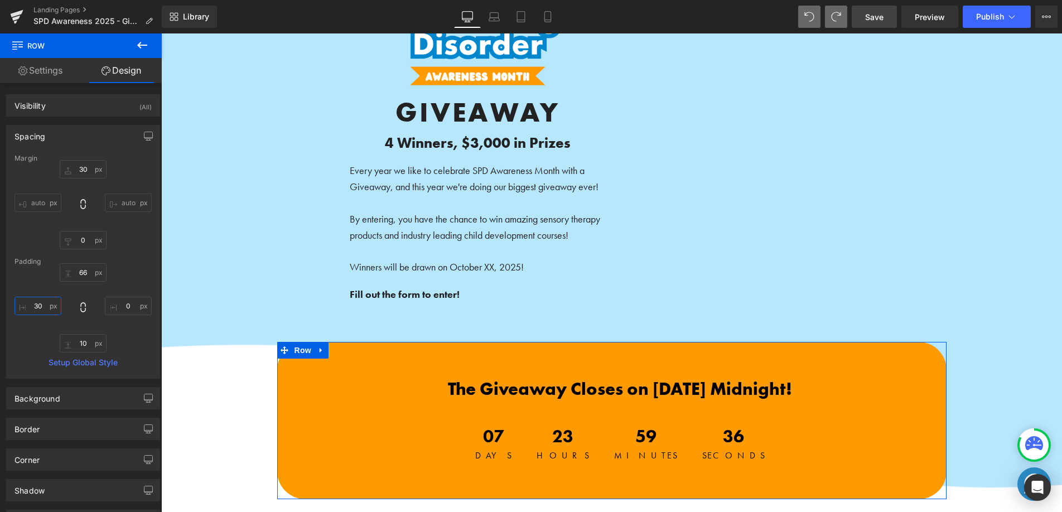
type input "3"
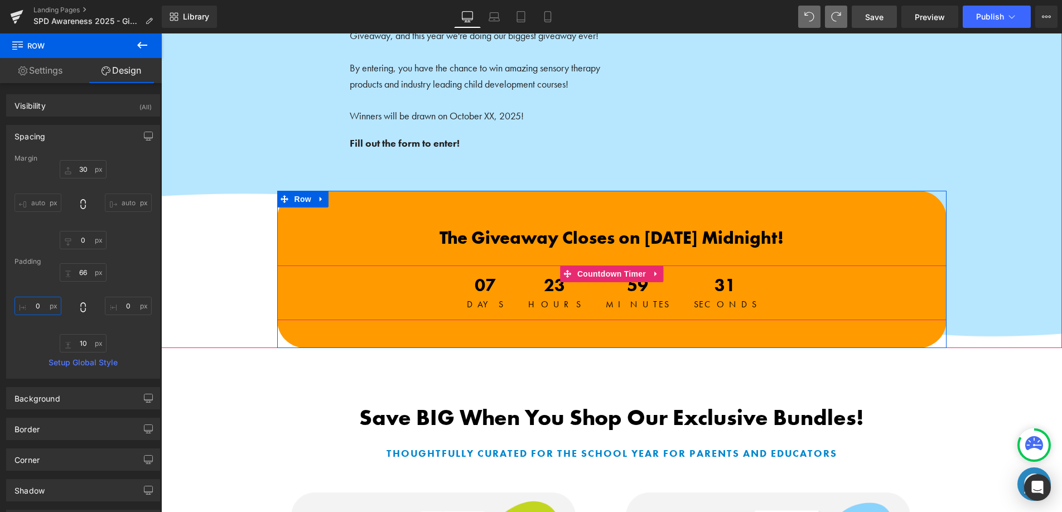
scroll to position [276, 0]
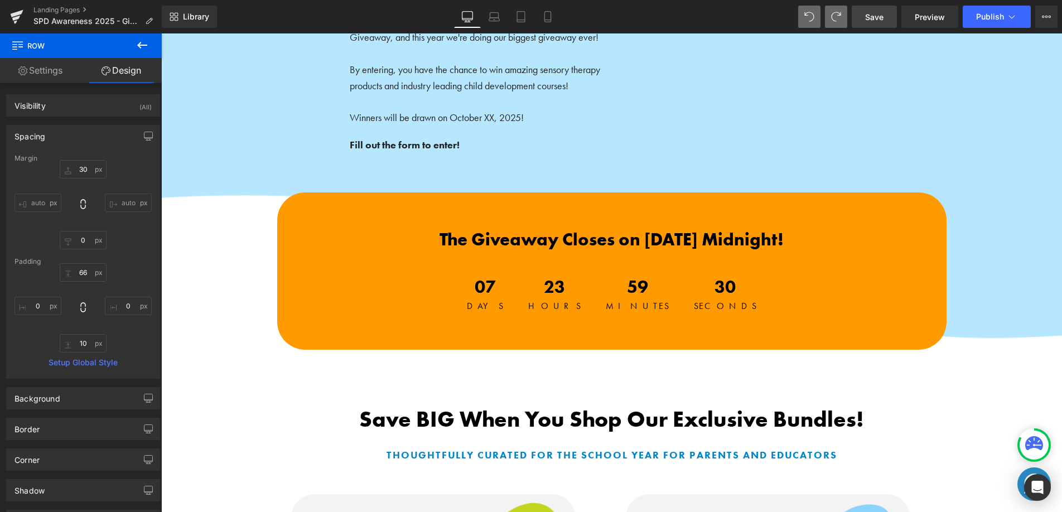
click at [877, 20] on span "Save" at bounding box center [874, 17] width 18 height 12
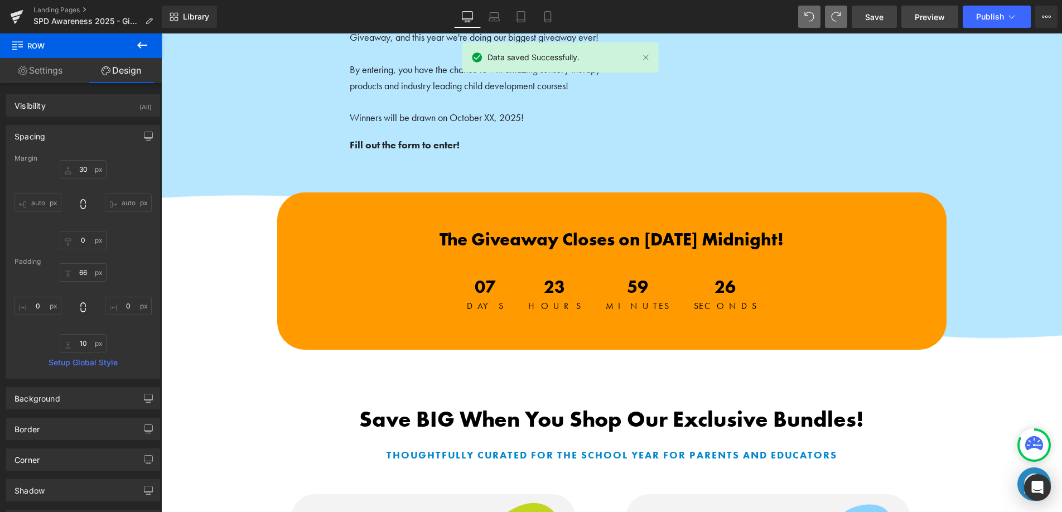
click at [917, 18] on span "Preview" at bounding box center [930, 17] width 30 height 12
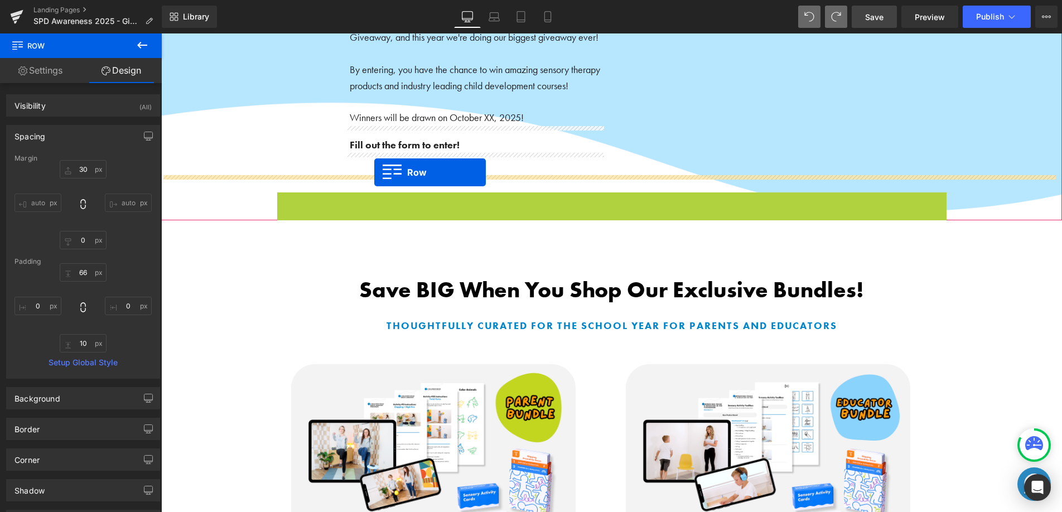
drag, startPoint x: 279, startPoint y: 204, endPoint x: 375, endPoint y: 172, distance: 100.6
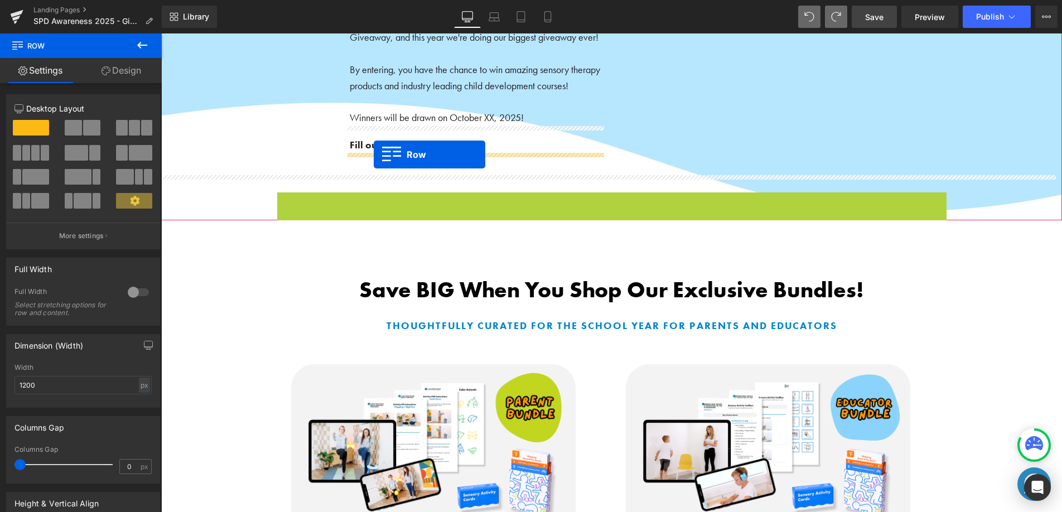
drag, startPoint x: 280, startPoint y: 202, endPoint x: 374, endPoint y: 155, distance: 105.0
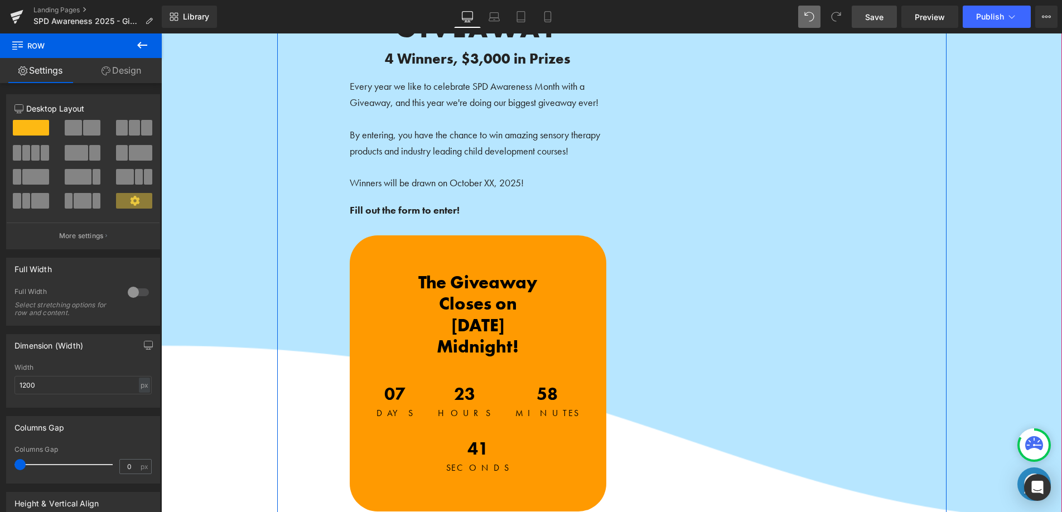
scroll to position [208, 0]
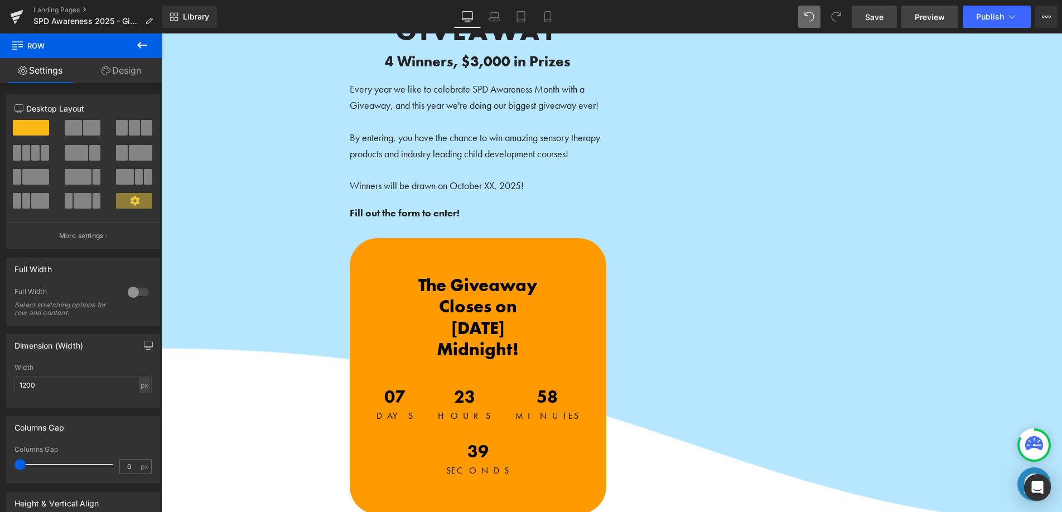
click at [936, 21] on span "Preview" at bounding box center [930, 17] width 30 height 12
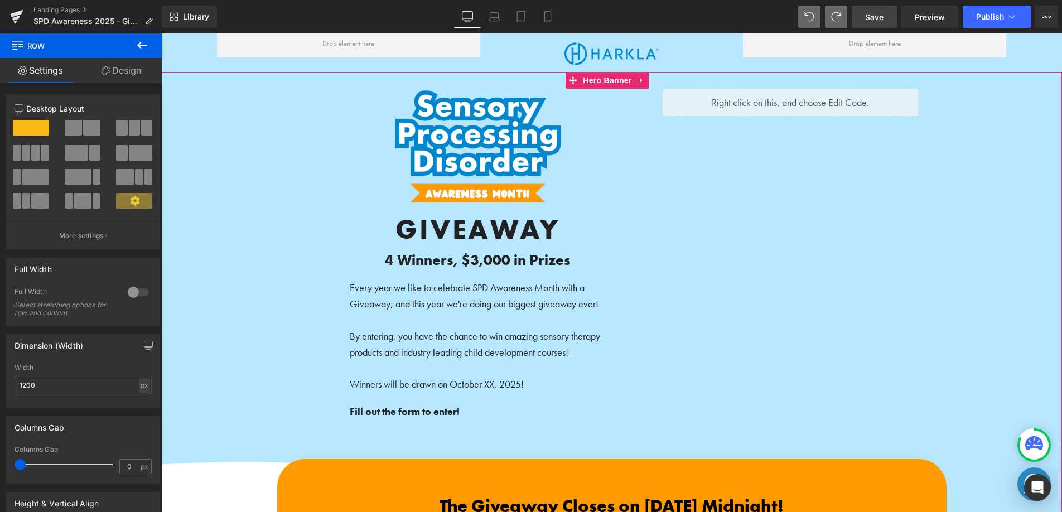
scroll to position [0, 0]
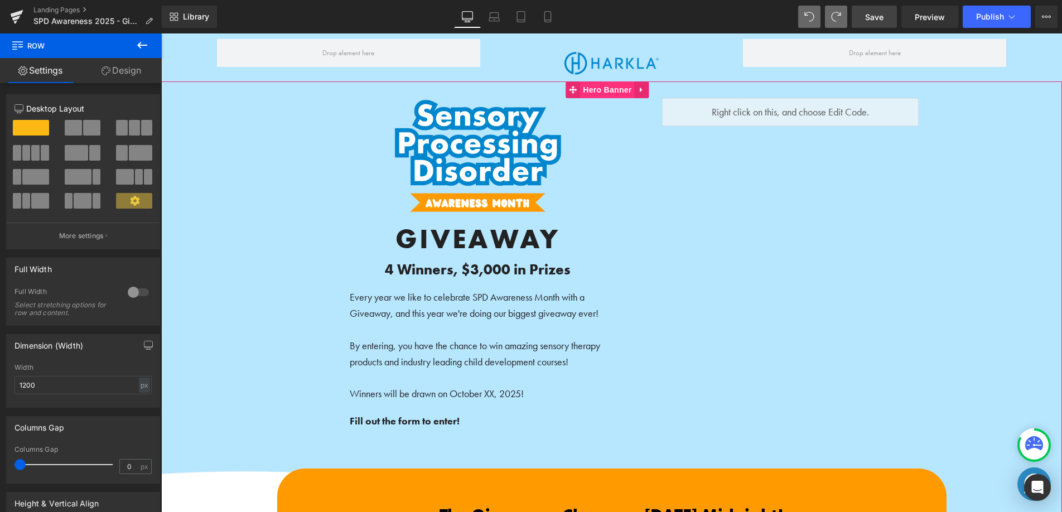
click at [599, 88] on span "Hero Banner" at bounding box center [607, 89] width 54 height 17
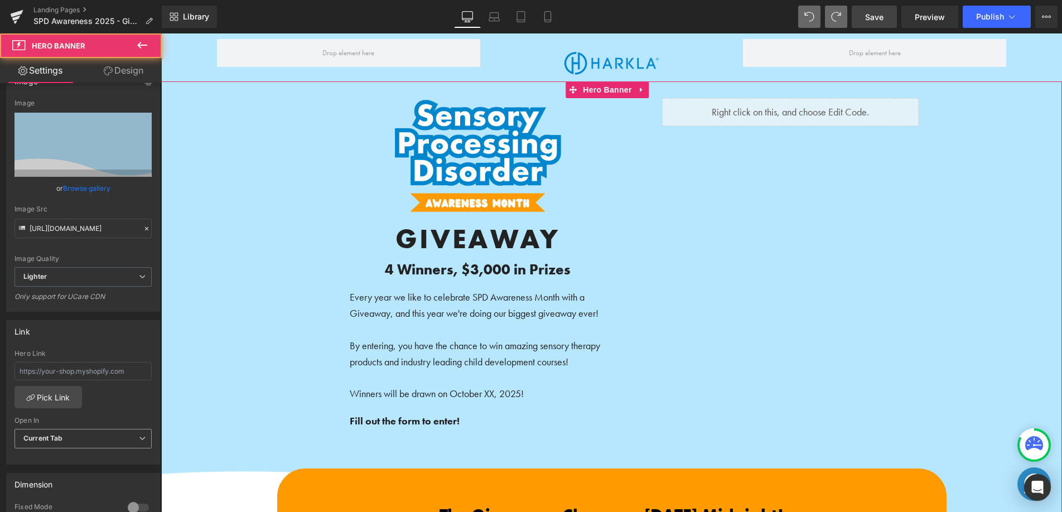
scroll to position [193, 0]
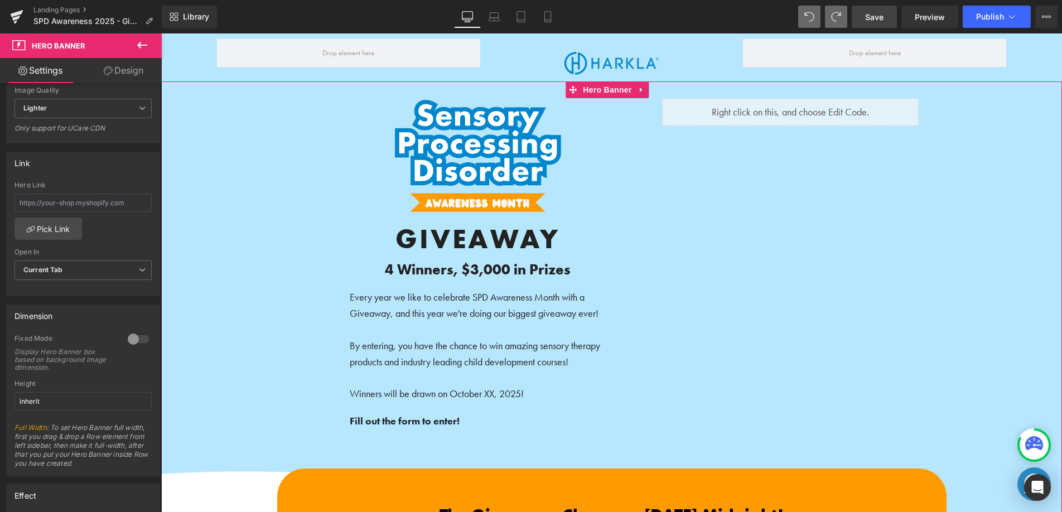
click at [126, 338] on div at bounding box center [138, 339] width 27 height 18
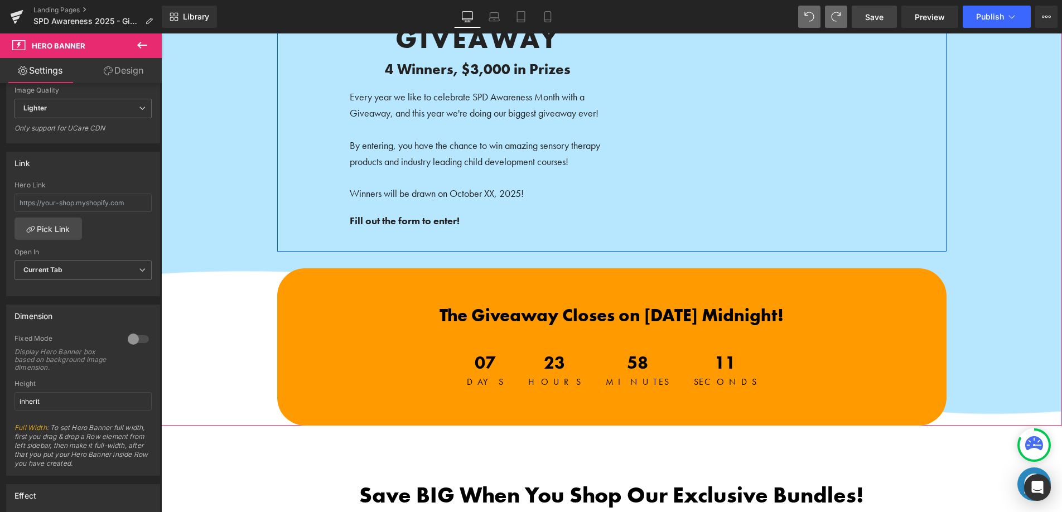
scroll to position [202, 0]
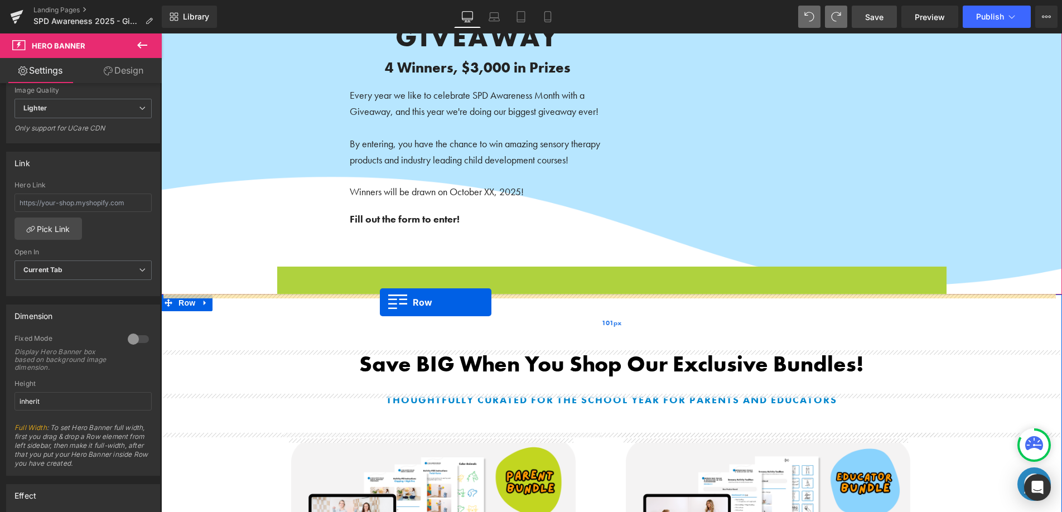
drag, startPoint x: 281, startPoint y: 273, endPoint x: 380, endPoint y: 302, distance: 102.9
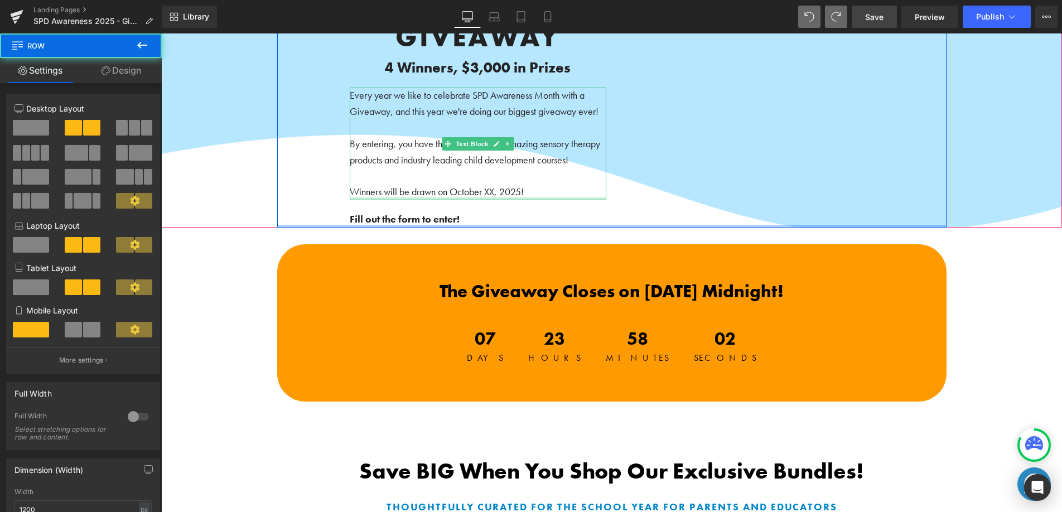
drag, startPoint x: 524, startPoint y: 241, endPoint x: 535, endPoint y: 197, distance: 44.9
click at [535, 197] on div "Shop Parent Bundle → Button Shop Sensory Products → Button Shop Digital Courses…" at bounding box center [611, 61] width 669 height 331
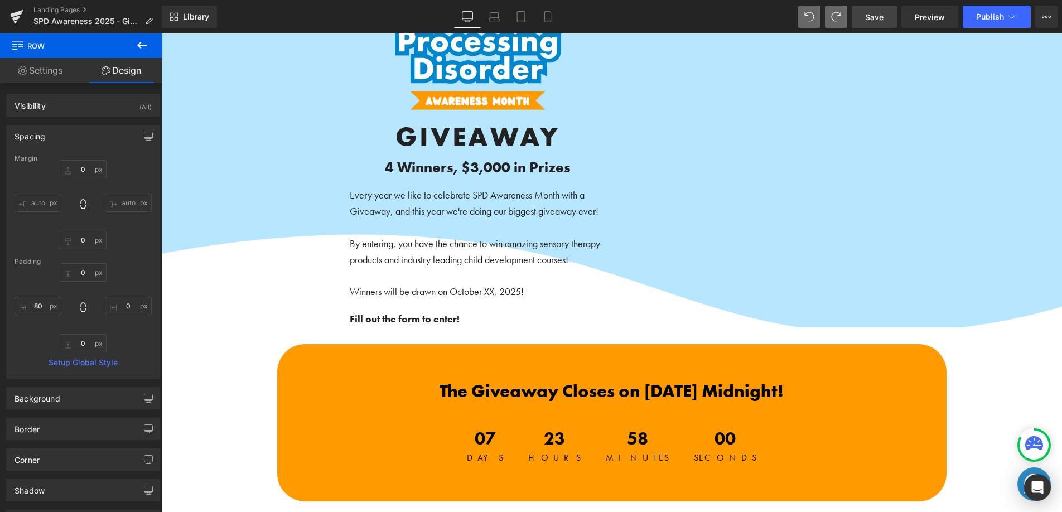
scroll to position [100, 0]
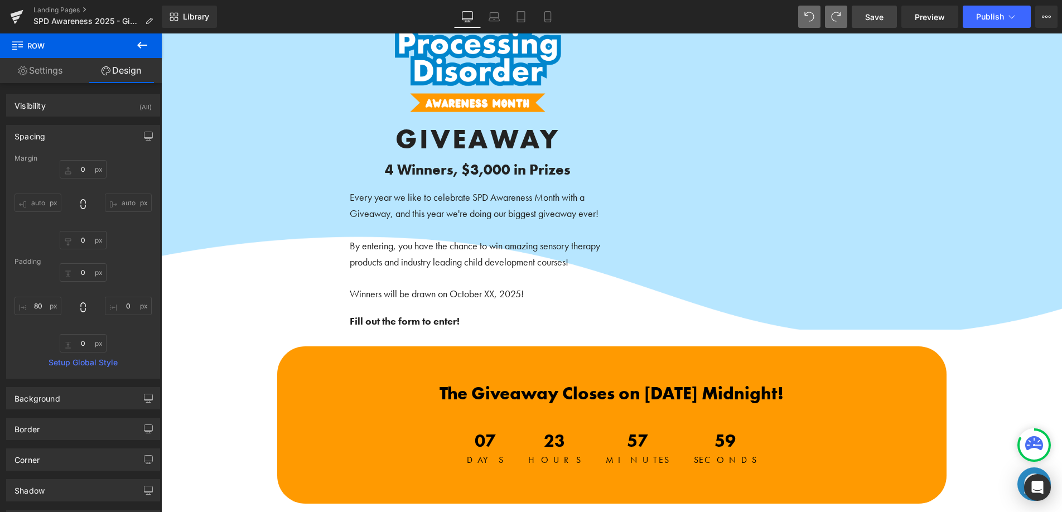
click at [880, 23] on link "Save" at bounding box center [874, 17] width 45 height 22
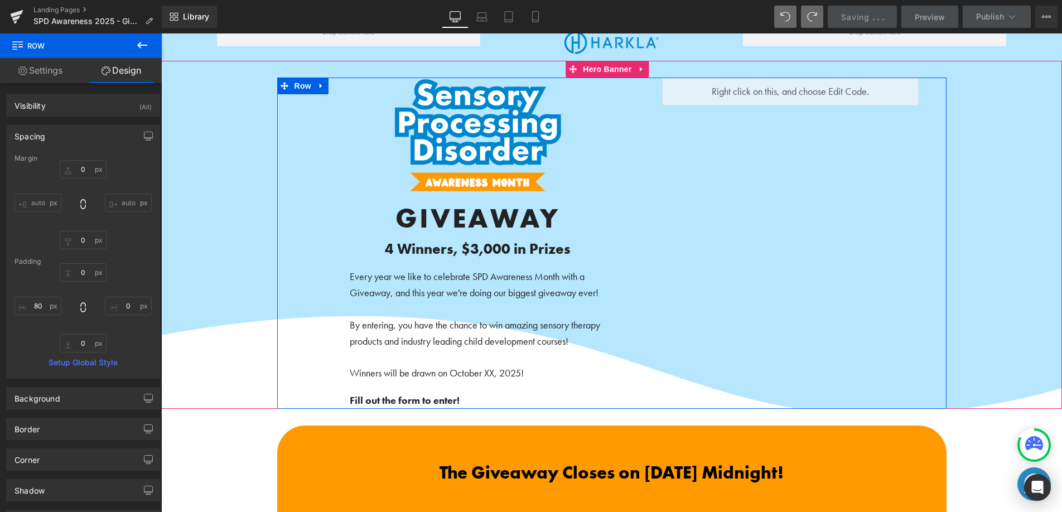
scroll to position [0, 0]
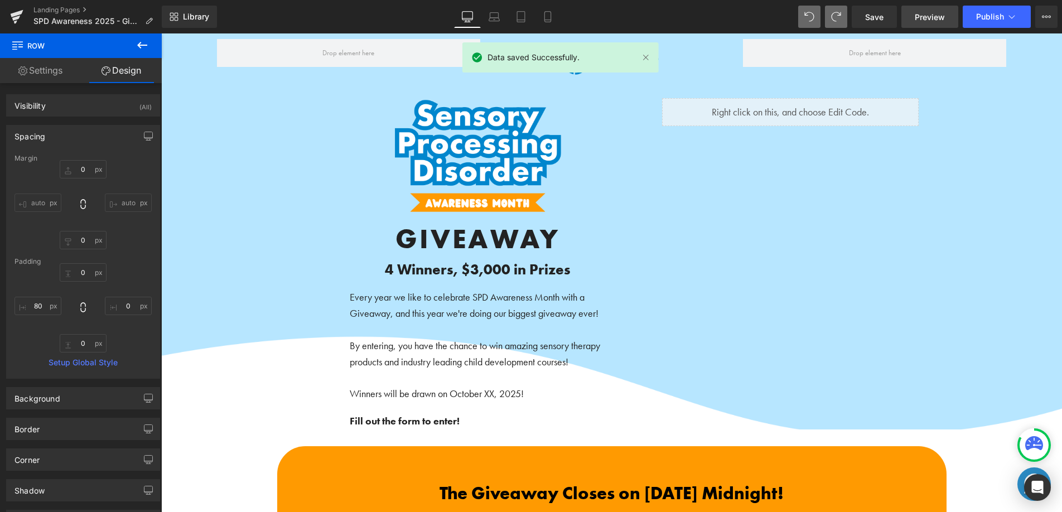
click at [937, 25] on link "Preview" at bounding box center [930, 17] width 57 height 22
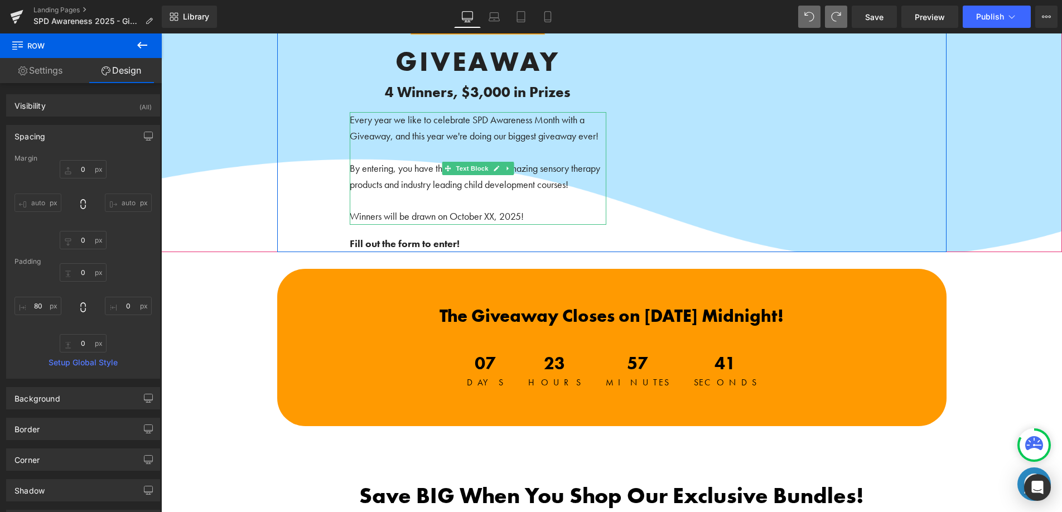
scroll to position [195, 0]
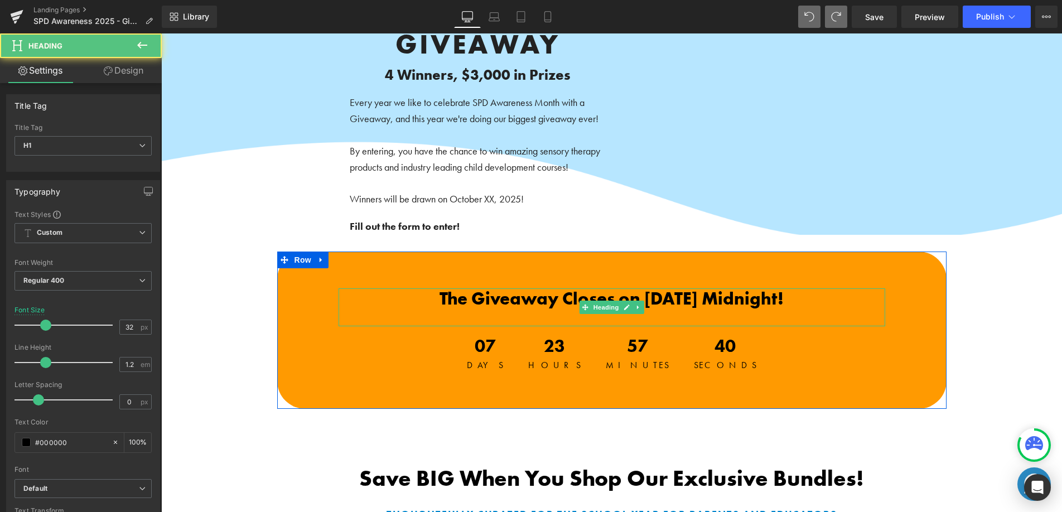
click at [450, 302] on span "The Giveaway Closes on [DATE] Midnight!" at bounding box center [612, 298] width 344 height 23
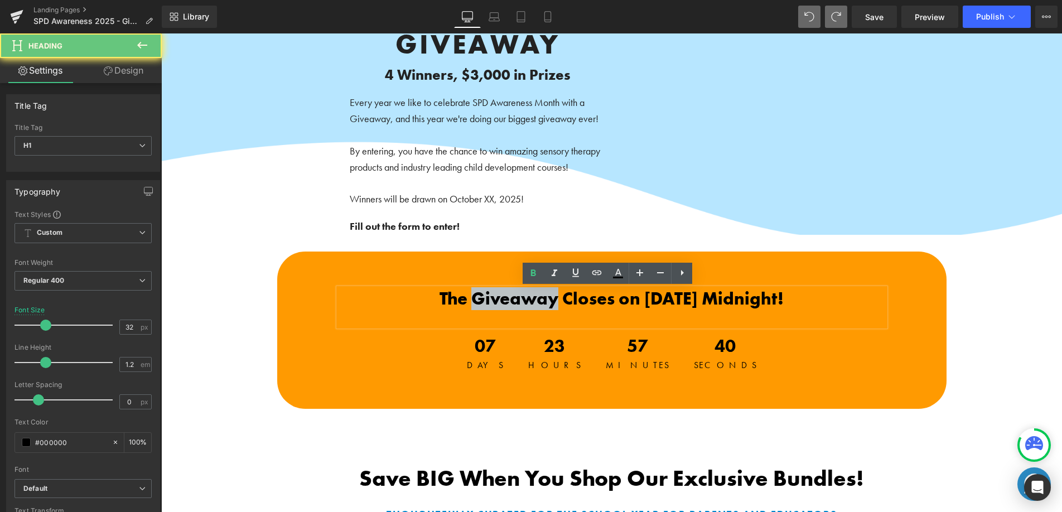
click at [450, 302] on span "The Giveaway Closes on [DATE] Midnight!" at bounding box center [612, 298] width 344 height 23
drag, startPoint x: 450, startPoint y: 302, endPoint x: 415, endPoint y: 302, distance: 35.1
click at [450, 302] on span "The Giveaway Closes on [DATE] Midnight!" at bounding box center [612, 298] width 344 height 23
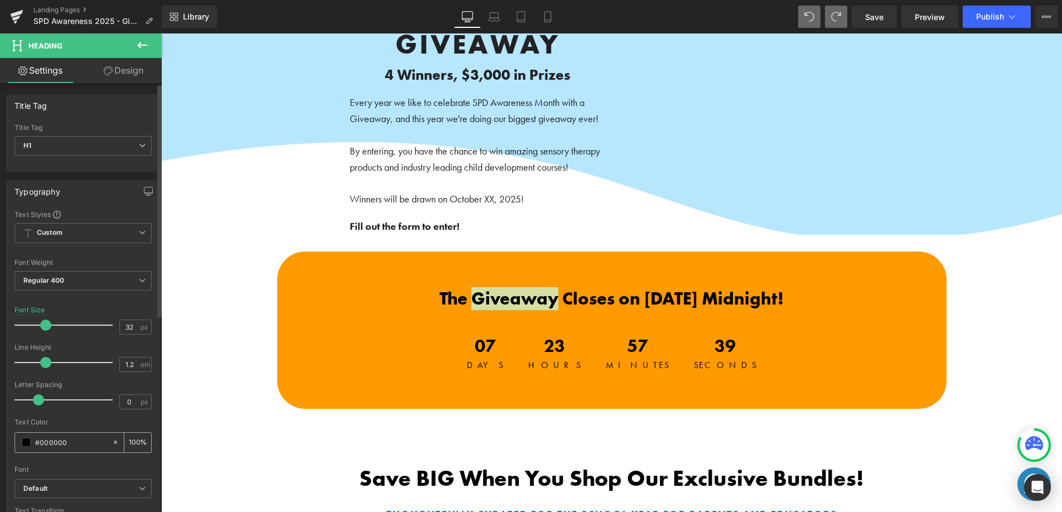
drag, startPoint x: 79, startPoint y: 446, endPoint x: 36, endPoint y: 441, distance: 43.8
click at [36, 441] on input "#000000" at bounding box center [70, 442] width 71 height 12
type input "#"
type input "0"
type input "#fff"
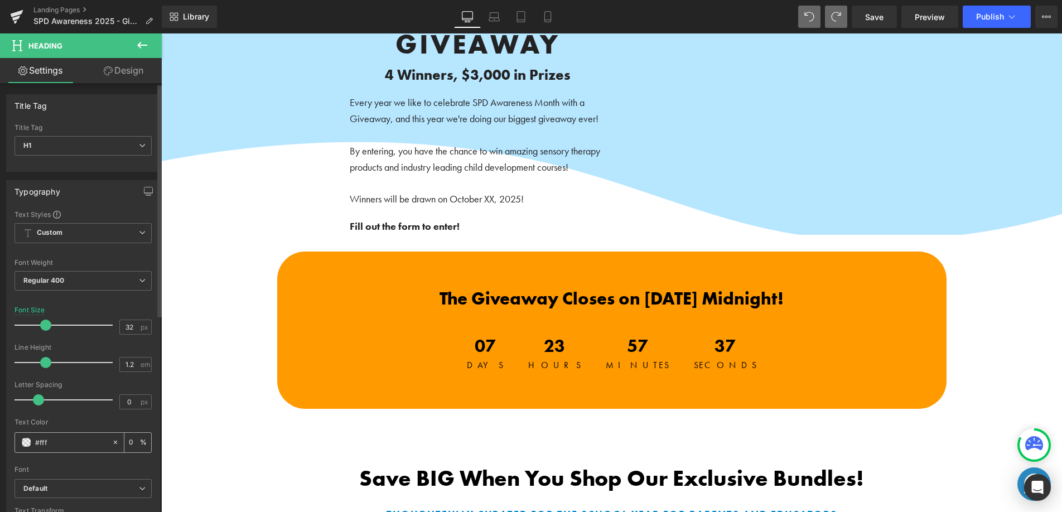
type input "100"
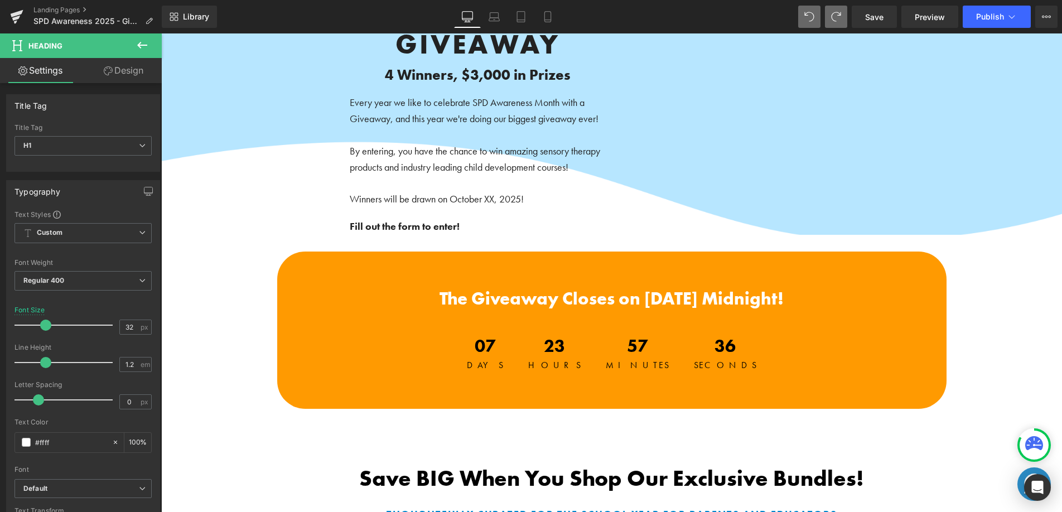
type input "#fffff"
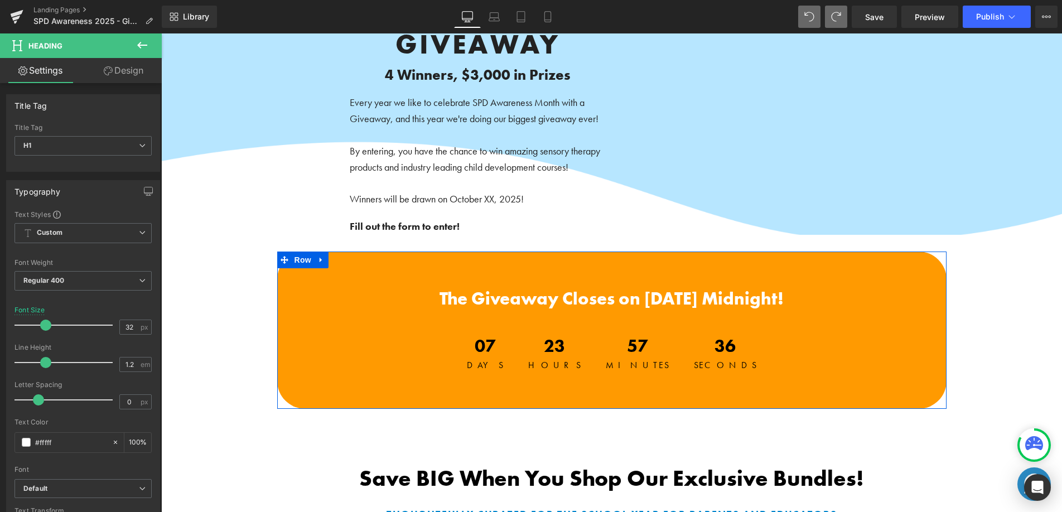
type input "0"
type input "#ffffff"
type input "100"
click at [504, 357] on span "07" at bounding box center [485, 349] width 37 height 23
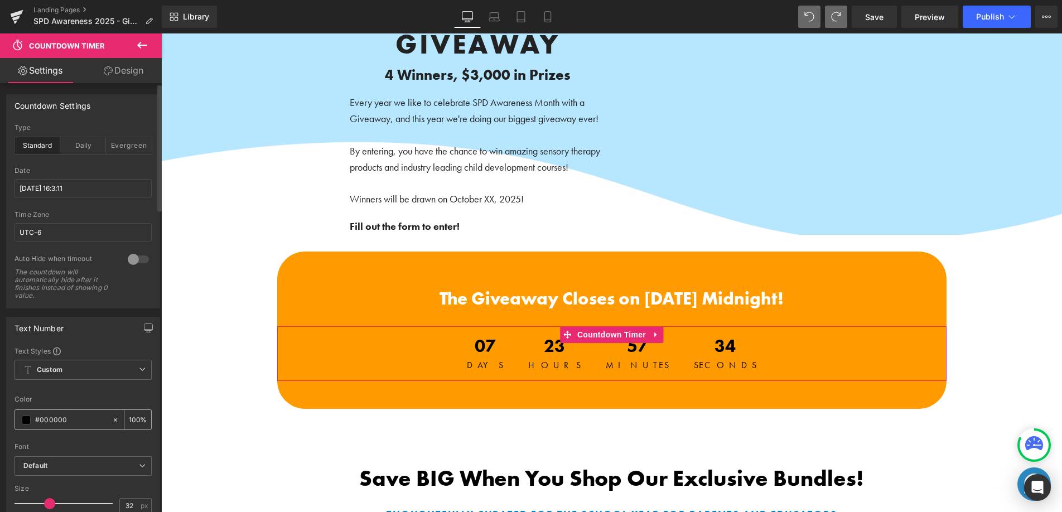
drag, startPoint x: 84, startPoint y: 426, endPoint x: 14, endPoint y: 416, distance: 70.9
click at [15, 416] on div "#000000 100 %" at bounding box center [83, 419] width 137 height 21
type input "#"
type input "0"
type input "#fff"
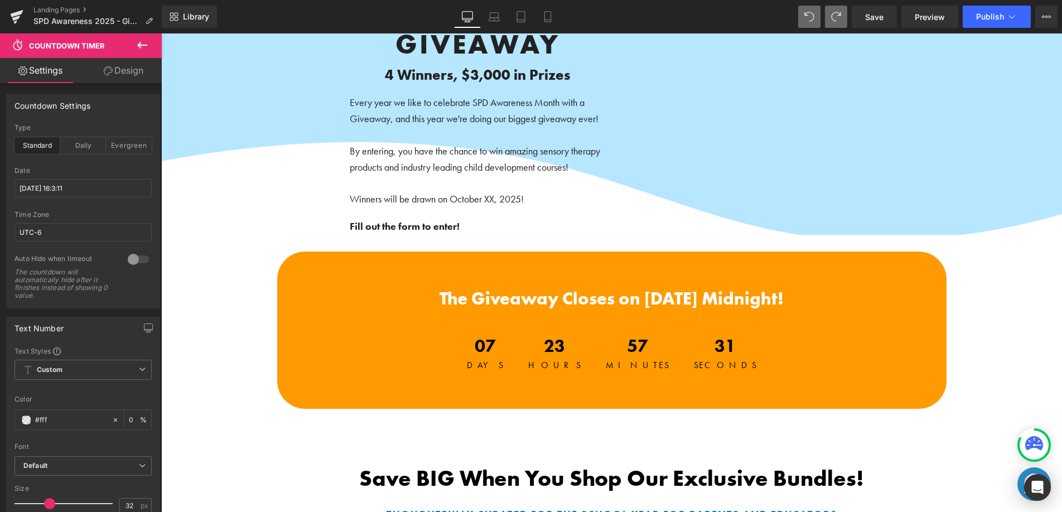
type input "100"
type input "#fffff"
type input "0"
type input "#ffffff"
type input "100"
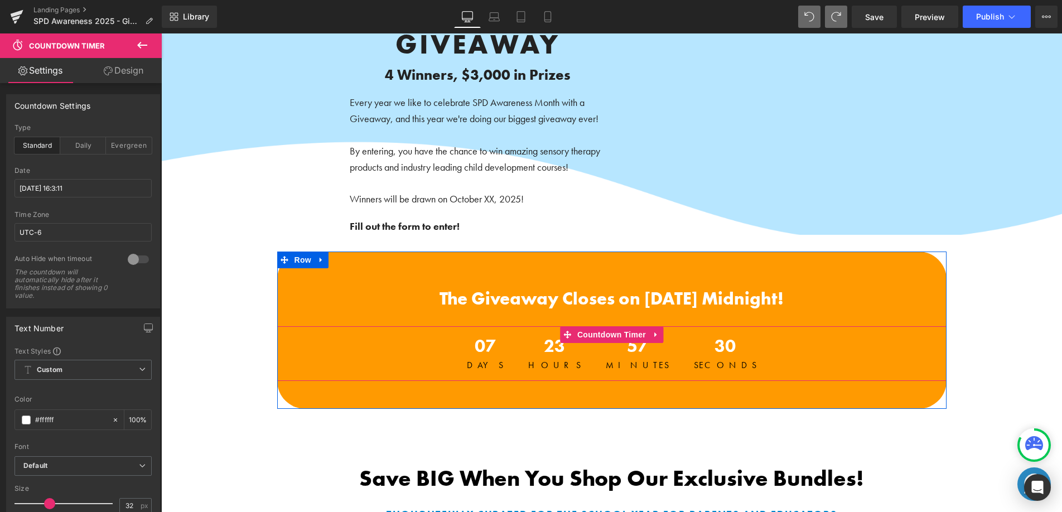
type input "#ffffff"
click at [504, 368] on span "Days" at bounding box center [485, 365] width 37 height 9
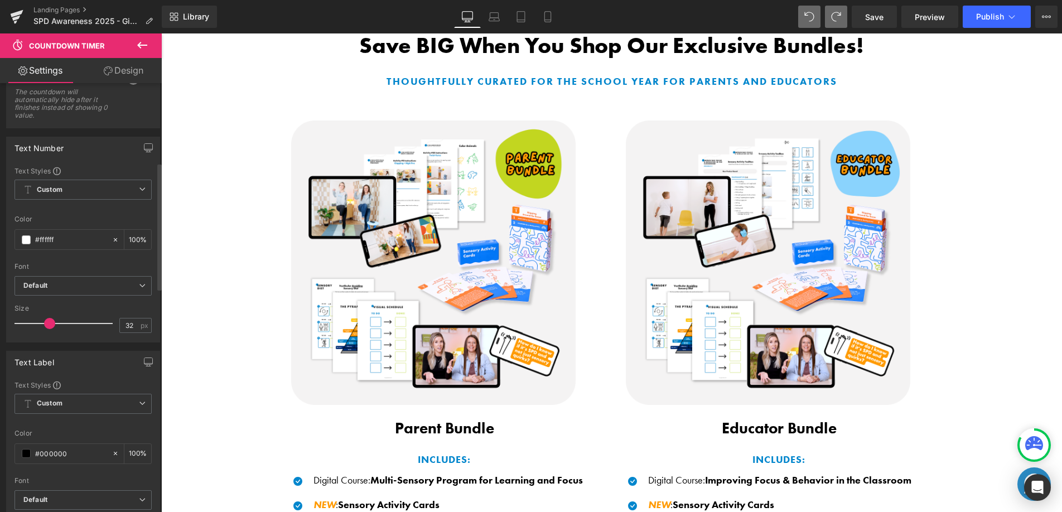
scroll to position [303, 0]
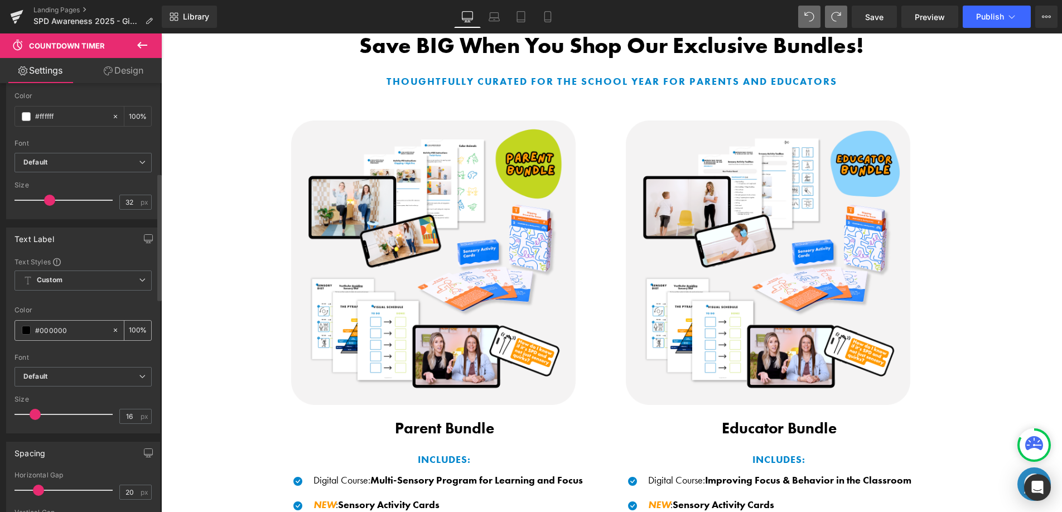
drag, startPoint x: 73, startPoint y: 330, endPoint x: 36, endPoint y: 329, distance: 36.8
click at [36, 329] on input "#000000" at bounding box center [70, 330] width 71 height 12
type input "#"
type input "0"
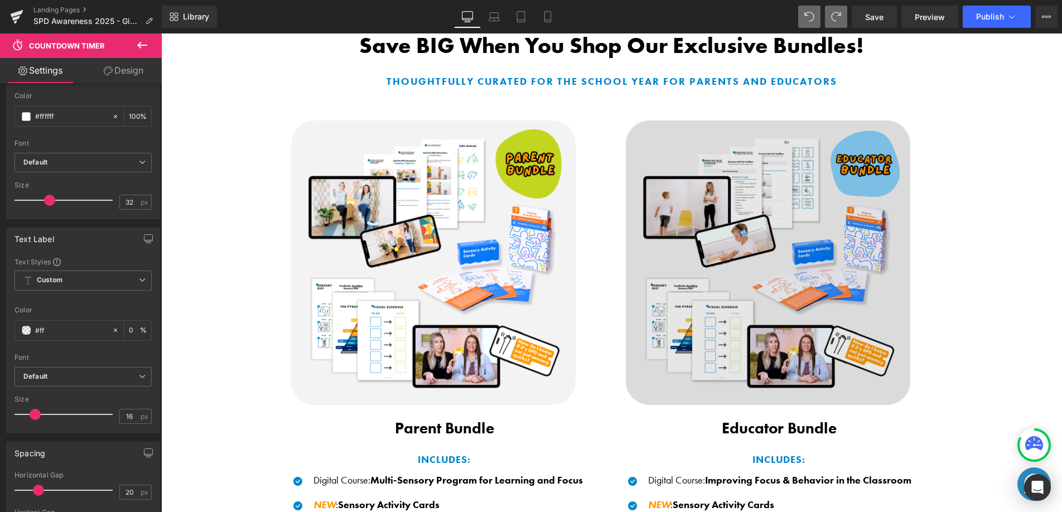
type input "#fff"
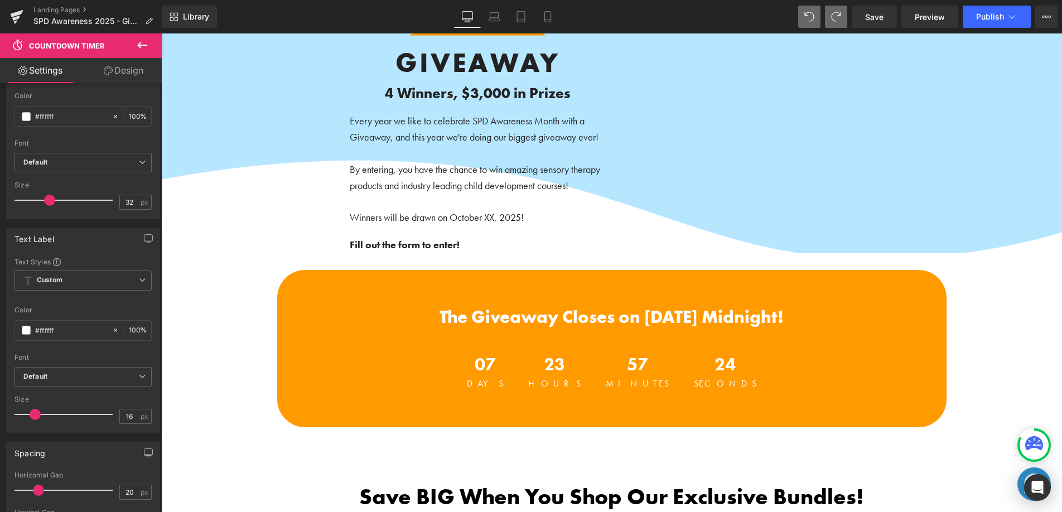
scroll to position [173, 0]
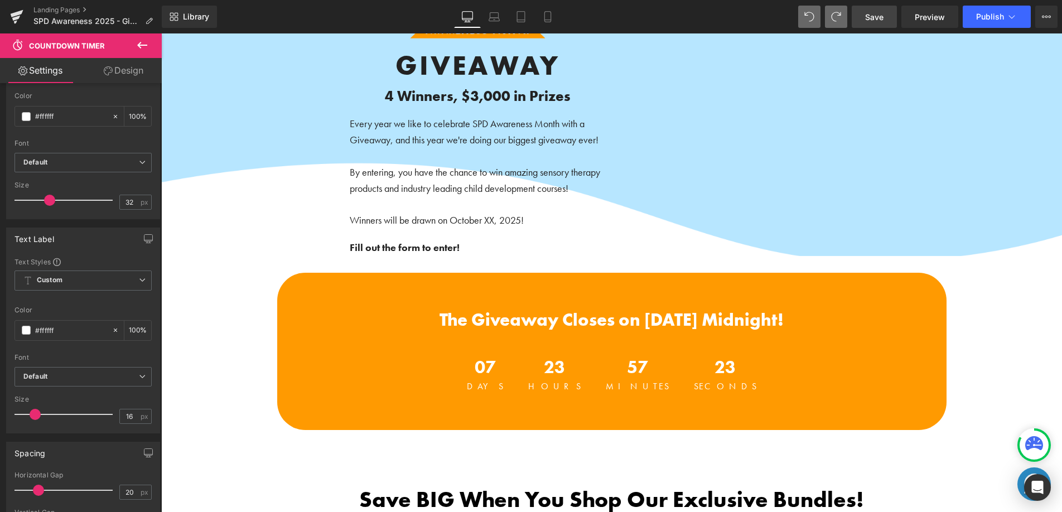
click at [887, 17] on link "Save" at bounding box center [874, 17] width 45 height 22
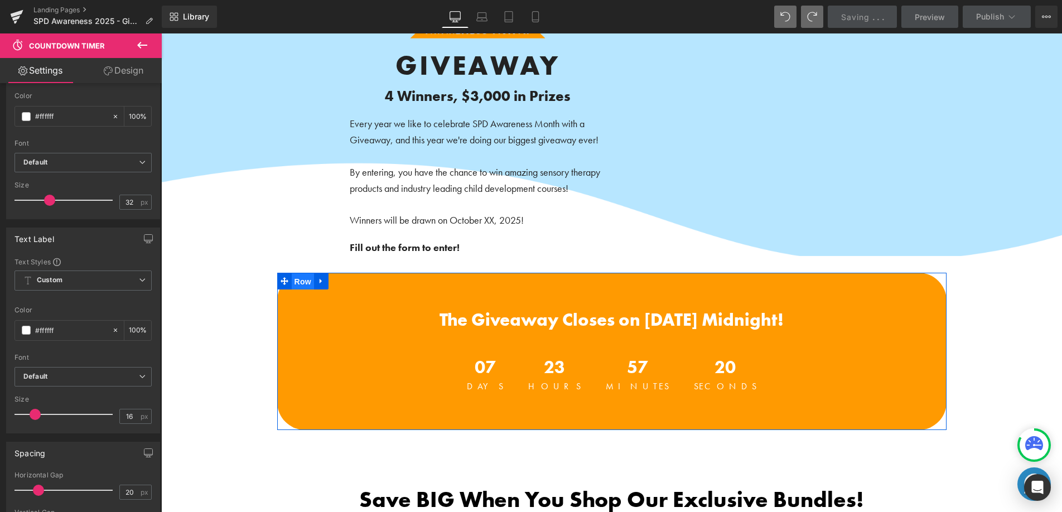
click at [292, 287] on span "Row" at bounding box center [303, 281] width 22 height 17
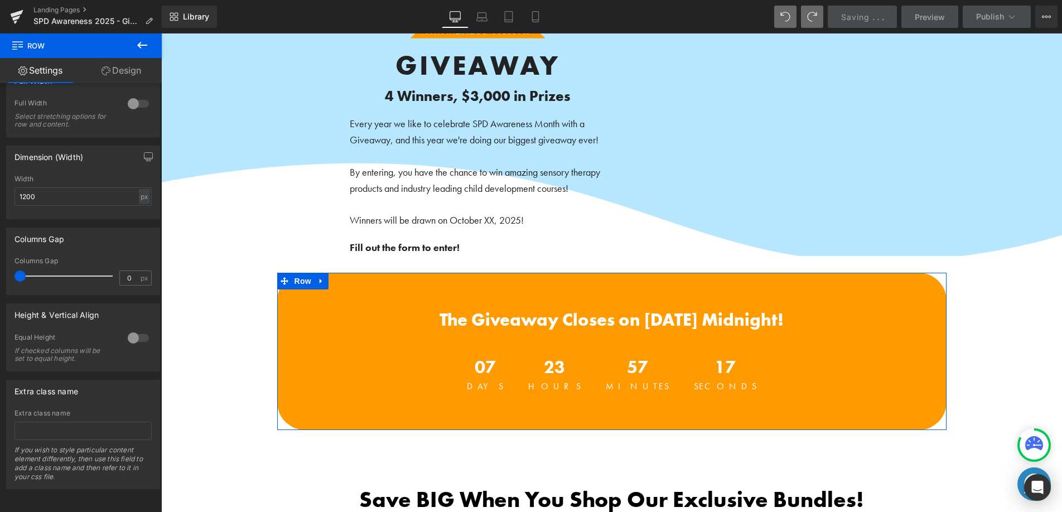
scroll to position [0, 0]
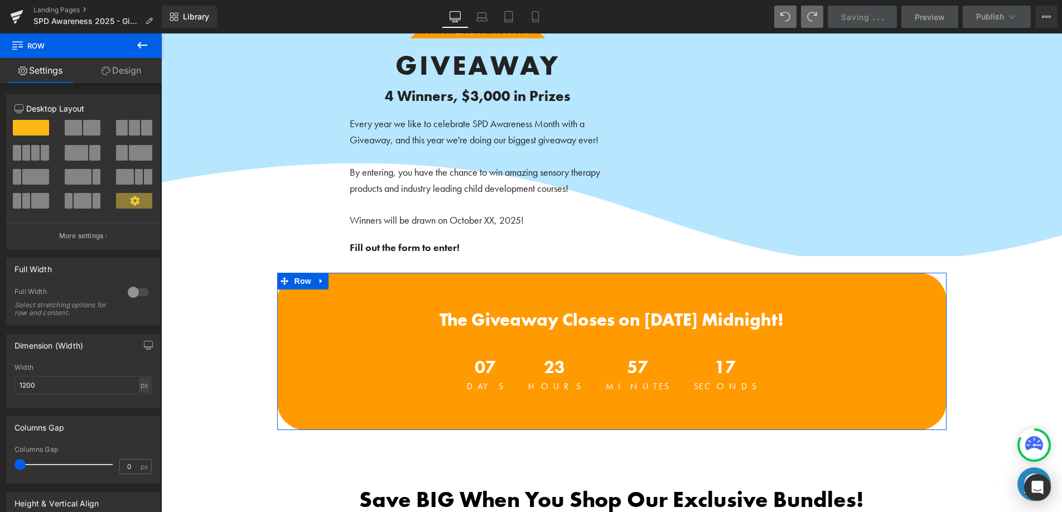
click at [110, 69] on link "Design" at bounding box center [121, 70] width 81 height 25
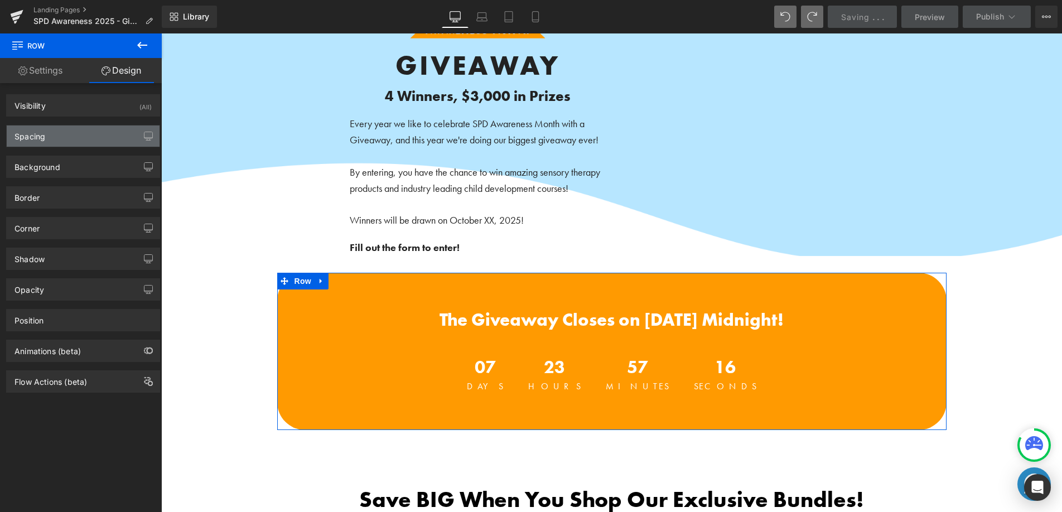
click at [61, 129] on div "Spacing" at bounding box center [83, 136] width 153 height 21
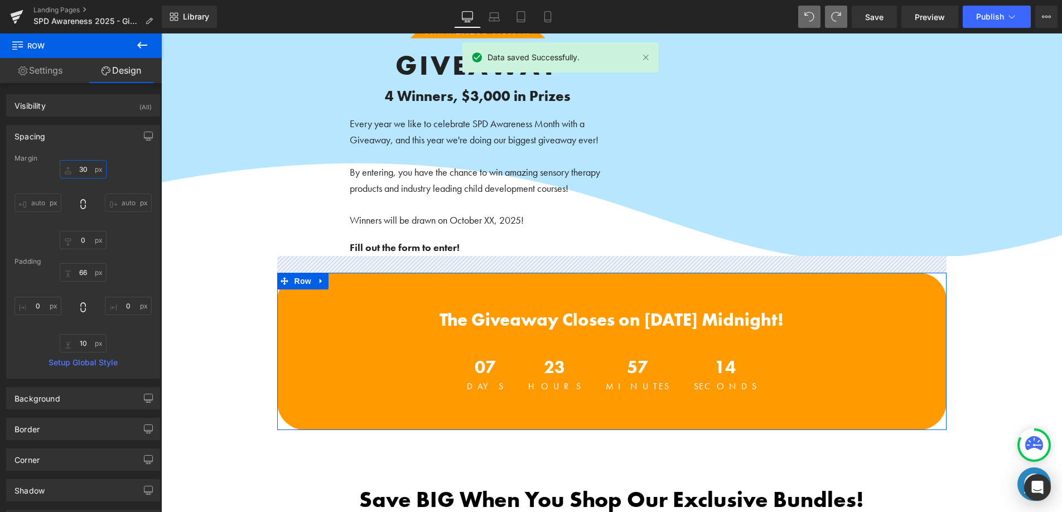
click at [80, 170] on input "30" at bounding box center [83, 169] width 47 height 18
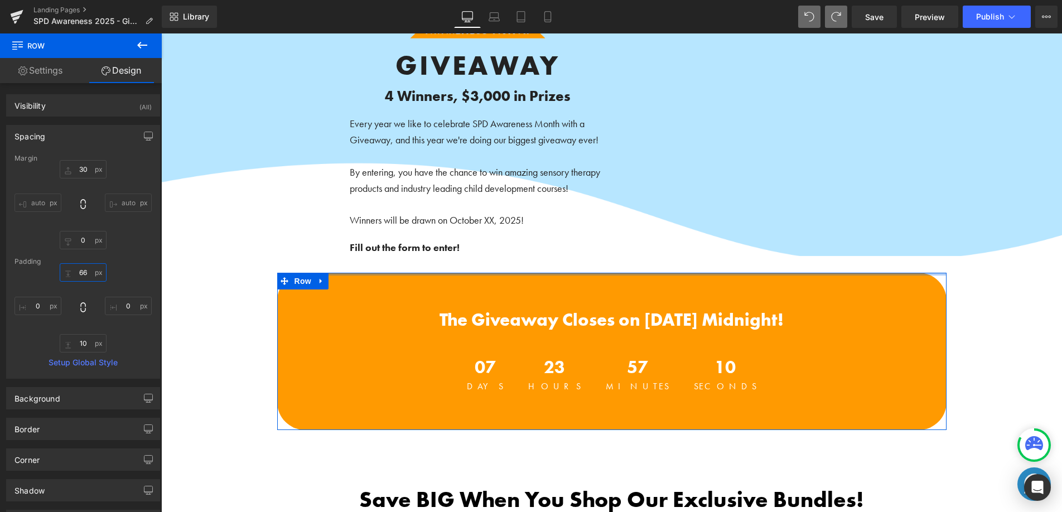
click at [86, 275] on input "66" at bounding box center [83, 272] width 47 height 18
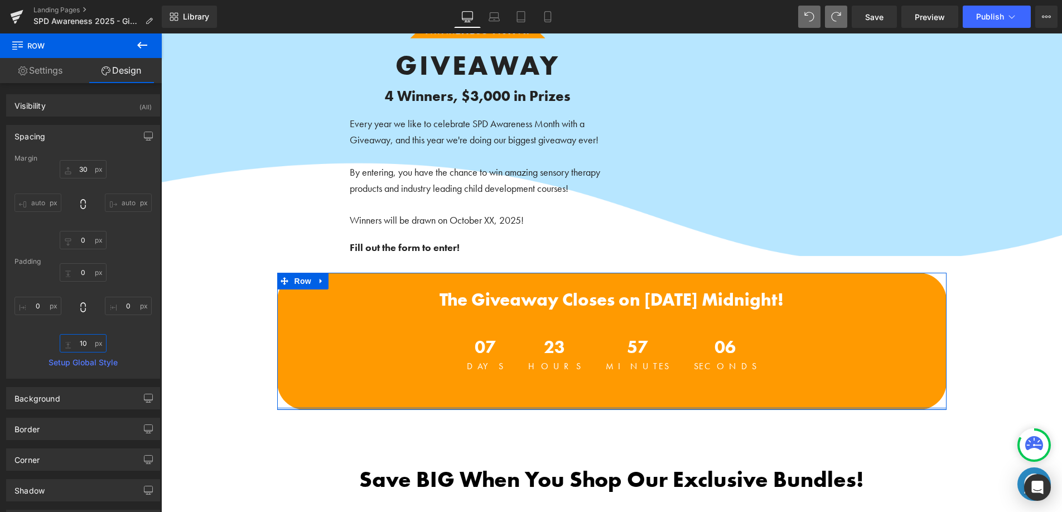
click at [84, 345] on input "10" at bounding box center [83, 343] width 47 height 18
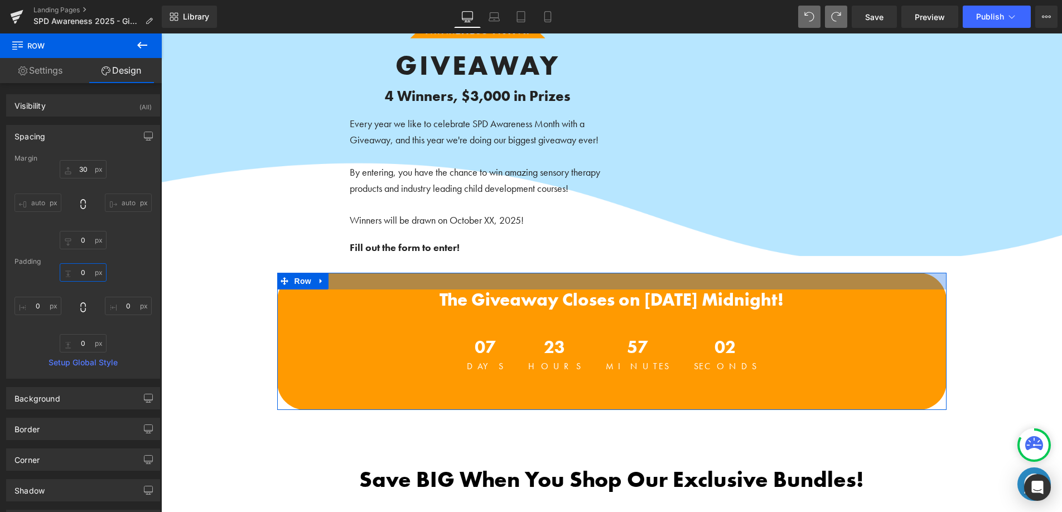
click at [70, 272] on input "text" at bounding box center [83, 272] width 47 height 18
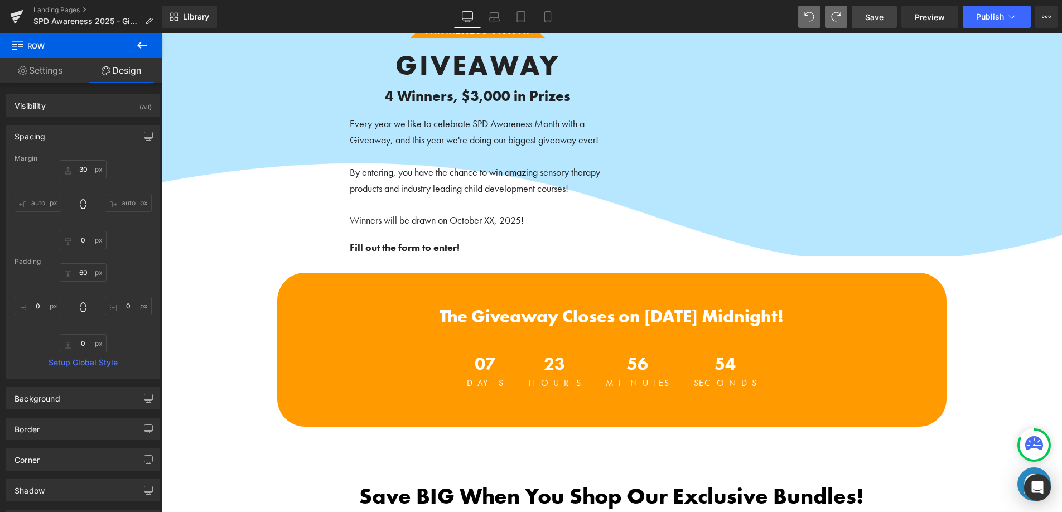
click at [862, 11] on link "Save" at bounding box center [874, 17] width 45 height 22
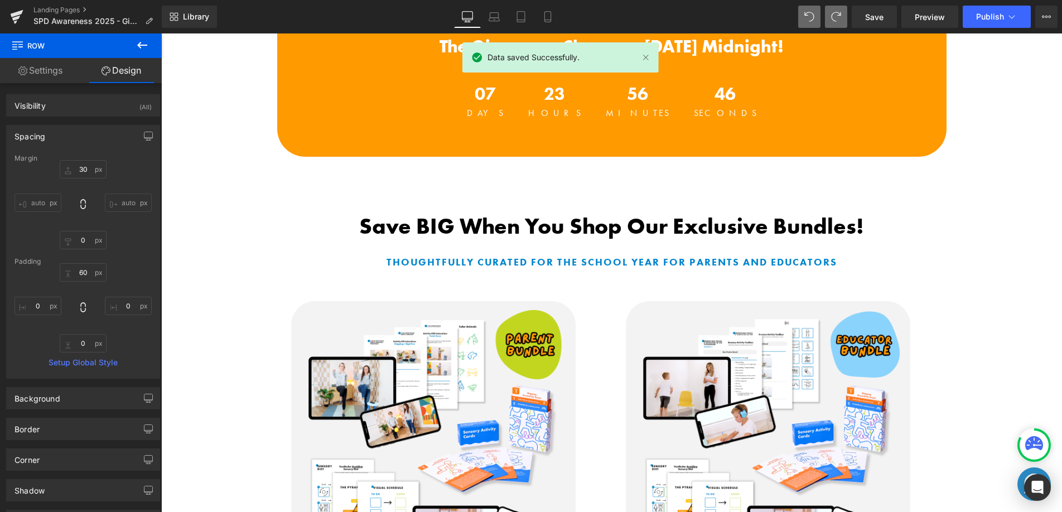
scroll to position [447, 0]
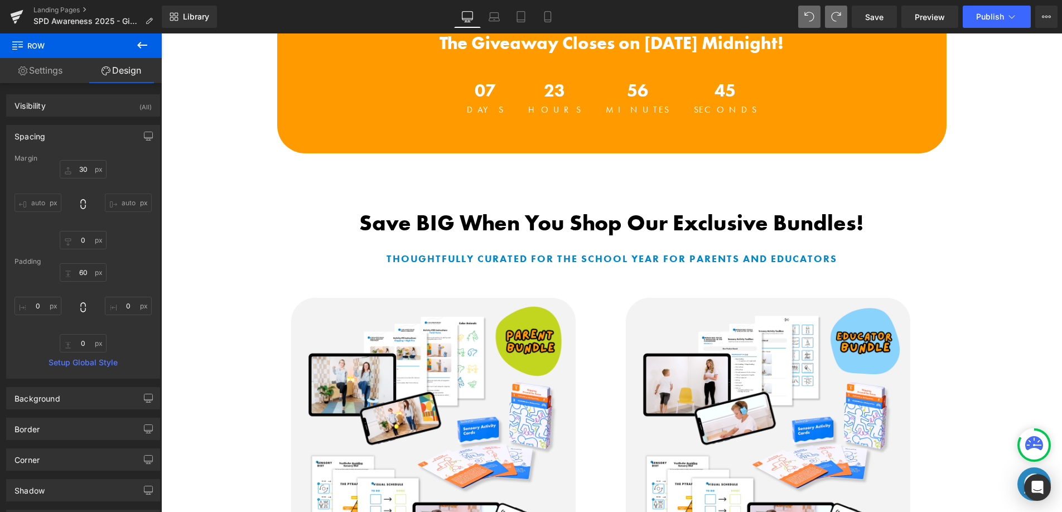
click at [482, 220] on b "Save BIG When You Shop Our Exclusive Bundles!" at bounding box center [611, 223] width 505 height 28
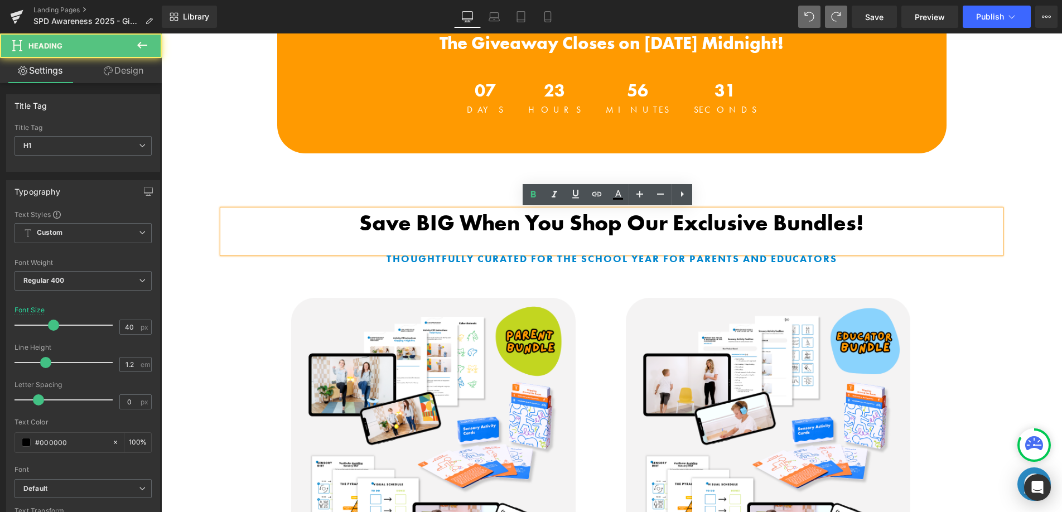
click at [473, 227] on b "Save BIG When You Shop Our Exclusive Bundles!" at bounding box center [611, 223] width 505 height 28
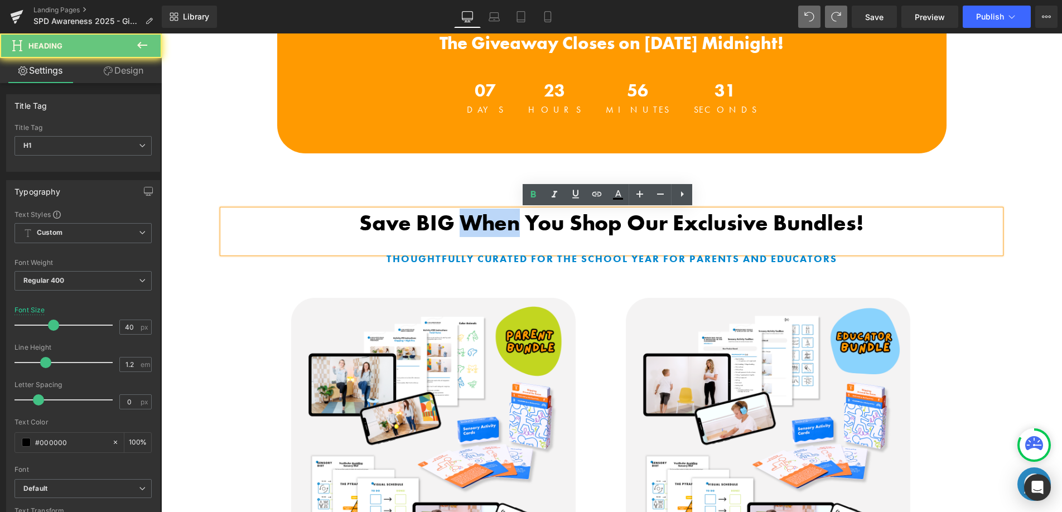
click at [473, 227] on b "Save BIG When You Shop Our Exclusive Bundles!" at bounding box center [611, 223] width 505 height 28
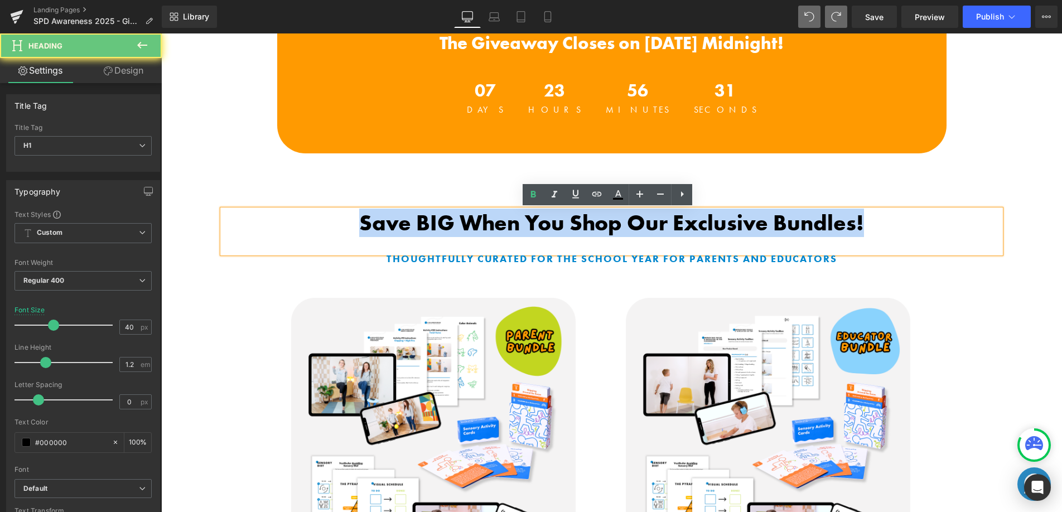
click at [473, 227] on b "Save BIG When You Shop Our Exclusive Bundles!" at bounding box center [611, 223] width 505 height 28
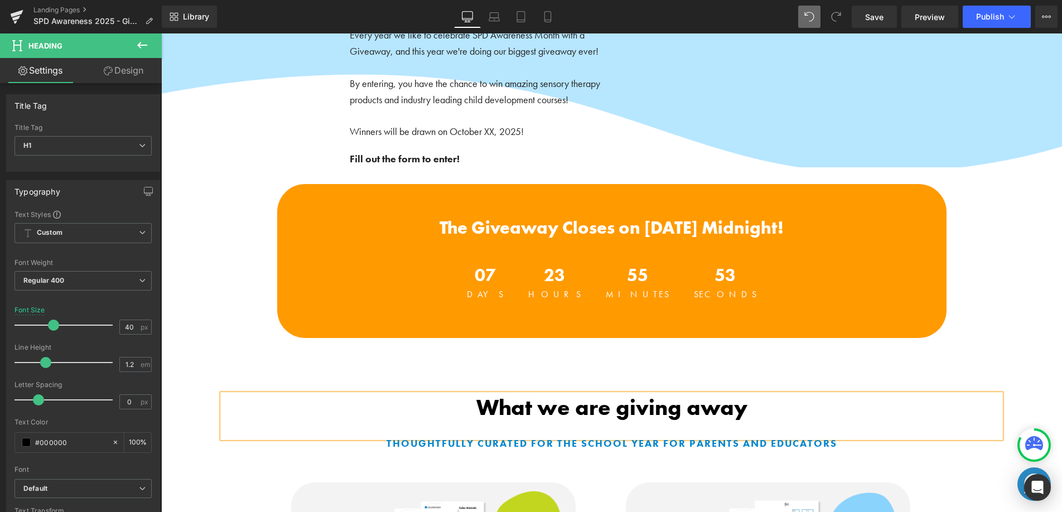
scroll to position [410, 0]
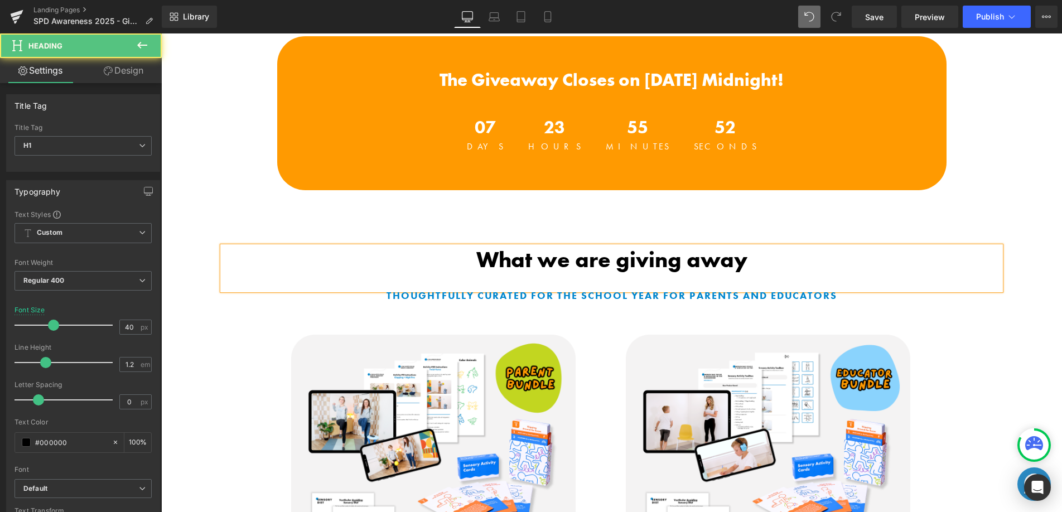
click at [551, 259] on b "What we are giving away" at bounding box center [611, 259] width 271 height 28
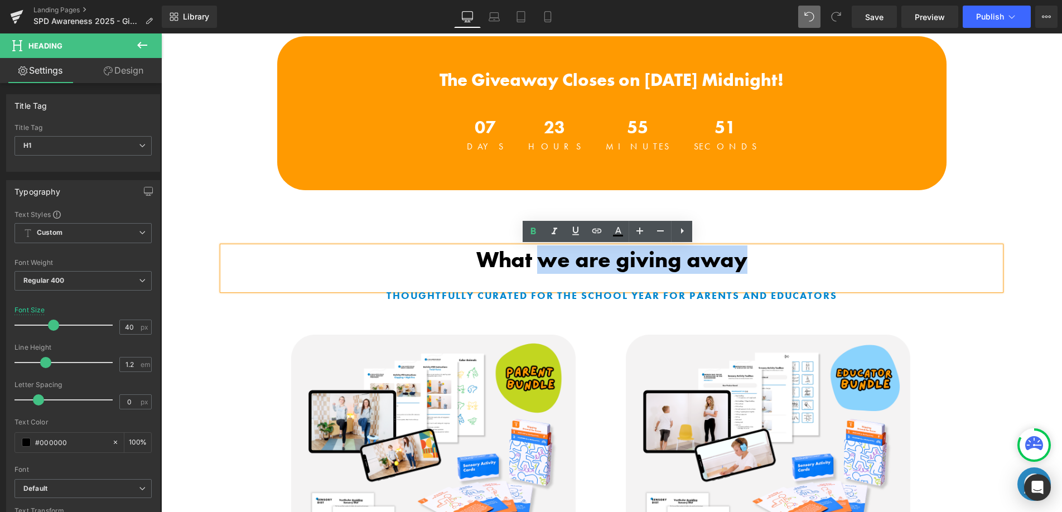
drag, startPoint x: 754, startPoint y: 258, endPoint x: 536, endPoint y: 259, distance: 218.7
click at [536, 259] on h1 "What we are giving away" at bounding box center [612, 260] width 778 height 27
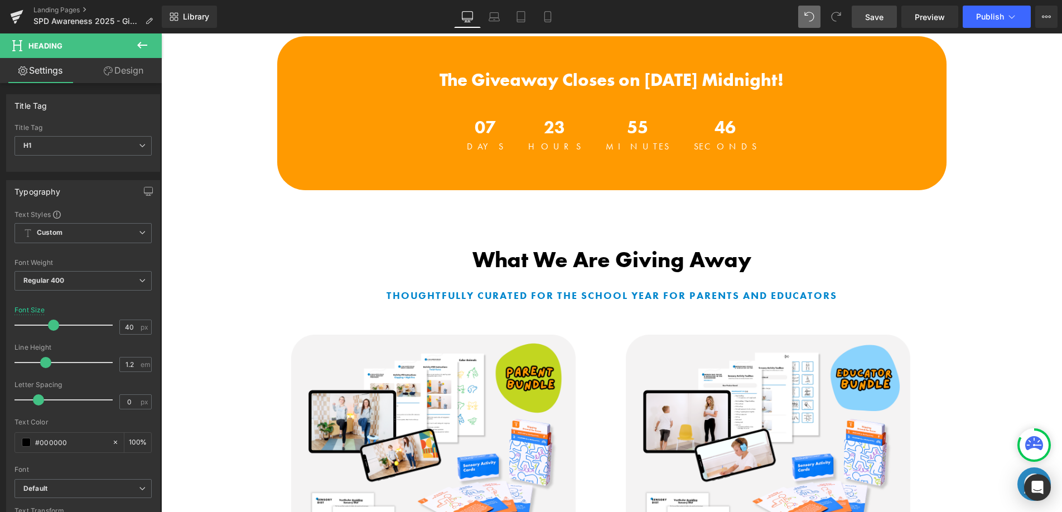
click at [878, 15] on span "Save" at bounding box center [874, 17] width 18 height 12
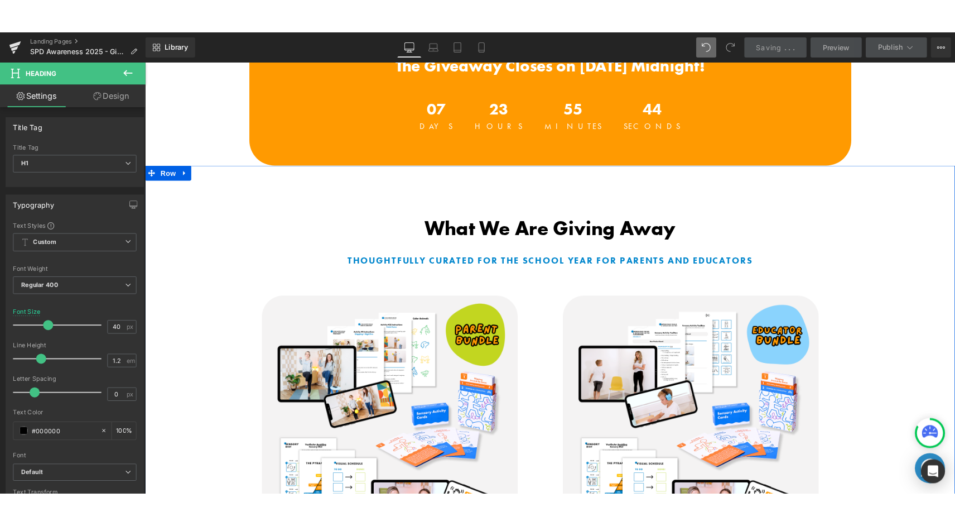
scroll to position [474, 0]
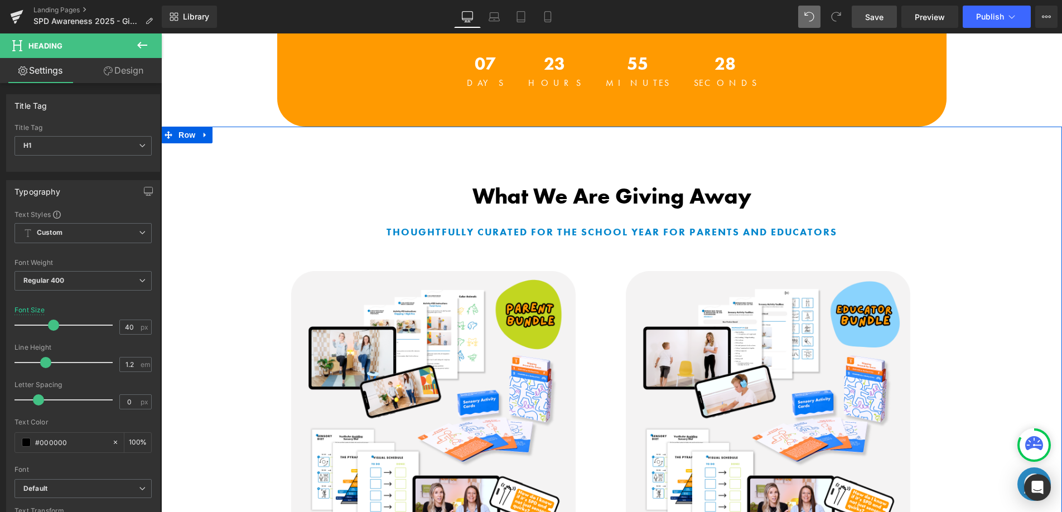
click at [524, 222] on div "What We Are Giving Away" at bounding box center [612, 205] width 778 height 44
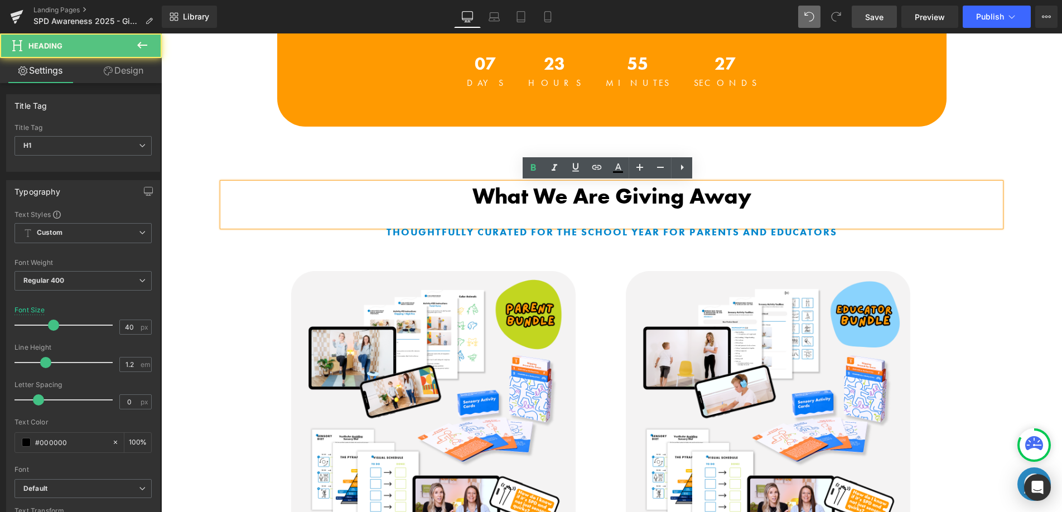
click at [528, 238] on b "Thoughtfully curated for the school year for parents and educators" at bounding box center [612, 231] width 451 height 13
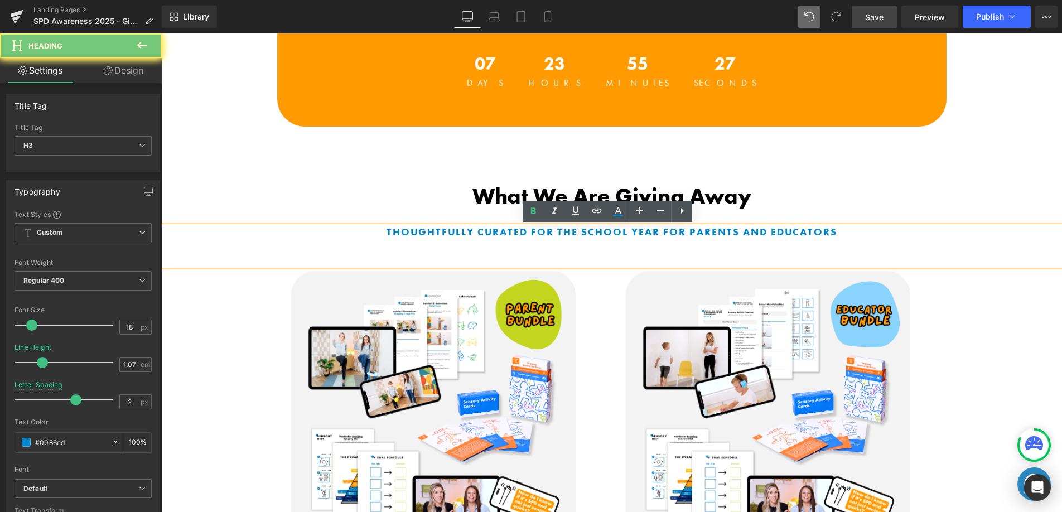
click at [526, 234] on b "Thoughtfully curated for the school year for parents and educators" at bounding box center [612, 231] width 451 height 13
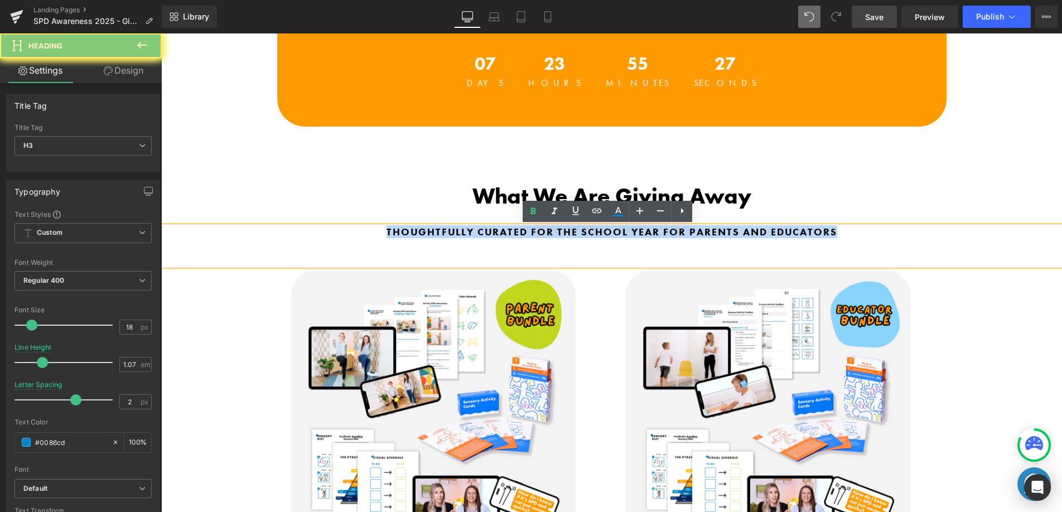
click at [526, 234] on b "Thoughtfully curated for the school year for parents and educators" at bounding box center [612, 231] width 451 height 13
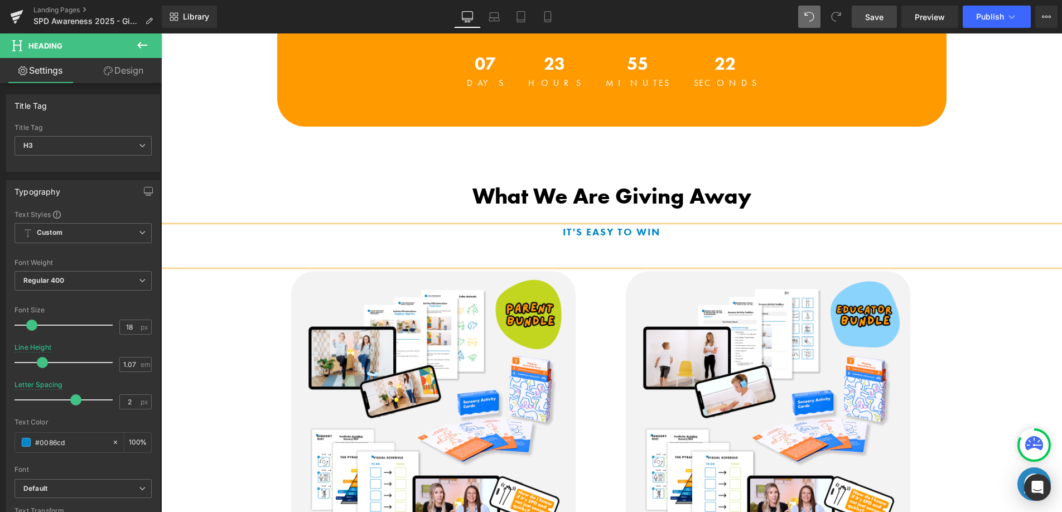
click at [870, 18] on span "Save" at bounding box center [874, 17] width 18 height 12
